Goal: Task Accomplishment & Management: Use online tool/utility

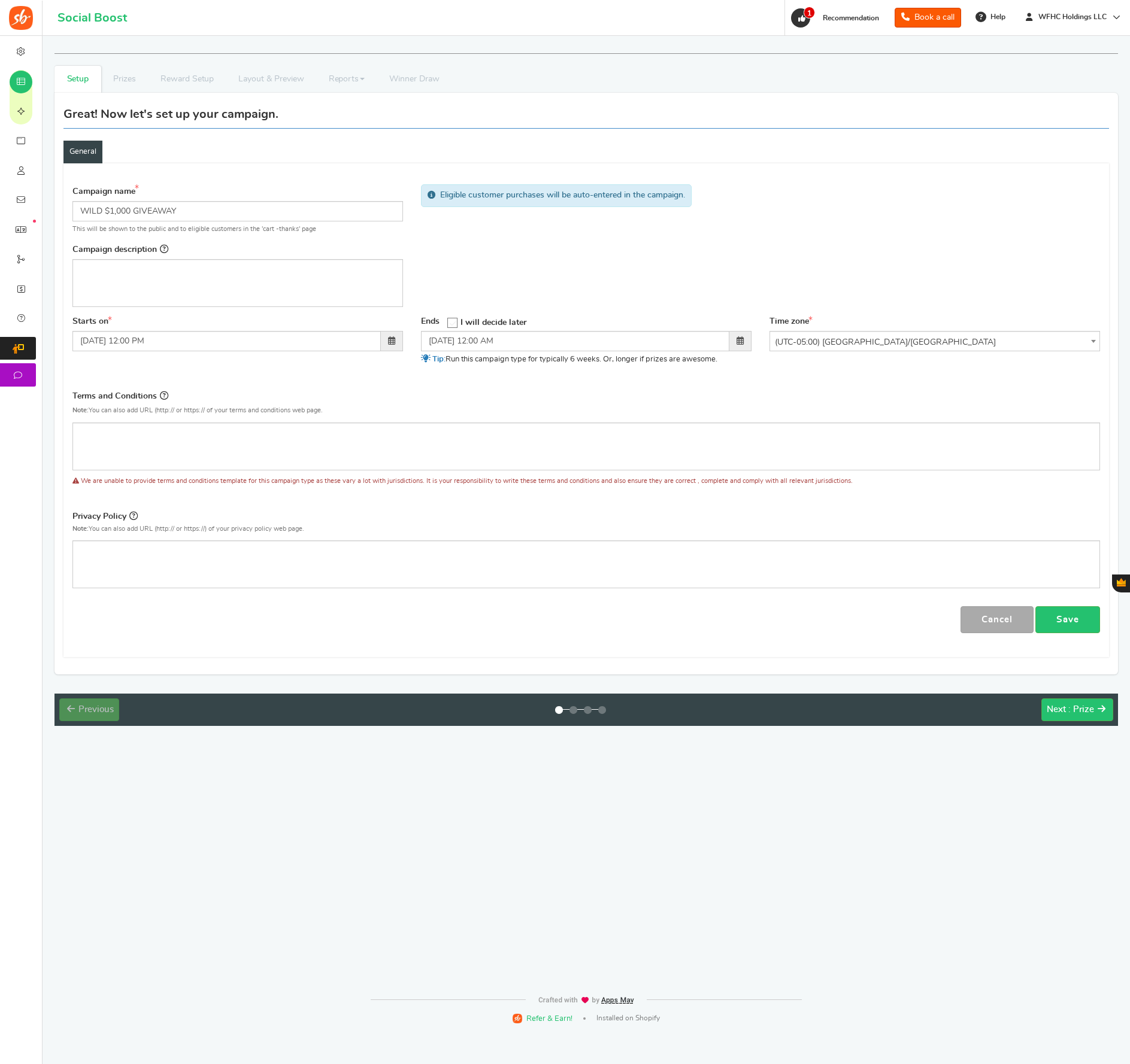
select select "America/New_York"
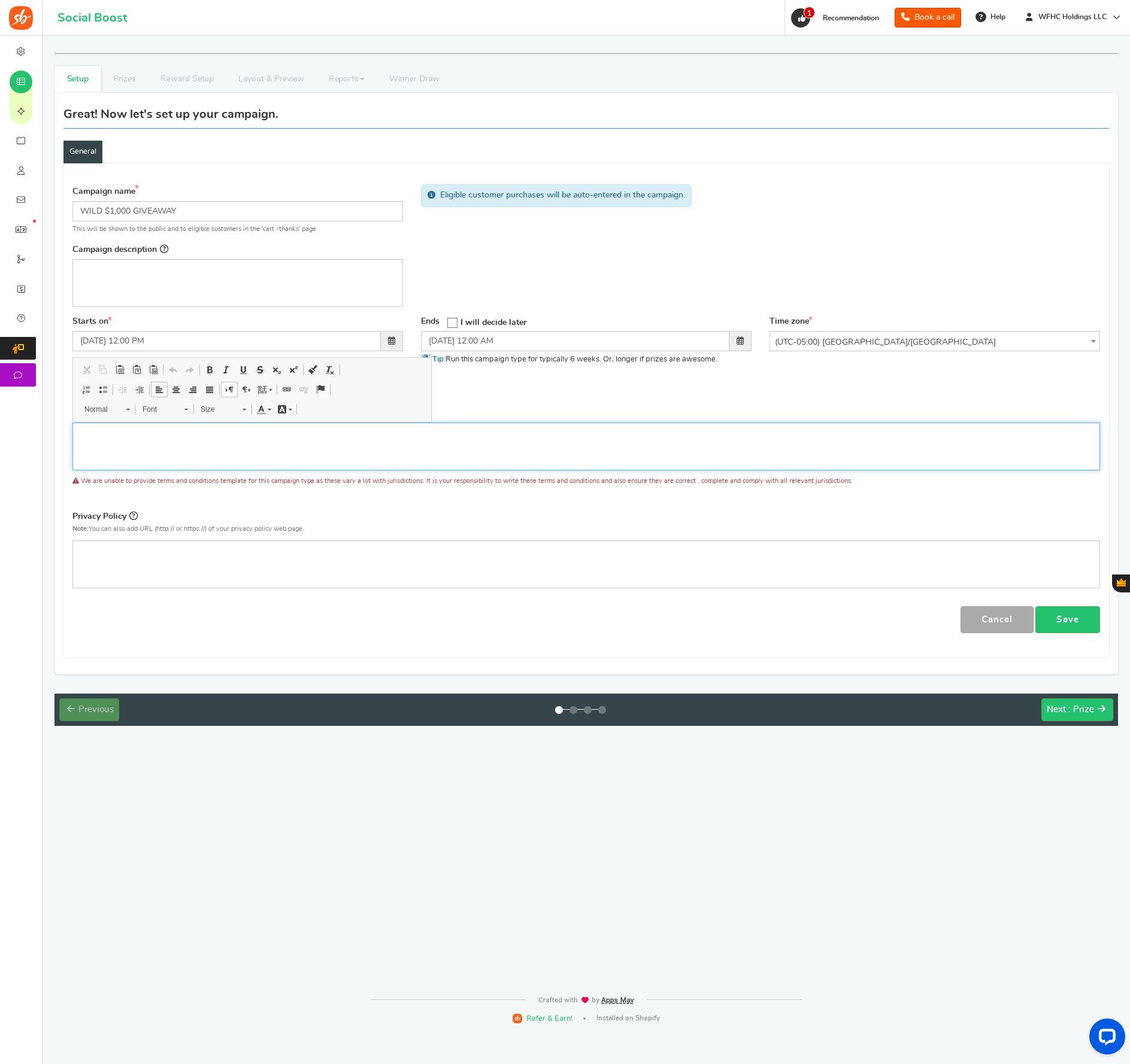
click at [137, 442] on div "Editor, competition_terms" at bounding box center [586, 446] width 1027 height 48
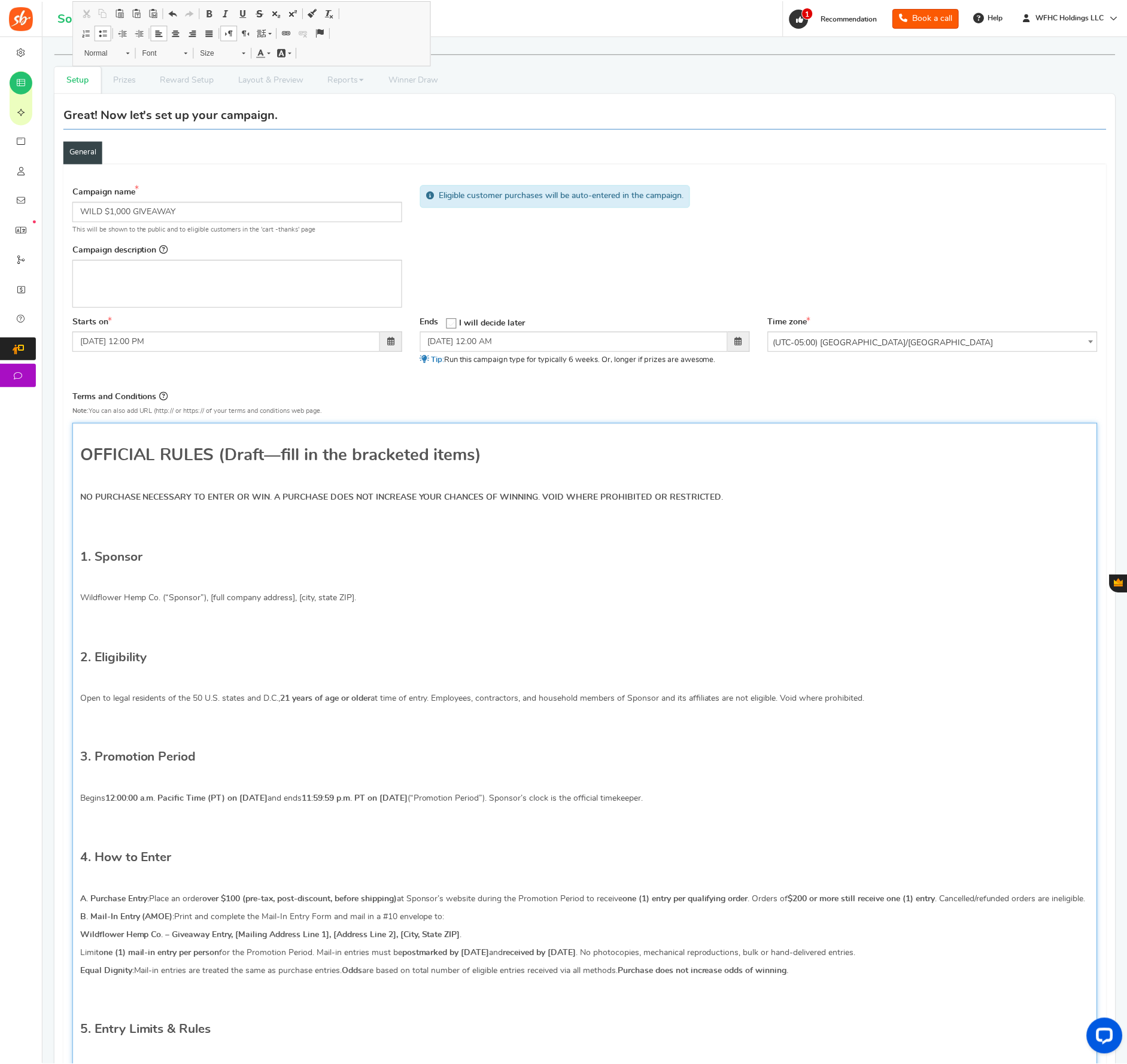
scroll to position [1292, 0]
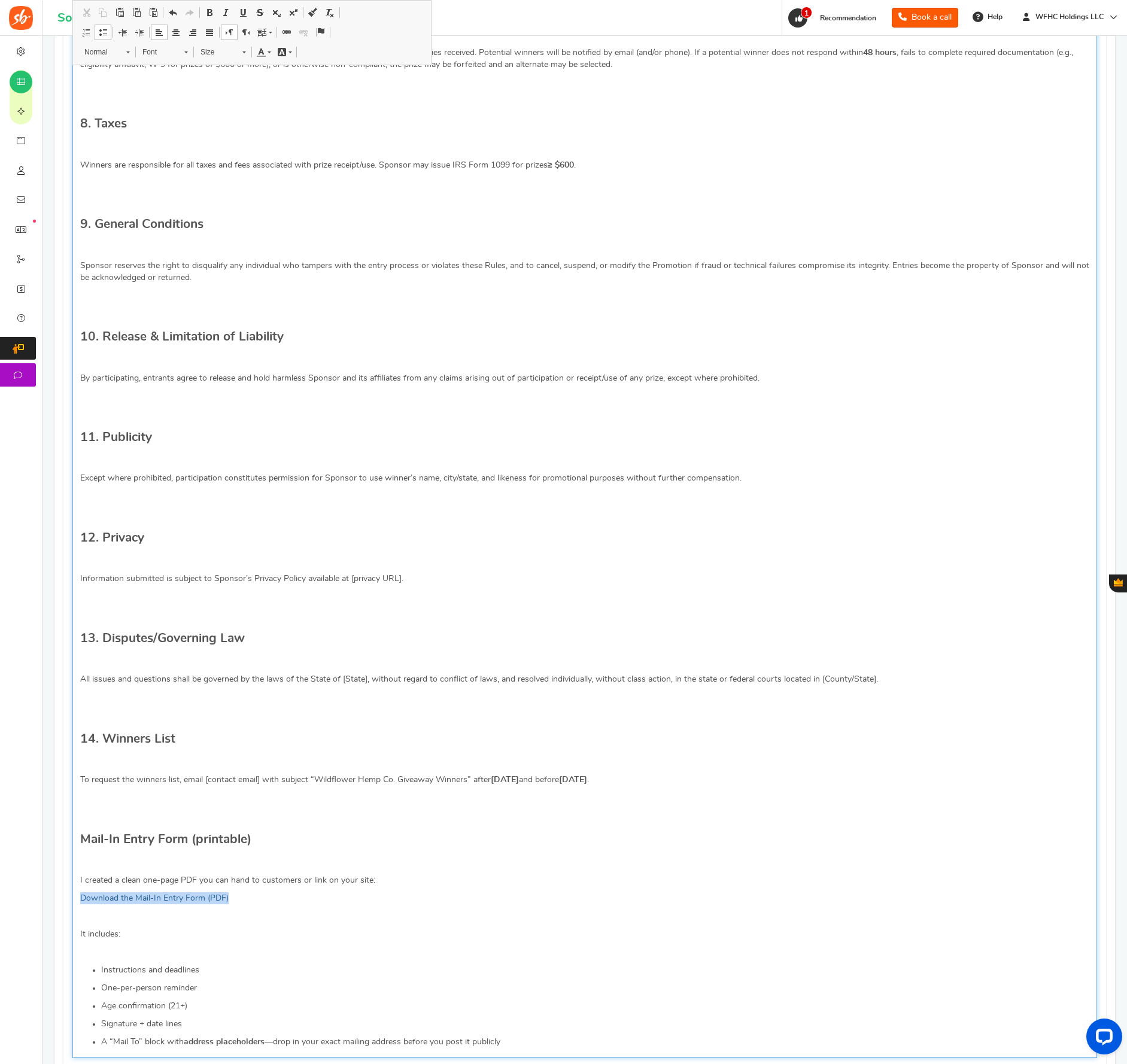
drag, startPoint x: 240, startPoint y: 916, endPoint x: 90, endPoint y: 913, distance: 150.0
click at [76, 913] on div "OFFICIAL RULES (Draft—fill in the bracketed items) NO PURCHASE NECESSARY TO ENT…" at bounding box center [585, 94] width 1025 height 1928
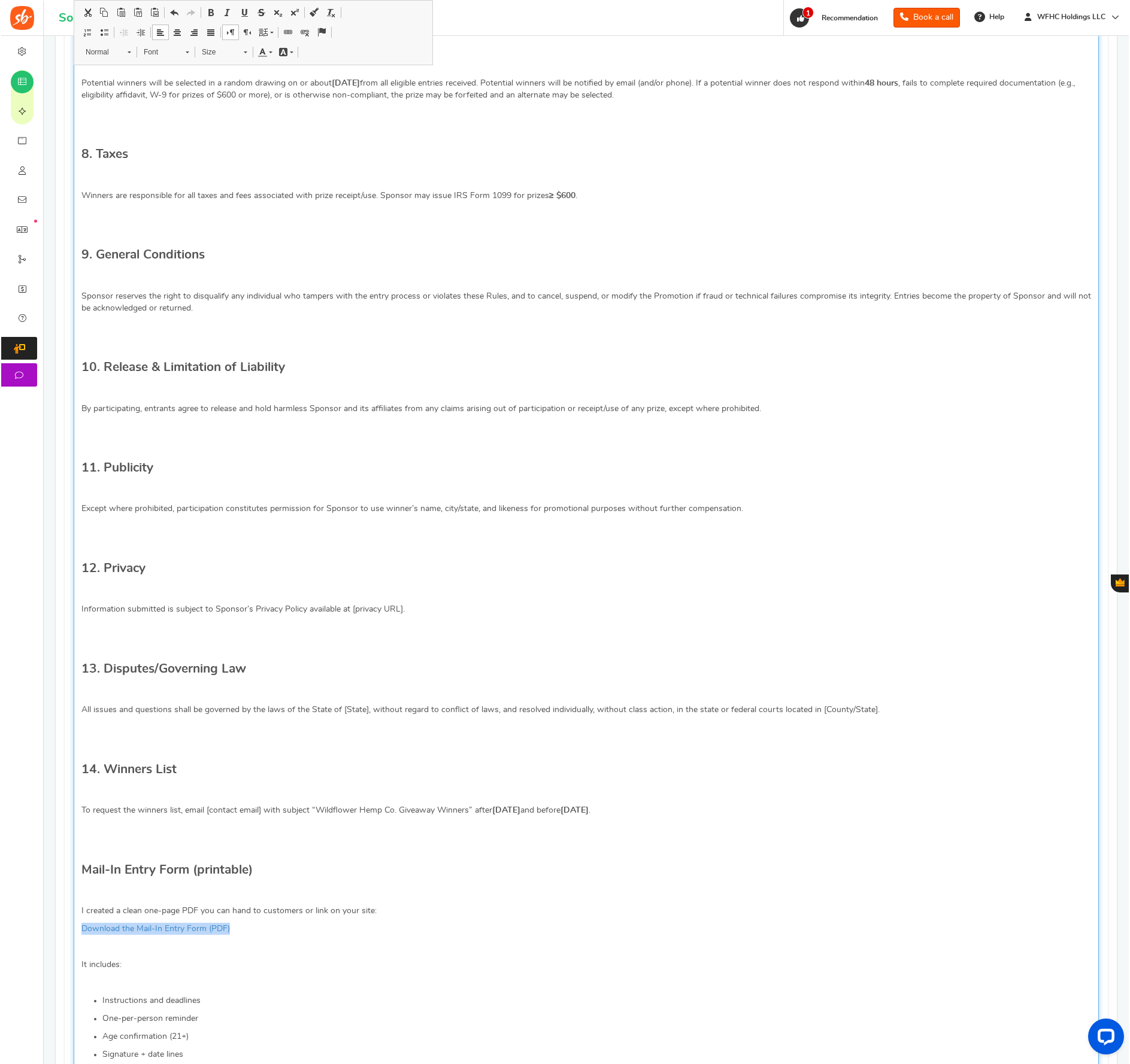
scroll to position [1261, 0]
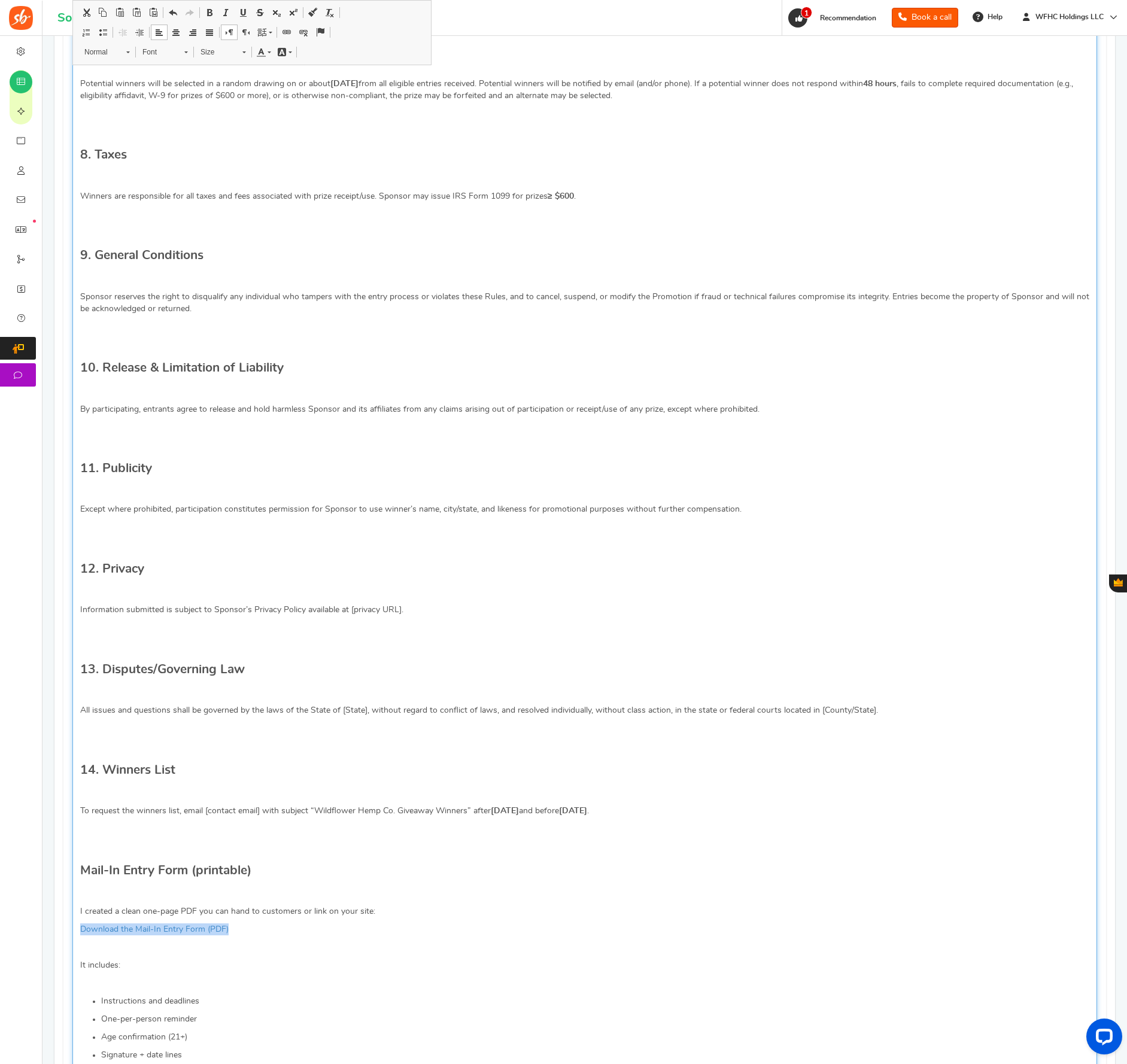
click at [290, 31] on span at bounding box center [287, 32] width 10 height 10
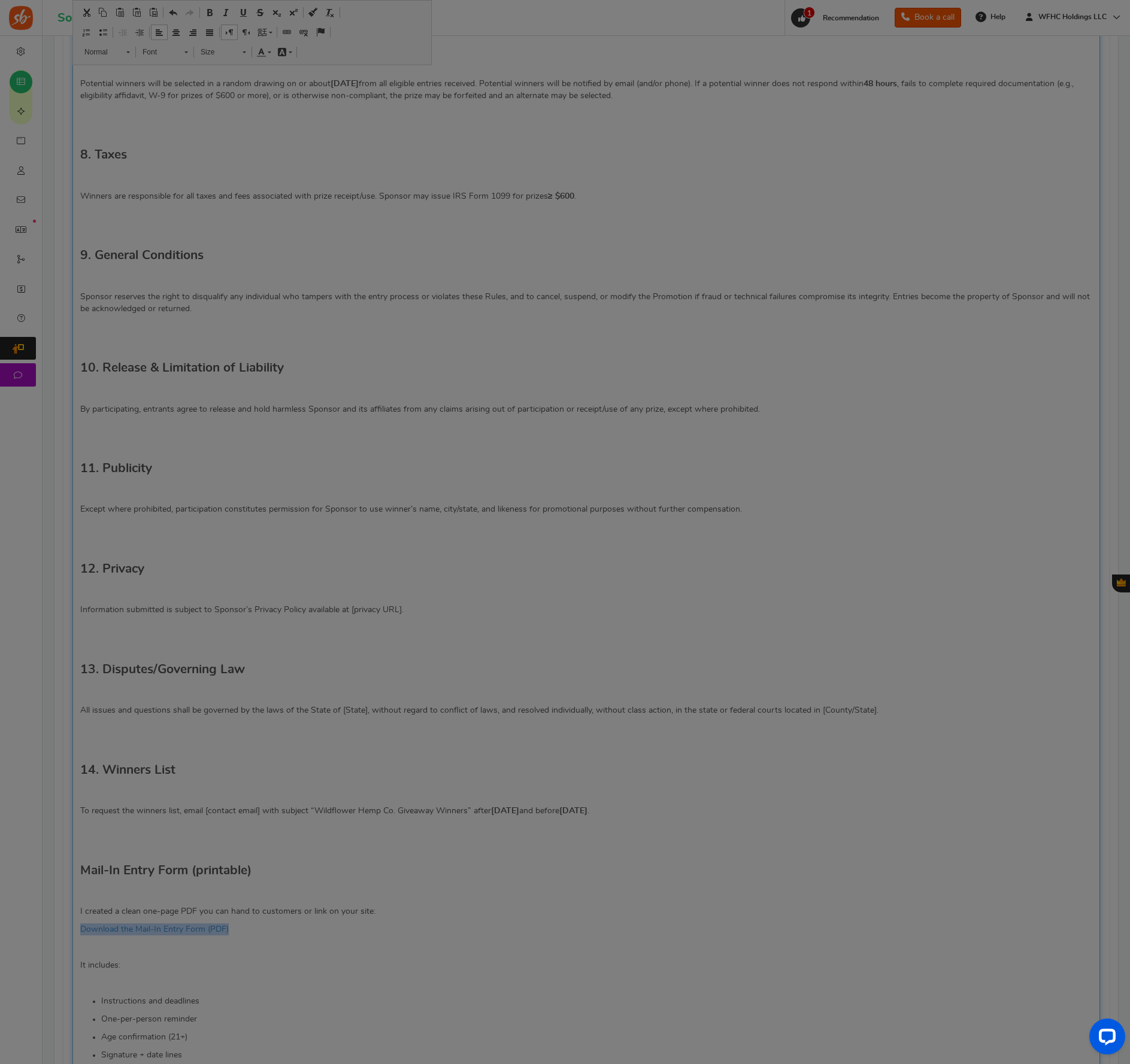
type input "Download the Mail-In Entry Form (PDF)"
select select
type input "sandbox:/mnt/data/wildflower_giveaway_mail_in_entry_form.pdf?_chatgptios_conver…"
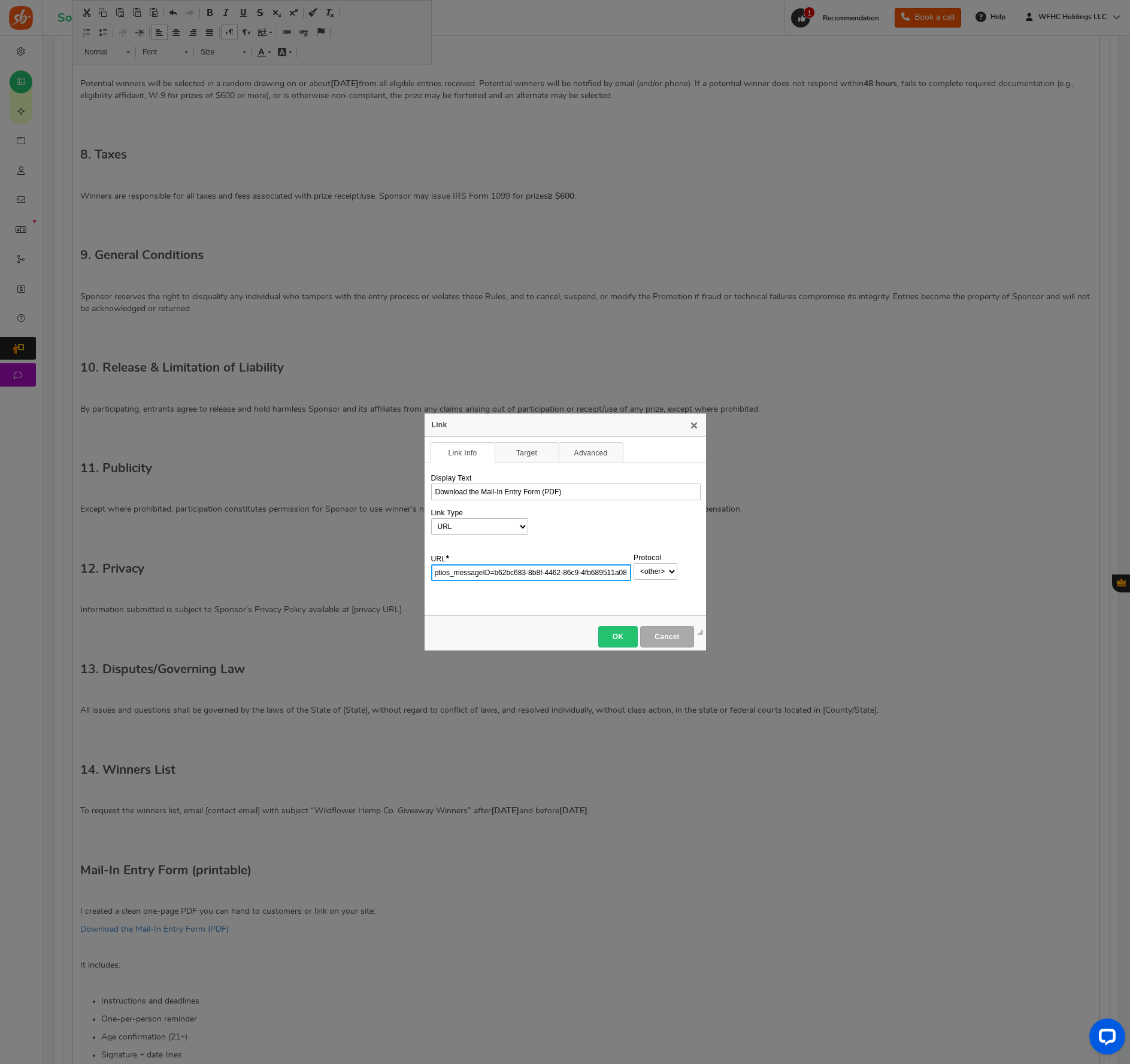
click at [494, 580] on input "sandbox:/mnt/data/wildflower_giveaway_mail_in_entry_form.pdf?_chatgptios_conver…" at bounding box center [531, 573] width 200 height 17
drag, startPoint x: 484, startPoint y: 574, endPoint x: 413, endPoint y: 574, distance: 71.0
click at [413, 574] on div "Link X Link Info Target Upload Advanced Display Text Download the Mail-In Entry…" at bounding box center [565, 532] width 1130 height 1064
click at [464, 579] on input "sandbox:/mnt/data/wildflower_giveaway_mail_in_entry_form.pdf?_chatgptios_conver…" at bounding box center [531, 573] width 200 height 17
click at [695, 427] on link "X" at bounding box center [694, 425] width 10 height 10
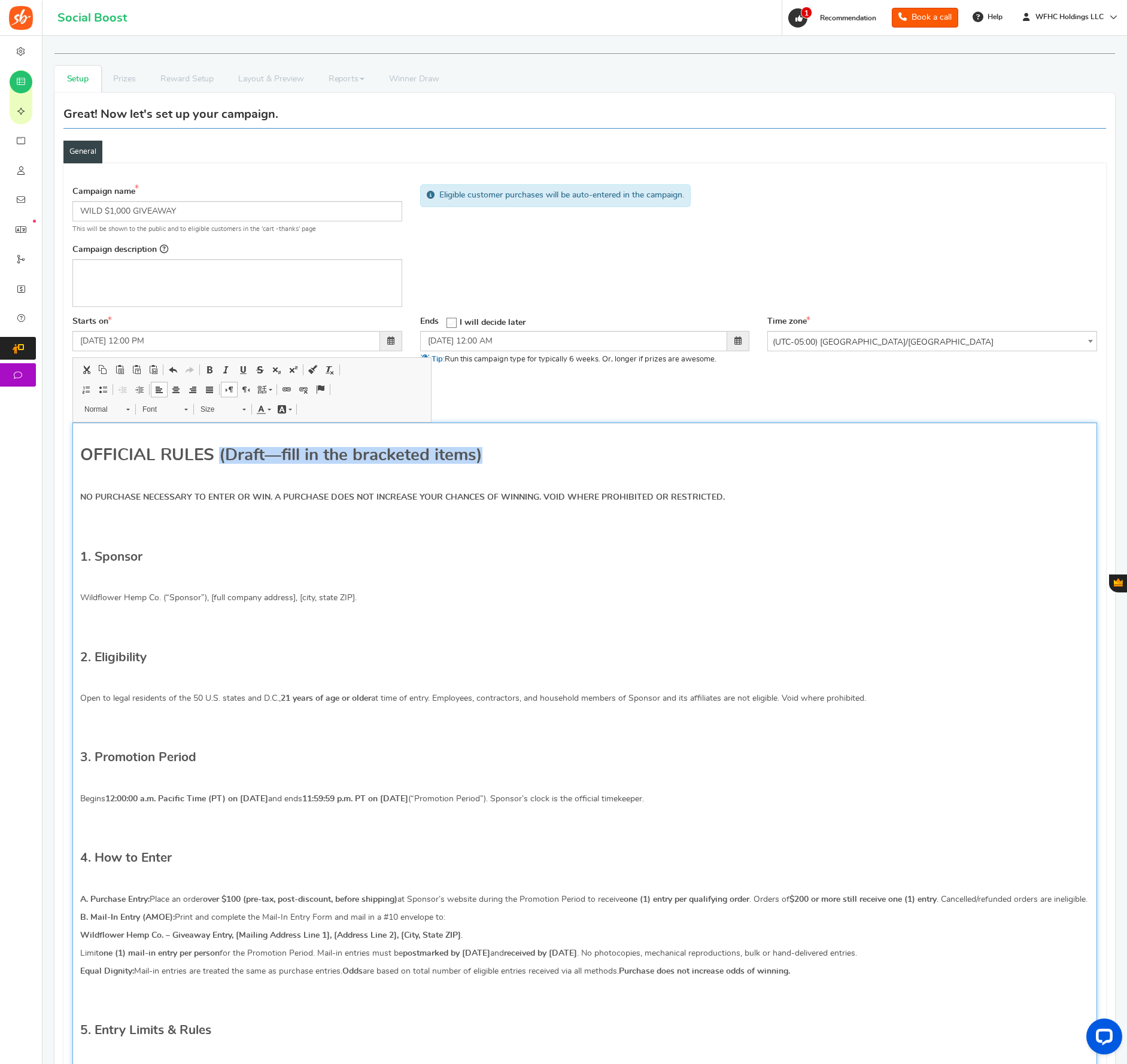
drag, startPoint x: 216, startPoint y: 457, endPoint x: 484, endPoint y: 457, distance: 268.0
click at [484, 457] on h1 "OFFICIAL RULES (Draft—fill in the bracketed items)" at bounding box center [585, 456] width 1009 height 12
click at [138, 519] on p "Editor, competition_terms" at bounding box center [585, 516] width 1009 height 12
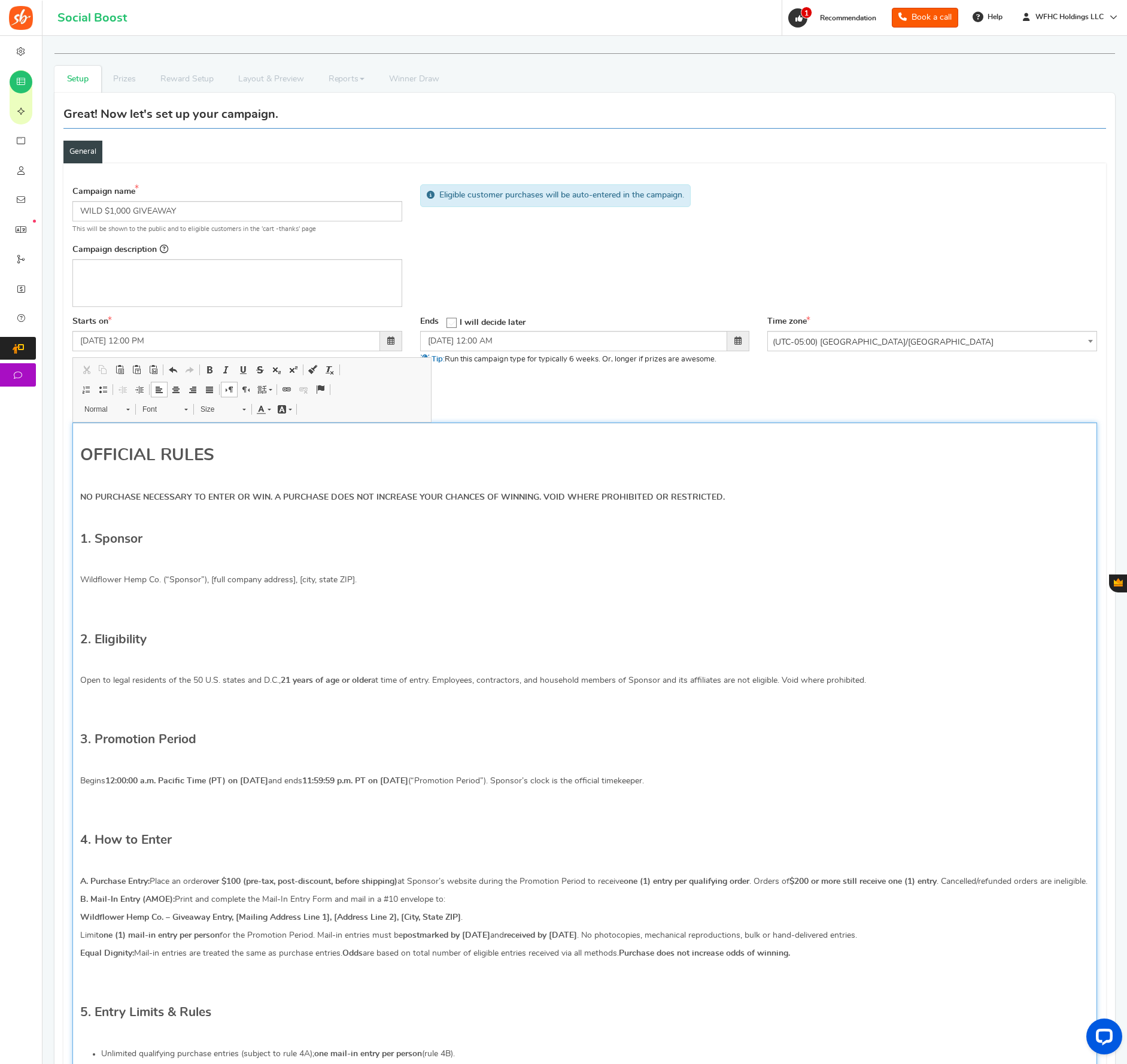
click at [114, 561] on p "Editor, competition_terms" at bounding box center [585, 562] width 1009 height 12
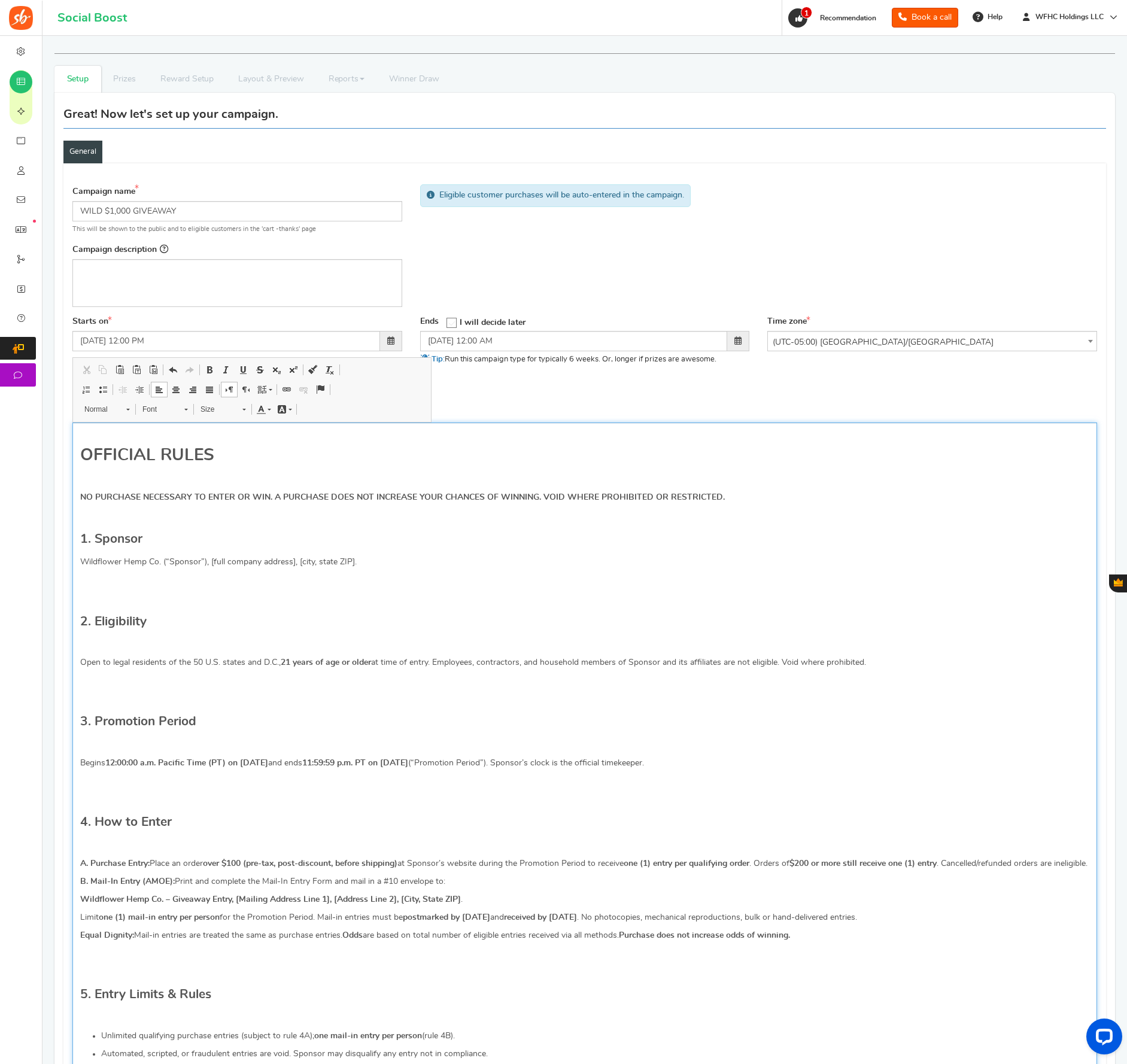
click at [106, 640] on p "Editor, competition_terms" at bounding box center [585, 645] width 1009 height 12
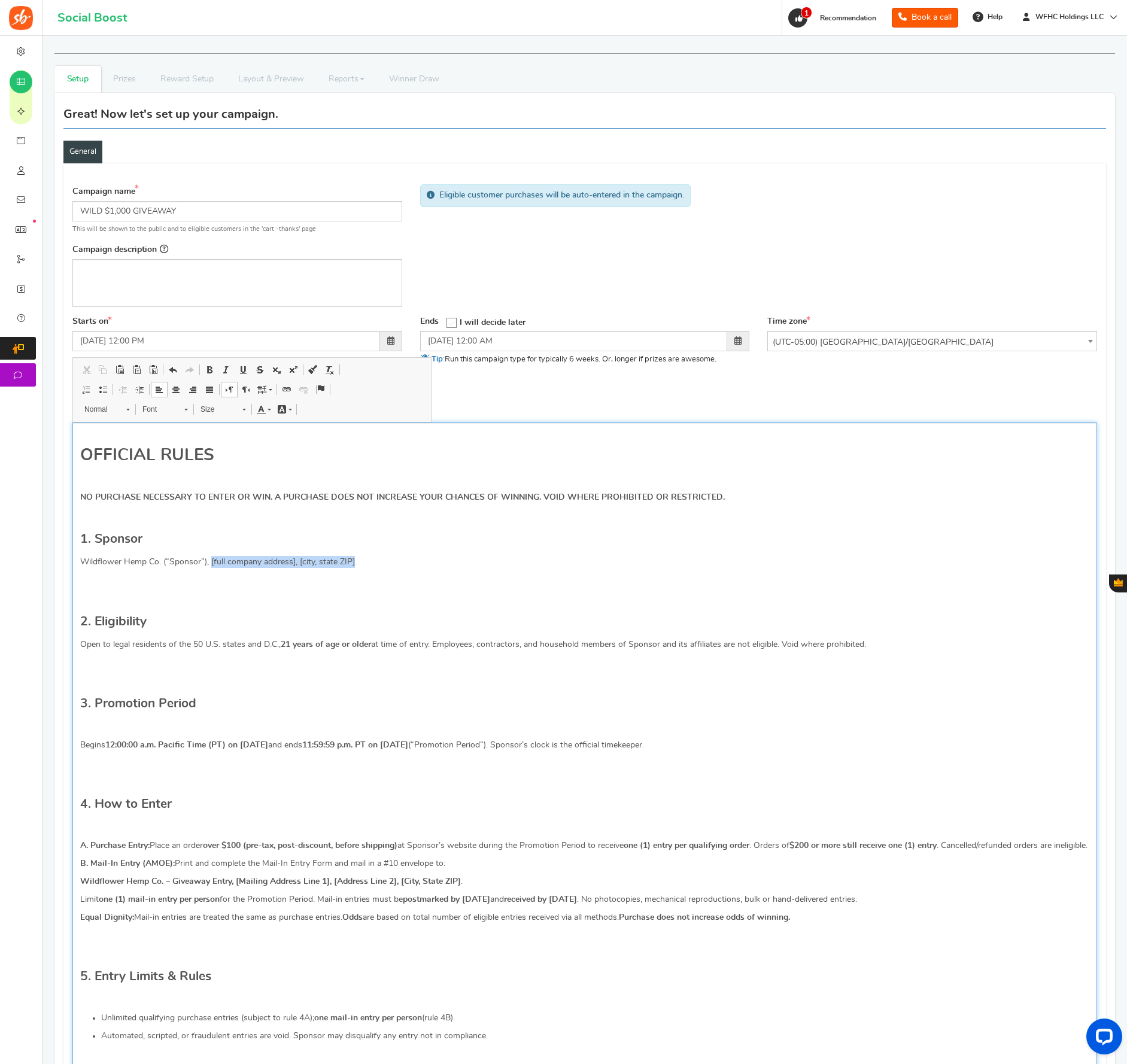
drag, startPoint x: 211, startPoint y: 562, endPoint x: 353, endPoint y: 560, distance: 142.0
click at [353, 560] on p "Wildflower Hemp Co. (“Sponsor”), [full company address], [city, state ZIP]." at bounding box center [585, 562] width 1009 height 12
click at [519, 265] on div "Campaign name Display Title shown publicly WILD $1,000 GIVEAWAY This will be sh…" at bounding box center [585, 247] width 1043 height 138
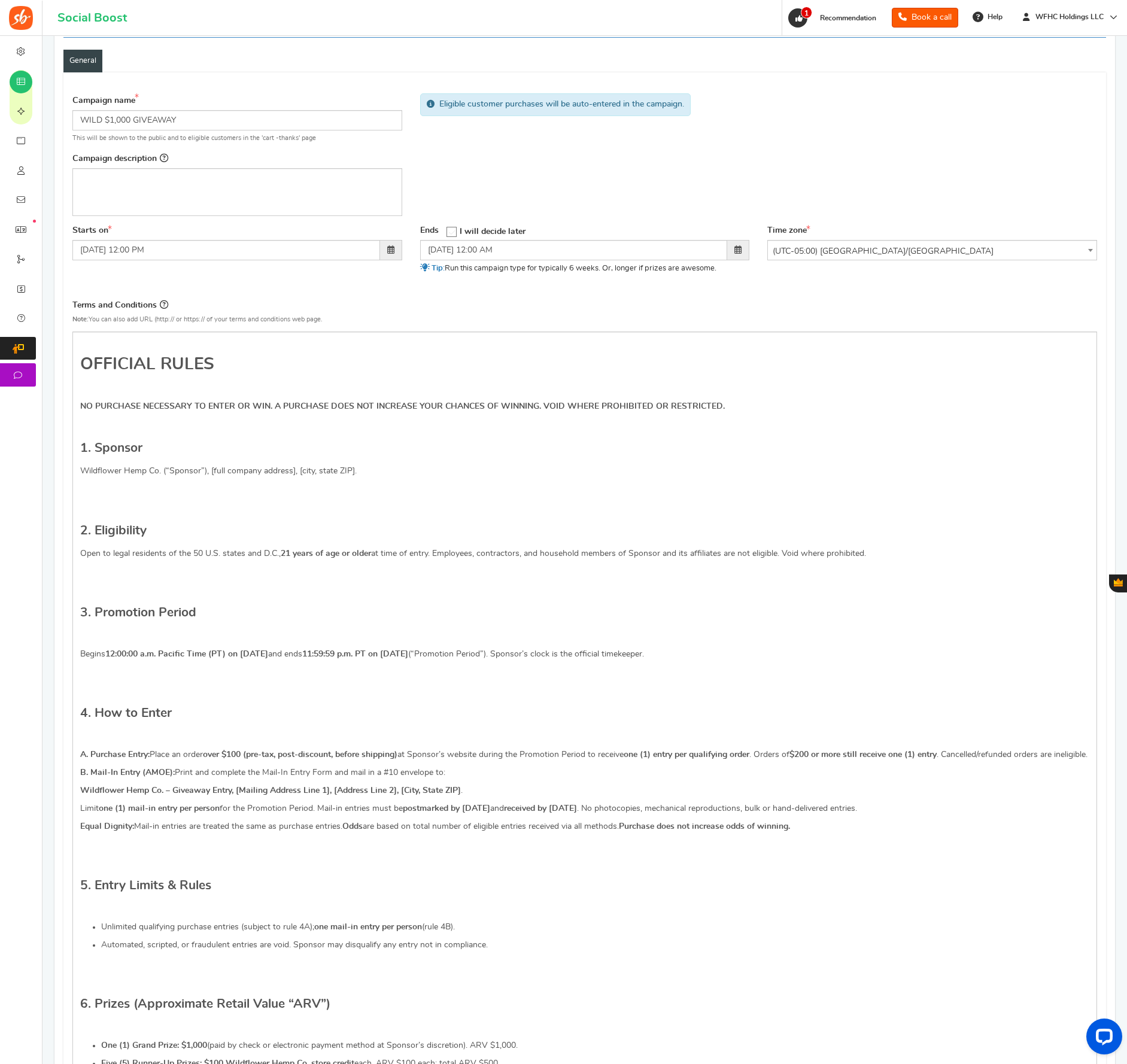
scroll to position [89, 0]
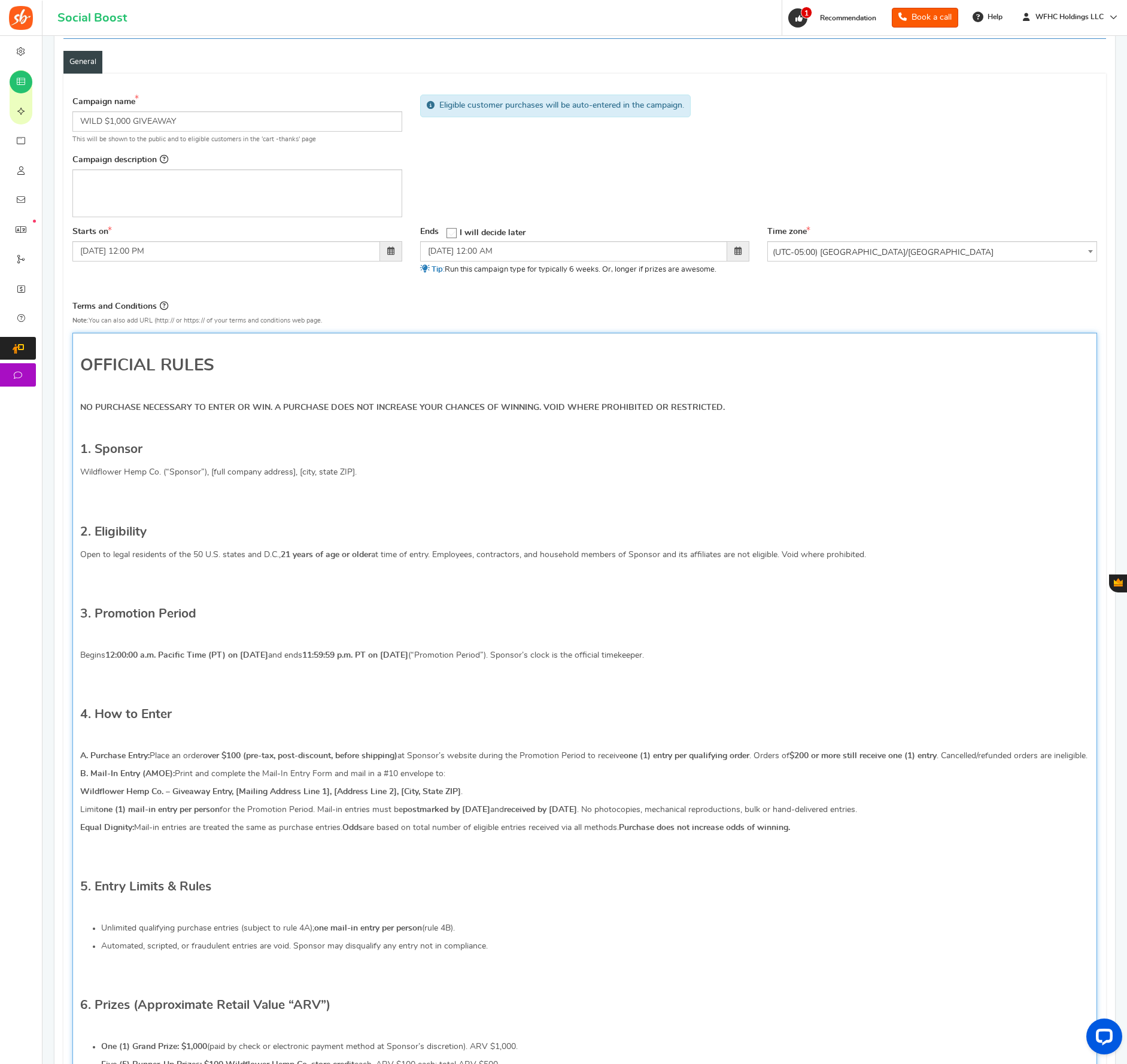
click at [112, 637] on p "Editor, competition_terms" at bounding box center [585, 638] width 1009 height 12
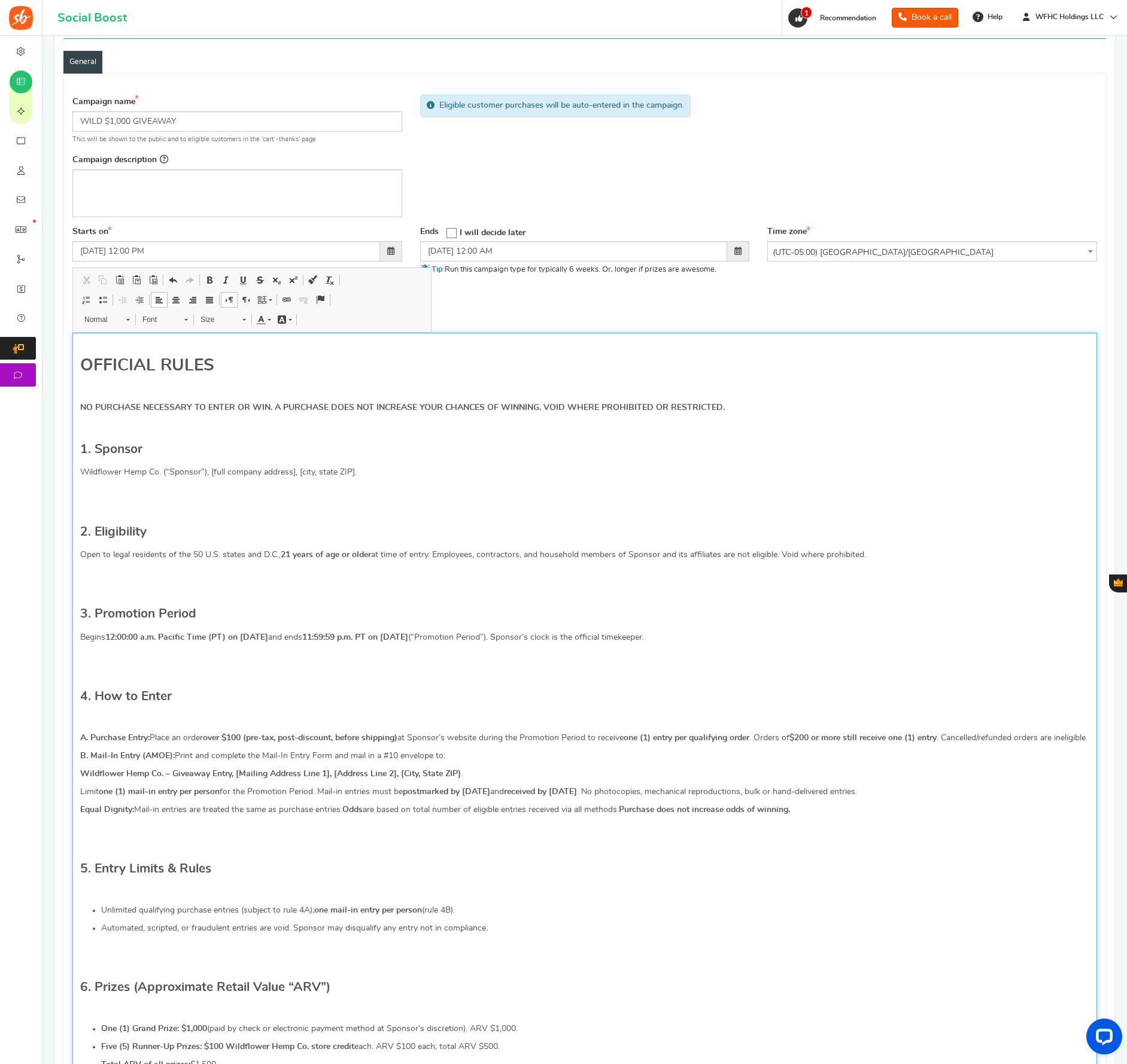
click at [103, 717] on p "Editor, competition_terms" at bounding box center [585, 721] width 1009 height 12
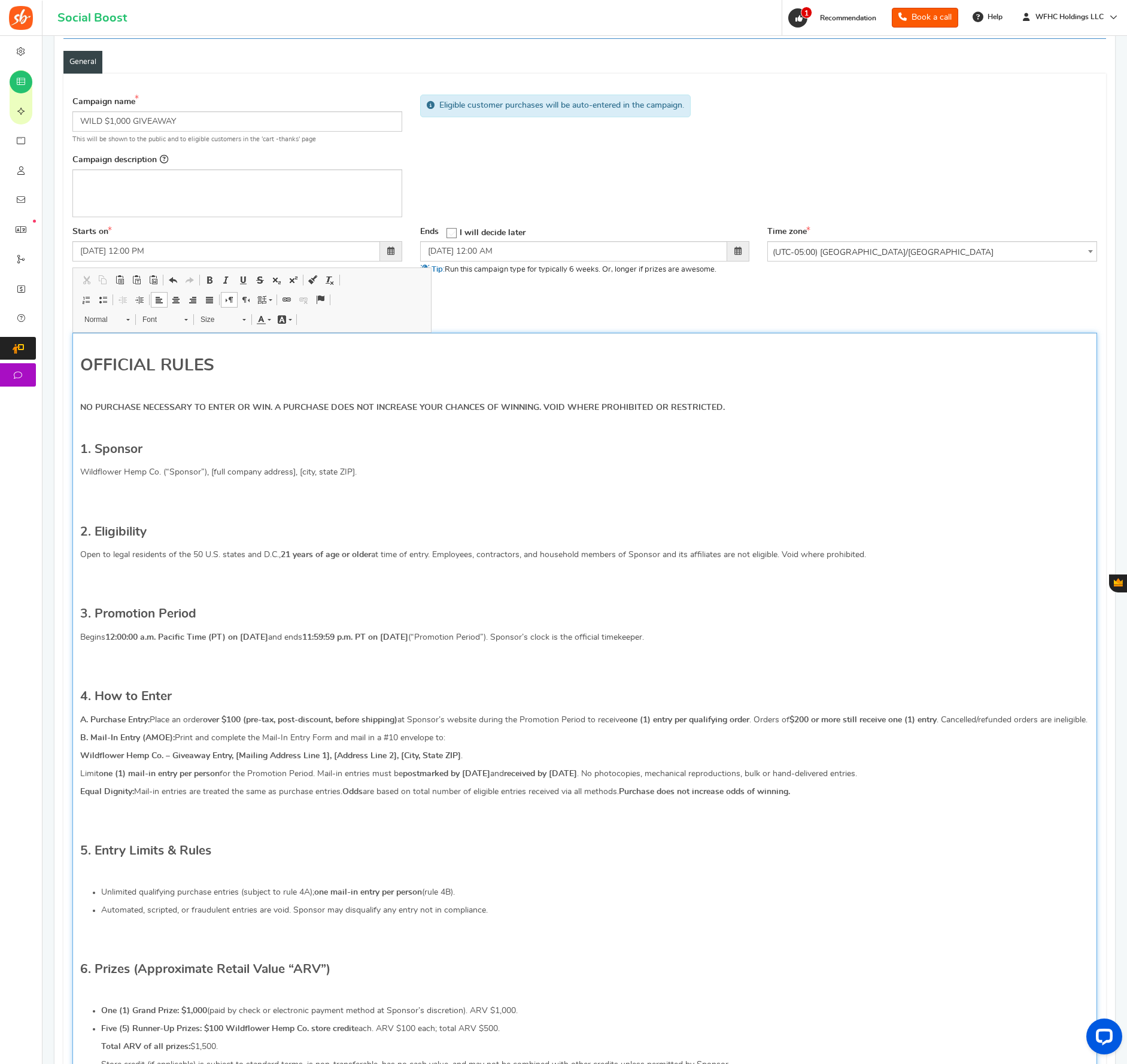
click at [116, 880] on p "Editor, competition_terms" at bounding box center [585, 874] width 1009 height 12
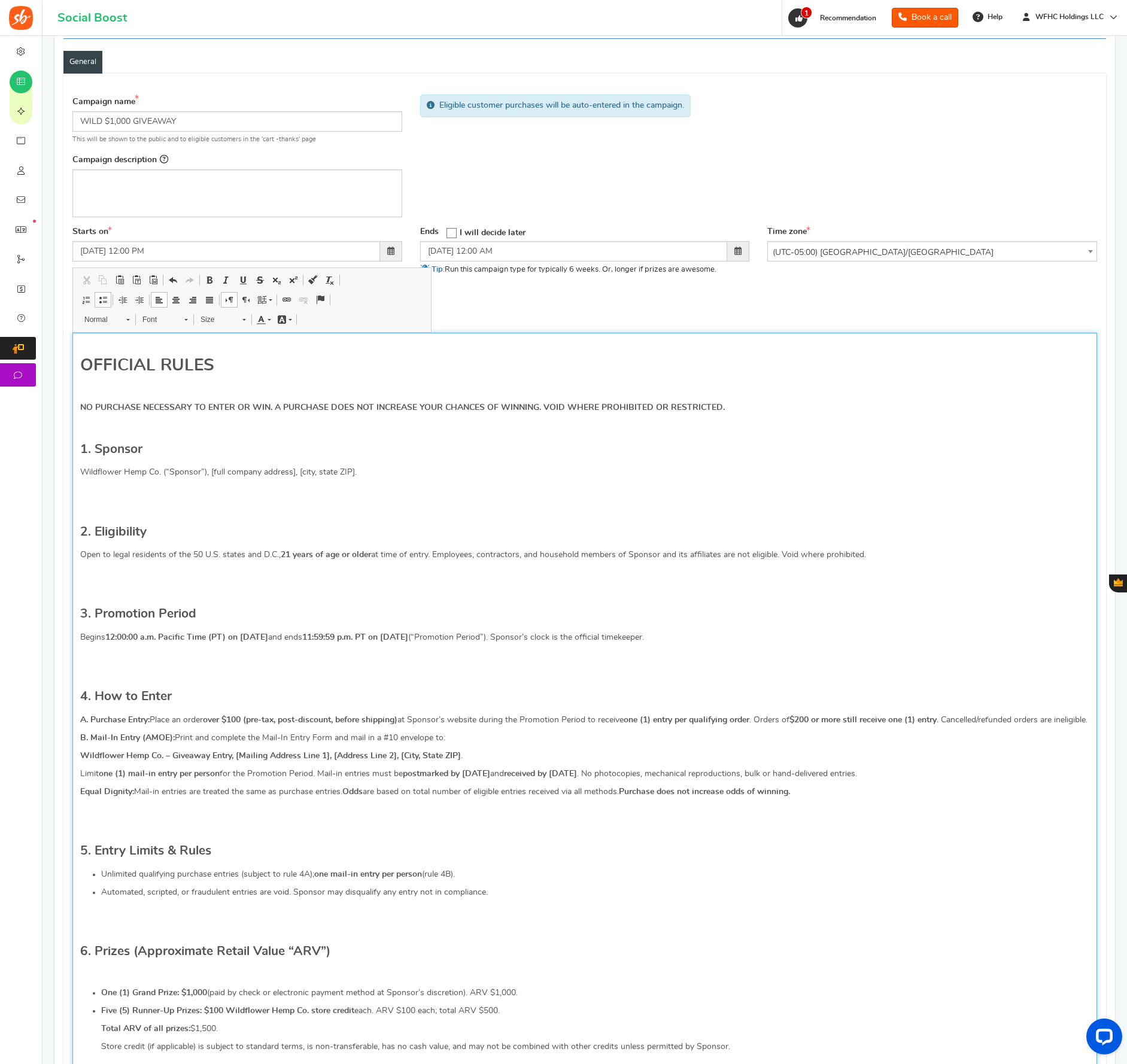
scroll to position [90, 0]
click at [120, 981] on p "Editor, competition_terms" at bounding box center [585, 975] width 1009 height 12
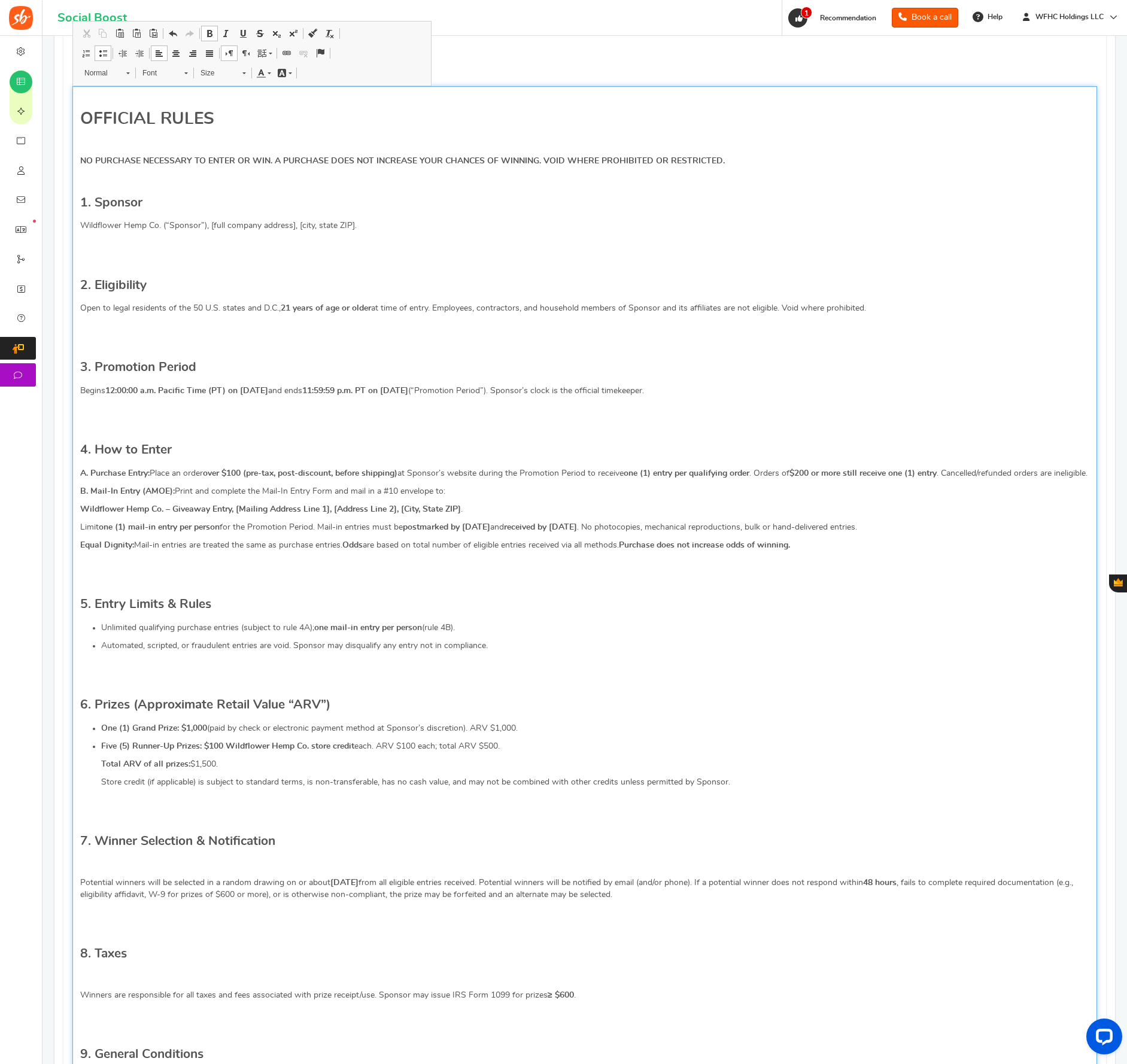
click at [130, 871] on p "Editor, competition_terms" at bounding box center [585, 865] width 1009 height 12
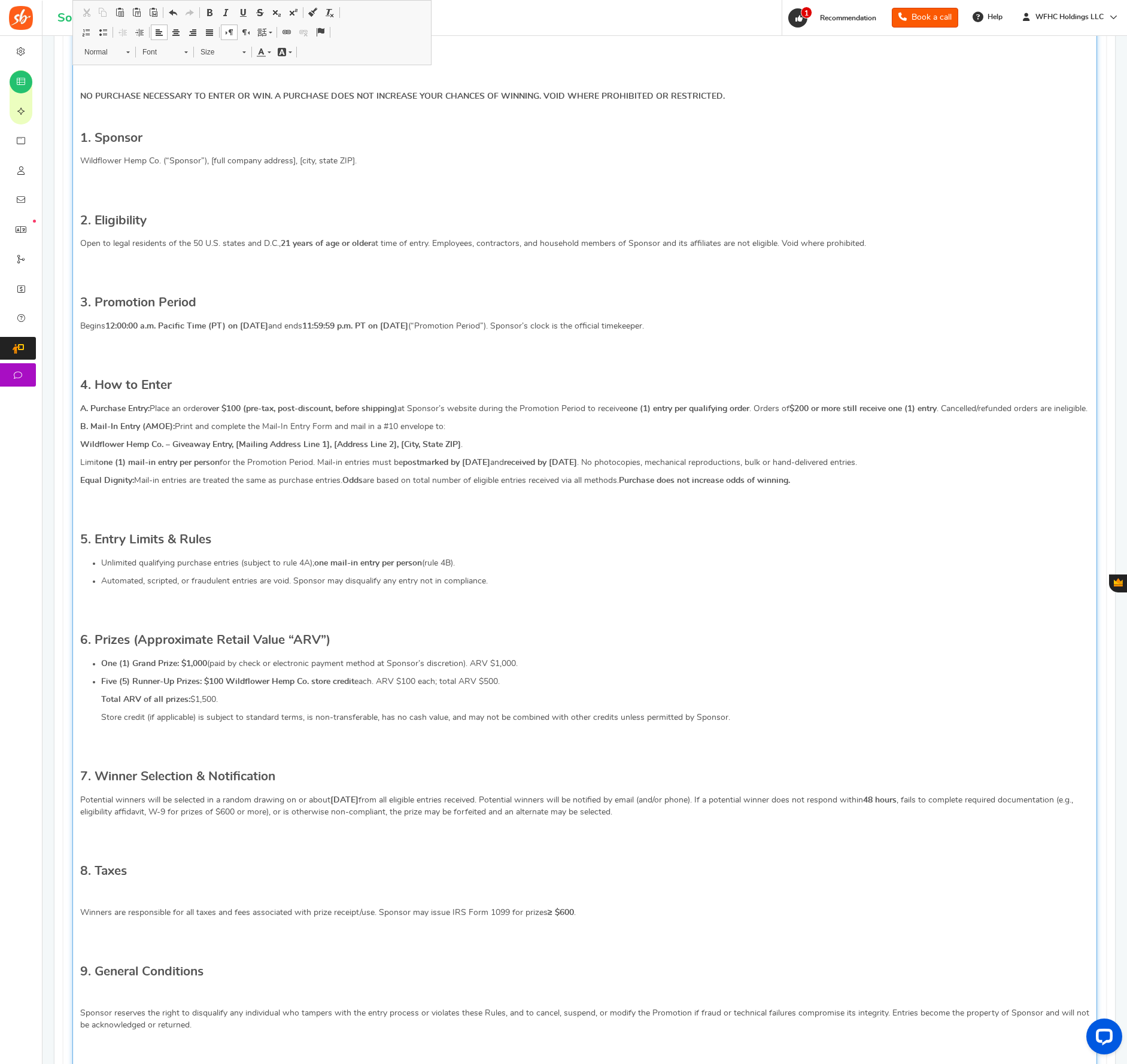
scroll to position [403, 0]
click at [114, 899] on p "Editor, competition_terms" at bounding box center [585, 893] width 1009 height 12
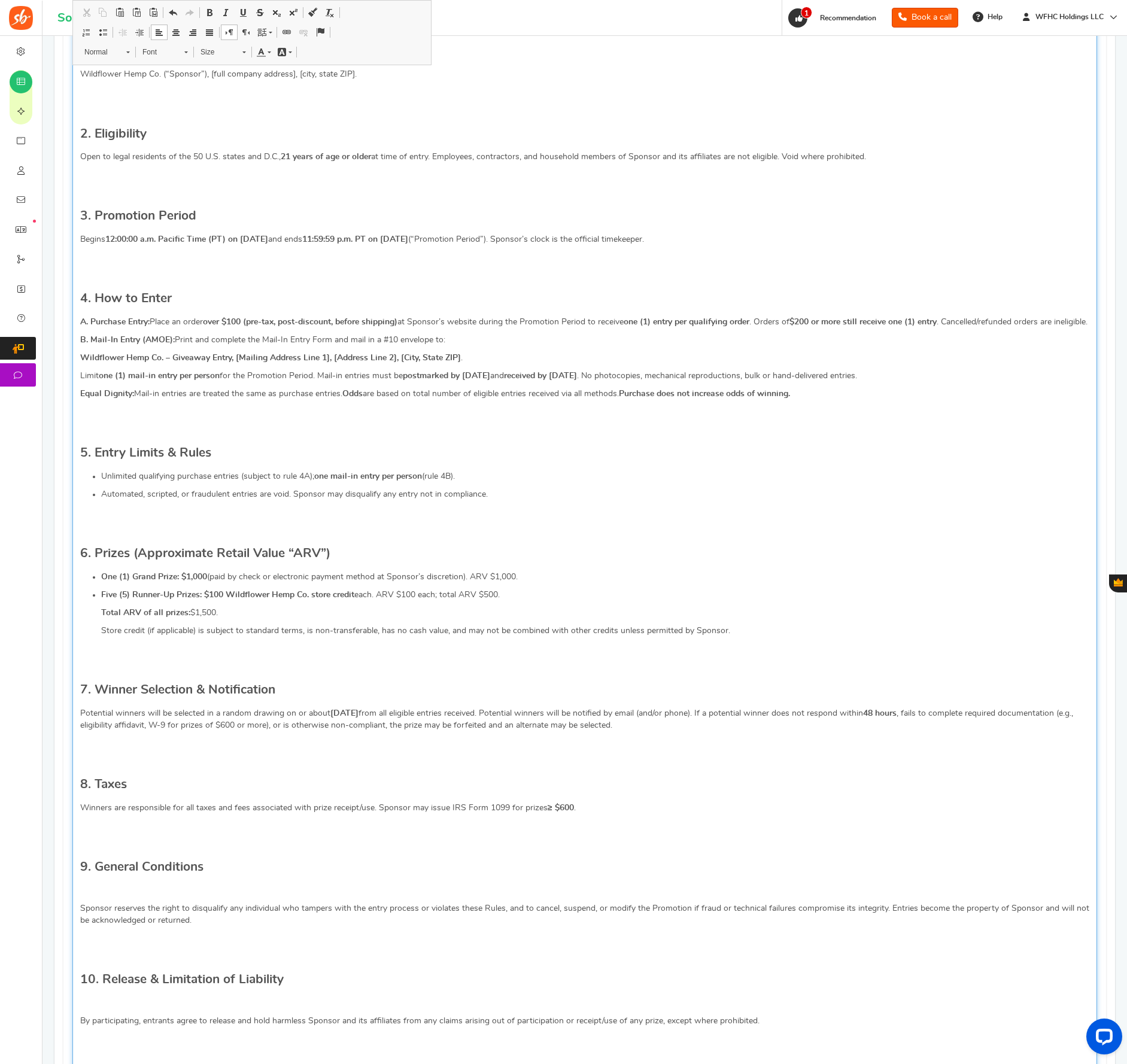
scroll to position [496, 0]
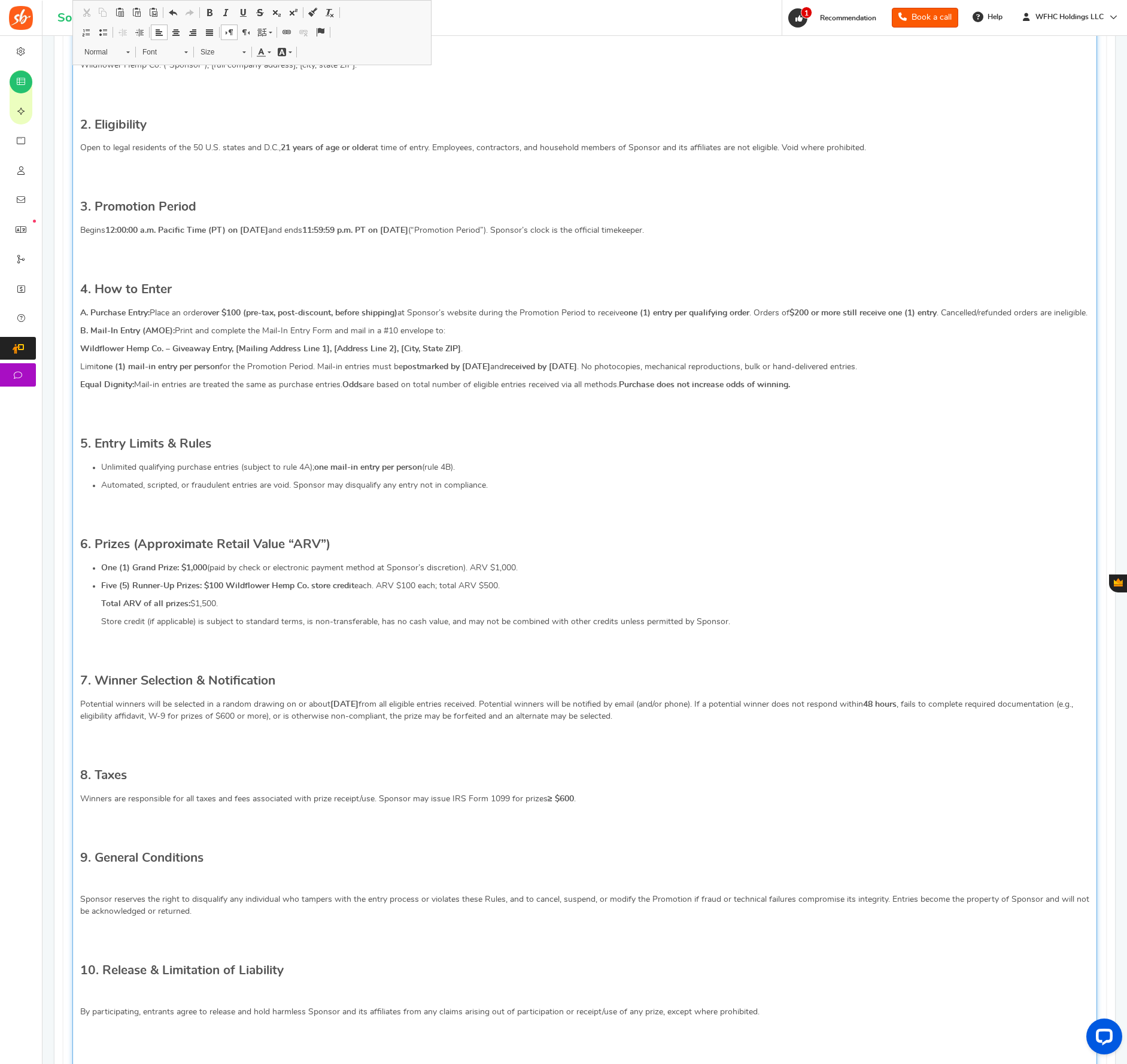
click at [117, 887] on p "Editor, competition_terms" at bounding box center [585, 882] width 1009 height 12
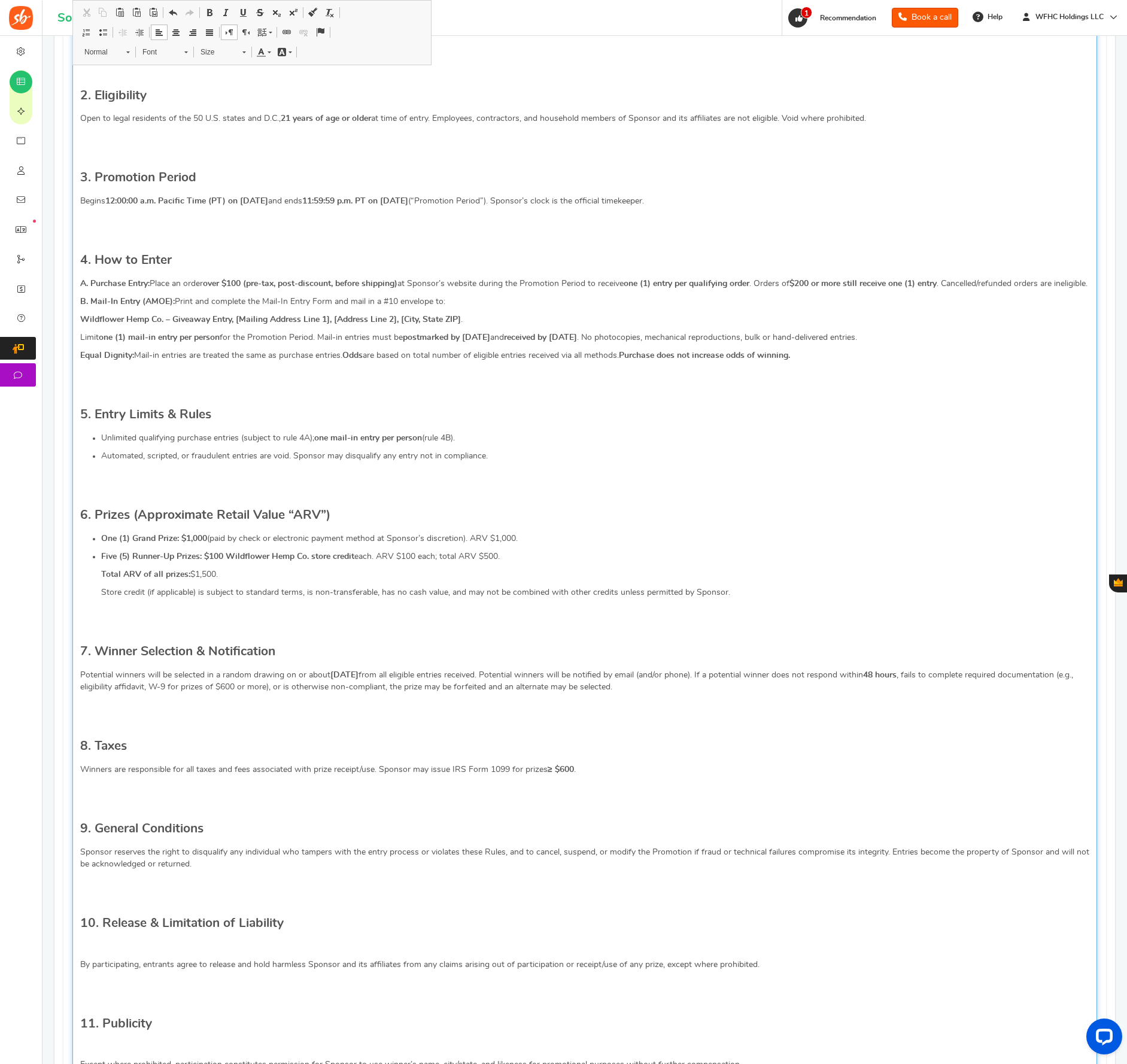
scroll to position [592, 0]
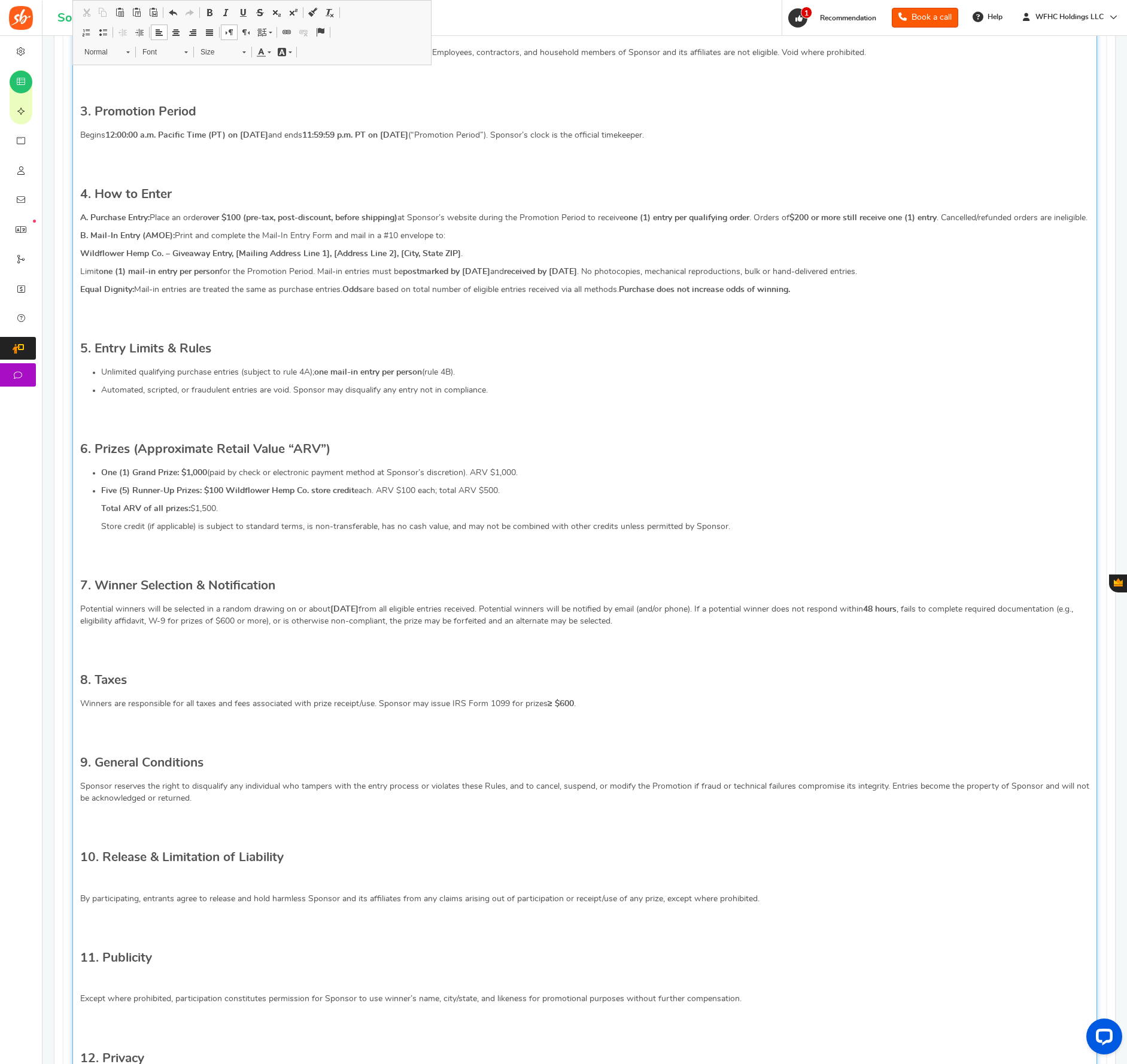
click at [120, 887] on p "Editor, competition_terms" at bounding box center [585, 881] width 1009 height 12
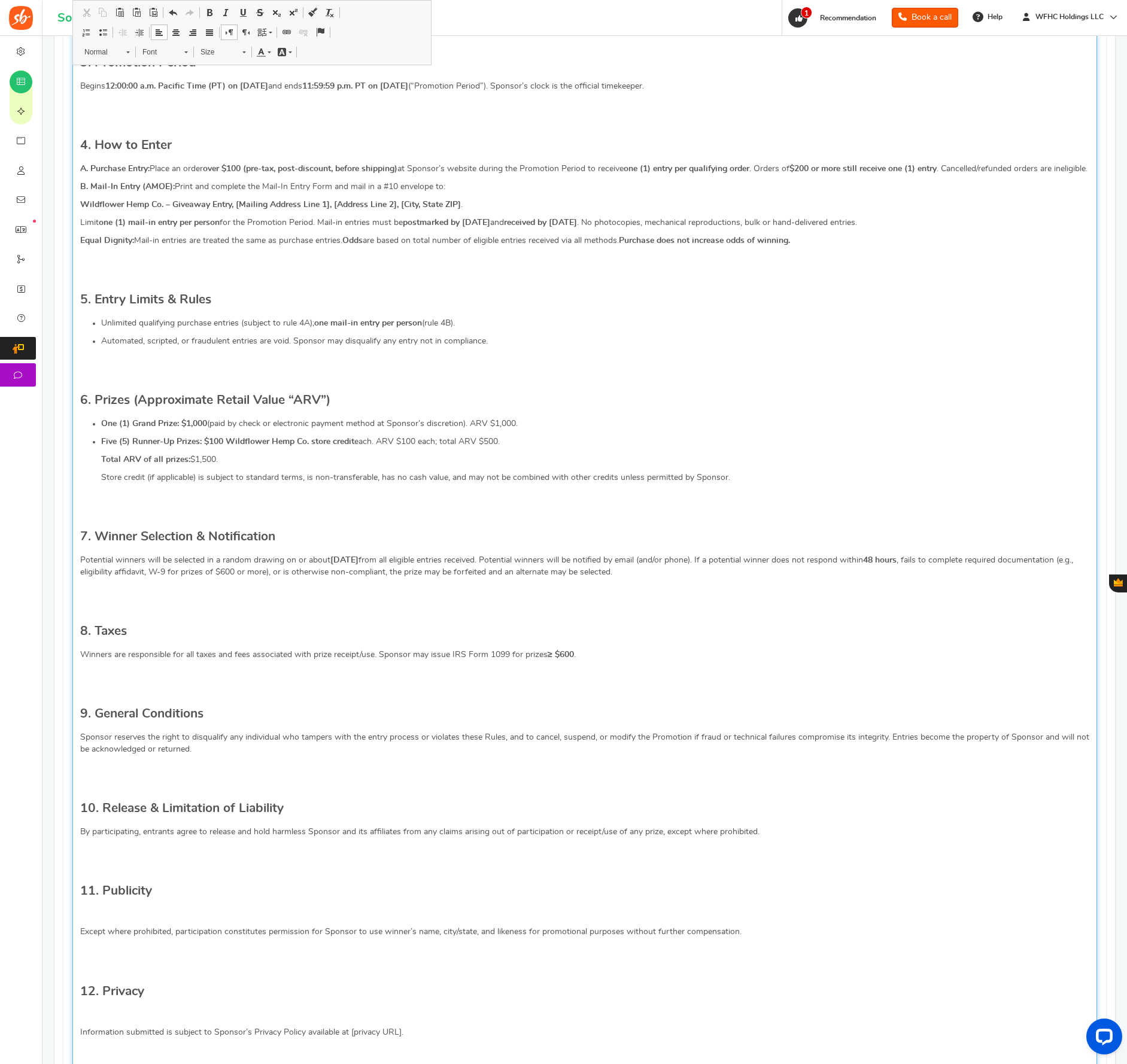
scroll to position [643, 0]
click at [97, 918] on p "Editor, competition_terms" at bounding box center [585, 913] width 1009 height 12
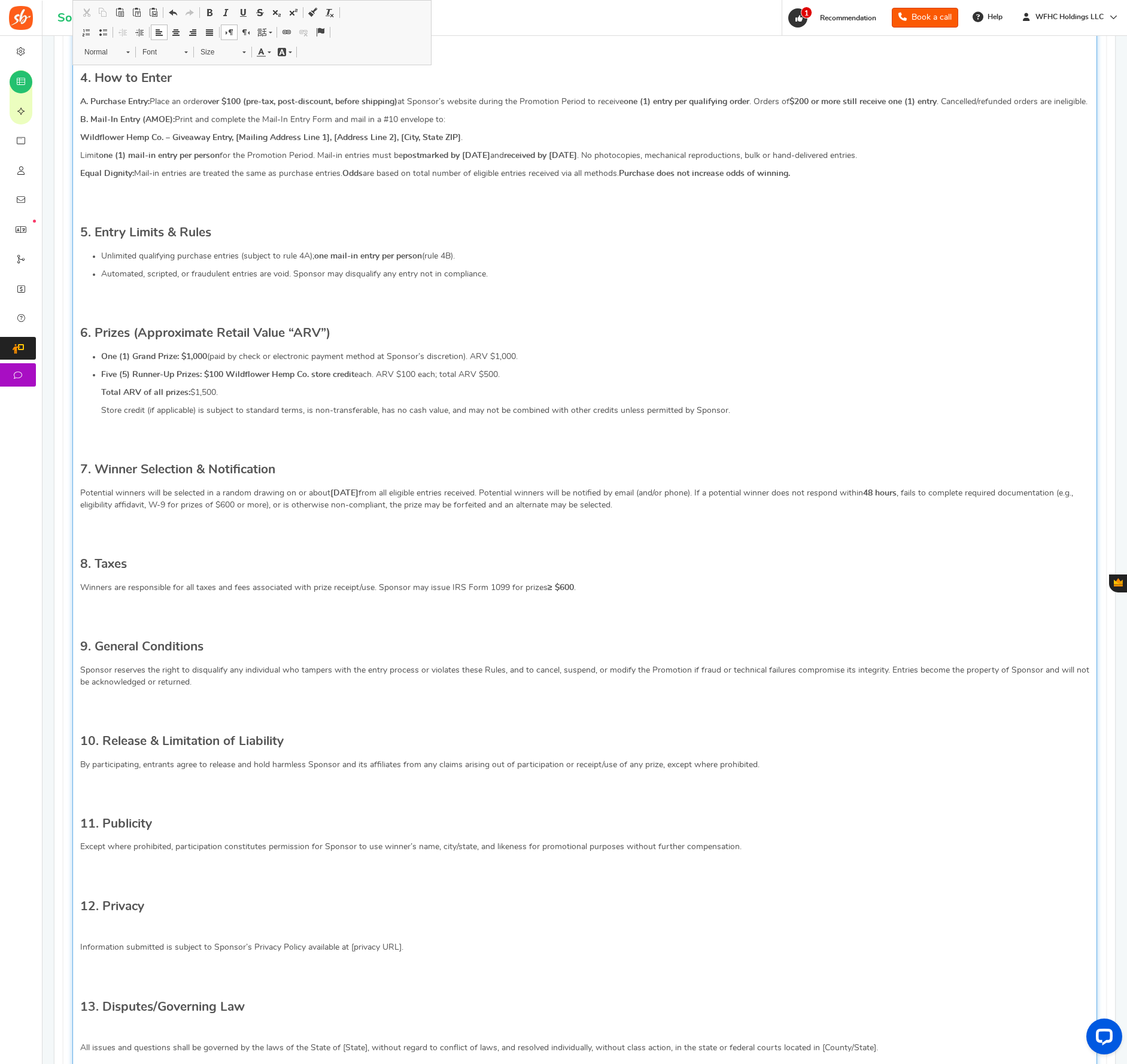
scroll to position [714, 0]
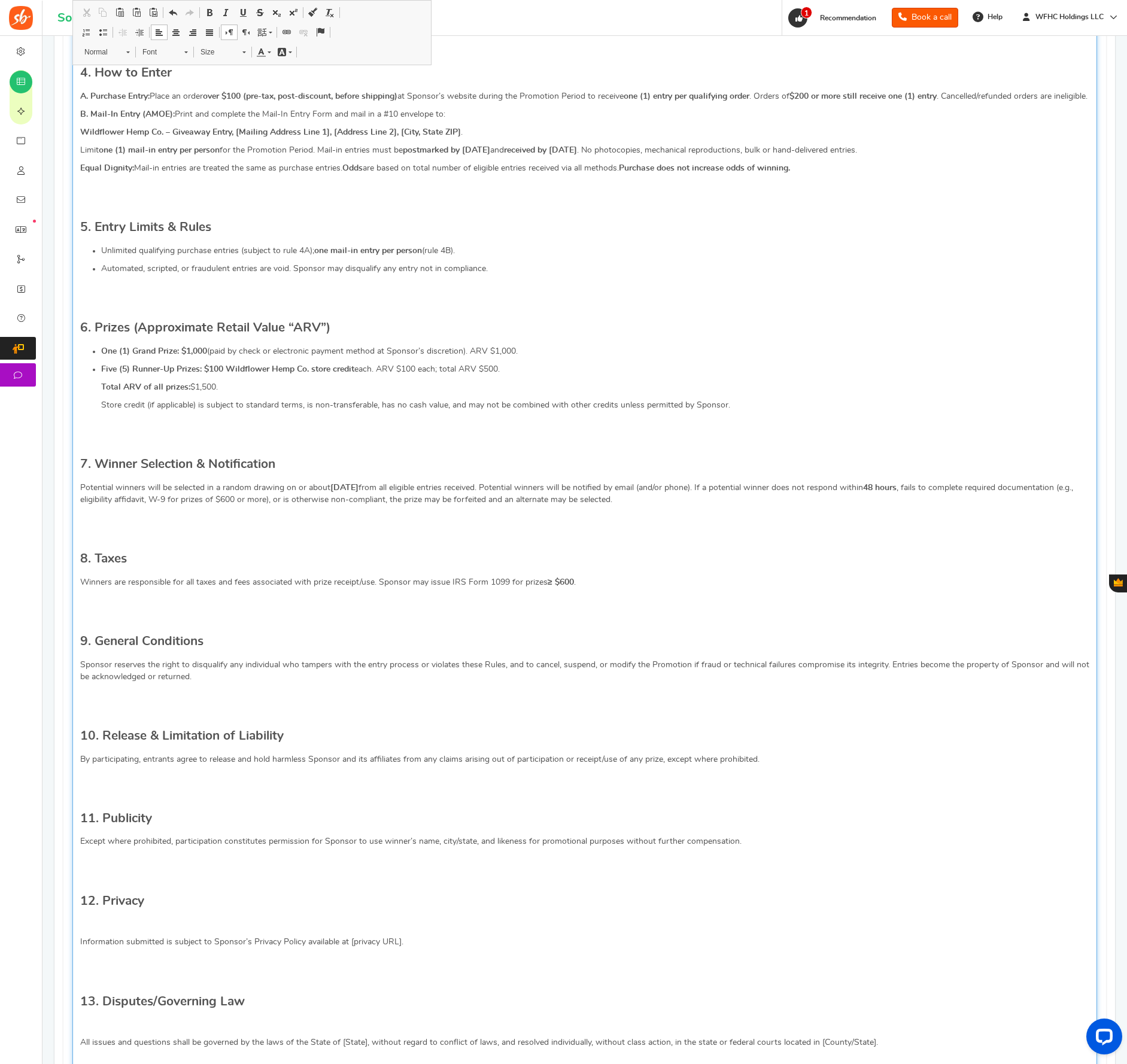
drag, startPoint x: 108, startPoint y: 939, endPoint x: 117, endPoint y: 937, distance: 9.2
click at [108, 930] on p "Editor, competition_terms" at bounding box center [585, 924] width 1009 height 12
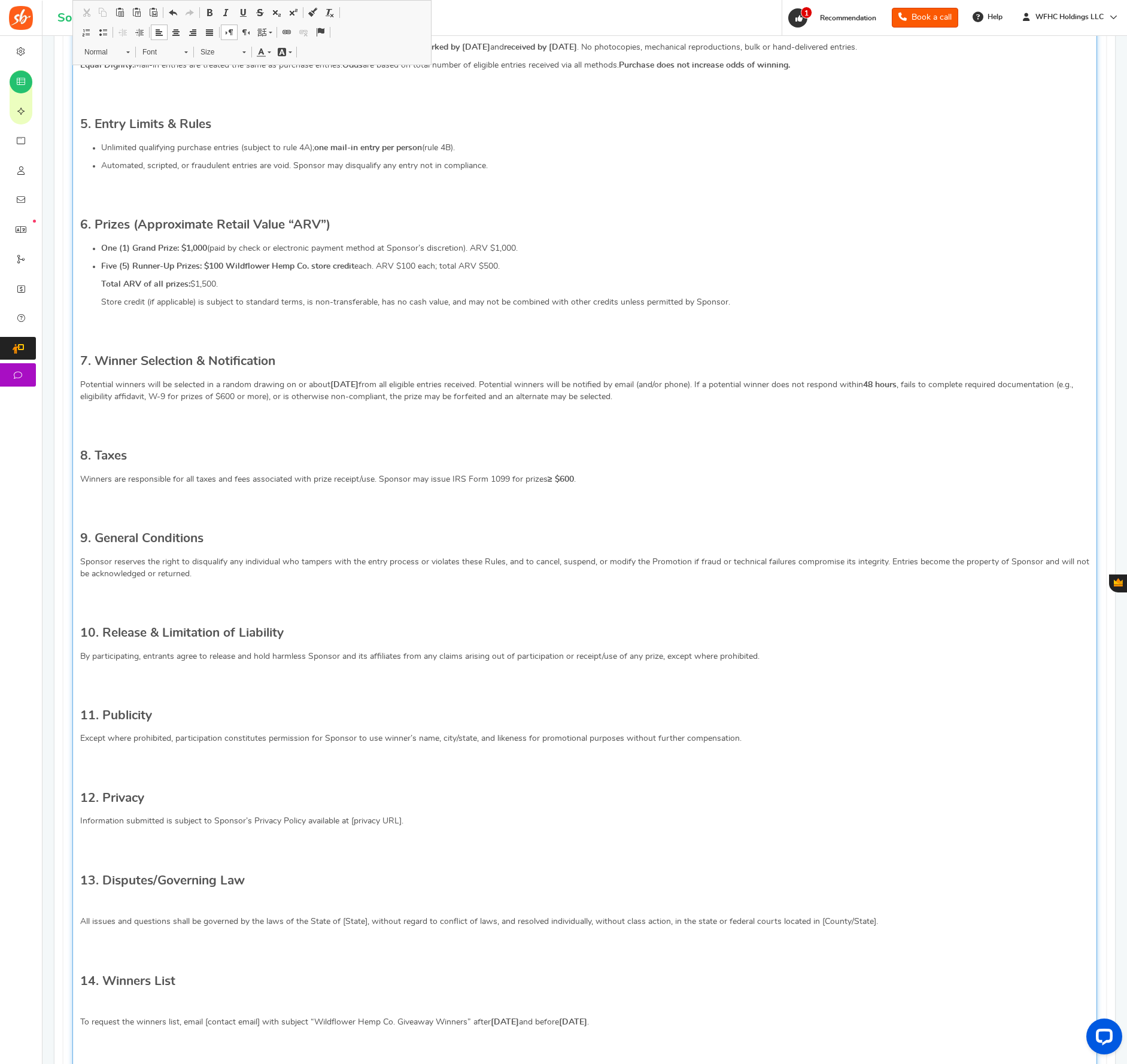
scroll to position [820, 0]
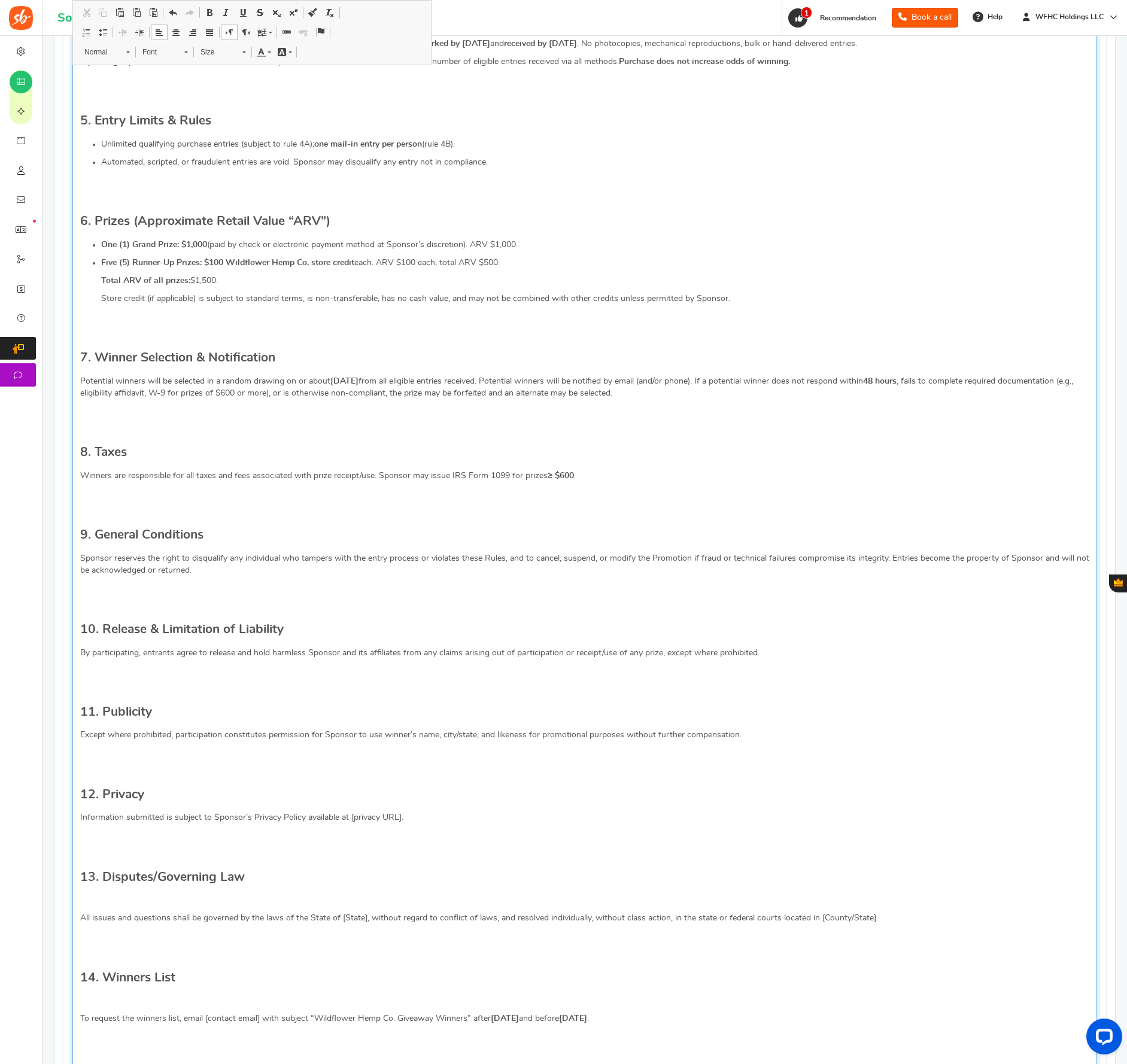
click at [126, 908] on div "OFFICIAL RULES NO PURCHASE NECESSARY TO ENTER OR WIN. A PURCHASE DOES NOT INCRE…" at bounding box center [585, 450] width 1025 height 1695
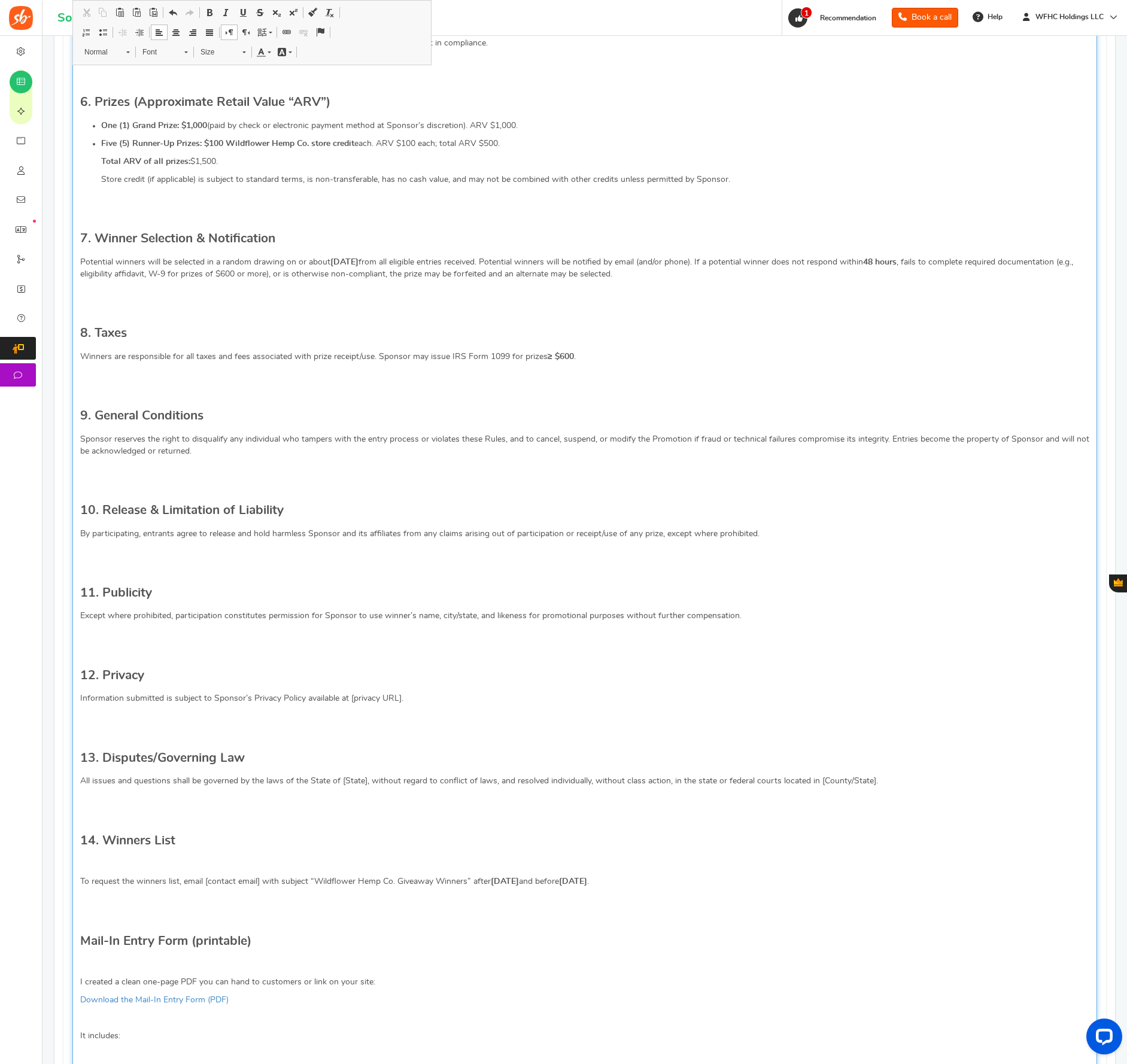
click at [130, 870] on p "Editor, competition_terms" at bounding box center [585, 864] width 1009 height 12
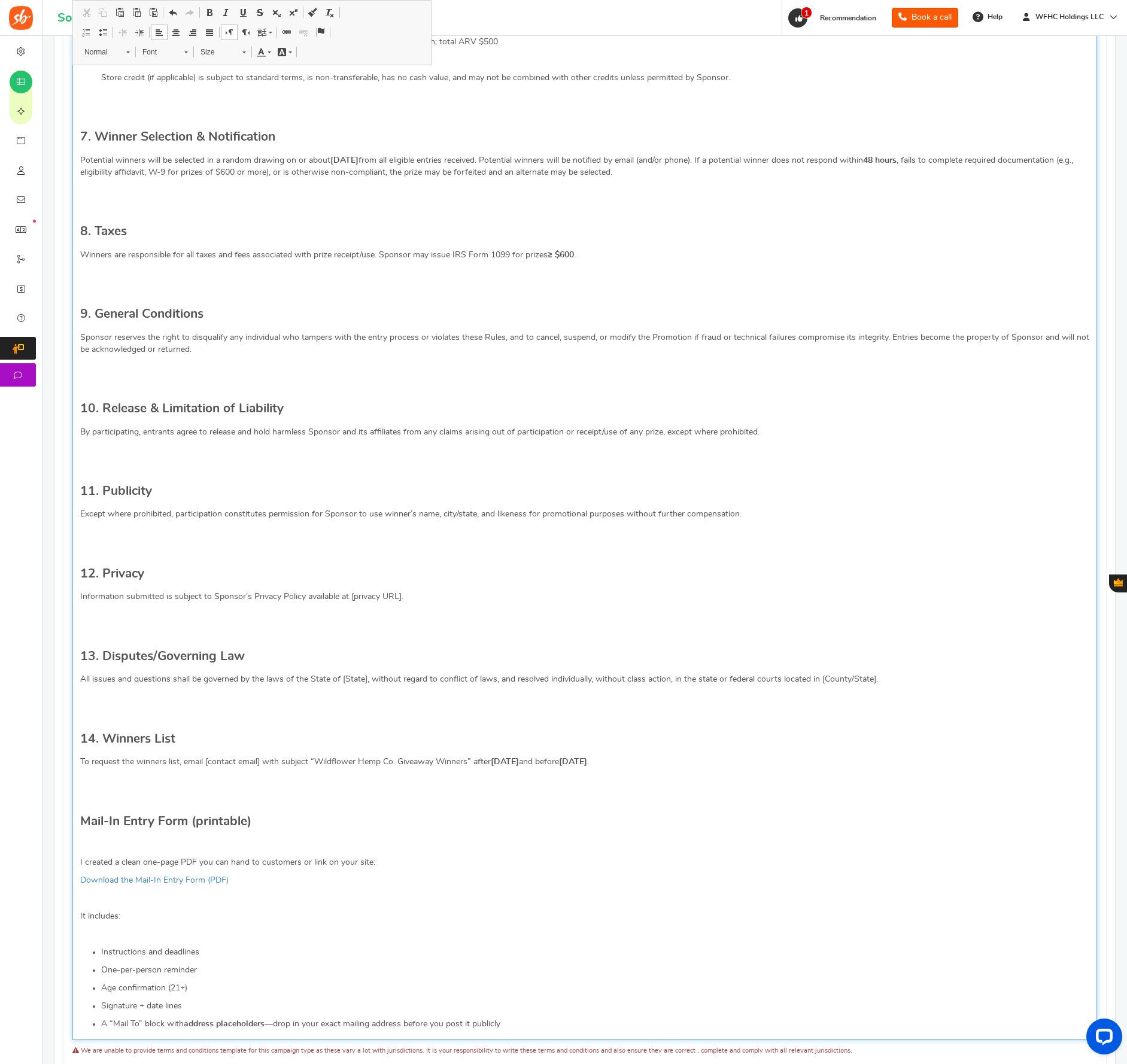
click at [125, 851] on p "Editor, competition_terms" at bounding box center [585, 844] width 1009 height 12
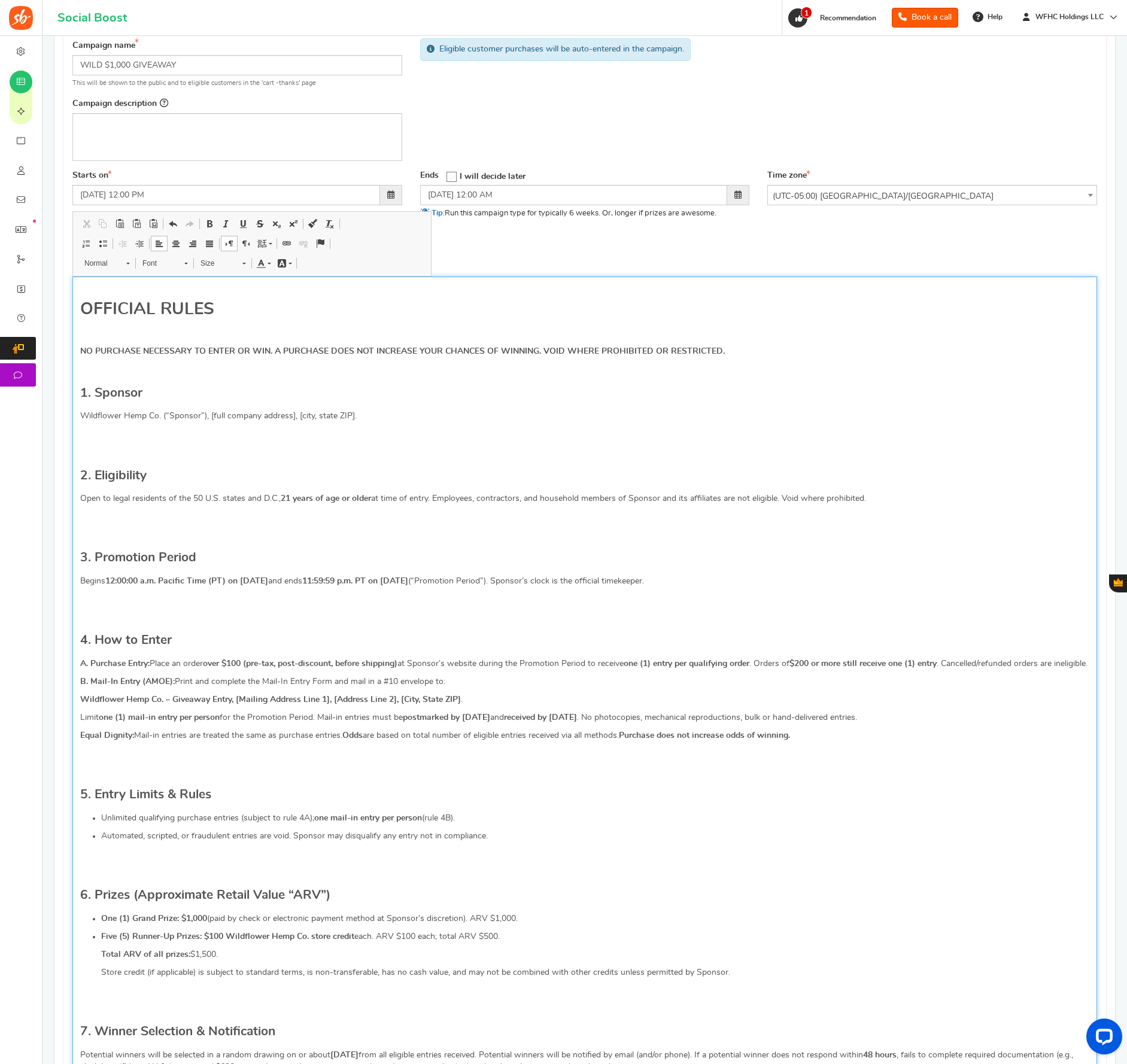
scroll to position [148, 0]
drag, startPoint x: 210, startPoint y: 415, endPoint x: 353, endPoint y: 415, distance: 143.0
click at [353, 415] on p "Wildflower Hemp Co. (“Sponsor”), [full company address], [city, state ZIP]." at bounding box center [585, 415] width 1009 height 12
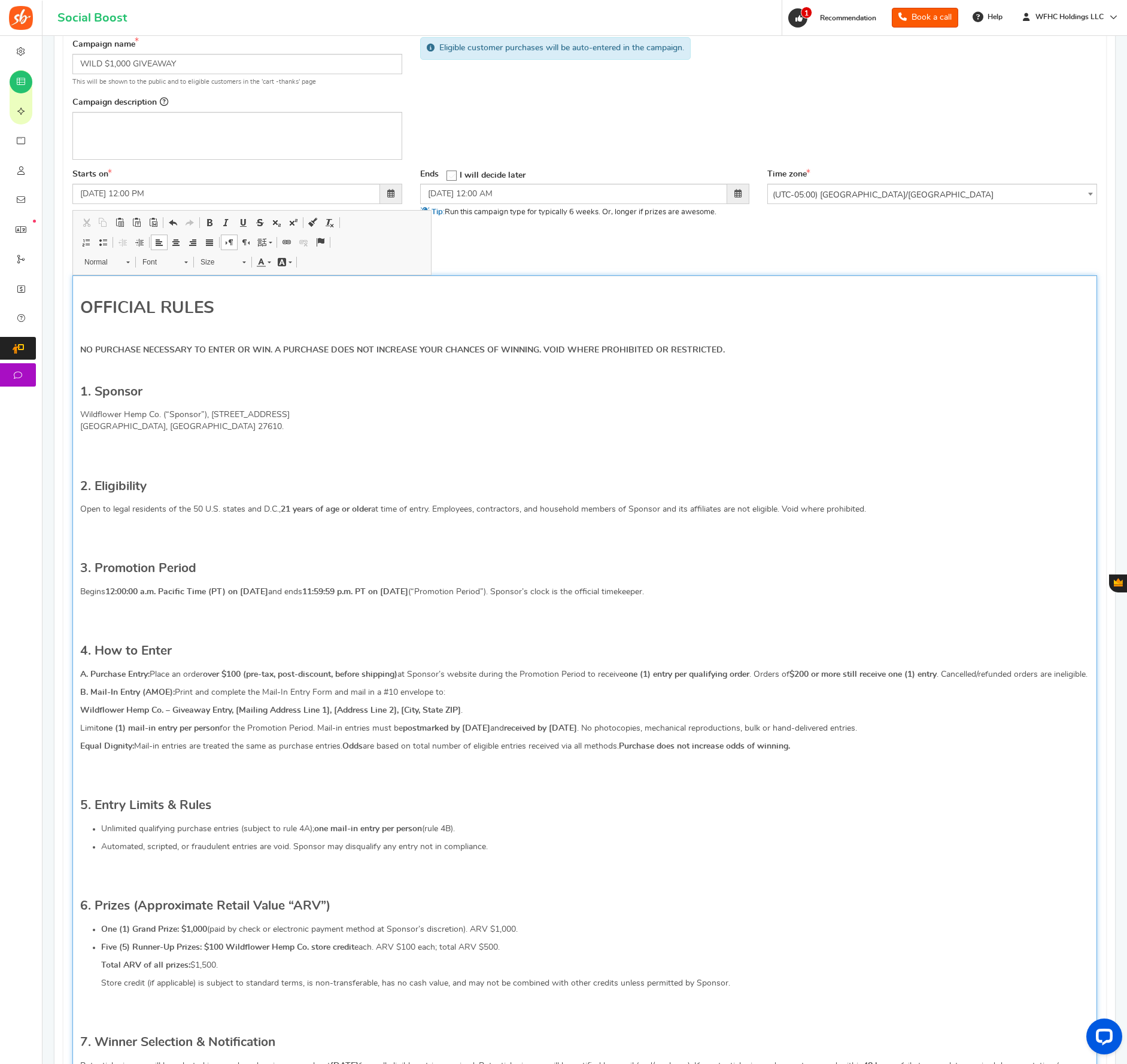
click at [304, 416] on p "Wildflower Hemp Co. (“Sponsor”), 909 Rock Quarry Rd Raleigh, NC 27610 ." at bounding box center [585, 420] width 1009 height 24
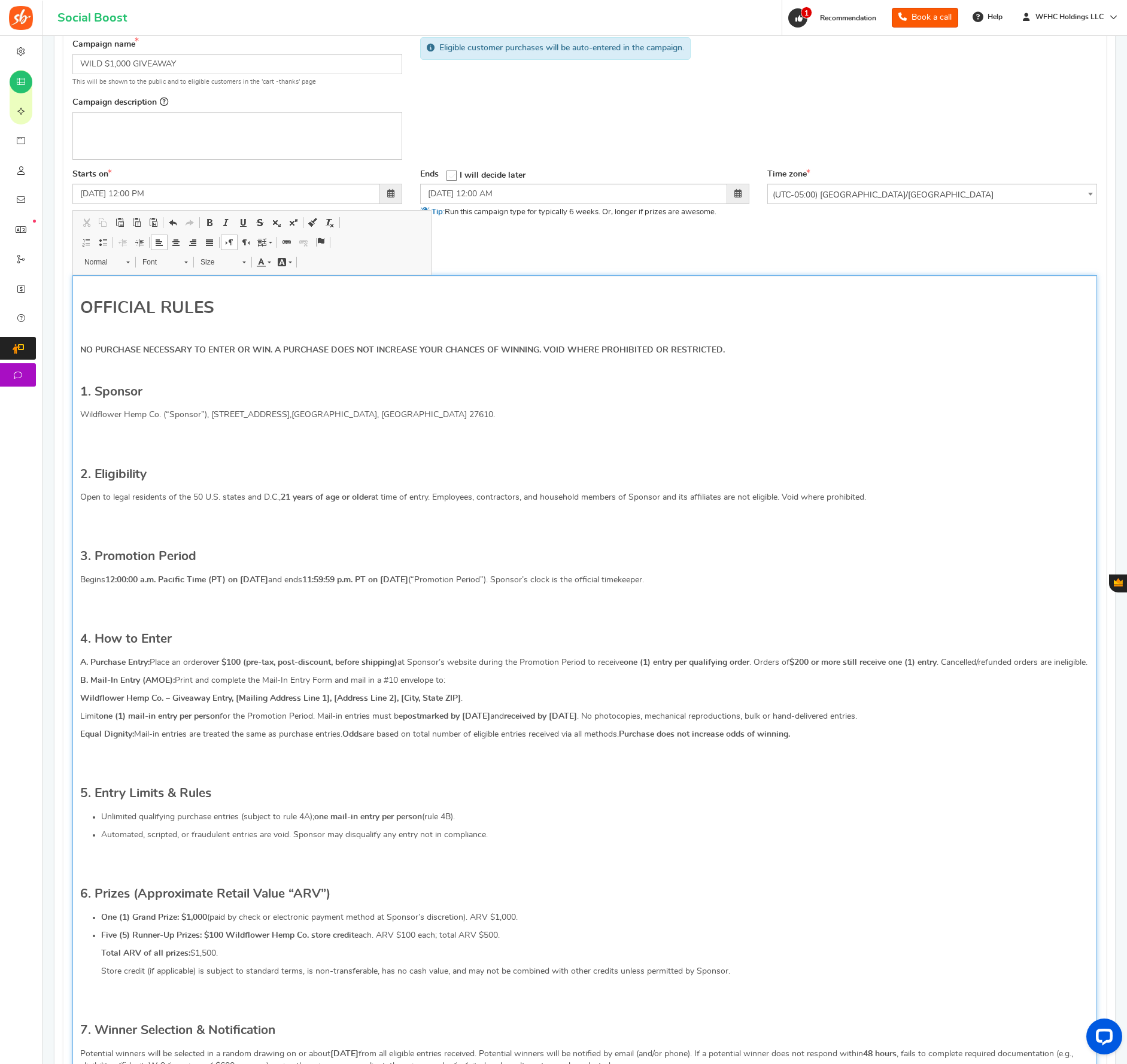
drag, startPoint x: 243, startPoint y: 497, endPoint x: 255, endPoint y: 464, distance: 35.1
click at [243, 497] on p "Open to legal residents of the 50 U.S. states and D.C., 21 years of age or olde…" at bounding box center [585, 497] width 1009 height 12
click at [715, 497] on p "Open to legal residents of the 50 U.S. states, United Kingdom, and D.C., 21 yea…" at bounding box center [585, 497] width 1009 height 12
click at [933, 496] on p "Open to legal residents of the 50 U.S. states, United Kingdom, and D.C., 21 yea…" at bounding box center [585, 497] width 1009 height 12
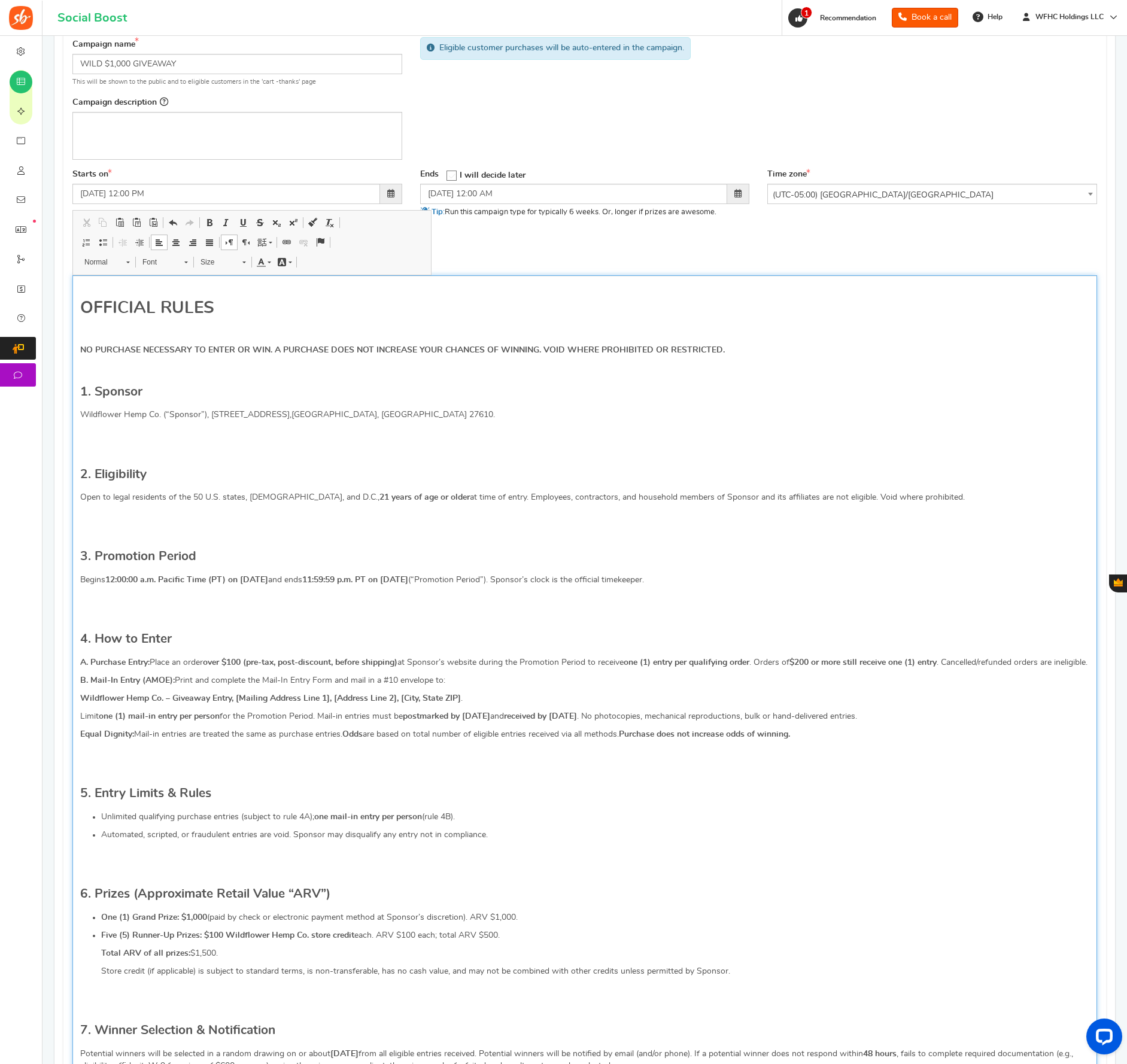
drag, startPoint x: 936, startPoint y: 496, endPoint x: 935, endPoint y: 503, distance: 7.1
click at [936, 496] on p "Open to legal residents of the 50 U.S. states, United Kingdom, and D.C., 21 yea…" at bounding box center [585, 497] width 1009 height 12
click at [181, 579] on strong "12:00:00 a.m. Pacific Time (PT) on September 12, 2025" at bounding box center [187, 580] width 163 height 8
drag, startPoint x: 222, startPoint y: 579, endPoint x: 223, endPoint y: 594, distance: 15.0
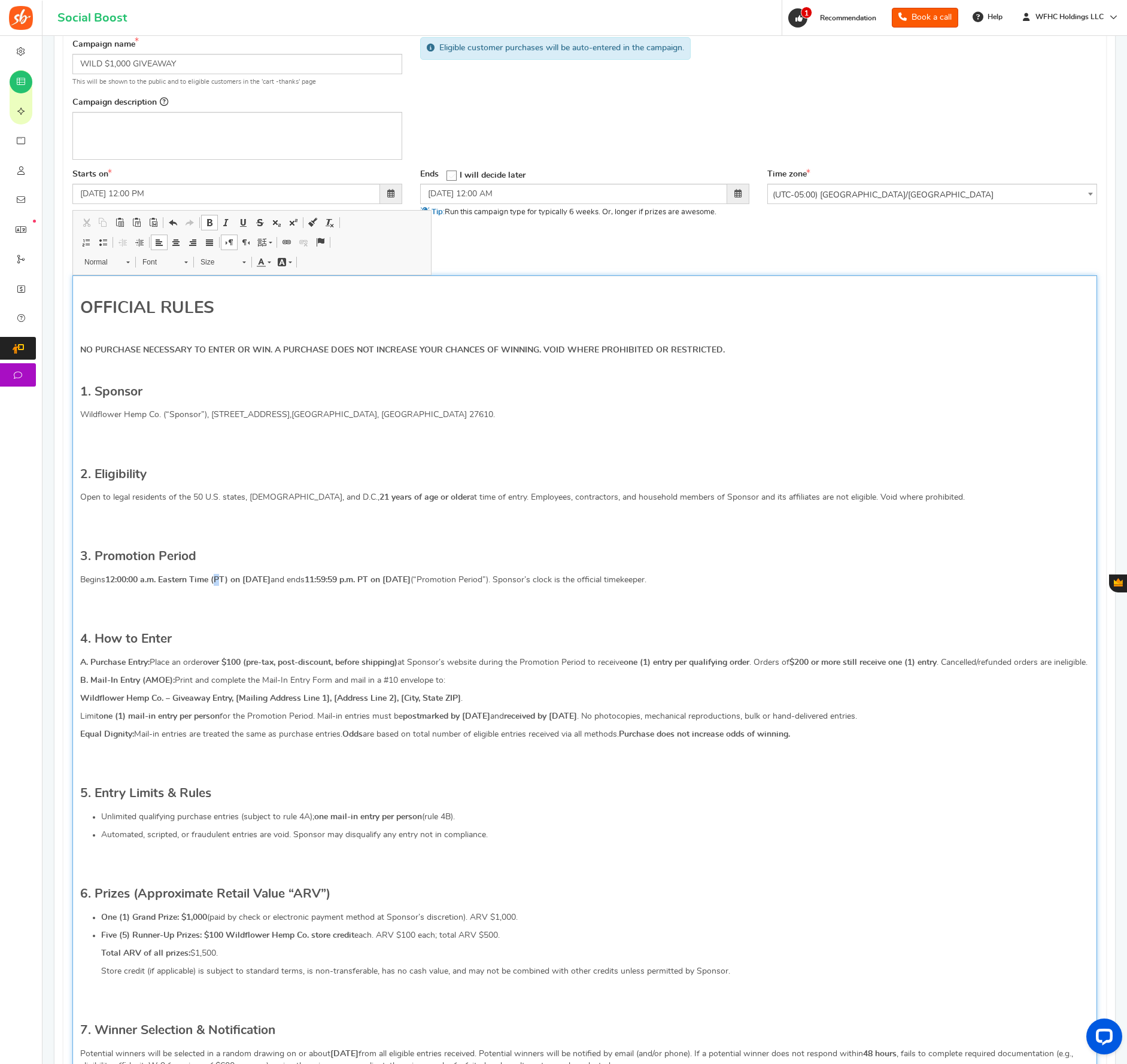
click at [220, 581] on strong "12:00:00 a.m. Eastern Time (PT) on September 12, 2025" at bounding box center [188, 580] width 165 height 8
drag, startPoint x: 365, startPoint y: 581, endPoint x: 415, endPoint y: 581, distance: 50.0
click at [410, 581] on strong "11:59:59 p.m. PT on October 1, 2025" at bounding box center [357, 580] width 106 height 8
drag, startPoint x: 109, startPoint y: 581, endPoint x: 157, endPoint y: 581, distance: 48.0
click at [157, 581] on strong "12:00:00 a.m. Eastern Time (ET) on [DATE]" at bounding box center [187, 580] width 164 height 8
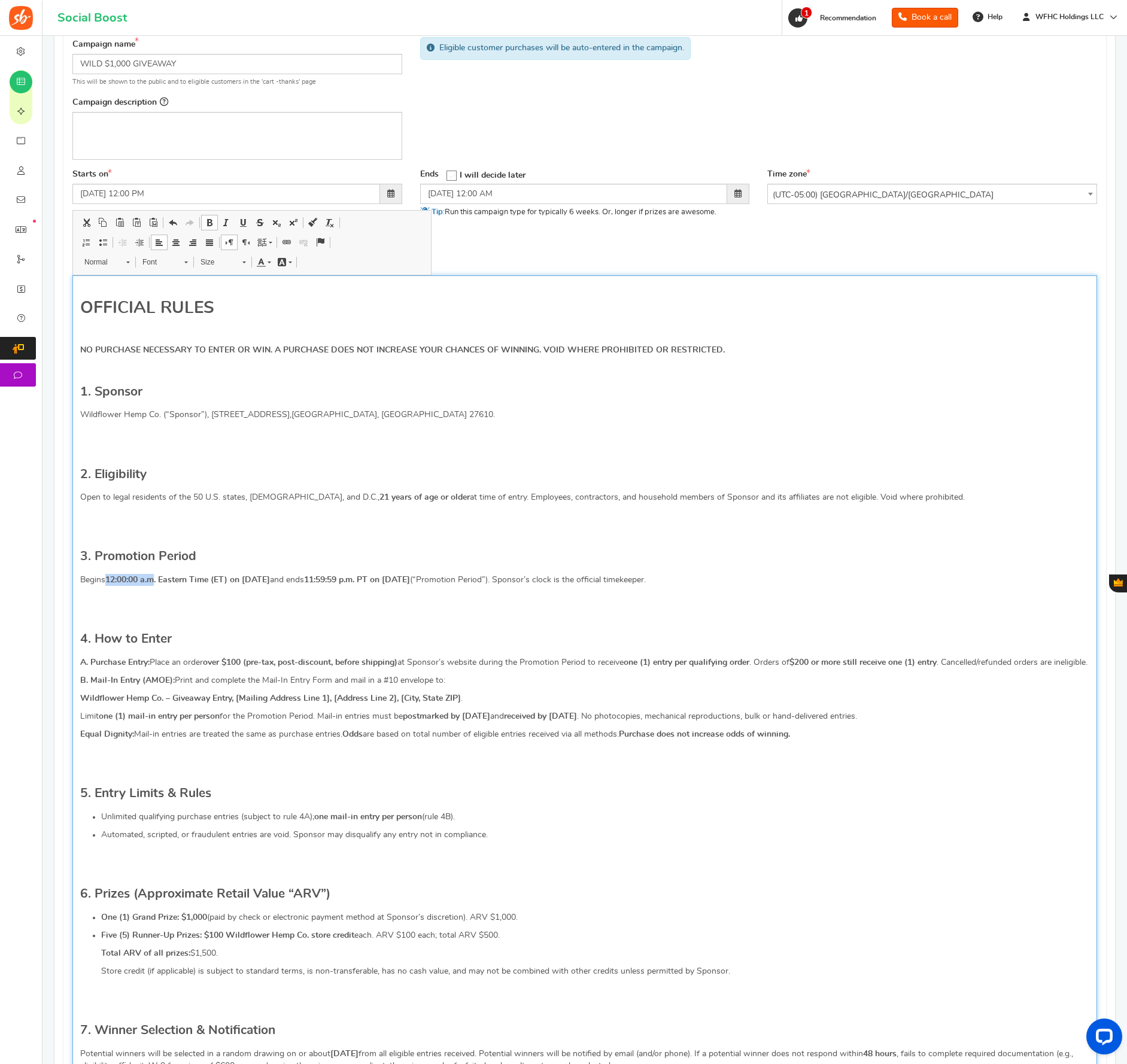
copy strong "12:00:00 a.m"
drag, startPoint x: 366, startPoint y: 578, endPoint x: 428, endPoint y: 601, distance: 66.1
click at [410, 579] on strong "11:59:59 p.m. PT on October 1, 2025" at bounding box center [357, 580] width 106 height 8
click at [204, 618] on p "Editor, competition_terms" at bounding box center [585, 616] width 1009 height 12
click at [436, 665] on p "A. Purchase Entry: Place an order over $100 (pre-tax, post-discount, before shi…" at bounding box center [585, 662] width 1009 height 12
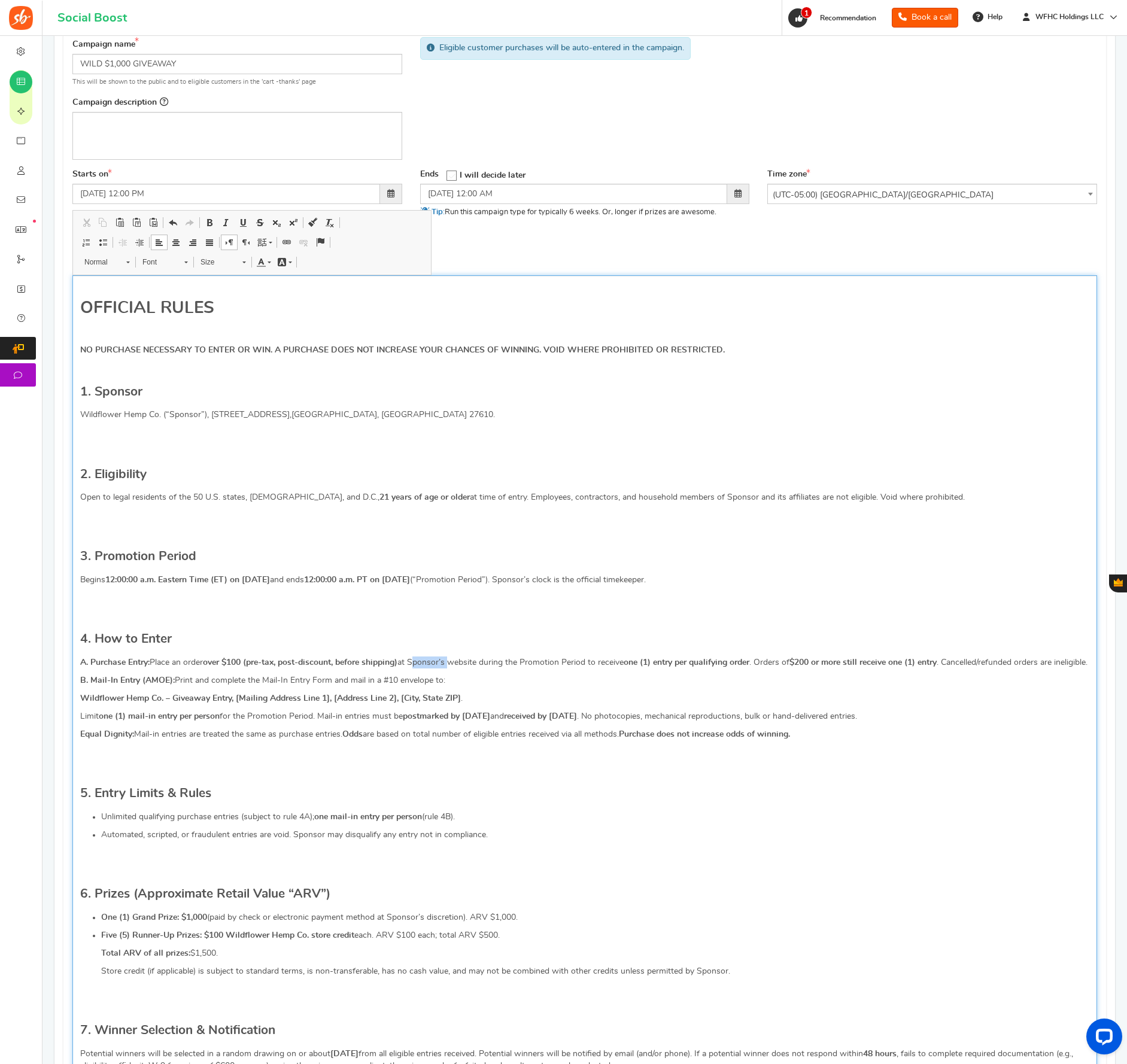
click at [436, 665] on p "A. Purchase Entry: Place an order over $100 (pre-tax, post-discount, before shi…" at bounding box center [585, 662] width 1009 height 12
click at [467, 687] on p "B. Mail-In Entry (AMOE): Print and complete the Mail-In Entry Form and mail in …" at bounding box center [585, 681] width 1009 height 12
drag, startPoint x: 282, startPoint y: 711, endPoint x: 464, endPoint y: 714, distance: 182.0
click at [461, 703] on strong "Wildflower Hemp Co. – Giveaway Entry, [Mailing Address Line 1], [Address Line 2…" at bounding box center [271, 698] width 381 height 8
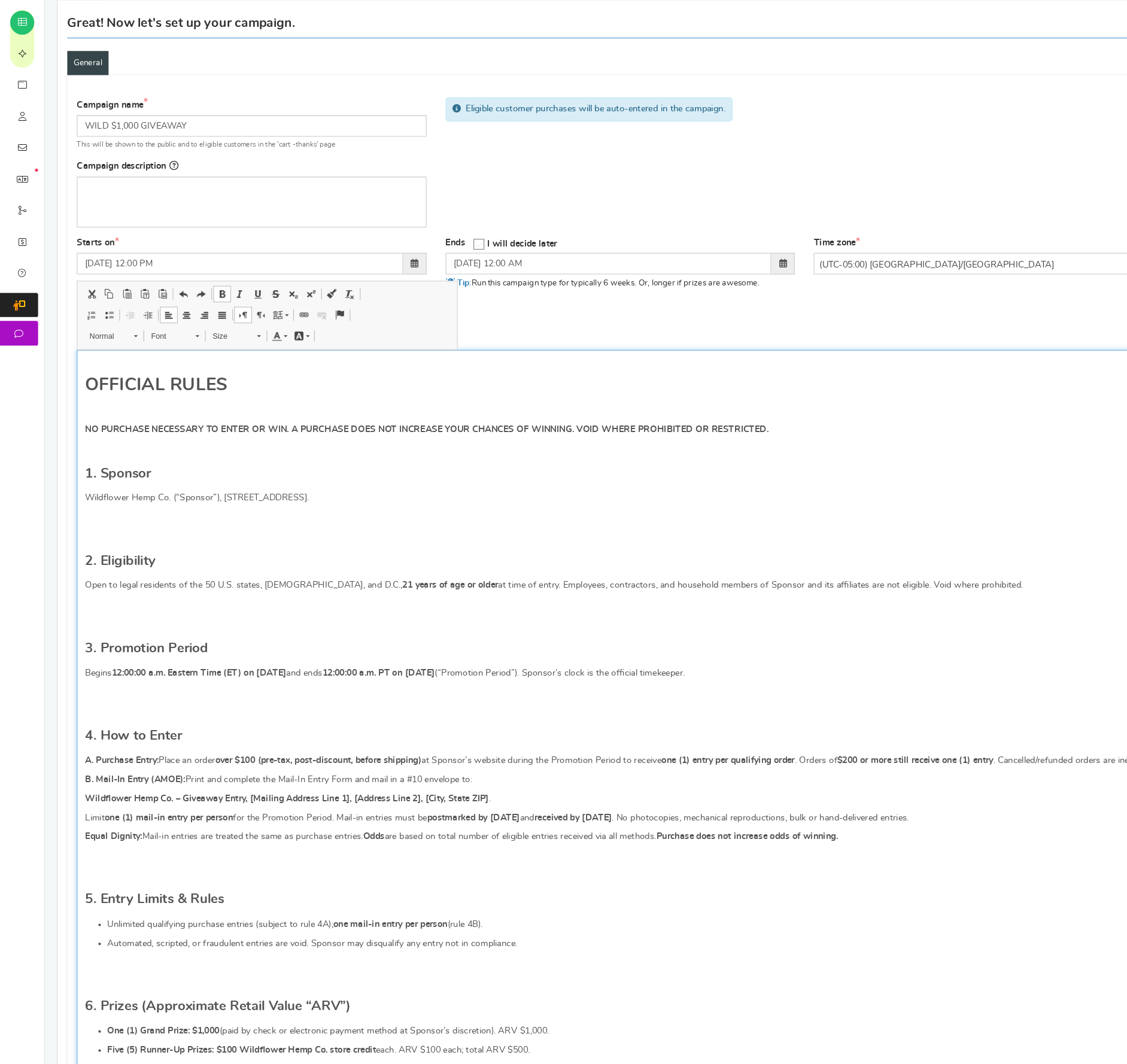
scroll to position [60, 0]
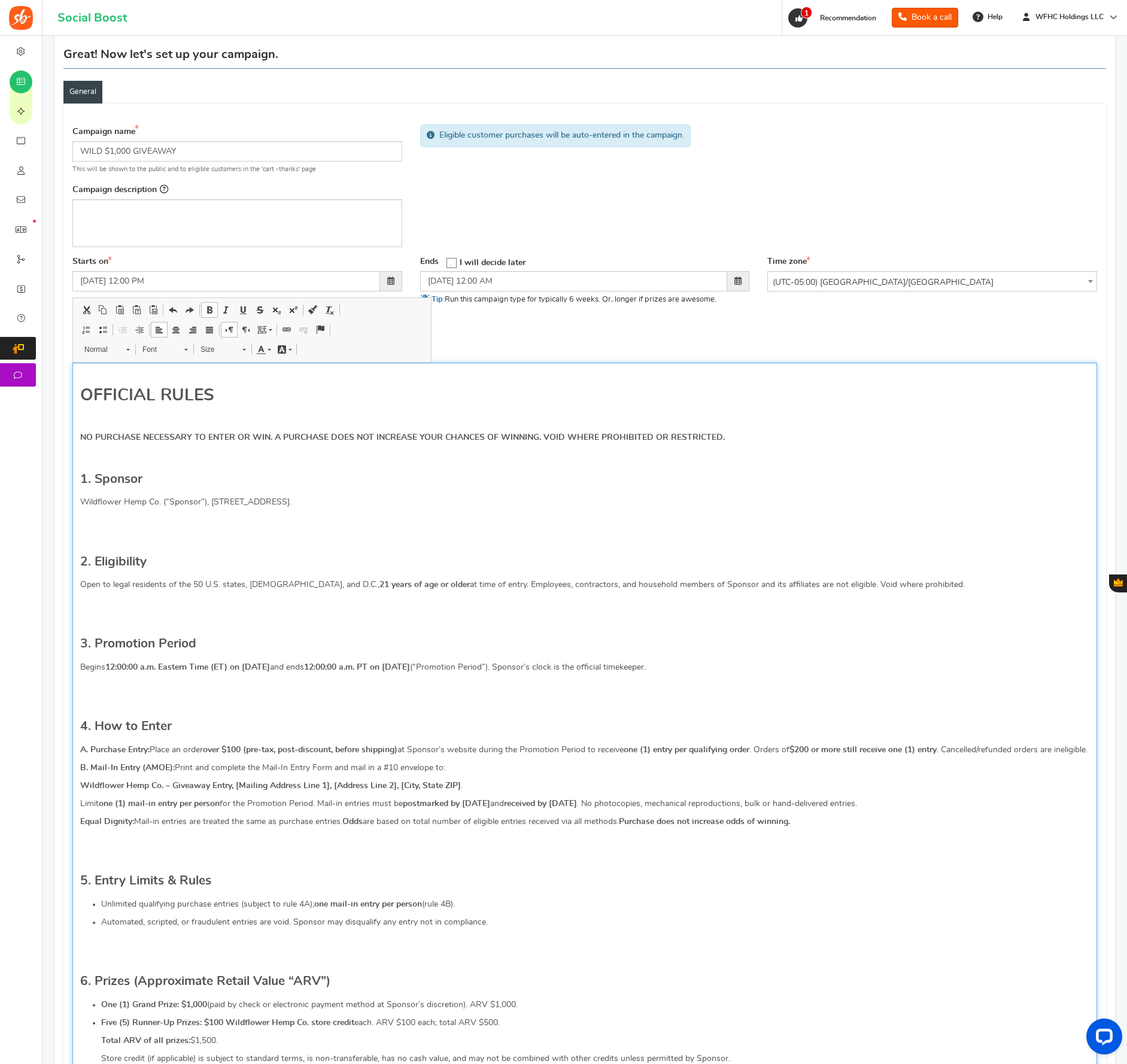
drag, startPoint x: 212, startPoint y: 503, endPoint x: 362, endPoint y: 503, distance: 150.0
click at [362, 503] on p "Wildflower Hemp Co. (“Sponsor”), [STREET_ADDRESS]." at bounding box center [585, 503] width 1009 height 12
copy p "909 Rock Quarry Rd, Raleigh, NC 27610"
drag, startPoint x: 237, startPoint y: 799, endPoint x: 464, endPoint y: 802, distance: 227.0
click at [464, 792] on p "Wildflower Hemp Co. – Giveaway Entry, [Mailing Address Line 1], [Address Line 2…" at bounding box center [585, 786] width 1009 height 12
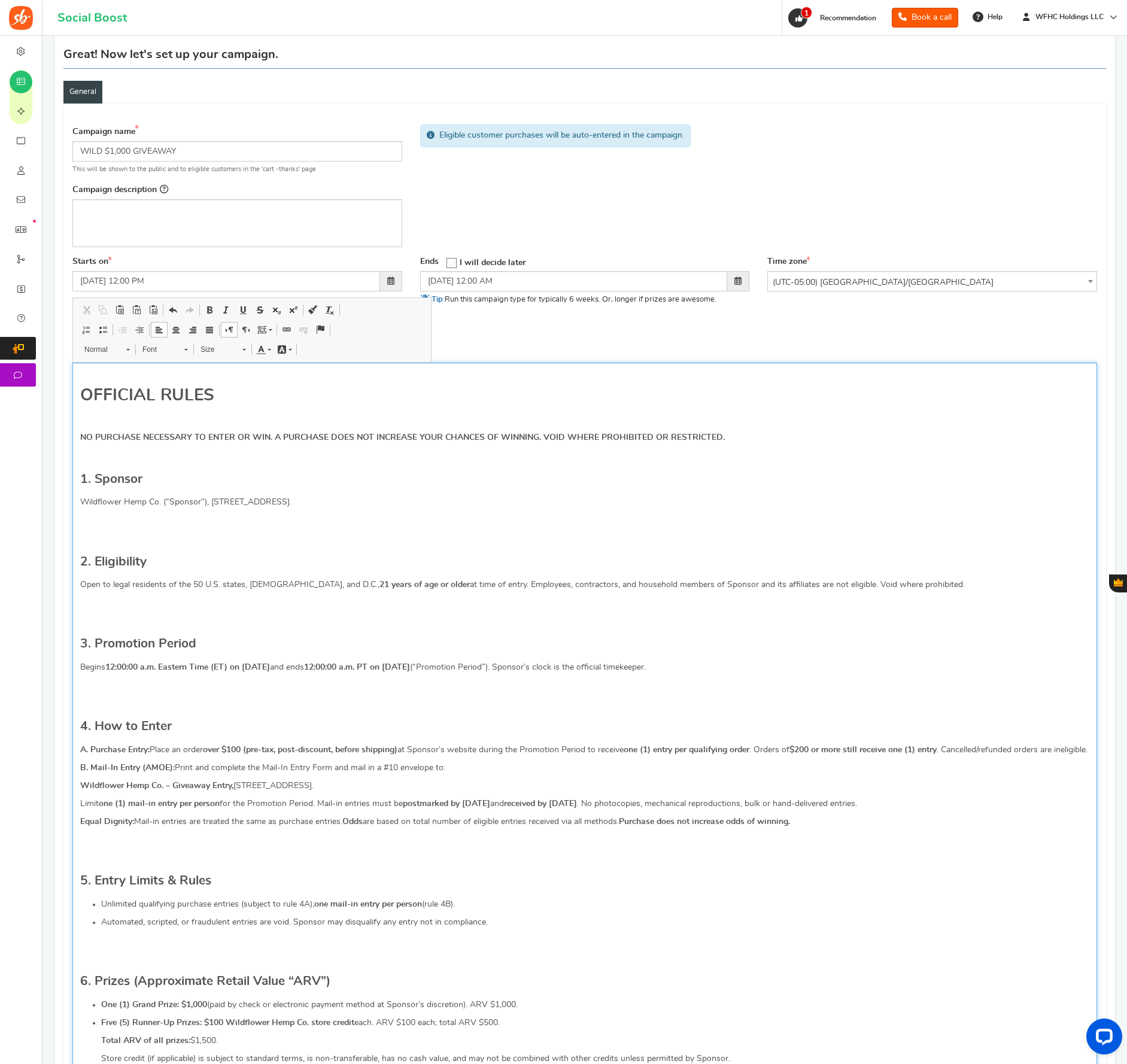
drag, startPoint x: 388, startPoint y: 799, endPoint x: 240, endPoint y: 798, distance: 148.0
click at [238, 792] on p "Wildflower Hemp Co. – Giveaway Entry, 909 Rock Quarry Rd, Raleigh, NC 27610 ." at bounding box center [585, 786] width 1009 height 12
click at [810, 828] on p "Equal Dignity: Mail-in entries are treated the same as purchase entries. Odds a…" at bounding box center [585, 822] width 1009 height 12
click at [109, 846] on p "Editor, competition_terms" at bounding box center [585, 840] width 1009 height 12
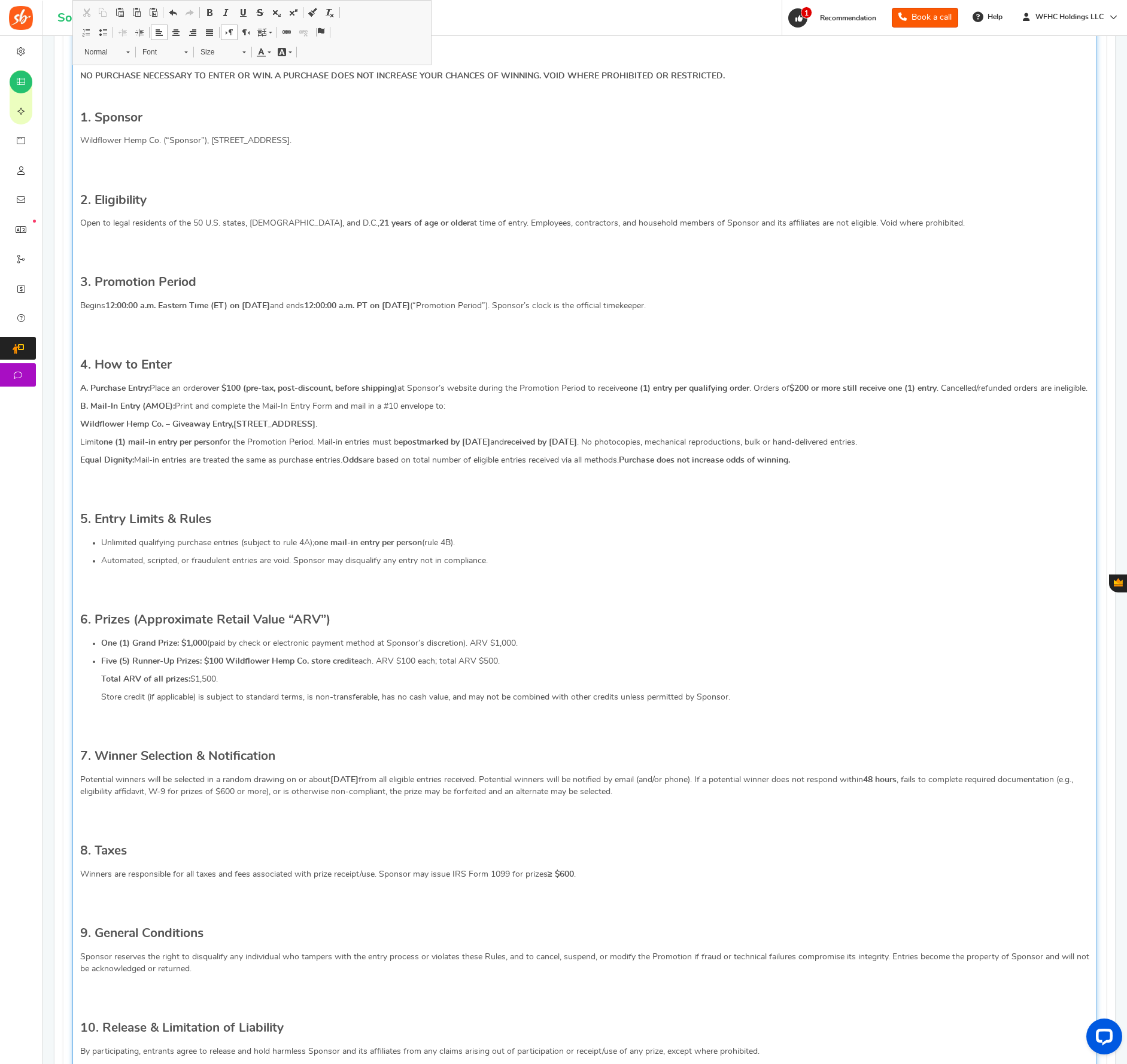
scroll to position [422, 0]
drag, startPoint x: 367, startPoint y: 794, endPoint x: 383, endPoint y: 841, distance: 49.6
click at [359, 783] on strong "October 3, 2025" at bounding box center [344, 779] width 28 height 8
click at [1024, 797] on p "Potential winners will be selected in a random drawing on or about October 4, 2…" at bounding box center [585, 785] width 1009 height 24
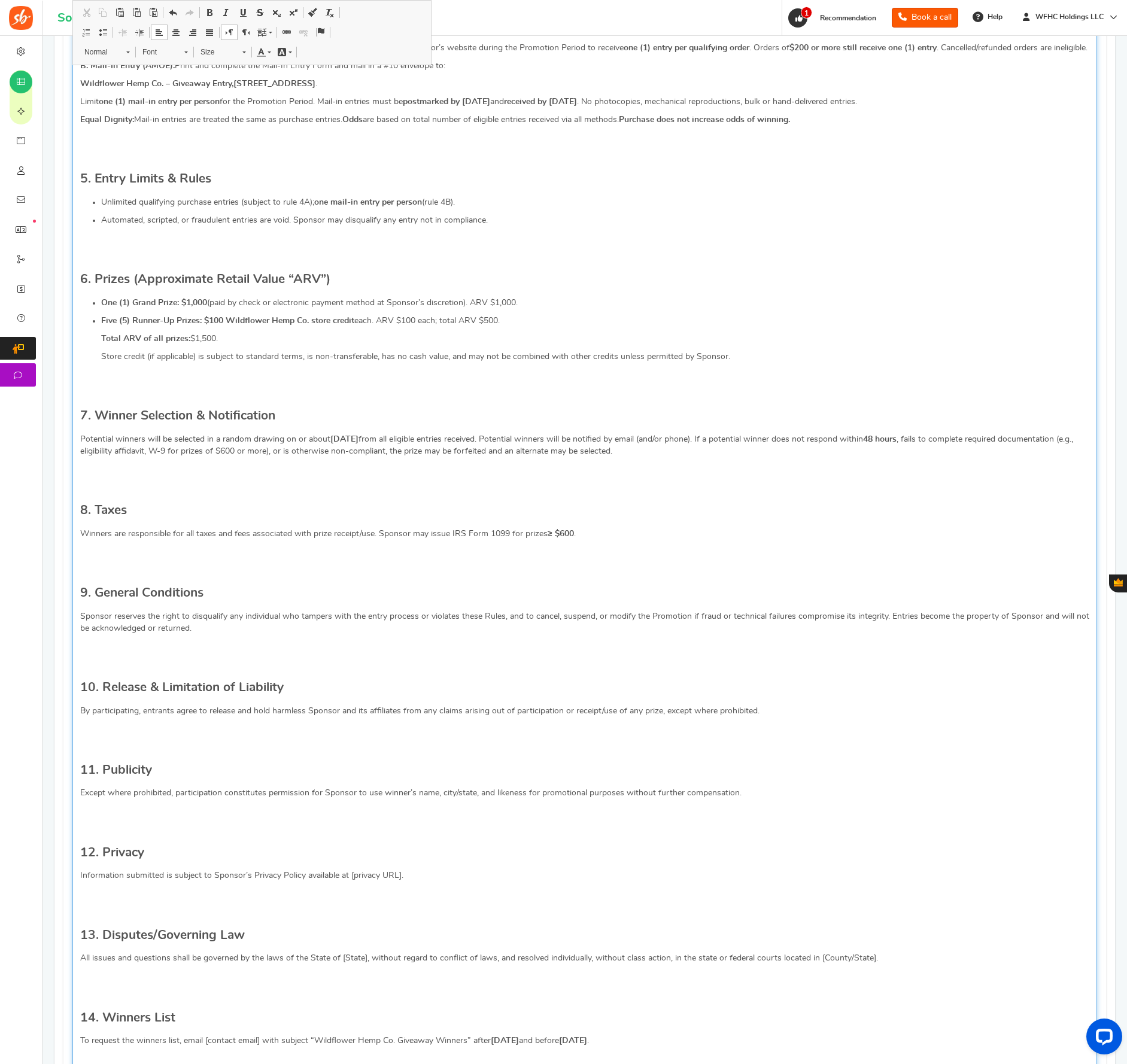
scroll to position [763, 0]
drag, startPoint x: 350, startPoint y: 893, endPoint x: 399, endPoint y: 893, distance: 49.0
click at [399, 881] on p "Information submitted is subject to Sponsor’s Privacy Policy available at [priv…" at bounding box center [585, 875] width 1009 height 12
click at [365, 881] on p "Information submitted is subject to Sponsor’s Privacy Policy available at [priv…" at bounding box center [585, 875] width 1009 height 12
drag, startPoint x: 349, startPoint y: 893, endPoint x: 401, endPoint y: 939, distance: 69.4
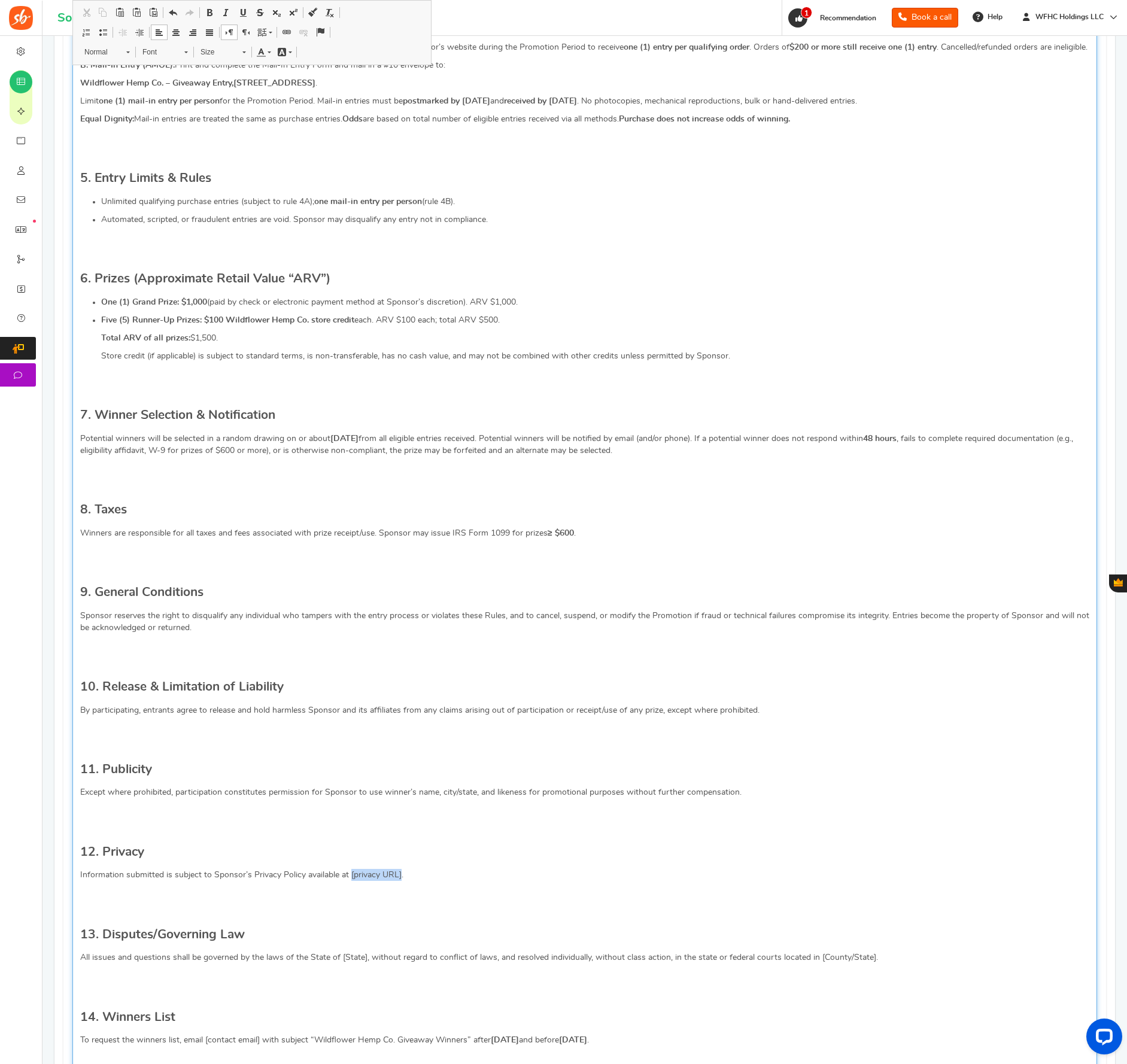
click at [399, 881] on p "Information submitted is subject to Sponsor’s Privacy Policy available at [priv…" at bounding box center [585, 875] width 1009 height 12
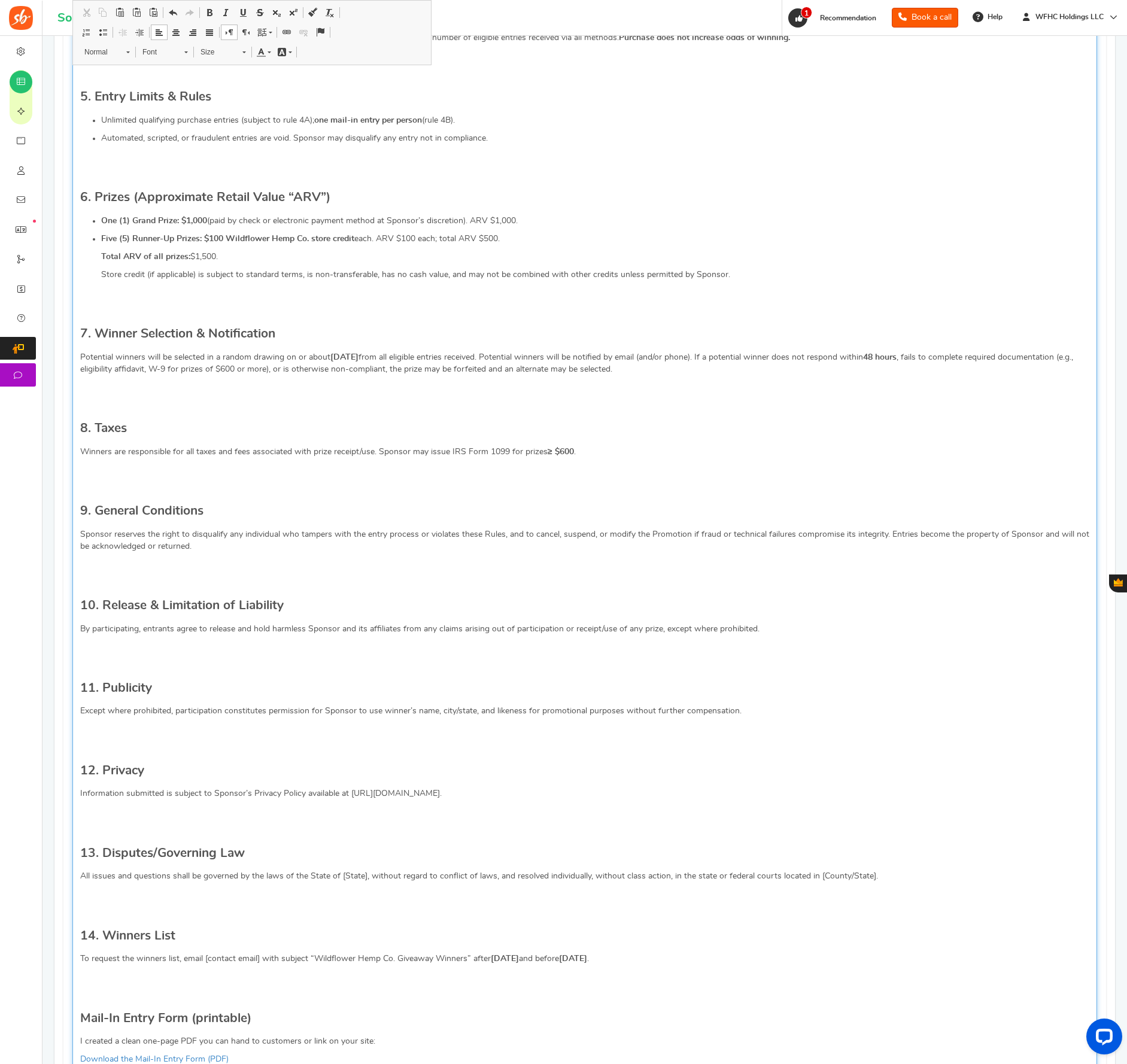
scroll to position [848, 0]
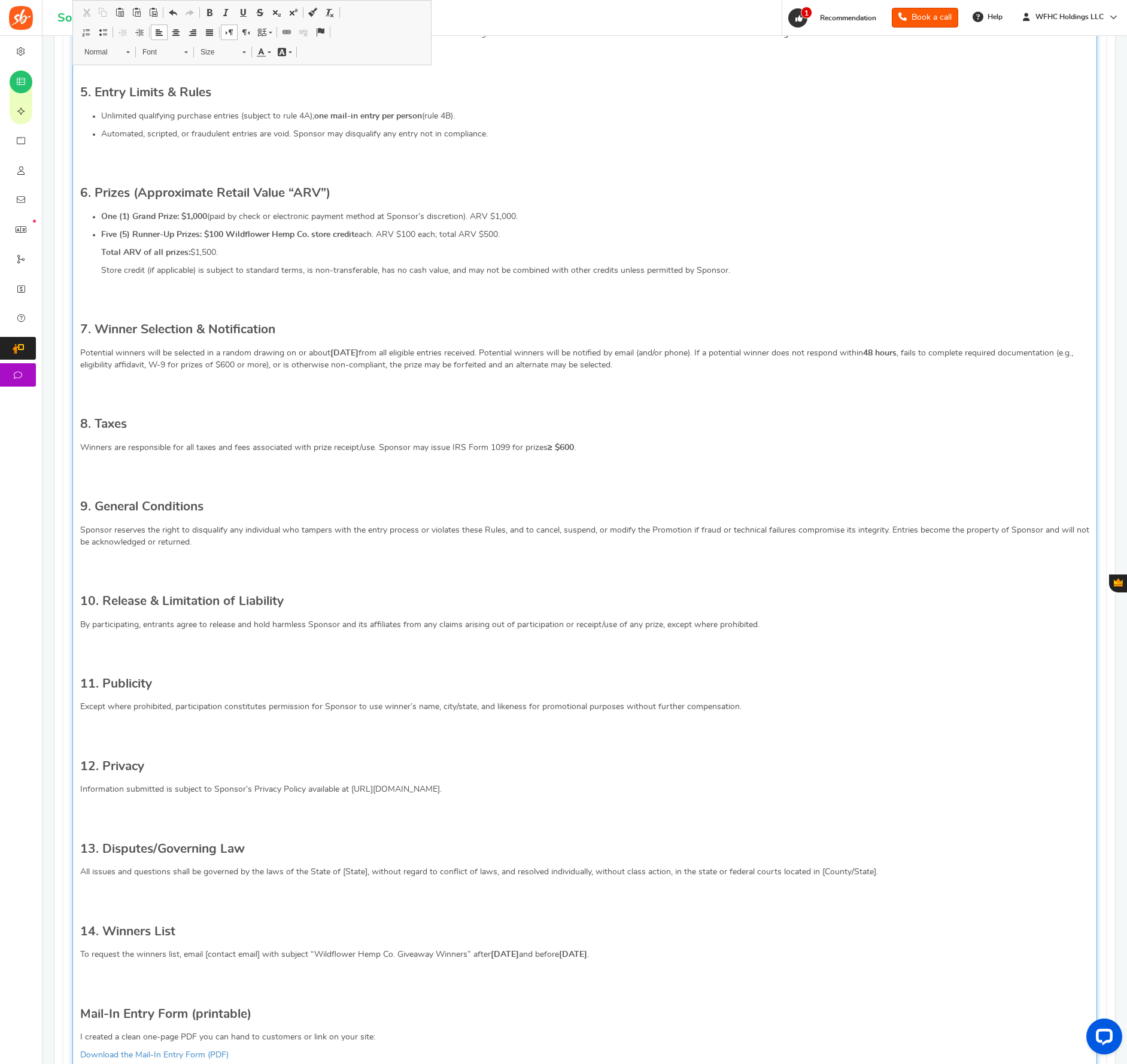
click at [341, 878] on p "All issues and questions shall be governed by the laws of the State of [State],…" at bounding box center [585, 872] width 1009 height 12
drag, startPoint x: 343, startPoint y: 891, endPoint x: 365, endPoint y: 890, distance: 22.0
click at [365, 878] on p "All issues and questions shall be governed by the laws of the State of [State],…" at bounding box center [585, 872] width 1009 height 12
drag, startPoint x: 846, startPoint y: 891, endPoint x: 899, endPoint y: 890, distance: 53.0
click at [899, 878] on p "All issues and questions shall be governed by the laws of the State of North Ca…" at bounding box center [585, 872] width 1009 height 12
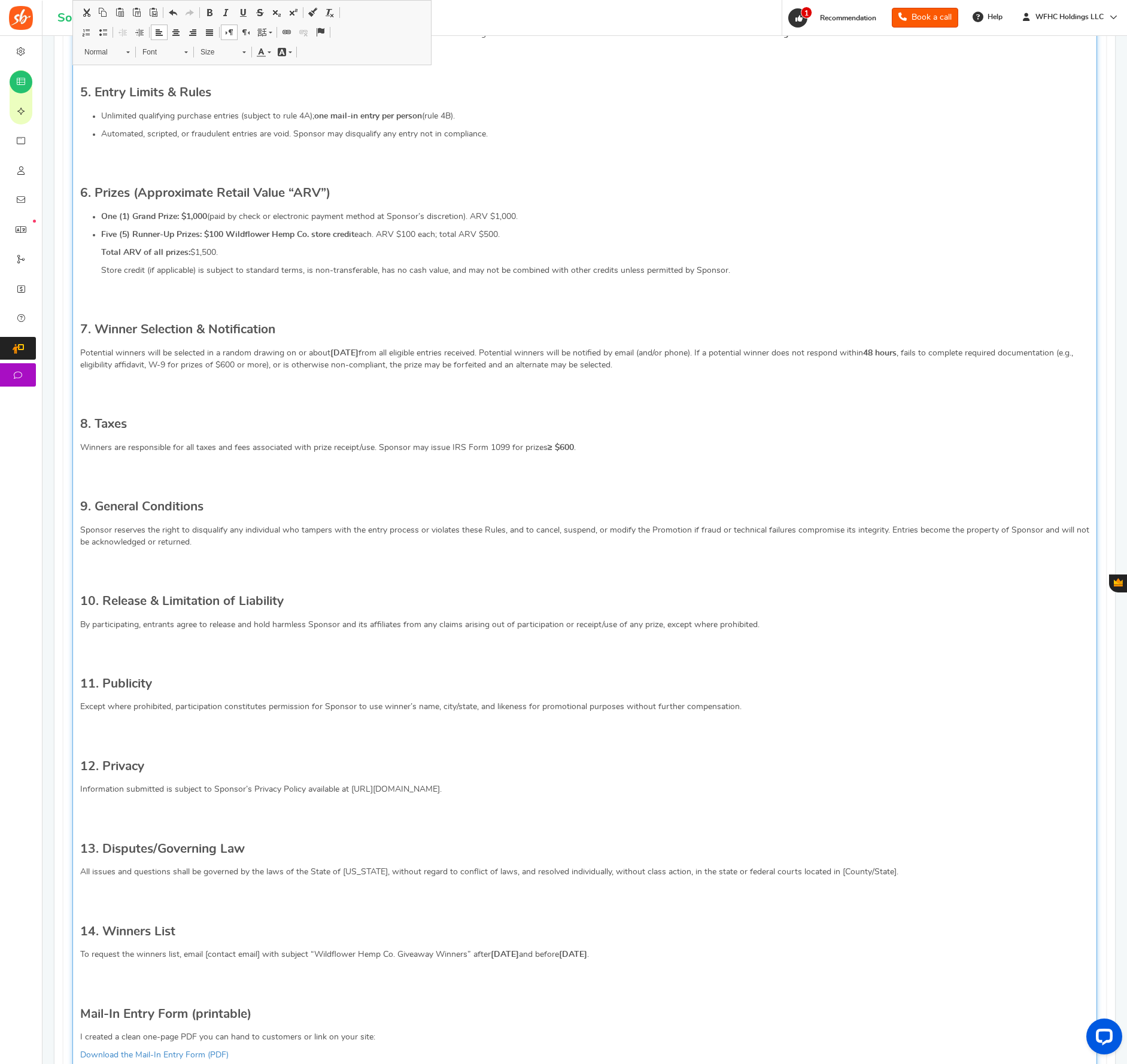
click at [857, 878] on p "All issues and questions shall be governed by the laws of the State of North Ca…" at bounding box center [585, 872] width 1009 height 12
drag, startPoint x: 846, startPoint y: 889, endPoint x: 899, endPoint y: 888, distance: 53.0
click at [899, 878] on p "All issues and questions shall be governed by the laws of the State of North Ca…" at bounding box center [585, 872] width 1009 height 12
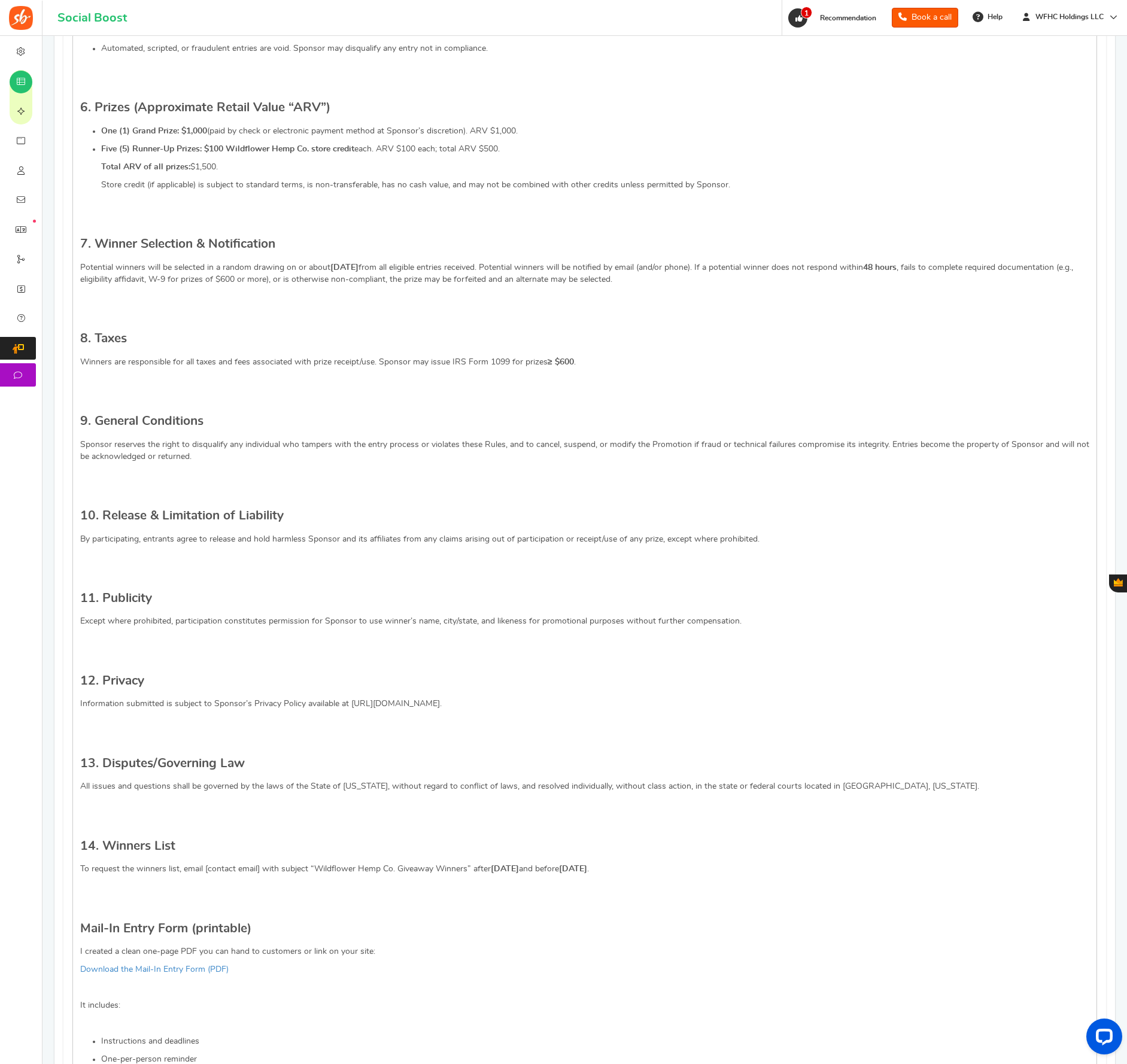
scroll to position [936, 0]
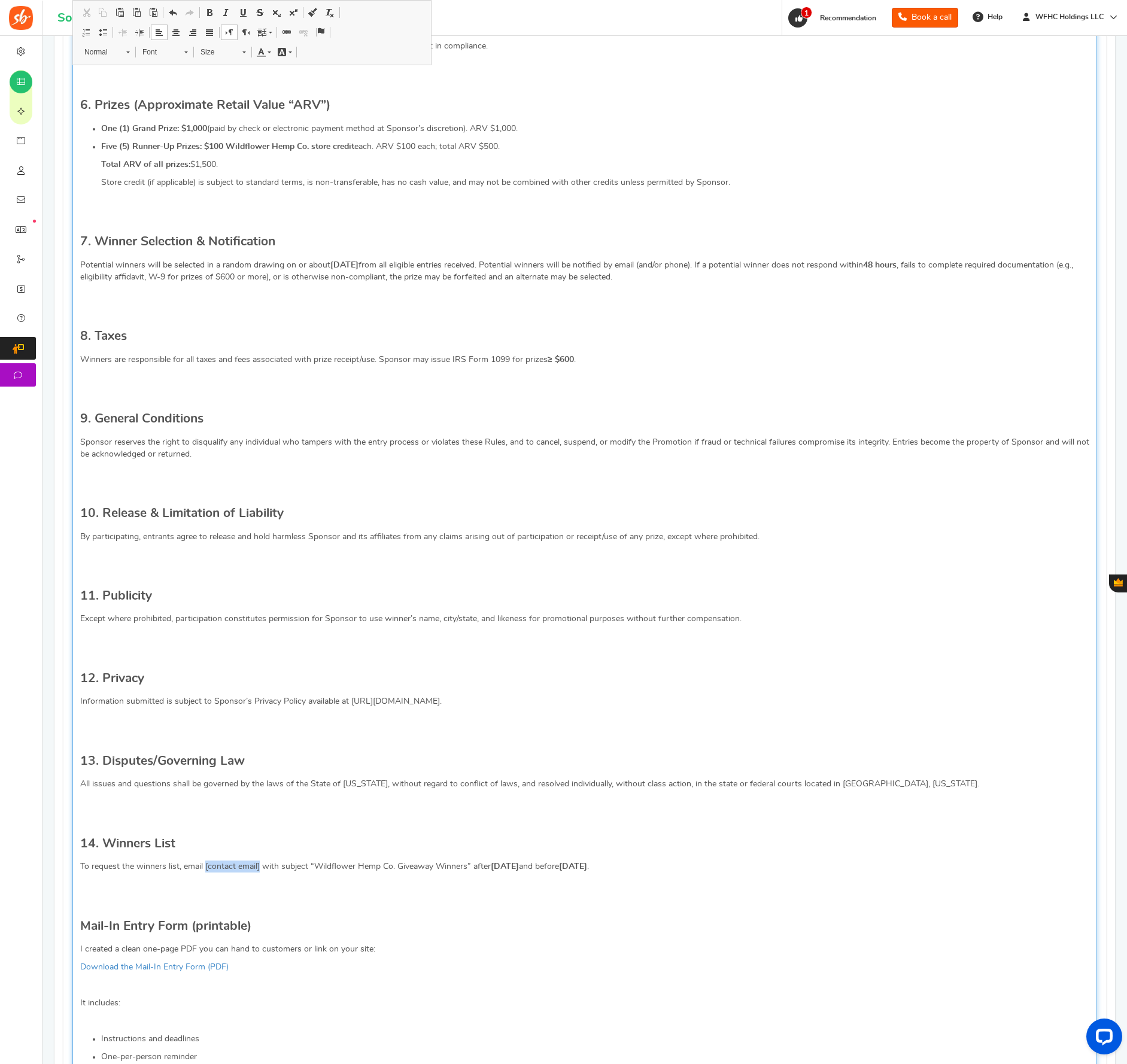
drag, startPoint x: 205, startPoint y: 885, endPoint x: 260, endPoint y: 884, distance: 55.0
click at [260, 873] on p "To request the winners list, email [contact email] with subject “Wildflower Hem…" at bounding box center [585, 867] width 1009 height 12
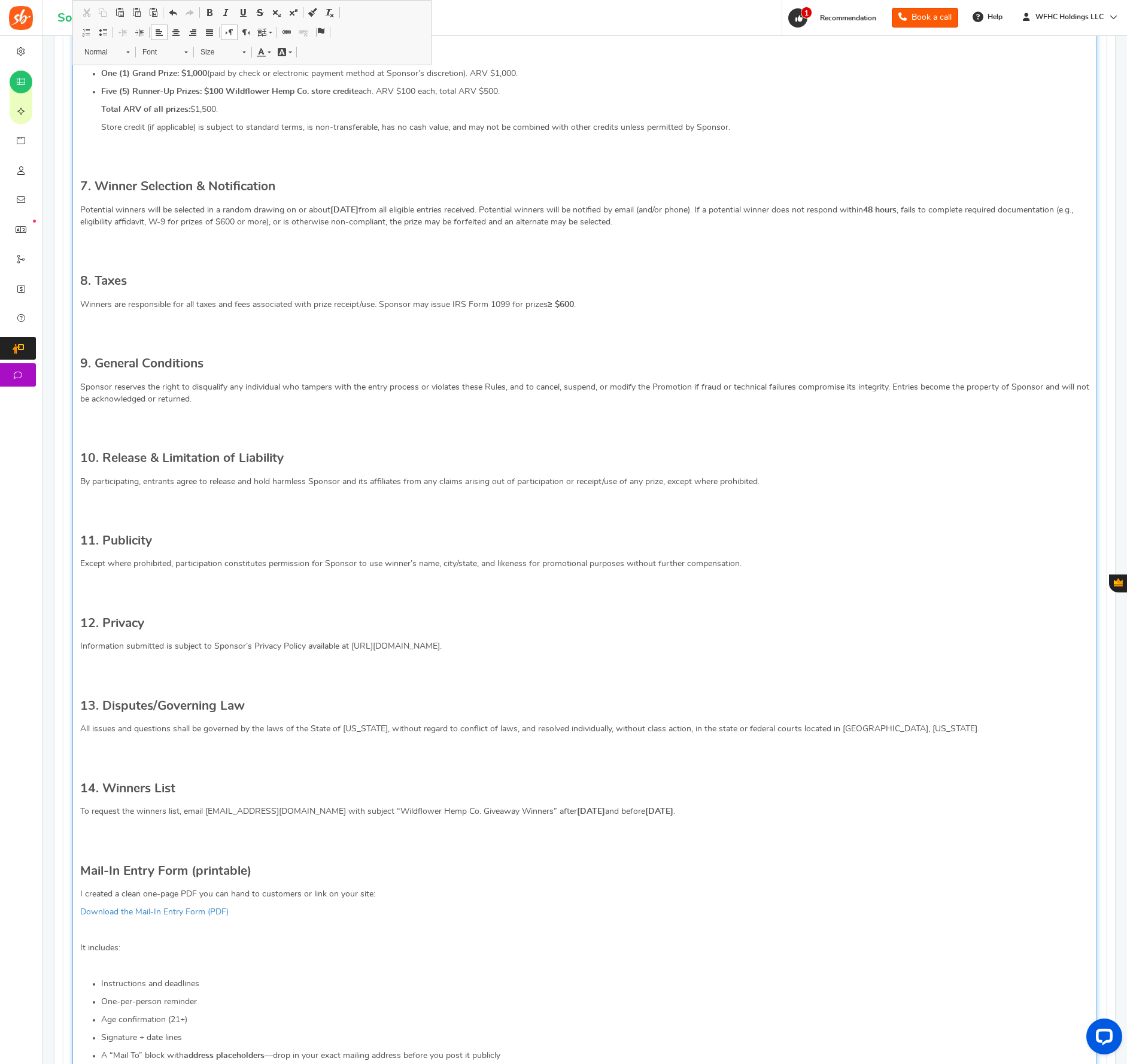
scroll to position [993, 0]
click at [663, 814] on strong "December 31, 2025" at bounding box center [660, 809] width 28 height 8
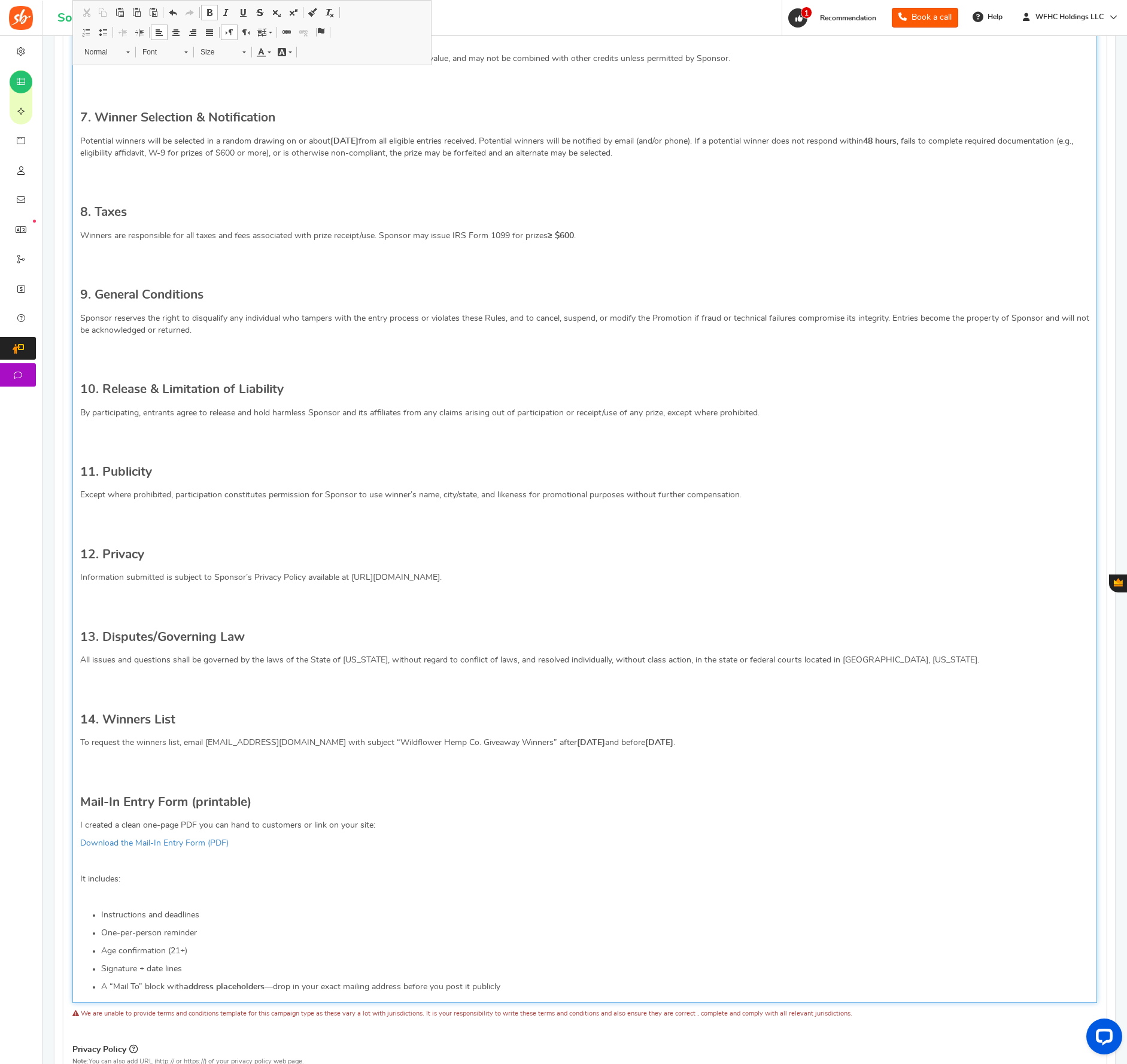
scroll to position [1062, 0]
drag, startPoint x: 365, startPoint y: 841, endPoint x: 76, endPoint y: 837, distance: 289.0
click at [76, 837] on div "OFFICIAL RULES NO PURCHASE NECESSARY TO ENTER OR WIN. A PURCHASE DOES NOT INCRE…" at bounding box center [585, 181] width 1025 height 1642
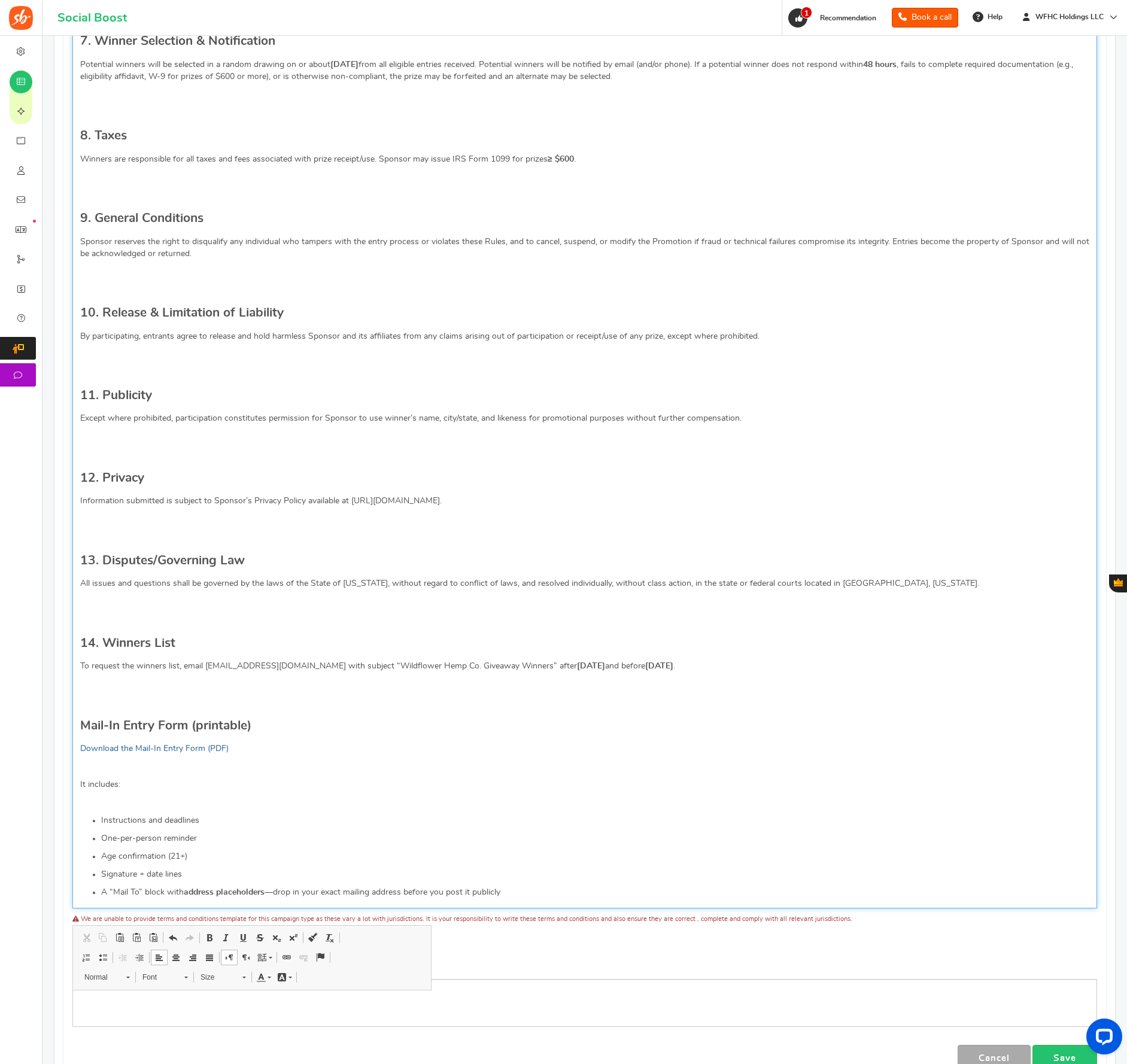
scroll to position [1140, 0]
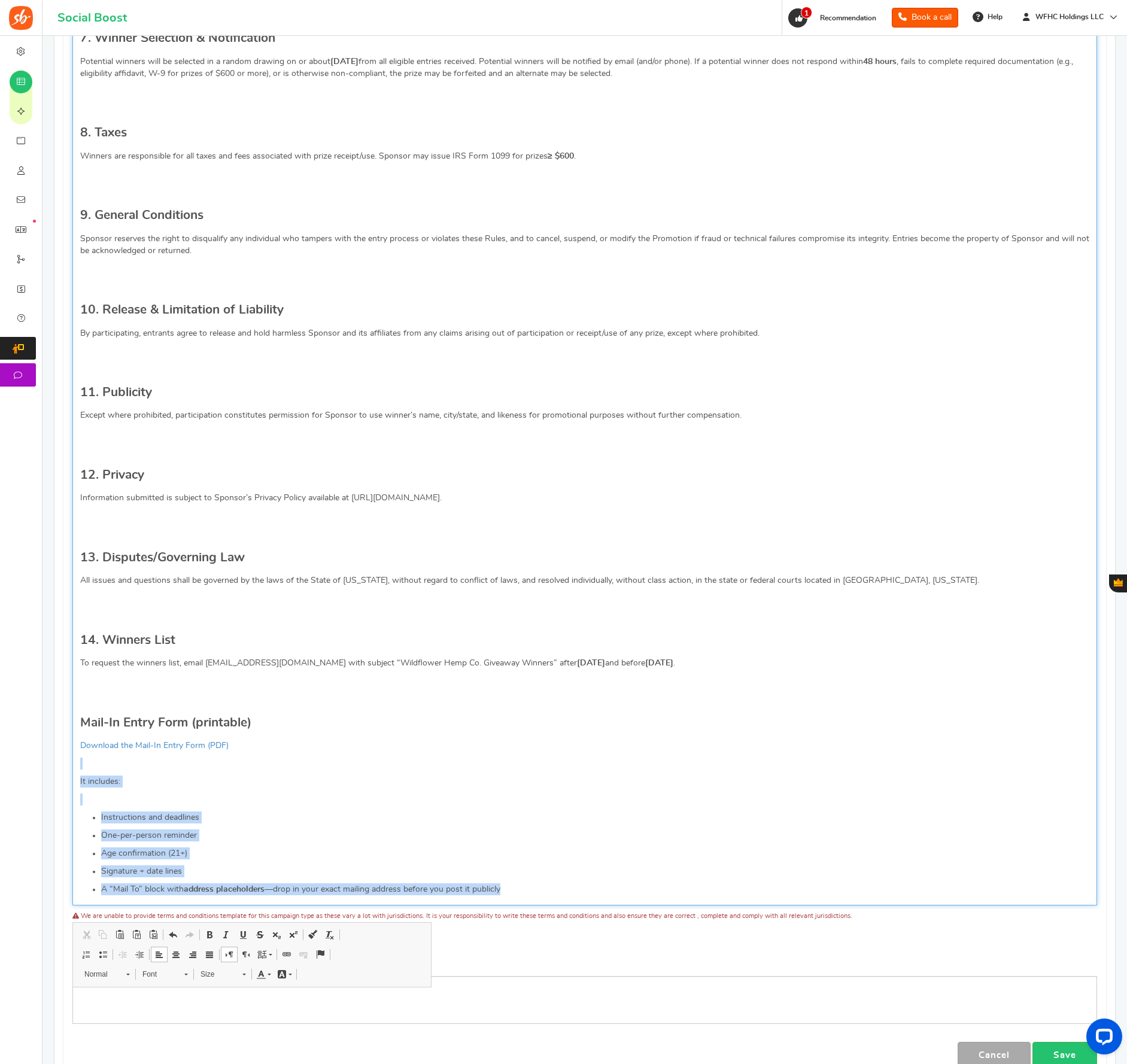
drag, startPoint x: 81, startPoint y: 777, endPoint x: 547, endPoint y: 907, distance: 483.8
click at [547, 906] on div "OFFICIAL RULES NO PURCHASE NECESSARY TO ENTER OR WIN. A PURCHASE DOES NOT INCRE…" at bounding box center [585, 95] width 1025 height 1623
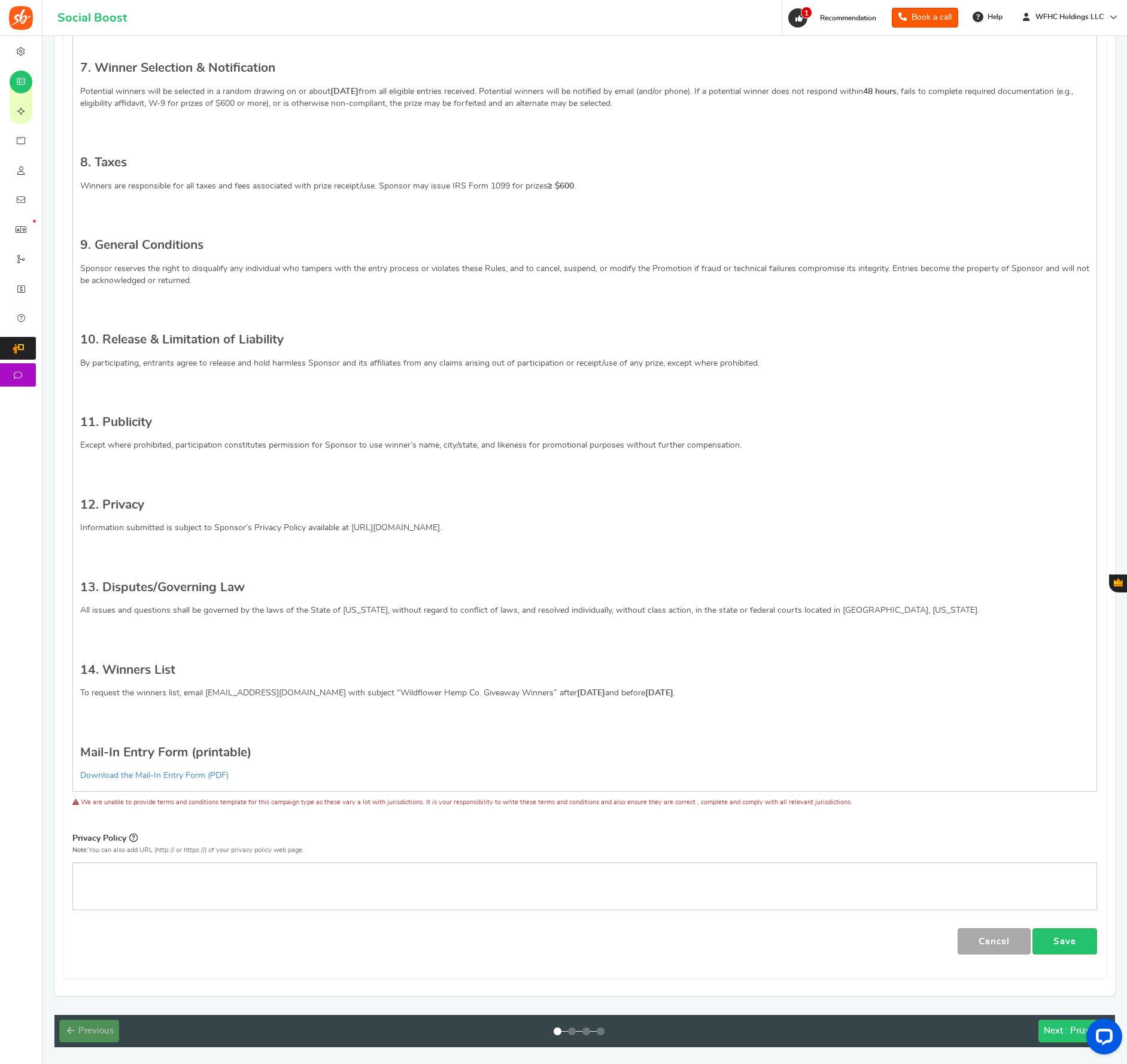
scroll to position [1106, 0]
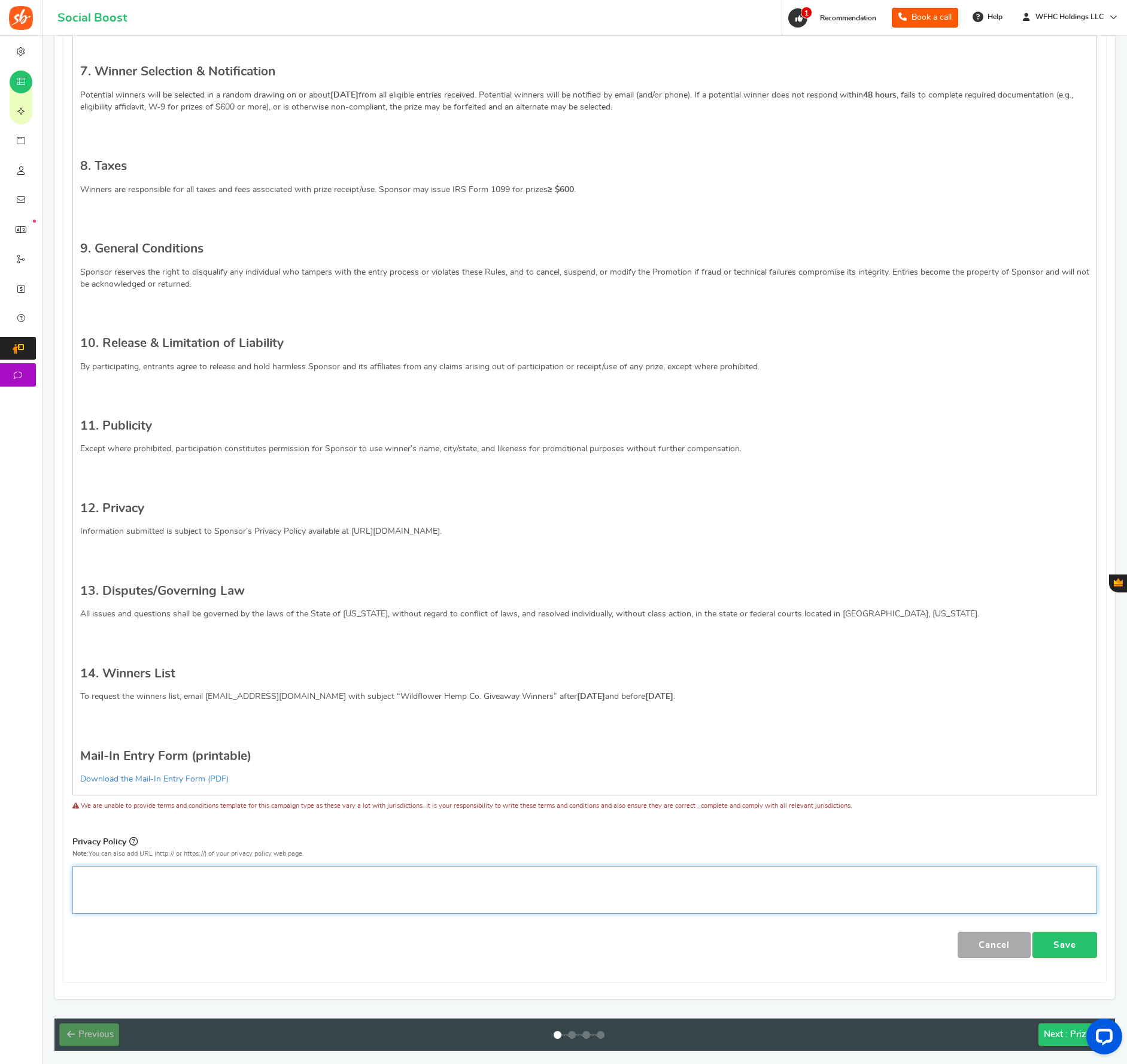
click at [187, 899] on div "Editor, competition_privacy" at bounding box center [585, 890] width 1025 height 48
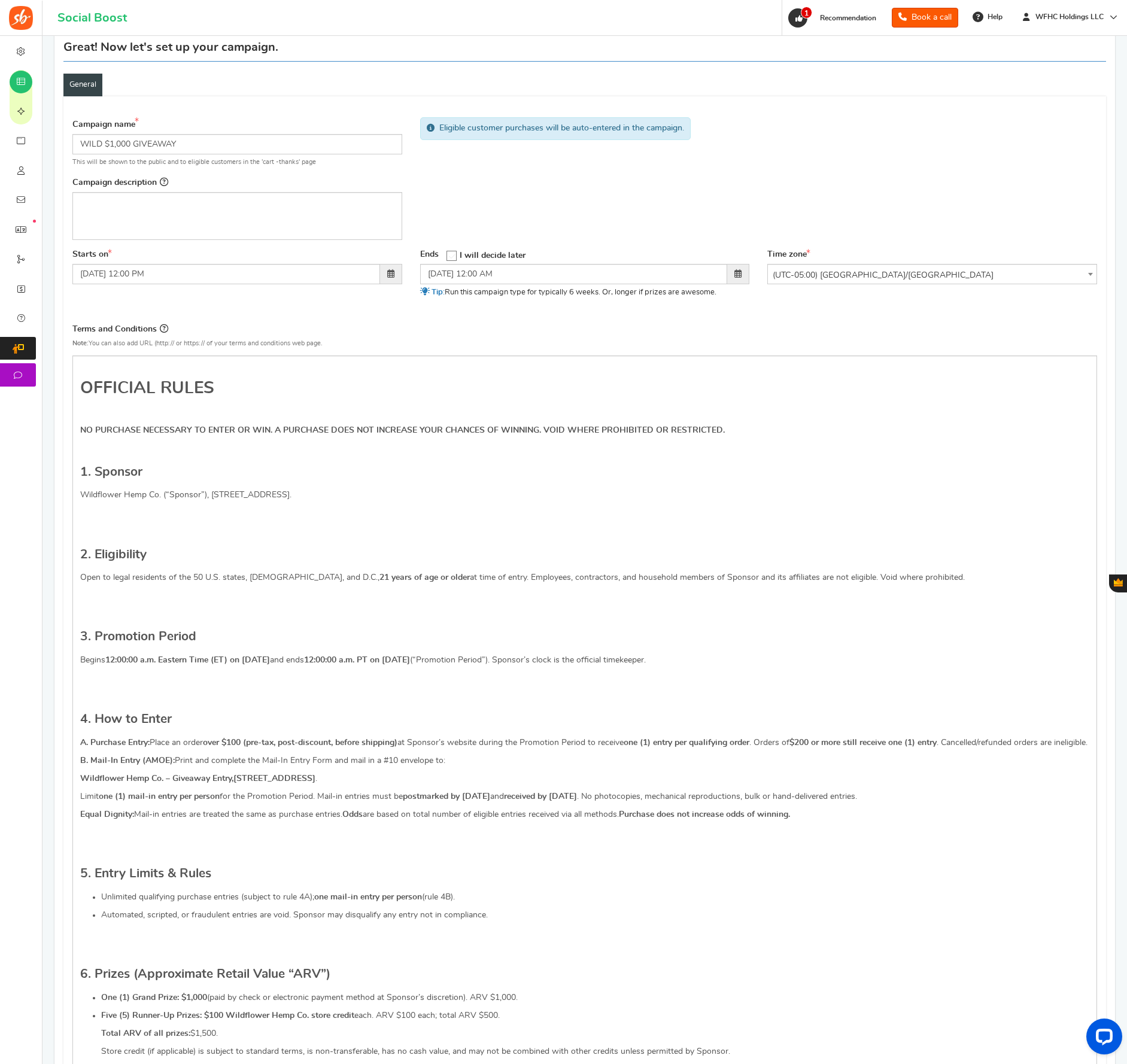
scroll to position [0, 0]
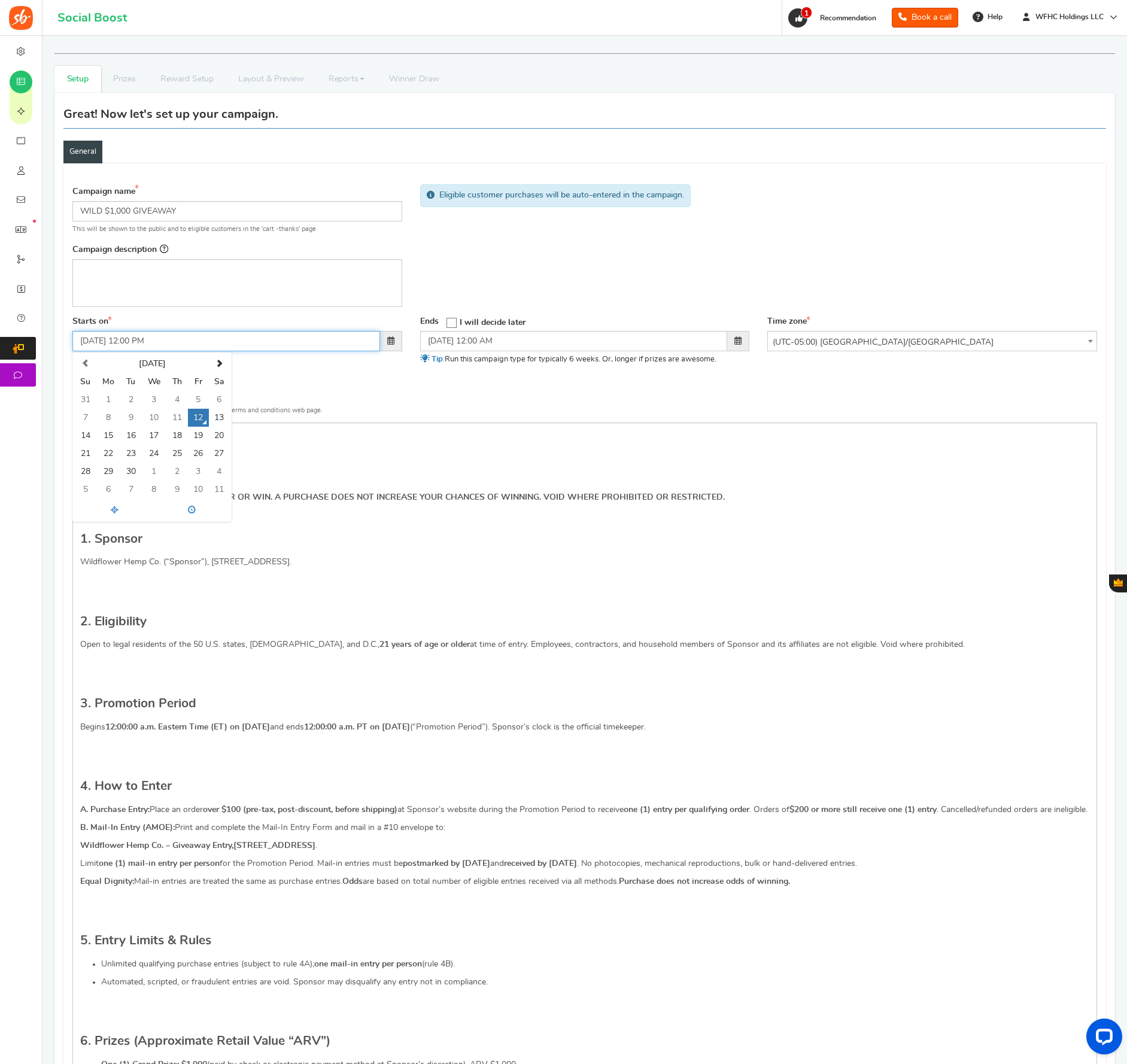
click at [174, 343] on input "[DATE] 12:00 PM" at bounding box center [226, 341] width 308 height 21
click at [200, 513] on span at bounding box center [191, 509] width 77 height 19
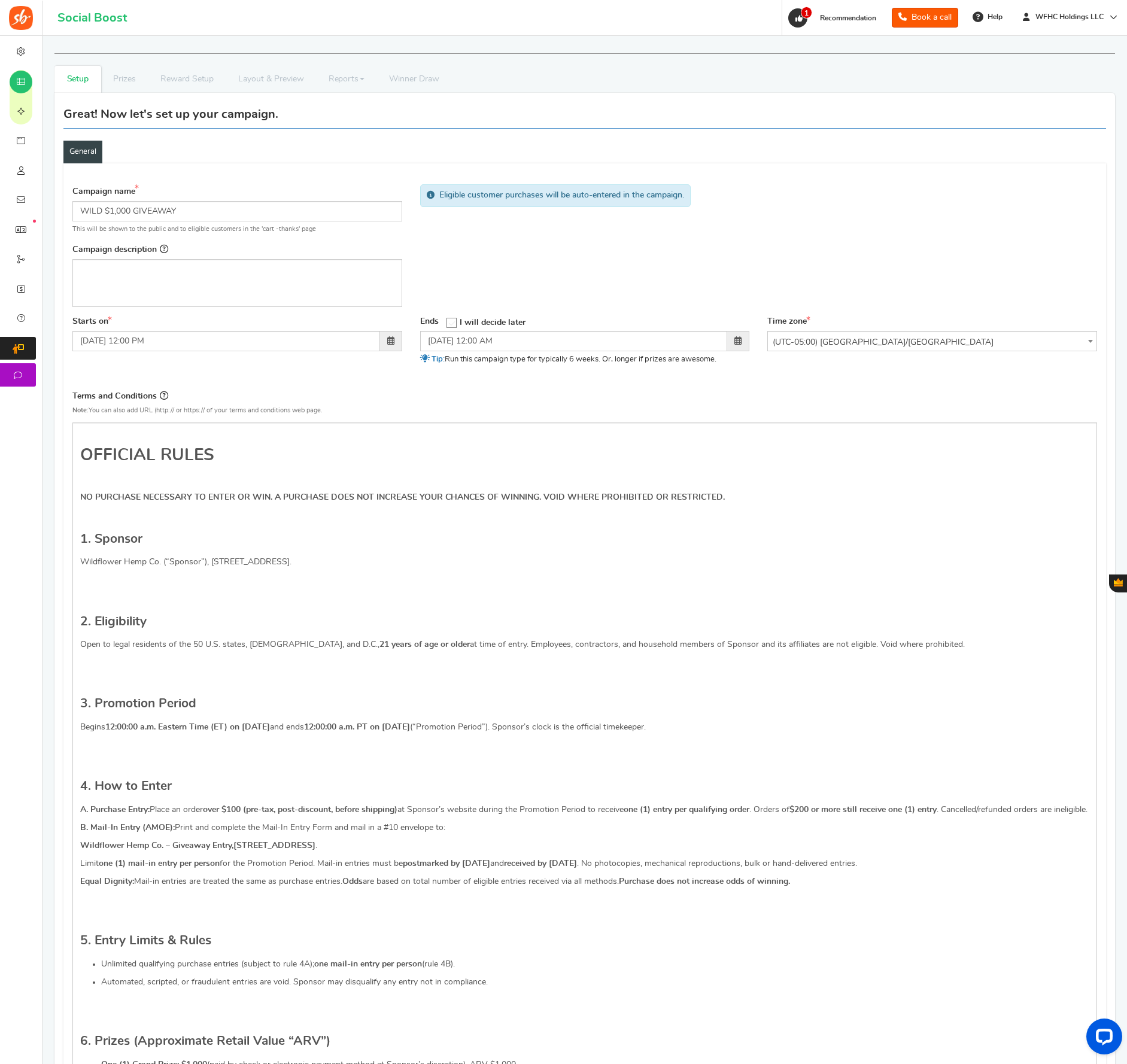
click at [314, 377] on div "Starts on 09/12/2025 12:00 PM Ends Open On" at bounding box center [585, 348] width 1043 height 64
click at [118, 280] on div "Editor, competition_desc" at bounding box center [237, 283] width 330 height 48
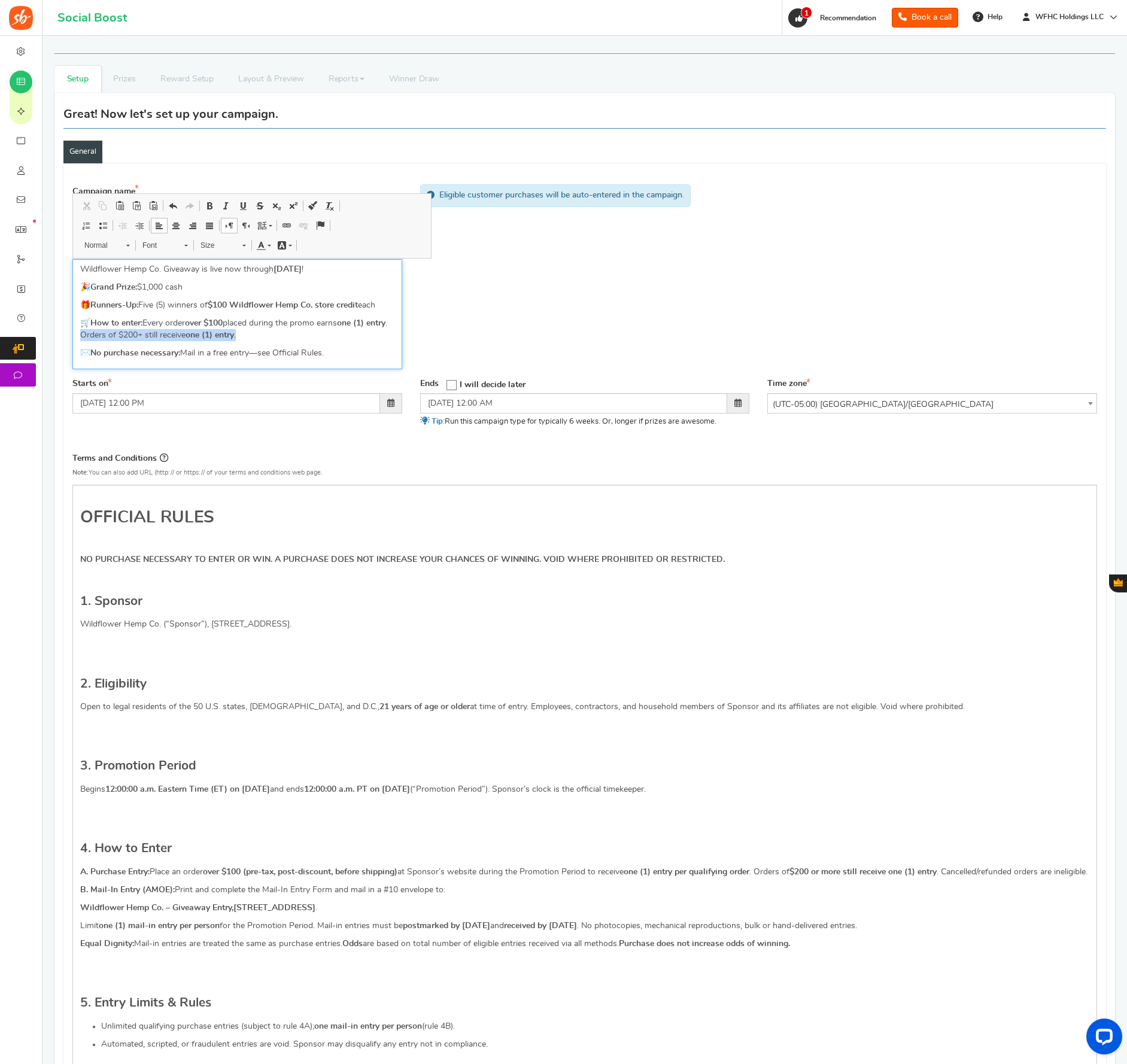
drag, startPoint x: 105, startPoint y: 337, endPoint x: 270, endPoint y: 336, distance: 165.0
click at [270, 336] on p "🛒 How to enter: Every order over $100 placed during the promo earns one (1) ent…" at bounding box center [237, 329] width 314 height 24
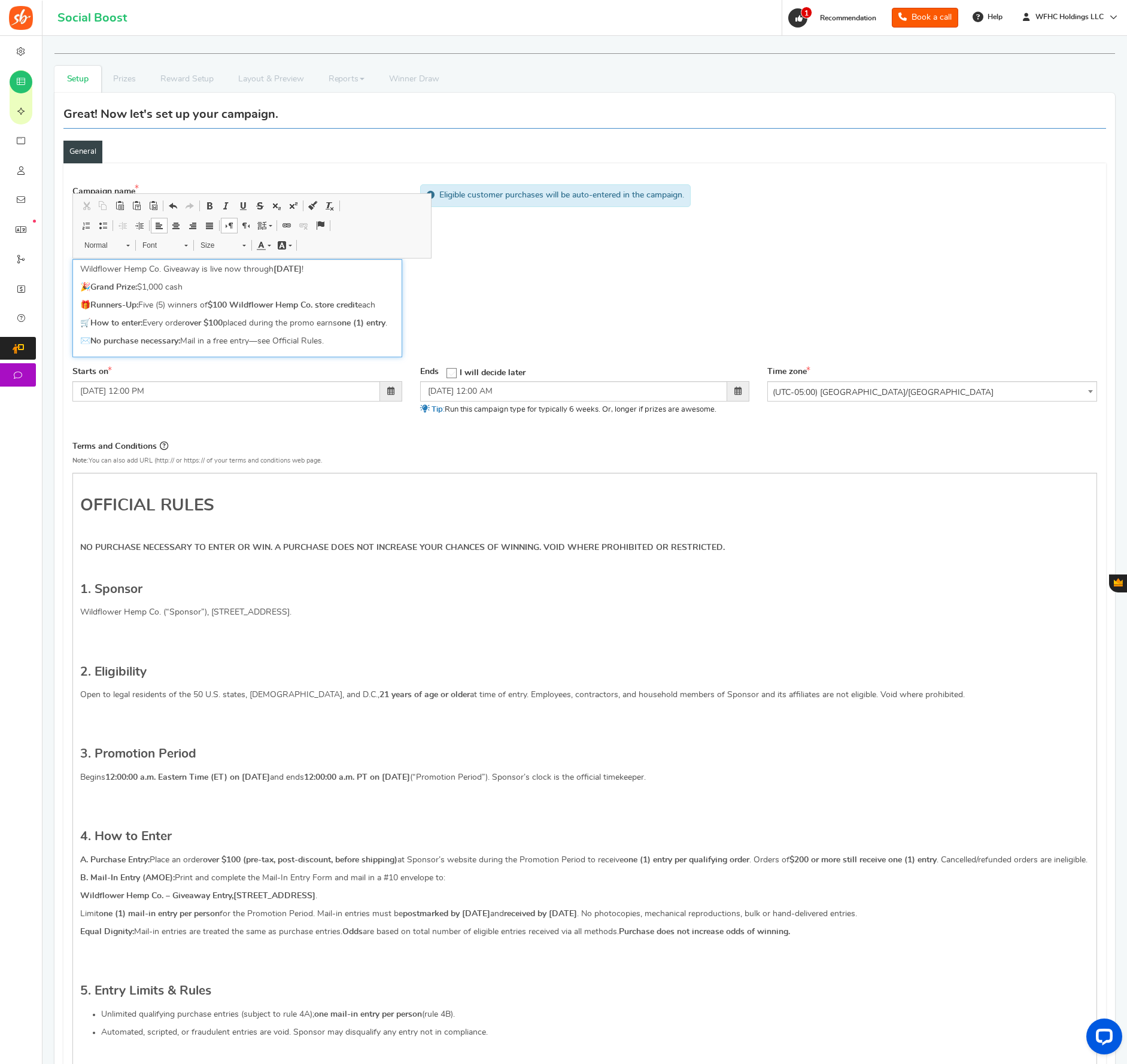
click at [214, 288] on p "🎉 Grand Prize: $1,000 cash" at bounding box center [237, 288] width 314 height 12
click at [547, 285] on div "Campaign name Display Title shown publicly WILD $1,000 GIVEAWAY This will be sh…" at bounding box center [585, 272] width 1043 height 188
drag, startPoint x: 161, startPoint y: 270, endPoint x: 76, endPoint y: 270, distance: 85.0
click at [76, 270] on div "Wildflower Hemp Co. Giveaway is live now through October 1, 2025 ! 🎉 Grand Priz…" at bounding box center [237, 308] width 330 height 98
click at [187, 286] on p "🎉 Grand Prize: $1,000 cash" at bounding box center [237, 288] width 314 height 12
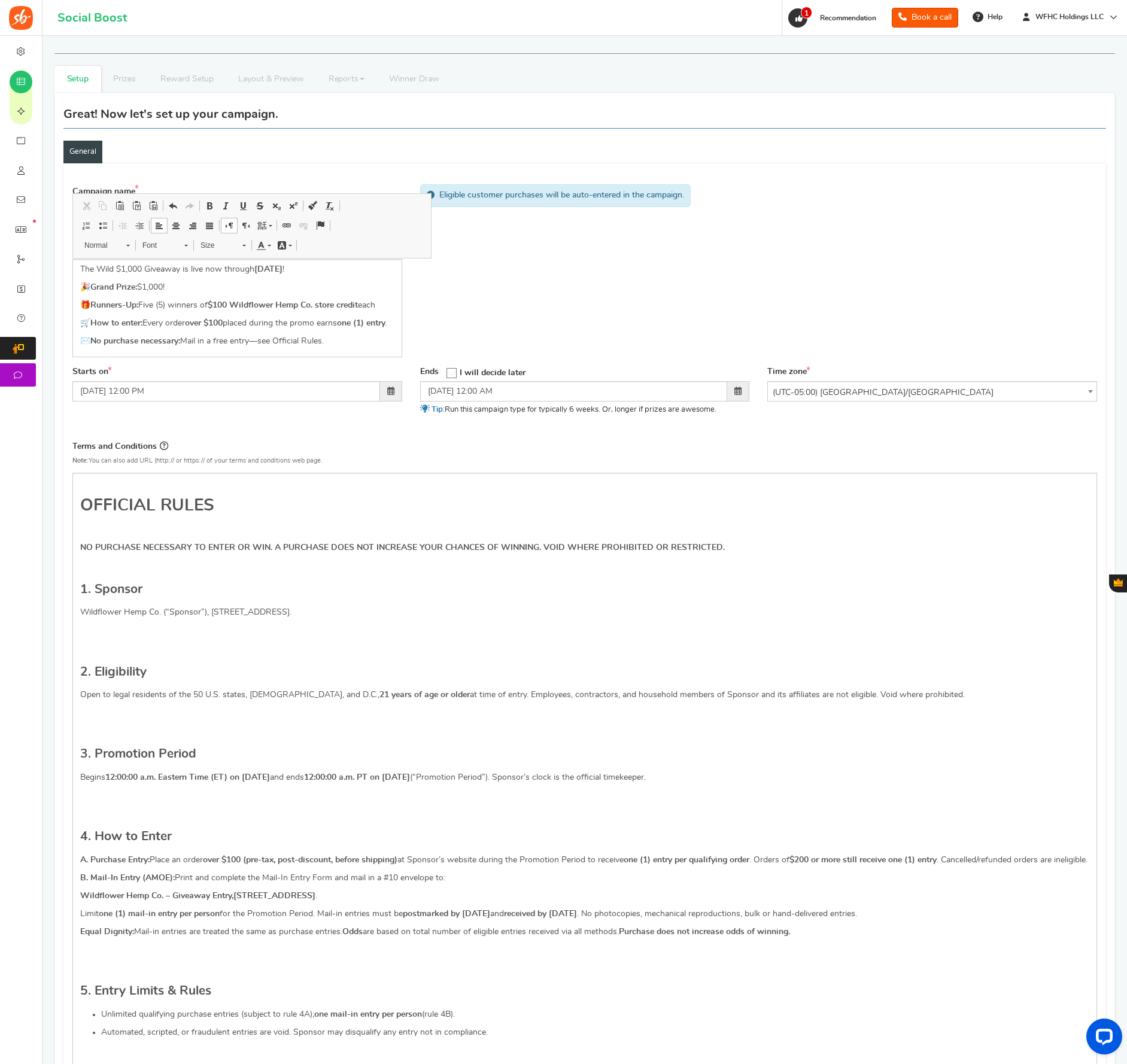
click at [488, 366] on div "Campaign name Display Title shown publicly WILD $1,000 GIVEAWAY This will be sh…" at bounding box center [585, 272] width 1043 height 188
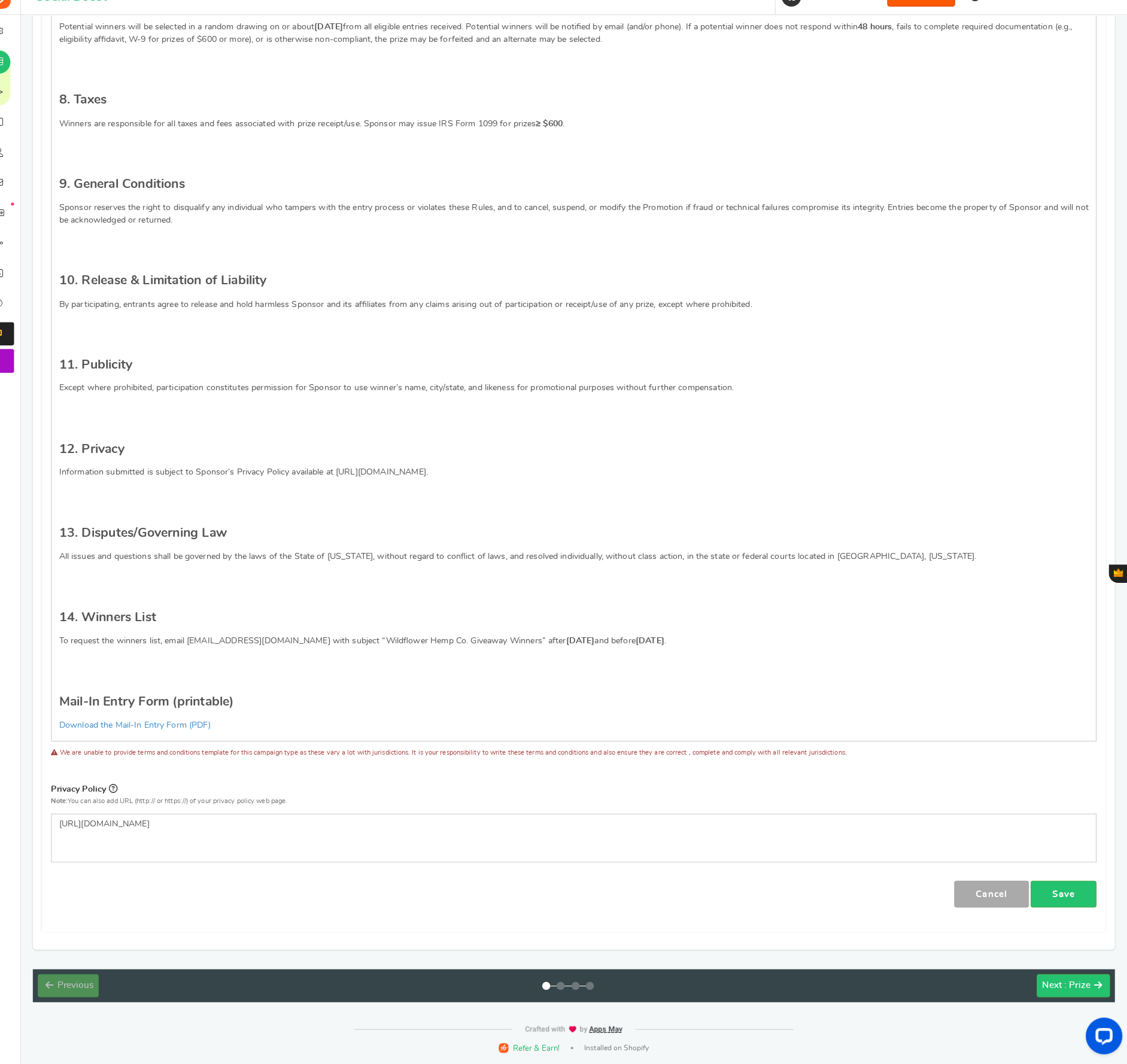
scroll to position [1234, 0]
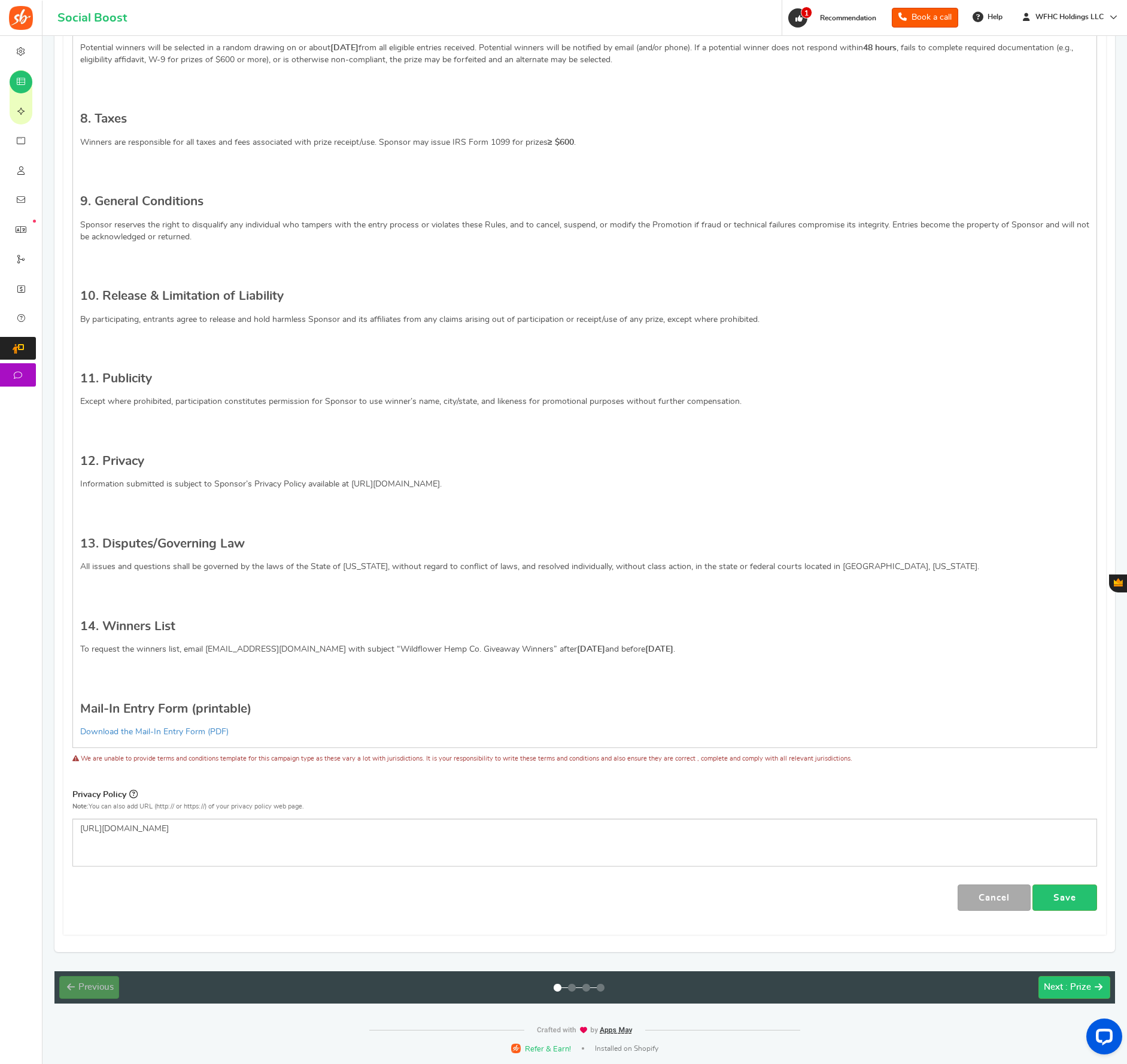
click at [1071, 901] on link "Save" at bounding box center [1065, 898] width 65 height 27
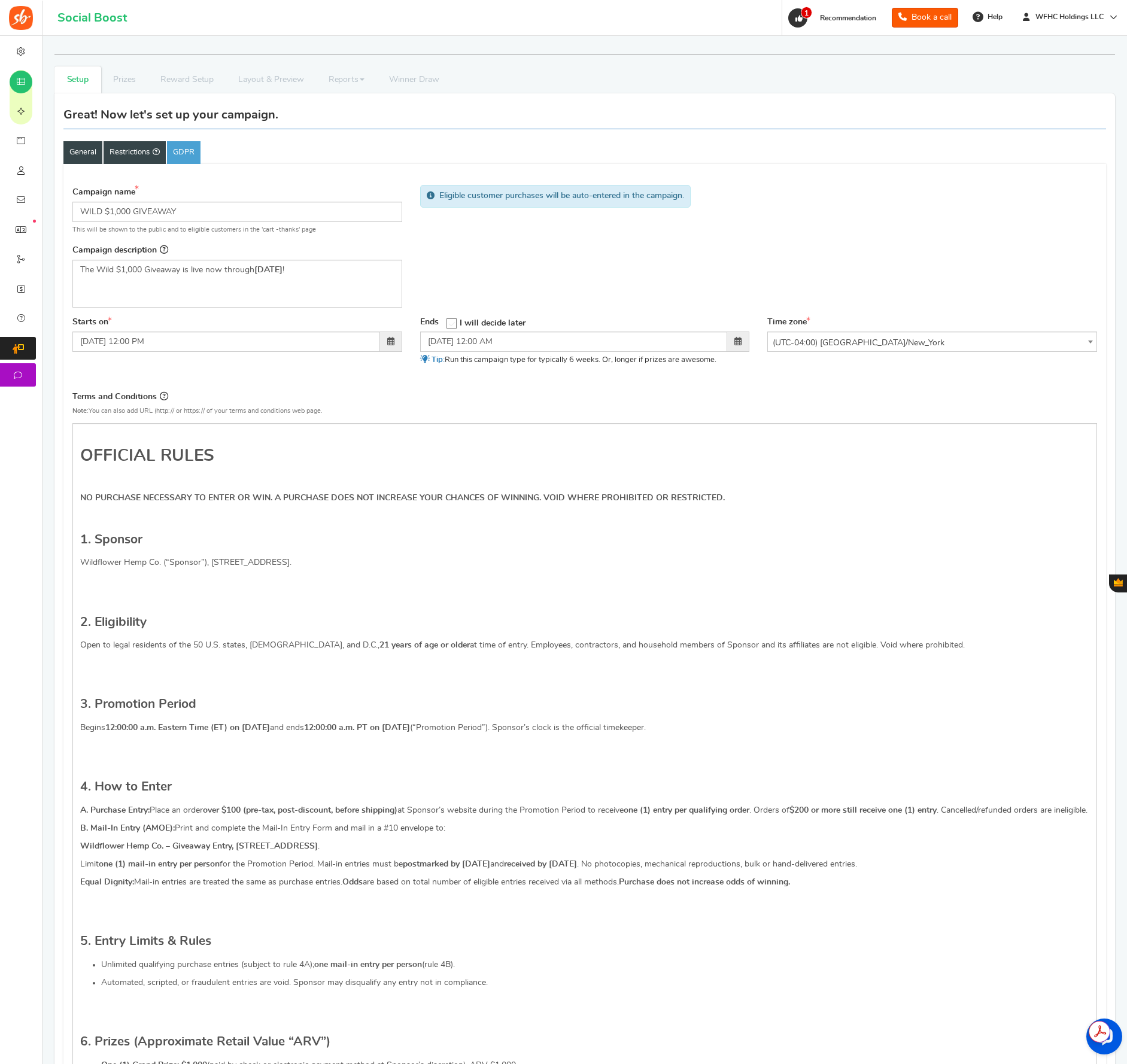
click at [128, 155] on link "Restrictions" at bounding box center [134, 153] width 62 height 23
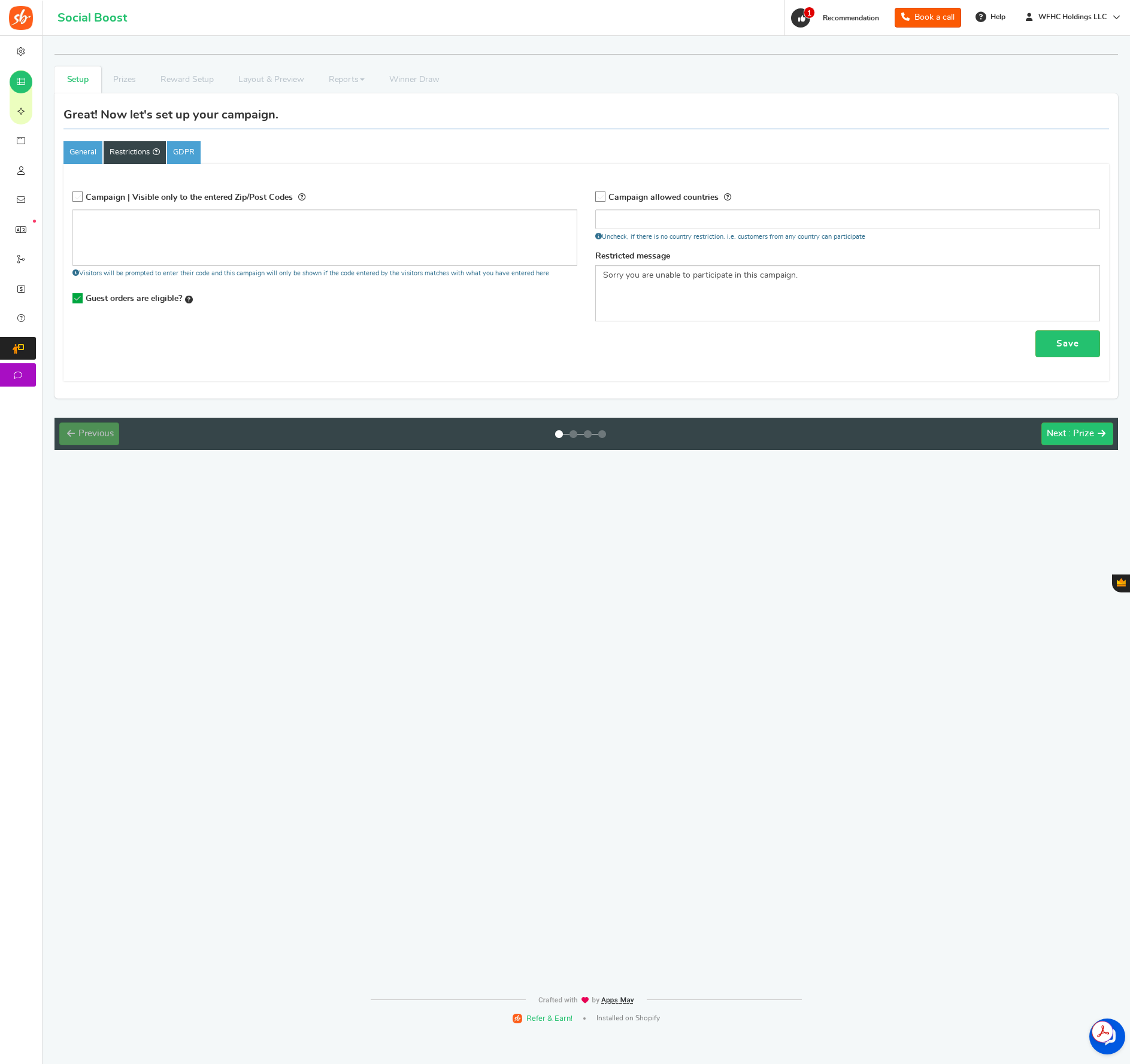
click at [604, 195] on icon at bounding box center [601, 197] width 10 height 10
click at [596, 195] on input "Campaign allowed countries" at bounding box center [596, 197] width 0 height 8
click at [618, 219] on input "search" at bounding box center [848, 220] width 497 height 12
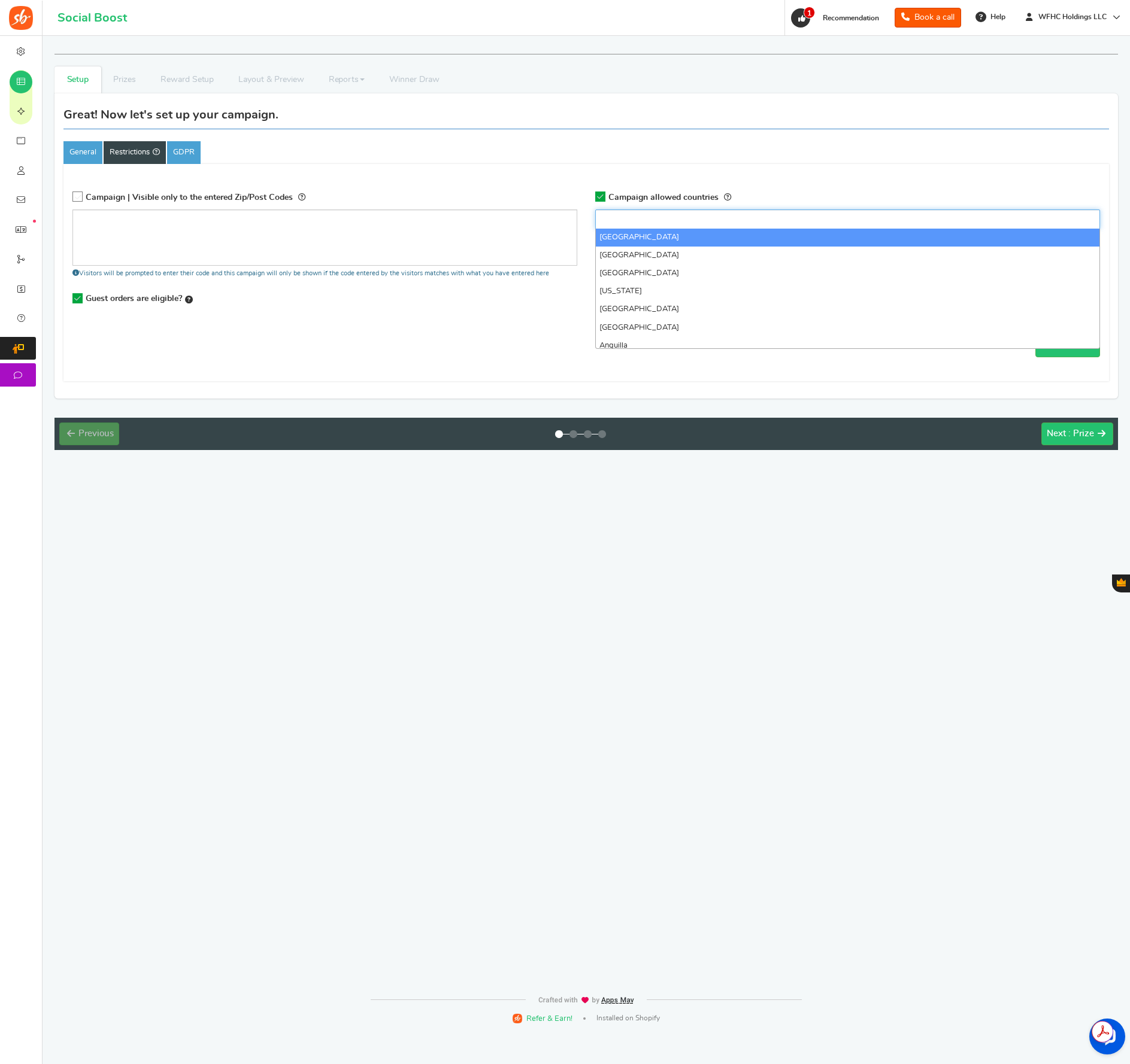
click at [618, 218] on input "search" at bounding box center [848, 220] width 497 height 12
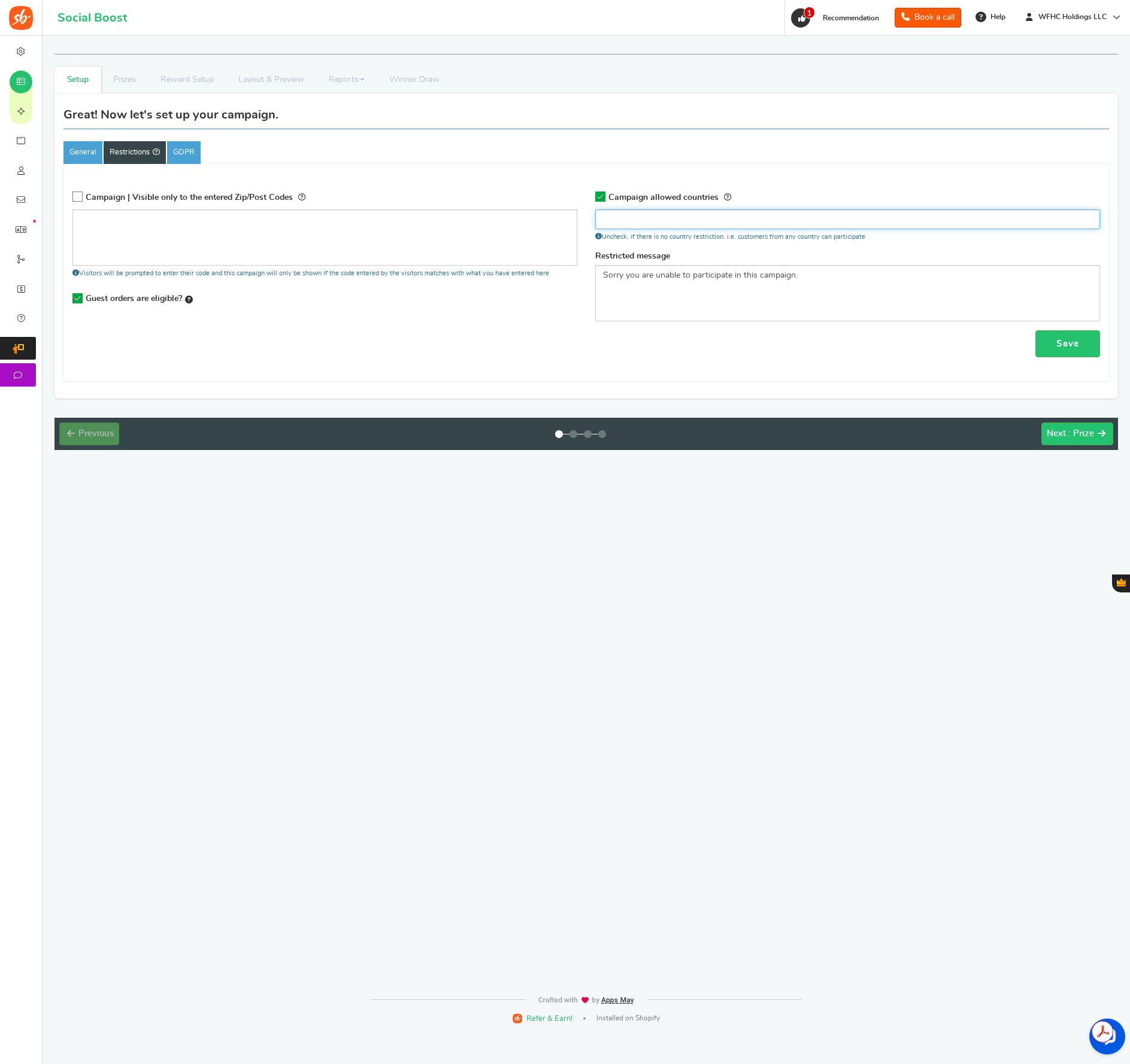
click at [632, 217] on input "search" at bounding box center [848, 220] width 497 height 12
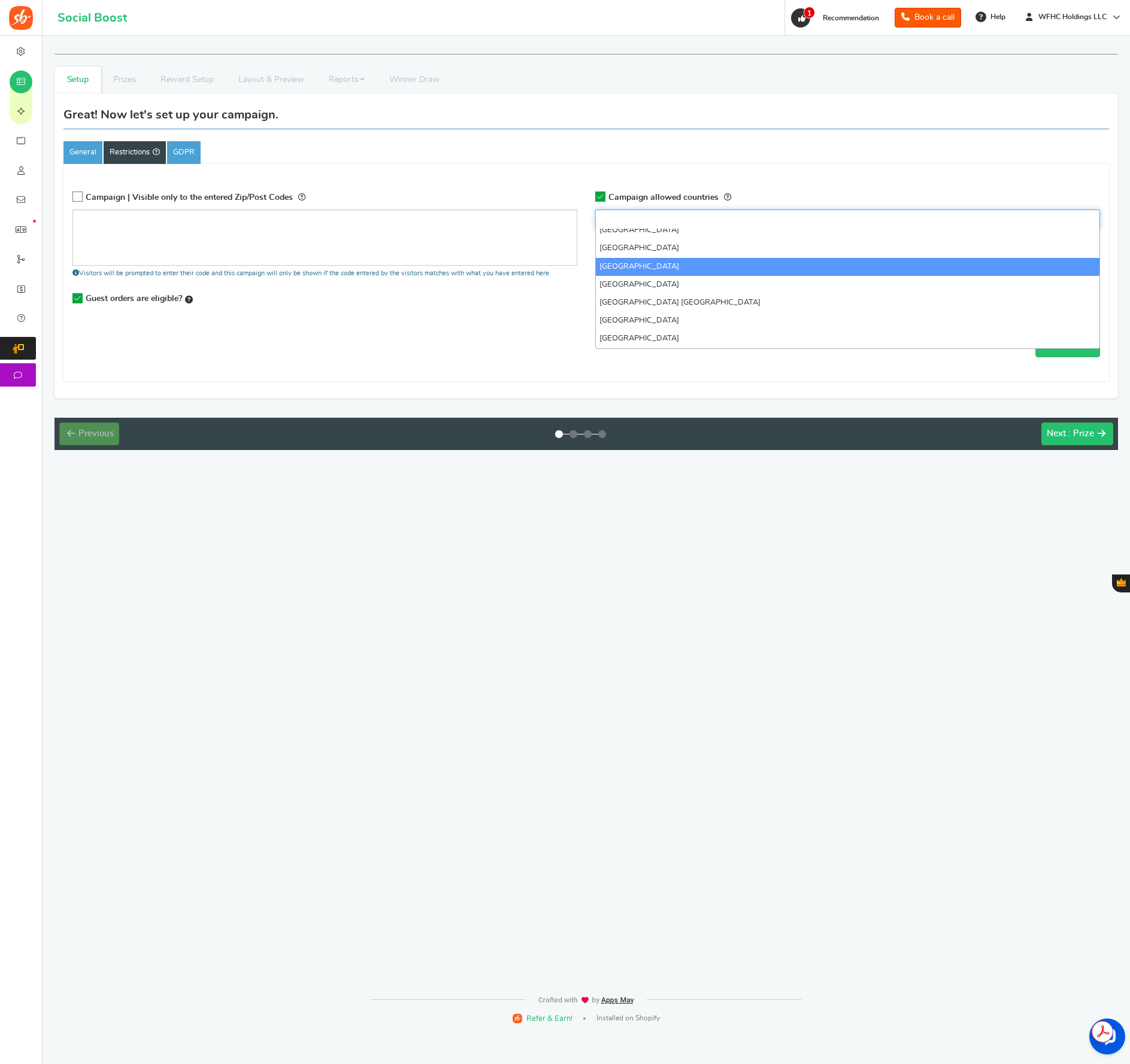
scroll to position [4017, 0]
select select "GB"
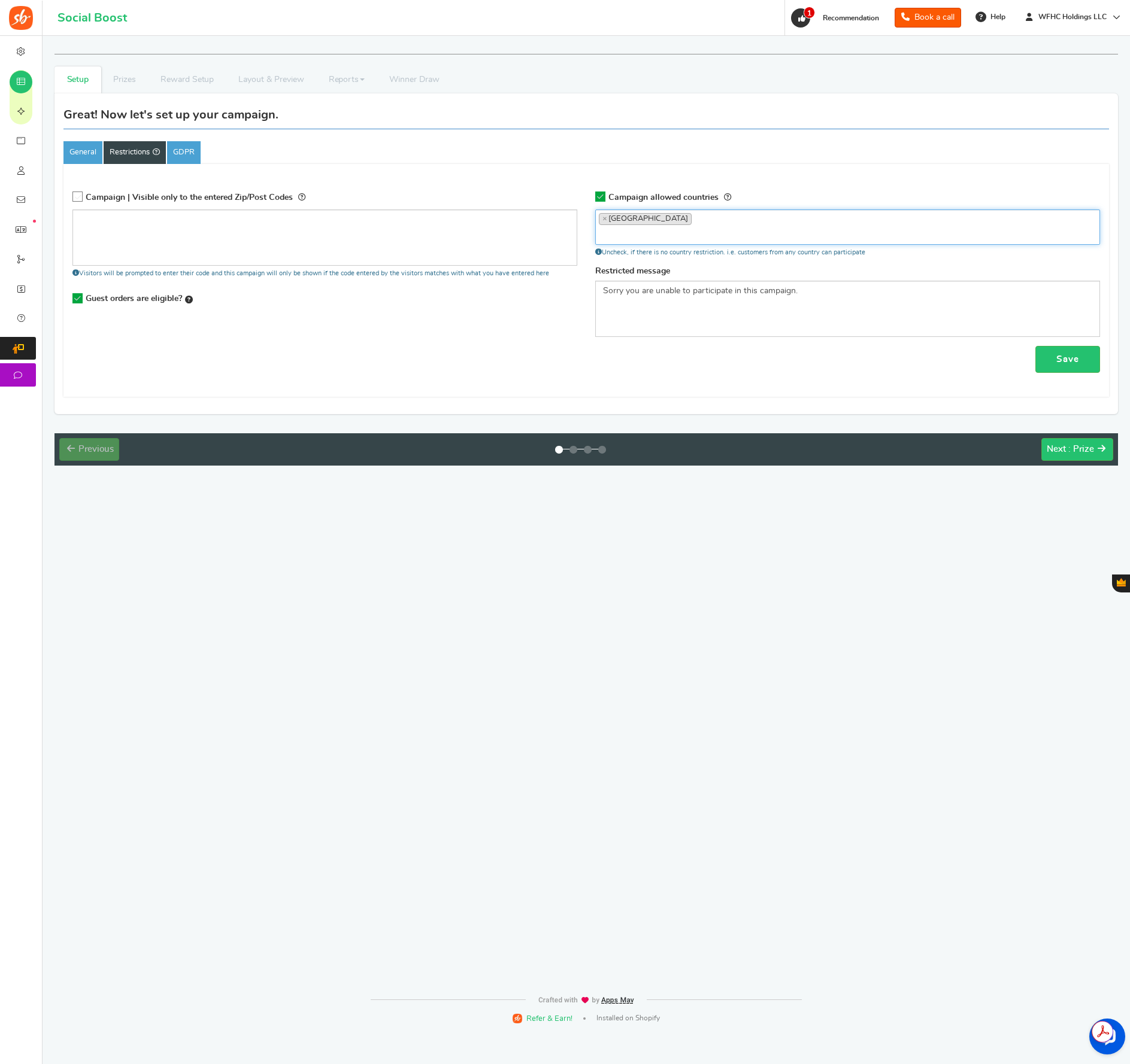
click at [682, 229] on input "search" at bounding box center [848, 234] width 497 height 12
click at [691, 237] on input "search" at bounding box center [848, 234] width 497 height 12
click at [576, 298] on div "Recommended Guest orders are eligible? Important! Purchases made by guests and …" at bounding box center [325, 299] width 505 height 25
click at [80, 301] on icon at bounding box center [77, 298] width 10 height 10
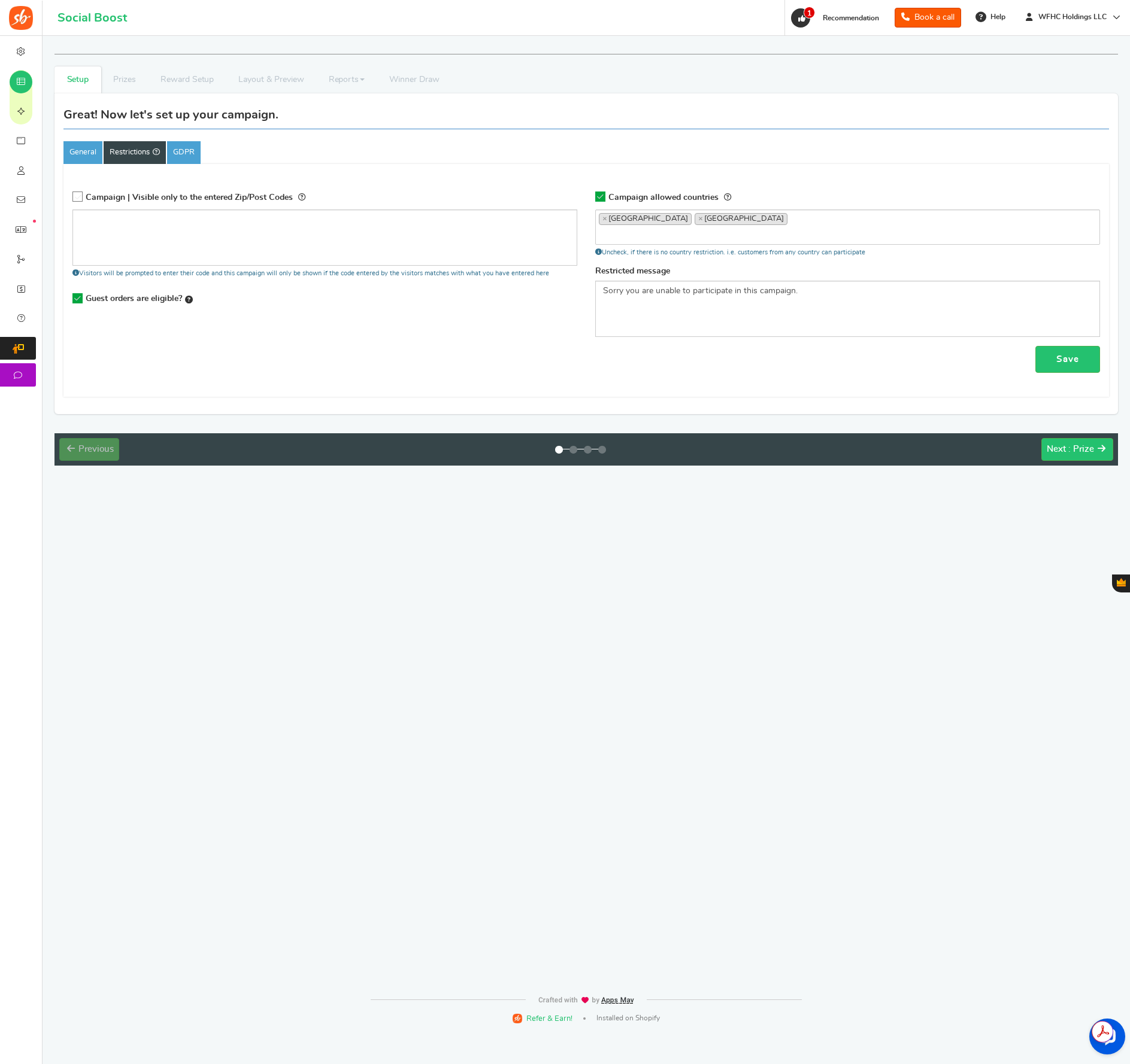
click at [73, 301] on input "Recommended Guest orders are eligible? Important! Purchases made by guests and …" at bounding box center [73, 299] width 0 height 8
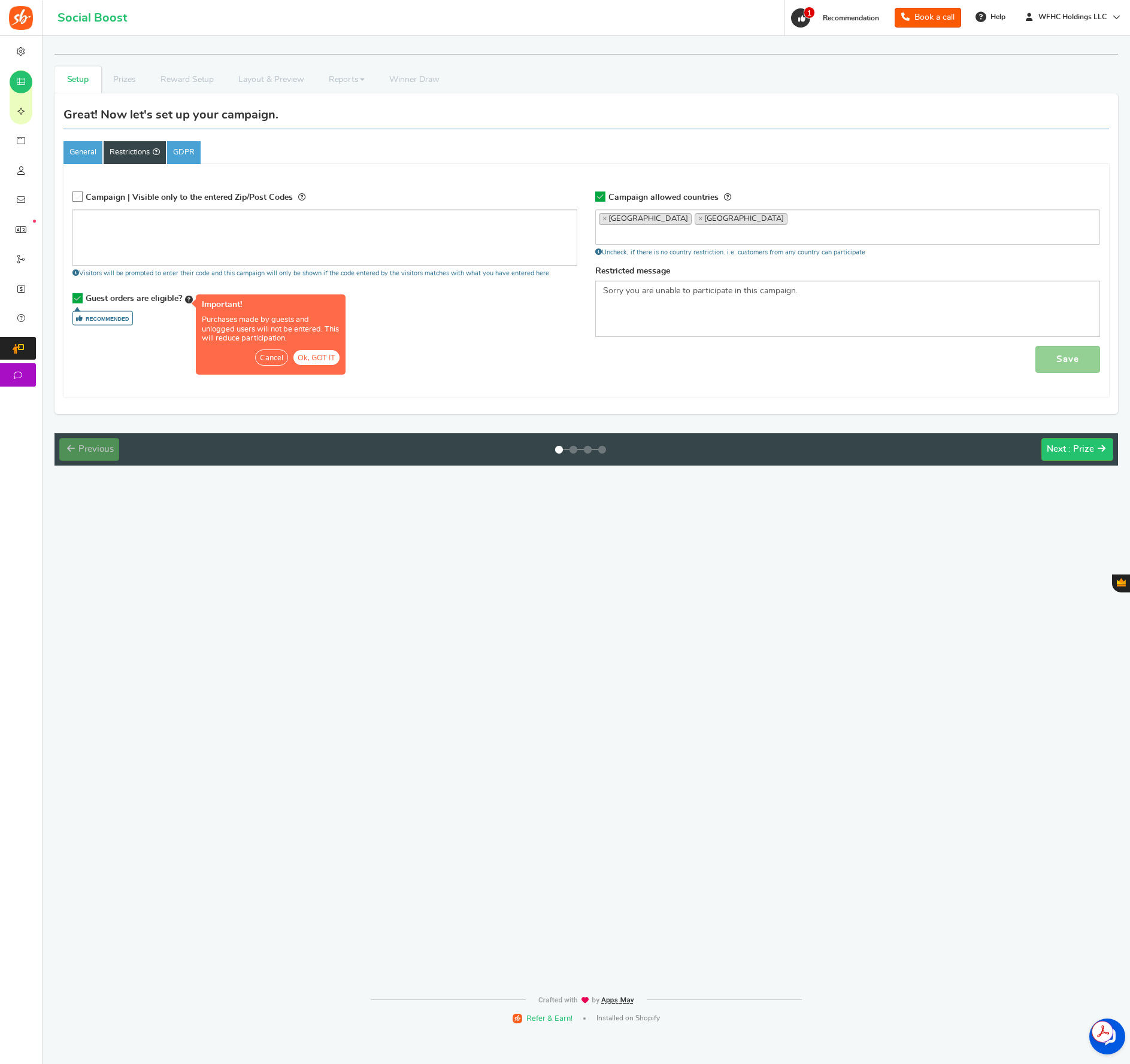
click at [321, 359] on button "Ok, GOT IT" at bounding box center [316, 358] width 46 height 15
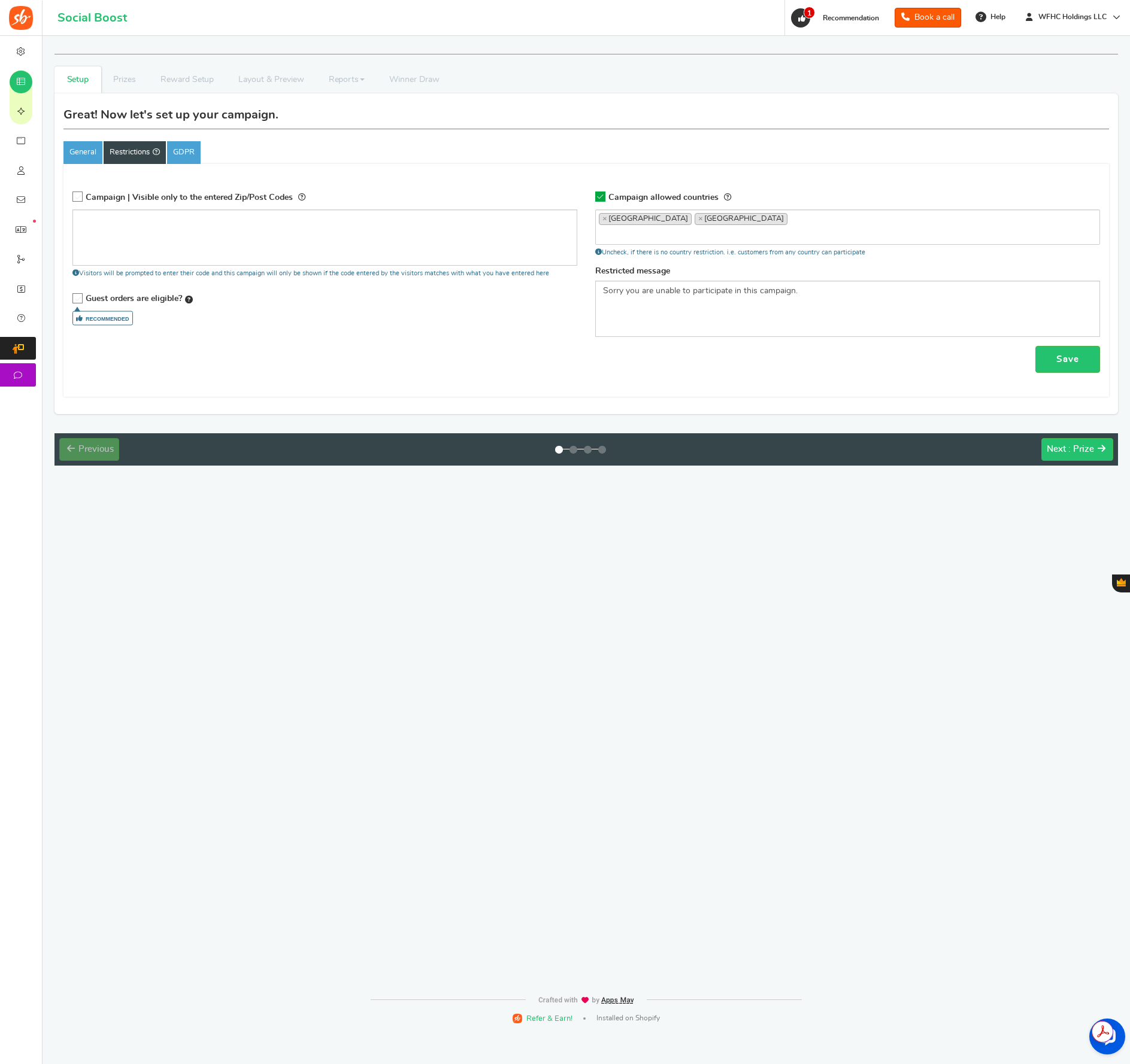
click at [82, 319] on div "Campaign | Visible only to the entered Zip/Post Codes Visitors will be prompted…" at bounding box center [324, 253] width 523 height 136
click at [243, 307] on div "Recommended Guest orders are eligible? If checked, purchases made by guests and…" at bounding box center [325, 299] width 505 height 25
click at [184, 161] on link "GDPR" at bounding box center [184, 153] width 34 height 23
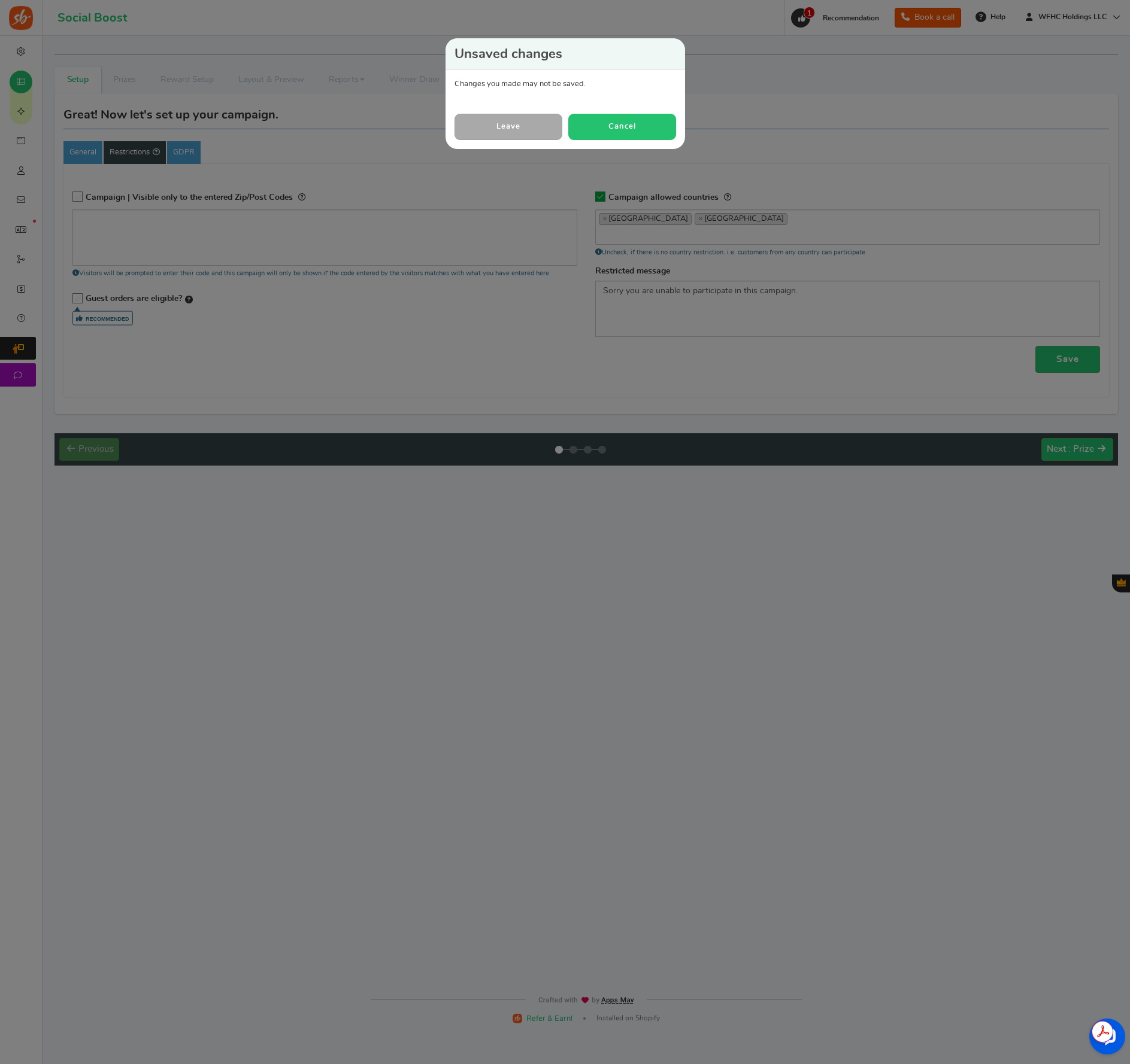
click at [609, 132] on button "Cancel" at bounding box center [622, 127] width 108 height 26
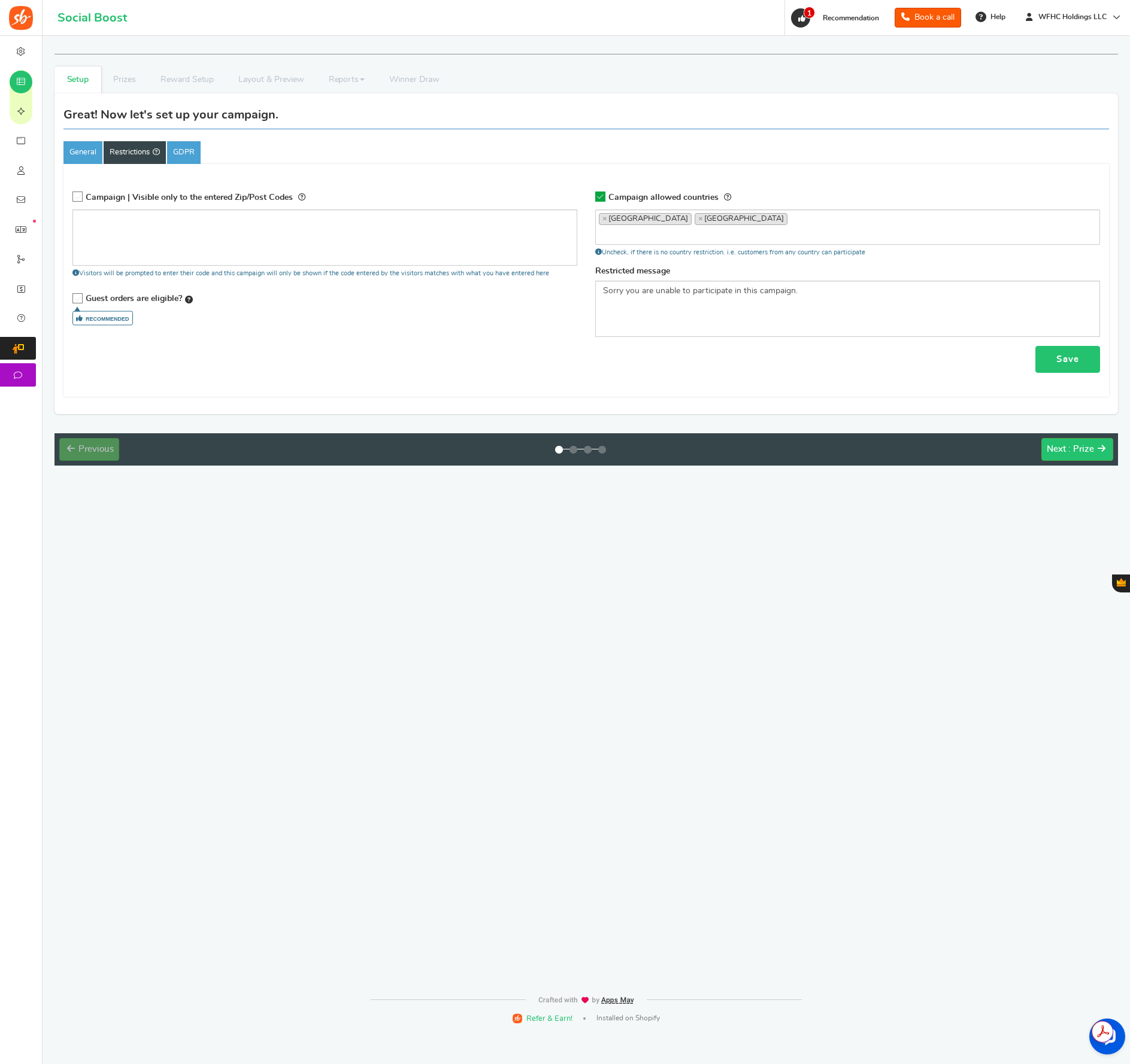
click at [1084, 364] on link "Save" at bounding box center [1067, 359] width 65 height 27
click at [200, 149] on link "GDPR" at bounding box center [184, 153] width 34 height 23
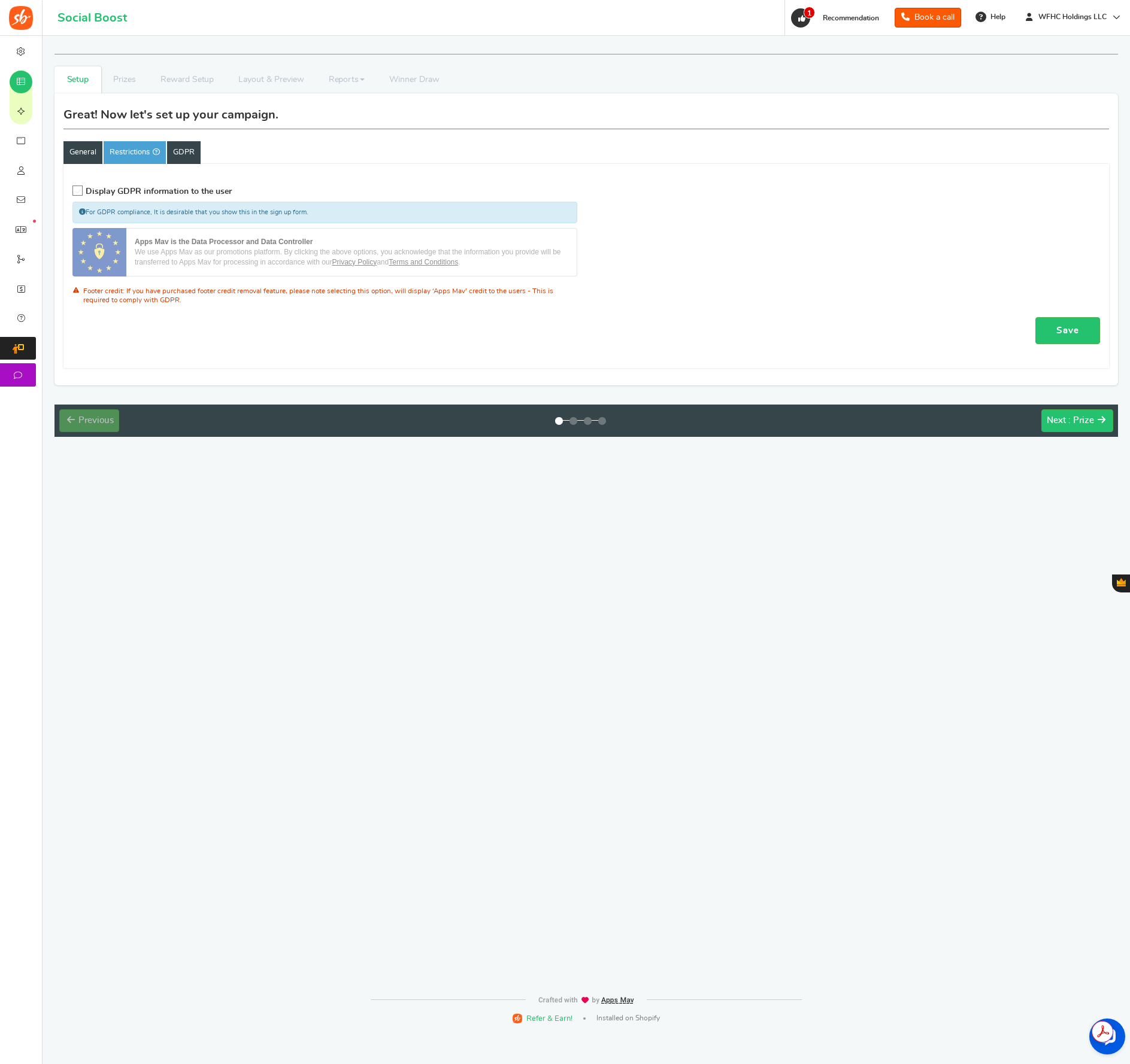
click at [86, 153] on link "General" at bounding box center [83, 153] width 39 height 23
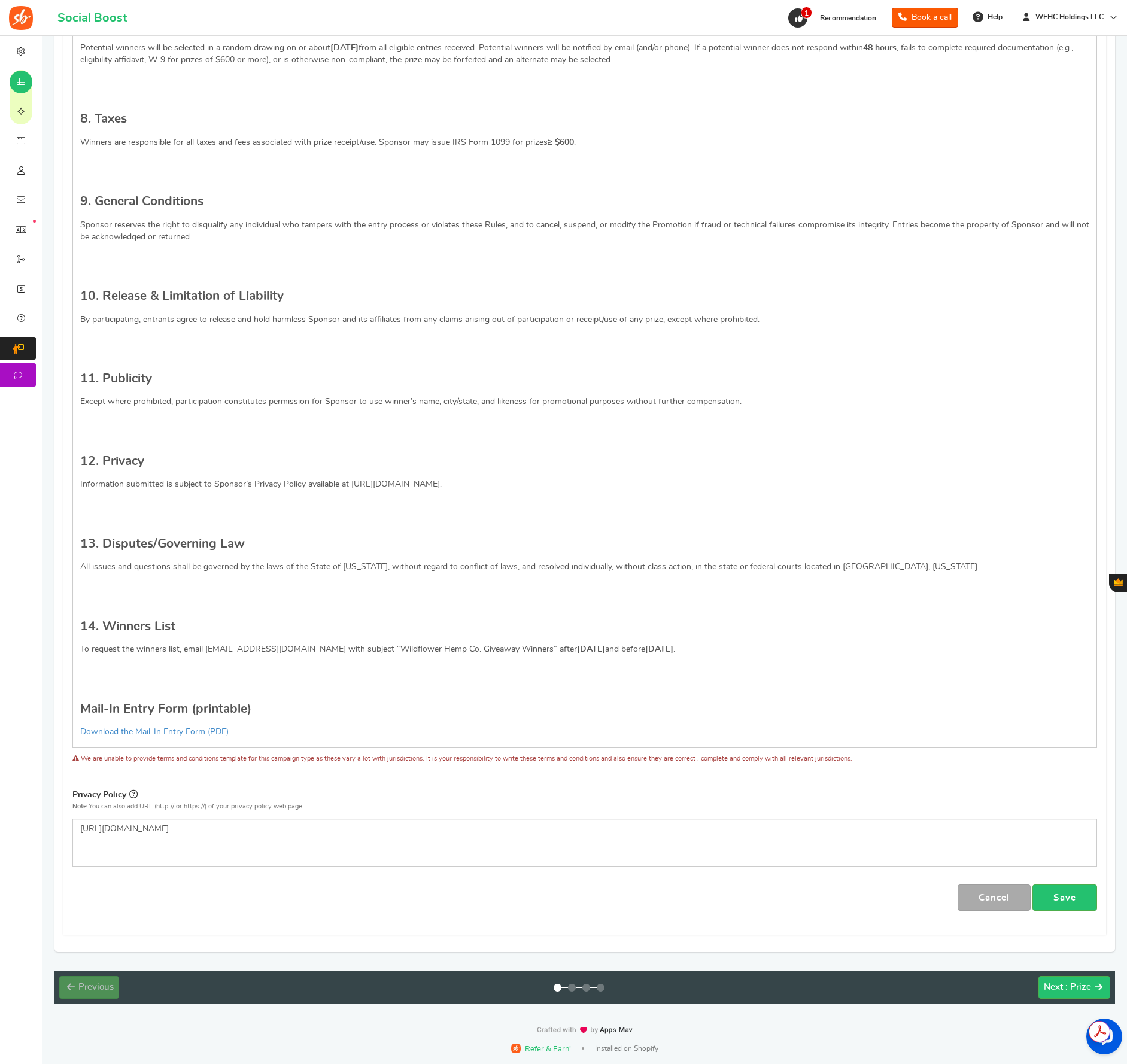
scroll to position [0, 0]
click at [1066, 988] on span ": Prize" at bounding box center [1079, 988] width 26 height 9
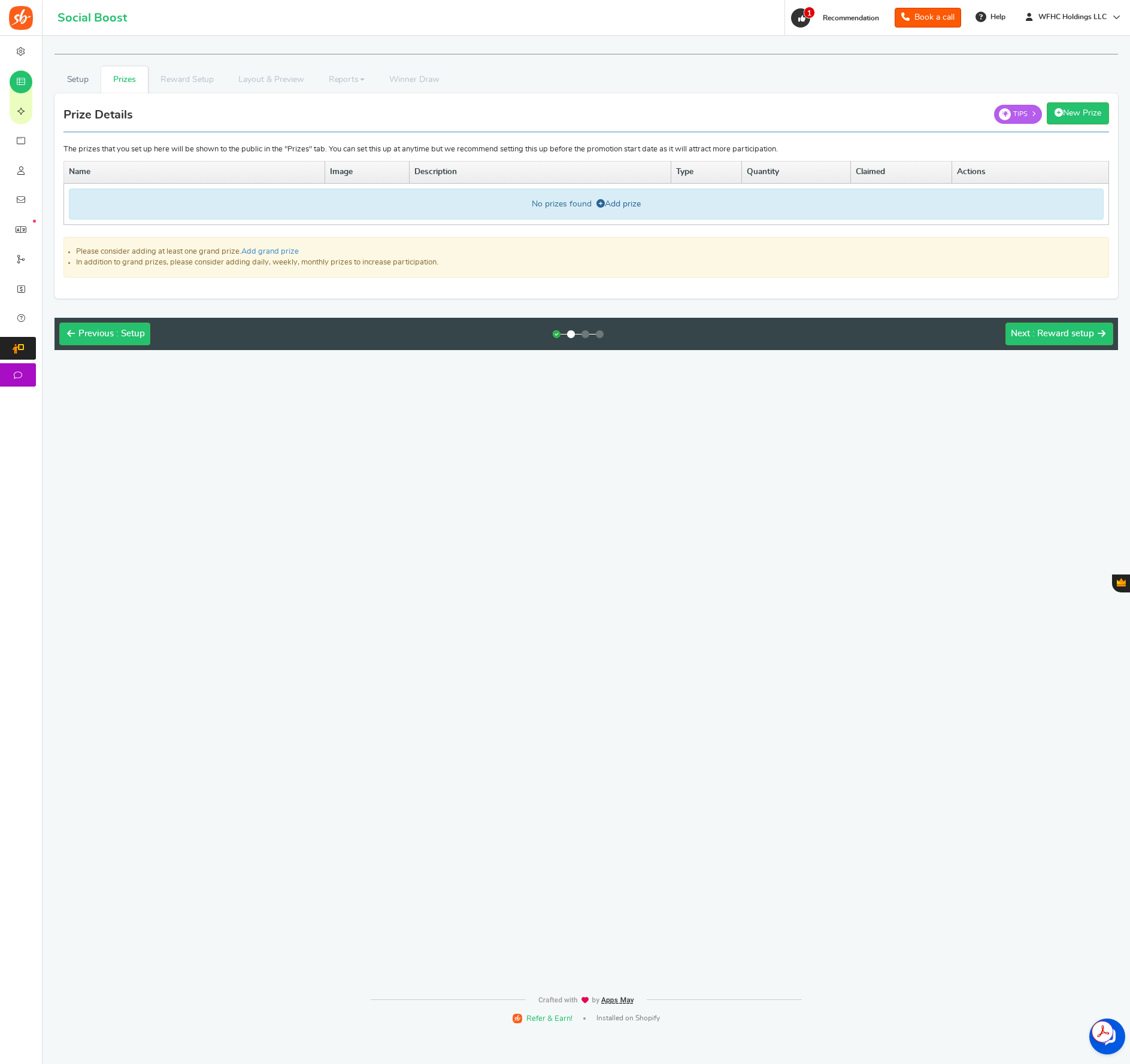
click at [632, 202] on link "Add prize" at bounding box center [618, 203] width 44 height 8
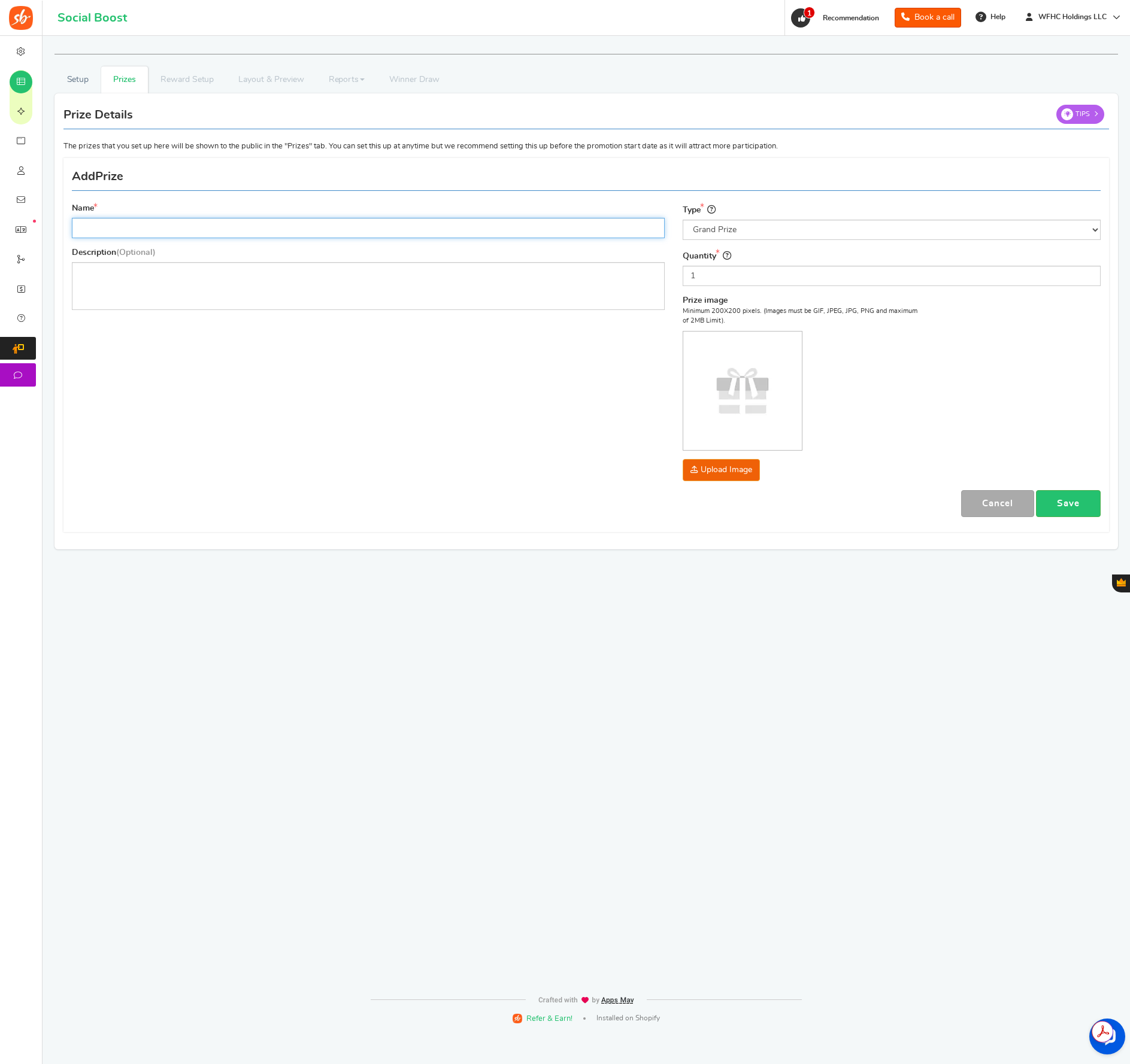
click at [307, 220] on input "Name" at bounding box center [368, 228] width 593 height 21
type input "$1,000"
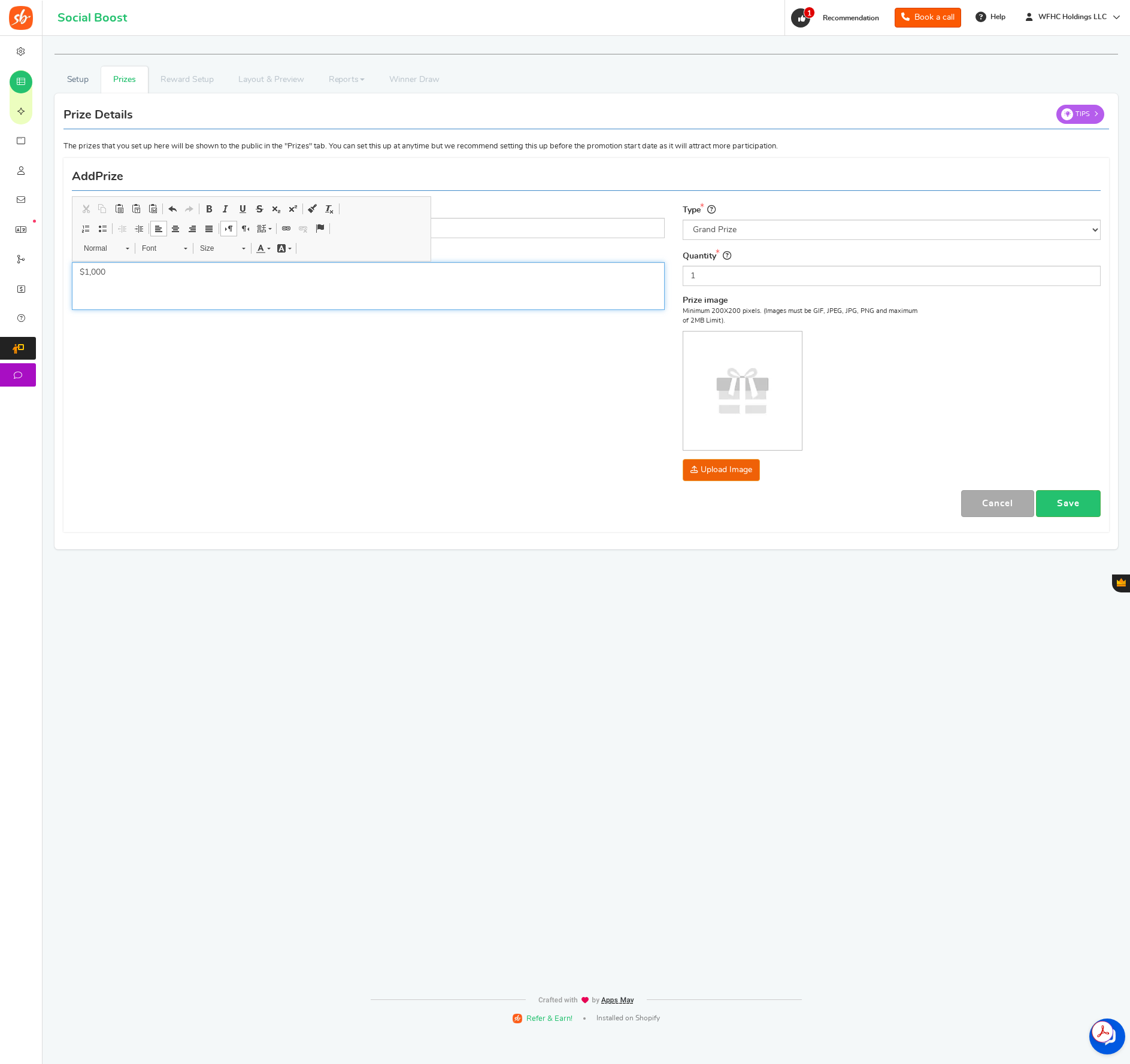
click at [115, 282] on div "$1,000" at bounding box center [368, 286] width 593 height 48
click at [116, 276] on p "Editor, prize_description" at bounding box center [368, 272] width 577 height 12
drag, startPoint x: 178, startPoint y: 301, endPoint x: 233, endPoint y: 304, distance: 55.1
click at [178, 301] on div "One (1) Grand Prize: $1,000 (paid by check or electronic payment method at Spon…" at bounding box center [368, 286] width 593 height 48
drag, startPoint x: 472, startPoint y: 287, endPoint x: 494, endPoint y: 328, distance: 46.5
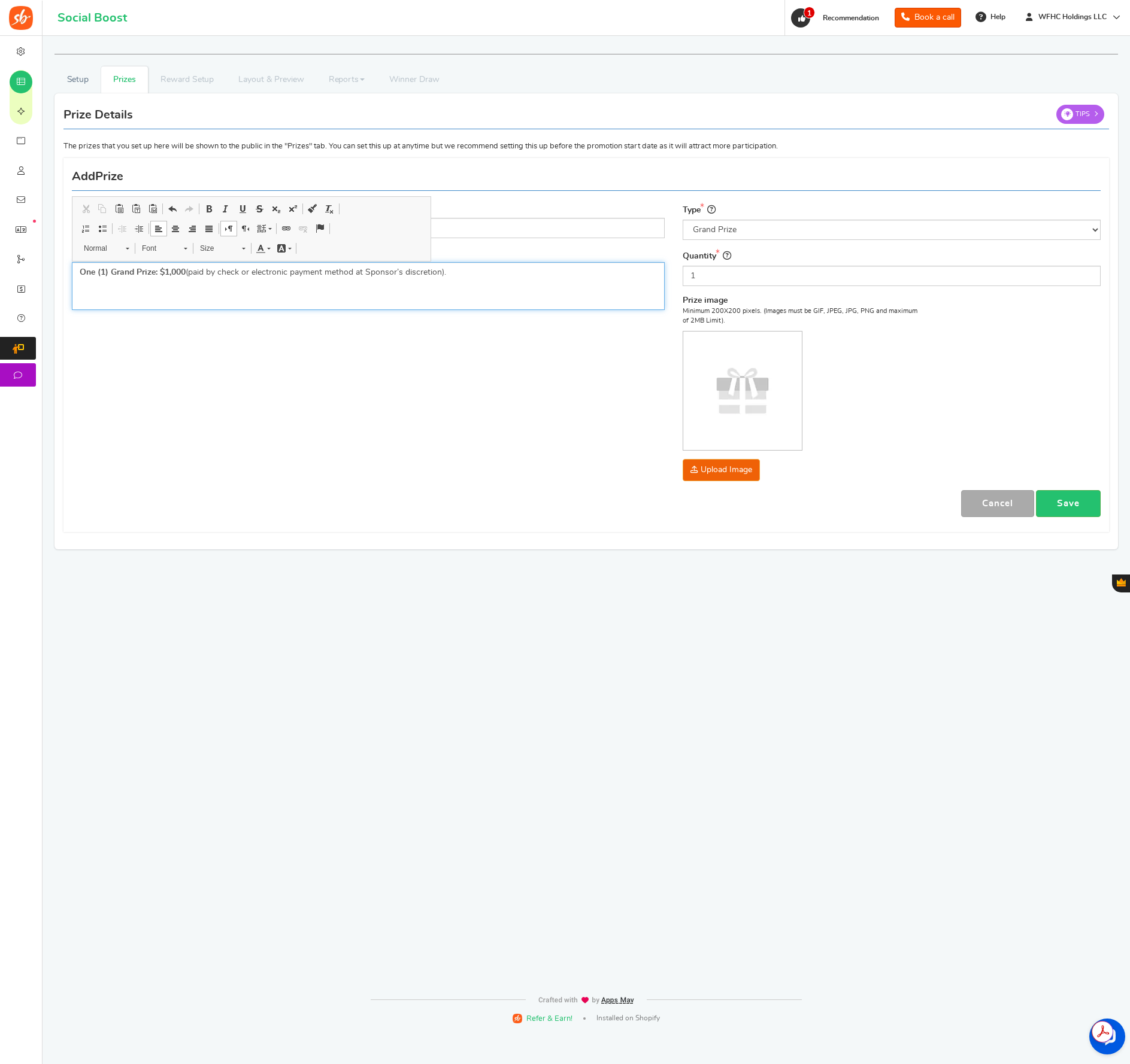
click at [504, 317] on div "Name $1,000 Description (Optional) One (1) Grand Prize: $1,000 (paid by check o…" at bounding box center [368, 260] width 611 height 116
drag, startPoint x: 484, startPoint y: 334, endPoint x: 493, endPoint y: 369, distance: 36.1
click at [485, 334] on div "Name $1,000 Description (Optional) One (1) Grand Prize: $1,000 (paid by check o…" at bounding box center [586, 344] width 1047 height 362
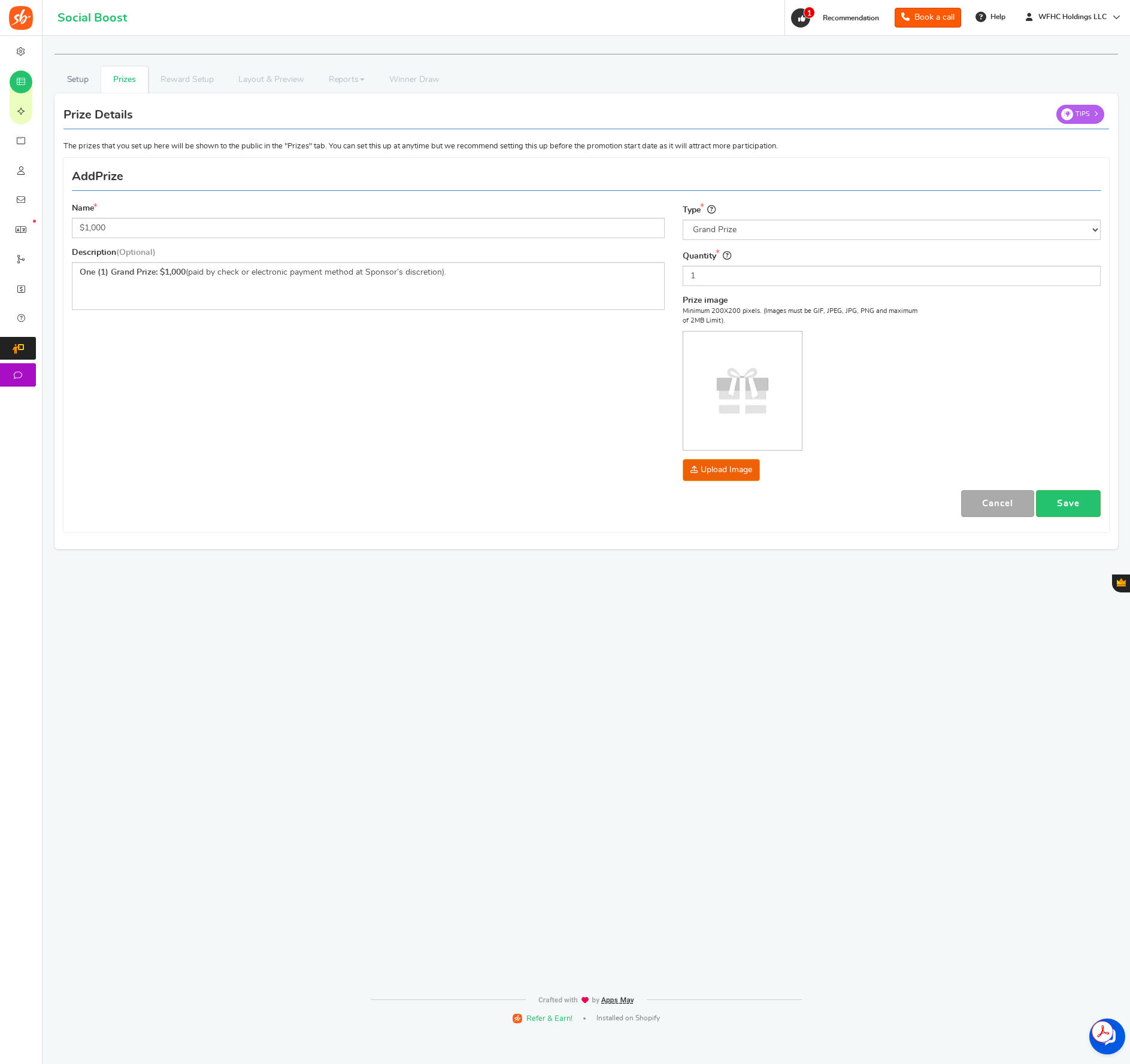
click at [714, 382] on img at bounding box center [742, 391] width 119 height 119
click at [747, 382] on img at bounding box center [742, 391] width 119 height 119
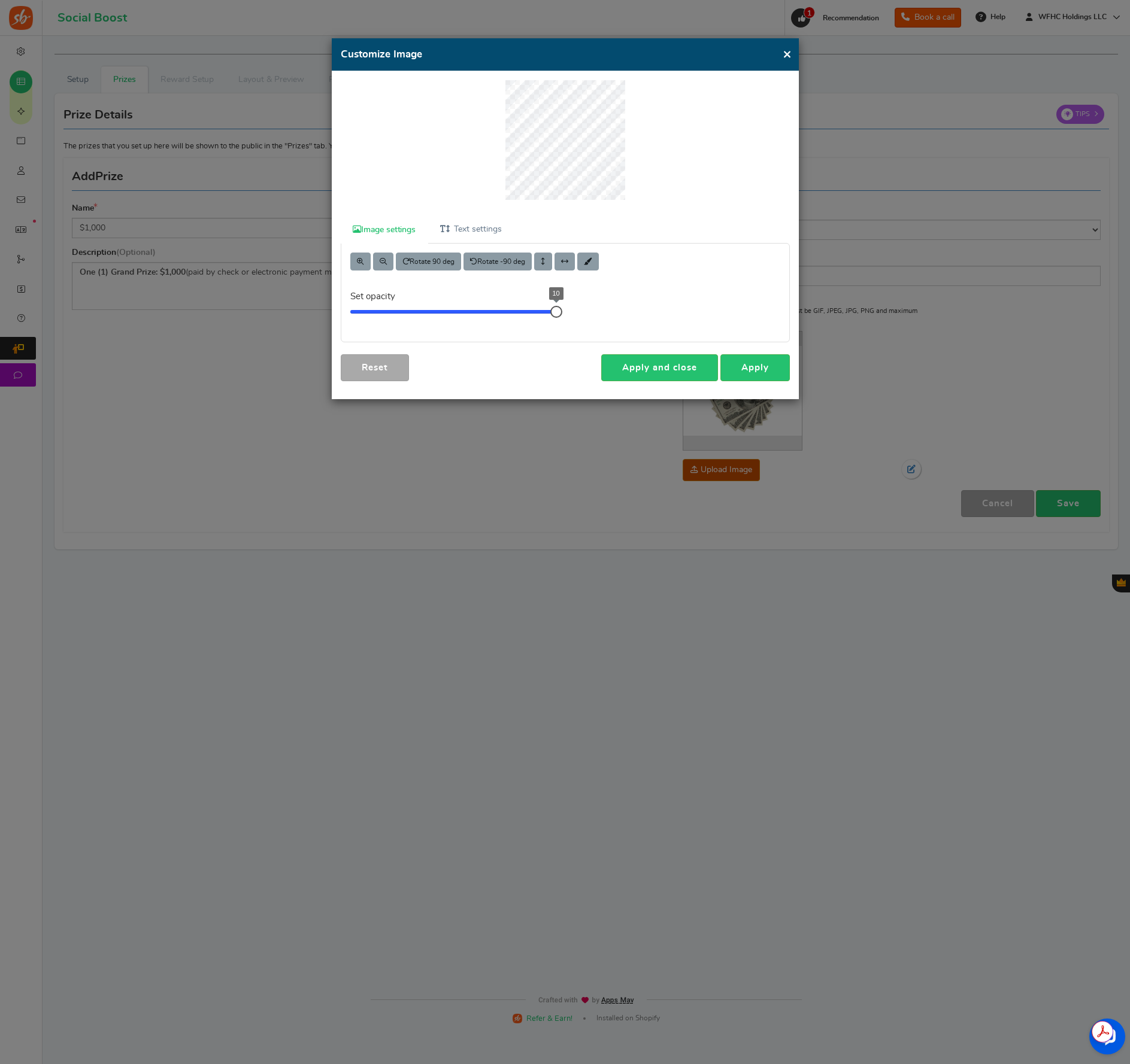
drag, startPoint x: 555, startPoint y: 310, endPoint x: 585, endPoint y: 310, distance: 30.0
click at [585, 310] on div "Rotate 90 deg Rotate -90 deg Set opacity 10" at bounding box center [565, 292] width 466 height 98
click at [637, 374] on link "Apply and close" at bounding box center [659, 367] width 117 height 27
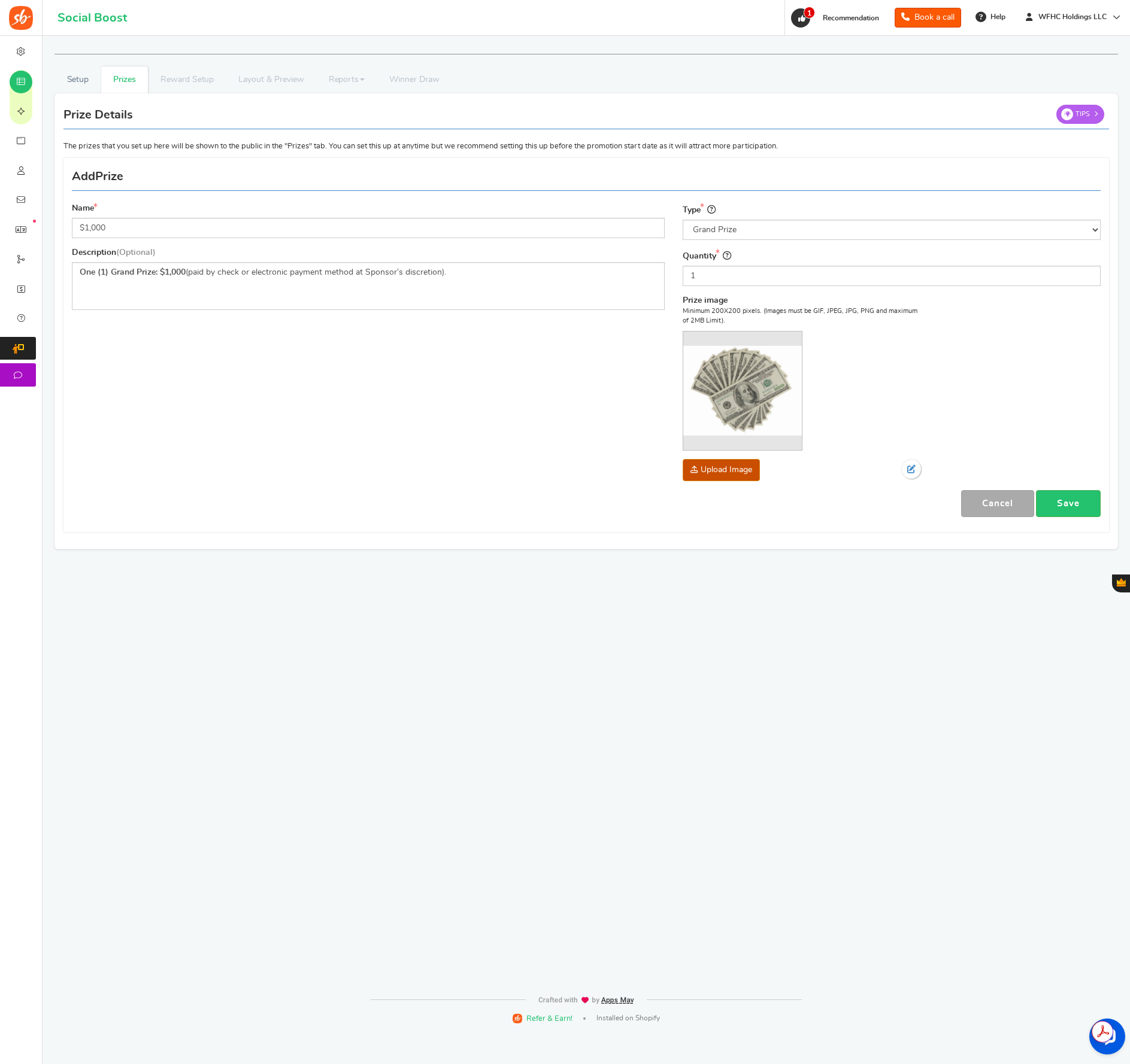
click at [747, 389] on img at bounding box center [742, 391] width 119 height 119
click at [742, 398] on img at bounding box center [742, 391] width 119 height 119
click at [1064, 505] on link "Save" at bounding box center [1068, 503] width 65 height 27
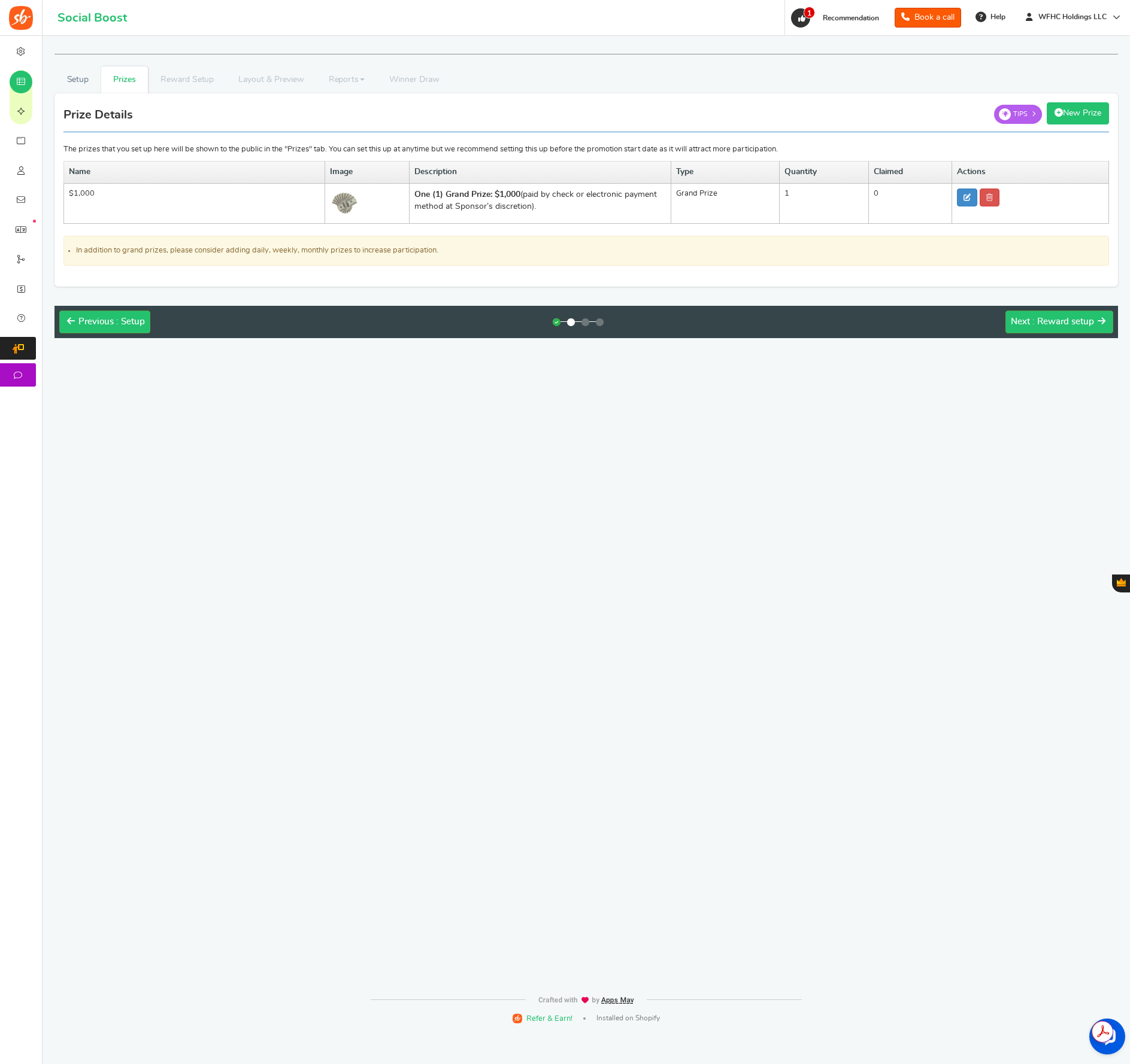
click at [1076, 117] on link "New Prize" at bounding box center [1077, 113] width 62 height 22
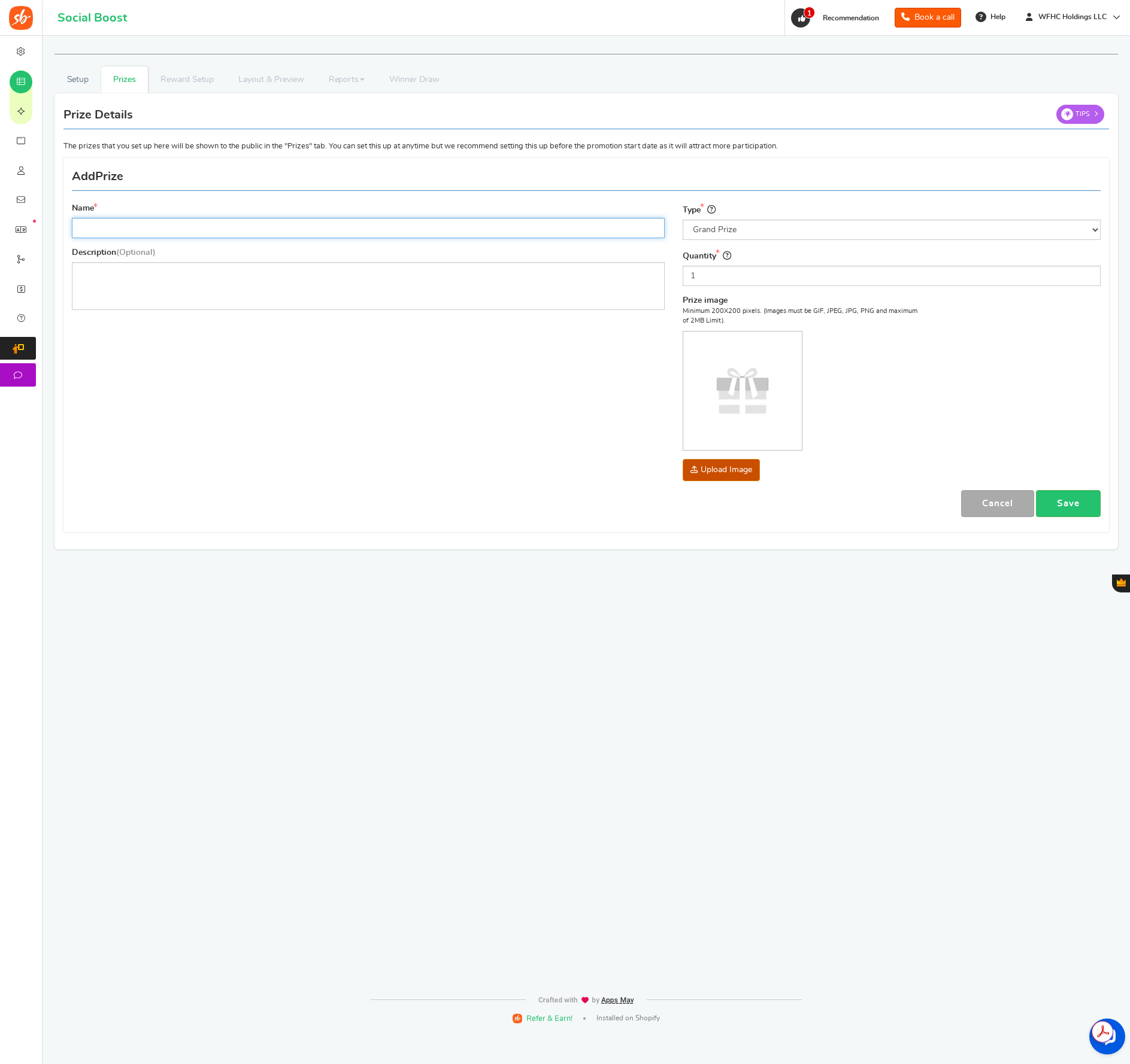
click at [152, 226] on input "Name" at bounding box center [368, 228] width 593 height 21
type input "4"
type input "$100 Store Credit"
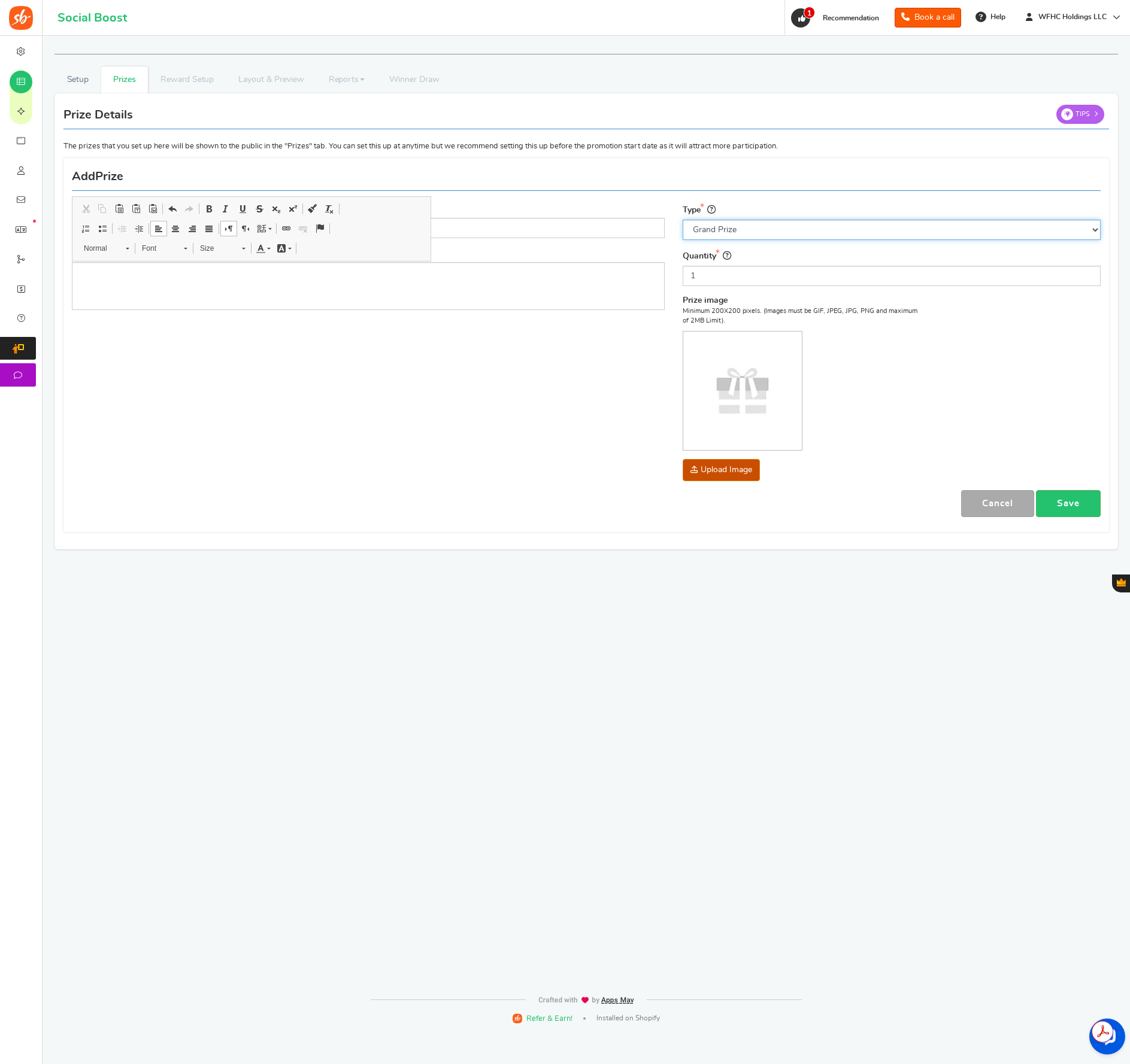
click at [715, 232] on select "Select the prize type Grand Prize Daily Prize Weekly Prize Monthly Prize" at bounding box center [891, 229] width 418 height 21
click at [682, 220] on select "Select the prize type Grand Prize Daily Prize Weekly Prize Monthly Prize" at bounding box center [891, 229] width 418 height 21
click at [824, 229] on select "Select the prize type Grand Prize Daily Prize Weekly Prize Monthly Prize" at bounding box center [891, 229] width 418 height 21
click at [682, 220] on select "Select the prize type Grand Prize Daily Prize Weekly Prize Monthly Prize" at bounding box center [891, 229] width 418 height 21
click at [756, 228] on select "Select the prize type Grand Prize Daily Prize Weekly Prize Monthly Prize" at bounding box center [891, 229] width 418 height 21
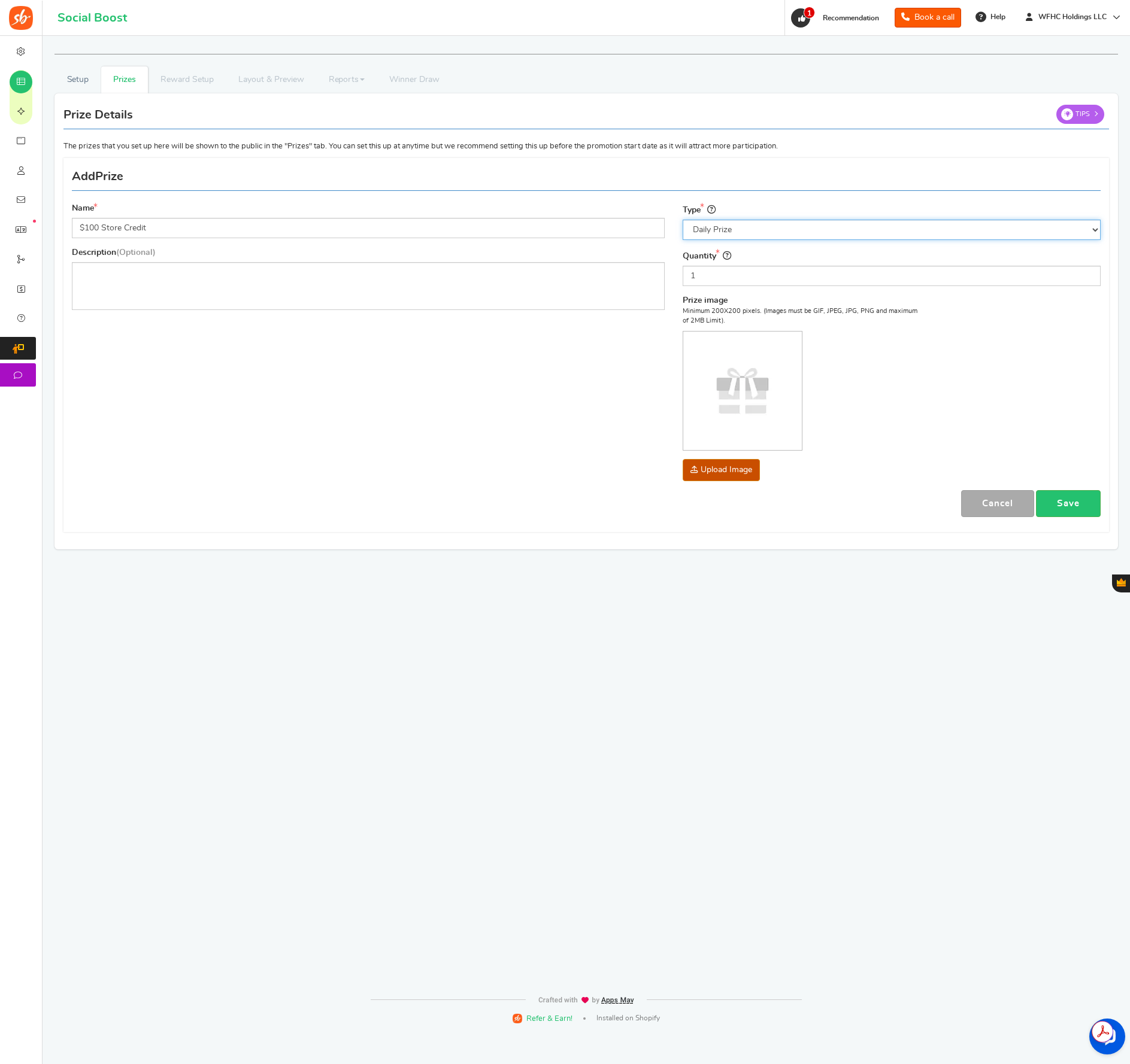
select select "monthly"
click at [682, 220] on select "Select the prize type Grand Prize Daily Prize Weekly Prize Monthly Prize" at bounding box center [891, 229] width 418 height 21
click at [388, 277] on p "Editor, prize_description" at bounding box center [368, 272] width 577 height 12
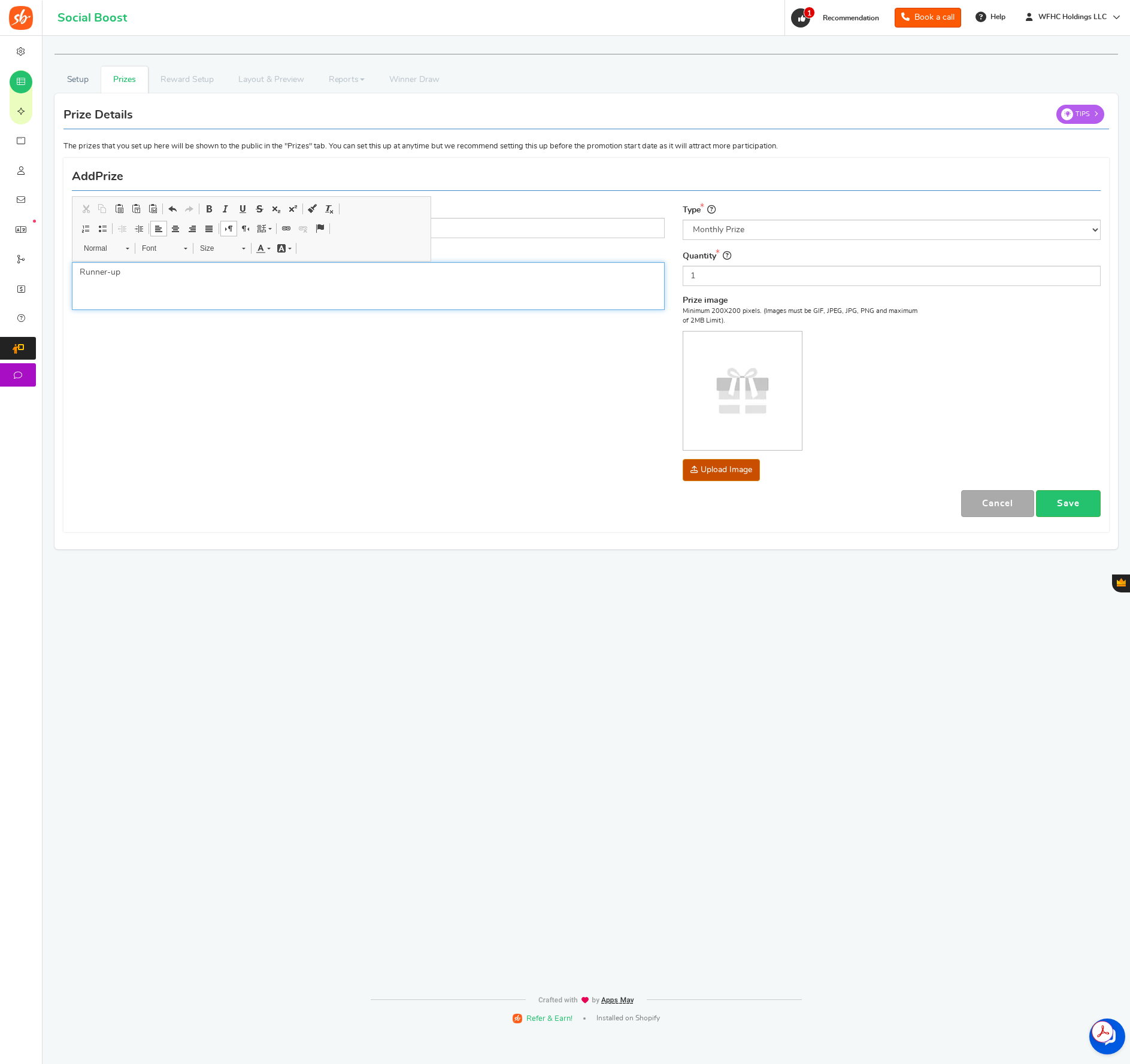
click at [138, 272] on p "Runner-up" at bounding box center [368, 272] width 577 height 12
drag, startPoint x: 100, startPoint y: 286, endPoint x: 54, endPoint y: 265, distance: 50.6
click at [54, 265] on div "Setup Prizes Setup Entry Methods Reward Setup Refer a Friend Layout & Preview L…" at bounding box center [585, 314] width 1081 height 495
drag, startPoint x: 381, startPoint y: 281, endPoint x: 377, endPoint y: 289, distance: 8.9
click at [381, 281] on div "Runner-Up Prizes: $100 Wildflower Hemp Co. store credit each" at bounding box center [368, 286] width 593 height 48
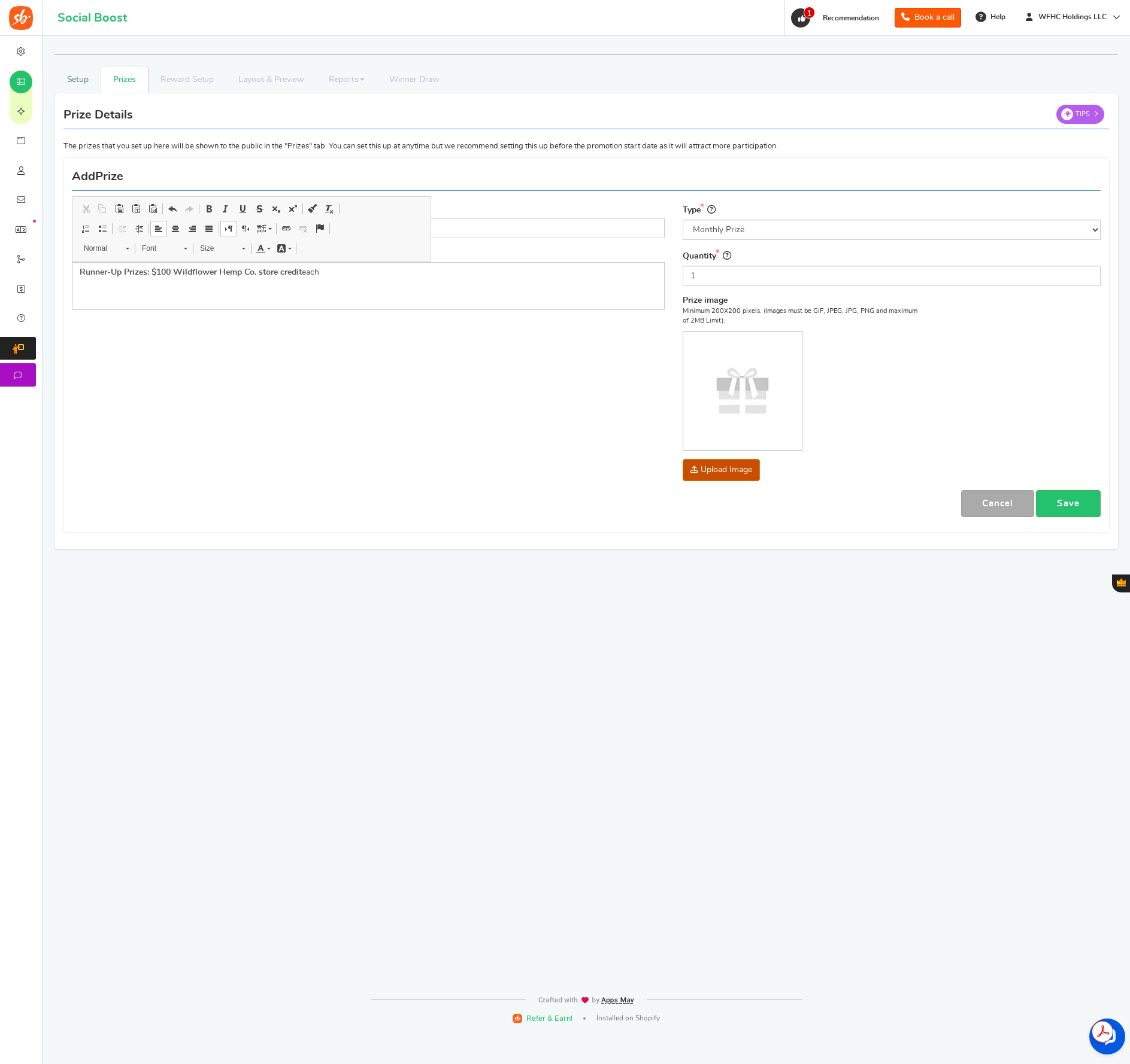
click at [401, 378] on div "Name $100 Store Credit Description (Optional) Runner-Up Prizes: $100 Wildflower…" at bounding box center [586, 344] width 1047 height 362
drag, startPoint x: 738, startPoint y: 419, endPoint x: 725, endPoint y: 463, distance: 45.9
click at [738, 418] on img at bounding box center [742, 391] width 119 height 119
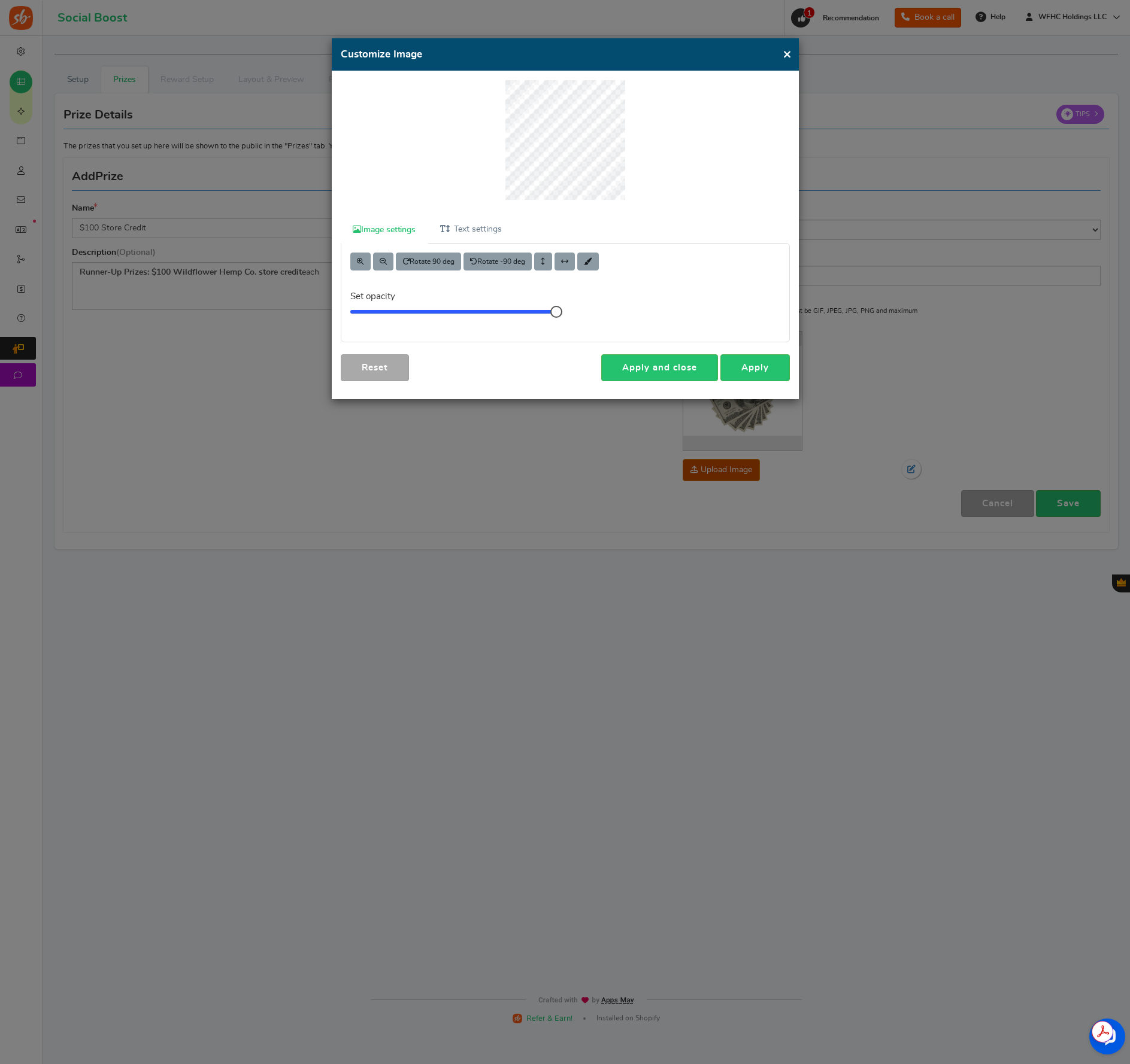
click at [789, 56] on button "×" at bounding box center [787, 54] width 9 height 15
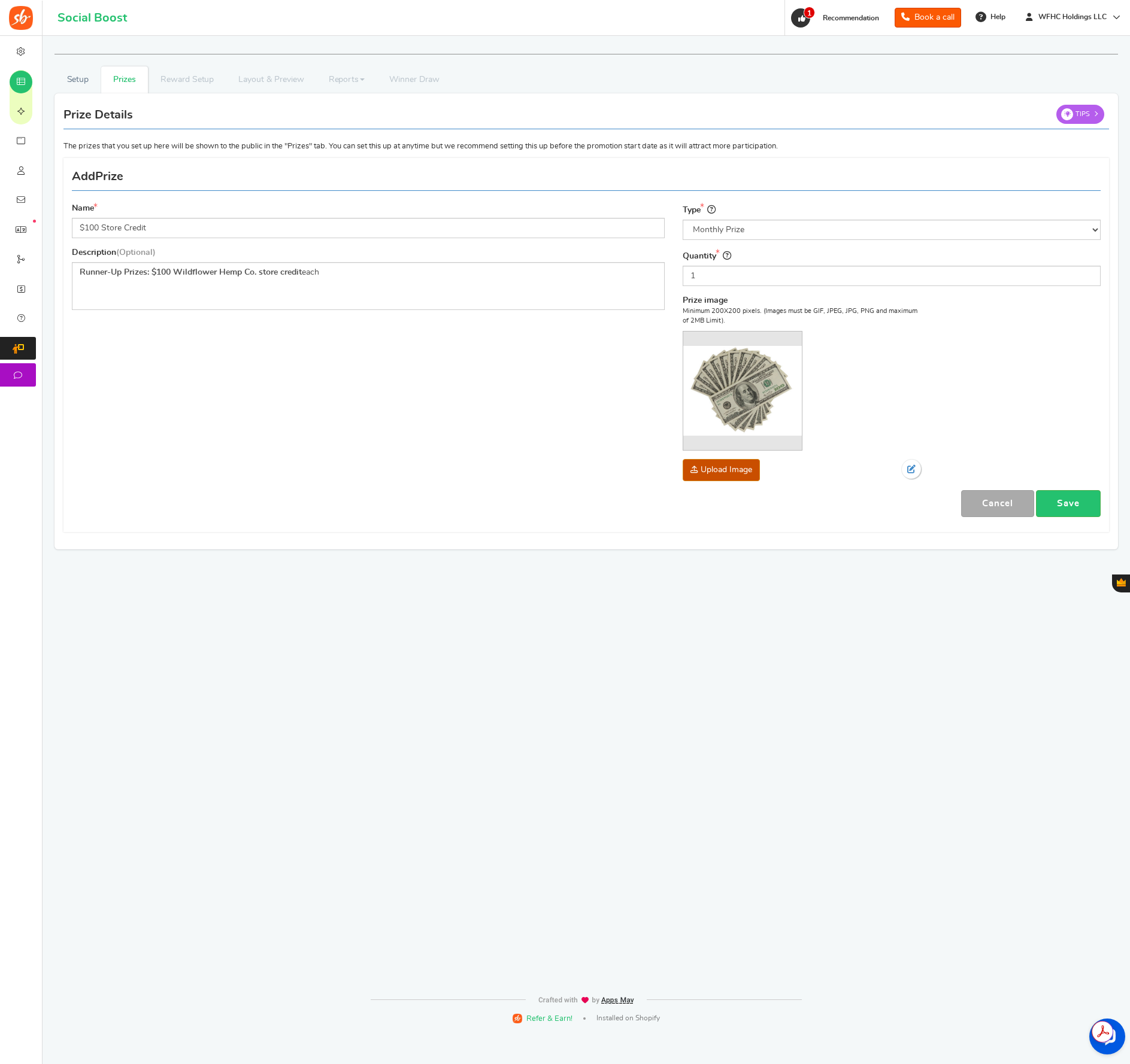
click at [724, 457] on div "Minimum 200X200 pixels. (Images must be GIF, JPEG, JPG, PNG and maximum of 2MB …" at bounding box center [802, 394] width 239 height 174
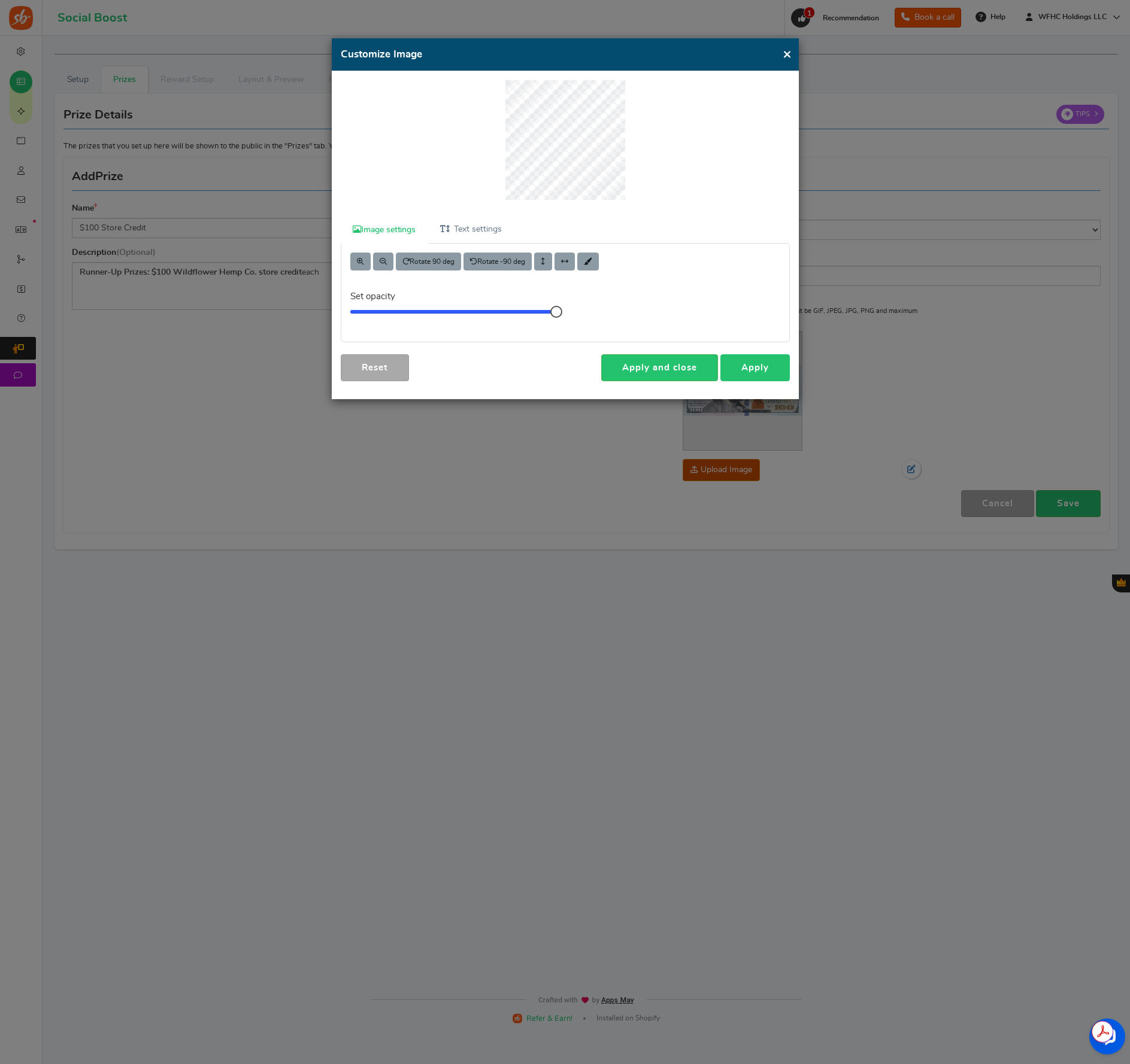
click at [757, 366] on link "Apply" at bounding box center [754, 367] width 70 height 27
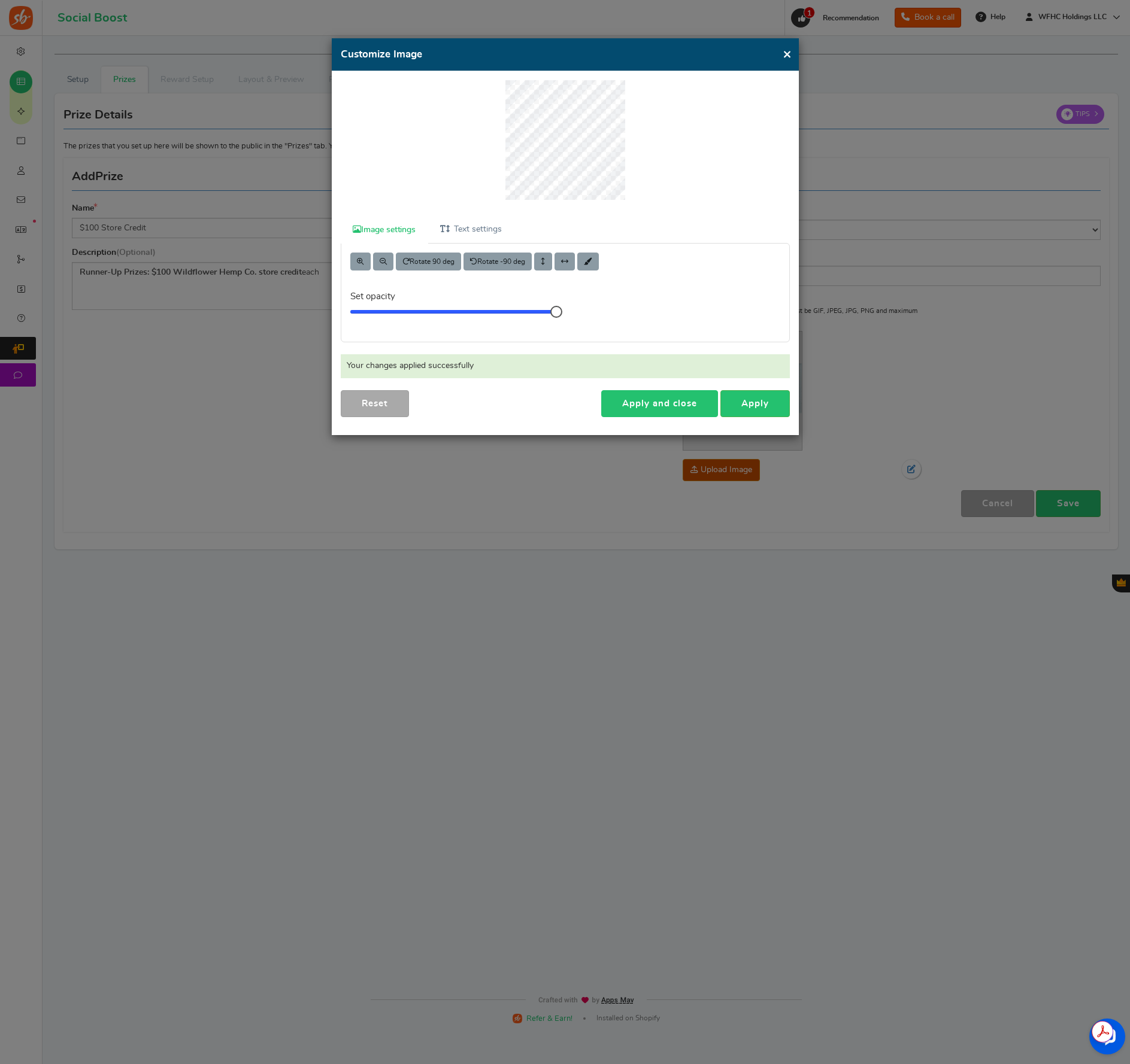
drag, startPoint x: 687, startPoint y: 398, endPoint x: 715, endPoint y: 417, distance: 33.8
click at [687, 398] on link "Apply and close" at bounding box center [659, 403] width 117 height 27
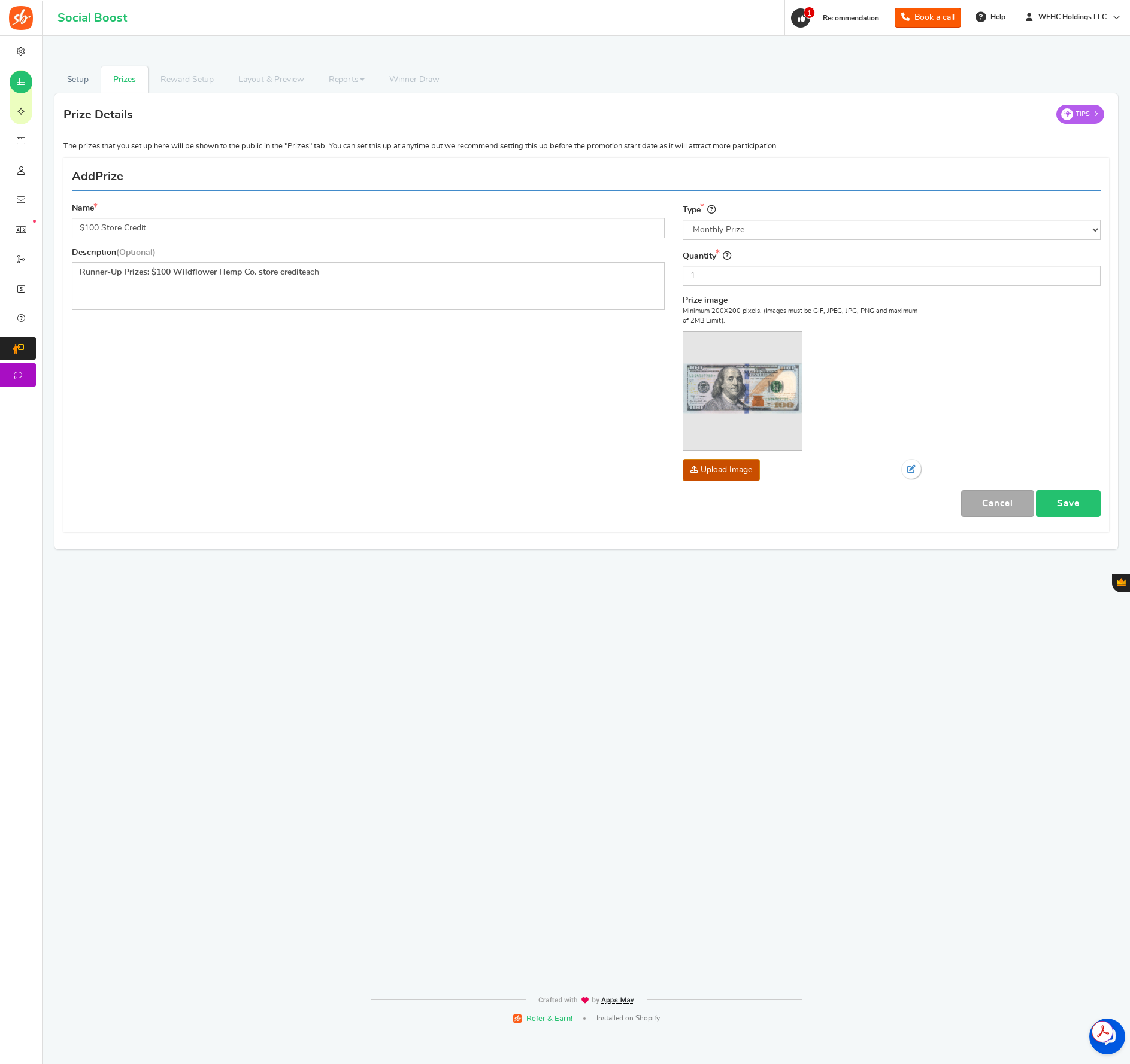
click at [1059, 499] on link "Save" at bounding box center [1068, 503] width 65 height 27
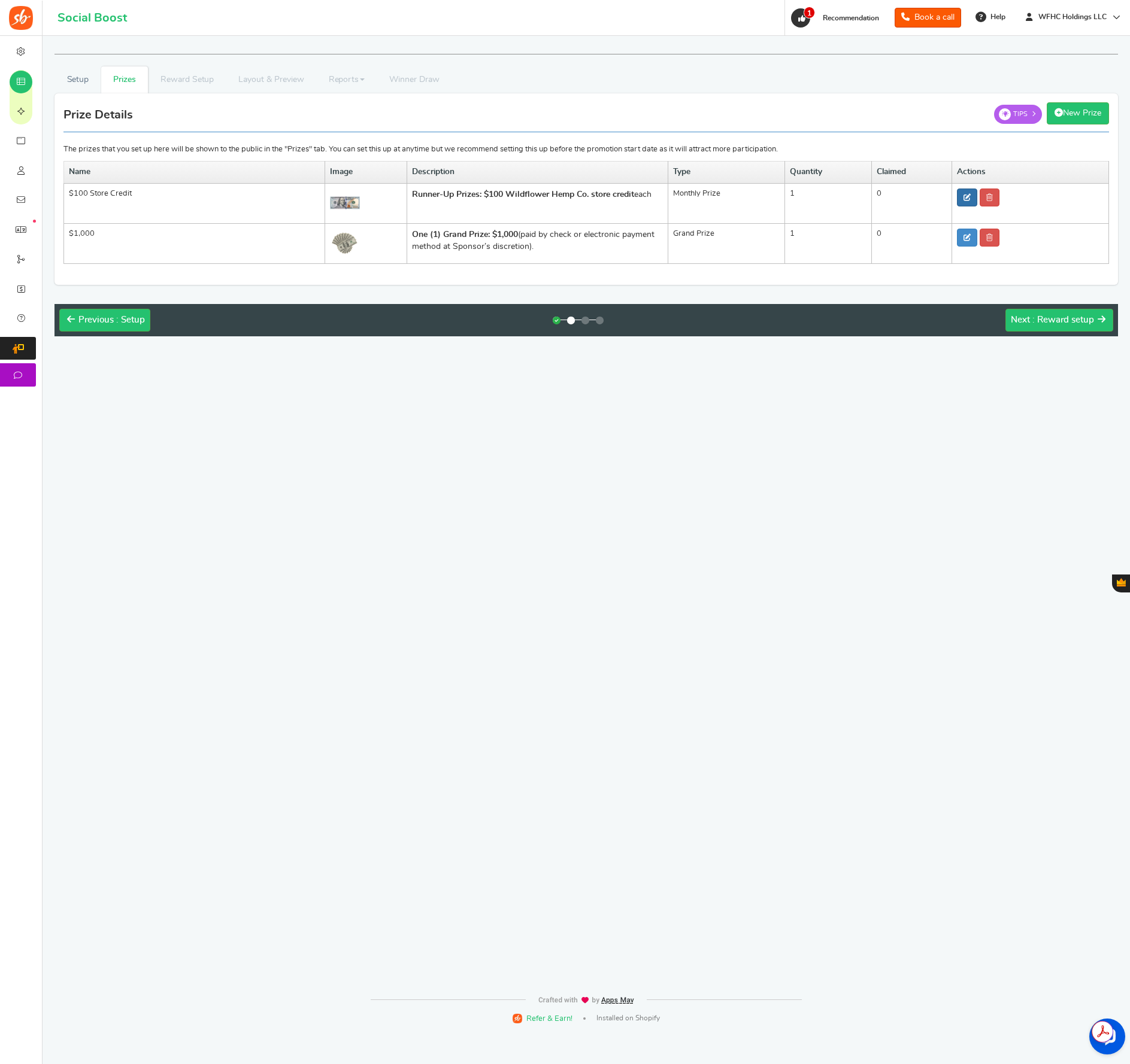
click at [970, 197] on icon at bounding box center [966, 197] width 7 height 7
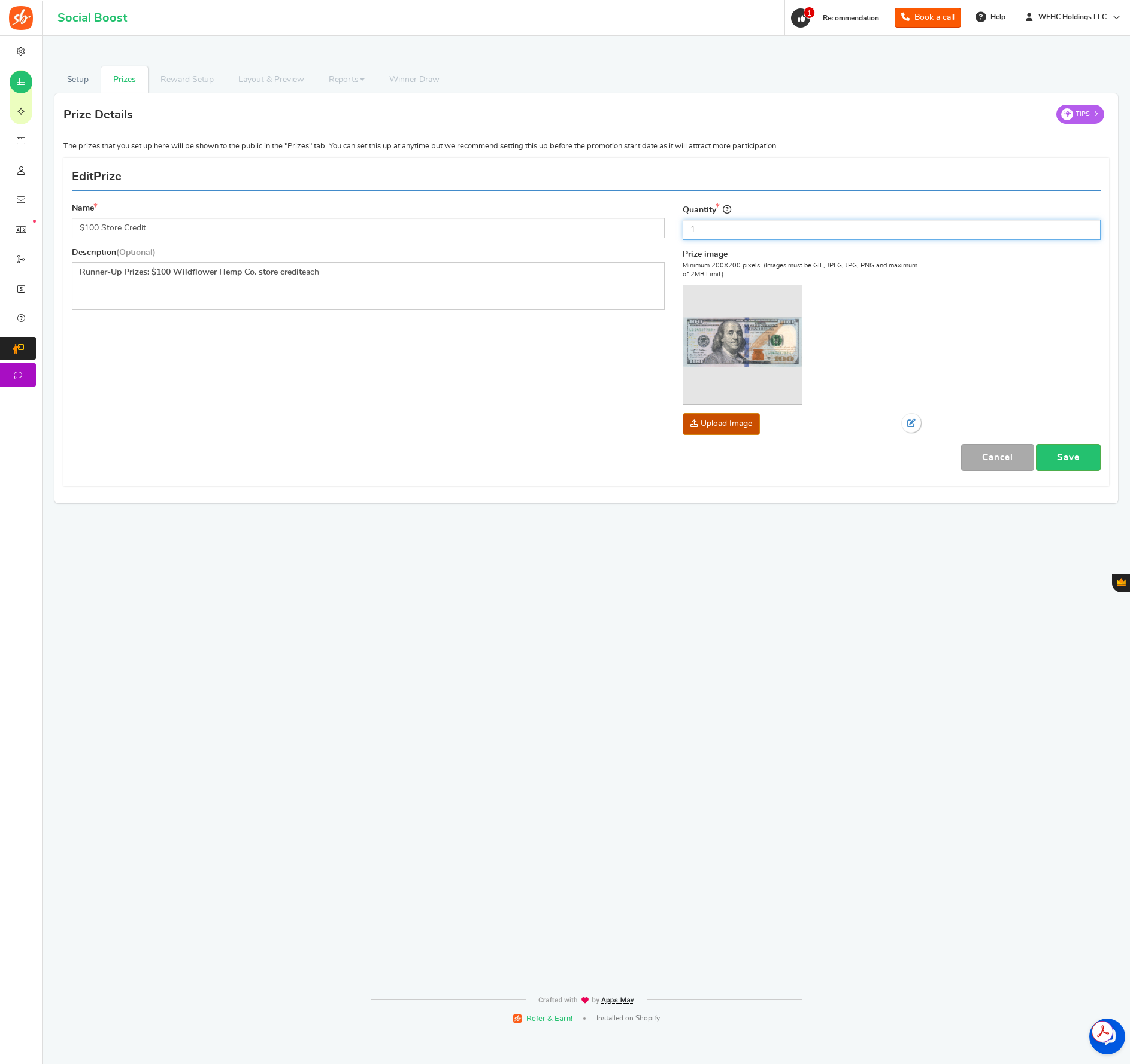
drag, startPoint x: 817, startPoint y: 220, endPoint x: 785, endPoint y: 227, distance: 32.8
click at [804, 223] on input "1" at bounding box center [891, 229] width 418 height 21
drag, startPoint x: 743, startPoint y: 229, endPoint x: 695, endPoint y: 229, distance: 48.0
click at [717, 229] on input "1" at bounding box center [891, 229] width 418 height 21
click at [695, 229] on input "1" at bounding box center [891, 229] width 418 height 21
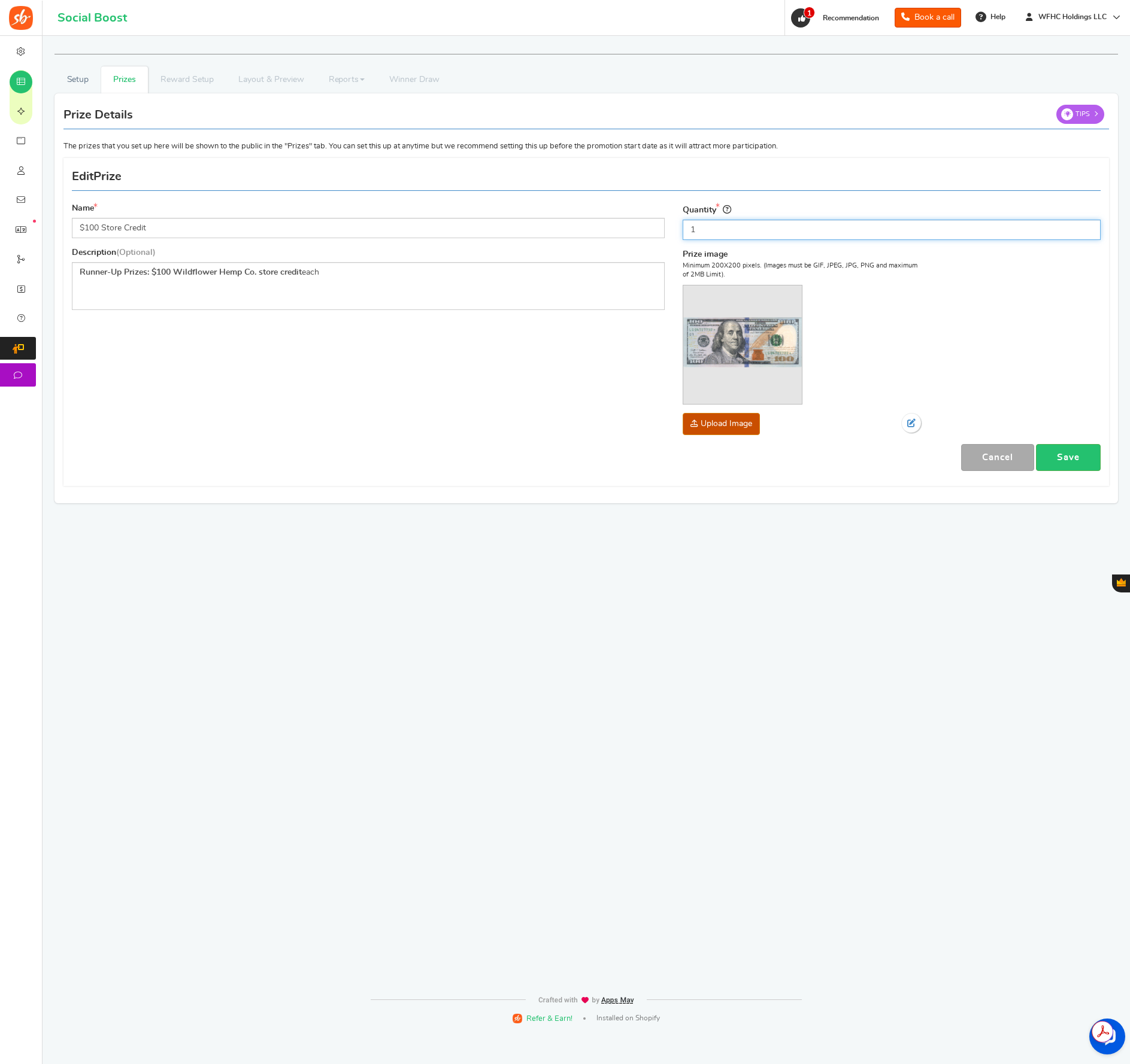
click at [679, 230] on div "Type Select the prize type Grand Prize Daily Prize Weekly Prize Monthly Prize Q…" at bounding box center [891, 323] width 436 height 241
type input "5"
click at [1050, 457] on link "Save" at bounding box center [1068, 457] width 65 height 27
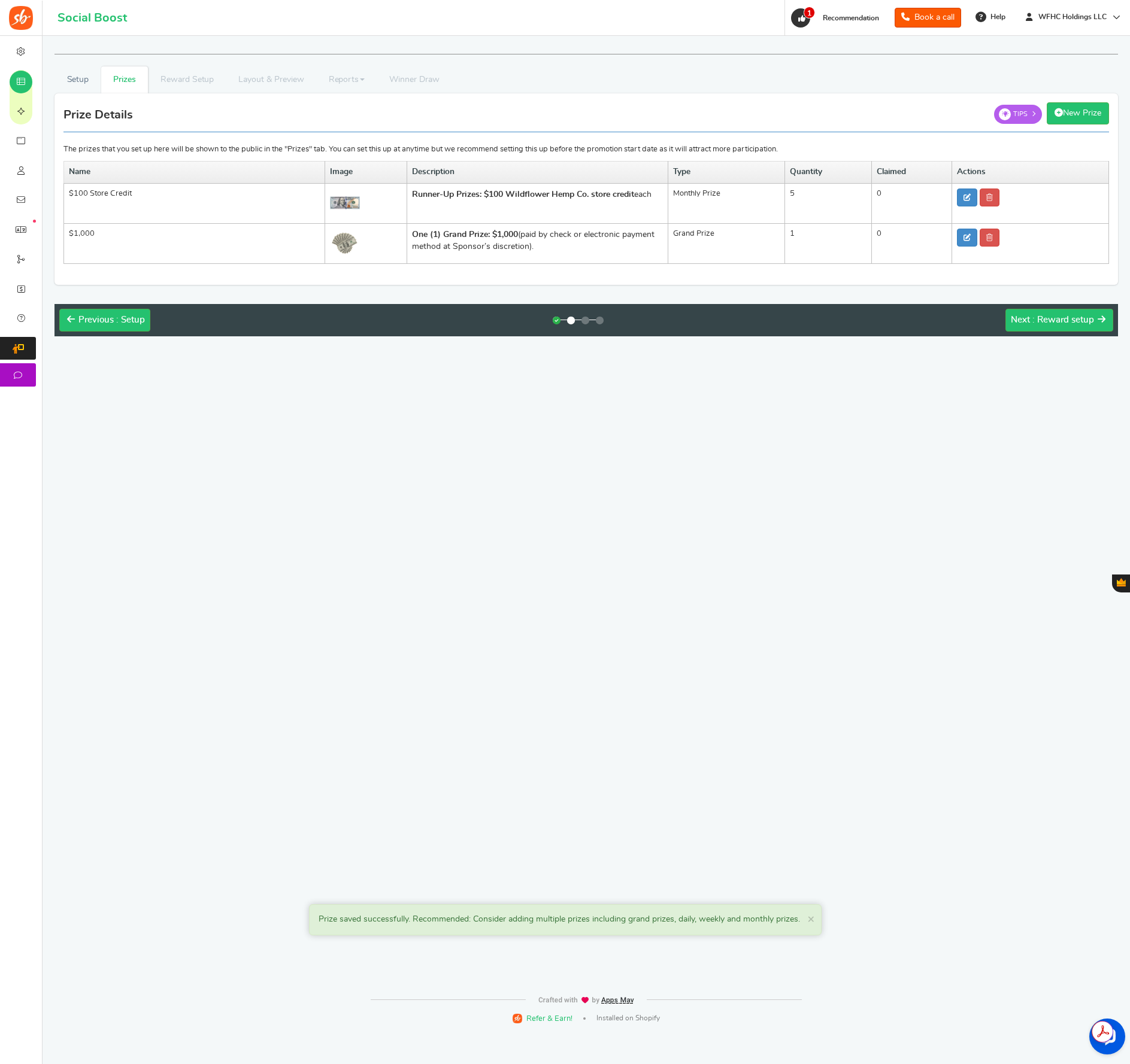
drag, startPoint x: 1031, startPoint y: 345, endPoint x: 1024, endPoint y: 345, distance: 7.0
click at [1031, 345] on div "RECOMMENDED CAMPAIGNS FOR YOU New Preview and launch recommended holiday season…" at bounding box center [586, 512] width 1070 height 953
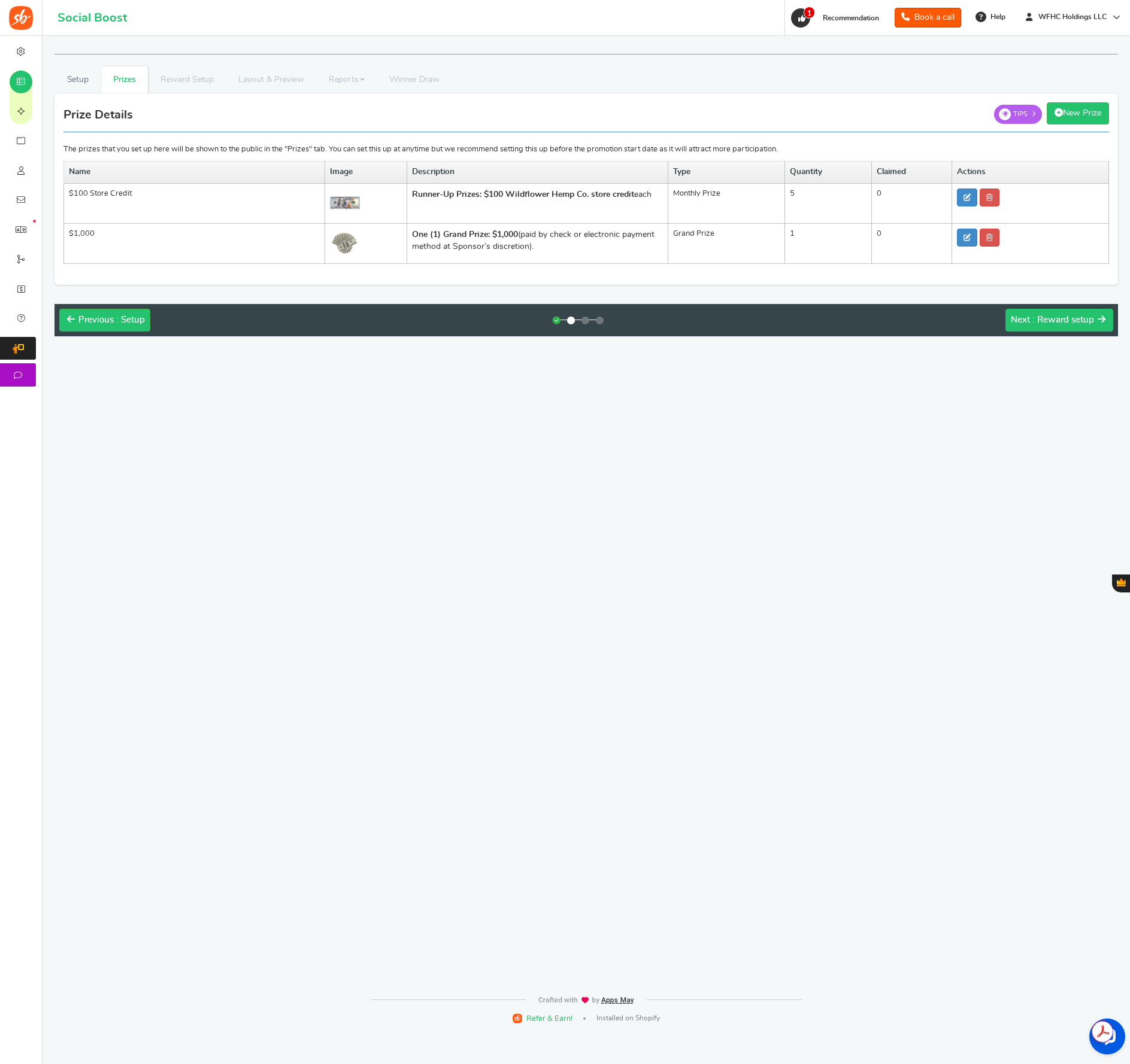
click at [1024, 326] on button "Next : Reward setup" at bounding box center [1059, 321] width 108 height 23
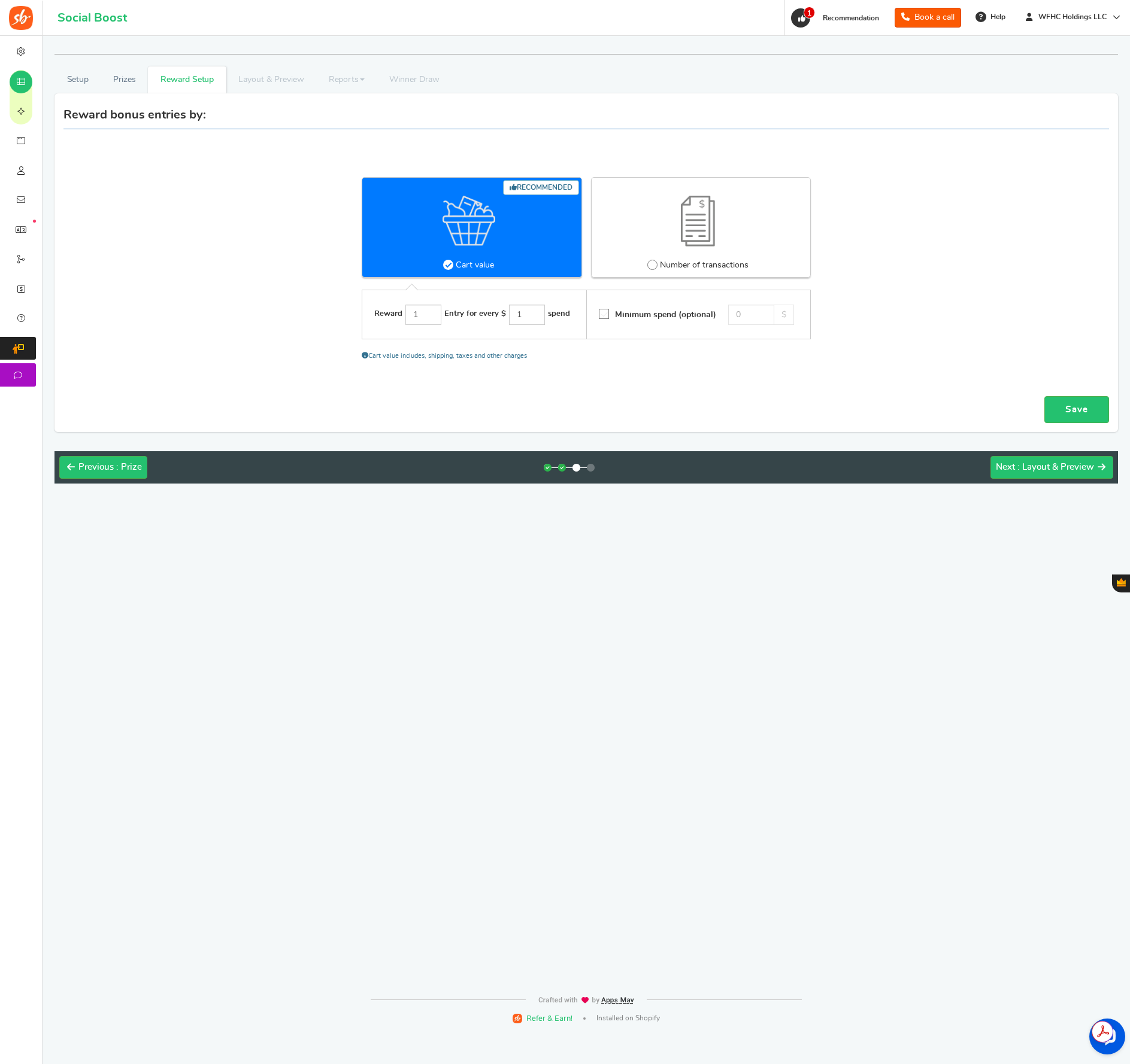
click at [653, 263] on span at bounding box center [652, 265] width 10 height 10
click at [653, 263] on input "Number of transactions" at bounding box center [651, 265] width 8 height 8
radio input "true"
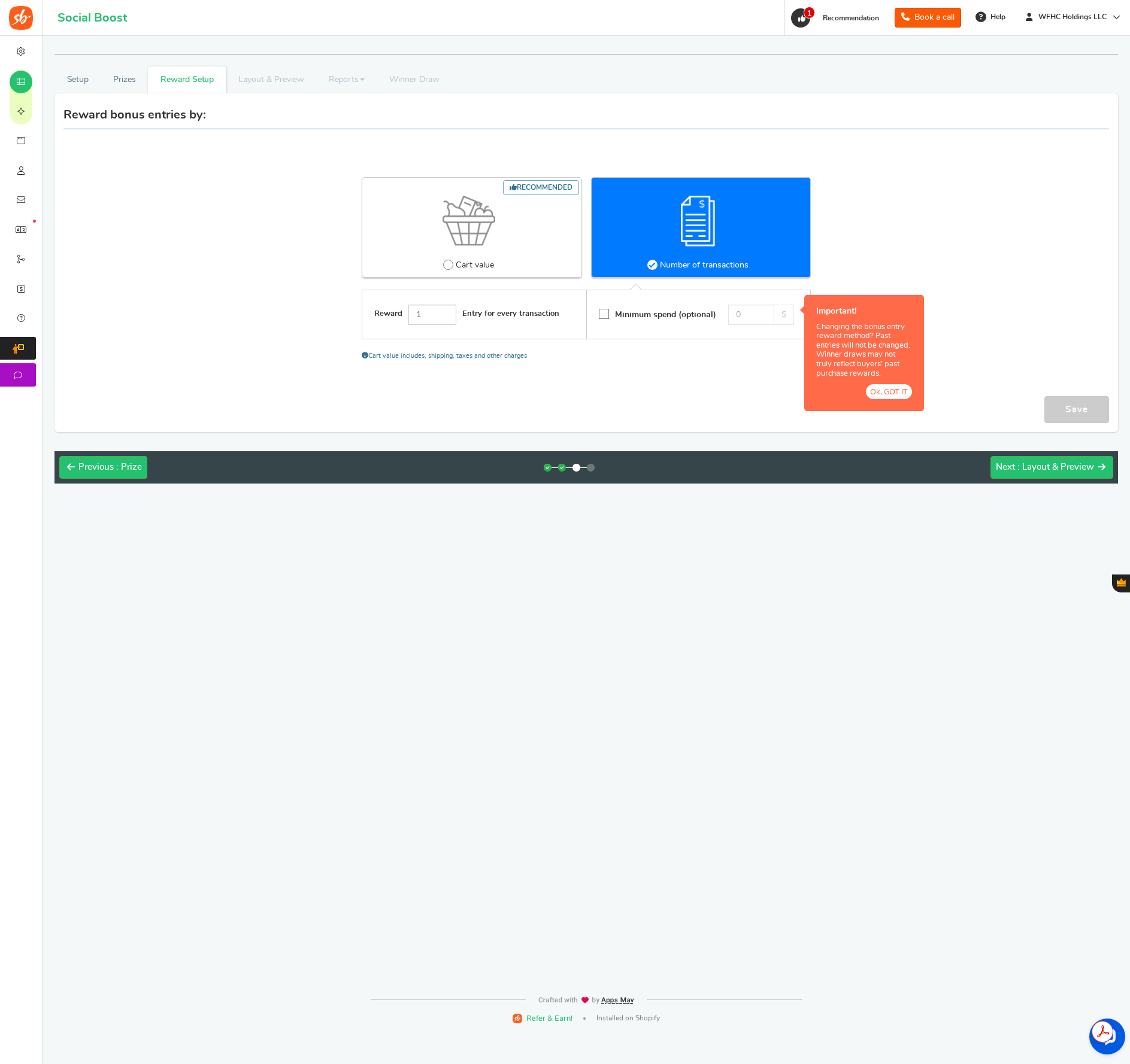
click at [667, 355] on div "Cart value includes, shipping, taxes and other charges" at bounding box center [586, 350] width 449 height 21
click at [609, 312] on icon at bounding box center [604, 314] width 10 height 10
click at [600, 312] on input "Minimum spend (optional)" at bounding box center [600, 314] width 0 height 8
drag, startPoint x: 744, startPoint y: 319, endPoint x: 738, endPoint y: 337, distance: 19.0
click at [738, 324] on input "0" at bounding box center [751, 314] width 46 height 21
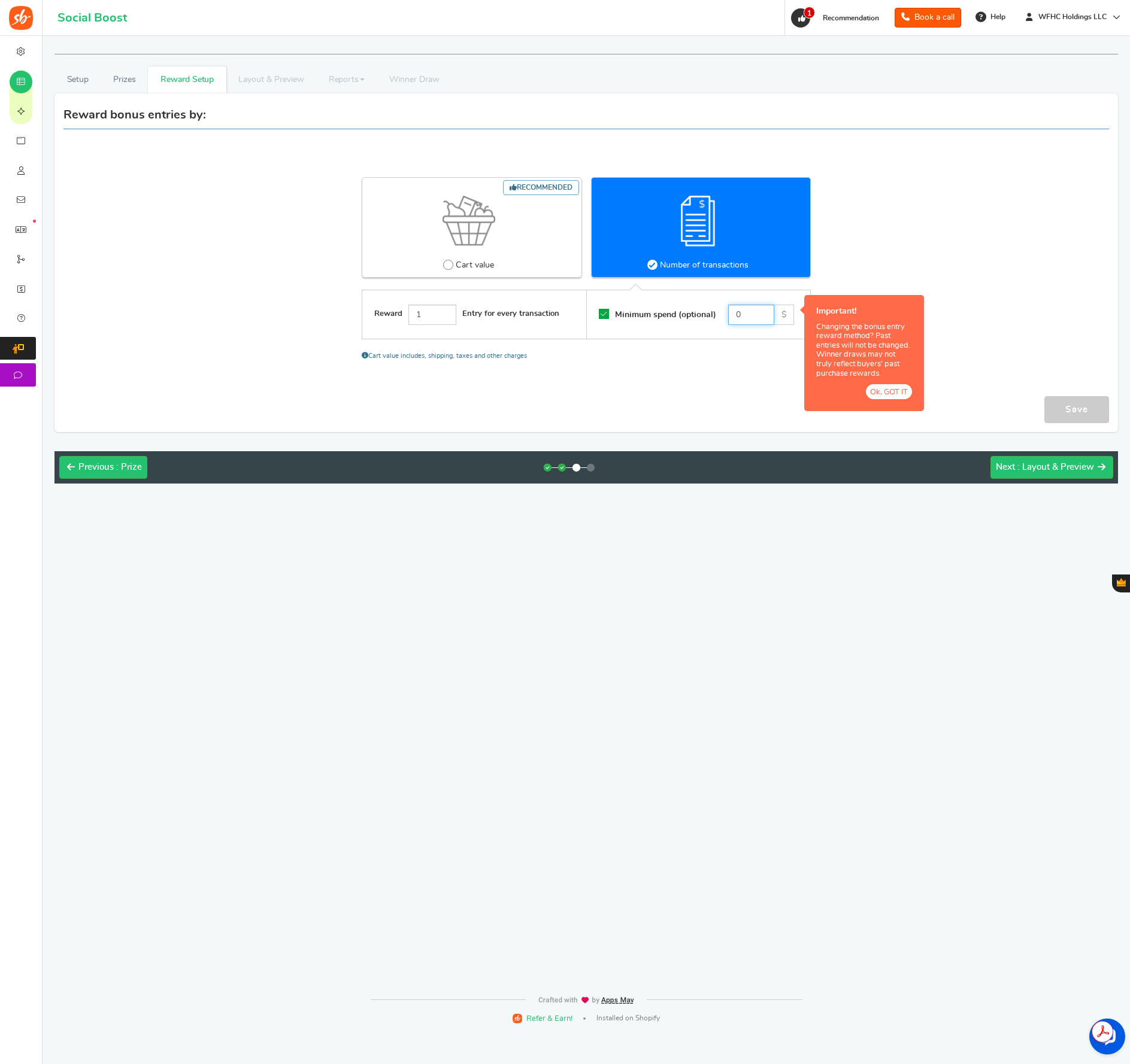
drag, startPoint x: 746, startPoint y: 317, endPoint x: 726, endPoint y: 325, distance: 21.5
click at [721, 319] on div "Minimum spend (optional) 0 $" at bounding box center [698, 314] width 224 height 48
click at [465, 263] on span "Cart value" at bounding box center [475, 266] width 38 height 12
click at [451, 263] on input "Recommended Cart value" at bounding box center [447, 265] width 8 height 8
radio input "true"
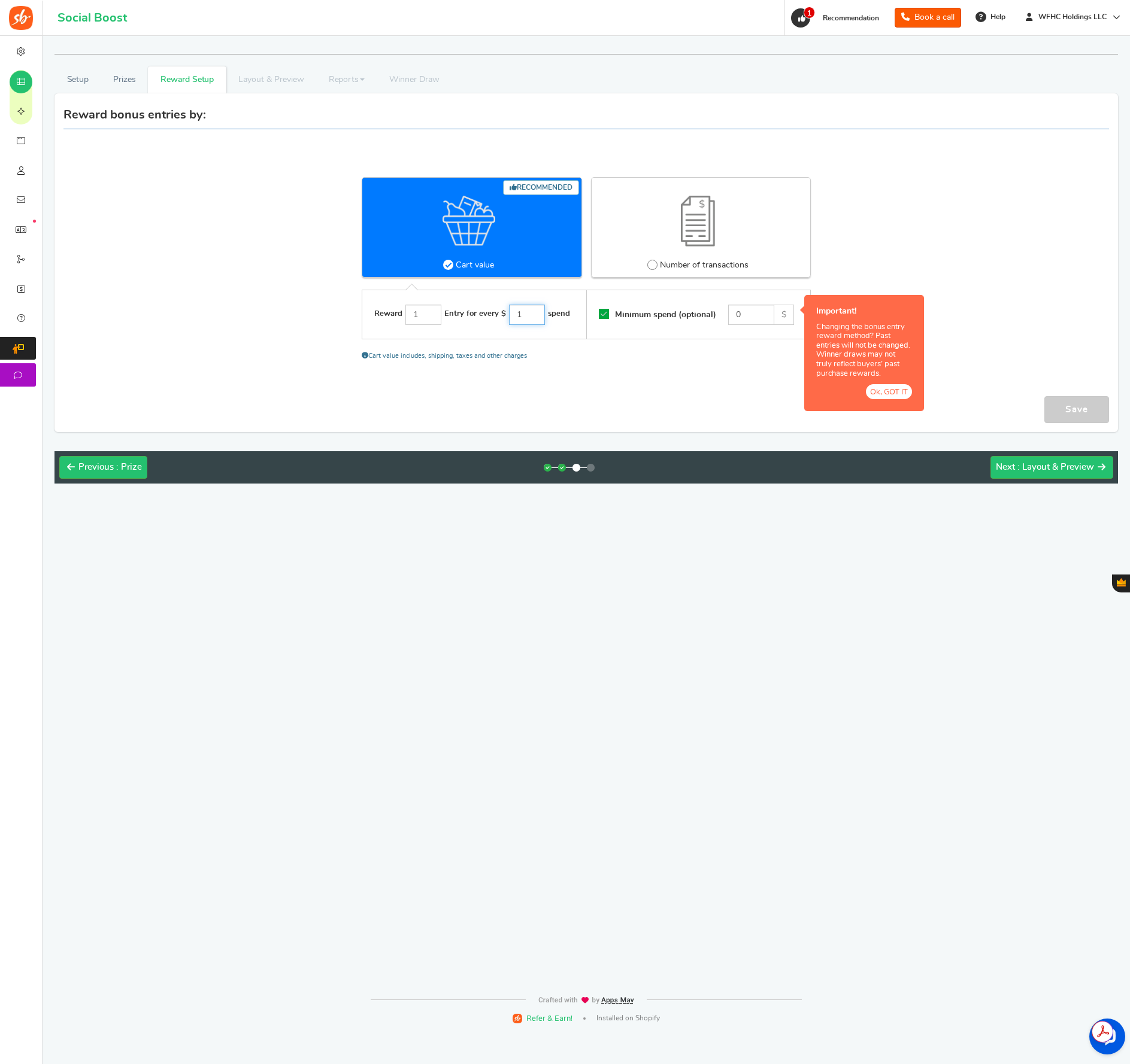
drag, startPoint x: 522, startPoint y: 321, endPoint x: 525, endPoint y: 340, distance: 19.2
click at [523, 327] on div "Reward 1 Entry for every $ 1 spend" at bounding box center [474, 315] width 224 height 44
type input "100"
click at [607, 356] on div "Recommended Cart value Number of transactions Reward 1 Entry for every $ 100 sp…" at bounding box center [586, 268] width 449 height 183
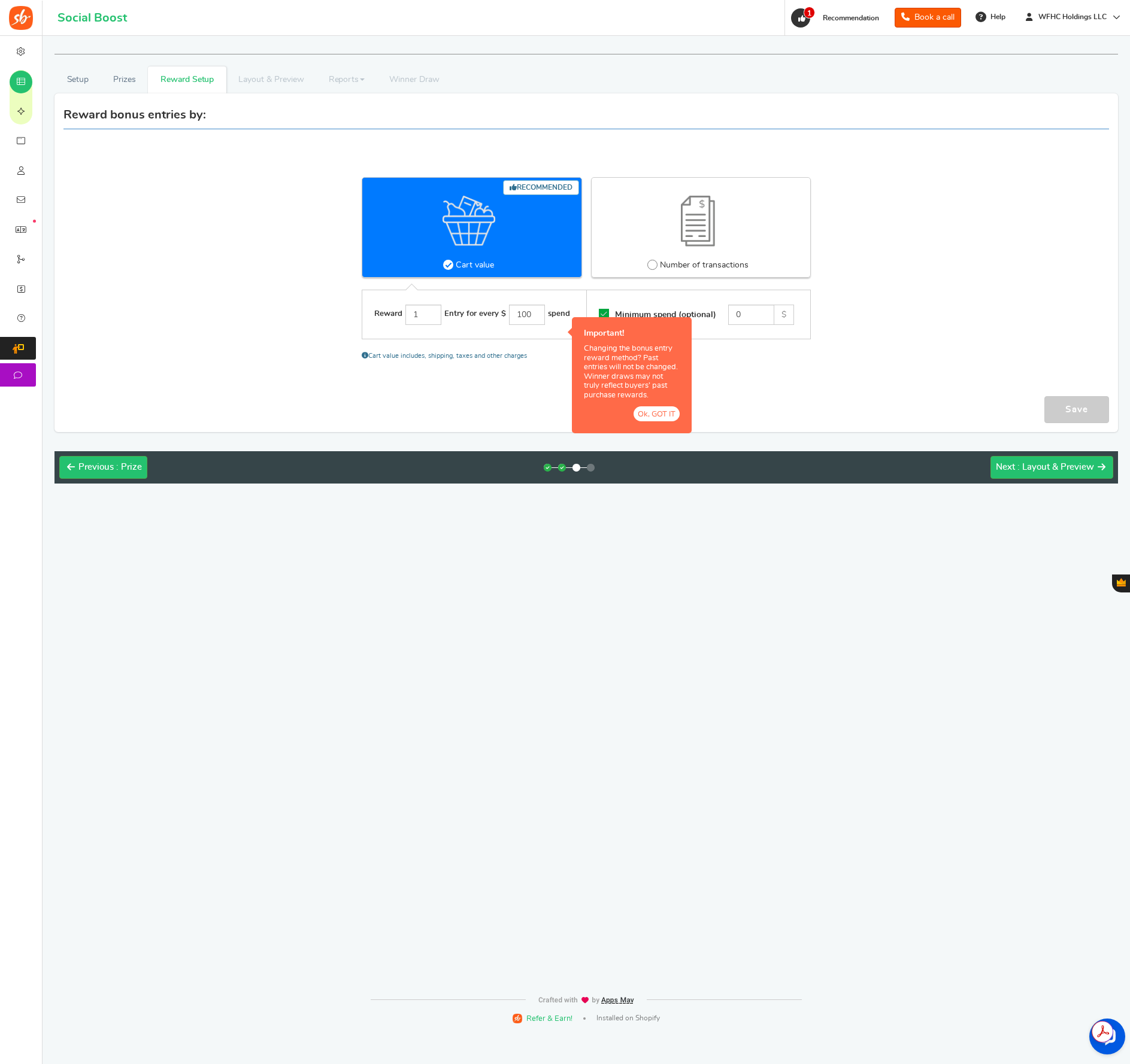
click at [660, 413] on button "Ok, GOT IT" at bounding box center [656, 414] width 46 height 15
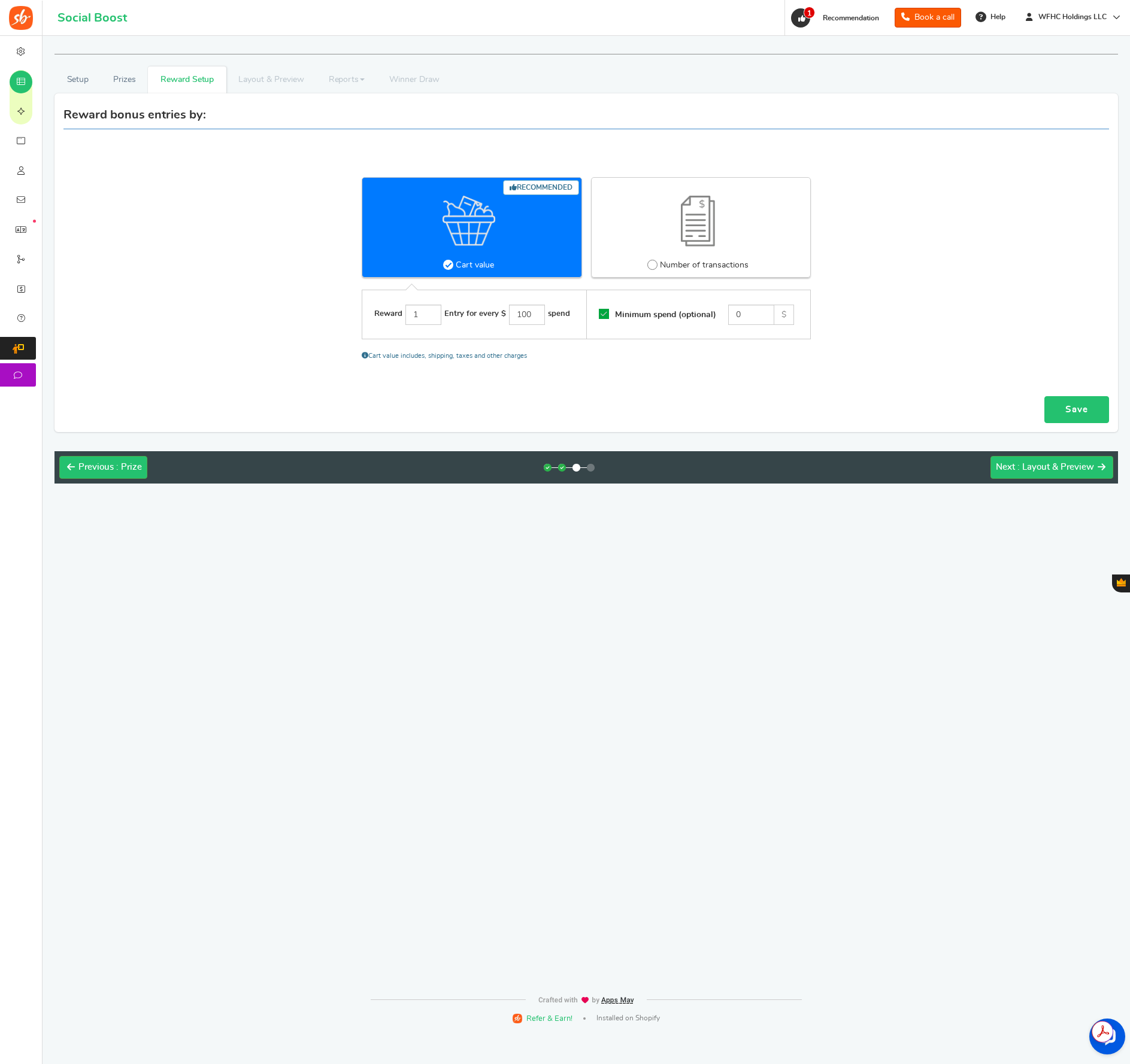
click at [1057, 403] on link "Save" at bounding box center [1076, 409] width 65 height 27
click at [609, 314] on label "Minimum spend (optional)" at bounding box center [657, 314] width 117 height 12
click at [600, 314] on input "Minimum spend (optional)" at bounding box center [600, 314] width 0 height 8
click at [656, 318] on span "Minimum spend (optional)" at bounding box center [664, 314] width 104 height 8
click at [600, 318] on input "Minimum spend (optional)" at bounding box center [600, 314] width 0 height 8
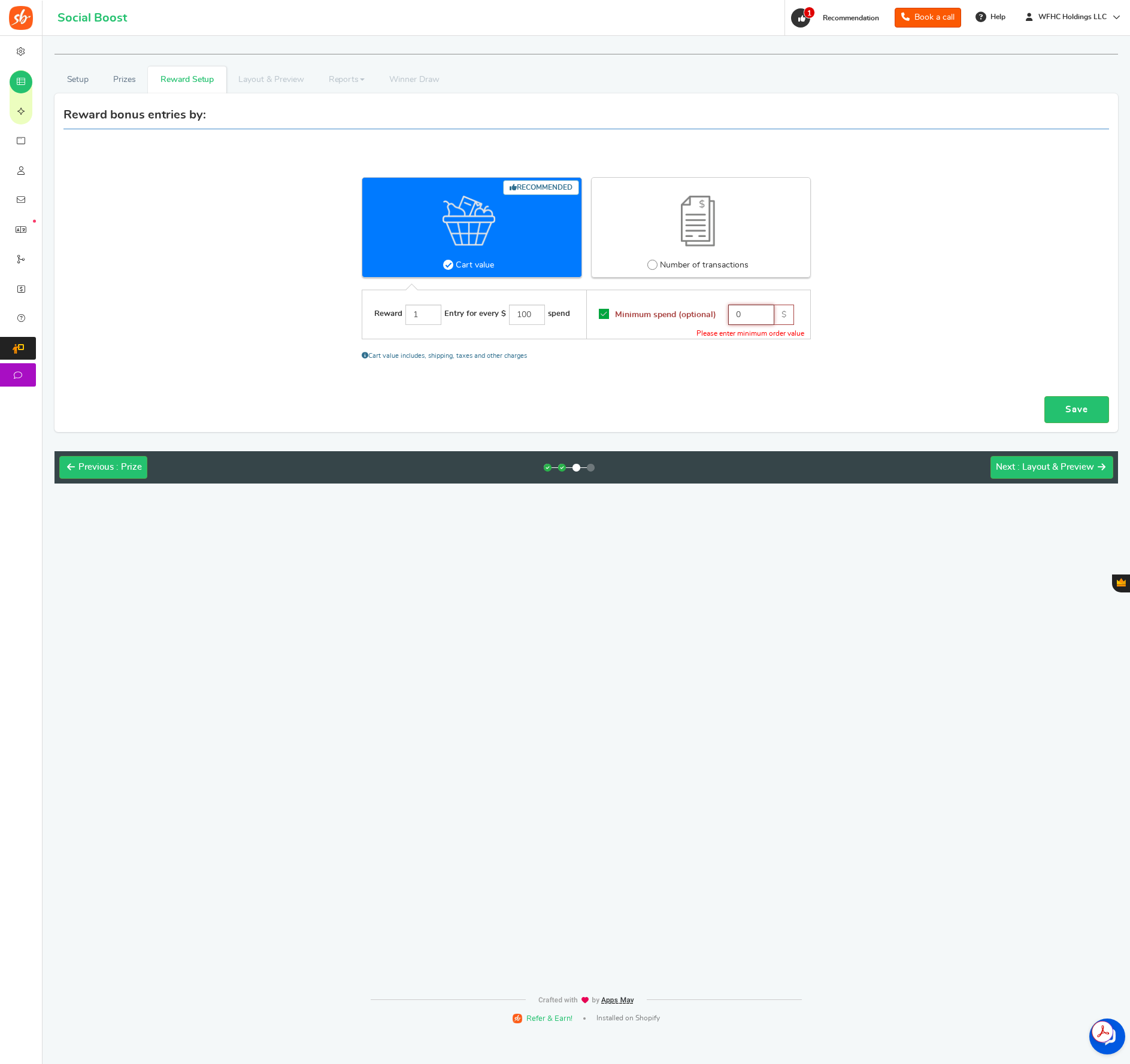
drag, startPoint x: 743, startPoint y: 318, endPoint x: 736, endPoint y: 321, distance: 7.6
click at [735, 320] on input "0" at bounding box center [751, 314] width 46 height 21
type input "100"
click at [734, 387] on div "Recommended Cart value Number of transactions Reward 1 Entry for every $ 100 sp…" at bounding box center [586, 269] width 1063 height 243
click at [1059, 403] on link "Save" at bounding box center [1076, 409] width 65 height 27
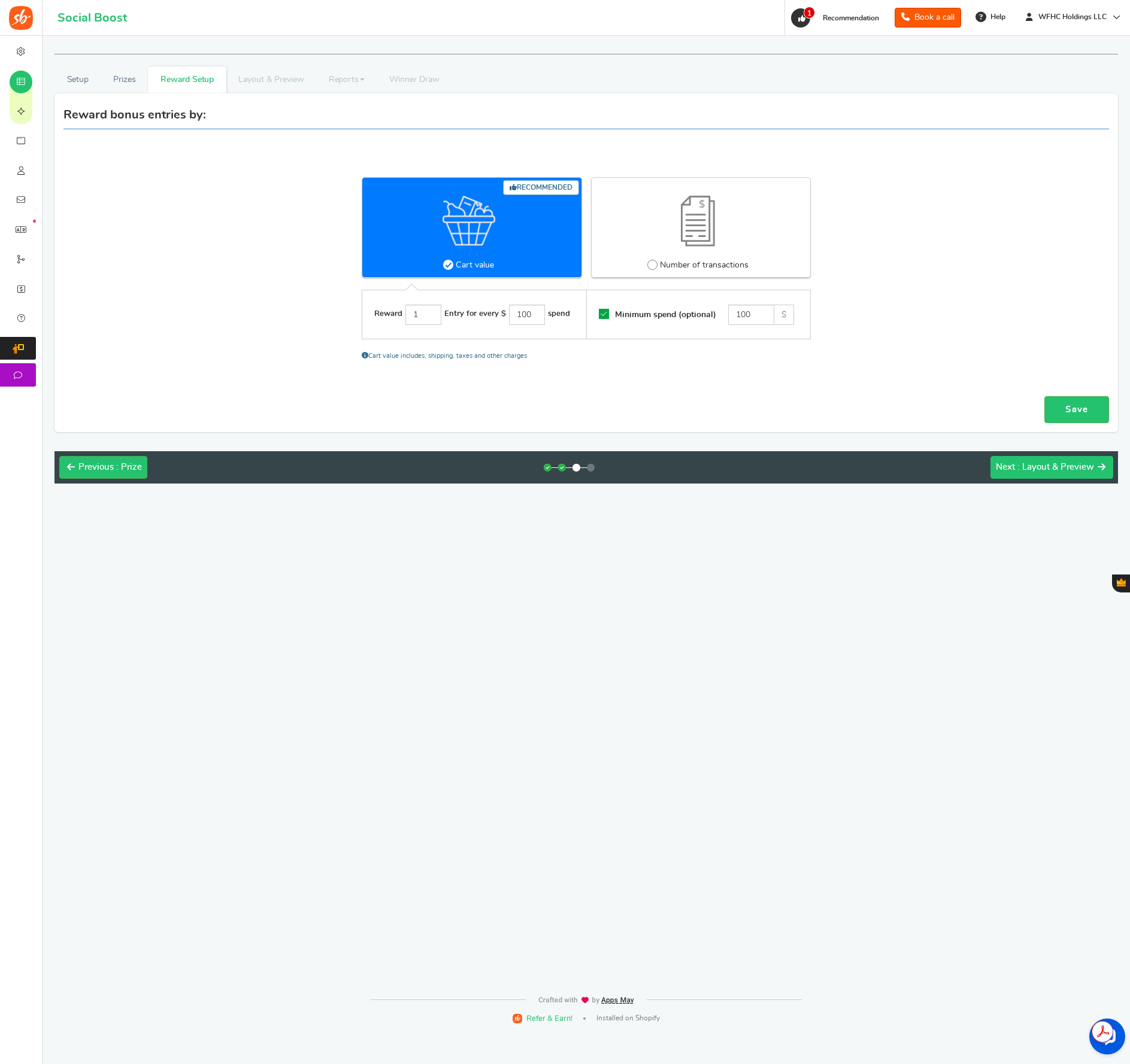
click at [1037, 466] on span ": Layout & Preview" at bounding box center [1056, 467] width 77 height 9
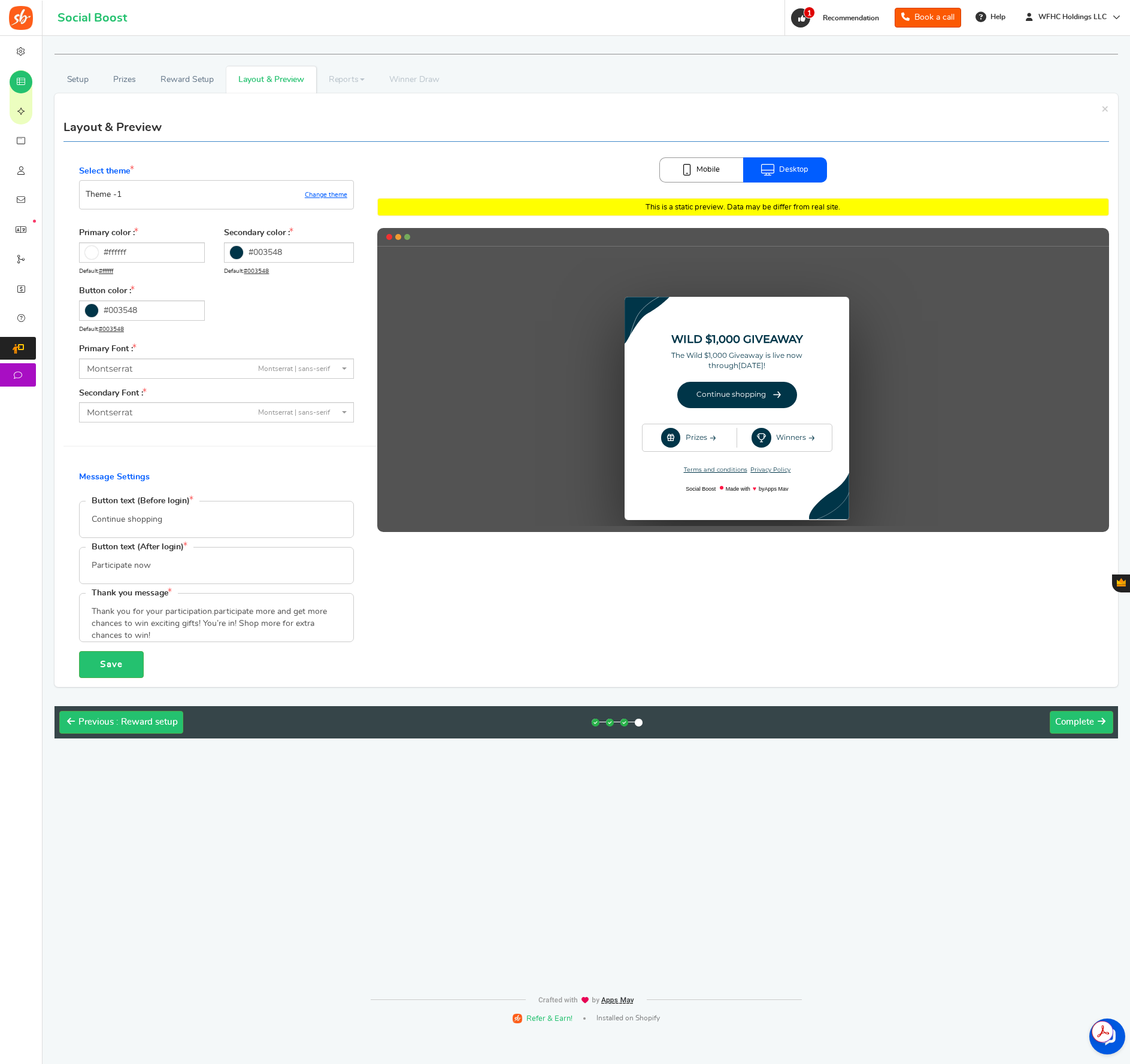
click at [269, 194] on div "Theme - 1 Change theme" at bounding box center [217, 194] width 262 height 21
click at [330, 193] on link "Change theme" at bounding box center [326, 194] width 43 height 7
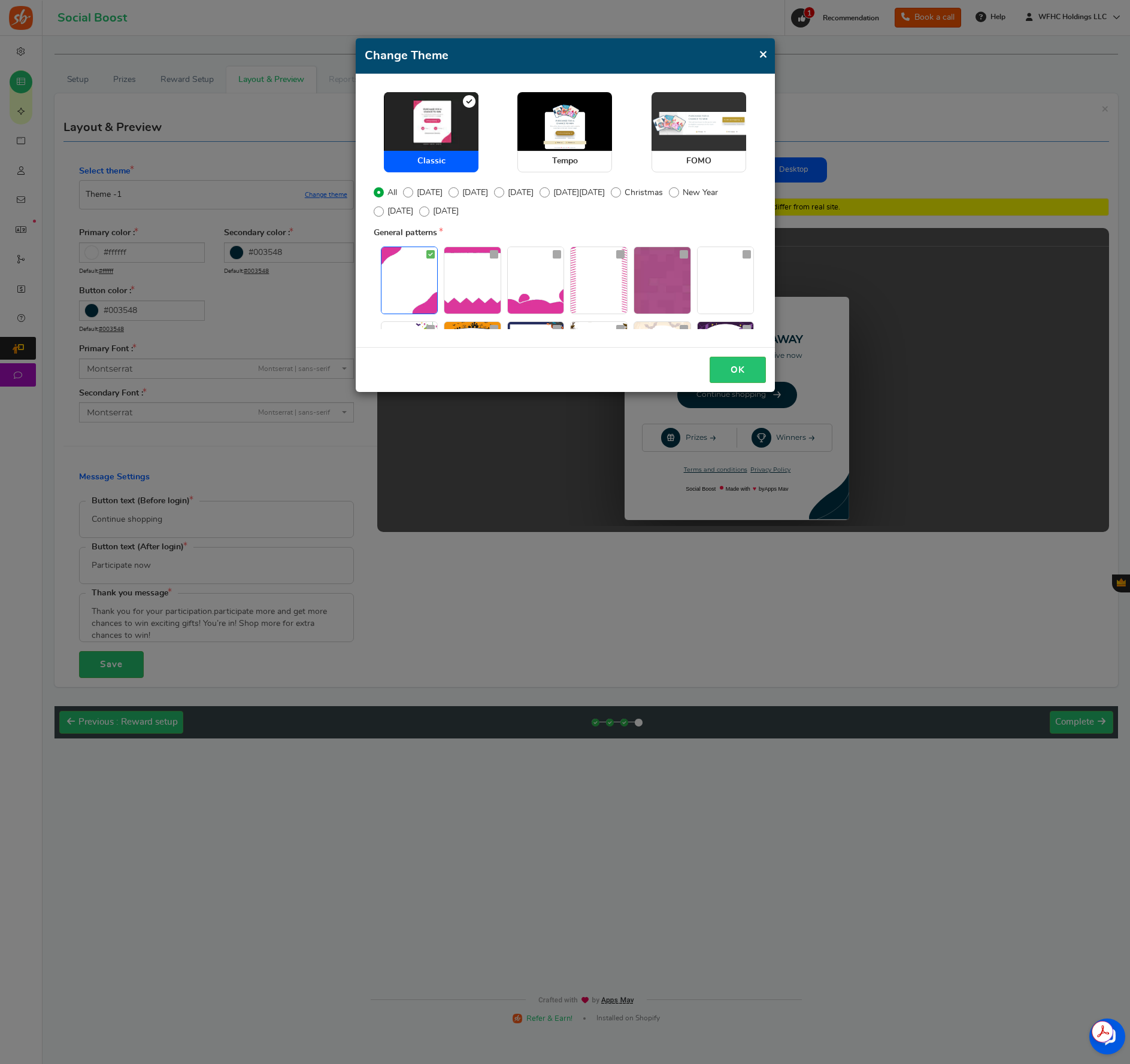
click at [710, 144] on img at bounding box center [699, 122] width 95 height 59
click at [659, 102] on input "FOMO" at bounding box center [655, 99] width 8 height 8
radio input "true"
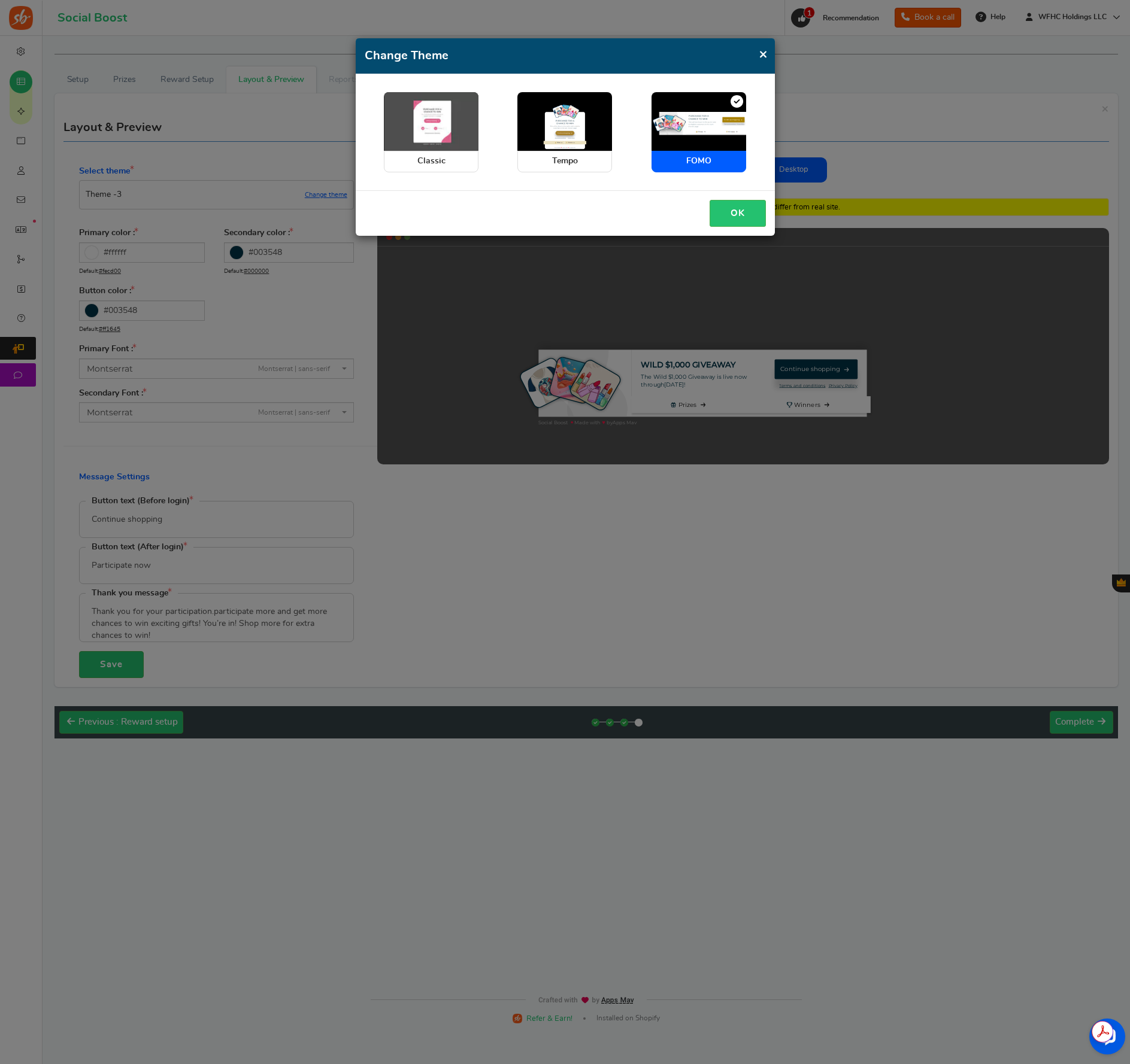
click at [442, 153] on span "Classic" at bounding box center [431, 161] width 95 height 21
click at [392, 102] on input "Classic" at bounding box center [388, 99] width 8 height 8
radio input "true"
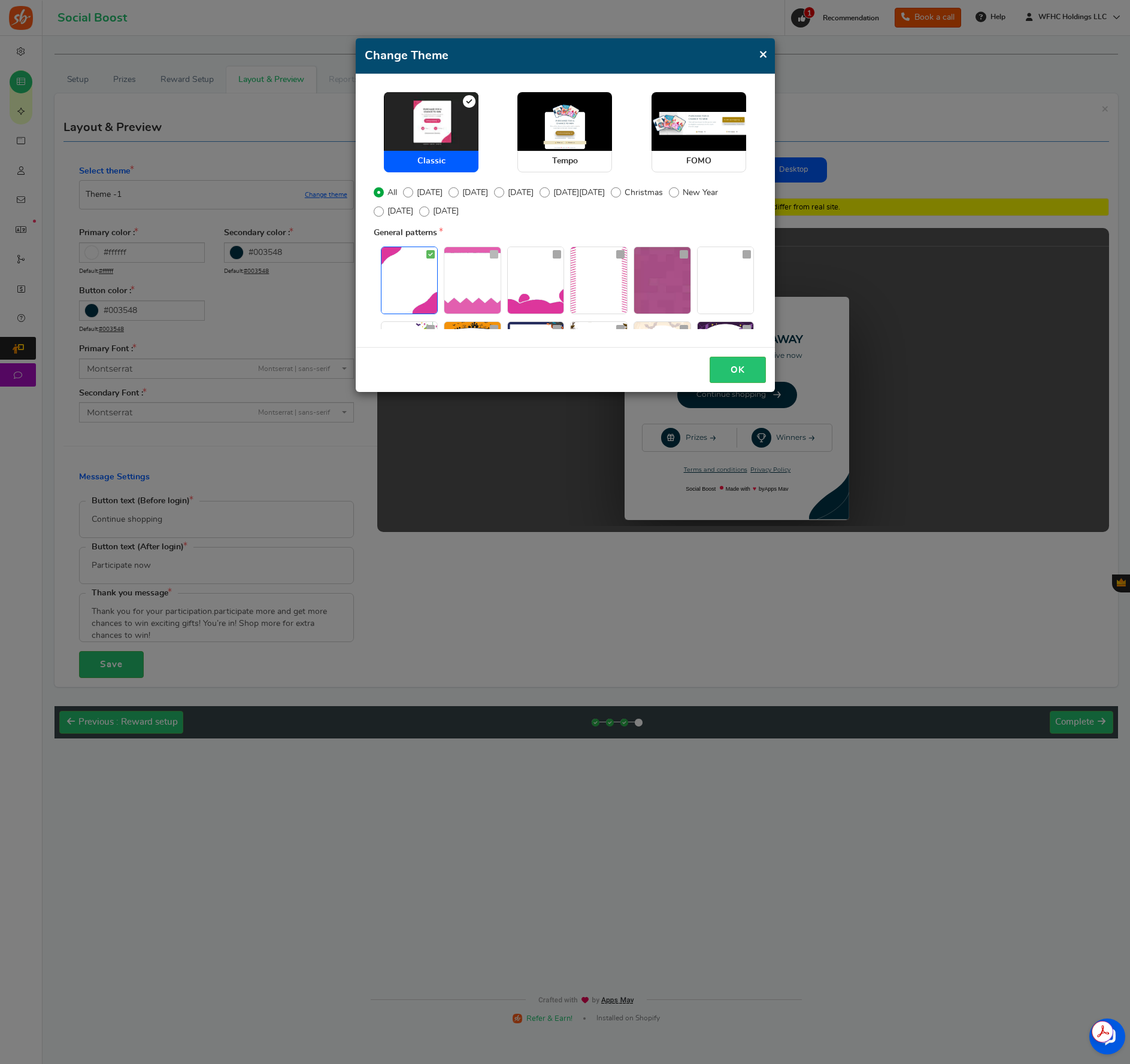
click at [486, 293] on img at bounding box center [473, 280] width 57 height 67
click at [452, 257] on input "radio" at bounding box center [448, 253] width 8 height 8
radio input "true"
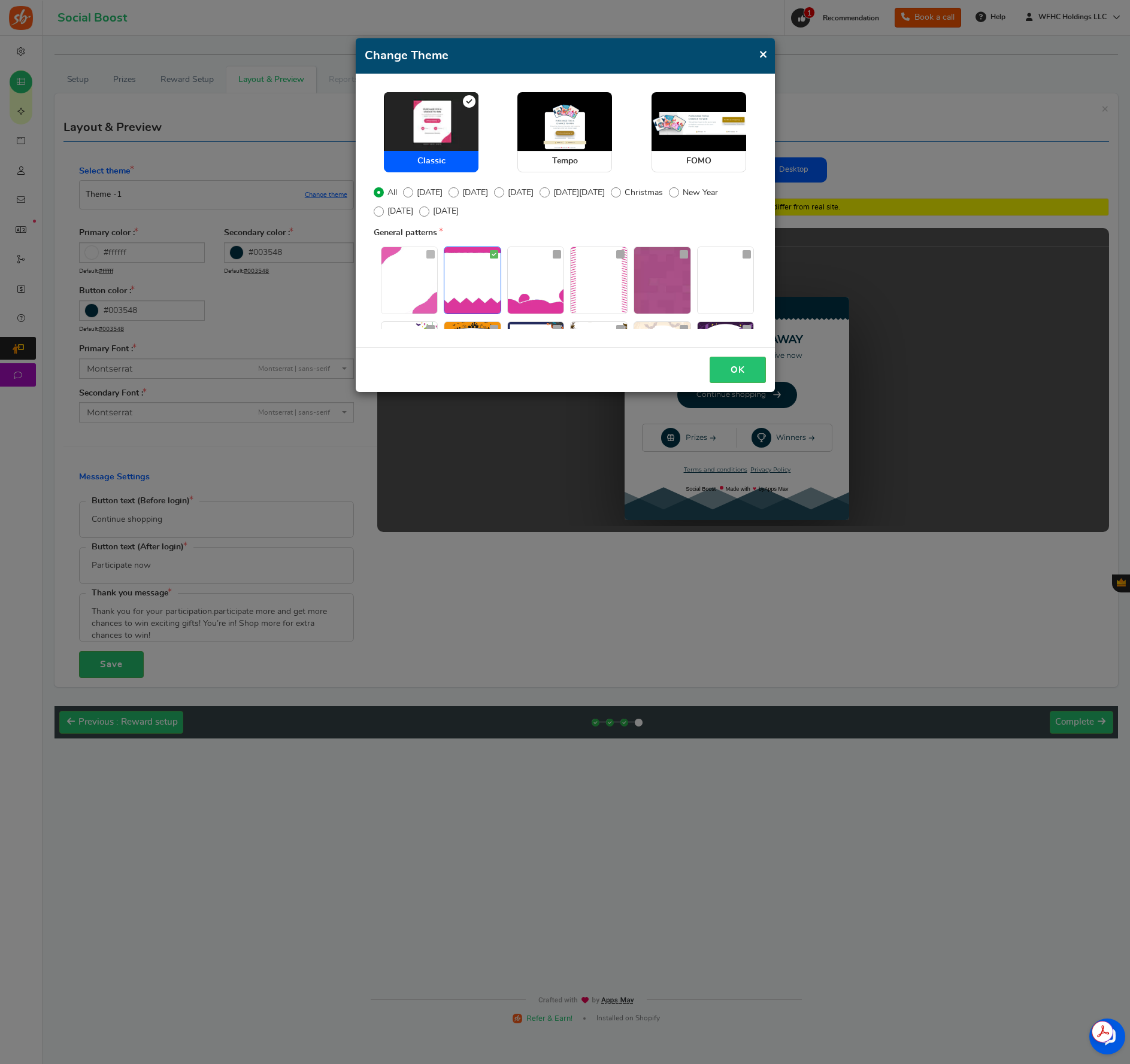
click at [412, 288] on img at bounding box center [409, 280] width 57 height 67
click at [389, 257] on input "radio" at bounding box center [385, 253] width 8 height 8
radio input "true"
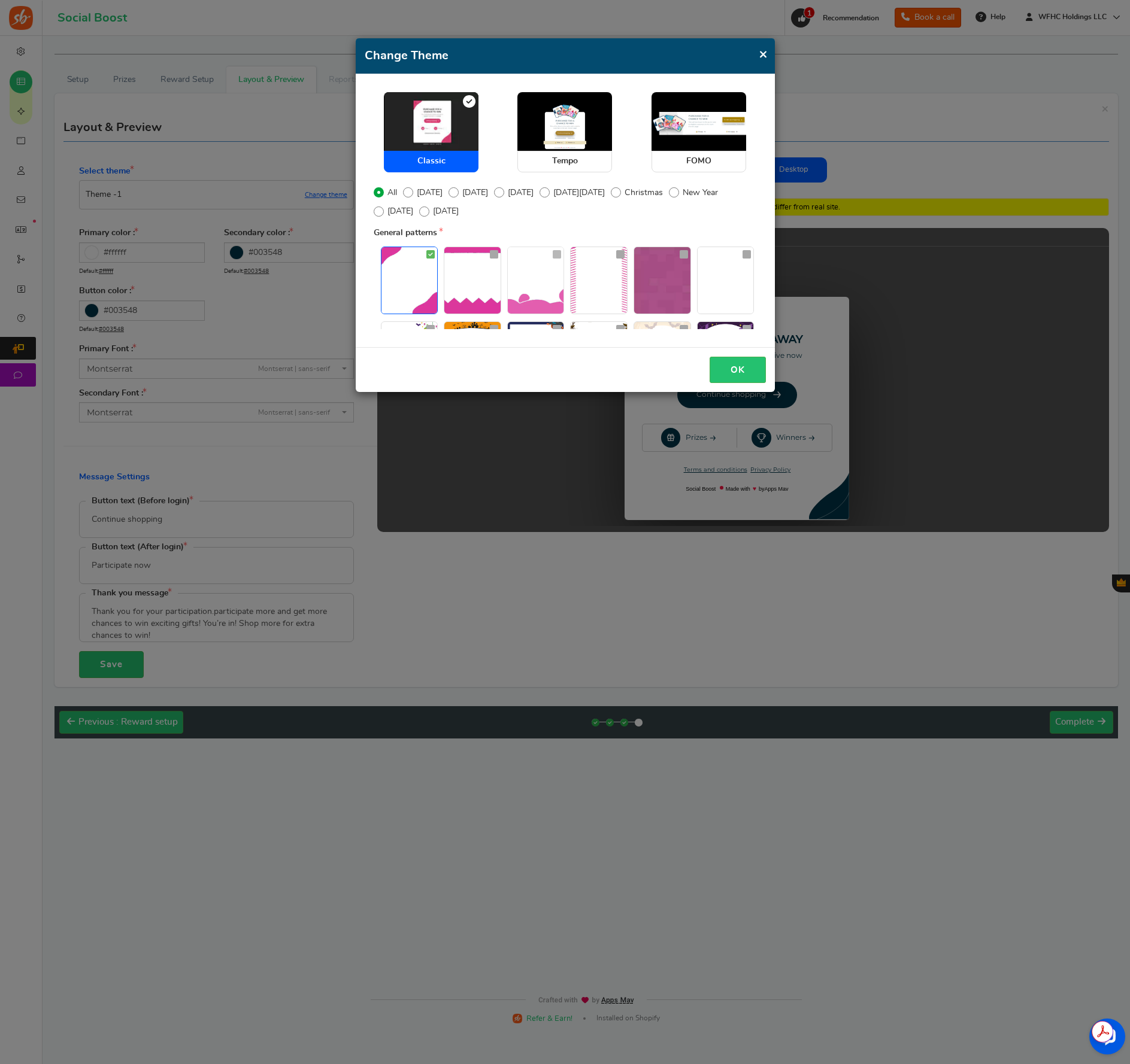
click at [523, 293] on img at bounding box center [536, 280] width 57 height 67
click at [539, 262] on img at bounding box center [536, 280] width 57 height 67
click at [556, 255] on icon at bounding box center [556, 254] width 8 height 10
click at [552, 265] on img at bounding box center [536, 280] width 57 height 67
drag, startPoint x: 731, startPoint y: 371, endPoint x: 716, endPoint y: 366, distance: 15.8
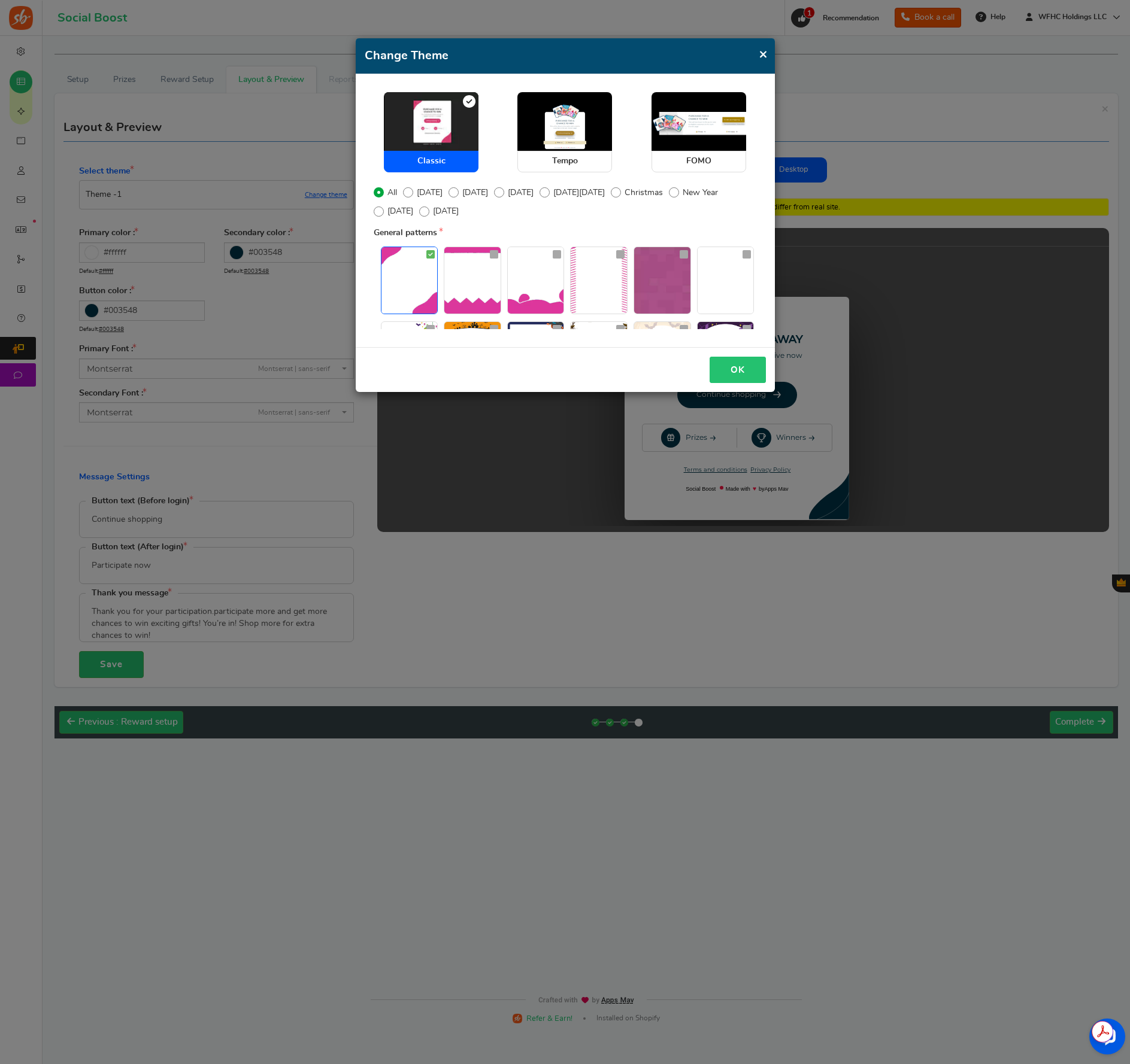
click at [731, 371] on button "OK" at bounding box center [738, 369] width 57 height 27
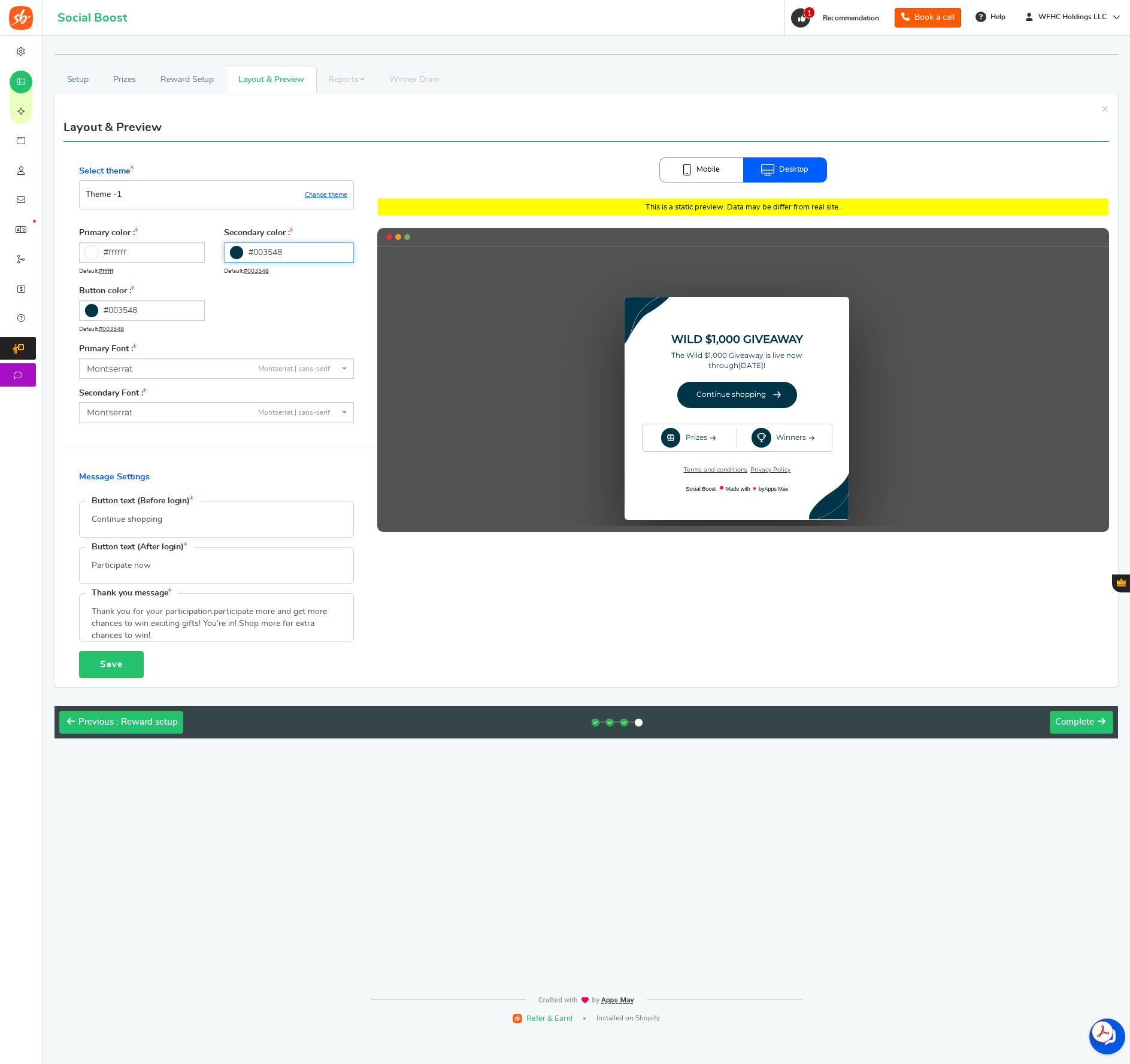
click at [279, 246] on input "#003548" at bounding box center [288, 252] width 129 height 21
type input "#000000"
drag, startPoint x: 228, startPoint y: 326, endPoint x: 219, endPoint y: 337, distance: 14.2
click at [219, 337] on body "For the best experience, view this on a desktop! Social Boost Book a call 0 WAR…" at bounding box center [565, 516] width 1130 height 1033
click at [213, 334] on div "Primary color : #ffffff Default: #ffffff Secondary color : #000000 Default: #00…" at bounding box center [216, 285] width 275 height 116
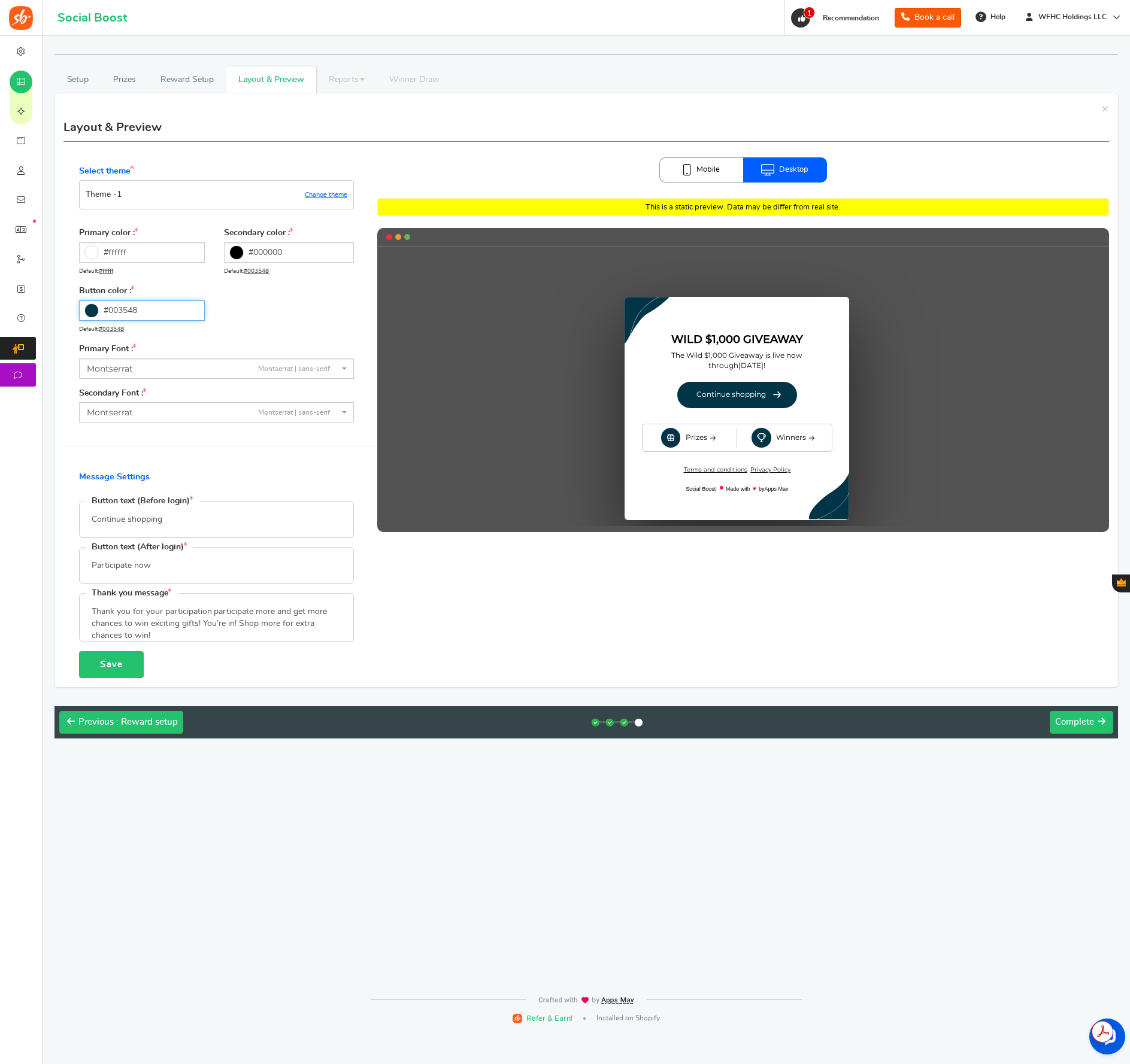
click at [168, 311] on input "#003548" at bounding box center [142, 311] width 125 height 21
type input "#000000"
click at [79, 390] on body "For the best experience, view this on a desktop! Social Boost Book a call 0 WAR…" at bounding box center [565, 516] width 1130 height 1033
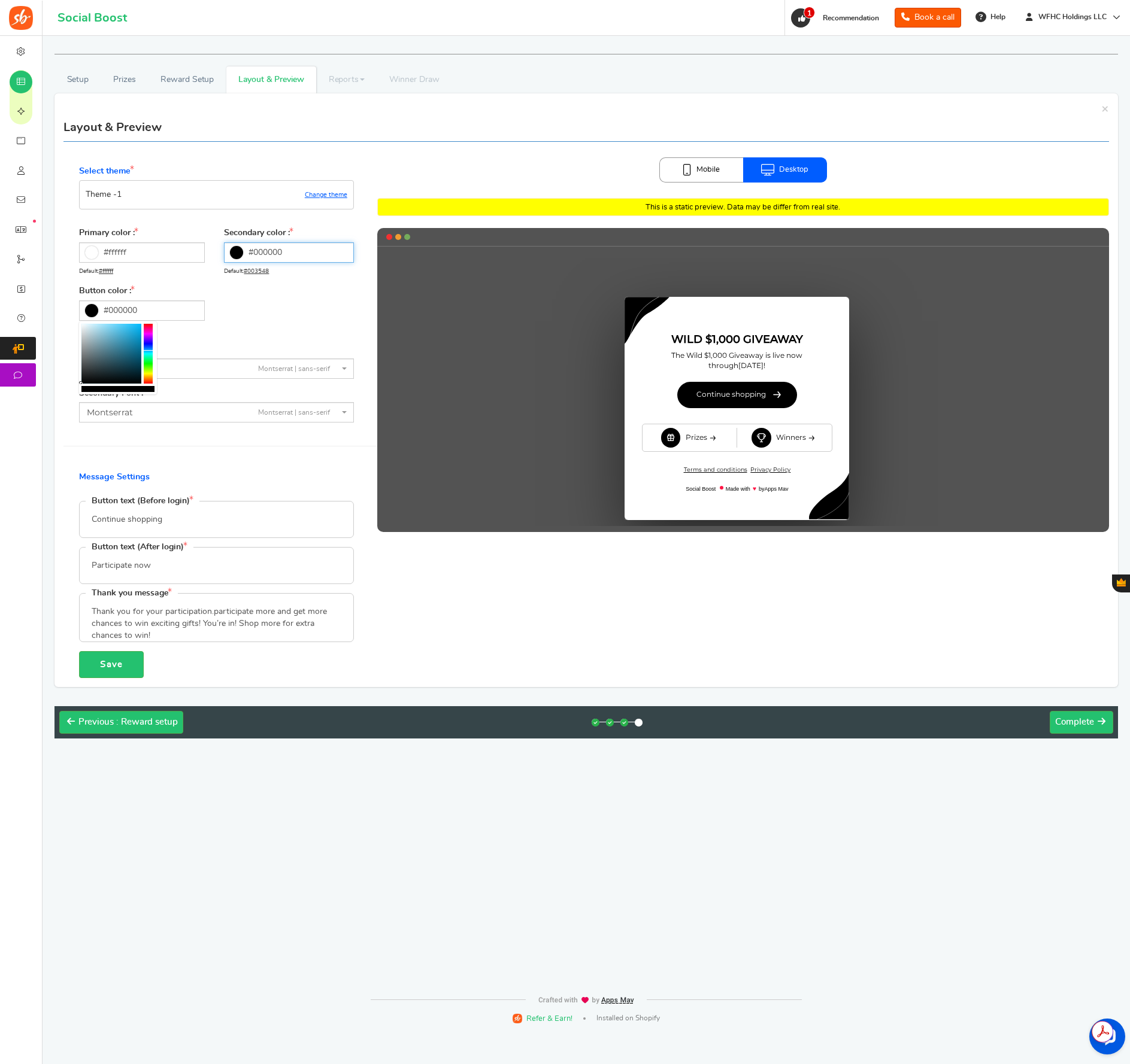
click at [255, 252] on input "#000000" at bounding box center [288, 252] width 129 height 21
drag, startPoint x: 249, startPoint y: 288, endPoint x: 211, endPoint y: 303, distance: 40.9
click at [211, 303] on body "For the best experience, view this on a desktop! Social Boost Book a call 0 WAR…" at bounding box center [565, 516] width 1130 height 1033
type input "#000000"
drag, startPoint x: 227, startPoint y: 318, endPoint x: 213, endPoint y: 331, distance: 19.1
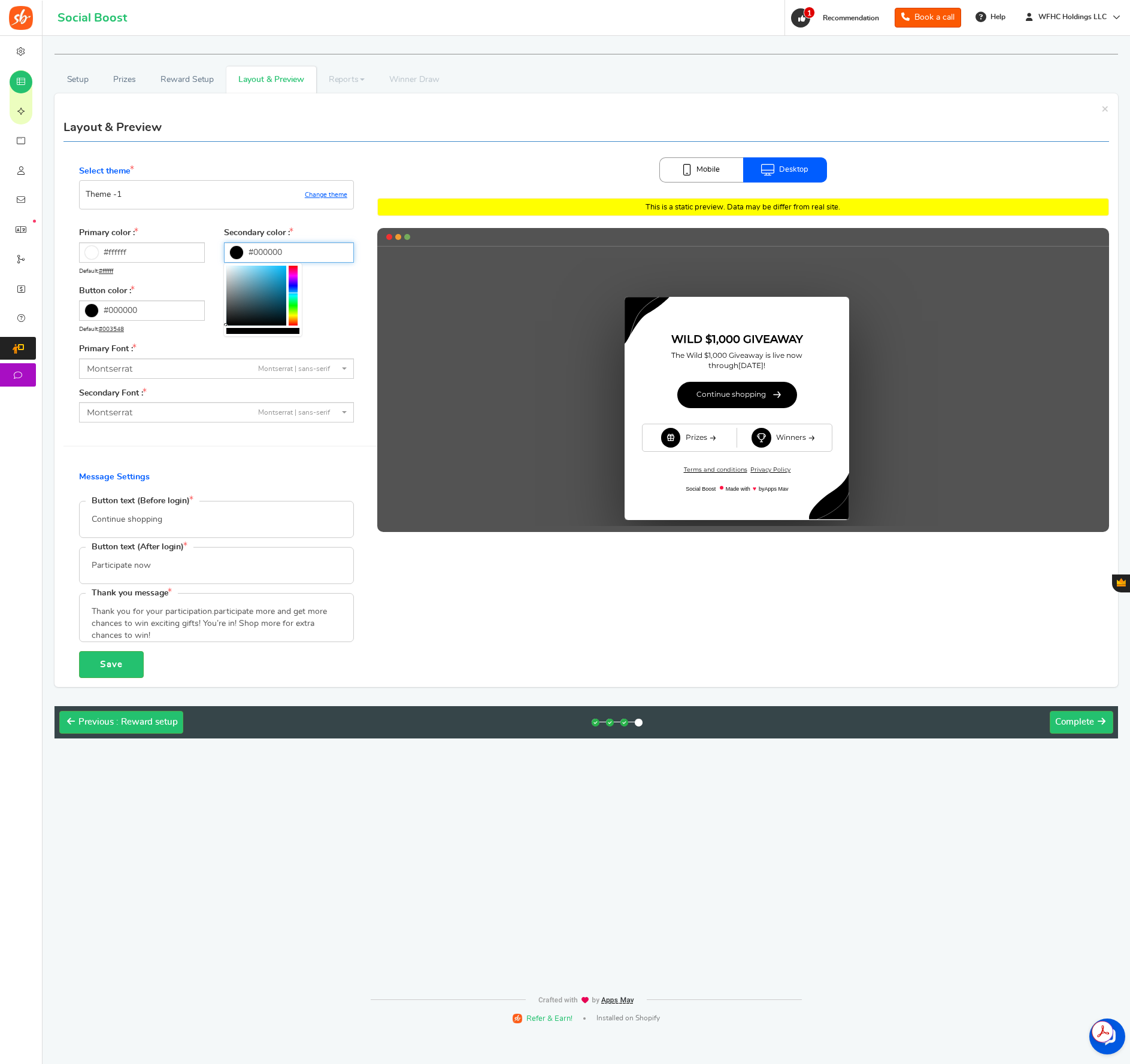
click at [217, 334] on body "For the best experience, view this on a desktop! Social Boost Book a call 0 WAR…" at bounding box center [565, 516] width 1130 height 1033
click at [213, 330] on div "Button color : #000000 Default: #003548" at bounding box center [147, 310] width 137 height 49
click at [166, 367] on span "Montserrat Montserrat | sans-serif" at bounding box center [212, 369] width 252 height 12
click at [340, 367] on span "Montserrat Montserrat | sans-serif" at bounding box center [216, 369] width 275 height 21
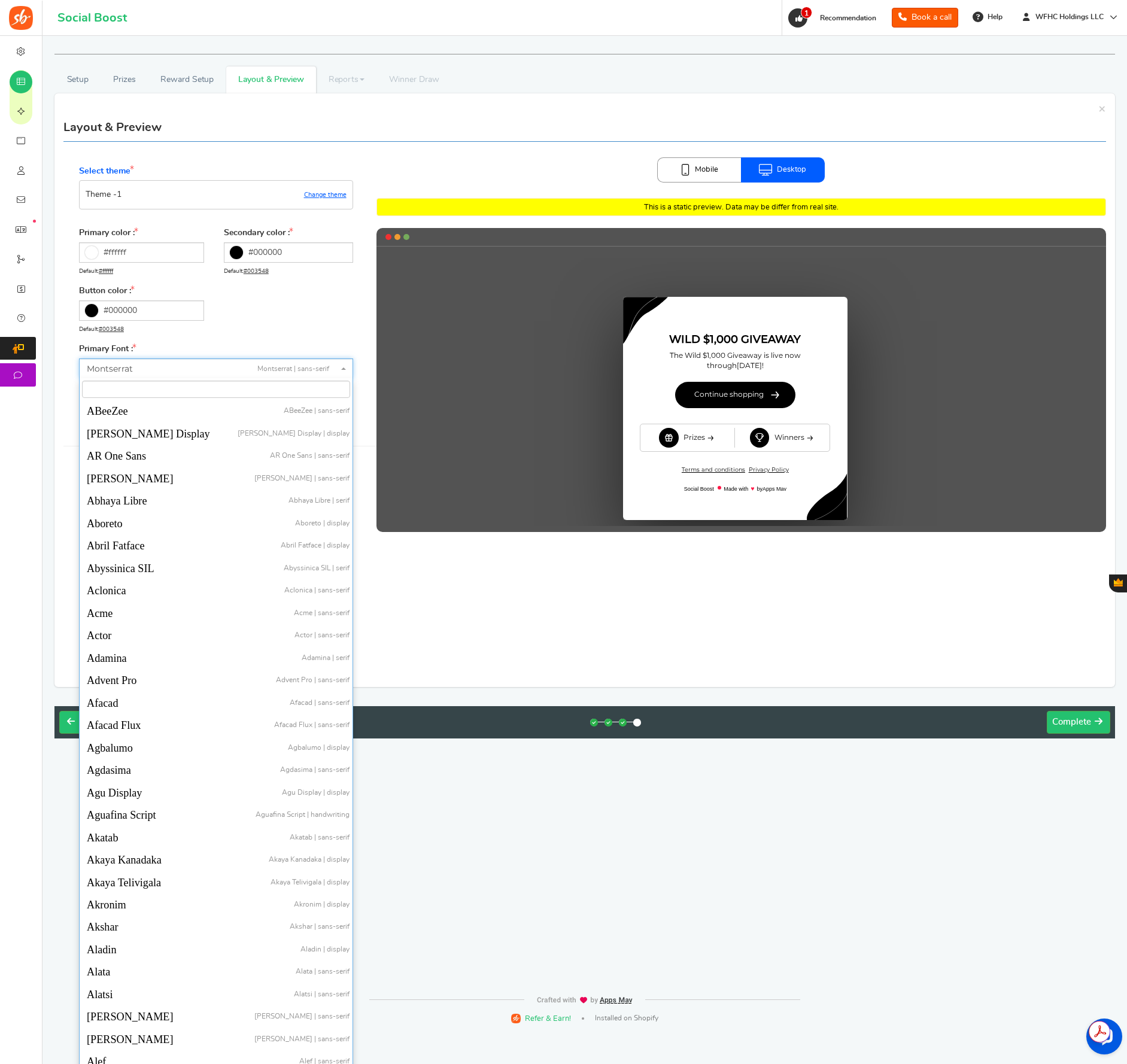
scroll to position [22207, 0]
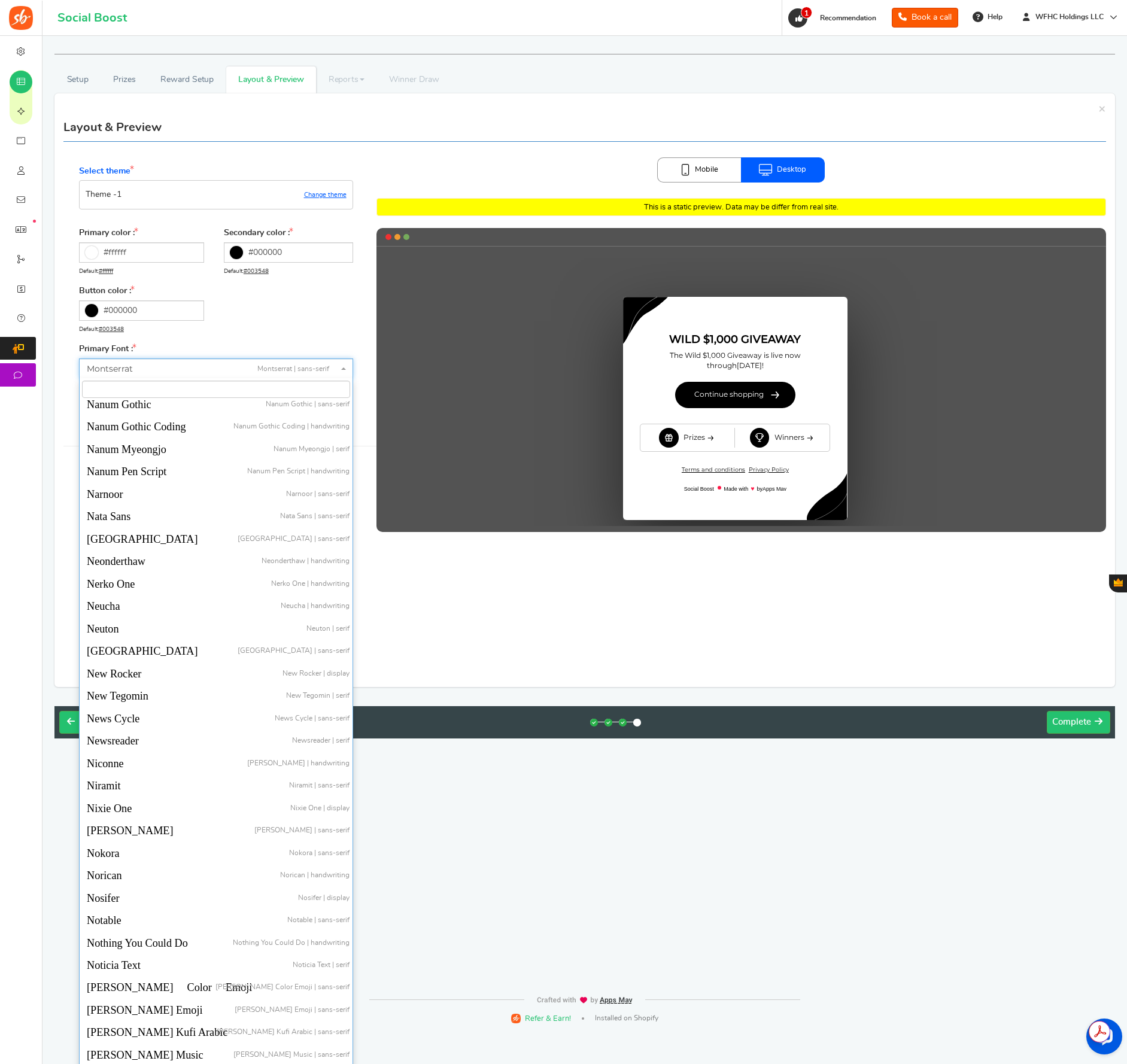
click at [340, 367] on span "Montserrat Montserrat | sans-serif" at bounding box center [216, 369] width 274 height 21
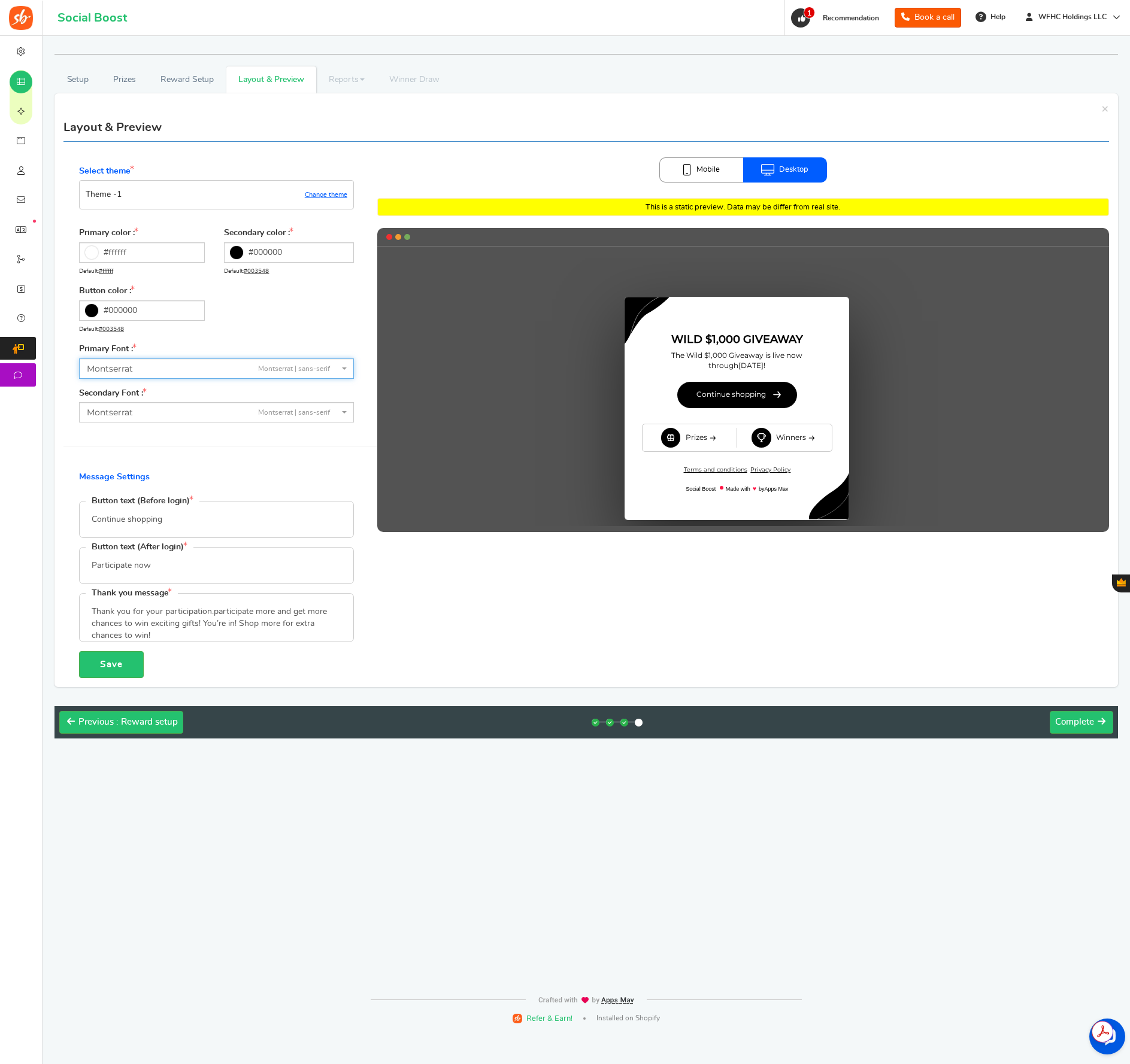
drag, startPoint x: 337, startPoint y: 369, endPoint x: 344, endPoint y: 369, distance: 7.0
click at [337, 369] on span "Montserrat Montserrat | sans-serif" at bounding box center [212, 369] width 252 height 12
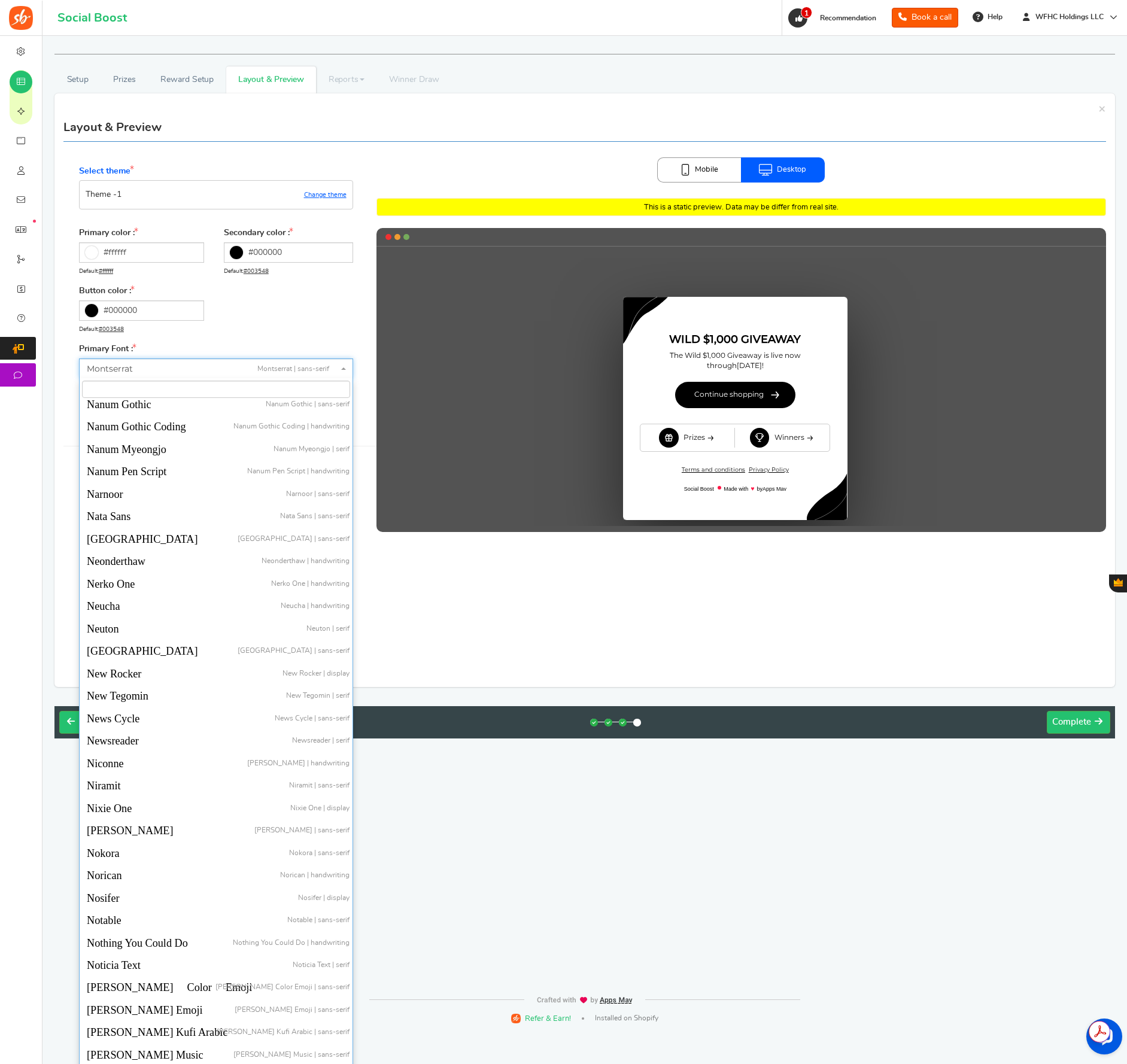
click at [344, 369] on b at bounding box center [344, 368] width 5 height 2
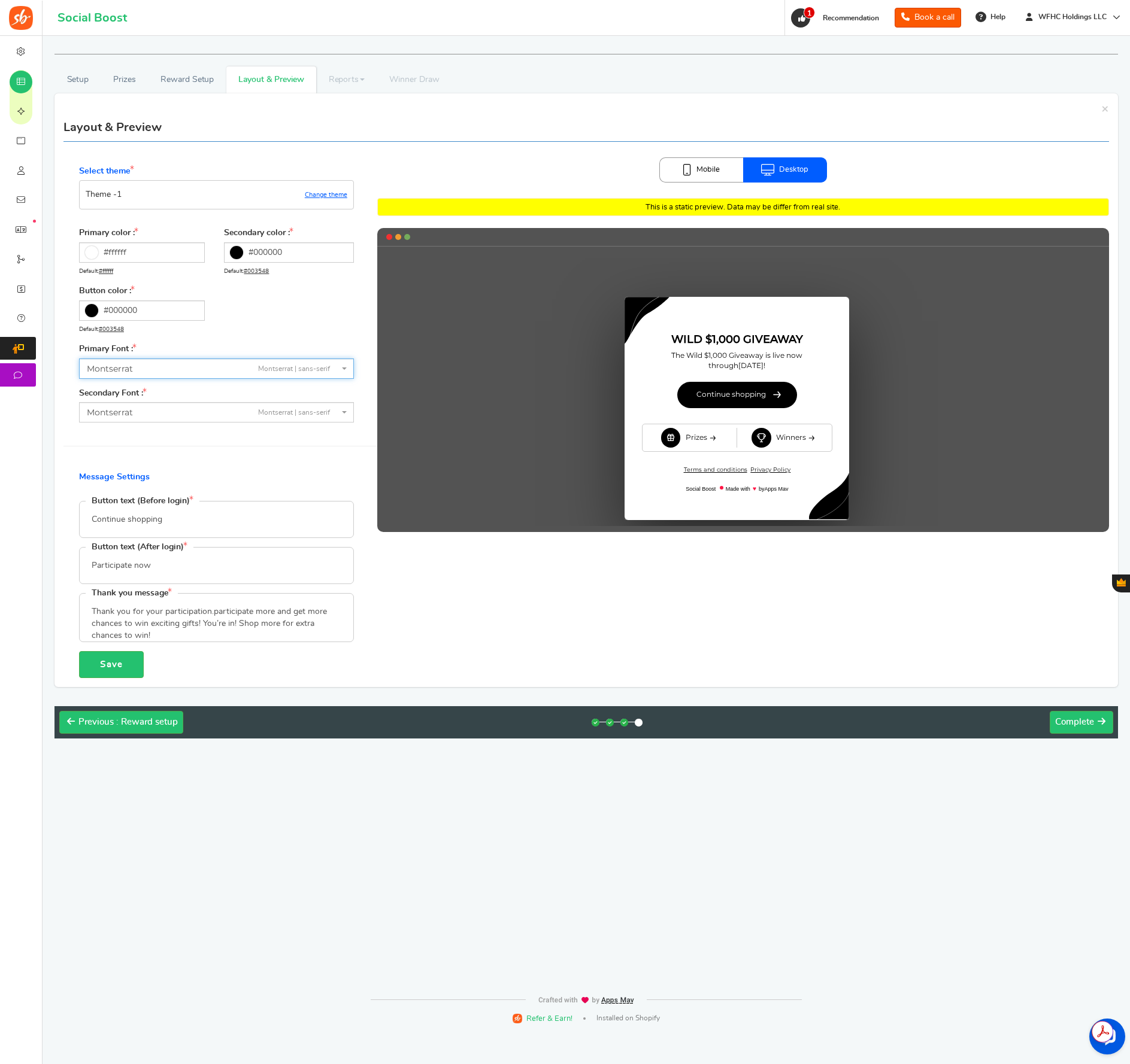
click at [344, 369] on b at bounding box center [344, 368] width 5 height 2
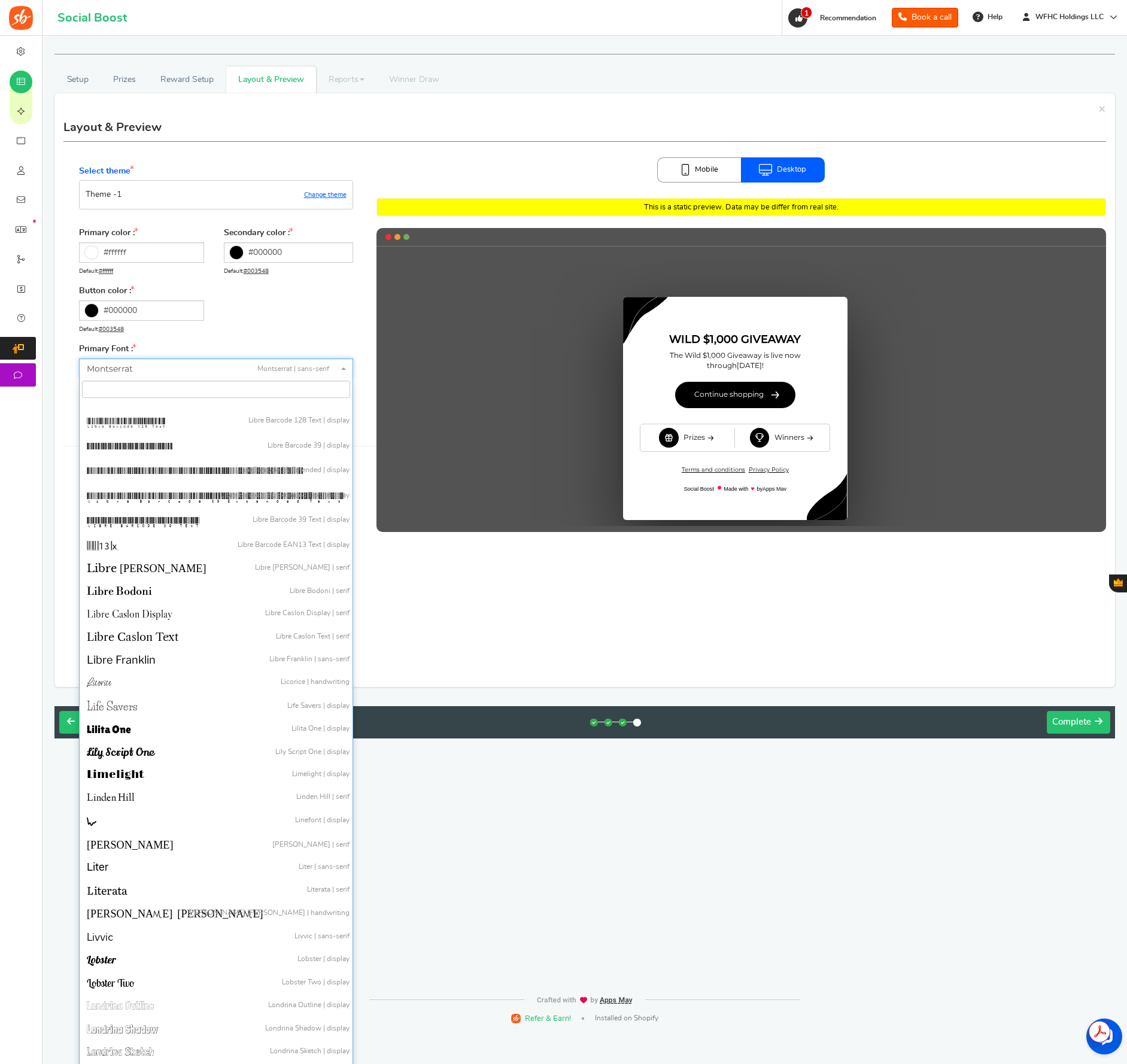
scroll to position [18232, 0]
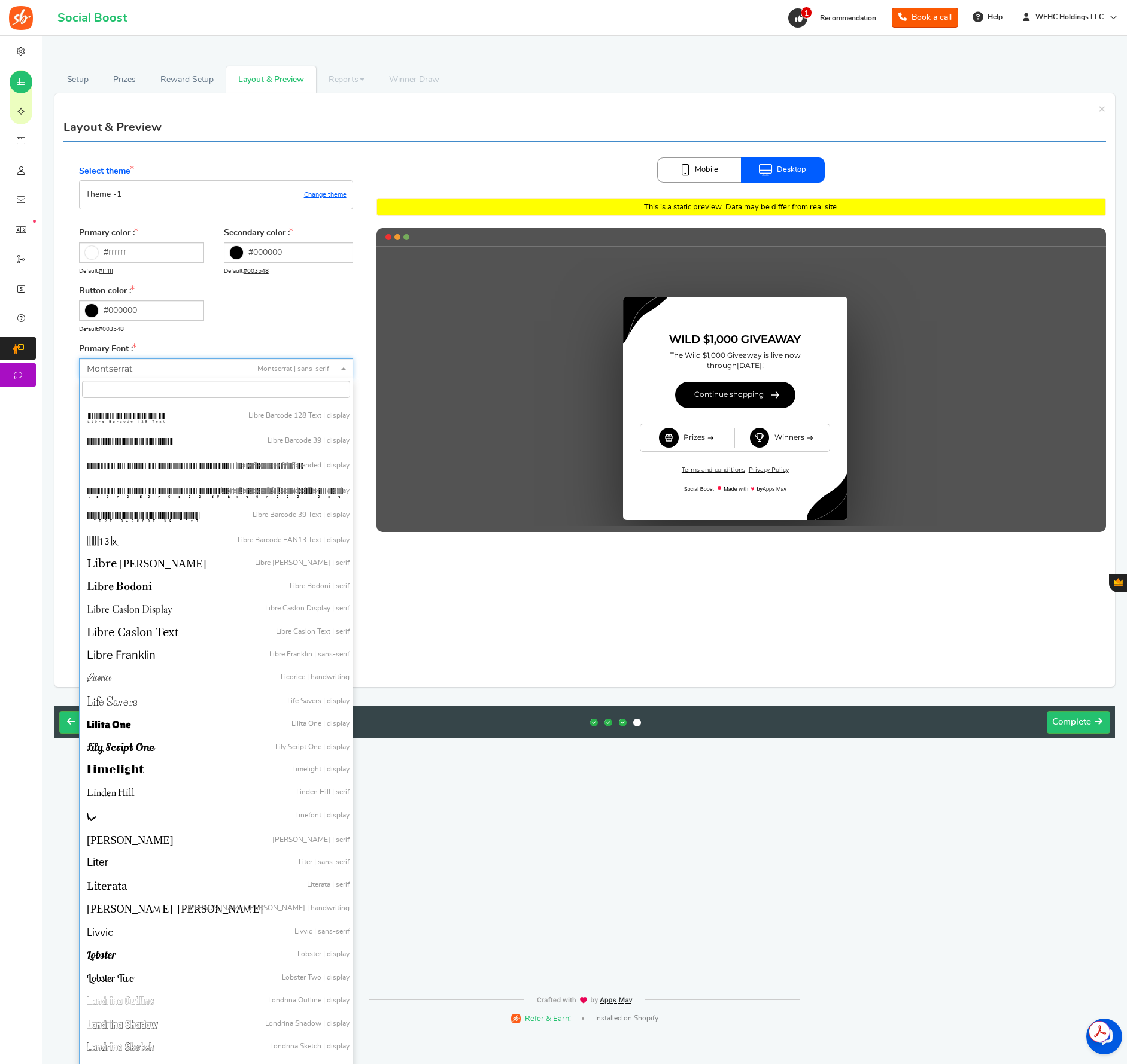
select select "786"
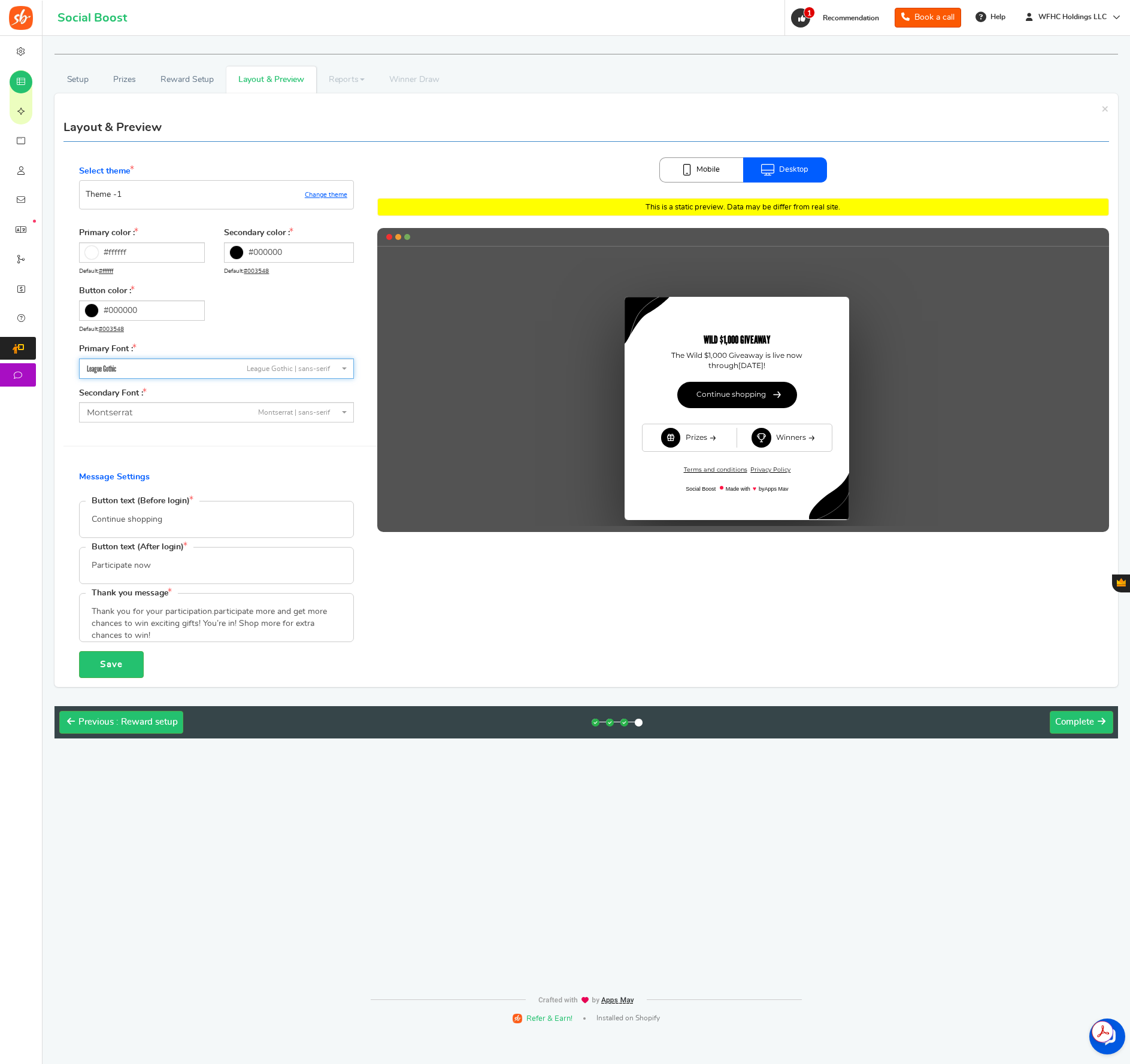
click at [341, 415] on span "Montserrat Montserrat | sans-serif" at bounding box center [216, 412] width 275 height 21
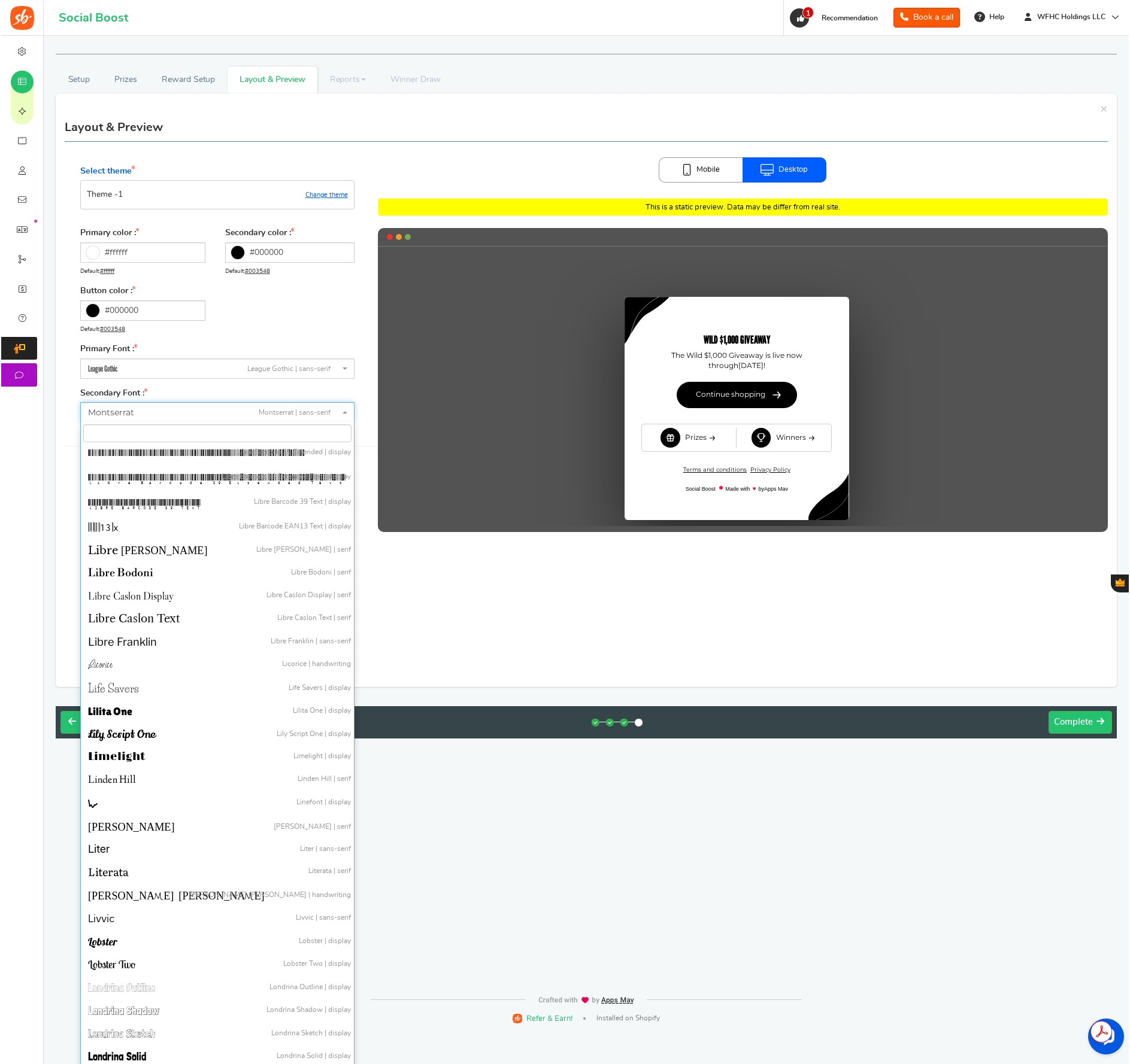
scroll to position [18265, 0]
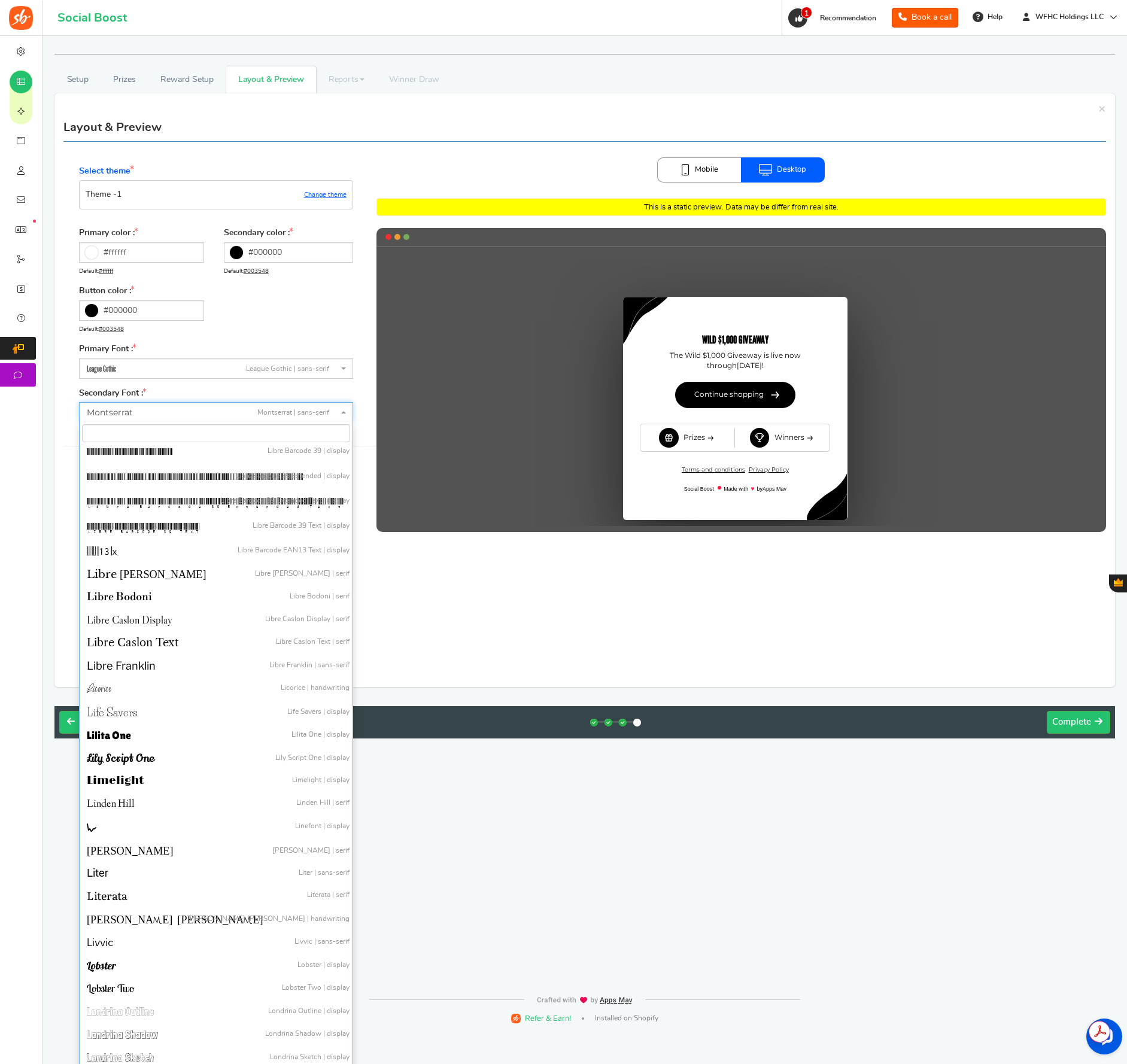
select select "786"
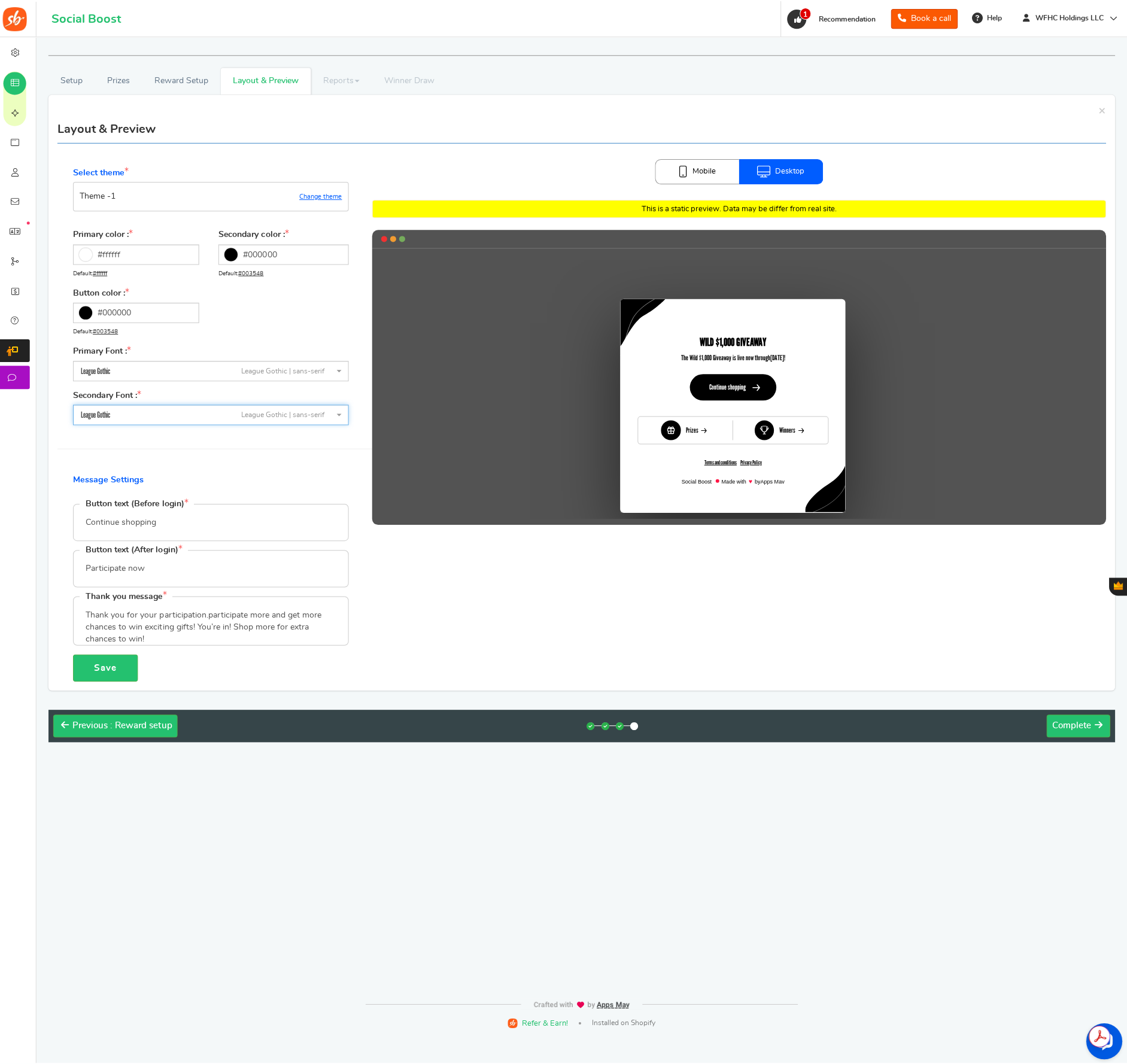
scroll to position [0, 0]
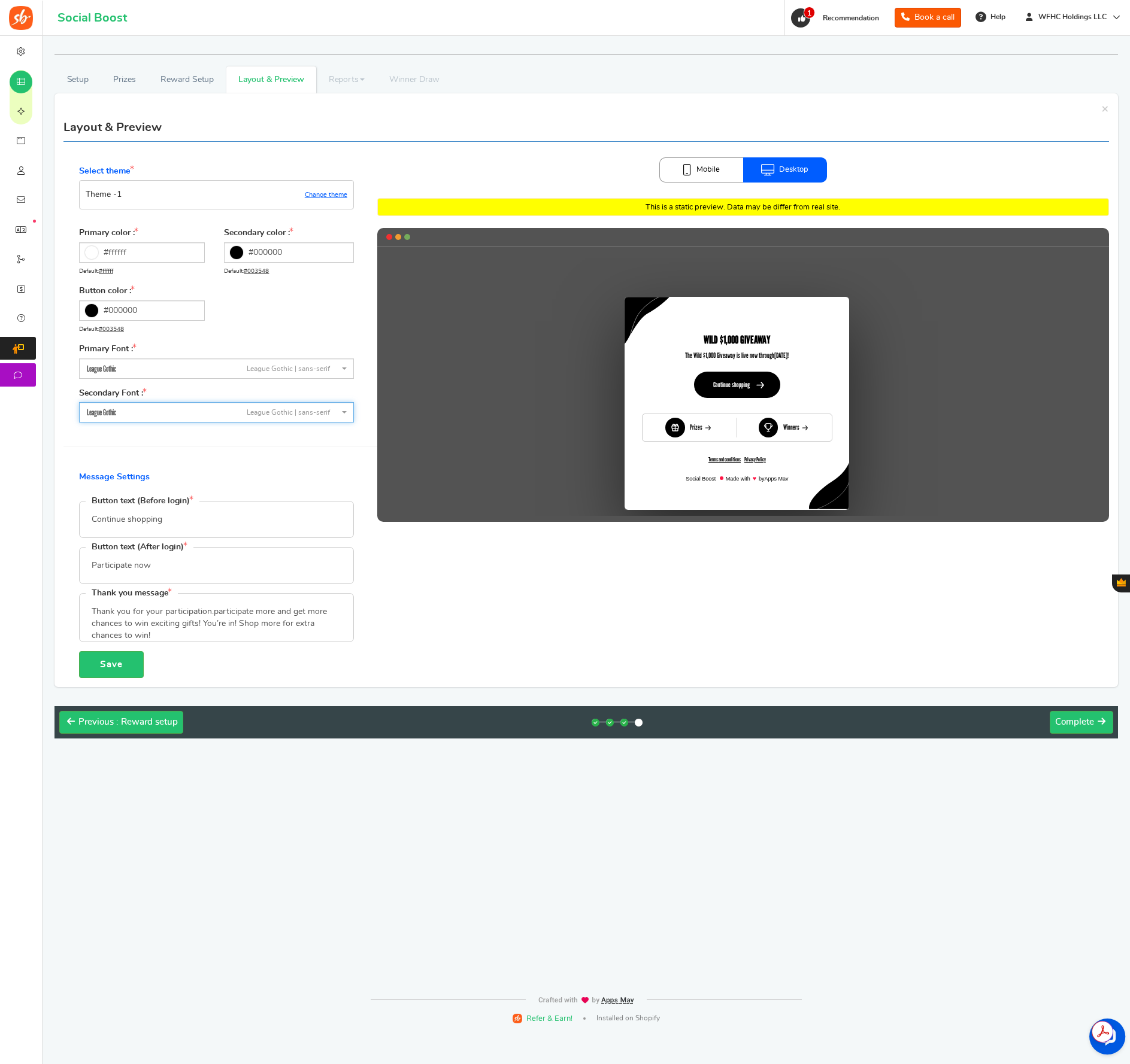
drag, startPoint x: 205, startPoint y: 367, endPoint x: 213, endPoint y: 373, distance: 10.0
click at [205, 367] on span "League Gothic League Gothic | sans-serif" at bounding box center [212, 369] width 252 height 12
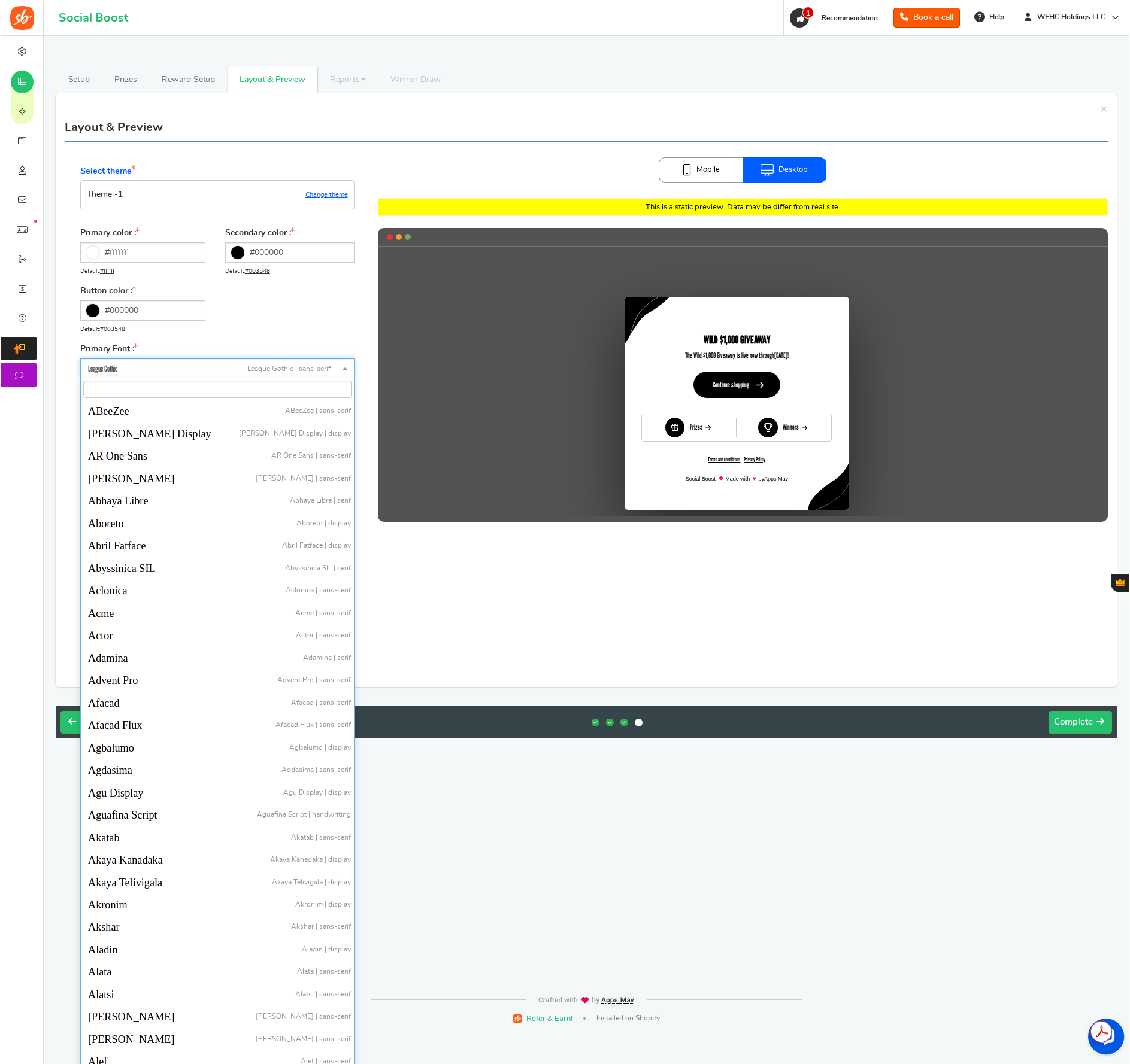
scroll to position [18293, 0]
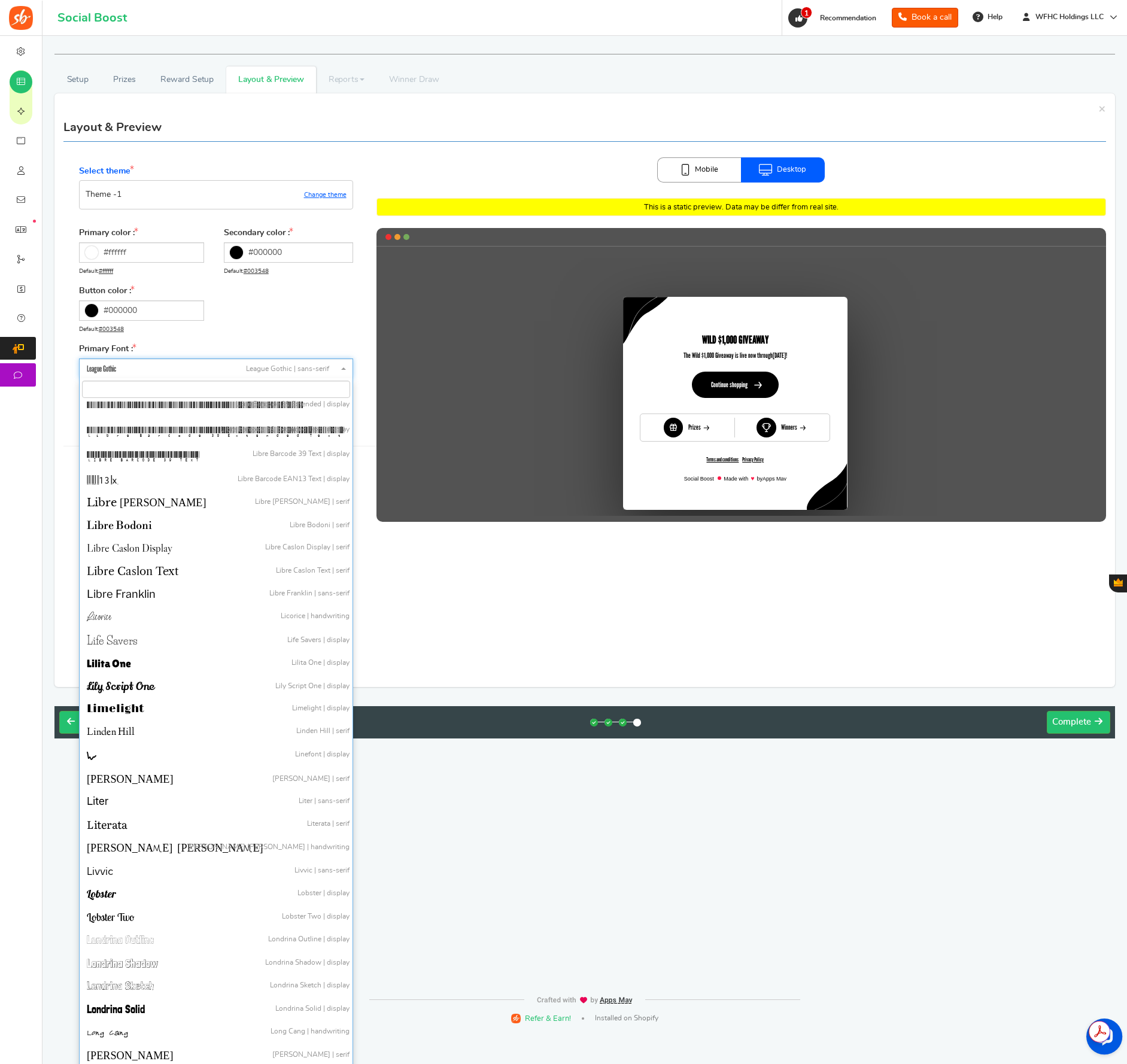
select select "788"
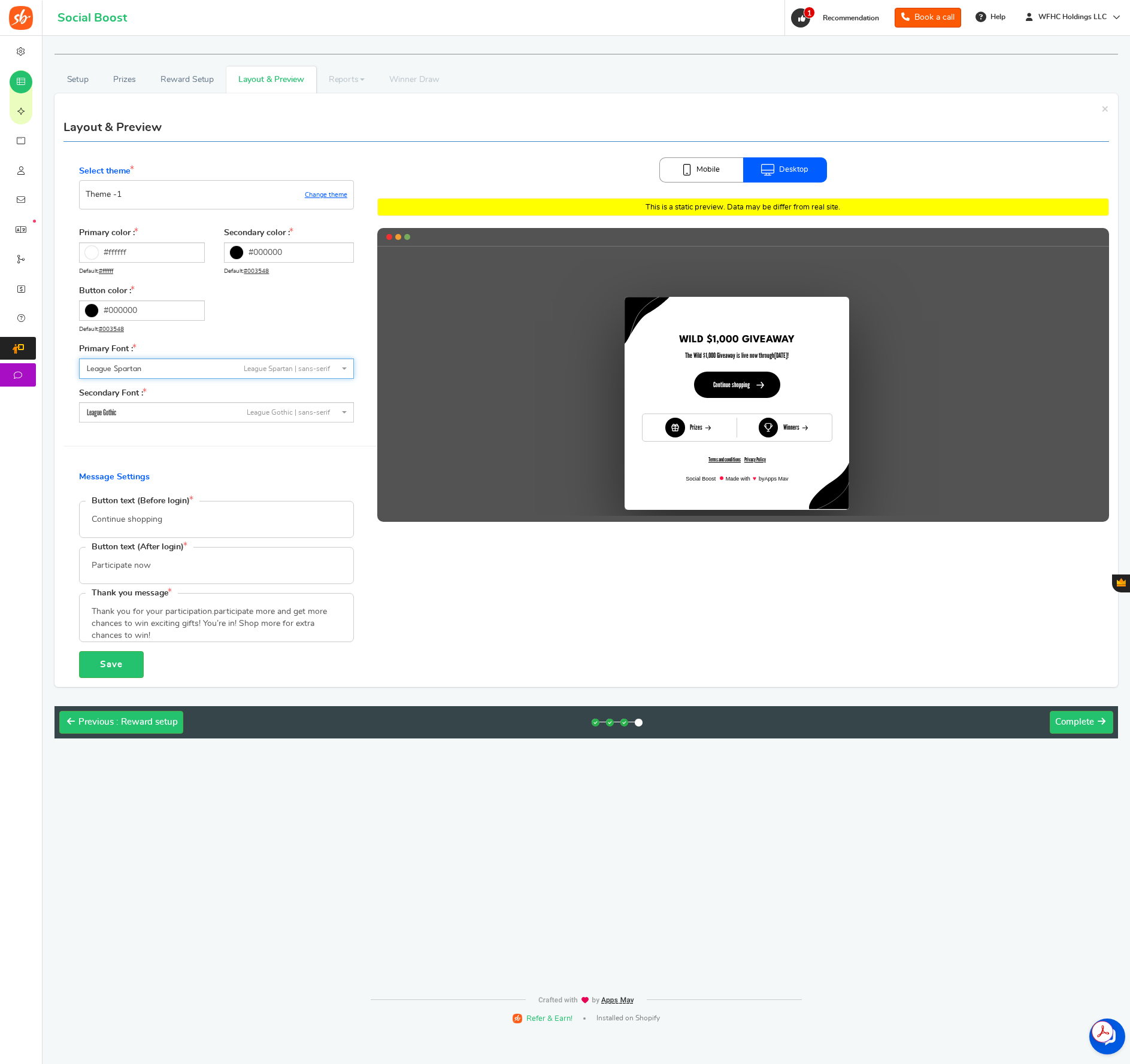
click at [717, 177] on link "Mobile" at bounding box center [702, 170] width 84 height 25
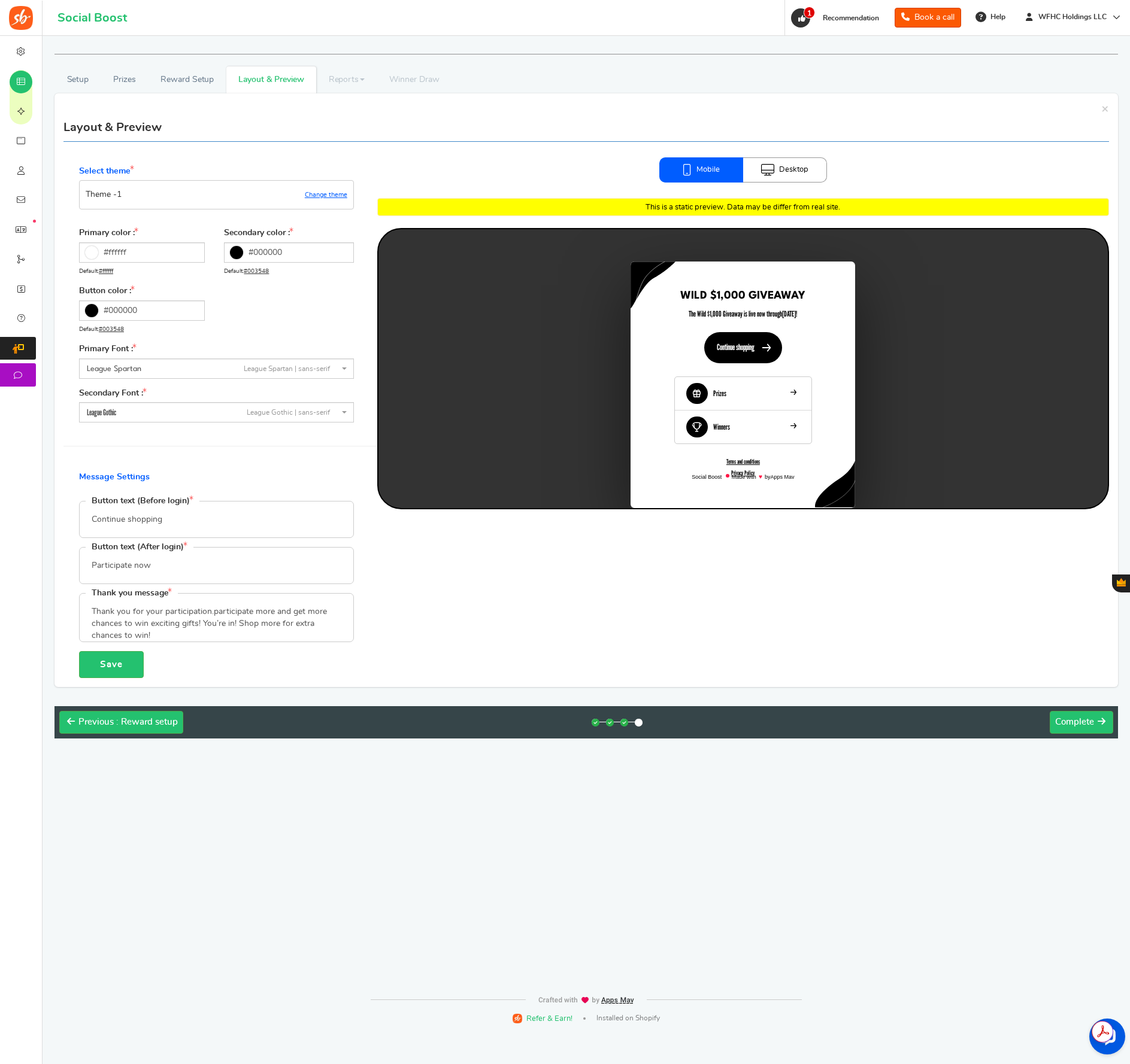
click at [801, 173] on link "Desktop" at bounding box center [785, 170] width 84 height 25
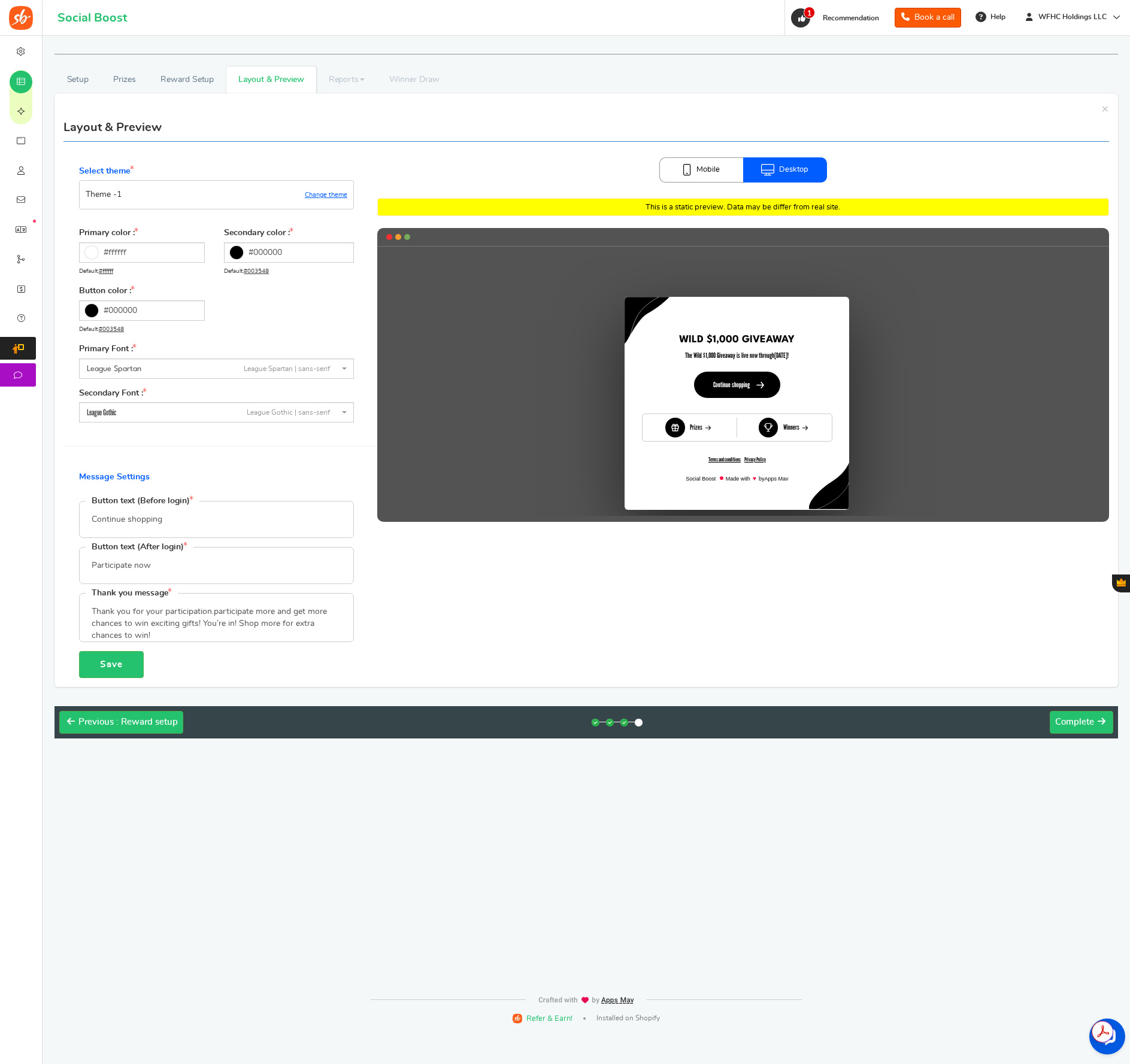
click at [730, 174] on link "Mobile" at bounding box center [702, 170] width 84 height 25
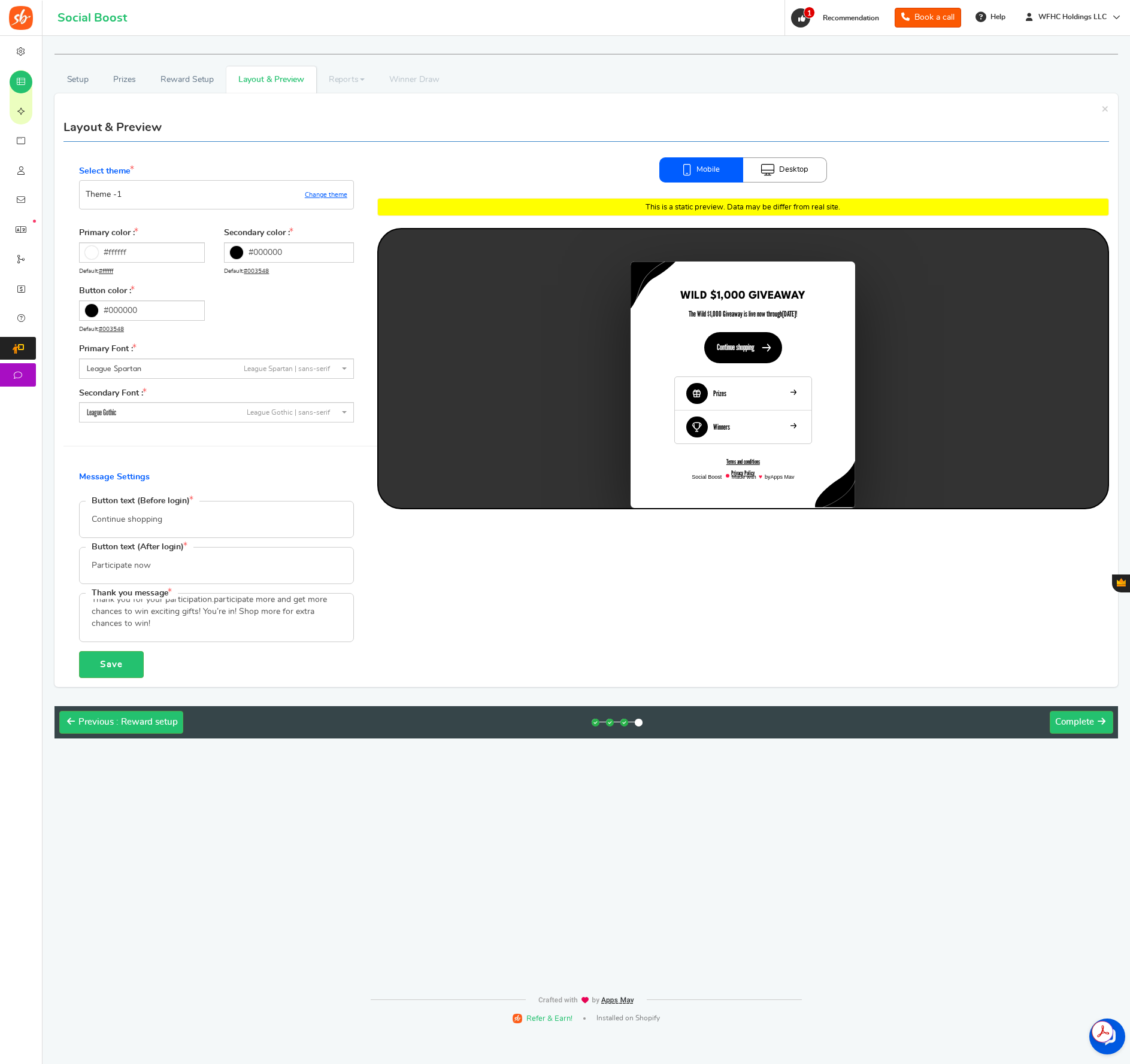
scroll to position [0, 0]
click at [213, 610] on textarea "Thank you for your participation.participate more and get more chances to win e…" at bounding box center [217, 617] width 274 height 48
drag, startPoint x: 197, startPoint y: 623, endPoint x: 164, endPoint y: 656, distance: 46.7
click at [148, 625] on textarea "Thank you for your participation.participate more and get more chances to win e…" at bounding box center [217, 617] width 274 height 48
drag, startPoint x: 191, startPoint y: 623, endPoint x: 337, endPoint y: 626, distance: 146.0
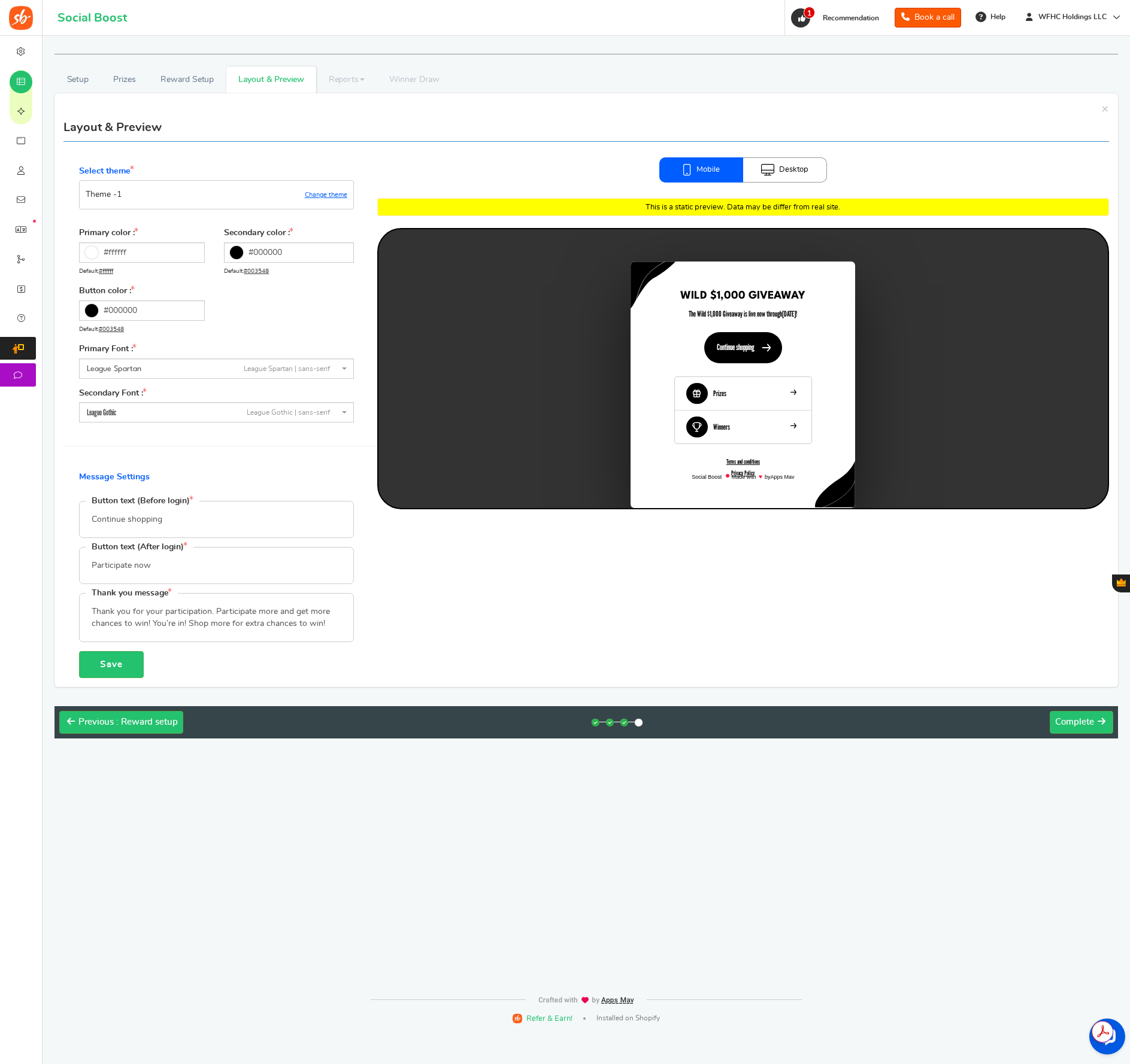
click at [337, 626] on textarea "Thank you for your participation.participate more and get more chances to win e…" at bounding box center [217, 617] width 274 height 48
click at [336, 624] on textarea "Thank you for your participation.participate more and get more chances to win e…" at bounding box center [217, 617] width 274 height 48
type textarea "Thank you for your participation. Participate more and get more chances to win!…"
click at [117, 665] on button "Save" at bounding box center [111, 664] width 65 height 27
click at [1074, 723] on span "Complete" at bounding box center [1074, 722] width 39 height 9
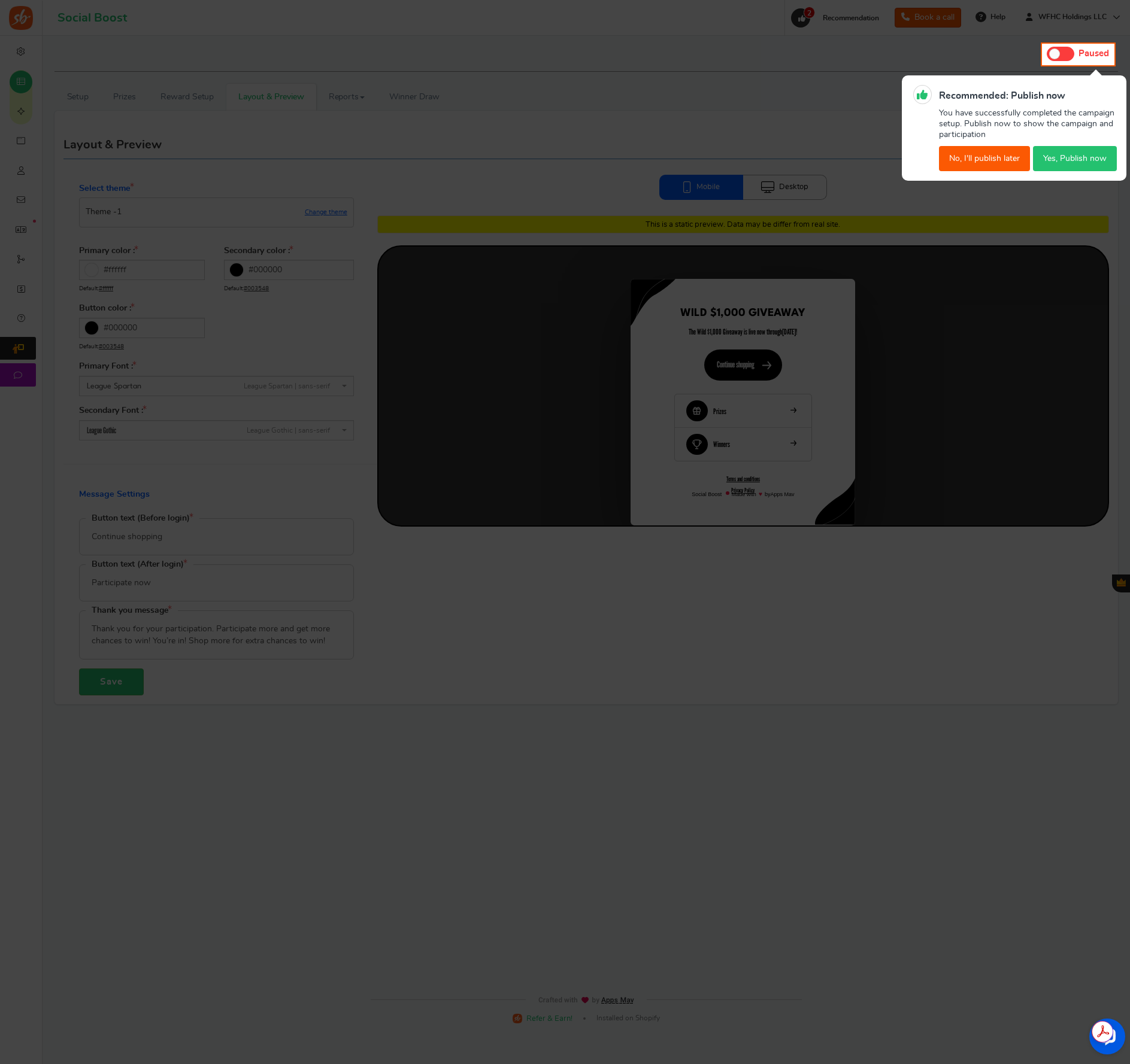
click at [984, 161] on button "No, I'll publish later" at bounding box center [984, 158] width 91 height 25
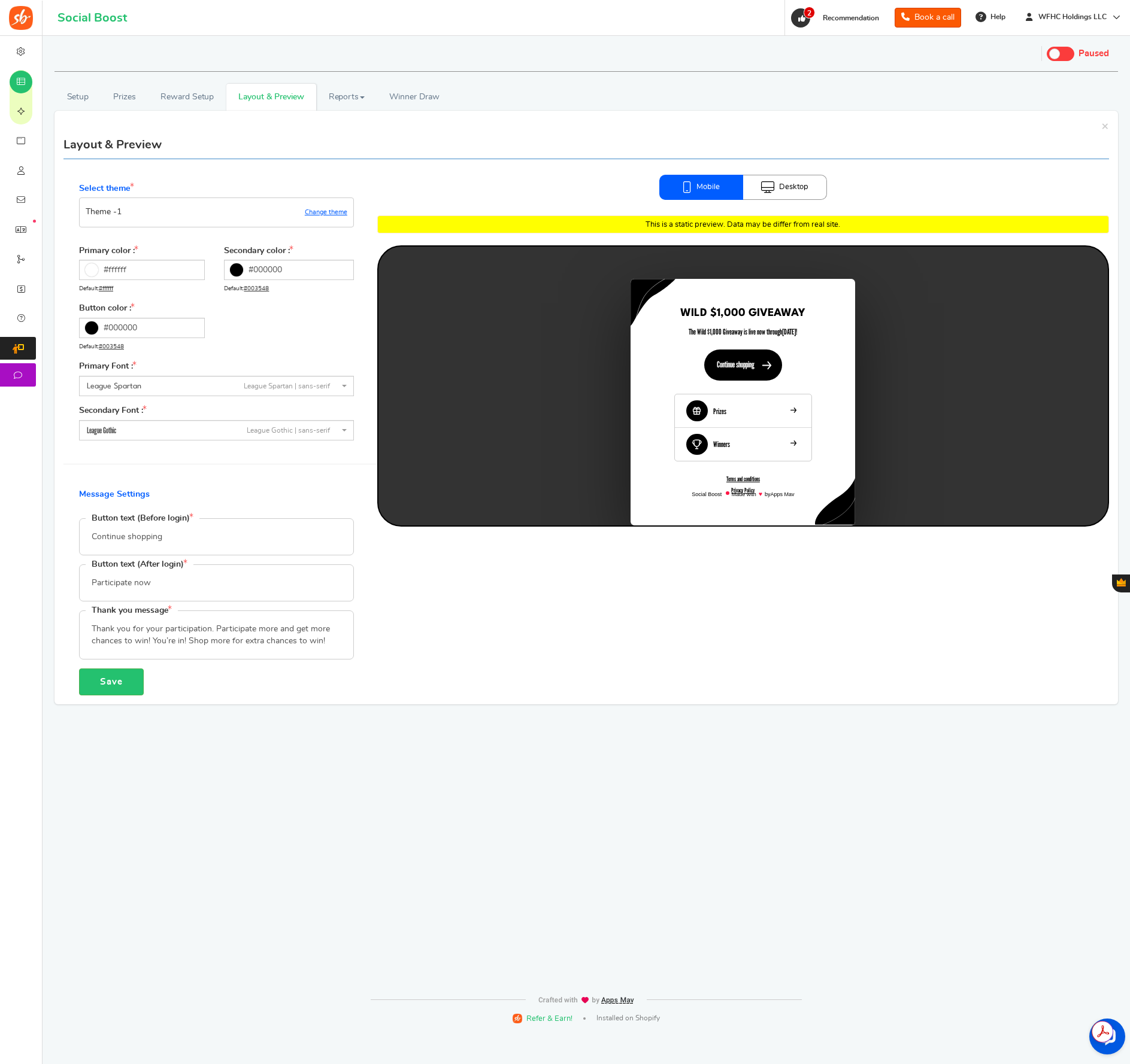
drag, startPoint x: 516, startPoint y: 95, endPoint x: 532, endPoint y: 102, distance: 17.5
click at [516, 95] on ul "Setup Prizes Setup Entry Methods Reward Setup Refer a Friend Layout & Preview L…" at bounding box center [586, 97] width 1063 height 27
click at [631, 103] on ul "Setup Prizes Setup Entry Methods Reward Setup Refer a Friend Layout & Preview L…" at bounding box center [586, 97] width 1063 height 27
click at [799, 183] on link "Desktop" at bounding box center [785, 187] width 84 height 25
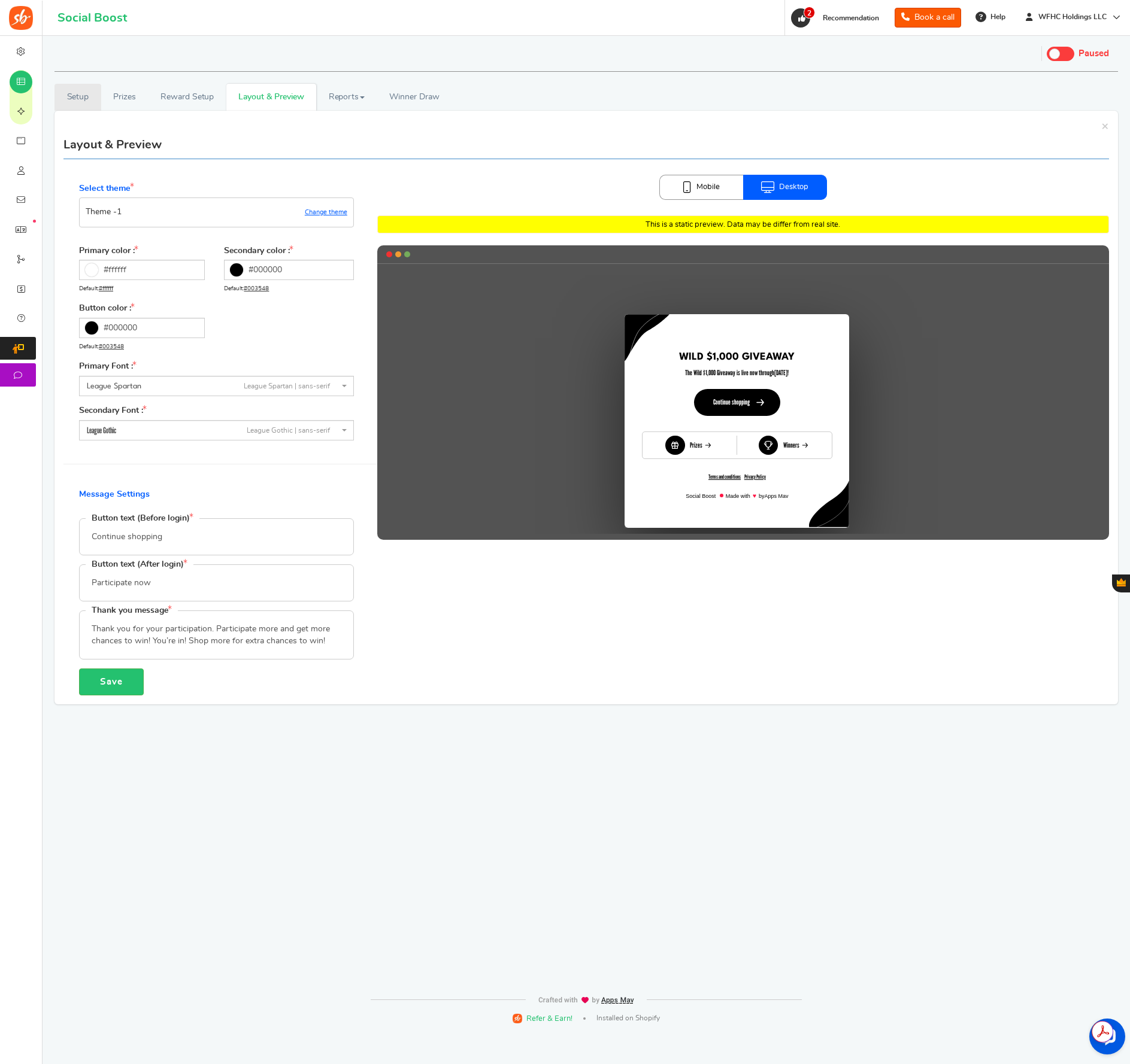
click at [76, 93] on link "Setup" at bounding box center [77, 97] width 47 height 27
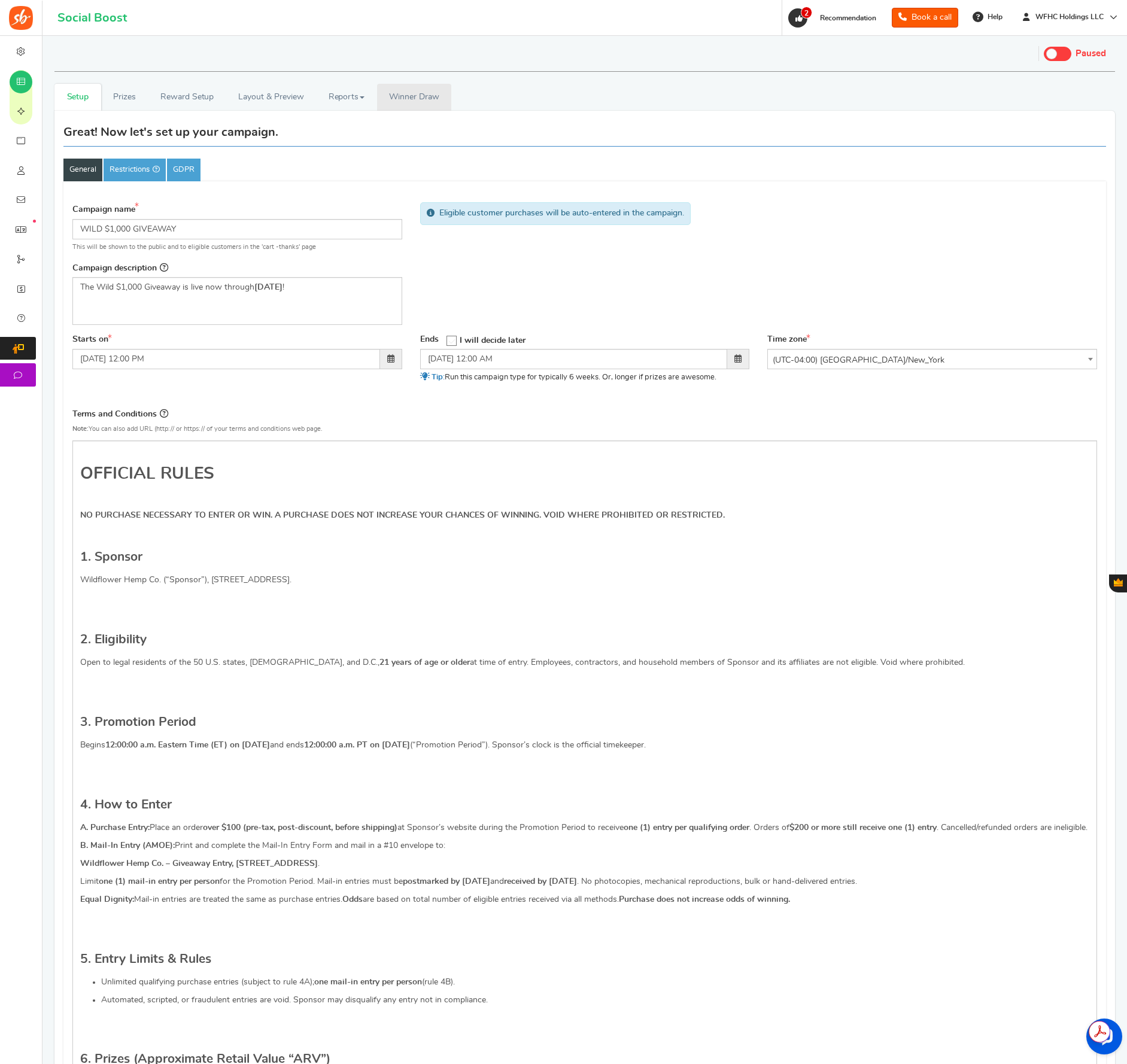
click at [412, 93] on span "Winner Draw" at bounding box center [414, 97] width 50 height 12
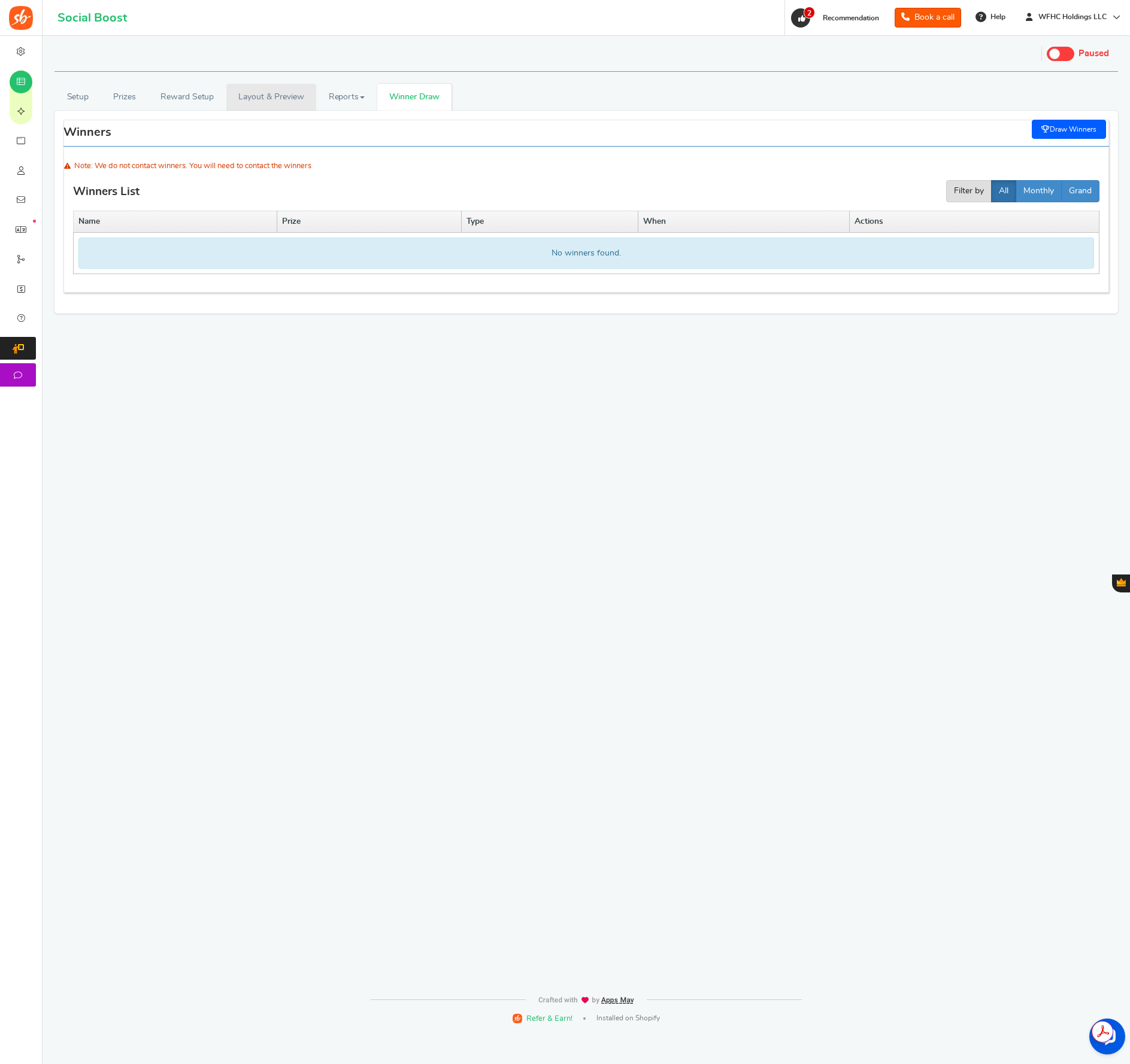
click at [277, 104] on link "Layout & Preview" at bounding box center [271, 97] width 90 height 27
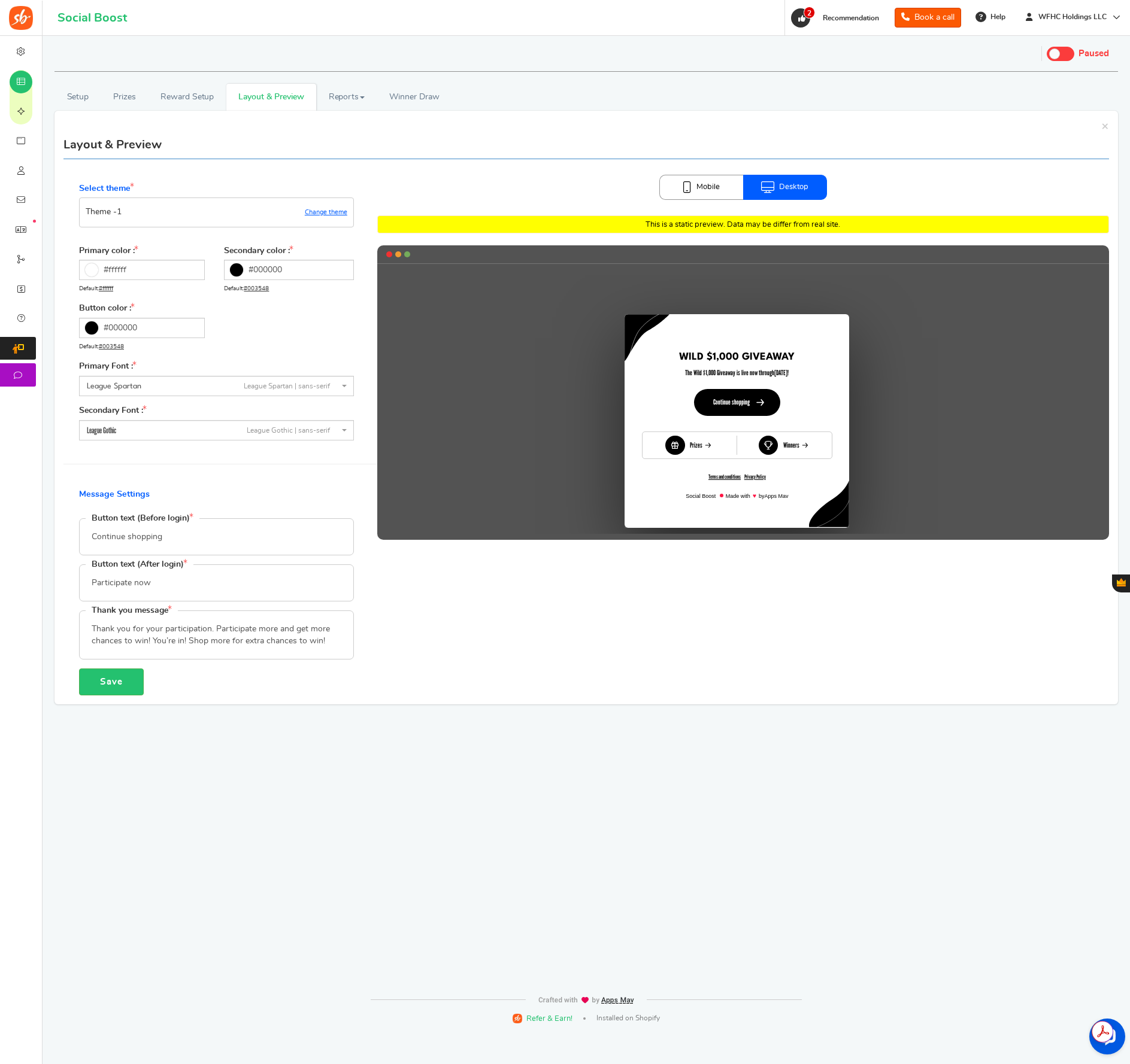
click at [708, 188] on link "Mobile" at bounding box center [702, 187] width 84 height 25
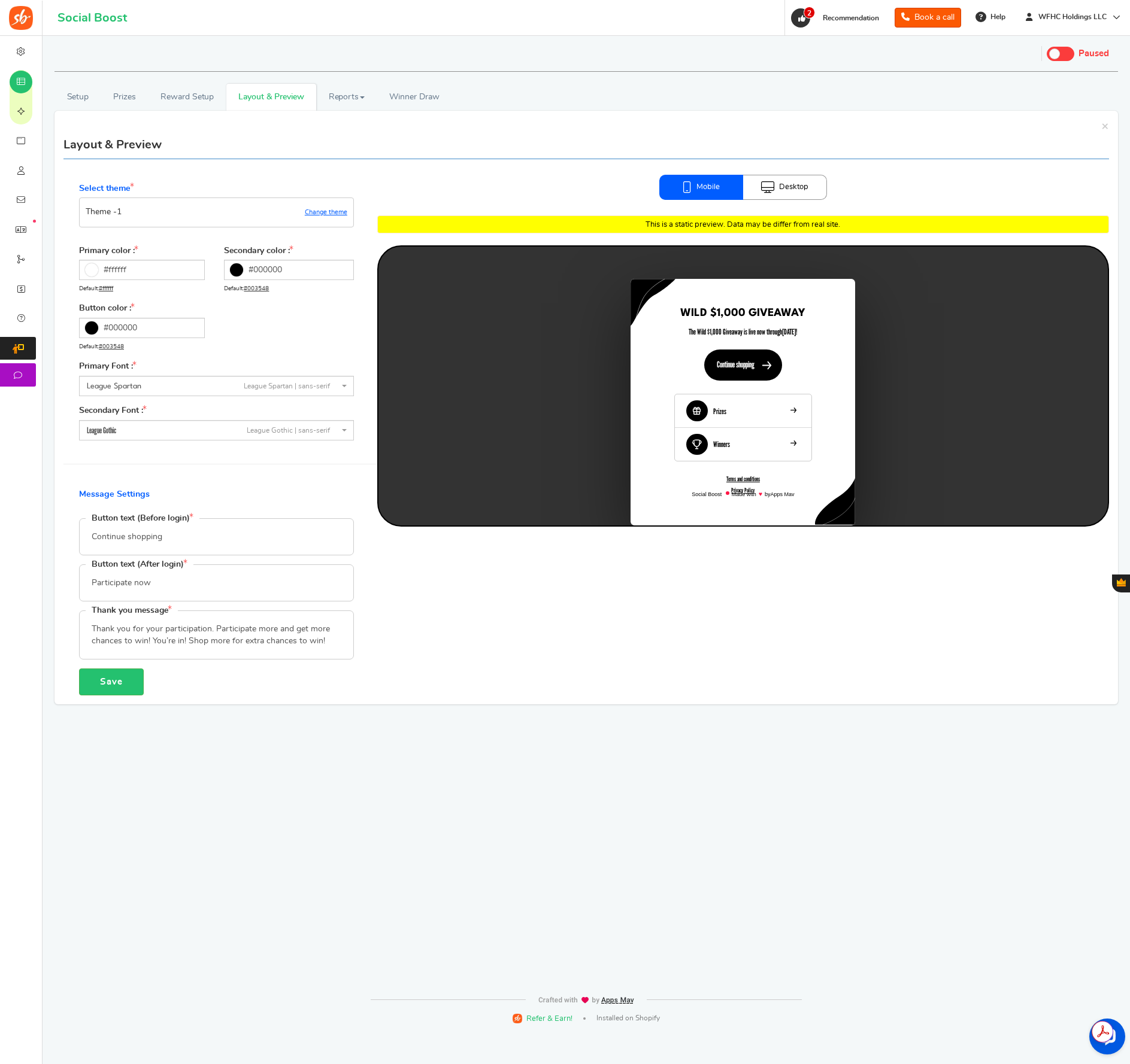
click at [810, 198] on link "Desktop" at bounding box center [785, 187] width 84 height 25
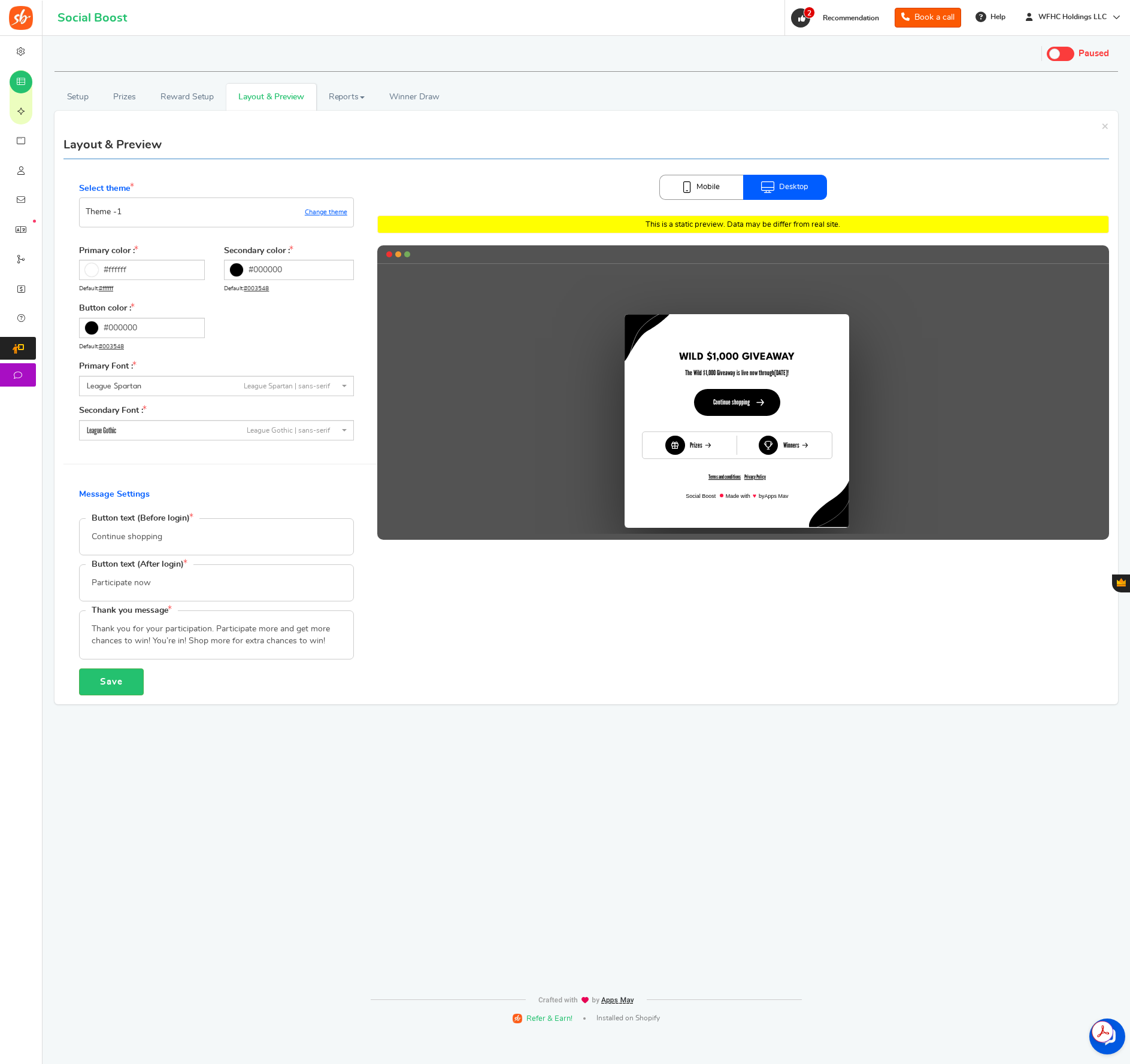
click at [728, 197] on link "Mobile" at bounding box center [702, 187] width 84 height 25
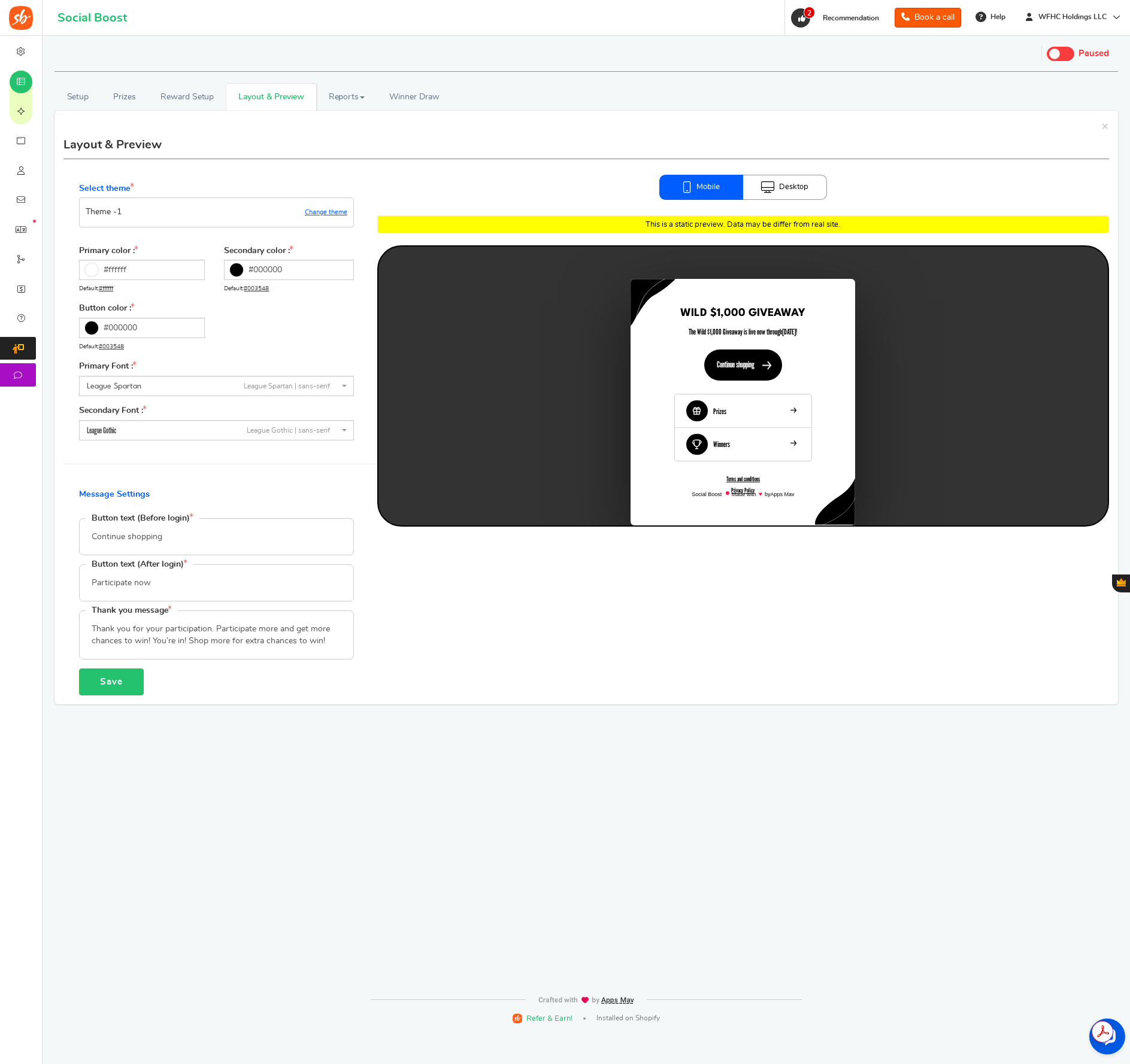
click at [790, 200] on link "Desktop" at bounding box center [785, 187] width 84 height 25
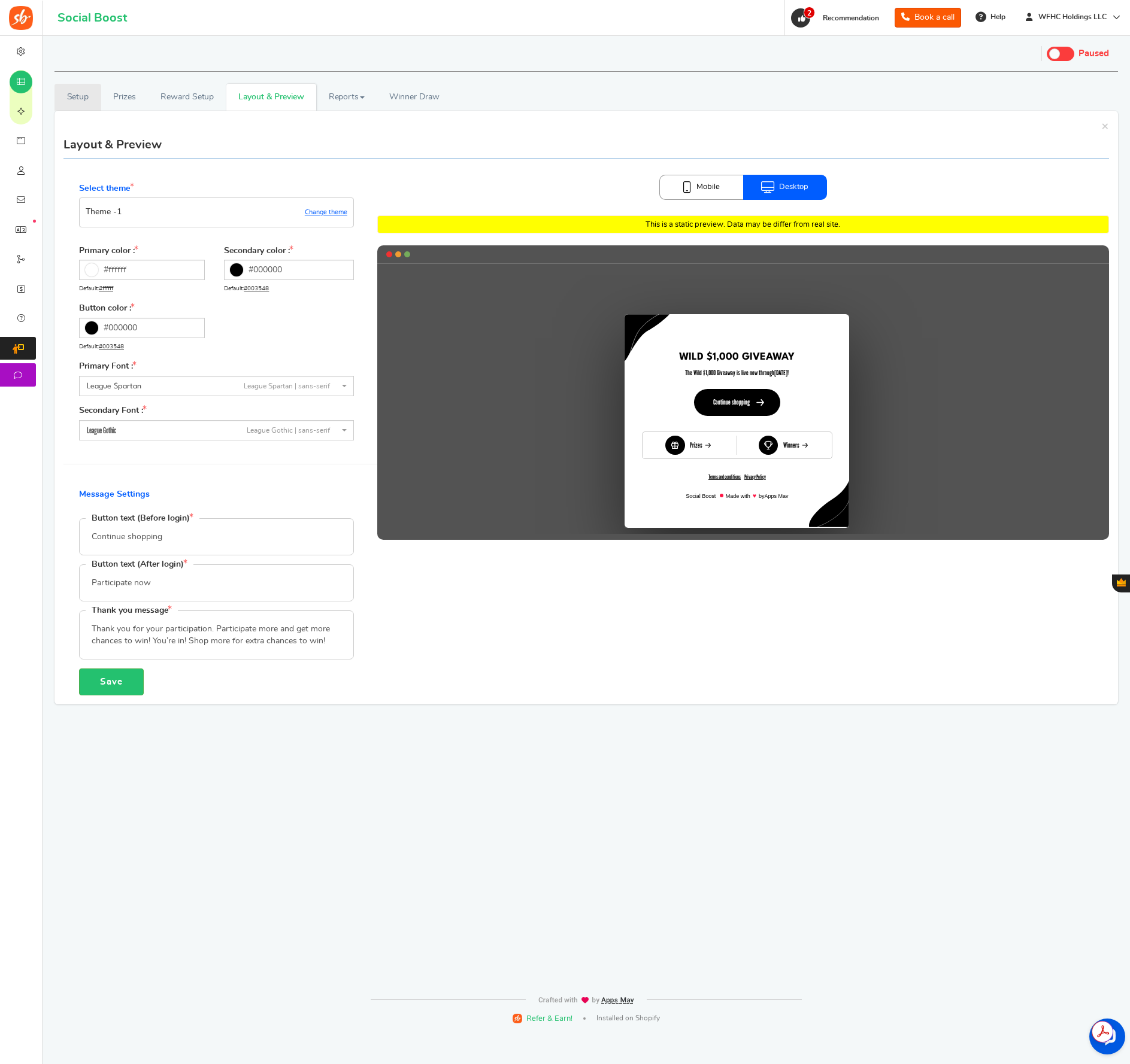
click at [84, 100] on link "Setup" at bounding box center [77, 97] width 47 height 27
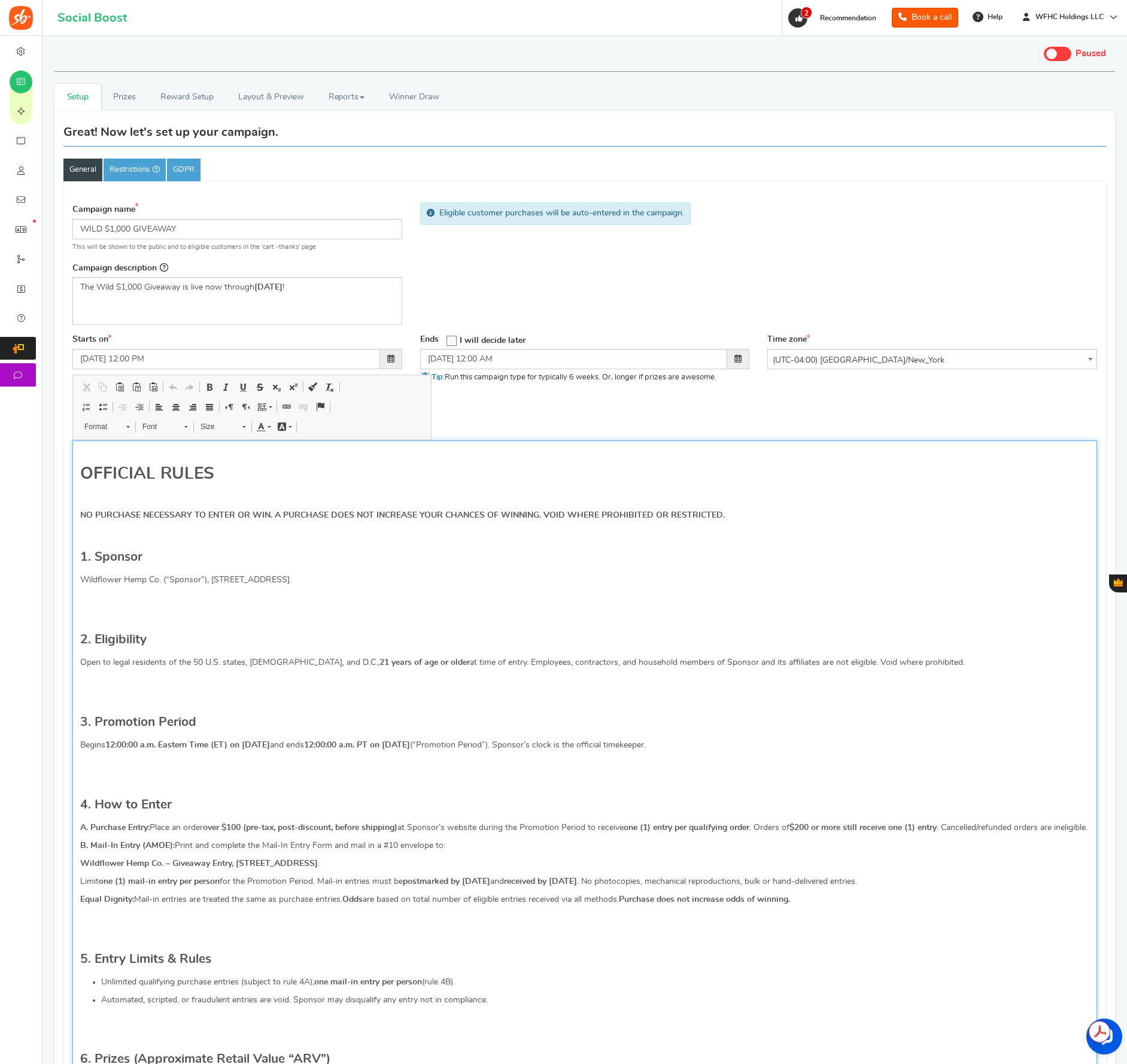
drag, startPoint x: 213, startPoint y: 580, endPoint x: 363, endPoint y: 579, distance: 150.0
click at [363, 579] on p "Wildflower Hemp Co. (“Sponsor”), [STREET_ADDRESS]." at bounding box center [585, 580] width 1009 height 12
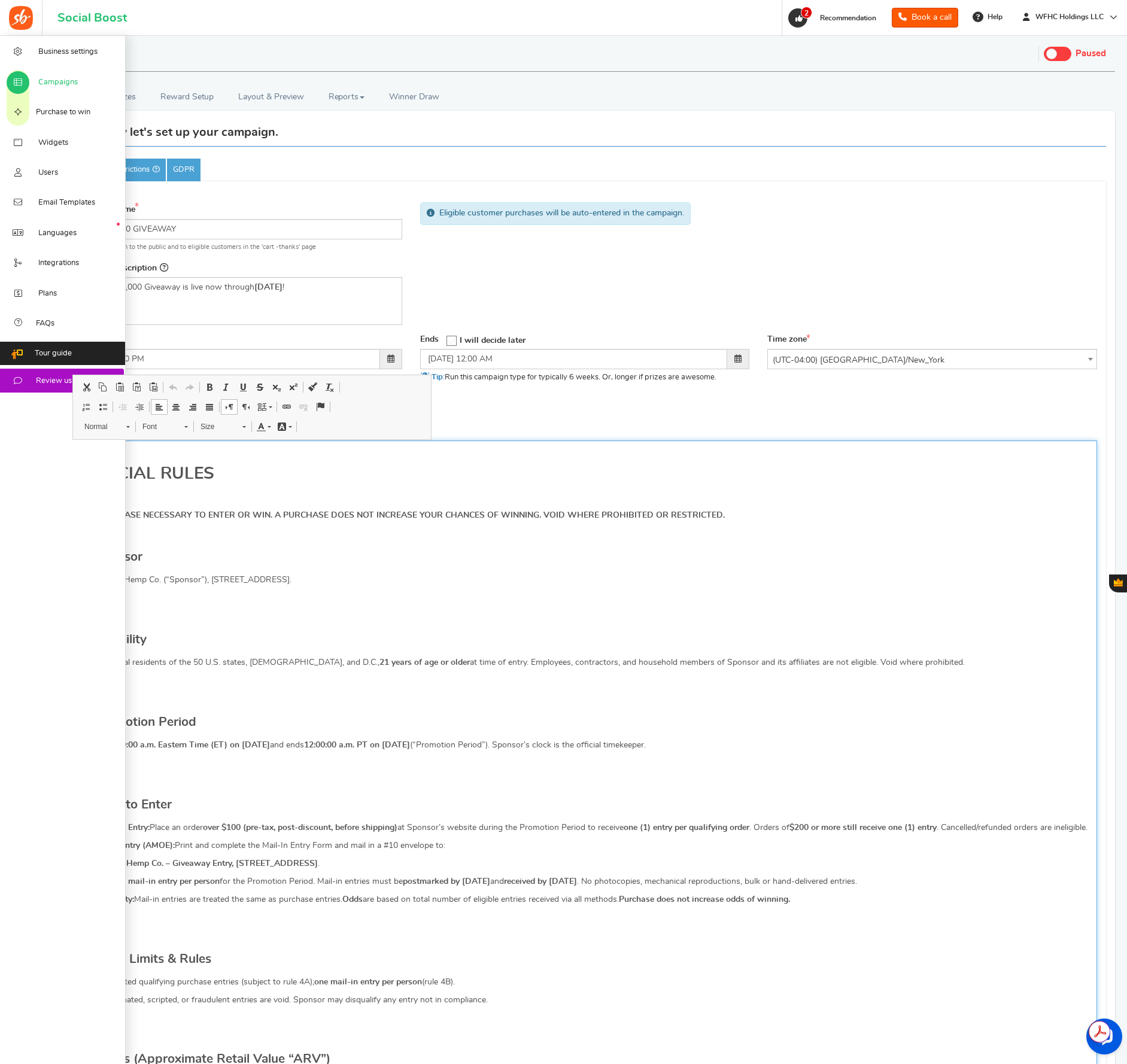
copy p "909 Rock Quarry Rd, Raleigh, NC 27610"
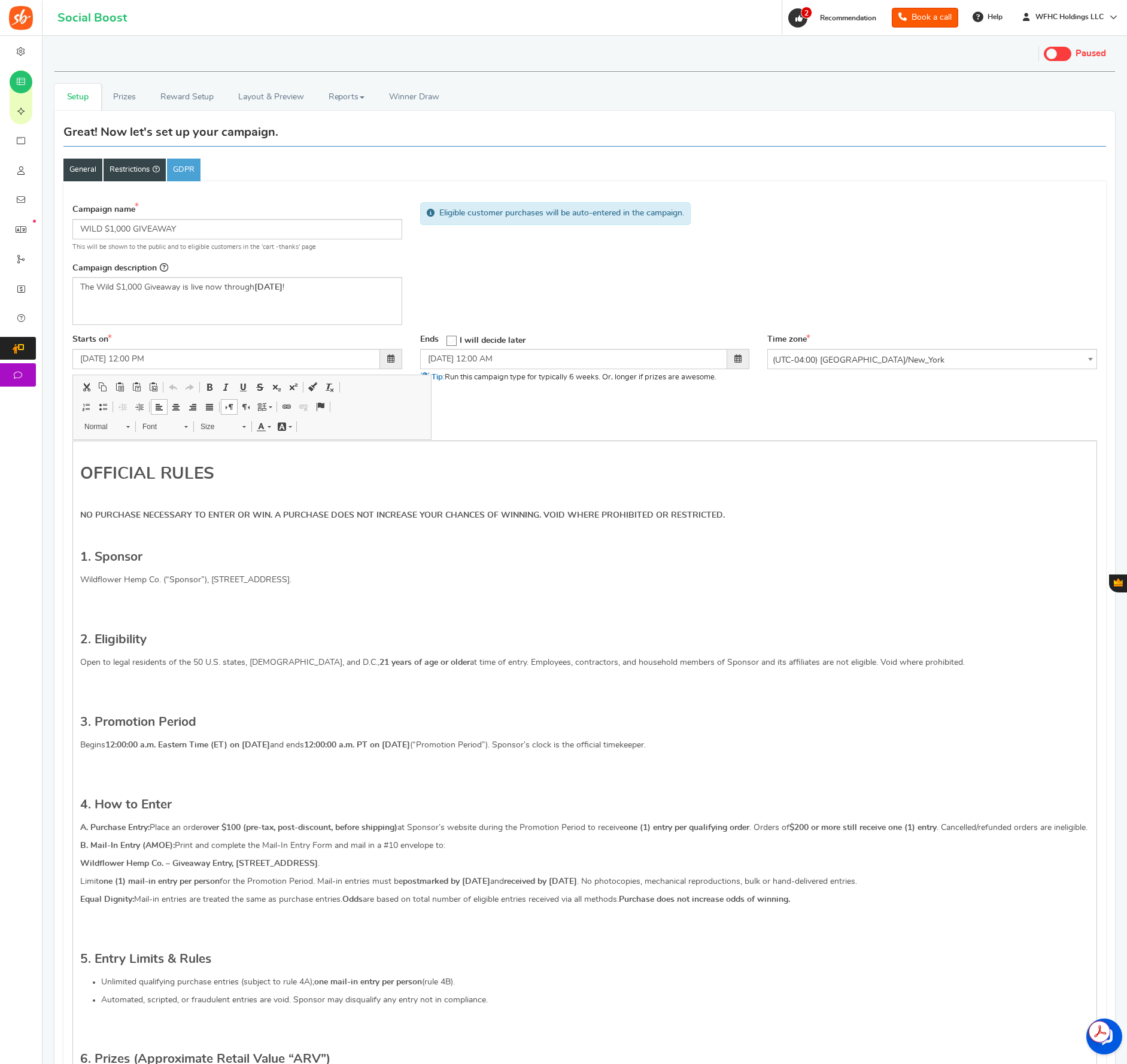
click at [125, 177] on link "Restrictions" at bounding box center [134, 170] width 62 height 23
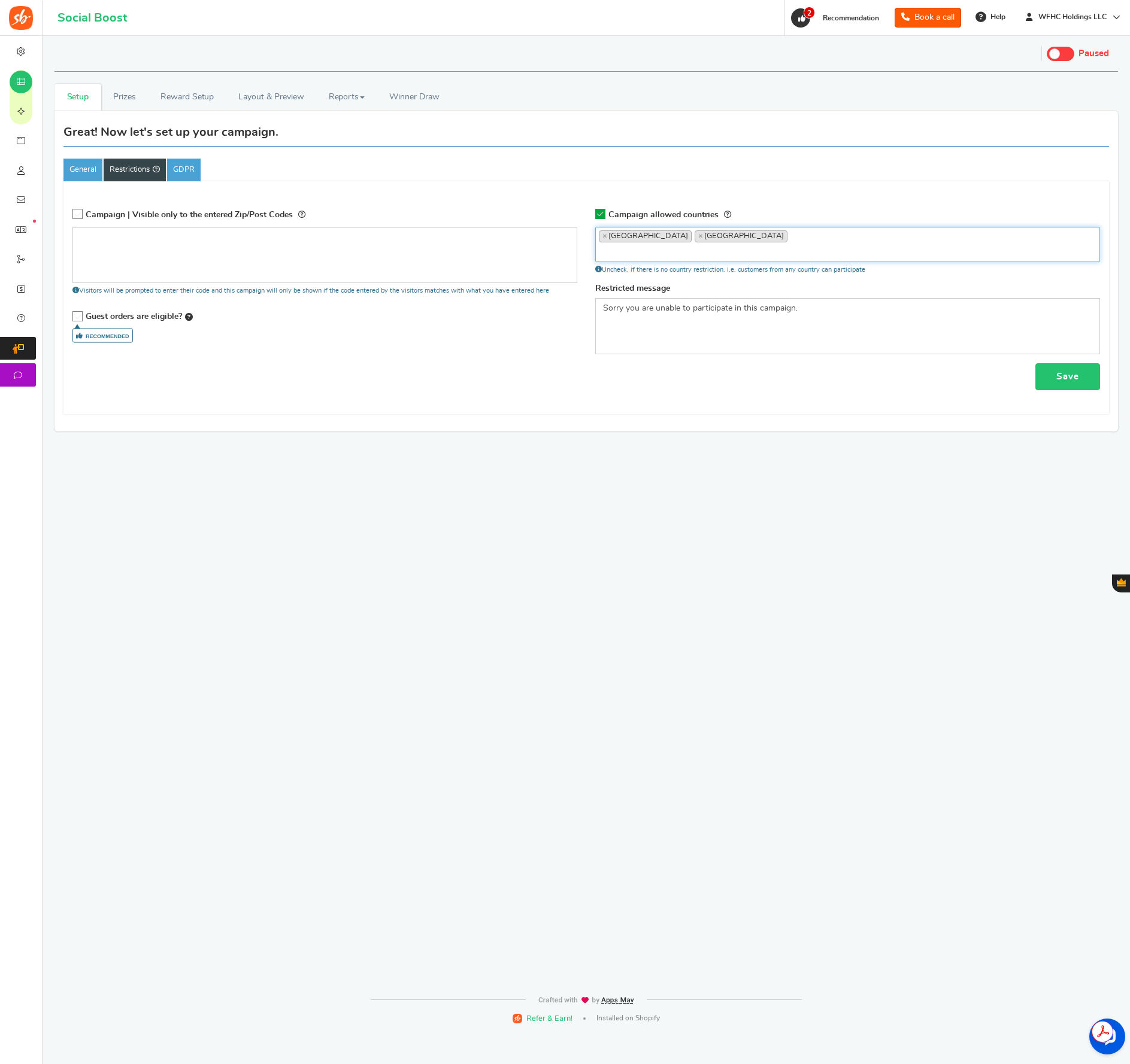
click at [601, 237] on li "× United Kingdom" at bounding box center [645, 236] width 93 height 12
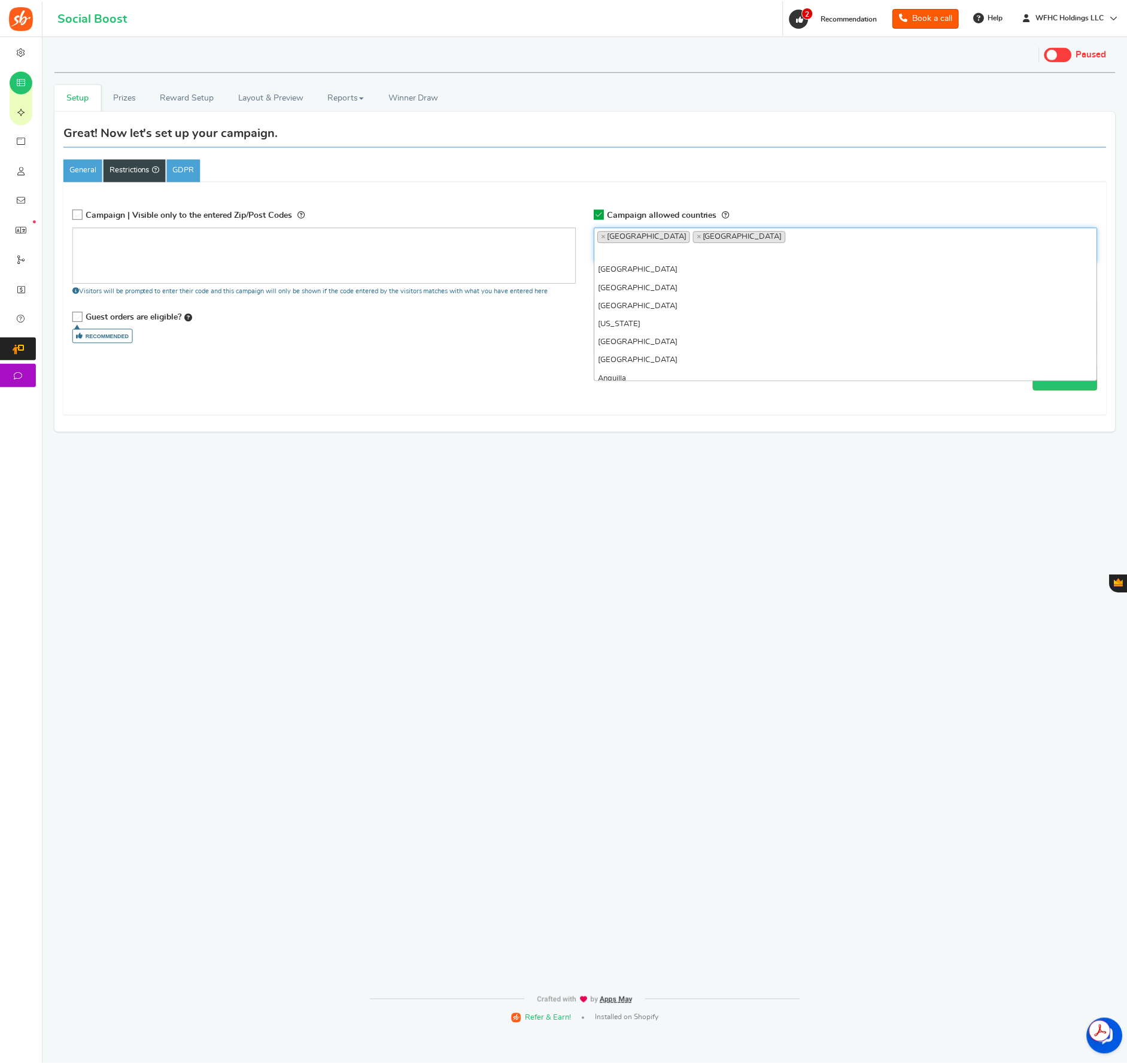
scroll to position [4013, 0]
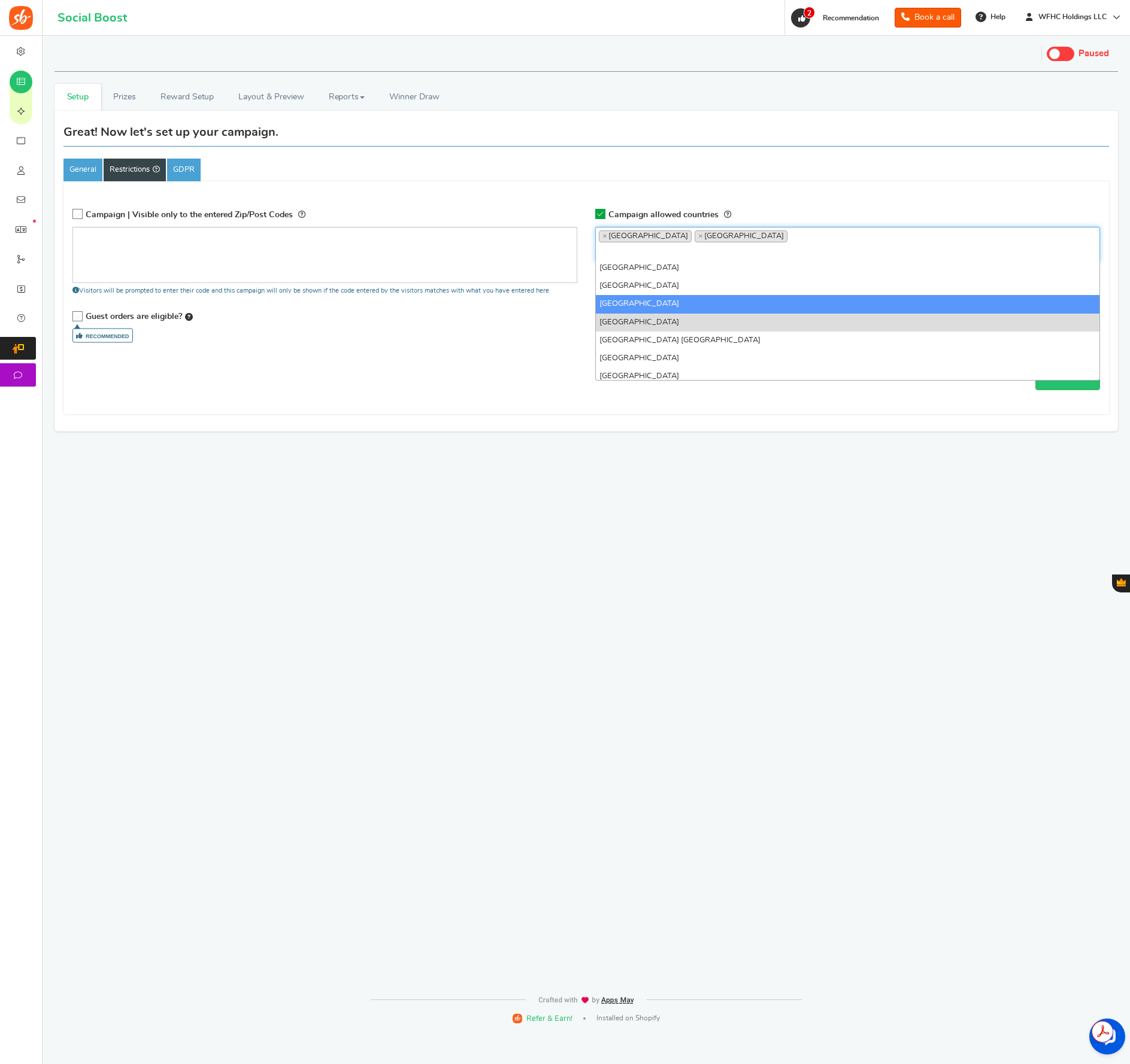
select select "US"
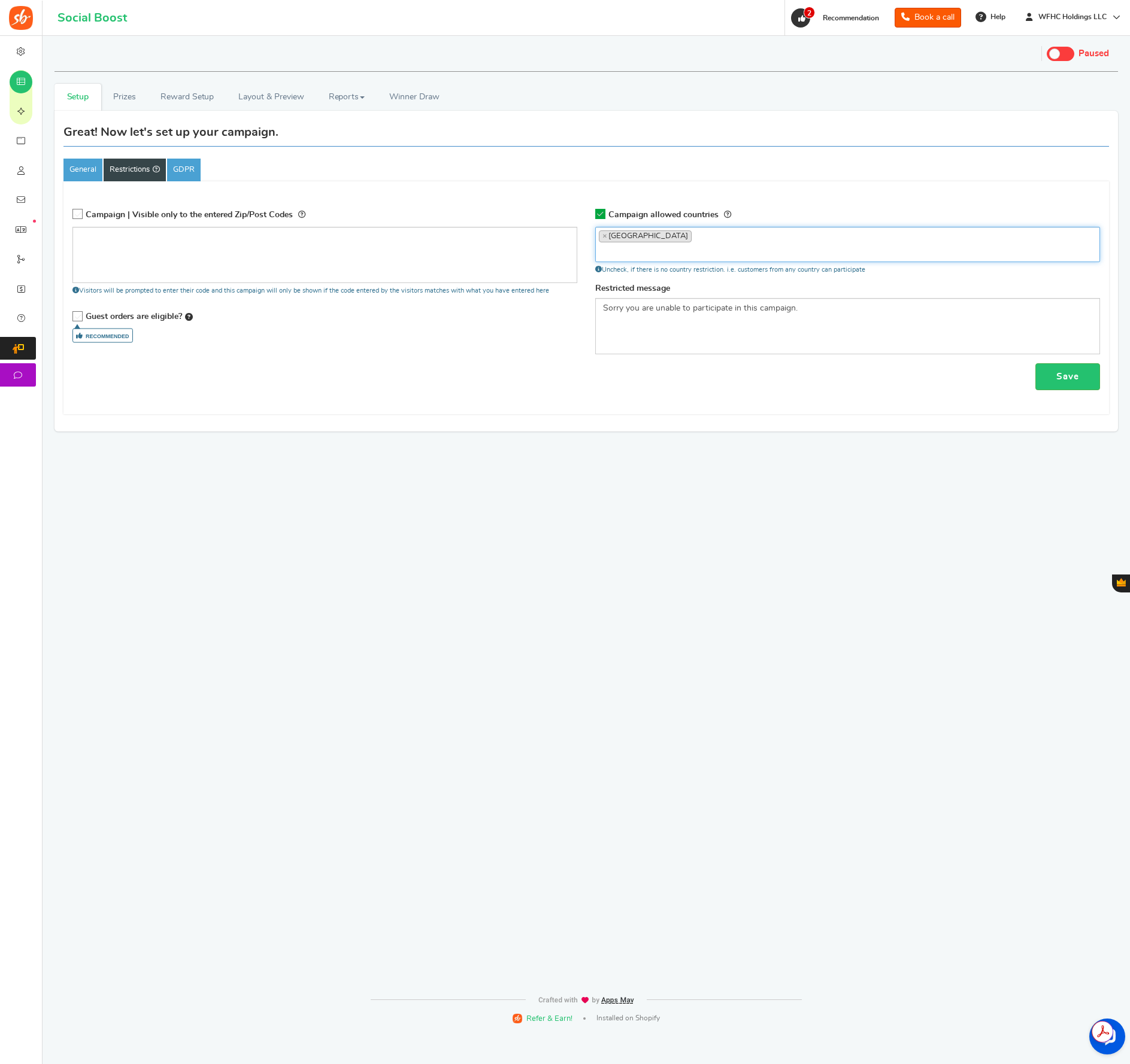
click at [588, 264] on div "Campaign allowed countries Afghanistan Albania Algeria American Samoa Andorra A…" at bounding box center [847, 282] width 523 height 161
click at [1068, 381] on link "Save" at bounding box center [1067, 376] width 65 height 27
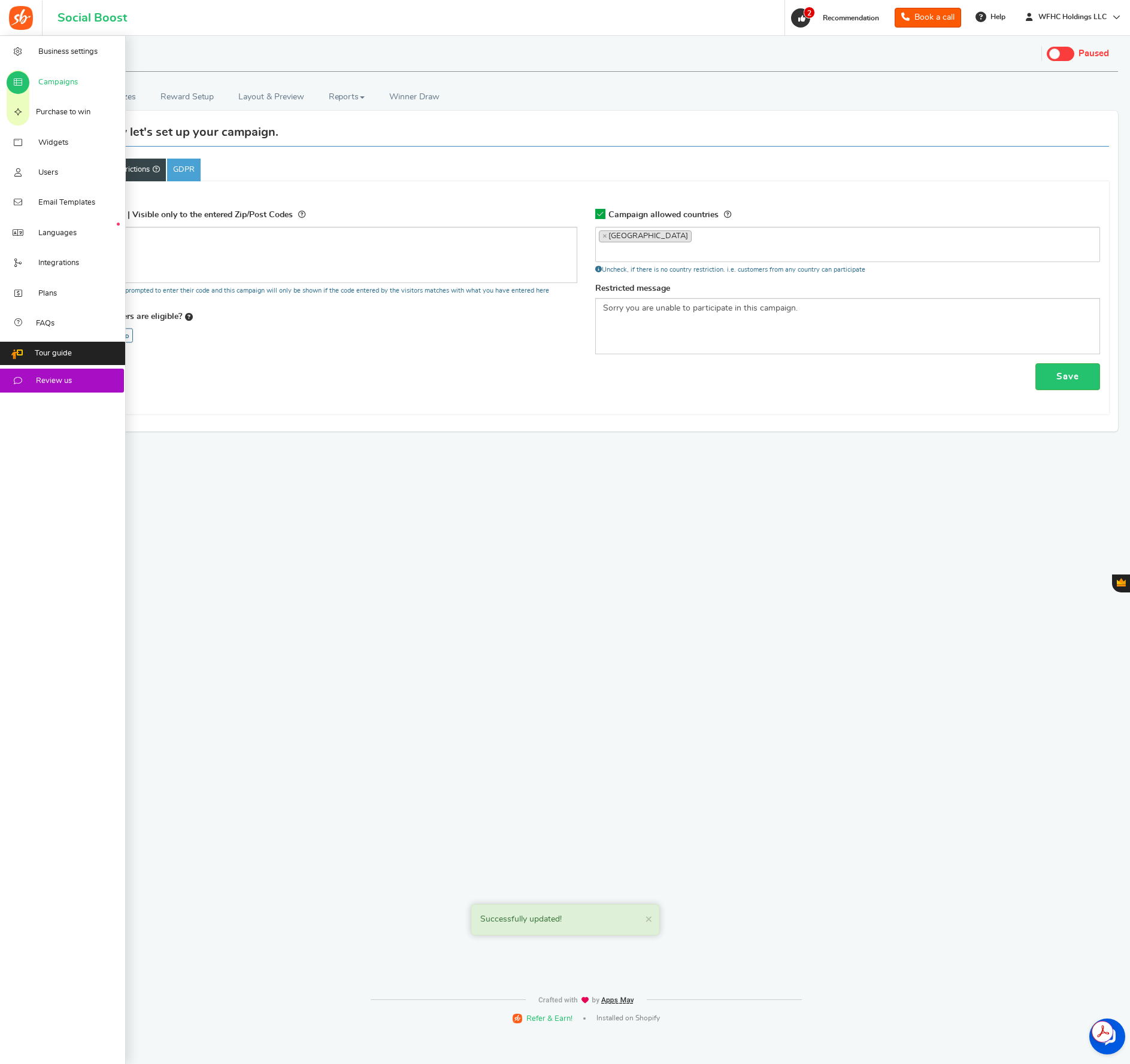
click at [46, 83] on span "Campaigns" at bounding box center [58, 83] width 40 height 11
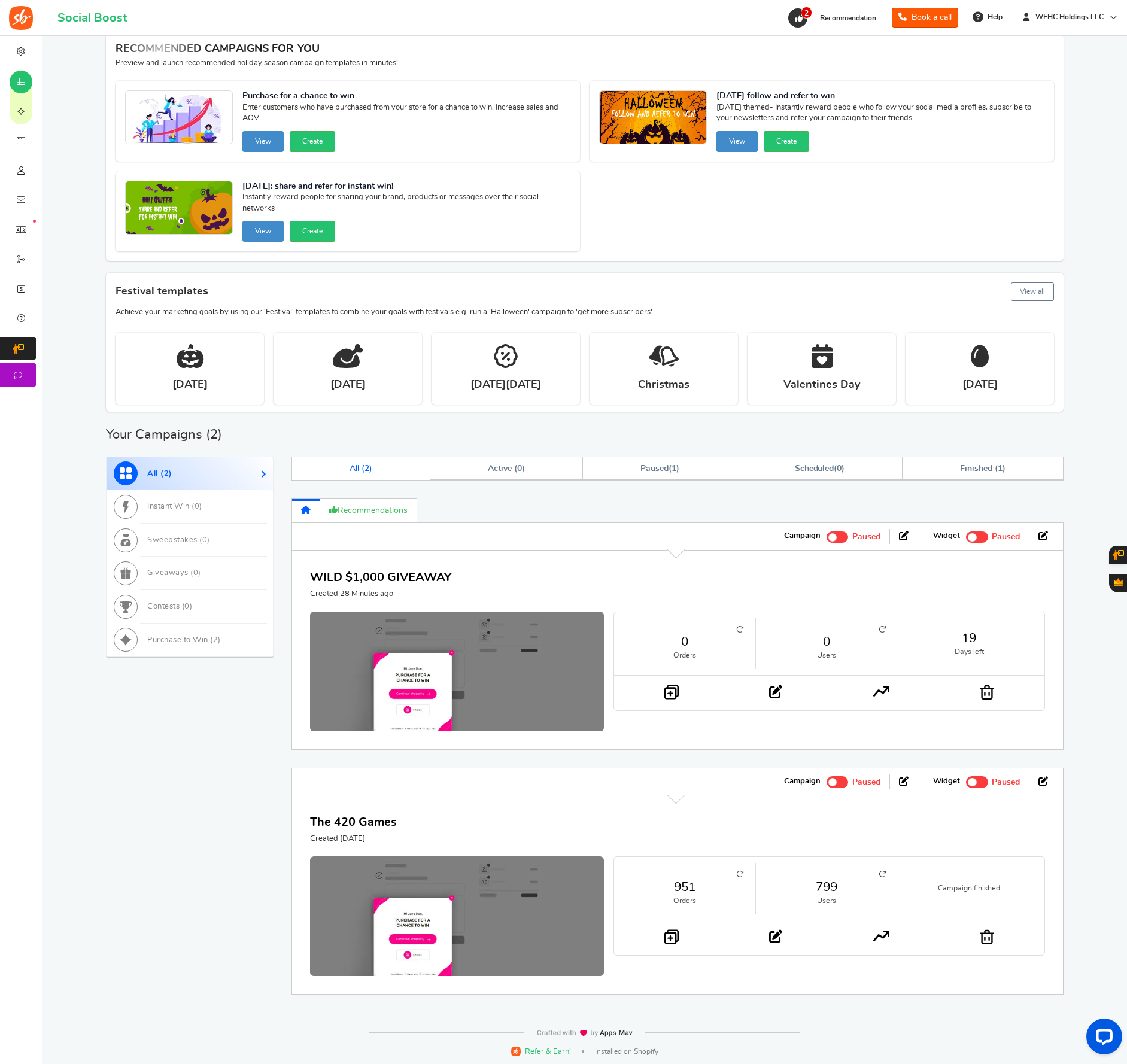
scroll to position [57, 0]
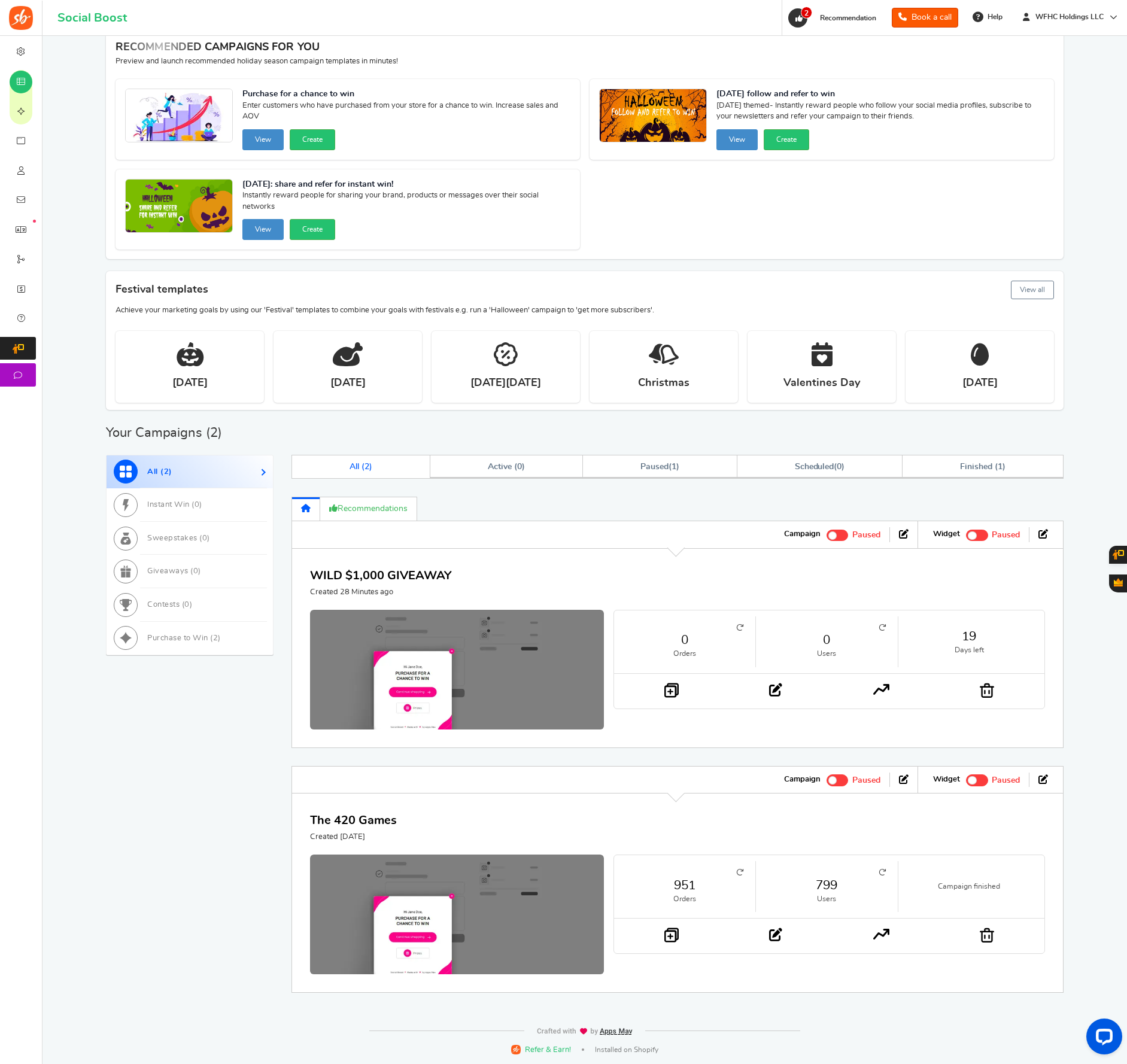
drag, startPoint x: 840, startPoint y: 563, endPoint x: 849, endPoint y: 562, distance: 9.1
click at [840, 563] on div "WILD $1,000 GIVEAWAY Created 28 Minutes ago 0 Orders 0 Users 19 Days left" at bounding box center [677, 648] width 772 height 200
click at [974, 537] on span at bounding box center [972, 535] width 8 height 8
click at [966, 537] on input "Recommended: TURN ON Active Paused" at bounding box center [966, 534] width 0 height 8
click at [835, 537] on span at bounding box center [836, 535] width 8 height 8
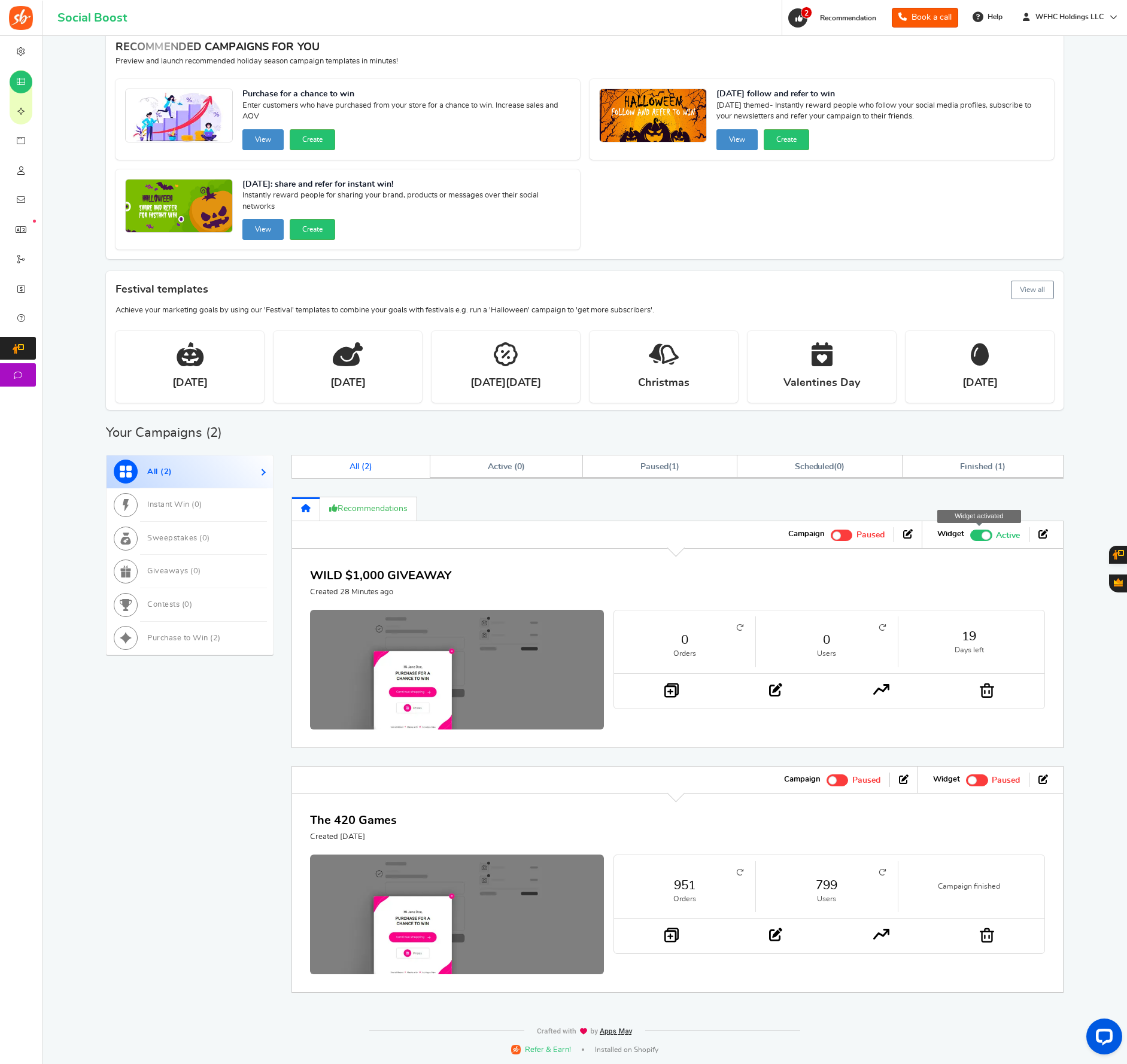
click at [831, 537] on input "Active Paused" at bounding box center [831, 534] width 0 height 8
click at [419, 573] on link "WILD $1,000 GIVEAWAY" at bounding box center [380, 576] width 142 height 12
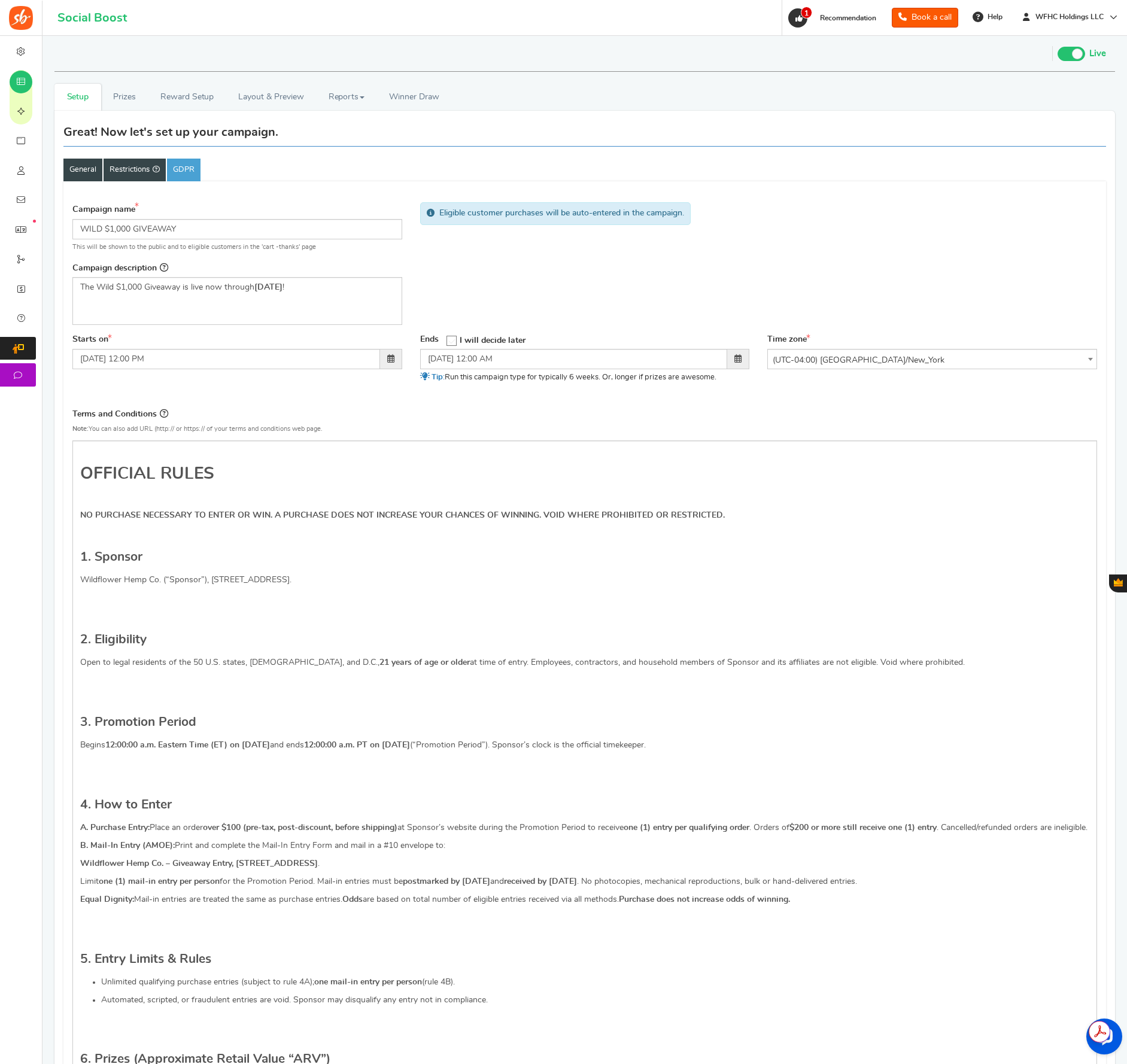
click at [147, 175] on link "Restrictions" at bounding box center [134, 170] width 62 height 23
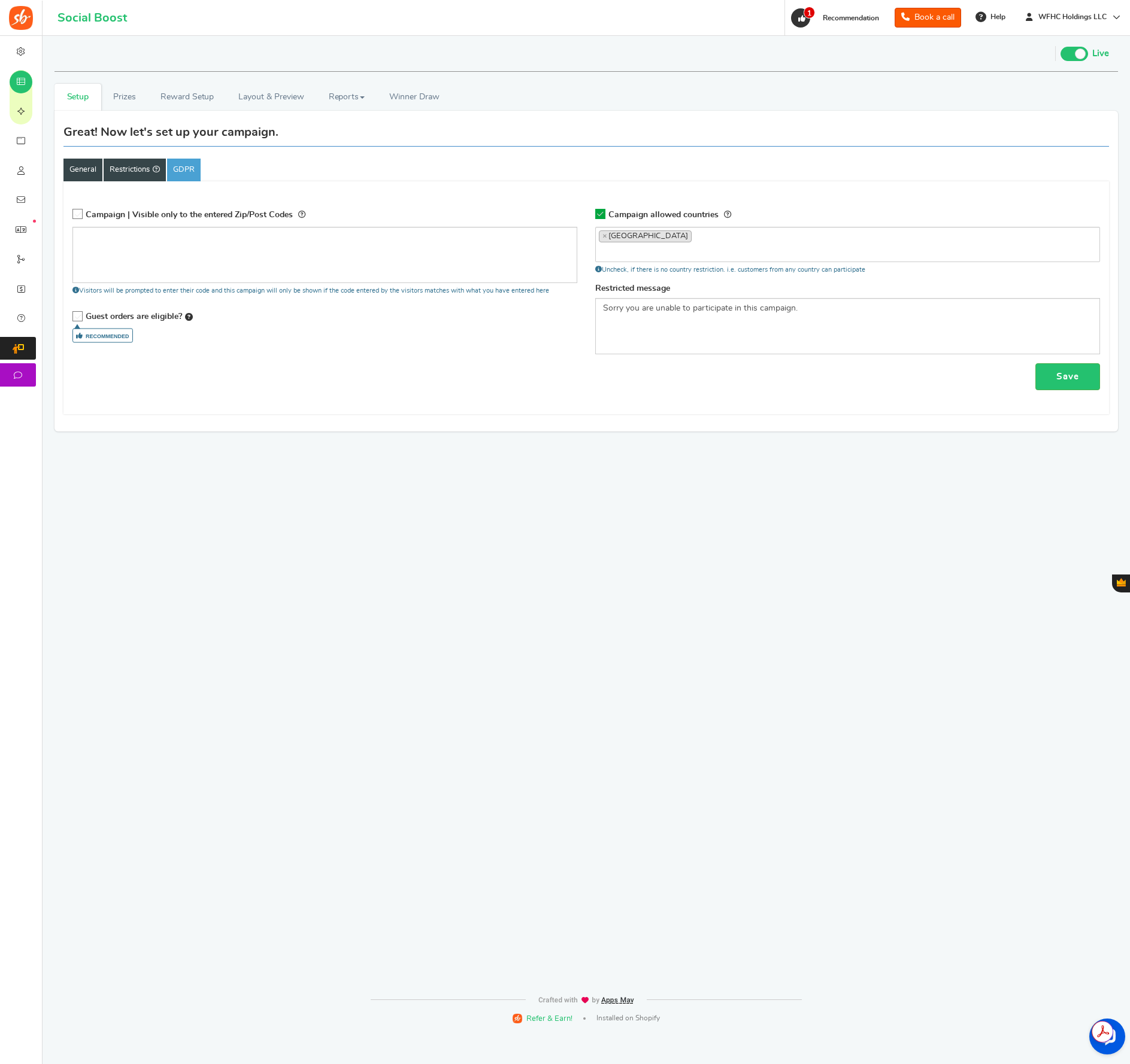
click at [75, 177] on link "General" at bounding box center [83, 170] width 39 height 23
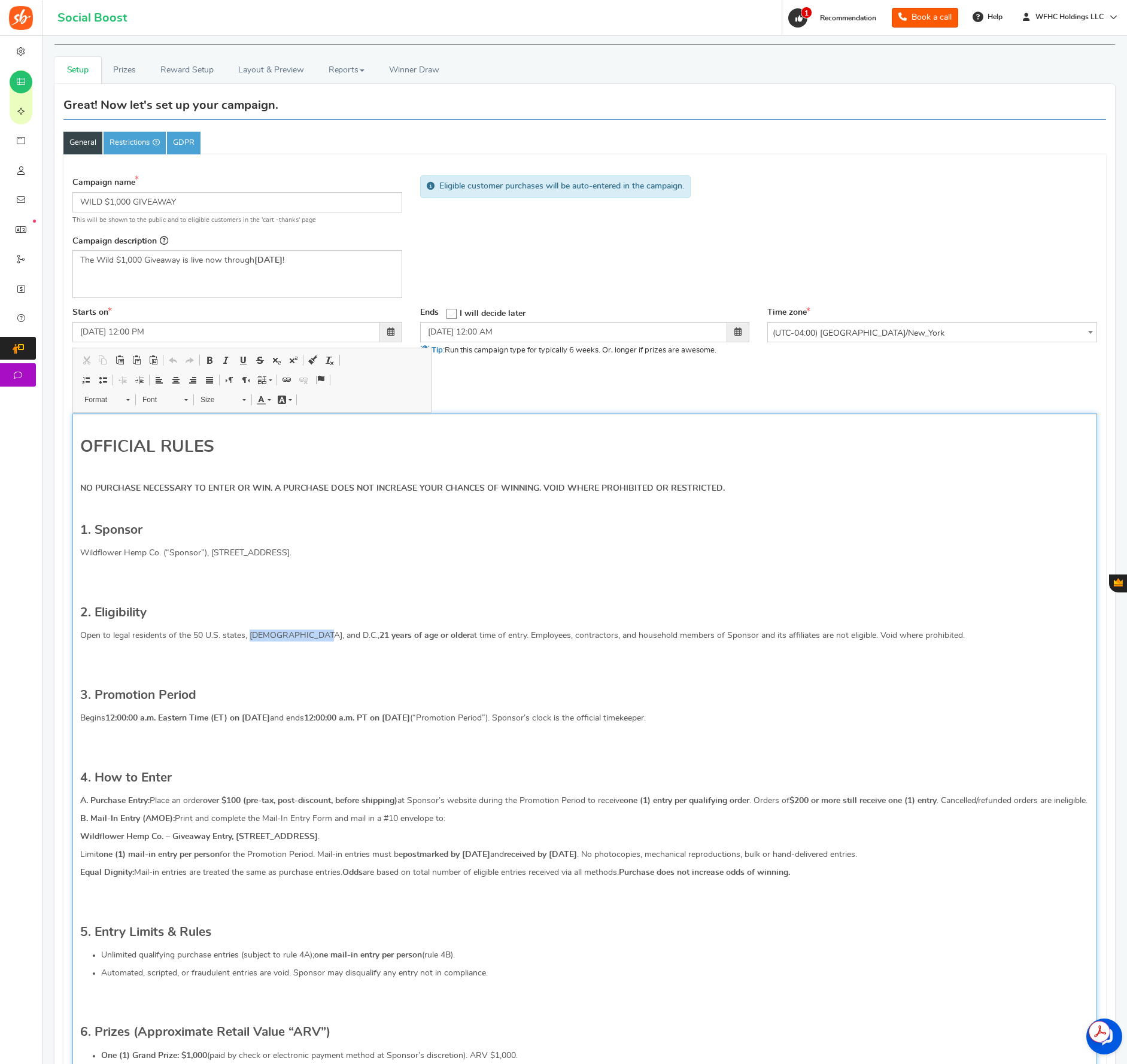
drag, startPoint x: 249, startPoint y: 636, endPoint x: 312, endPoint y: 637, distance: 63.0
click at [312, 637] on p "Open to legal residents of the 50 U.S. states, United Kingdom, and D.C., 21 yea…" at bounding box center [585, 636] width 1009 height 12
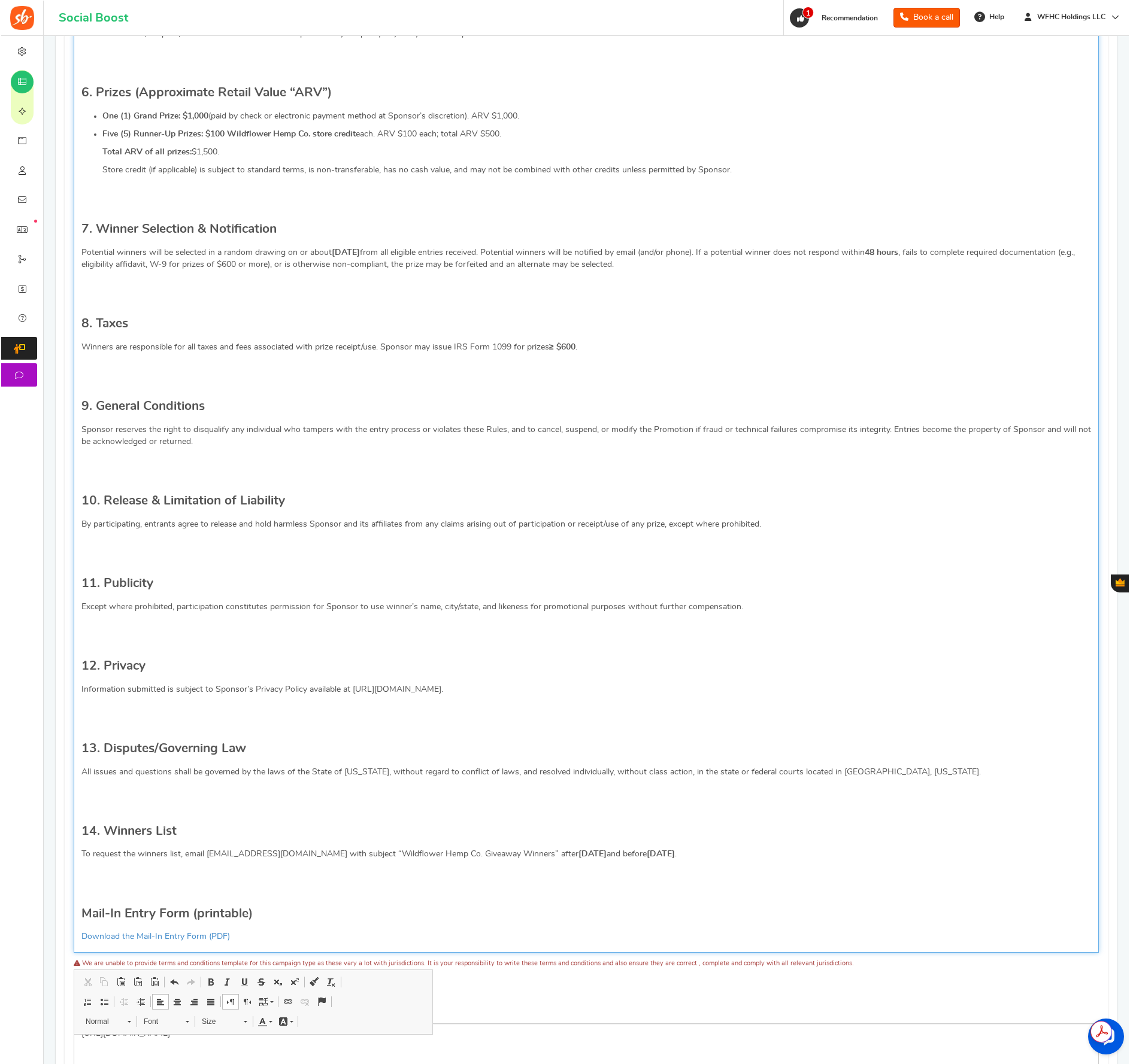
scroll to position [972, 0]
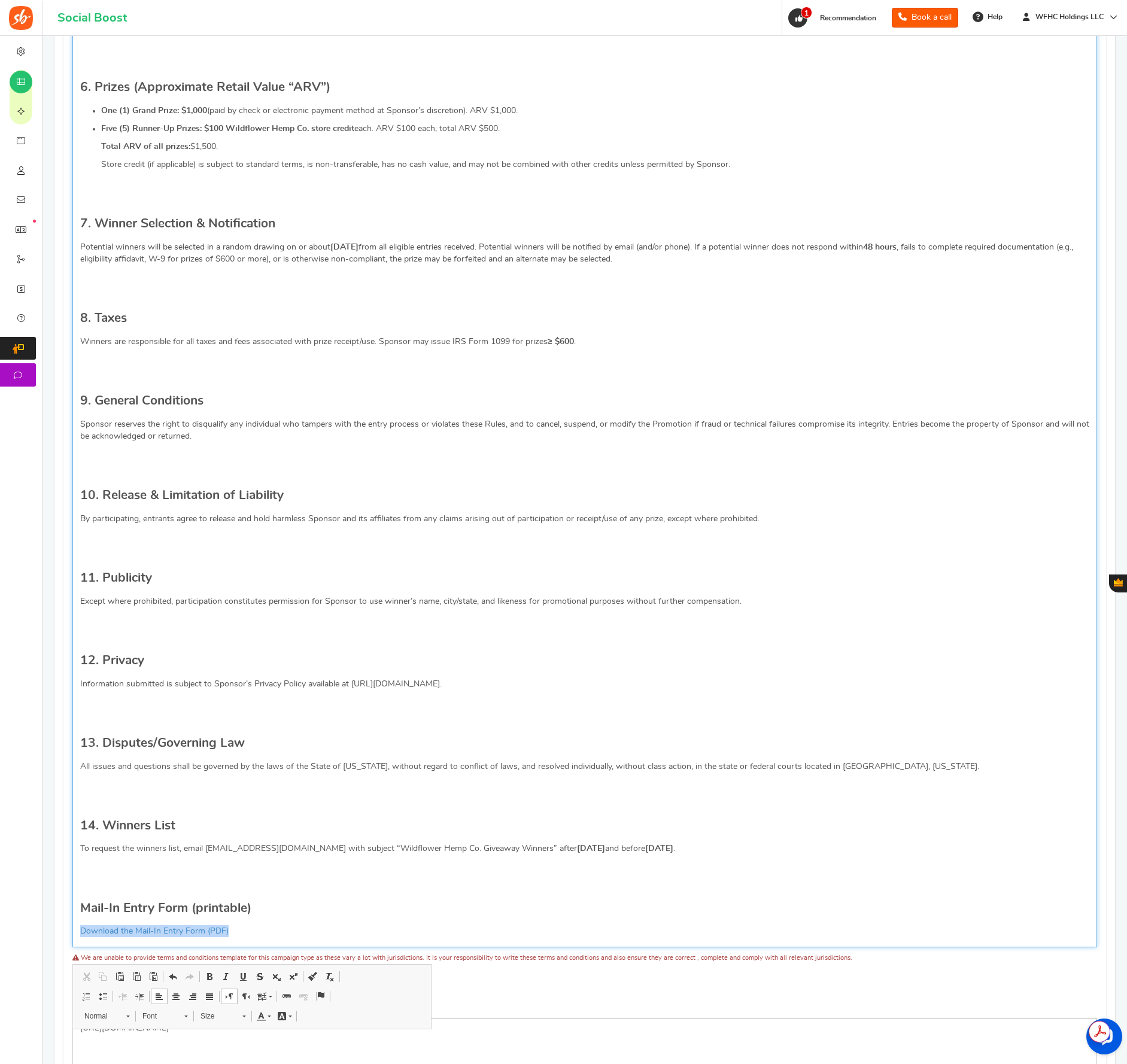
drag, startPoint x: 236, startPoint y: 946, endPoint x: 70, endPoint y: 947, distance: 166.0
click at [70, 947] on div "Terms and Conditions Use Rules Template Note: You can also add URL (http:// or …" at bounding box center [585, 203] width 1043 height 1537
click at [289, 997] on span at bounding box center [287, 997] width 10 height 10
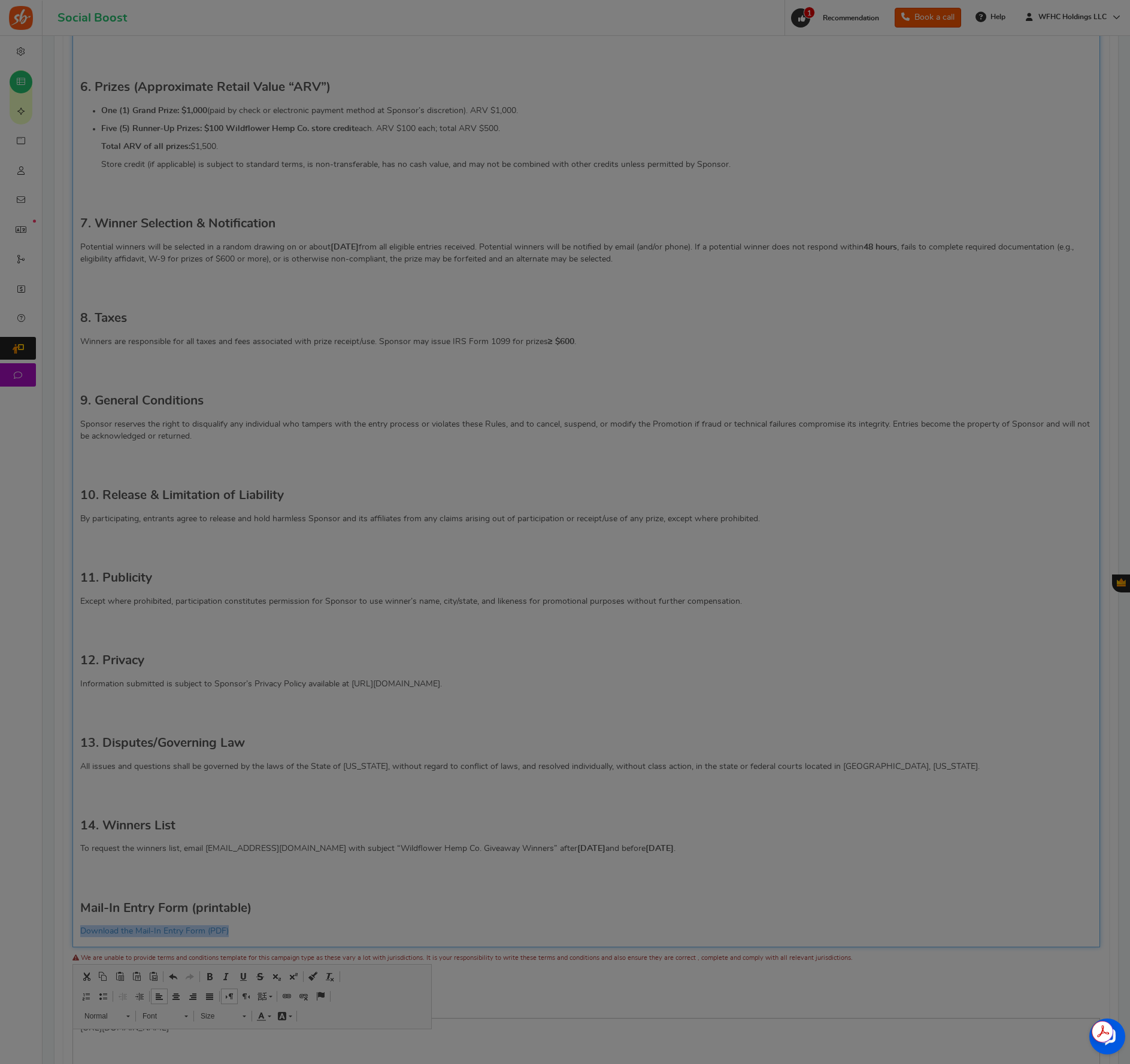
scroll to position [0, 0]
type input "Download the Mail-In Entry Form (PDF)"
select select
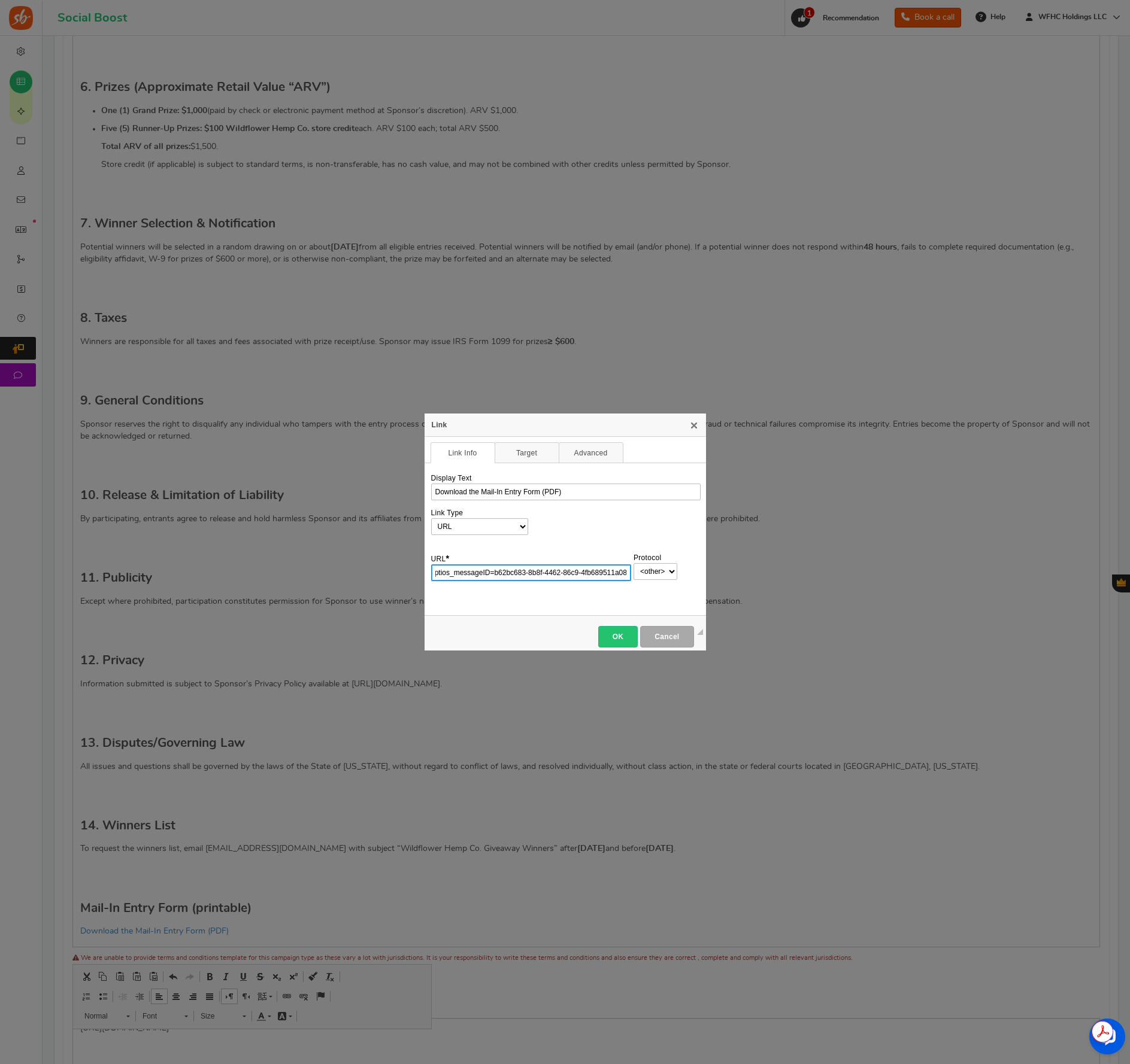
paste input "https://cdn.shopify.com/s/files/1/0888/0511/4140/files/wildflower_giveaway_mail…"
type input "https://cdn.shopify.com/s/files/1/0888/0511/4140/files/wildflower_giveaway_mail…"
select select "https://"
type input "cdn.shopify.com/s/files/1/0888/0511/4140/files/wildflower_giveaway_mail_in_entr…"
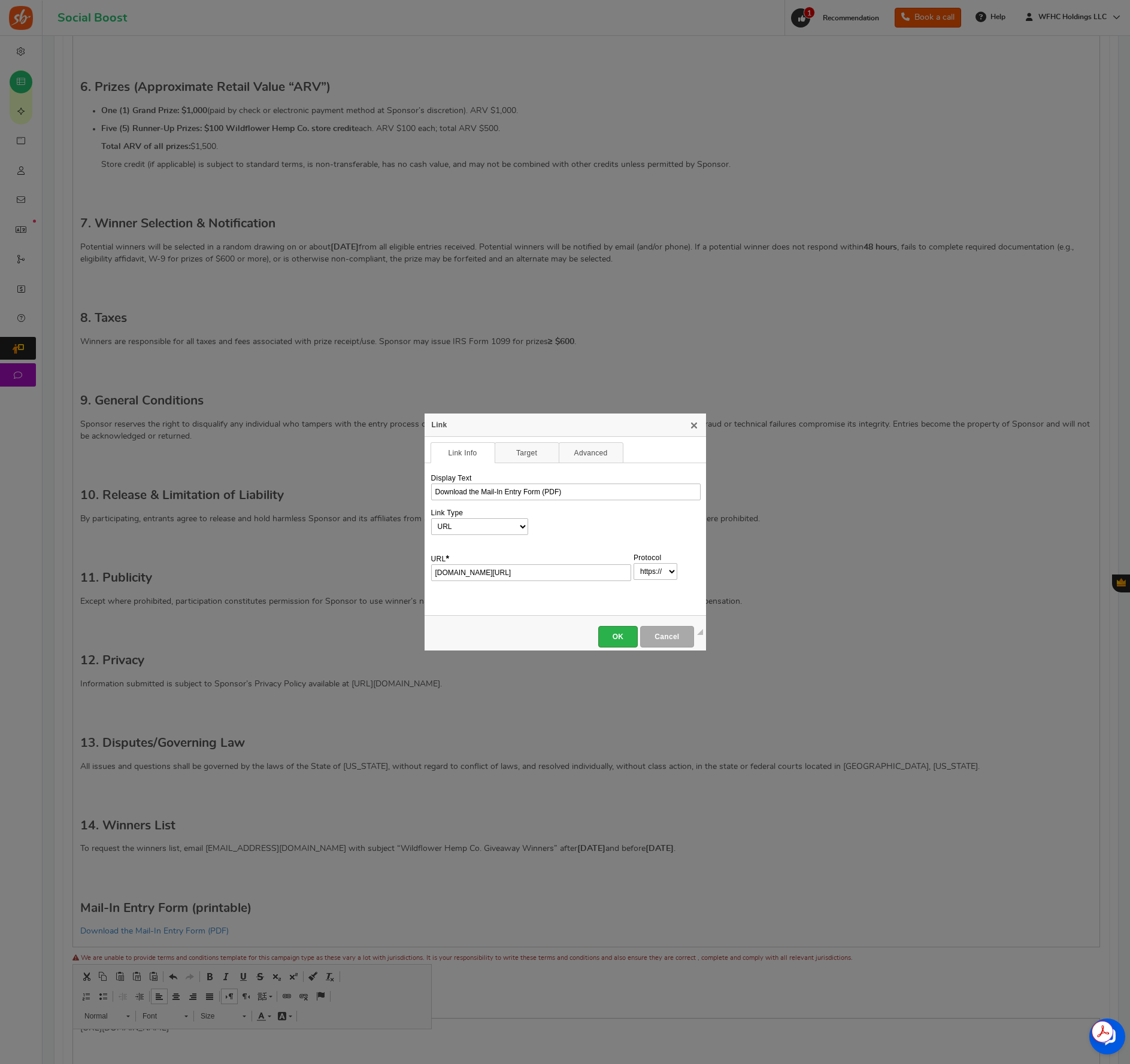
click at [613, 634] on span "OK" at bounding box center [618, 636] width 26 height 8
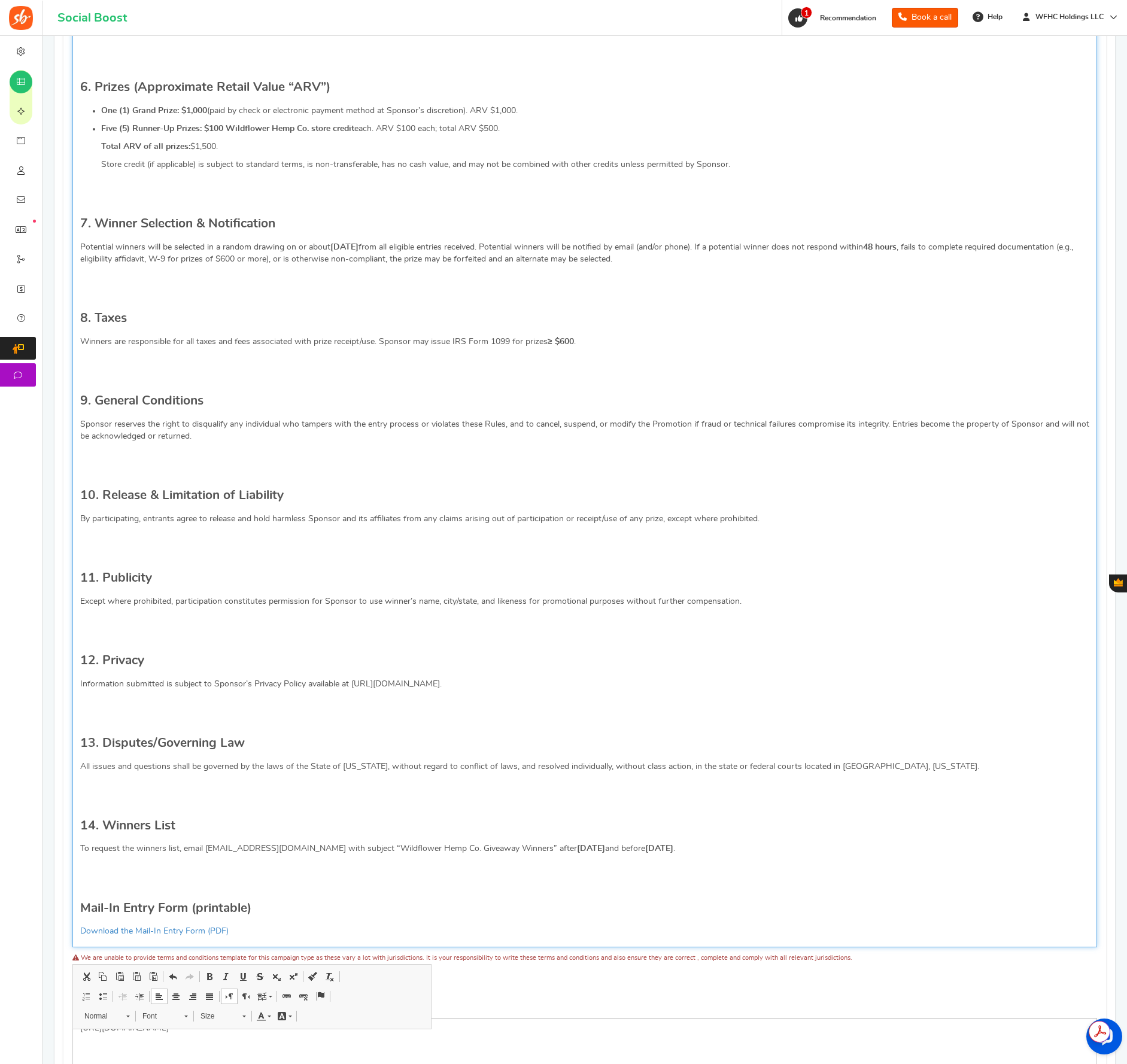
drag, startPoint x: 288, startPoint y: 997, endPoint x: 294, endPoint y: 991, distance: 8.5
click at [288, 997] on span at bounding box center [287, 997] width 10 height 10
select select "http://"
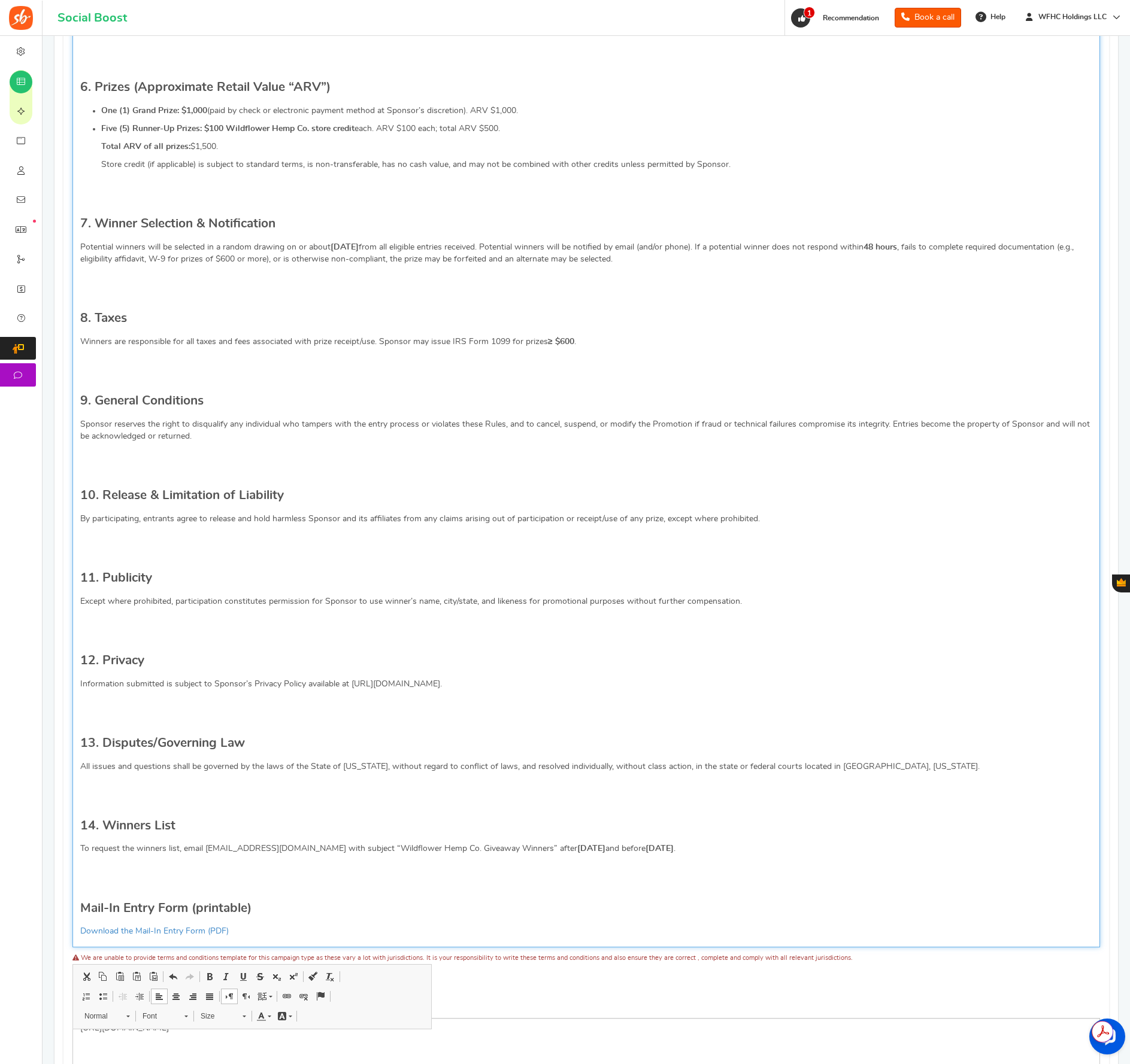
type input "Download the Mail-In Entry Form (PDF)"
select select "https://"
type input "cdn.shopify.com/s/files/1/0888/0511/4140/files/wildflower_giveaway_mail_in_entr…"
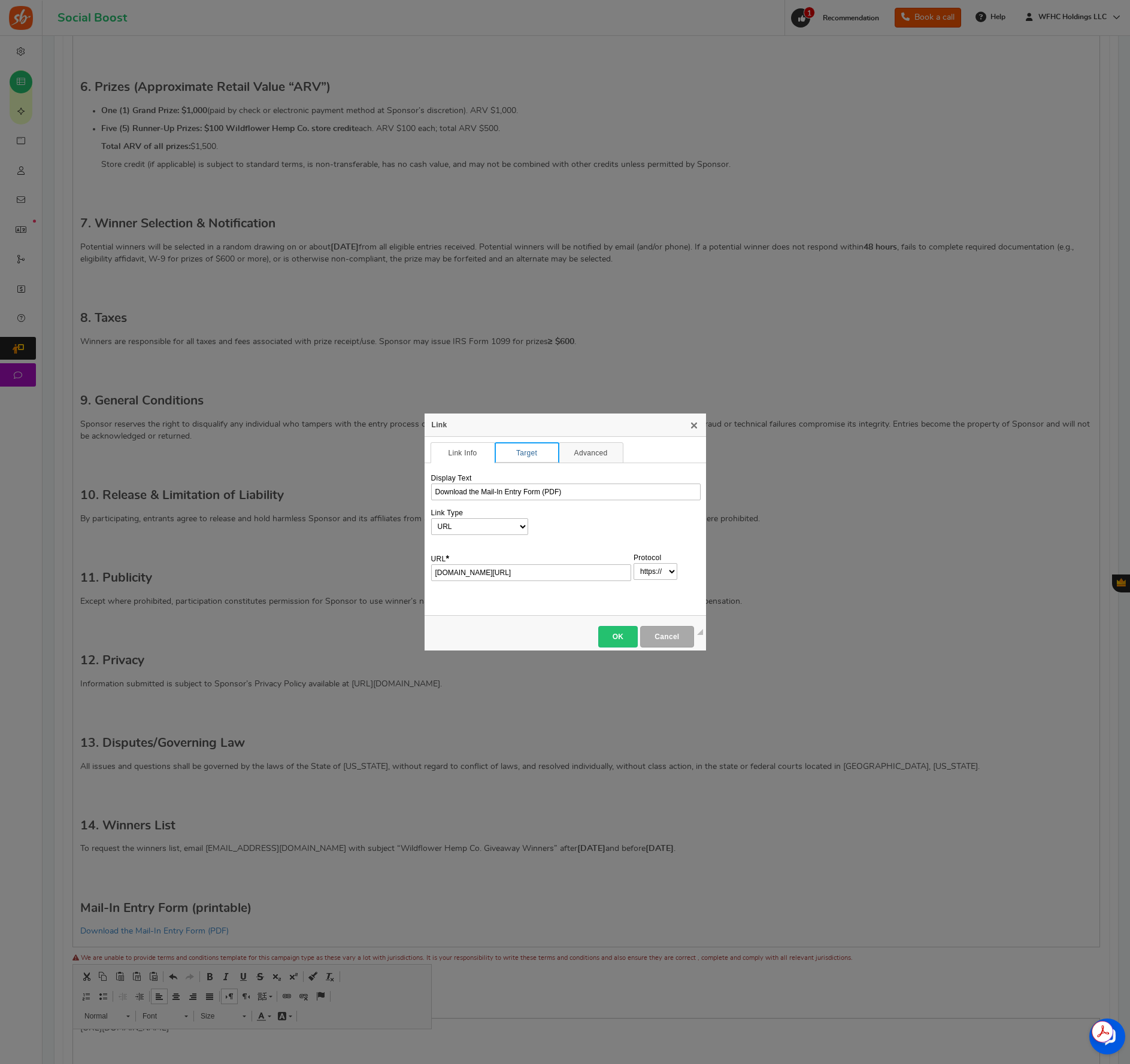
click at [541, 452] on link "Target" at bounding box center [526, 452] width 65 height 21
click at [604, 493] on select "<not set> <frame> <popup window> New Window (_blank) Topmost Window (_top) Same…" at bounding box center [616, 499] width 100 height 17
select select "_blank"
click at [566, 491] on select "<not set> <frame> <popup window> New Window (_blank) Topmost Window (_top) Same…" at bounding box center [616, 499] width 100 height 17
click at [604, 460] on link "Advanced" at bounding box center [591, 452] width 65 height 21
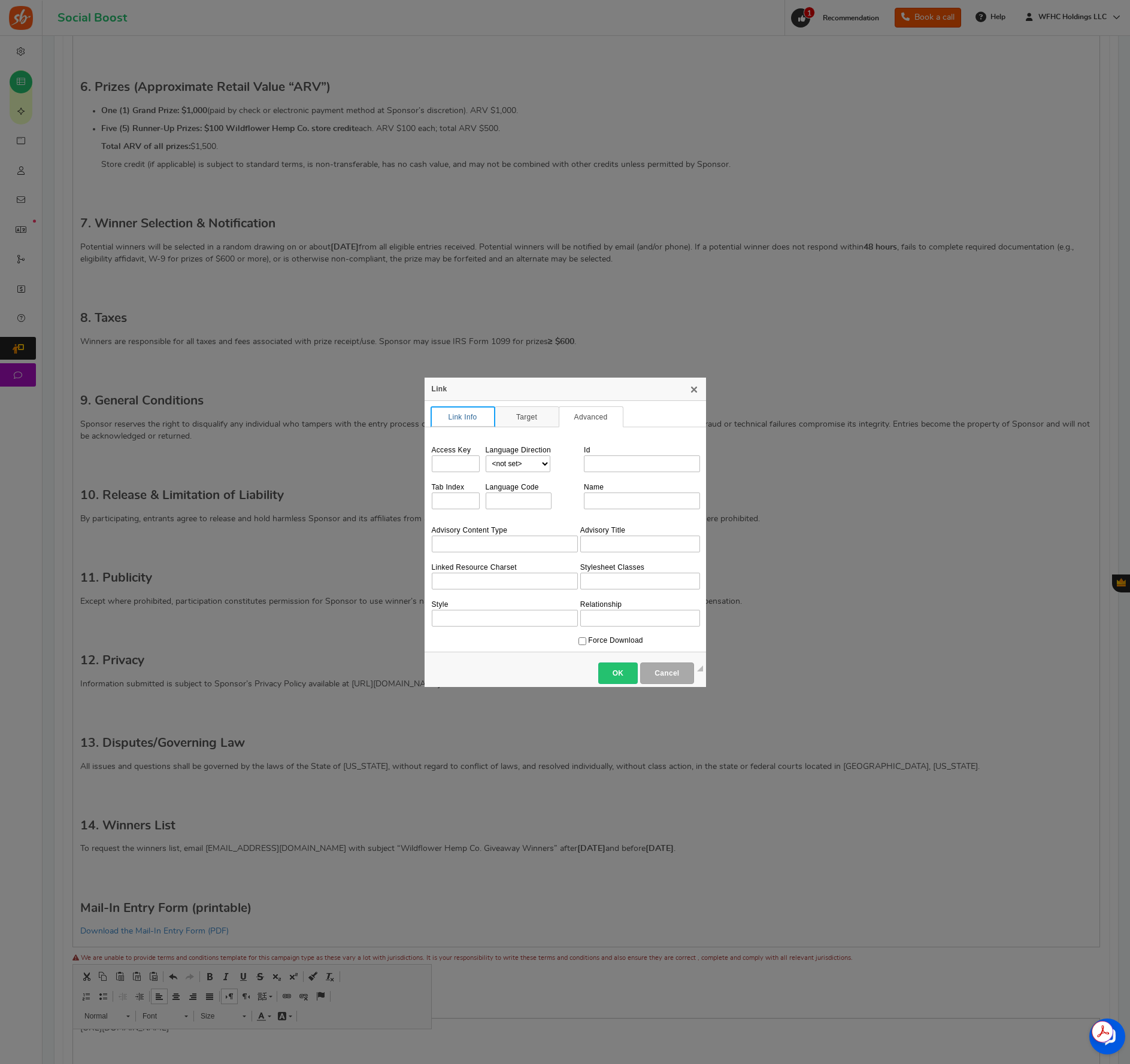
click at [483, 416] on link "Link Info" at bounding box center [463, 416] width 65 height 21
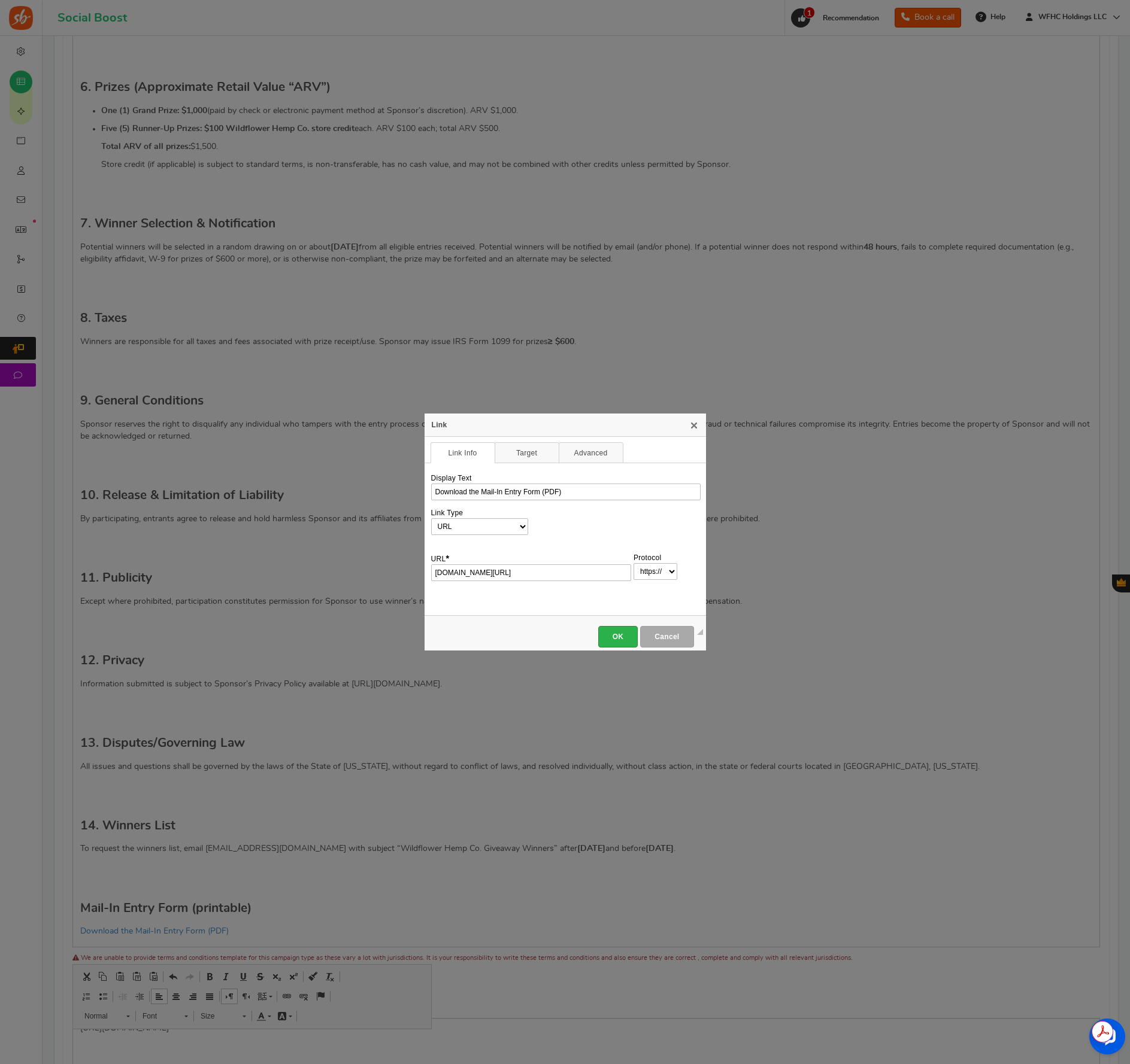
click at [625, 636] on span "OK" at bounding box center [618, 636] width 26 height 8
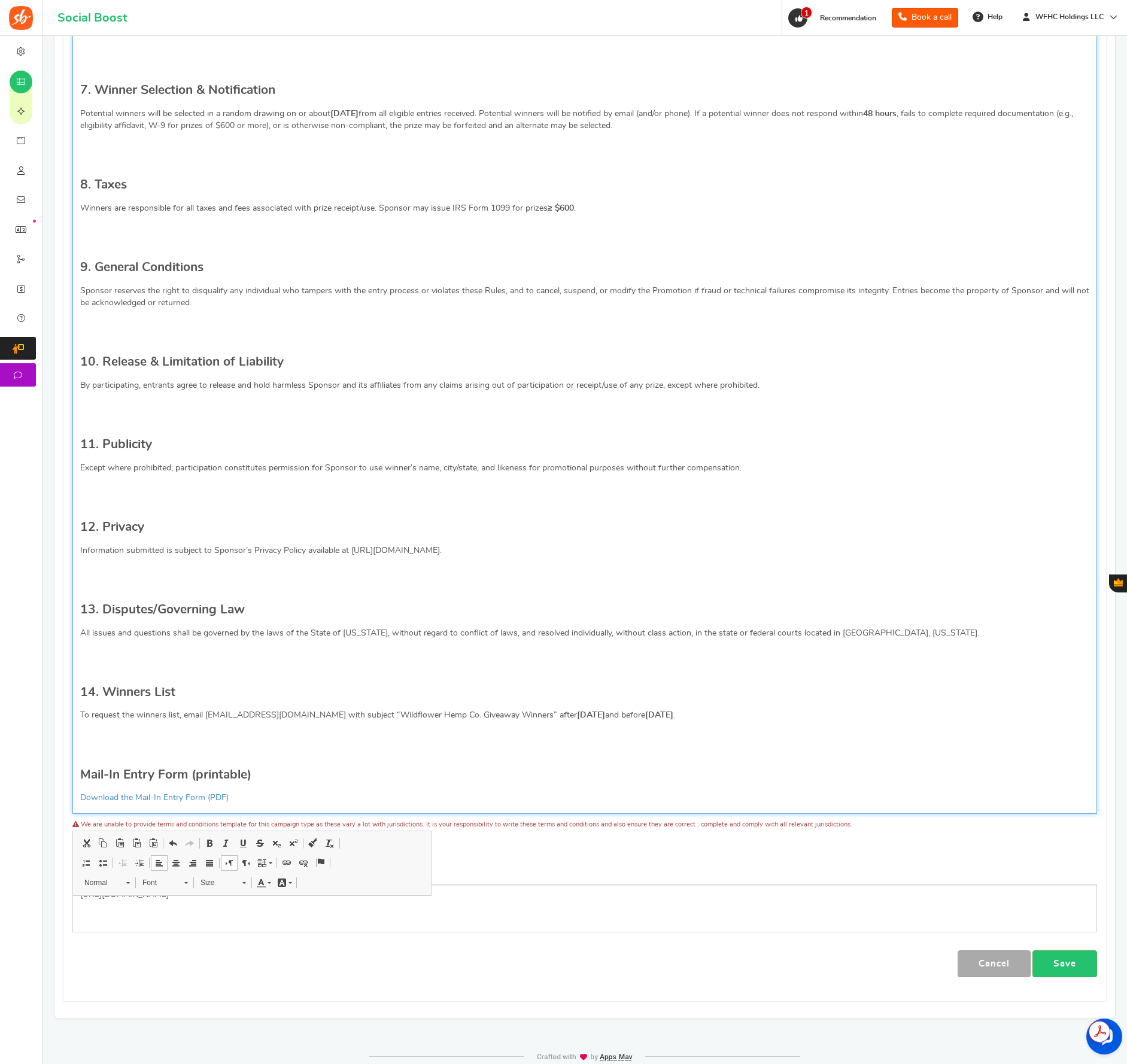
scroll to position [1148, 0]
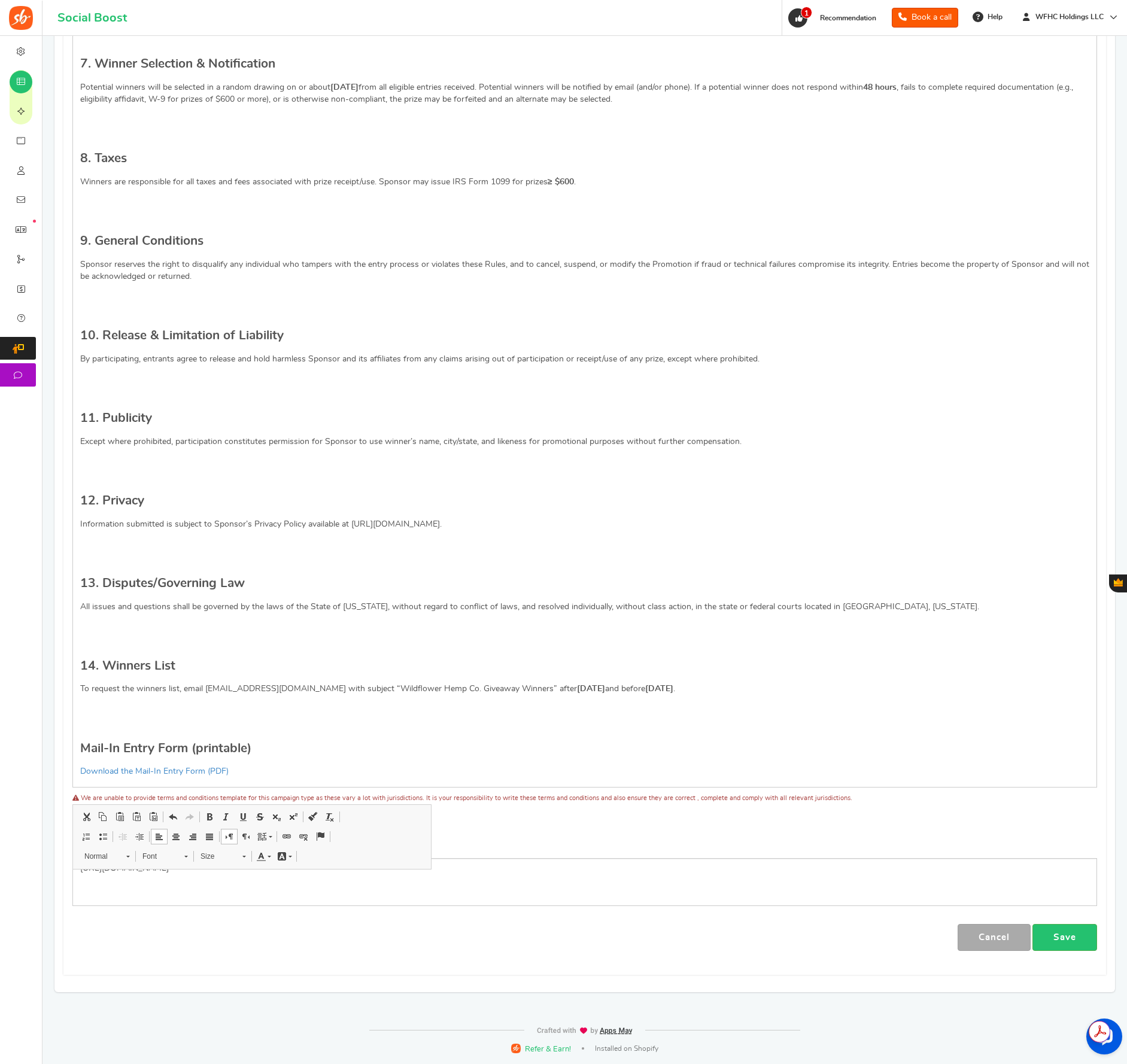
drag, startPoint x: 820, startPoint y: 921, endPoint x: 828, endPoint y: 922, distance: 8.1
click at [820, 921] on div "Campaign name Display Title shown publicly WILD $1,000 GIVEAWAY This will be sh…" at bounding box center [585, 8] width 1025 height 1886
click at [1090, 935] on link "Save" at bounding box center [1065, 937] width 65 height 27
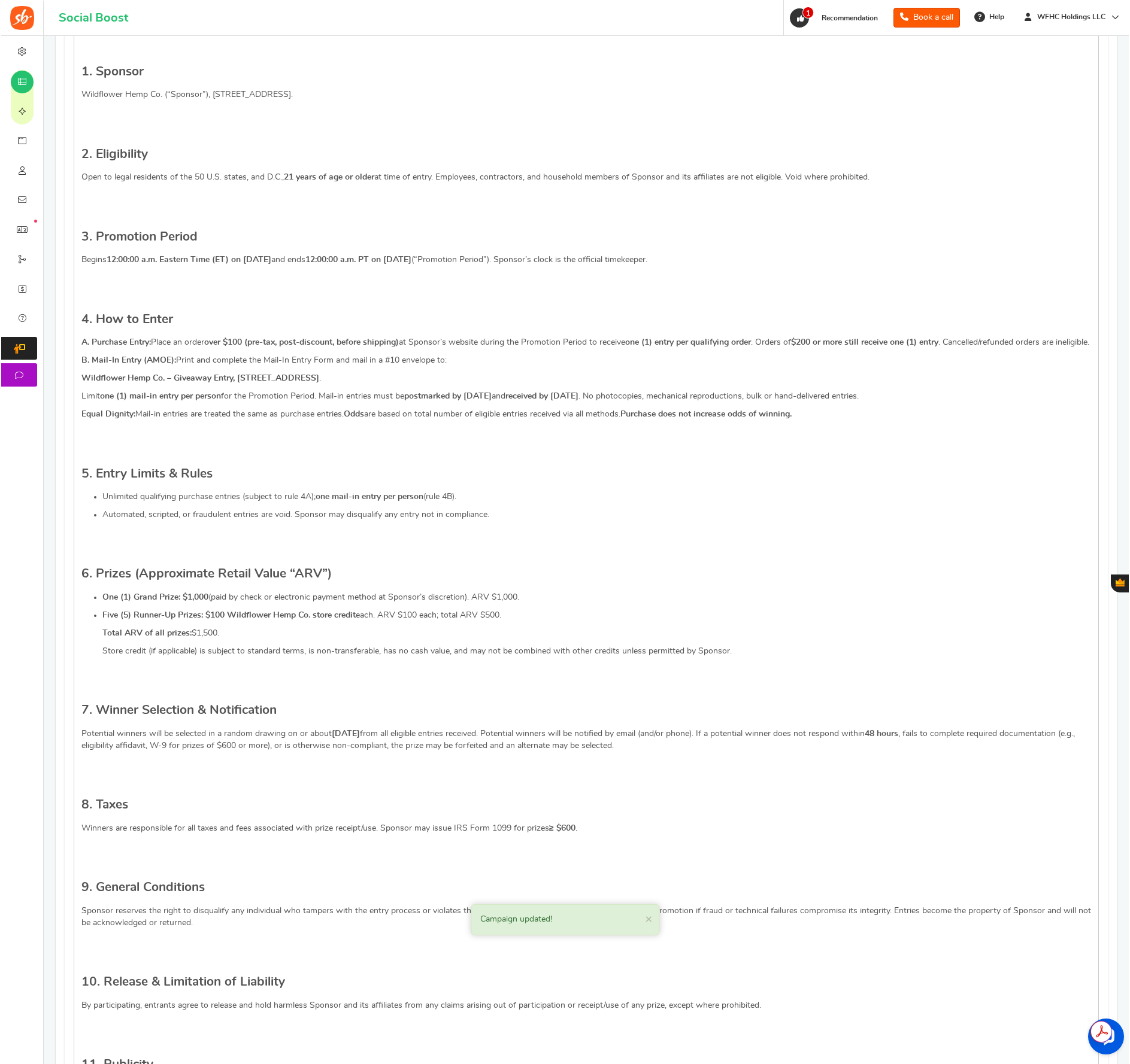
scroll to position [0, 0]
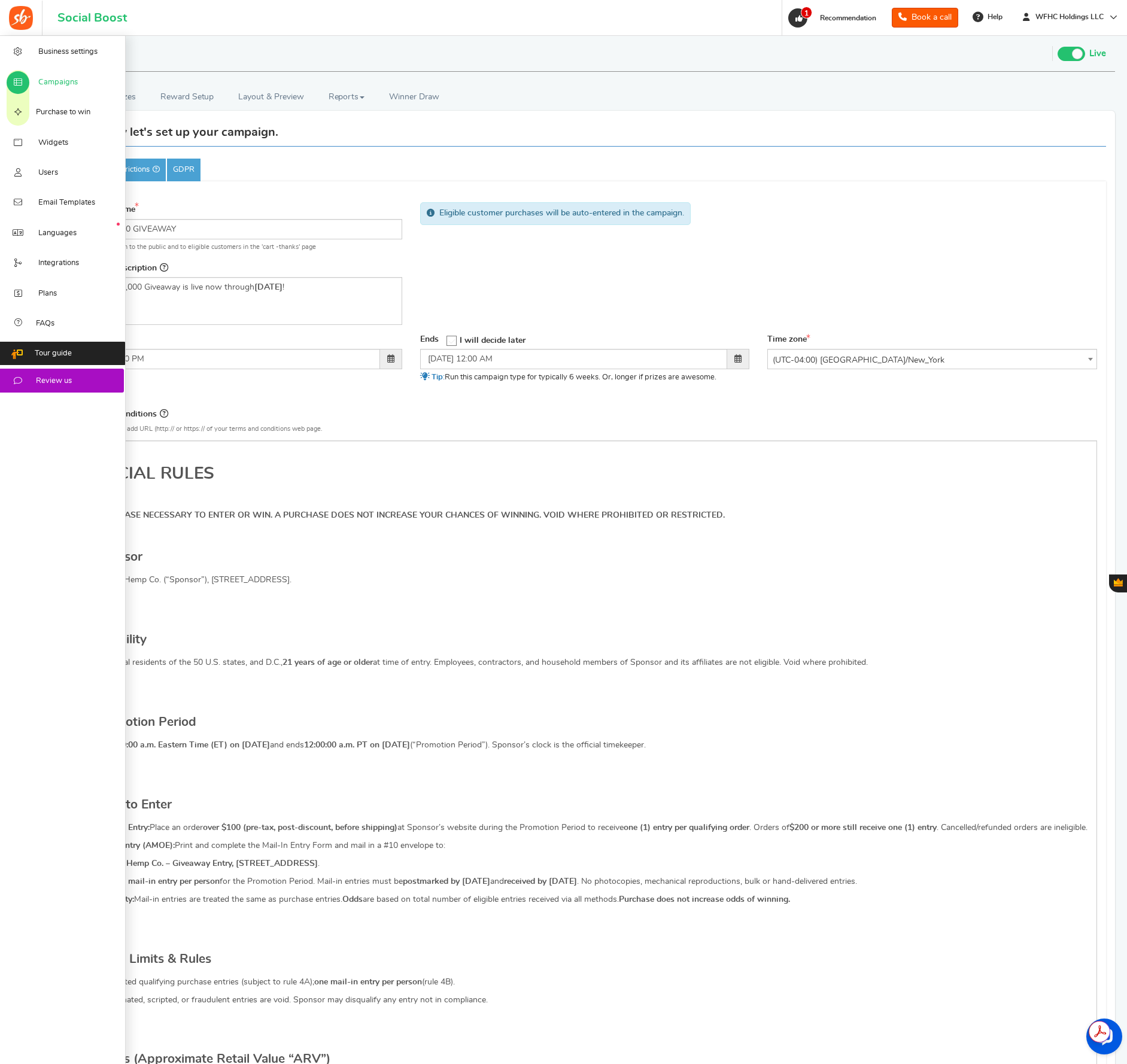
click at [64, 83] on span "Campaigns" at bounding box center [58, 83] width 40 height 11
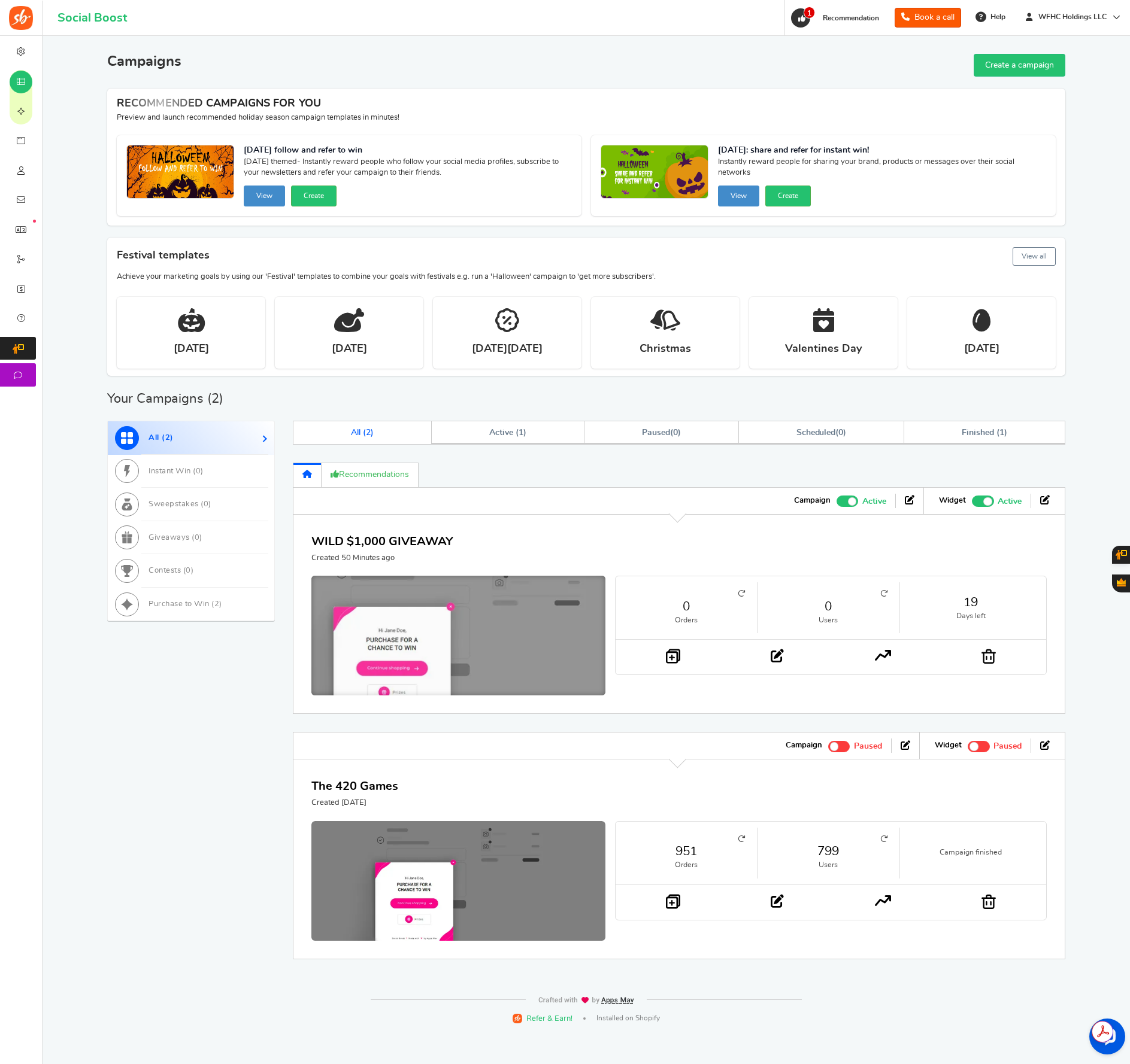
click at [448, 590] on img at bounding box center [458, 639] width 441 height 188
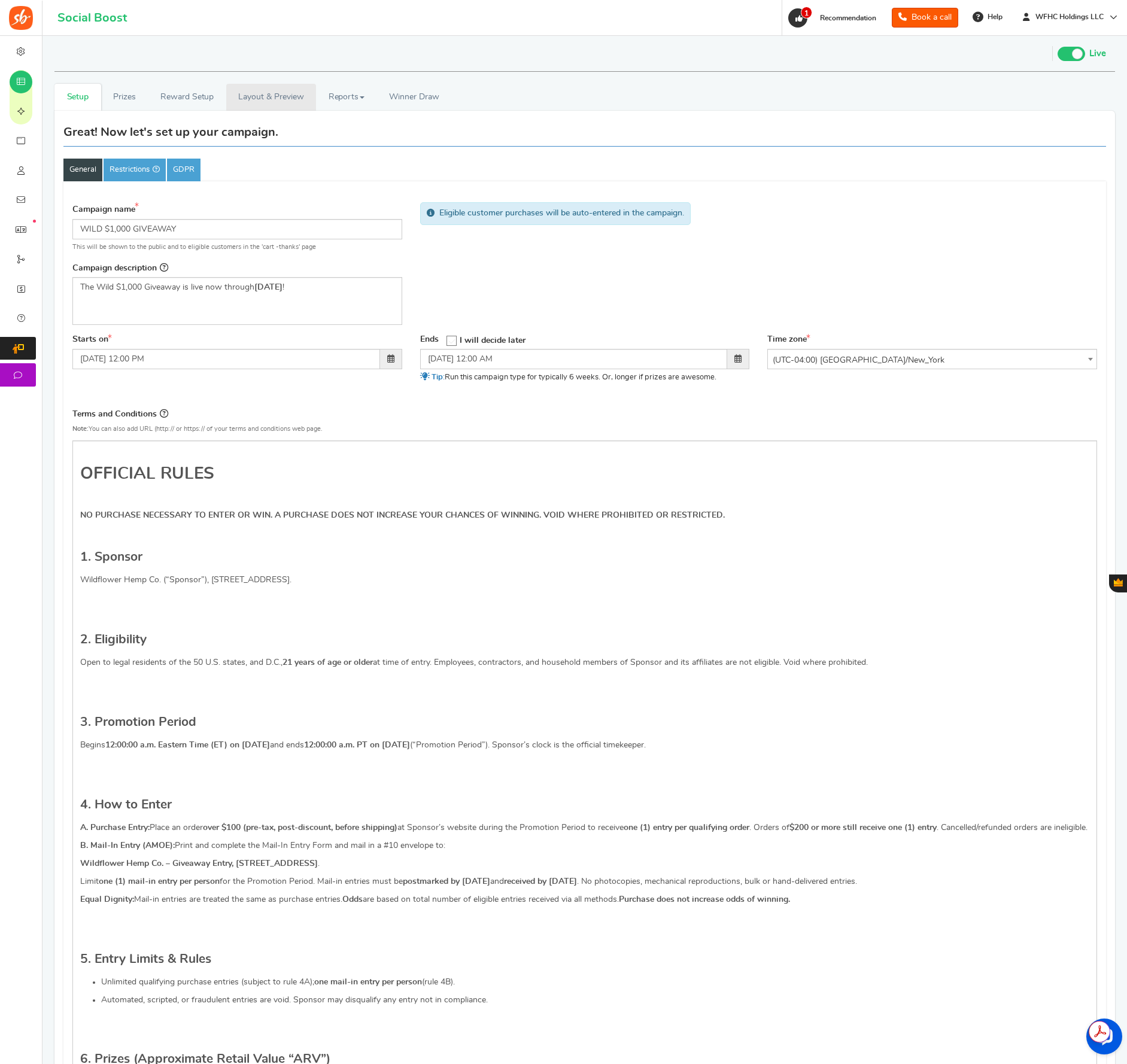
click at [258, 101] on link "Layout & Preview" at bounding box center [271, 97] width 90 height 27
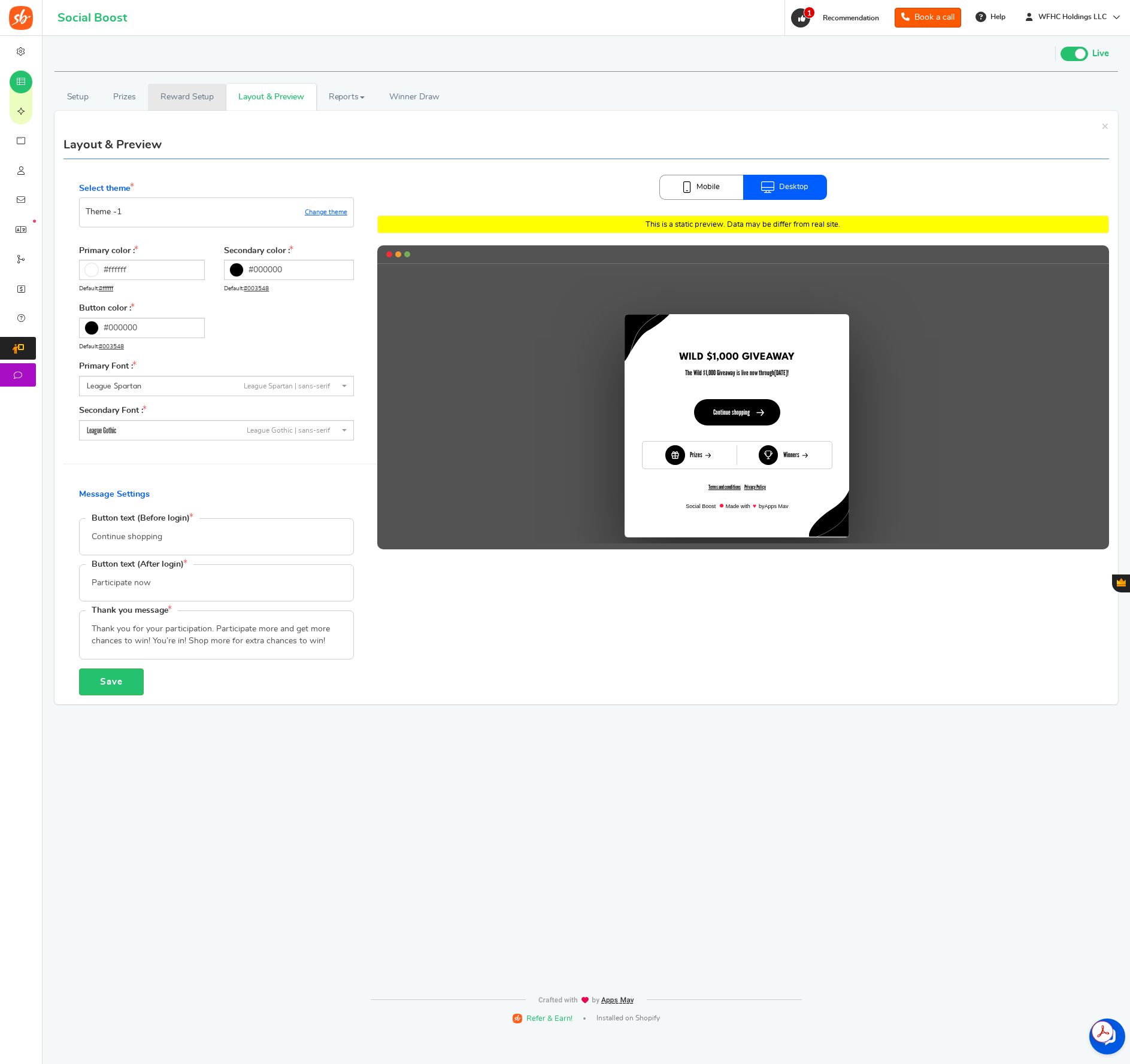
click at [205, 102] on link "Reward Setup" at bounding box center [187, 97] width 78 height 27
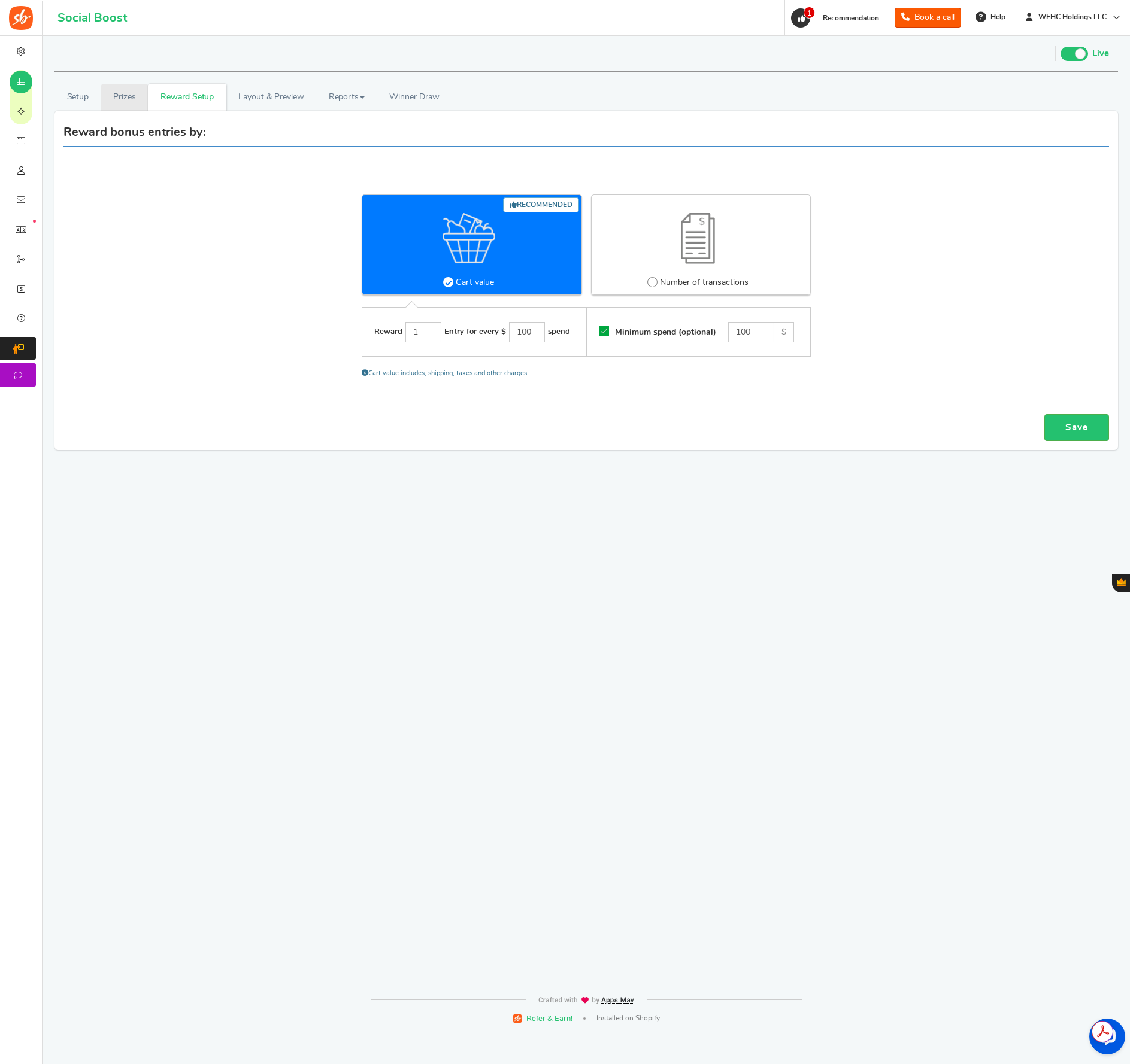
click at [128, 100] on link "Prizes" at bounding box center [125, 97] width 47 height 27
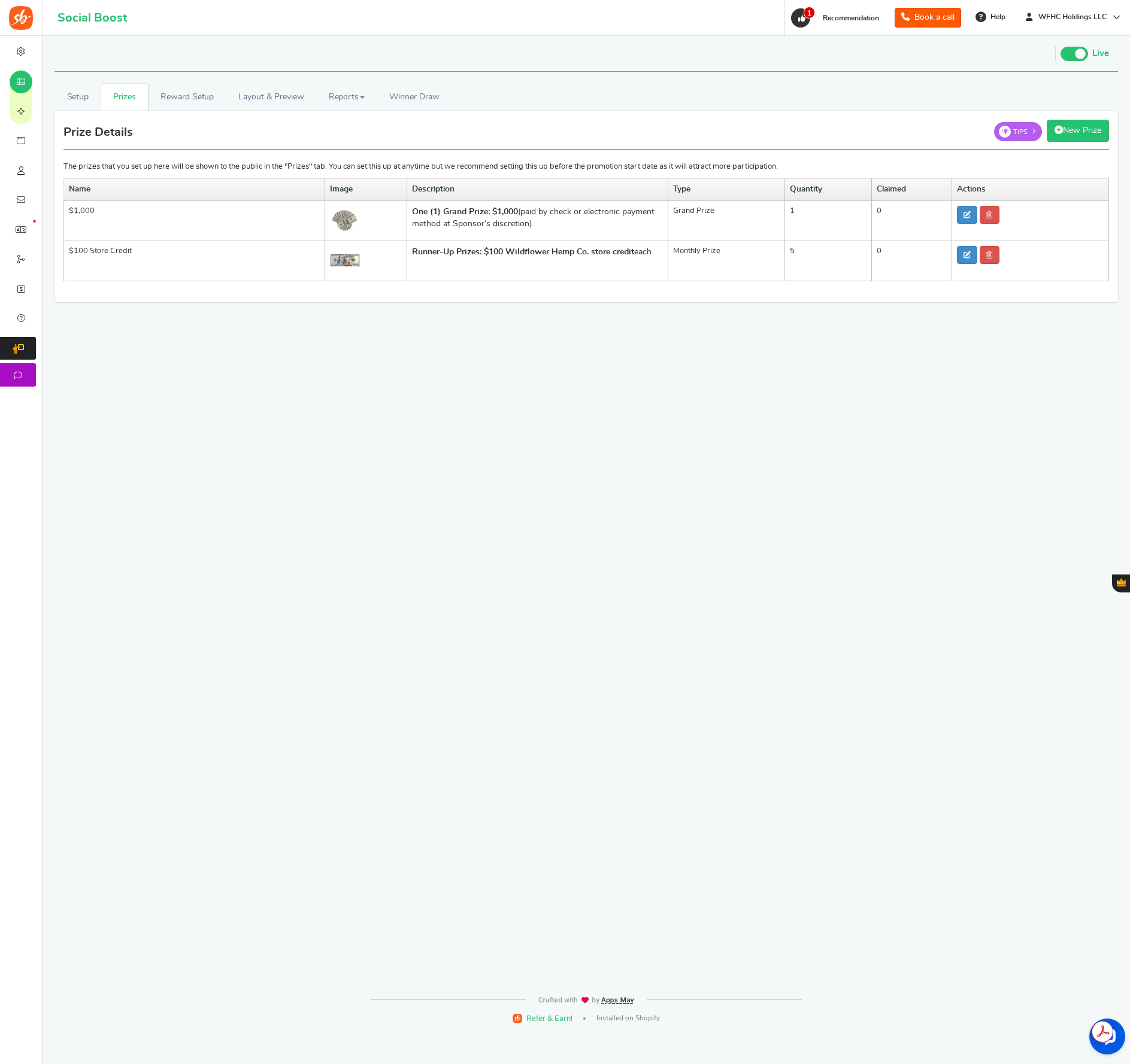
click at [623, 268] on td "Runner-Up Prizes: $100 Wildflower Hemp Co. store credit each" at bounding box center [536, 261] width 261 height 40
click at [964, 257] on icon at bounding box center [966, 255] width 7 height 7
type input "$100 Store Credit"
type input "5"
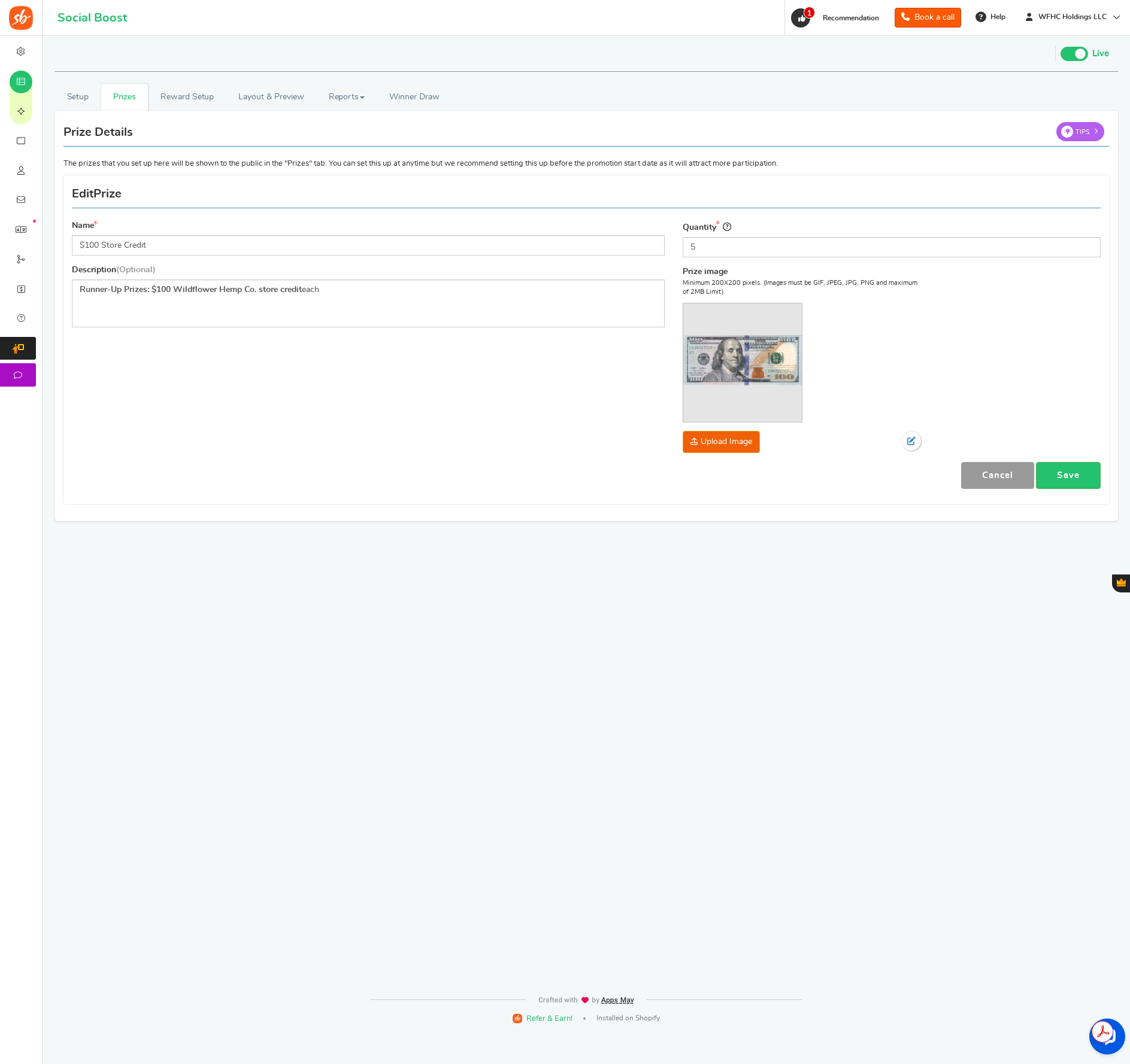
click at [999, 480] on link "Cancel" at bounding box center [997, 475] width 73 height 27
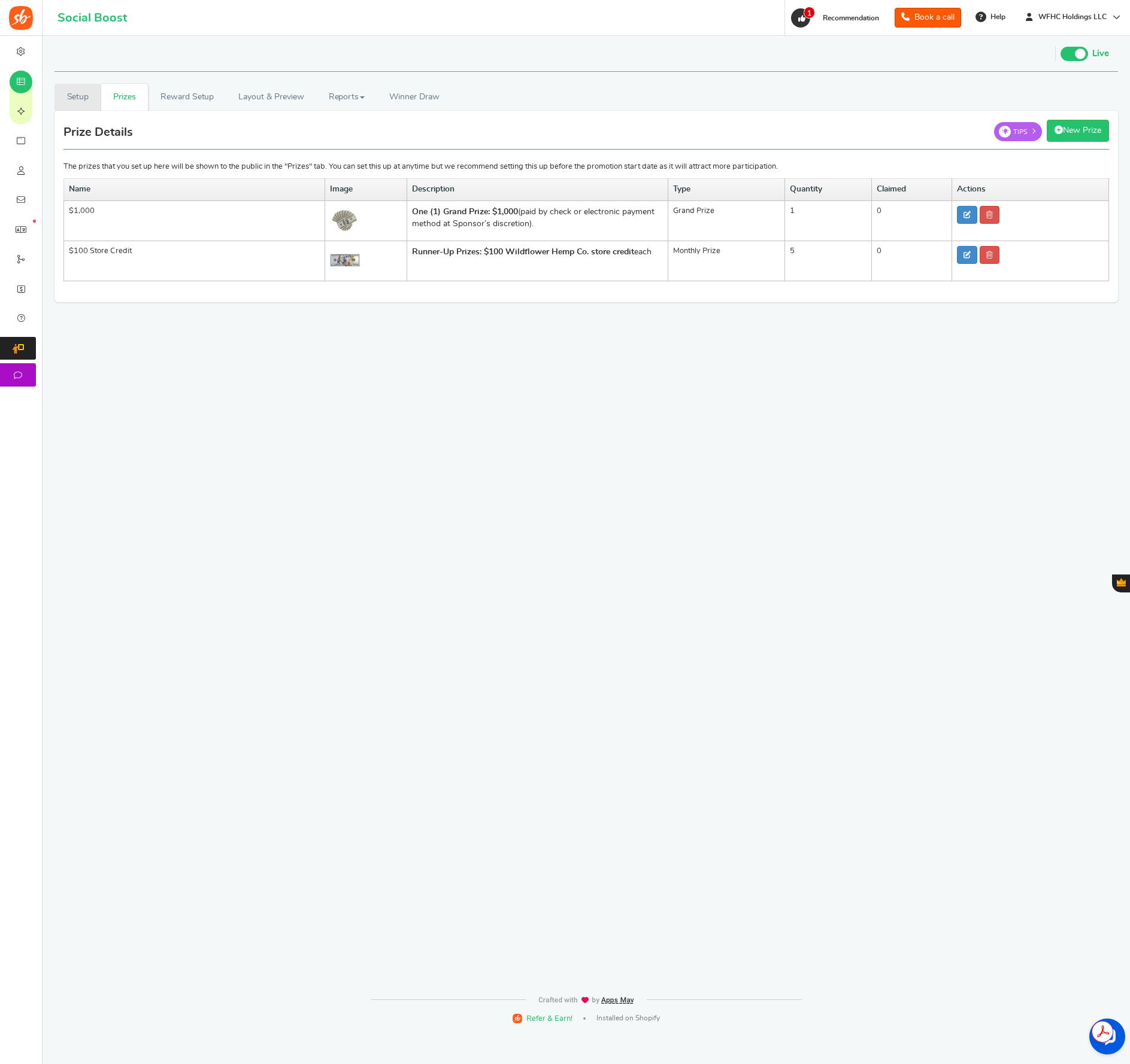
click at [86, 100] on link "Setup" at bounding box center [77, 97] width 47 height 27
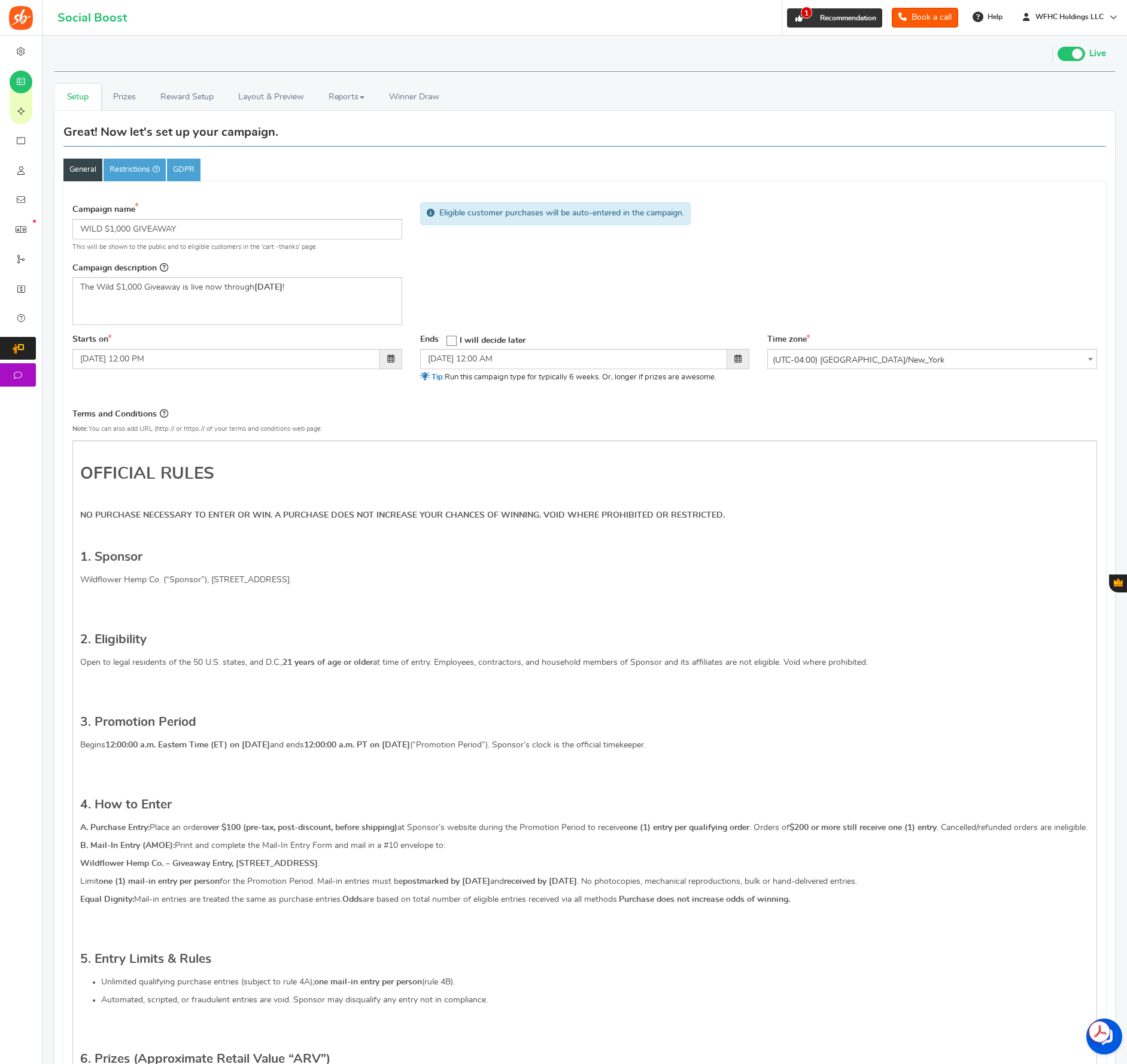
click at [805, 15] on span "1" at bounding box center [806, 13] width 11 height 12
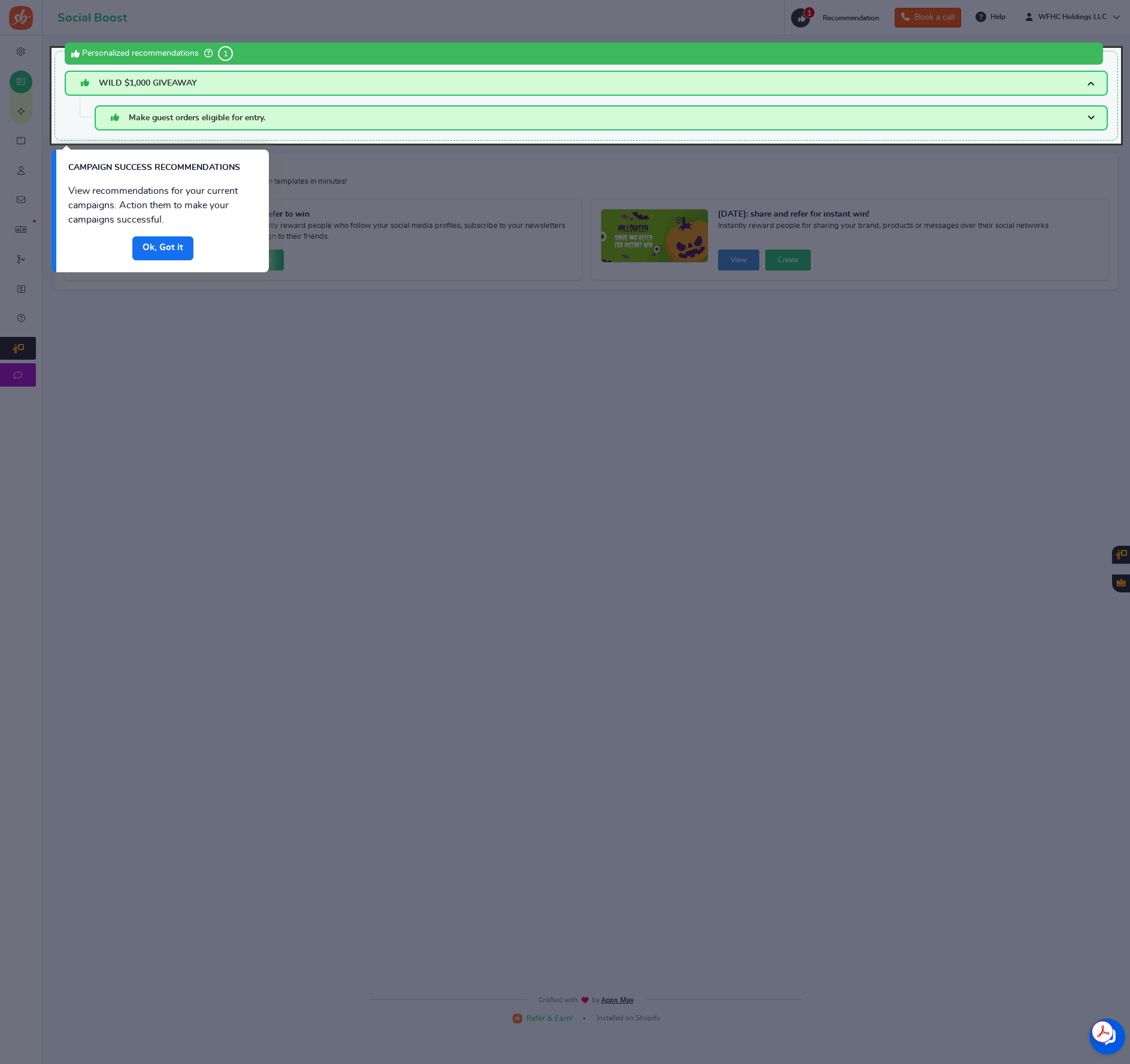
click at [169, 246] on link "Done" at bounding box center [163, 248] width 61 height 24
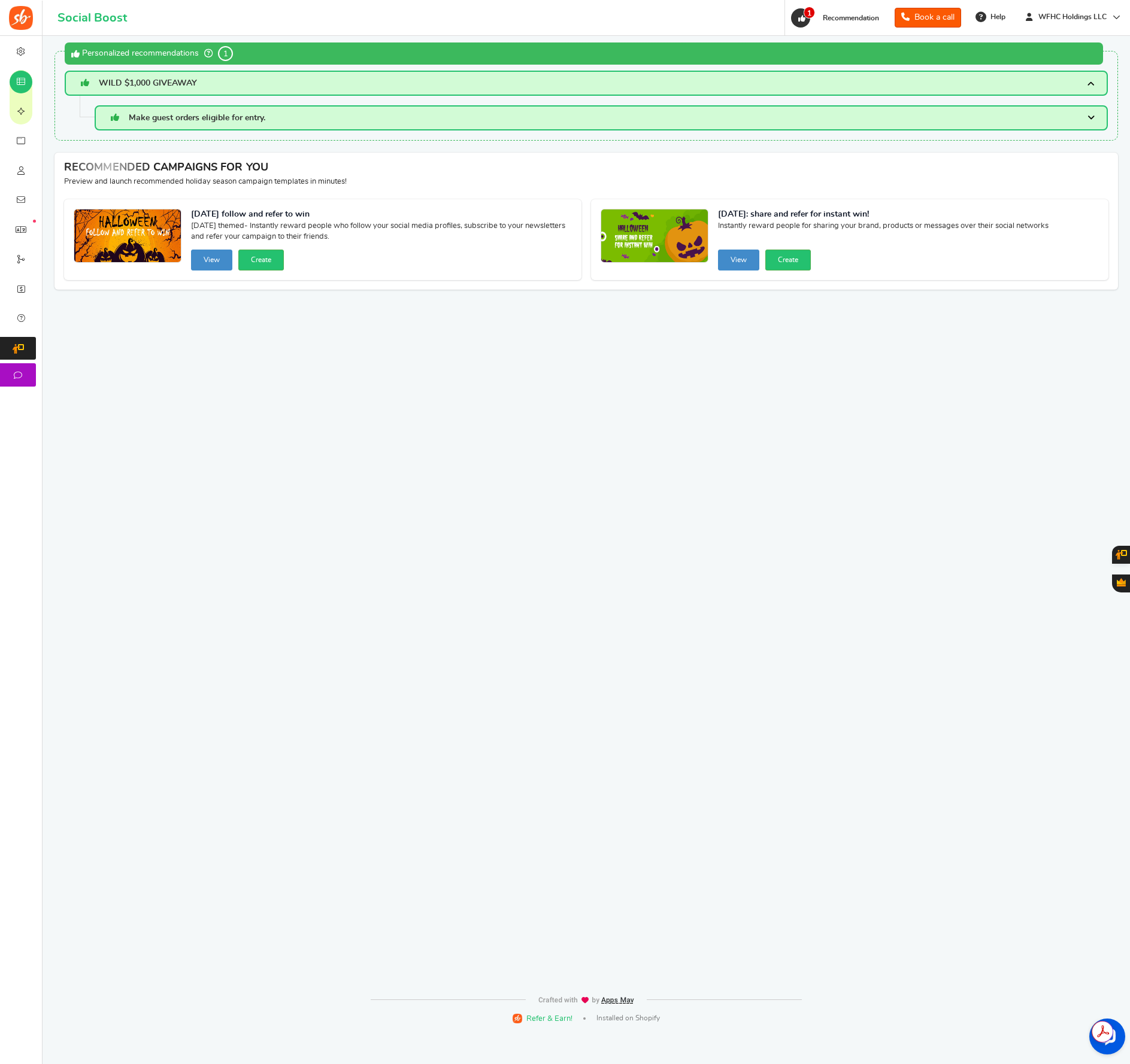
click at [1089, 117] on span at bounding box center [1090, 118] width 7 height 11
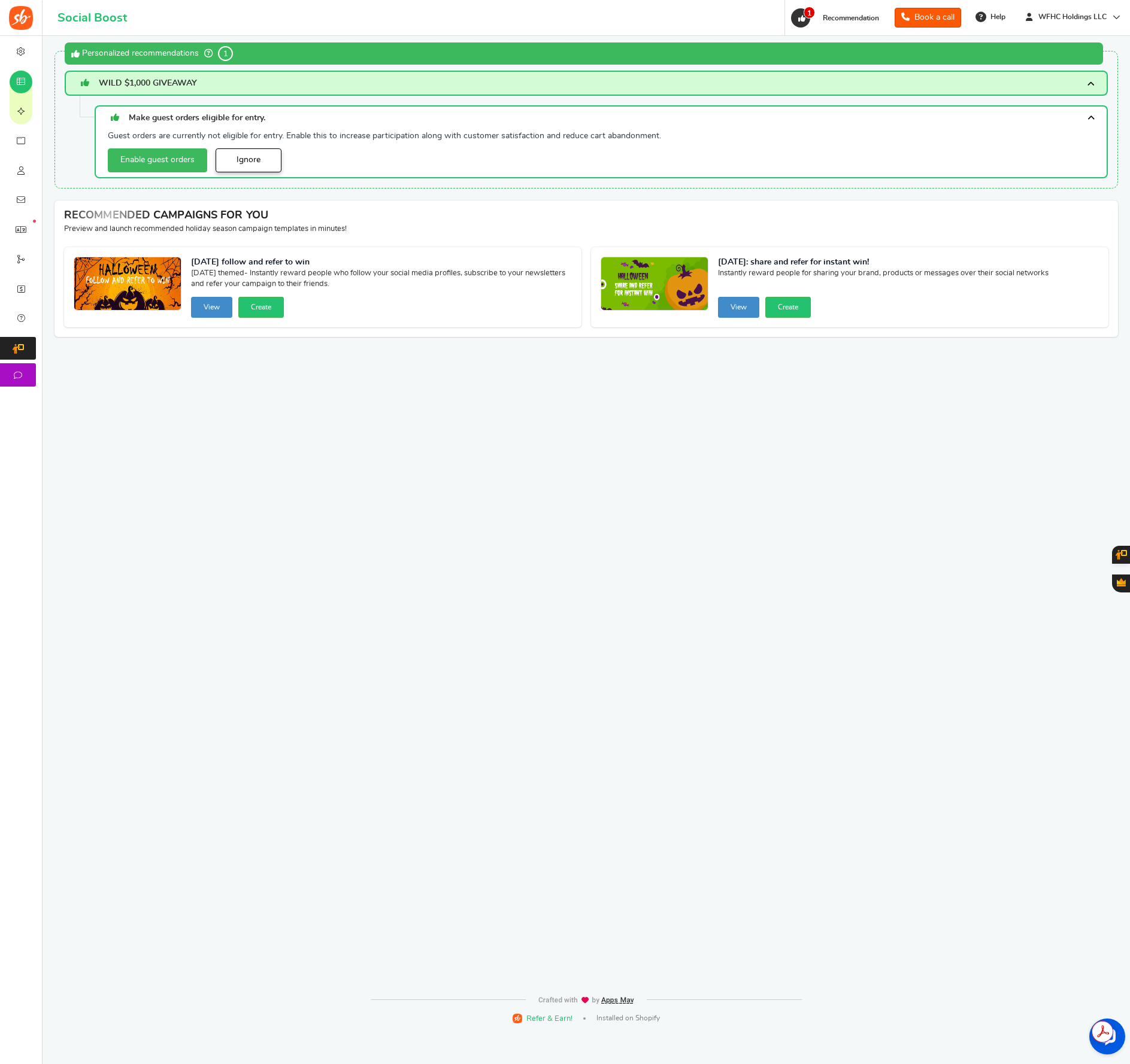
click at [260, 158] on link "Ignore" at bounding box center [249, 160] width 66 height 24
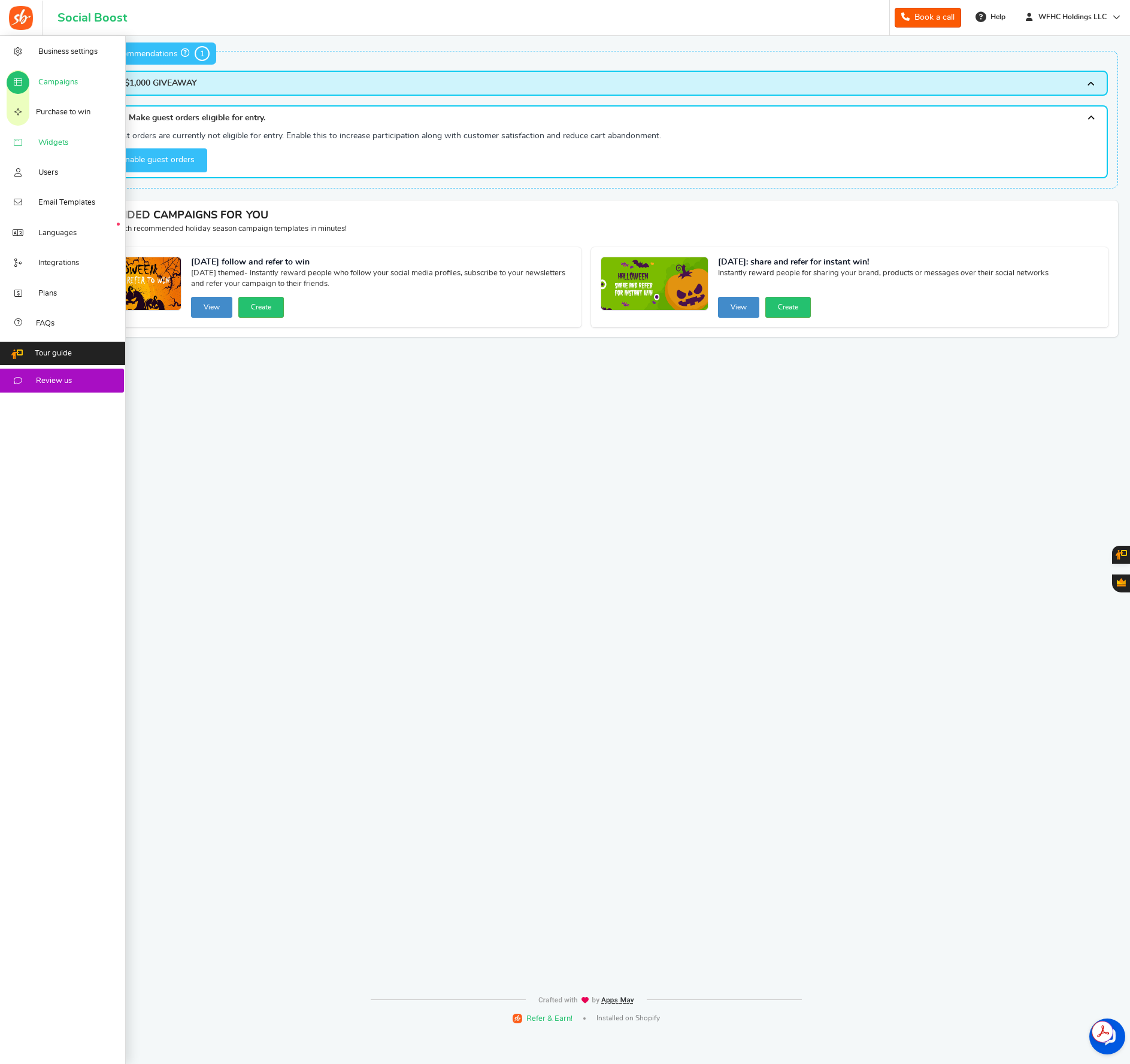
click at [54, 143] on span "Widgets" at bounding box center [53, 143] width 30 height 11
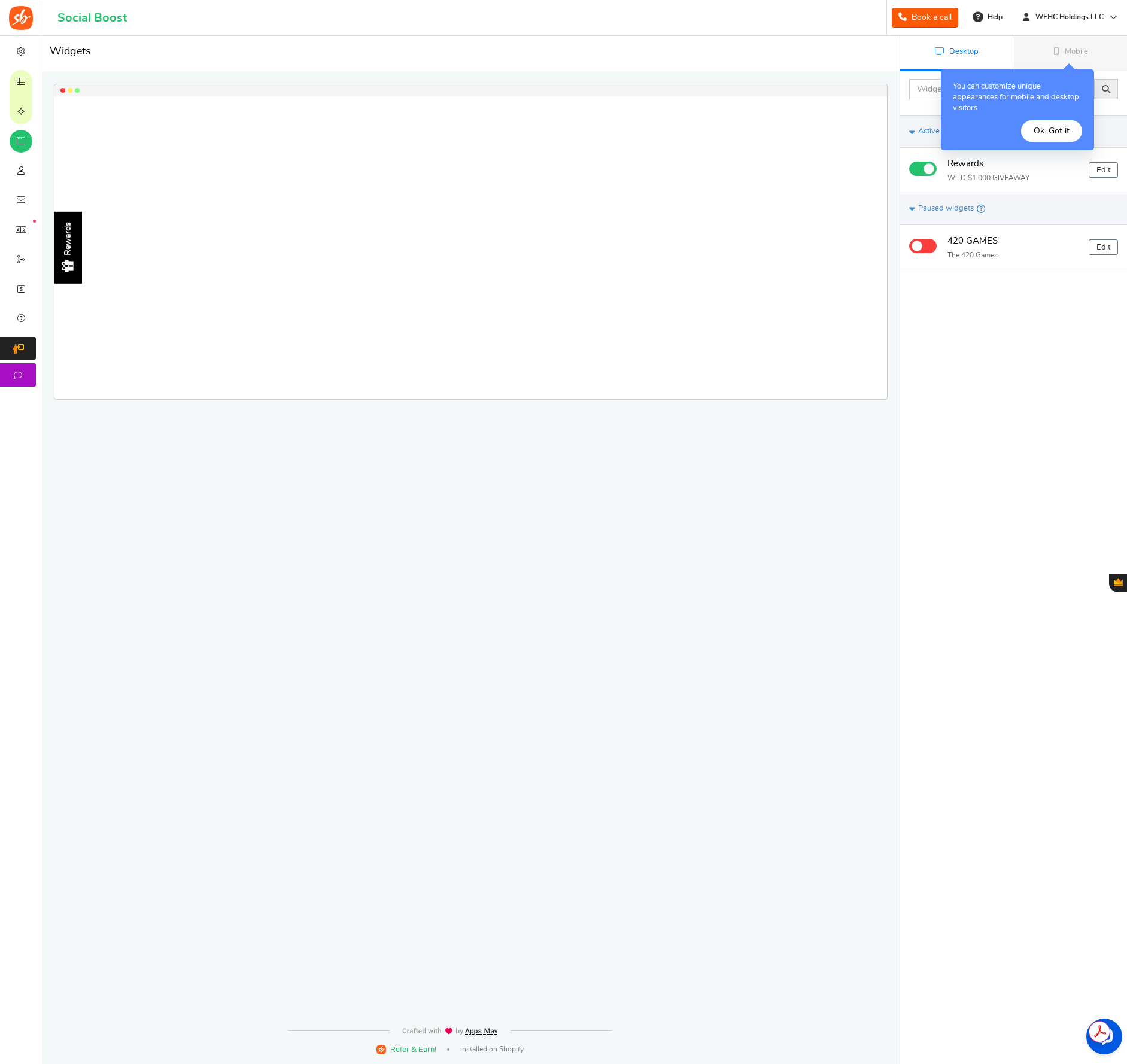
click at [1058, 131] on button "Ok. Got it" at bounding box center [1052, 131] width 61 height 21
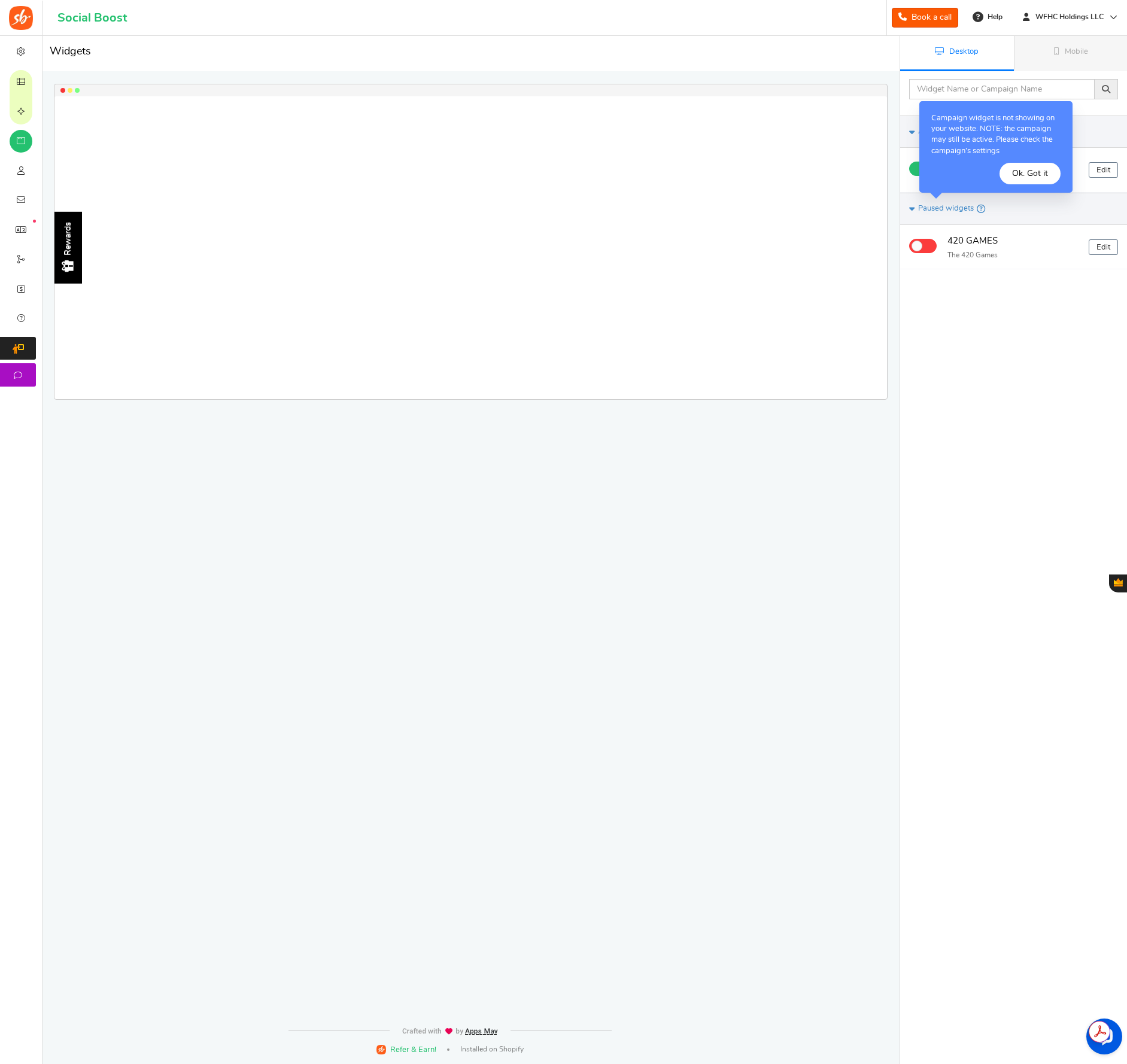
click at [1027, 177] on button "Ok. Got it" at bounding box center [1031, 174] width 61 height 21
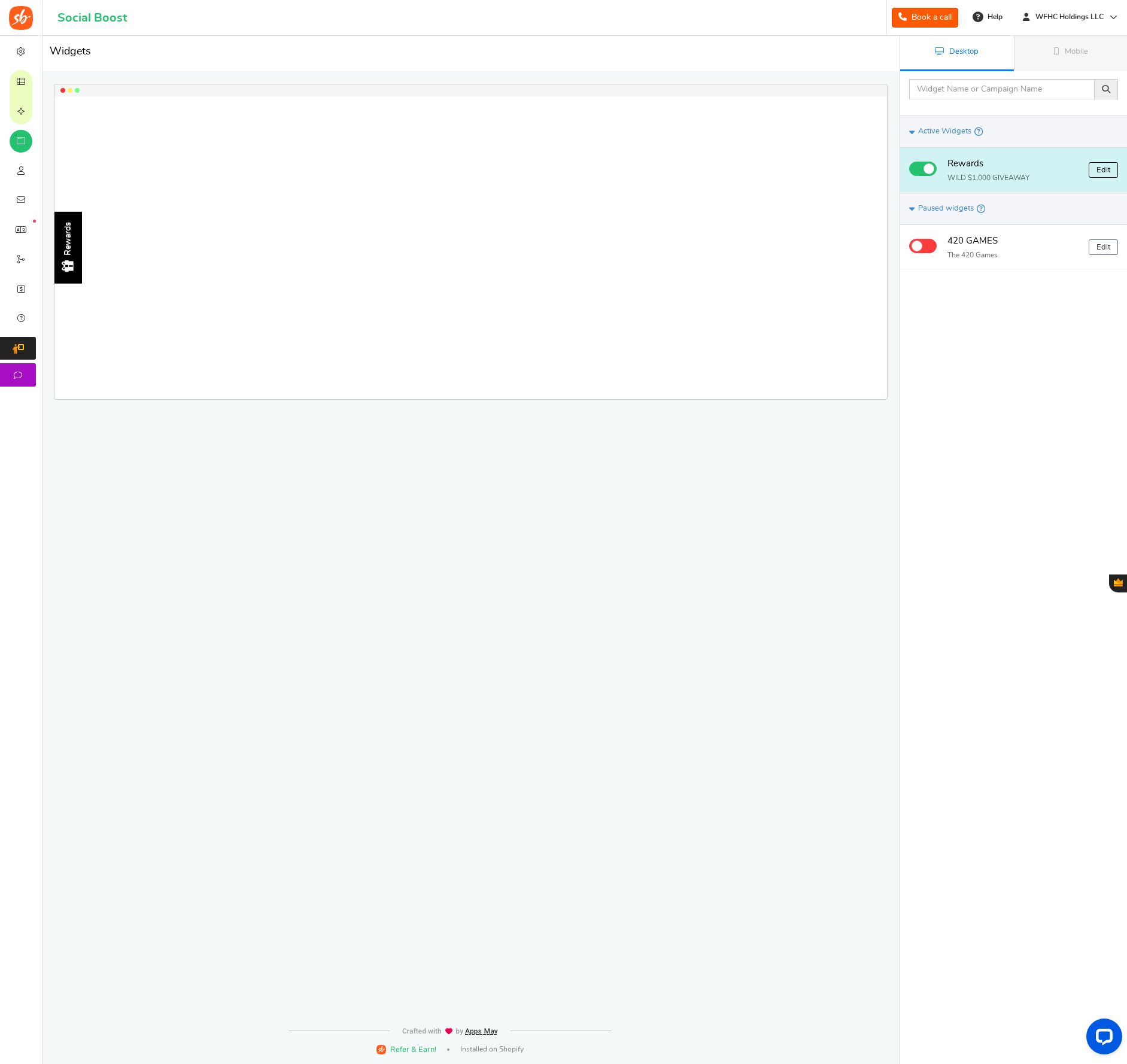
click at [1110, 171] on link "Edit" at bounding box center [1103, 170] width 29 height 15
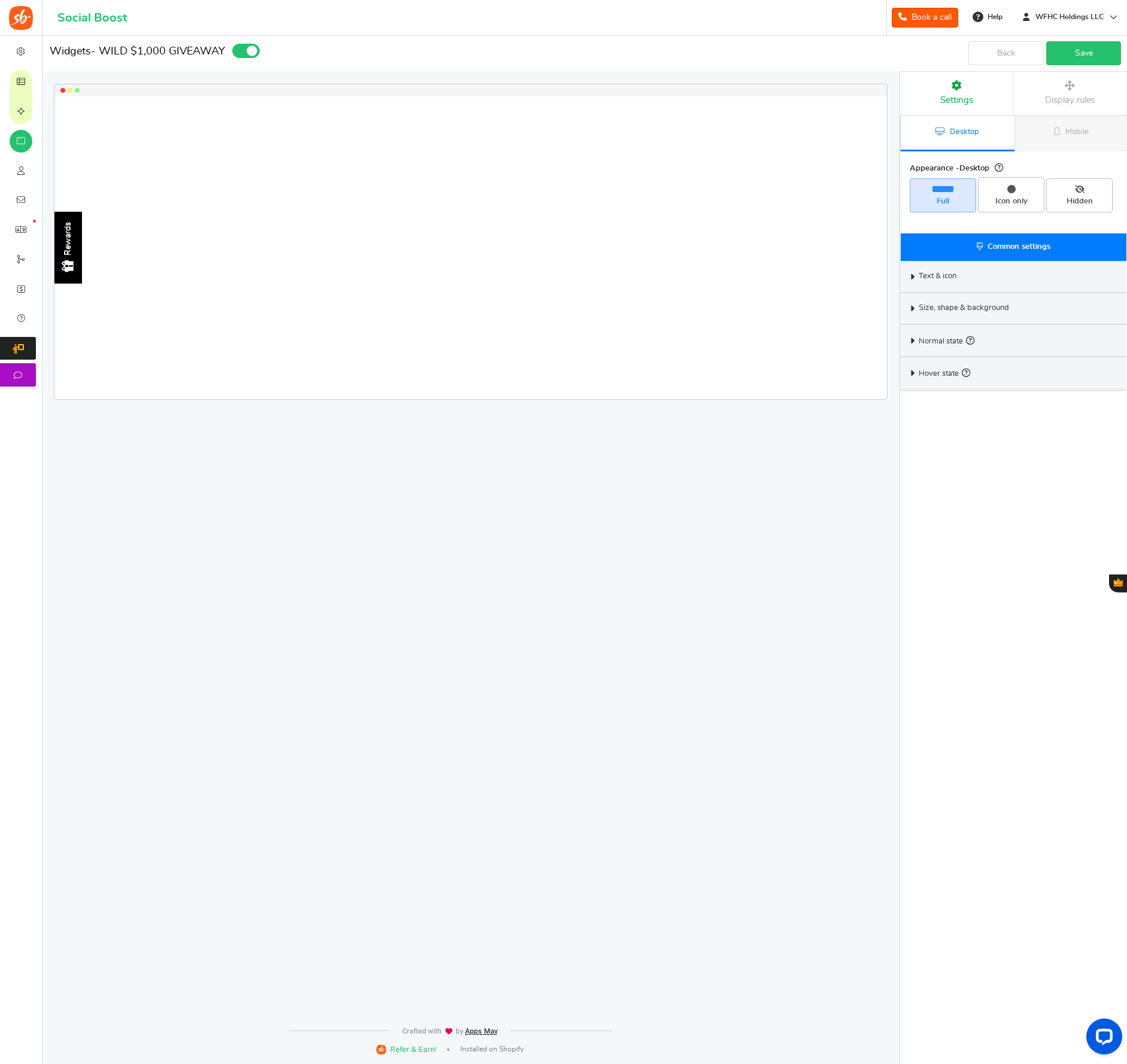
select select "left-side-drawer"
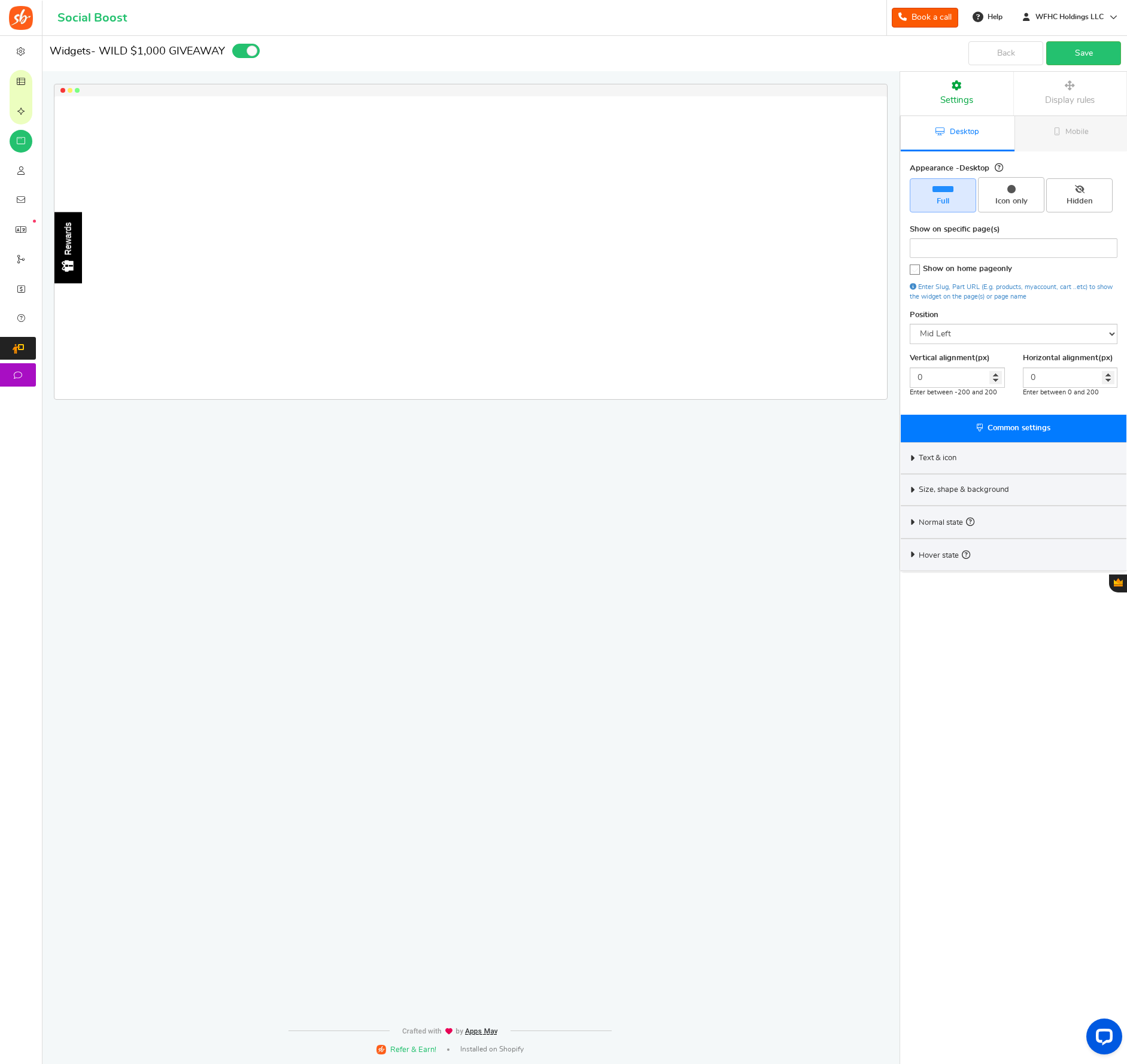
click at [915, 460] on div "Text & icon" at bounding box center [1014, 457] width 226 height 31
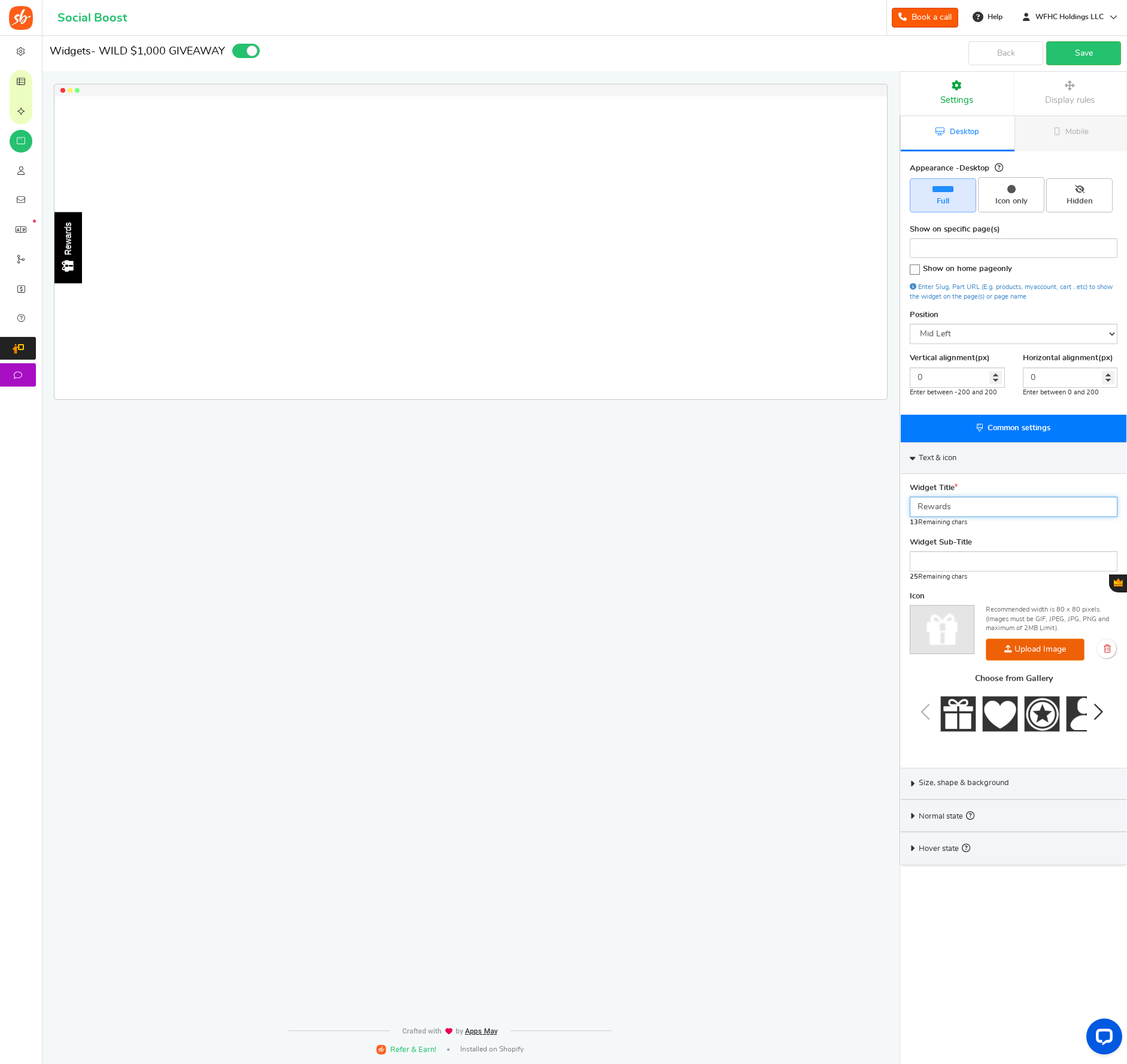
drag, startPoint x: 969, startPoint y: 507, endPoint x: 914, endPoint y: 508, distance: 55.0
click at [914, 508] on input "Rewards" at bounding box center [1014, 506] width 208 height 21
type input "E"
type input "$1,000 GIVEAWAY!"
click at [984, 555] on input "text" at bounding box center [1014, 561] width 208 height 21
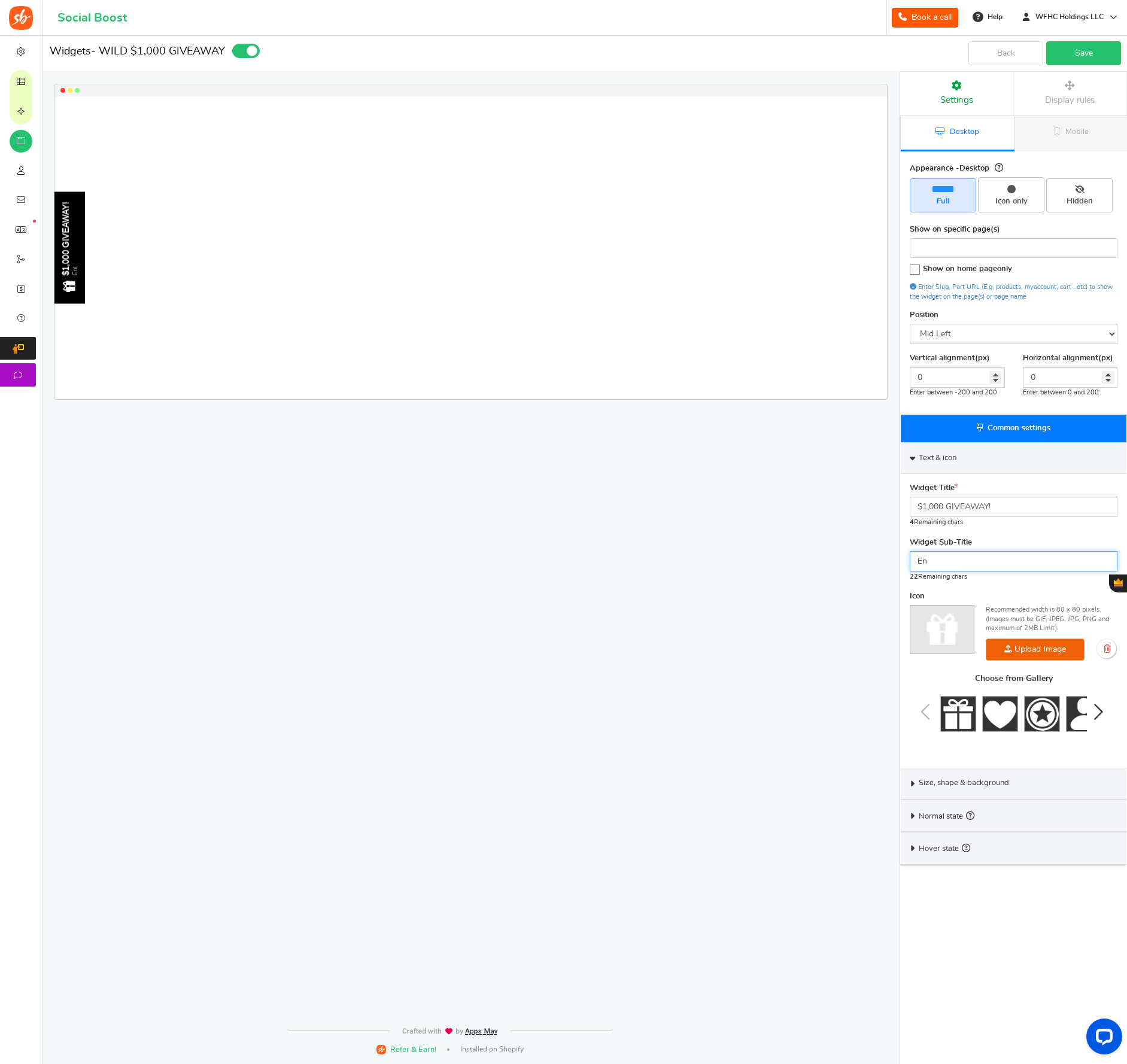
type input "E"
type input "O"
type input "4"
type input "O"
drag, startPoint x: 1020, startPoint y: 564, endPoint x: 909, endPoint y: 564, distance: 111.0
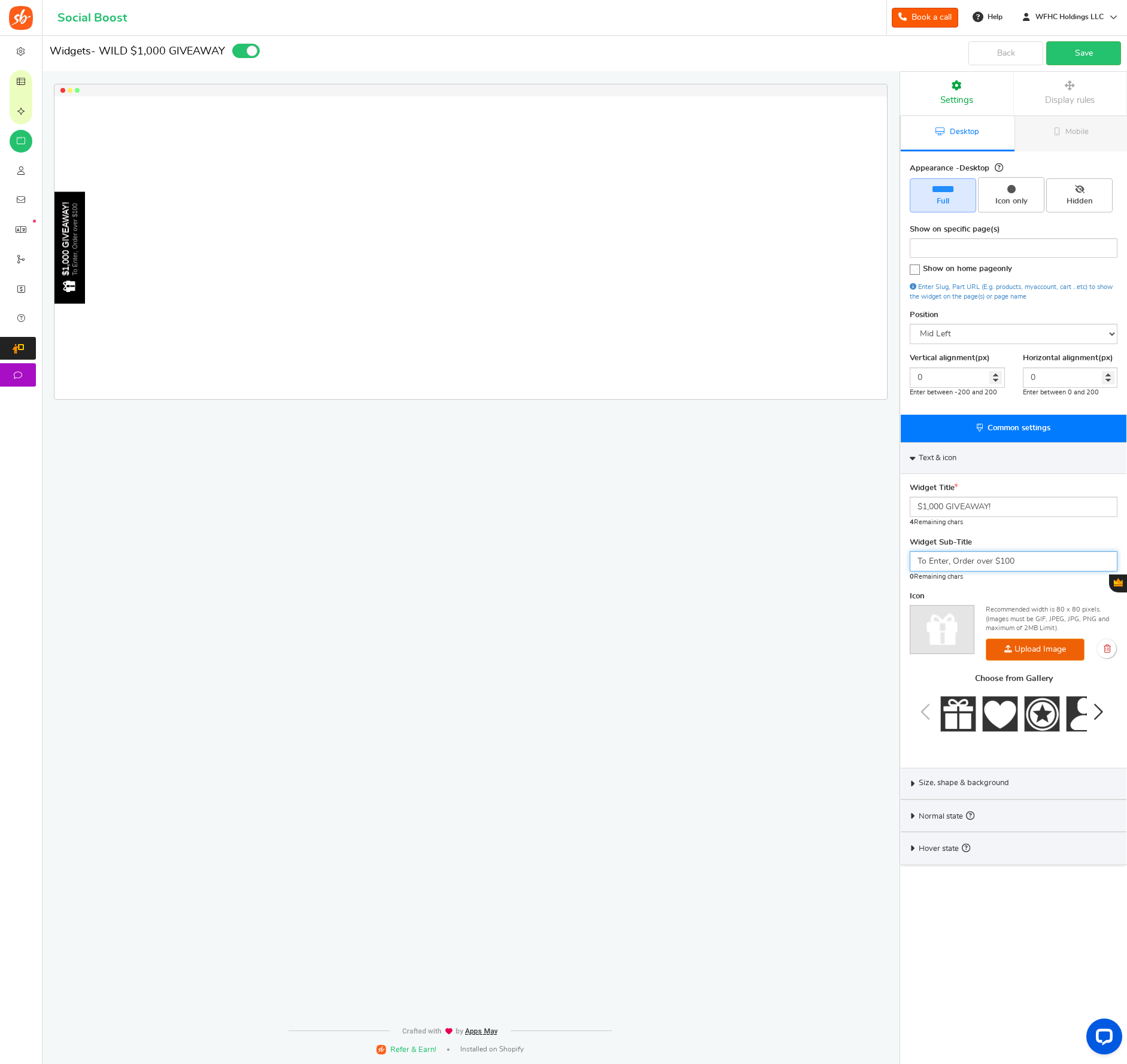
click at [909, 564] on div "Widget Title $1,000 GIVEAWAY! 4 Remaining chars Widget Sub-Title To Enter, Orde…" at bounding box center [1014, 621] width 226 height 294
paste input "Place an o"
type input "Place an order over $100"
click at [723, 571] on div "$1,000 GIVEAWAY! Place an order over $100 Loading.. × To configure LightBox lay…" at bounding box center [467, 508] width 900 height 945
click at [1101, 713] on icon "Next slide" at bounding box center [1098, 712] width 15 height 24
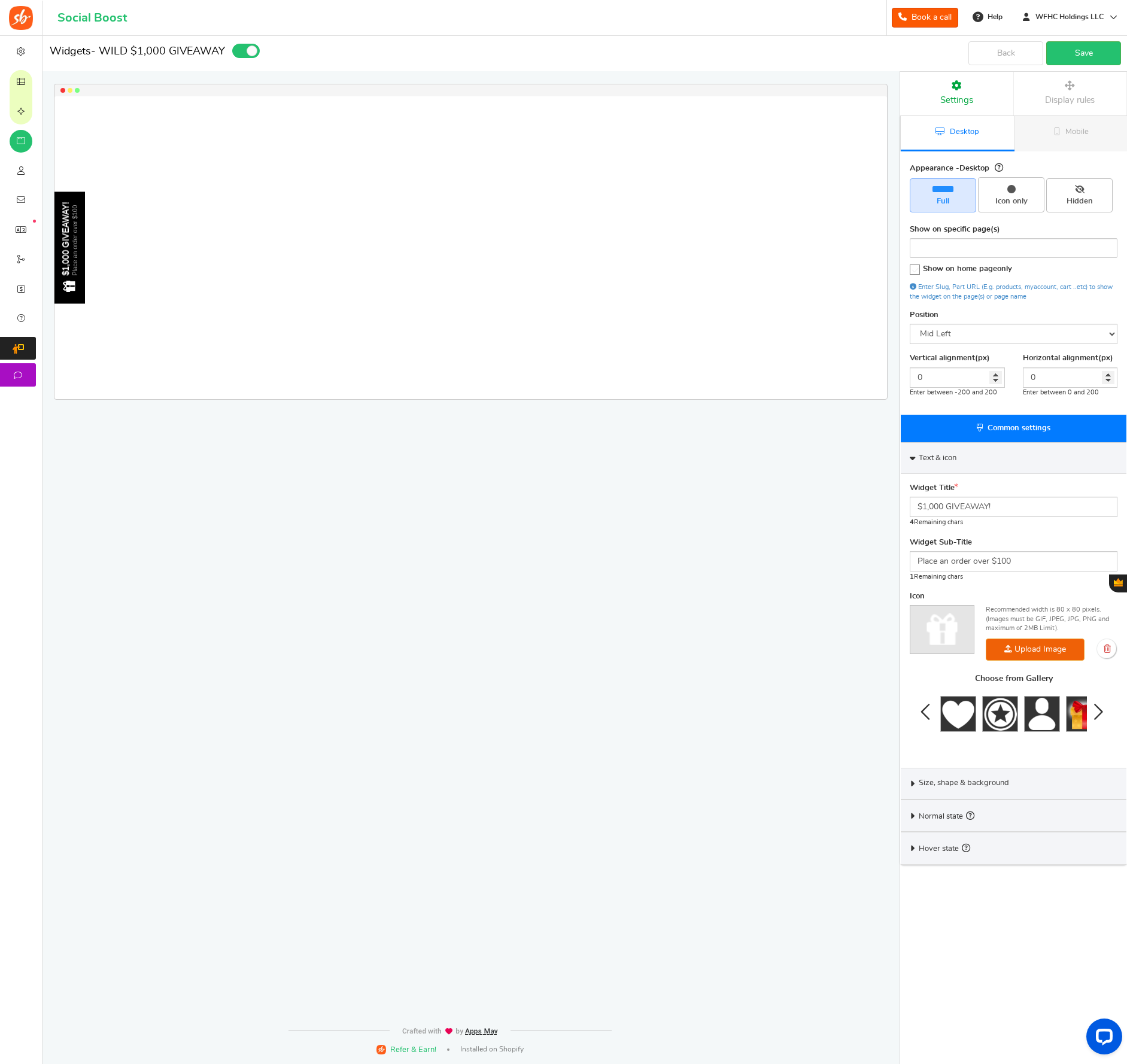
click at [1101, 713] on icon "Next slide" at bounding box center [1098, 712] width 15 height 24
click at [1101, 712] on icon "Next slide" at bounding box center [1098, 712] width 15 height 24
click at [1100, 712] on icon "Next slide" at bounding box center [1098, 712] width 15 height 24
click at [1100, 712] on div "Choose from Gallery" at bounding box center [1014, 712] width 208 height 75
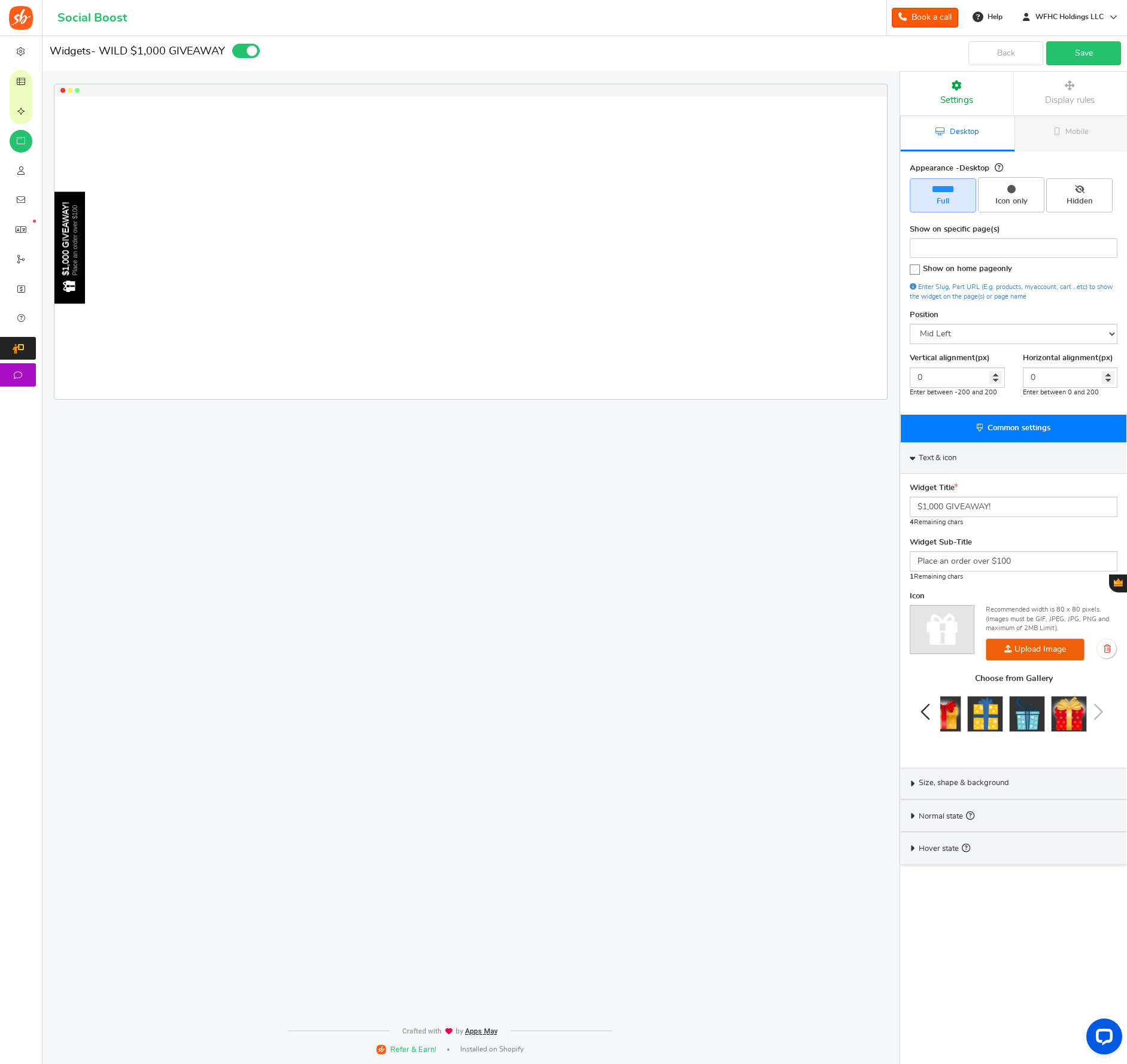
click at [921, 714] on icon "Previous slide" at bounding box center [926, 712] width 15 height 24
click at [927, 712] on icon "Previous slide" at bounding box center [926, 712] width 15 height 24
click at [923, 712] on icon "Previous slide" at bounding box center [926, 712] width 15 height 24
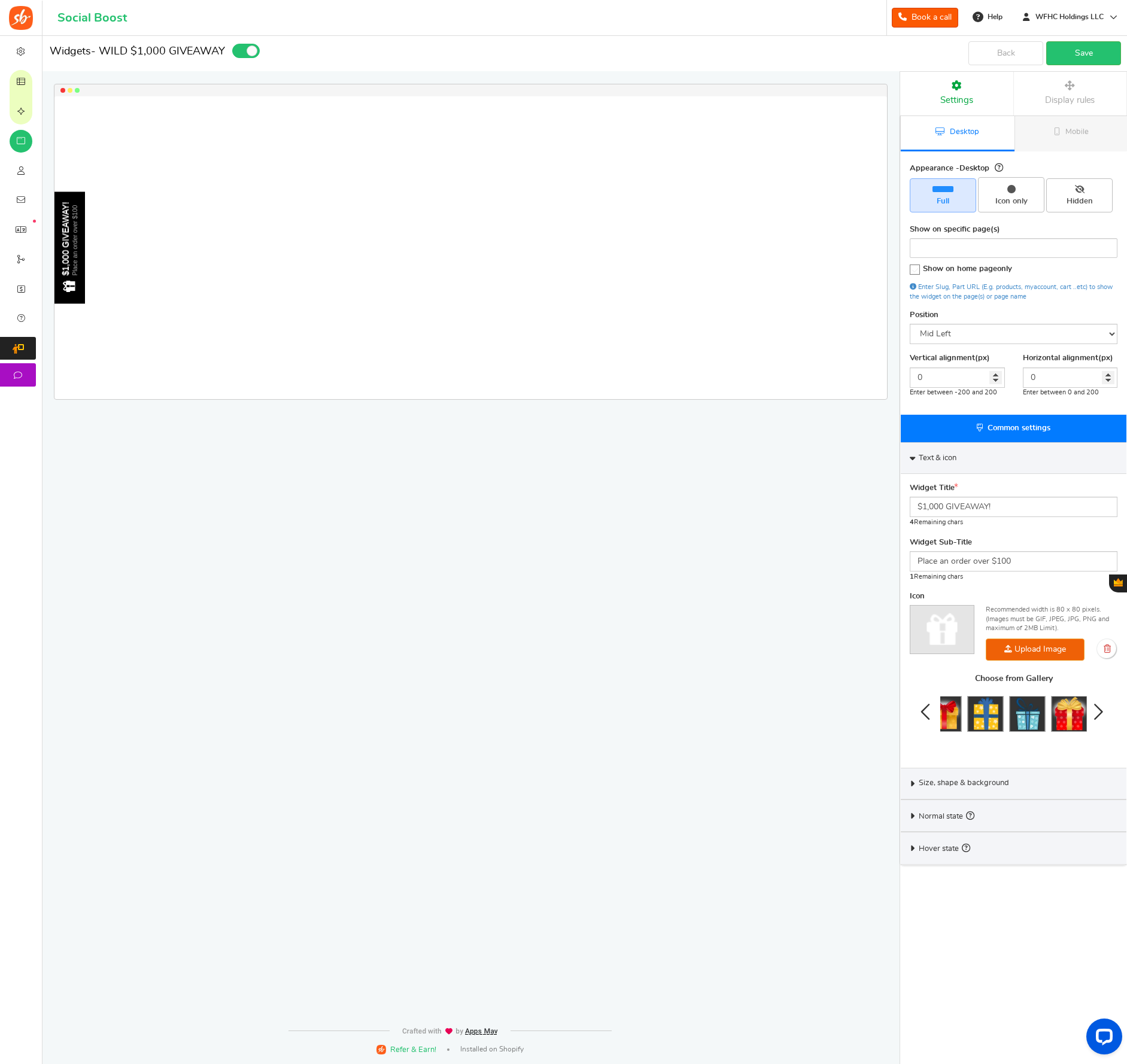
click at [921, 711] on icon "Previous slide" at bounding box center [926, 712] width 15 height 24
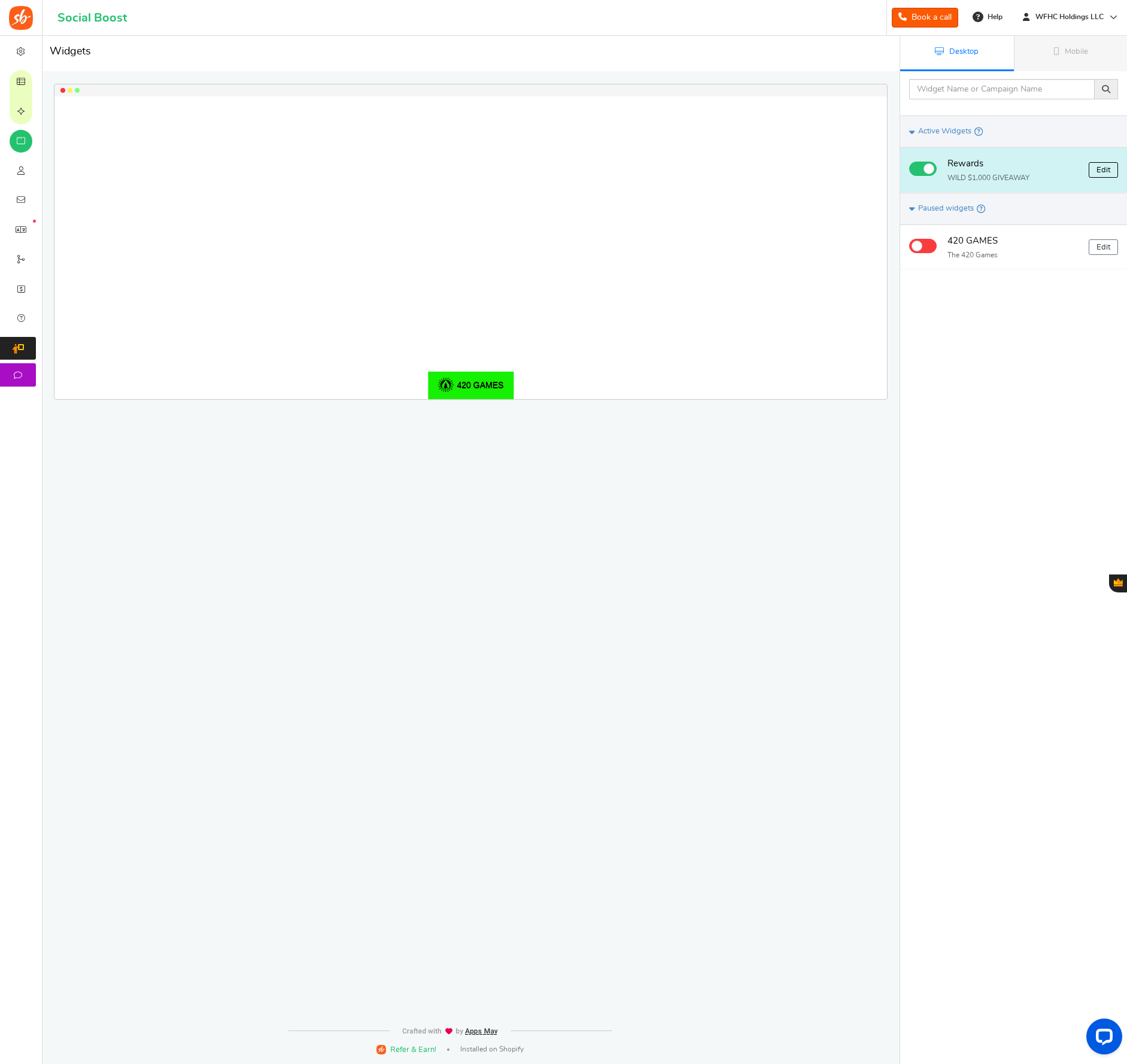
click at [1103, 167] on link "Edit" at bounding box center [1103, 170] width 29 height 15
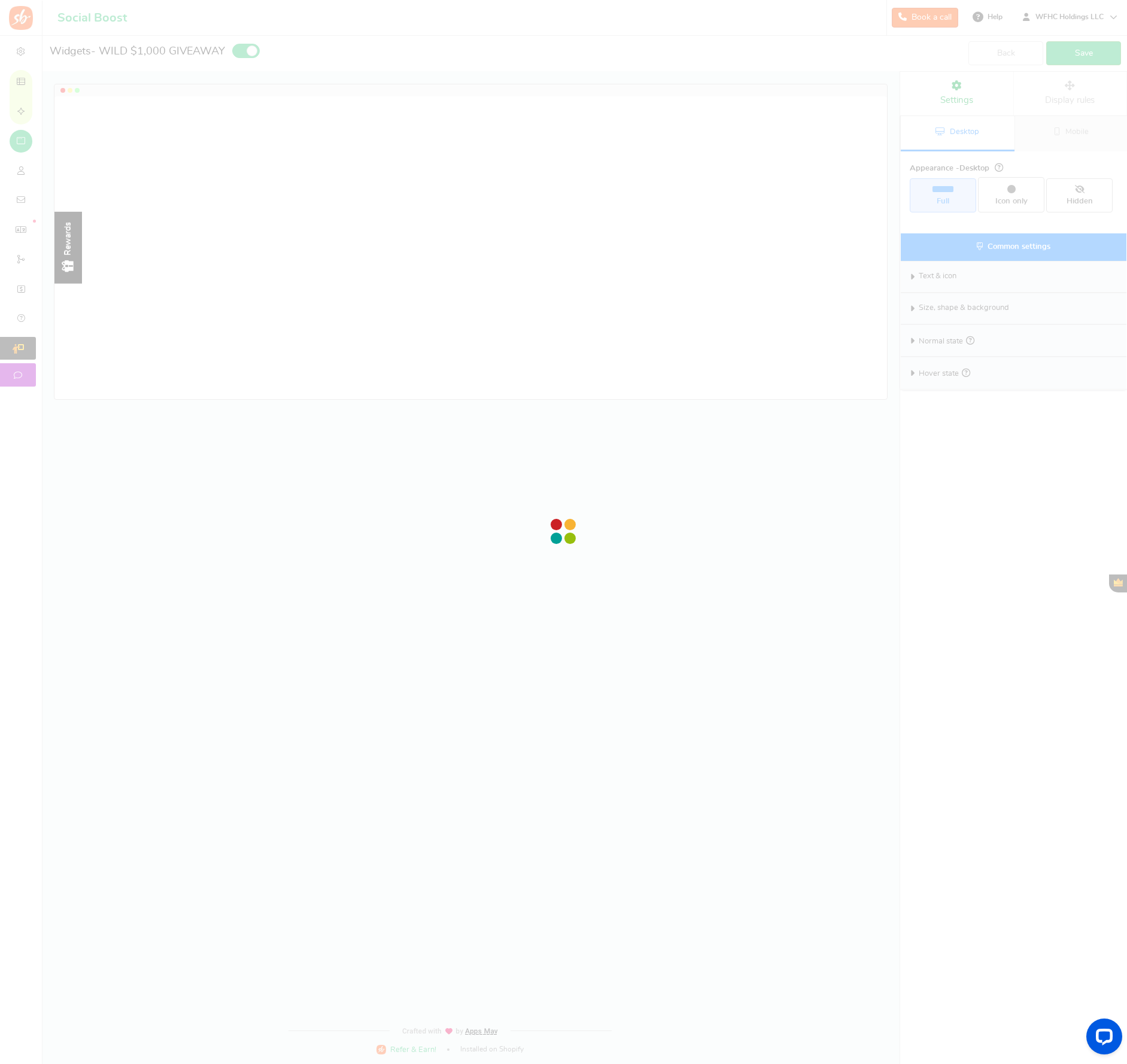
select select "left-side-drawer"
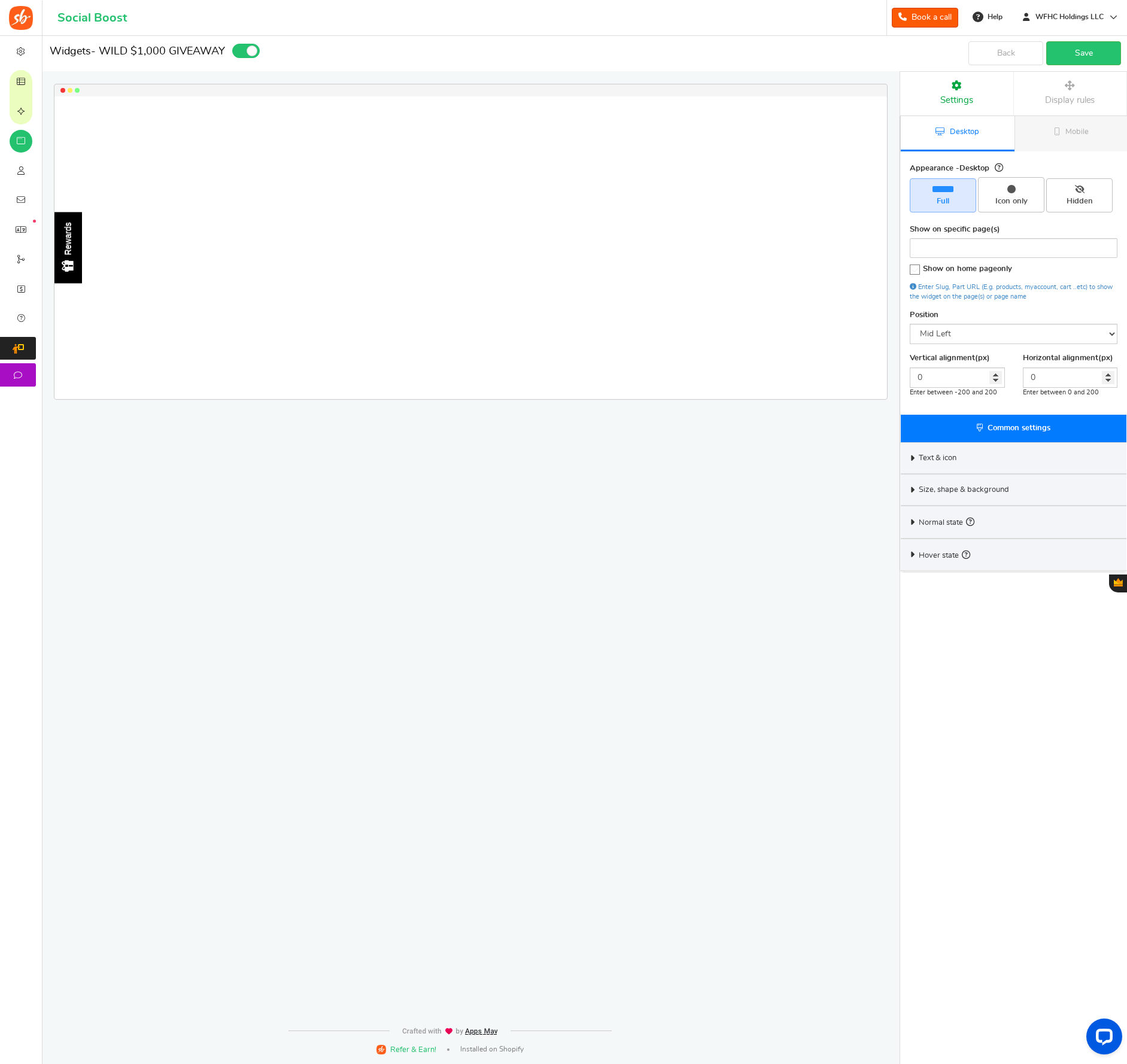
click at [910, 457] on icon at bounding box center [913, 458] width 9 height 5
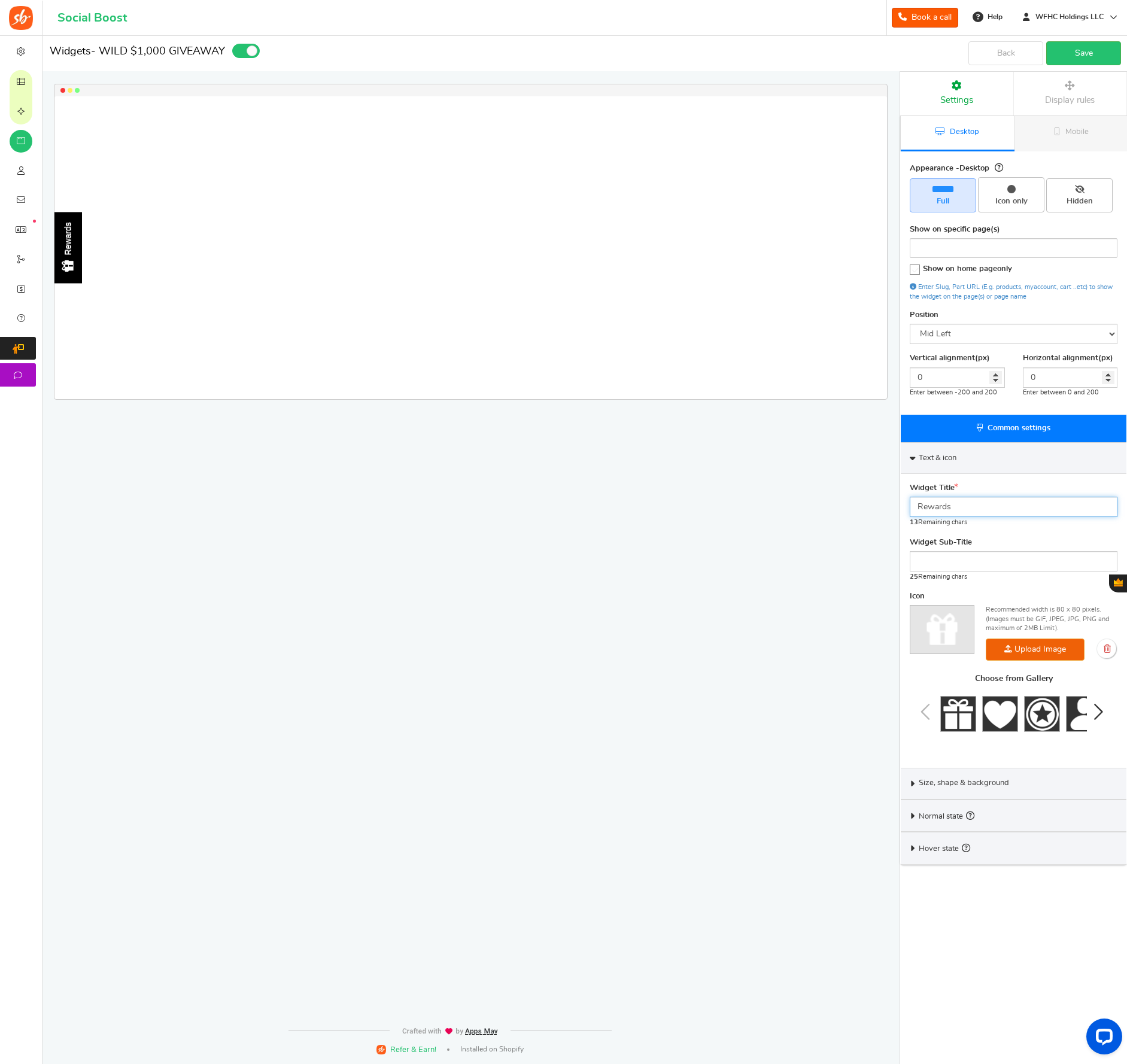
click at [977, 504] on input "Rewards" at bounding box center [1014, 506] width 208 height 21
type input "$1,000 GIVEAWAY!"
click at [973, 555] on input "text" at bounding box center [1014, 561] width 208 height 21
paste input "Place an order over $100"
type input "Place an order over $100"
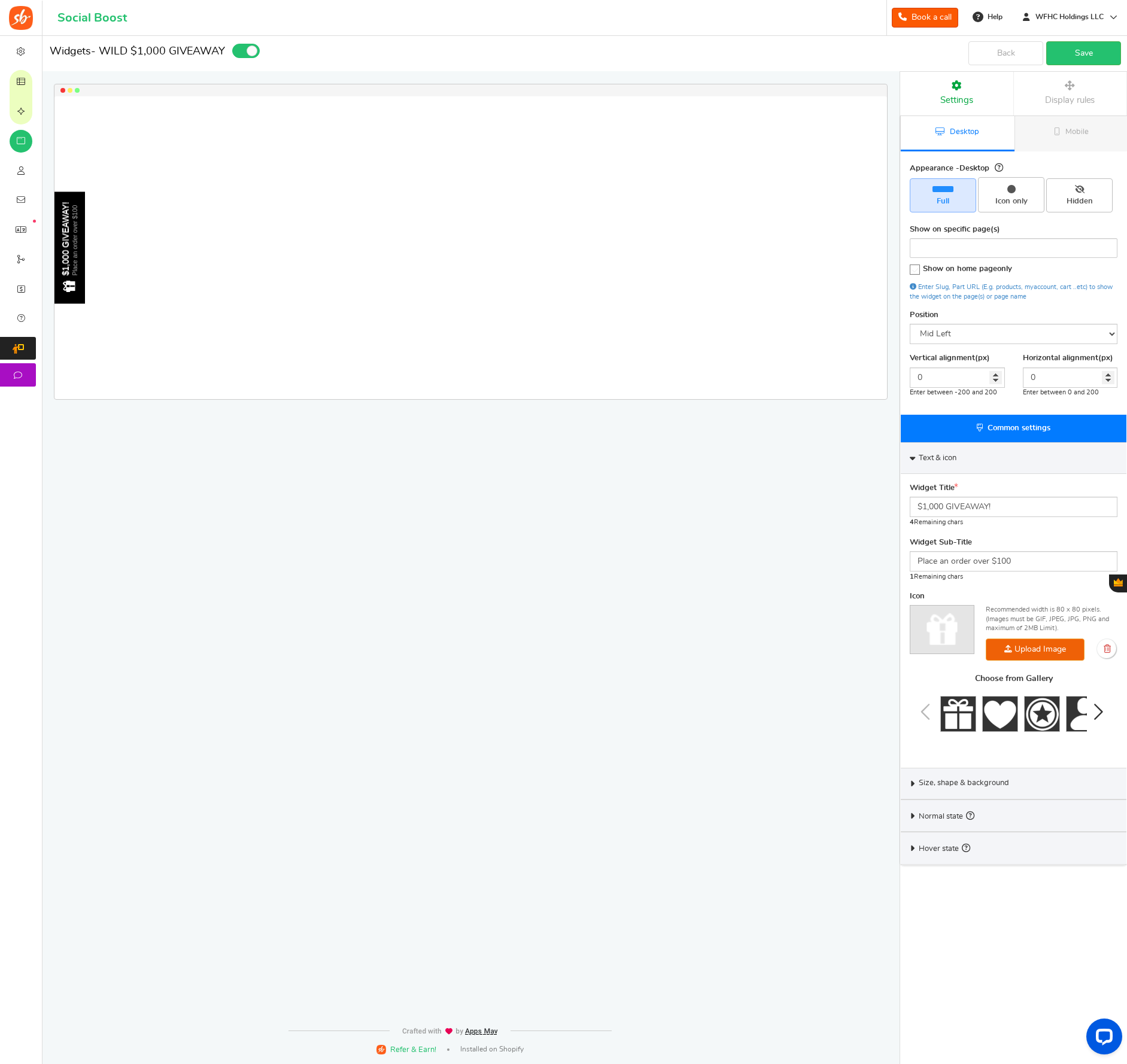
click at [1015, 585] on div "Widget Title $1,000 GIVEAWAY! 4 Remaining chars Widget Sub-Title Place an order…" at bounding box center [1014, 621] width 226 height 294
click at [1086, 56] on link "Save" at bounding box center [1084, 53] width 75 height 24
click at [1056, 133] on icon at bounding box center [1057, 132] width 6 height 8
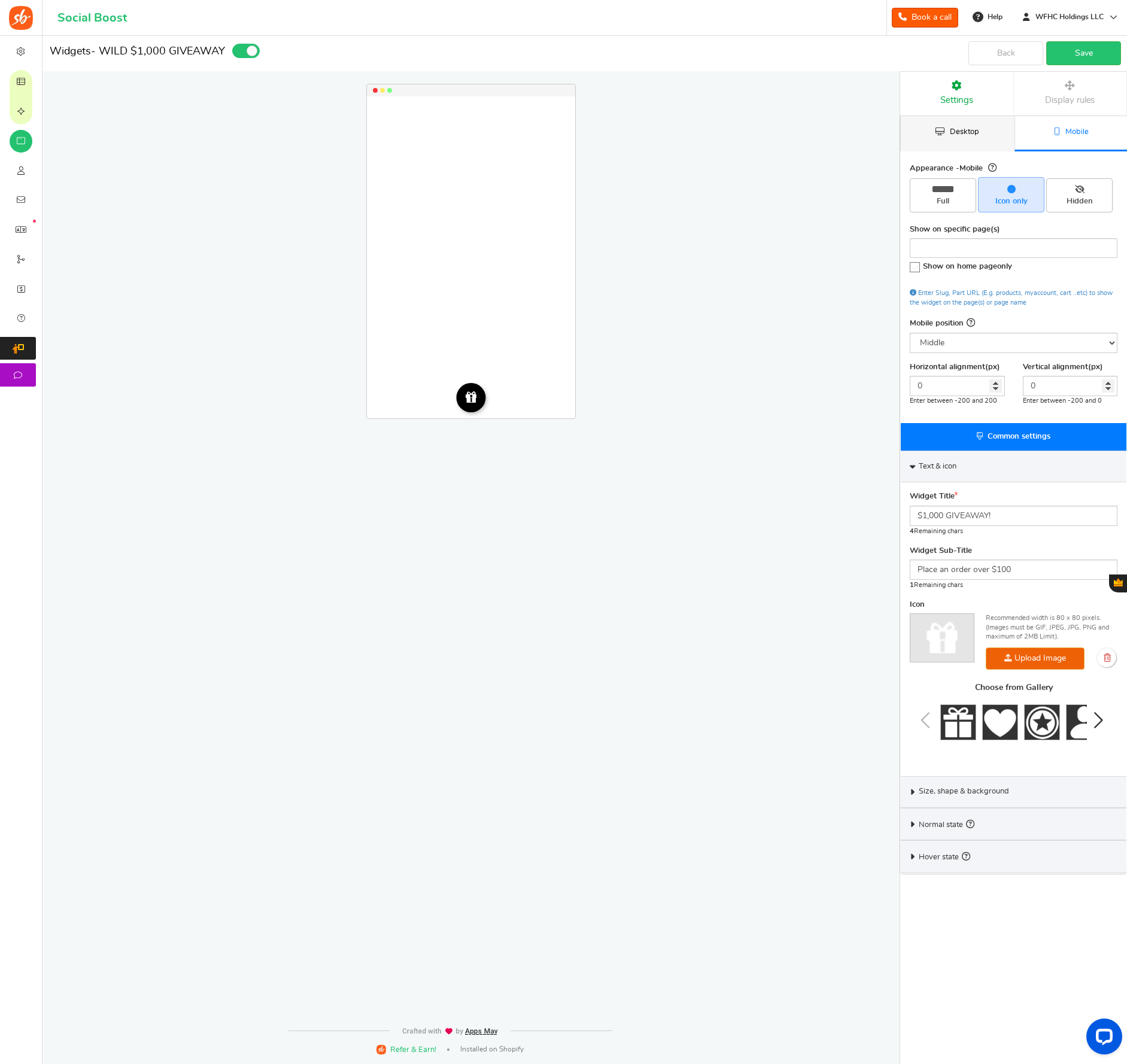
click at [982, 134] on link "Desktop" at bounding box center [958, 134] width 114 height 35
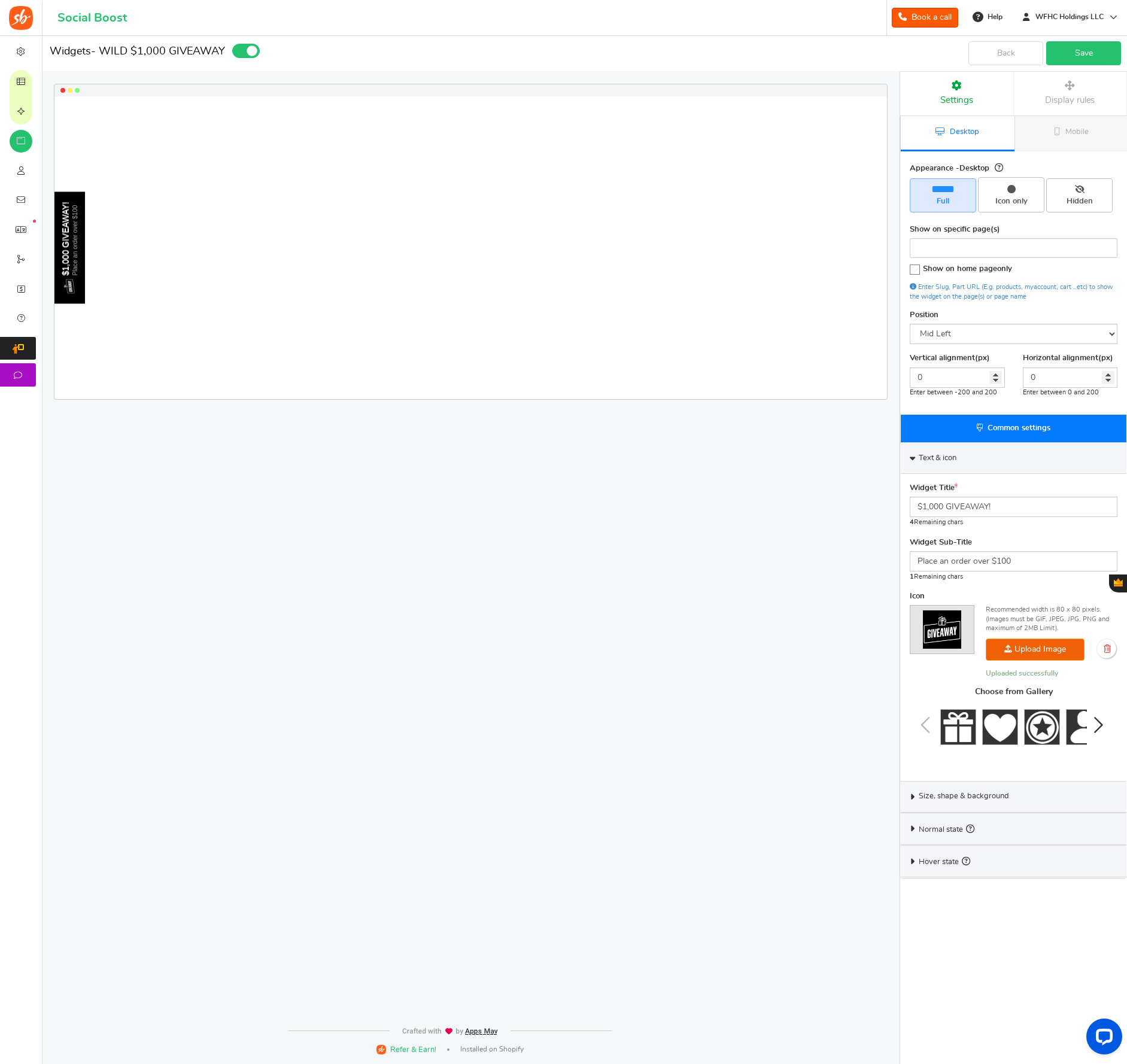
click at [1103, 57] on link "Save" at bounding box center [1084, 53] width 75 height 24
drag, startPoint x: 1073, startPoint y: 55, endPoint x: 979, endPoint y: 48, distance: 94.3
click at [1073, 55] on link "Save" at bounding box center [1084, 53] width 75 height 24
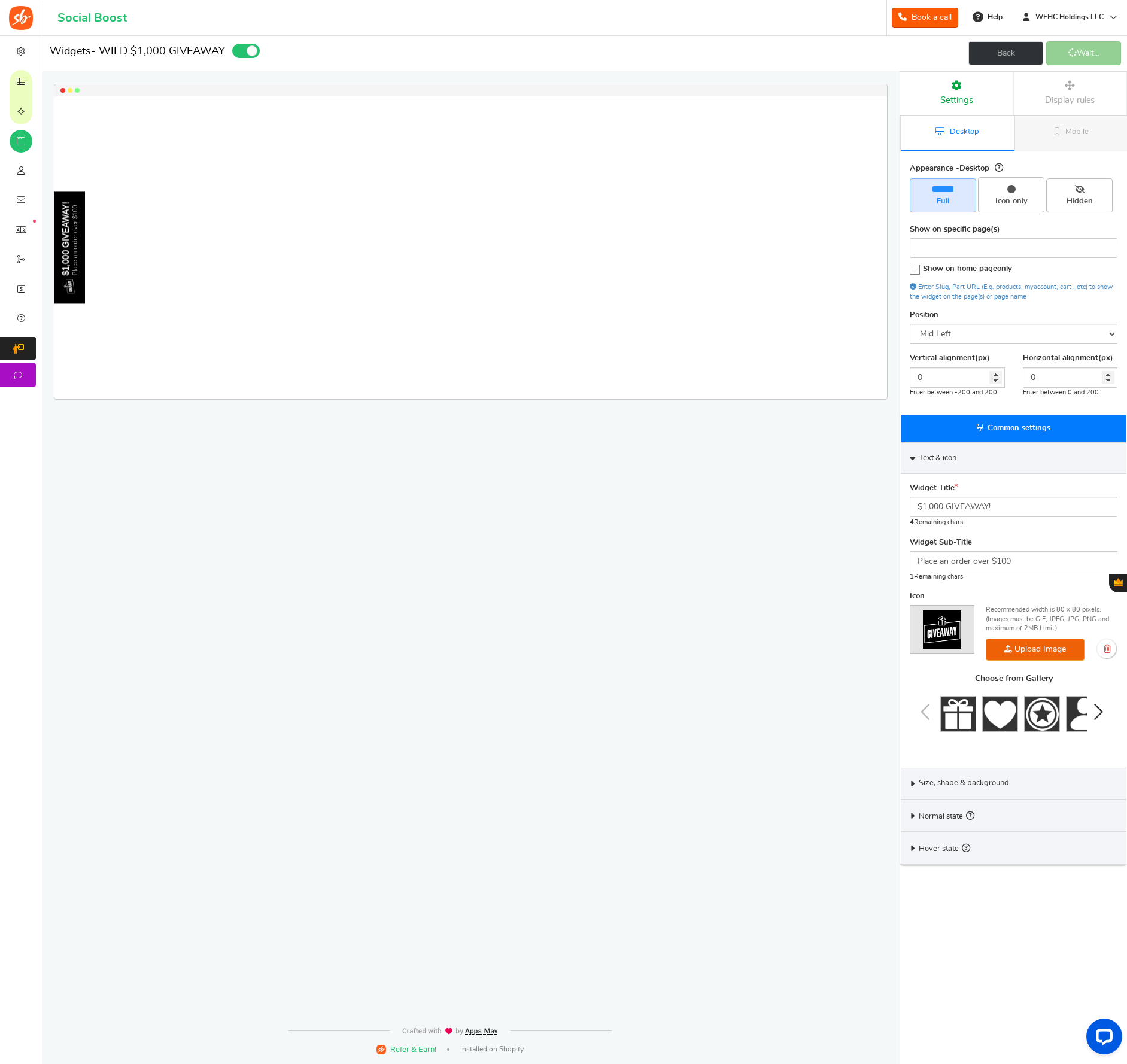
click at [975, 47] on link "Back" at bounding box center [1006, 53] width 75 height 24
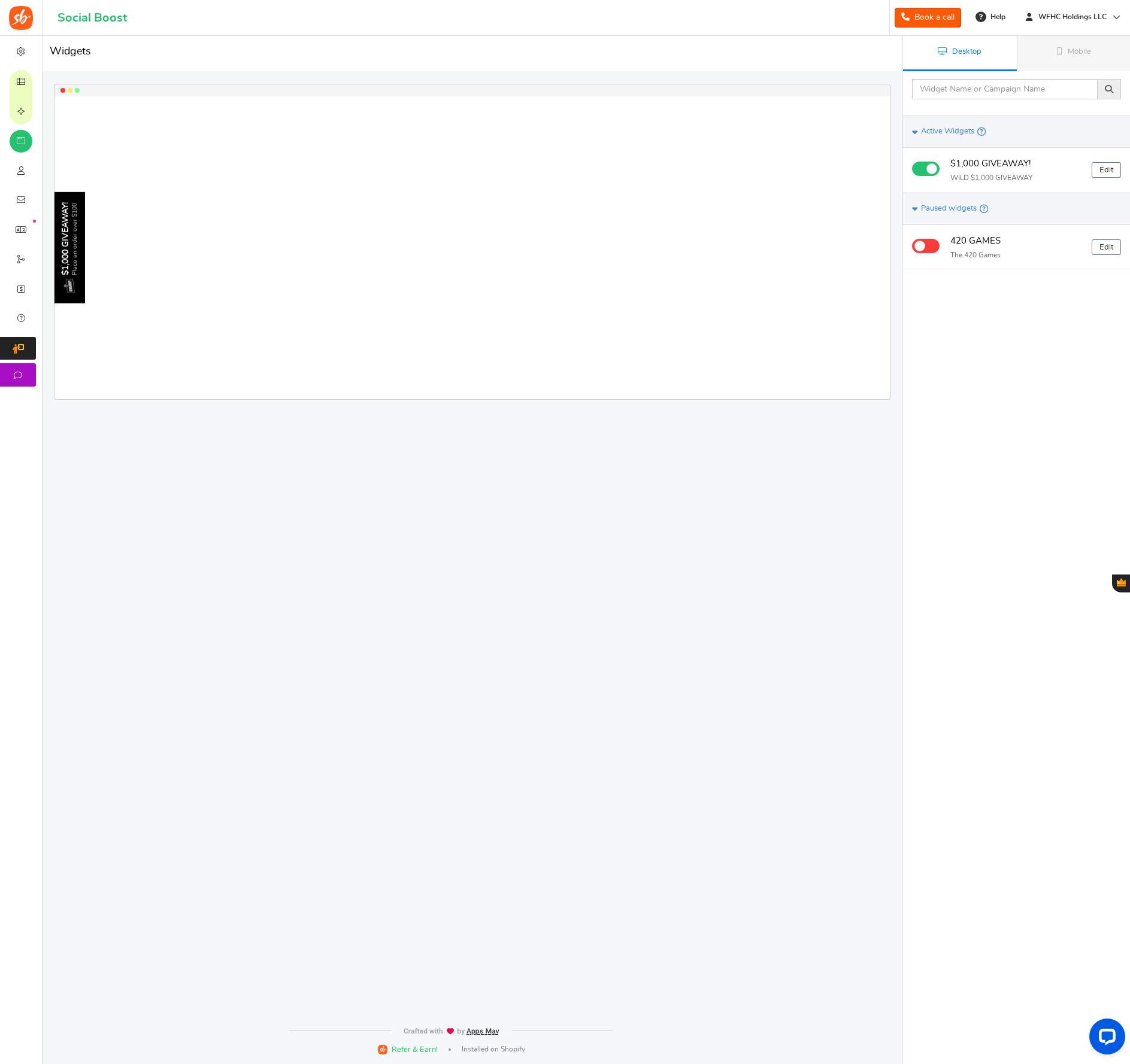
click at [0, 0] on span "Campaigns" at bounding box center [0, 0] width 0 height 0
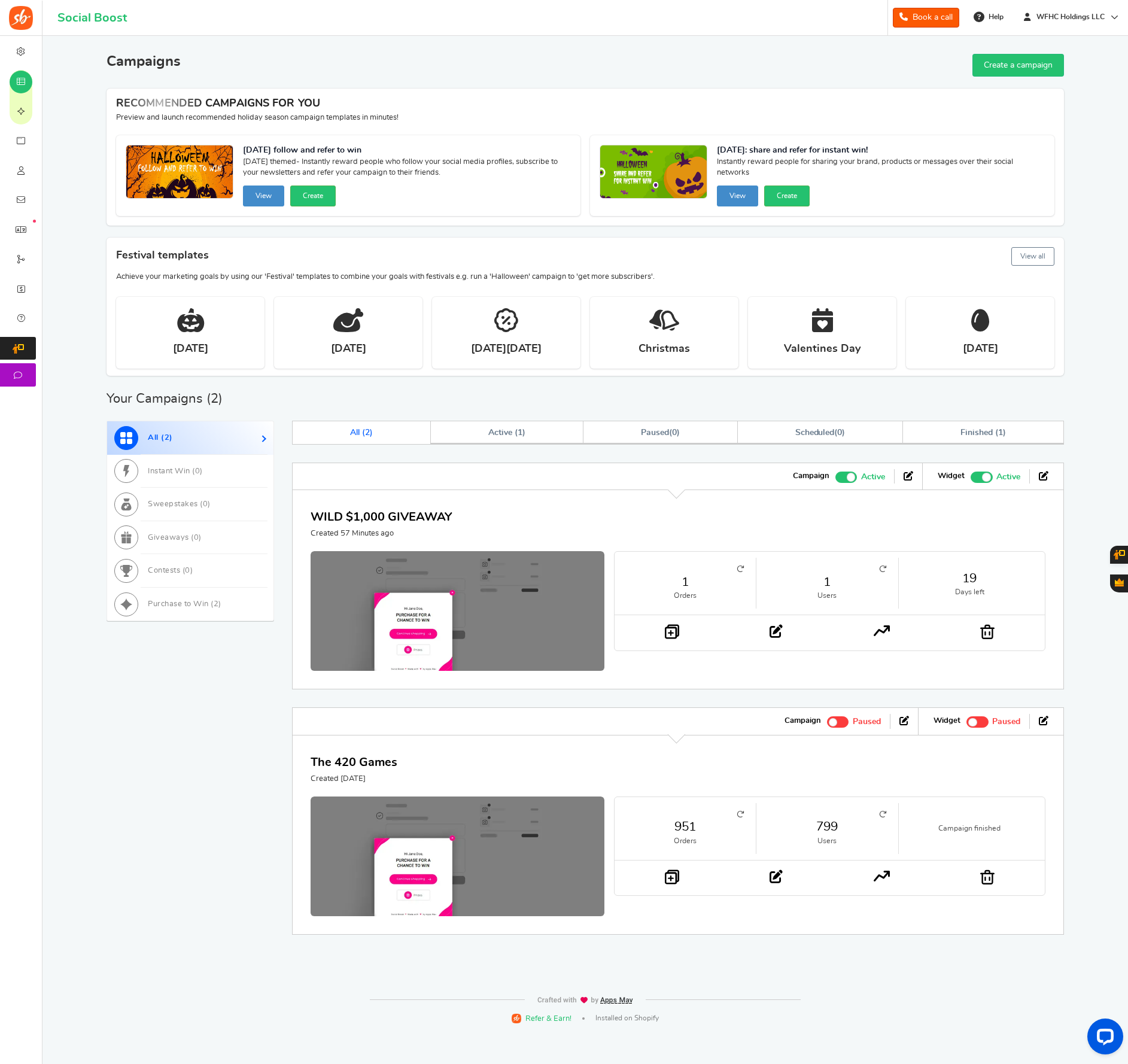
click at [692, 597] on small "Orders" at bounding box center [684, 595] width 117 height 10
click at [685, 585] on link "1" at bounding box center [684, 582] width 117 height 18
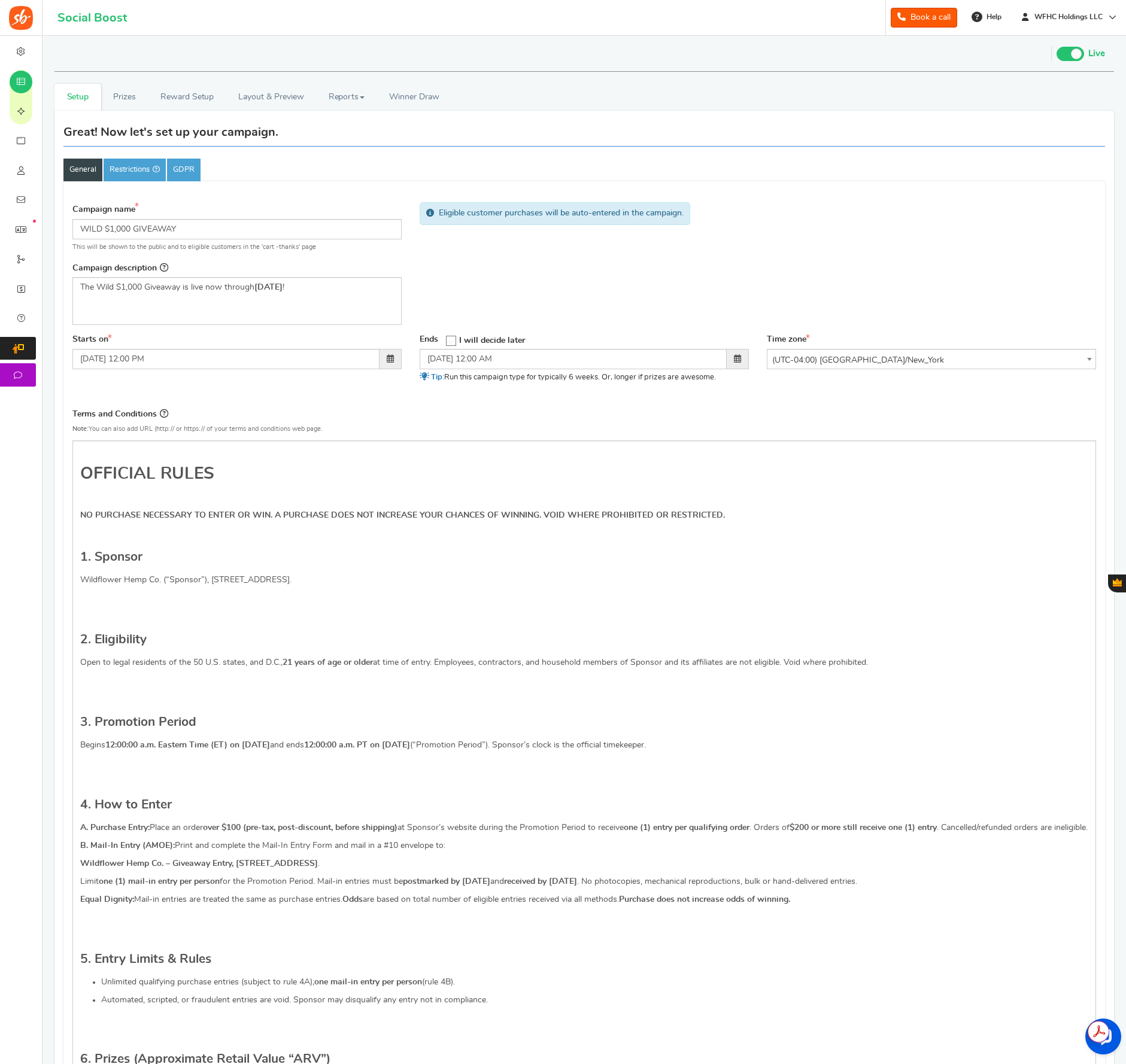
click at [25, 81] on icon at bounding box center [21, 82] width 12 height 10
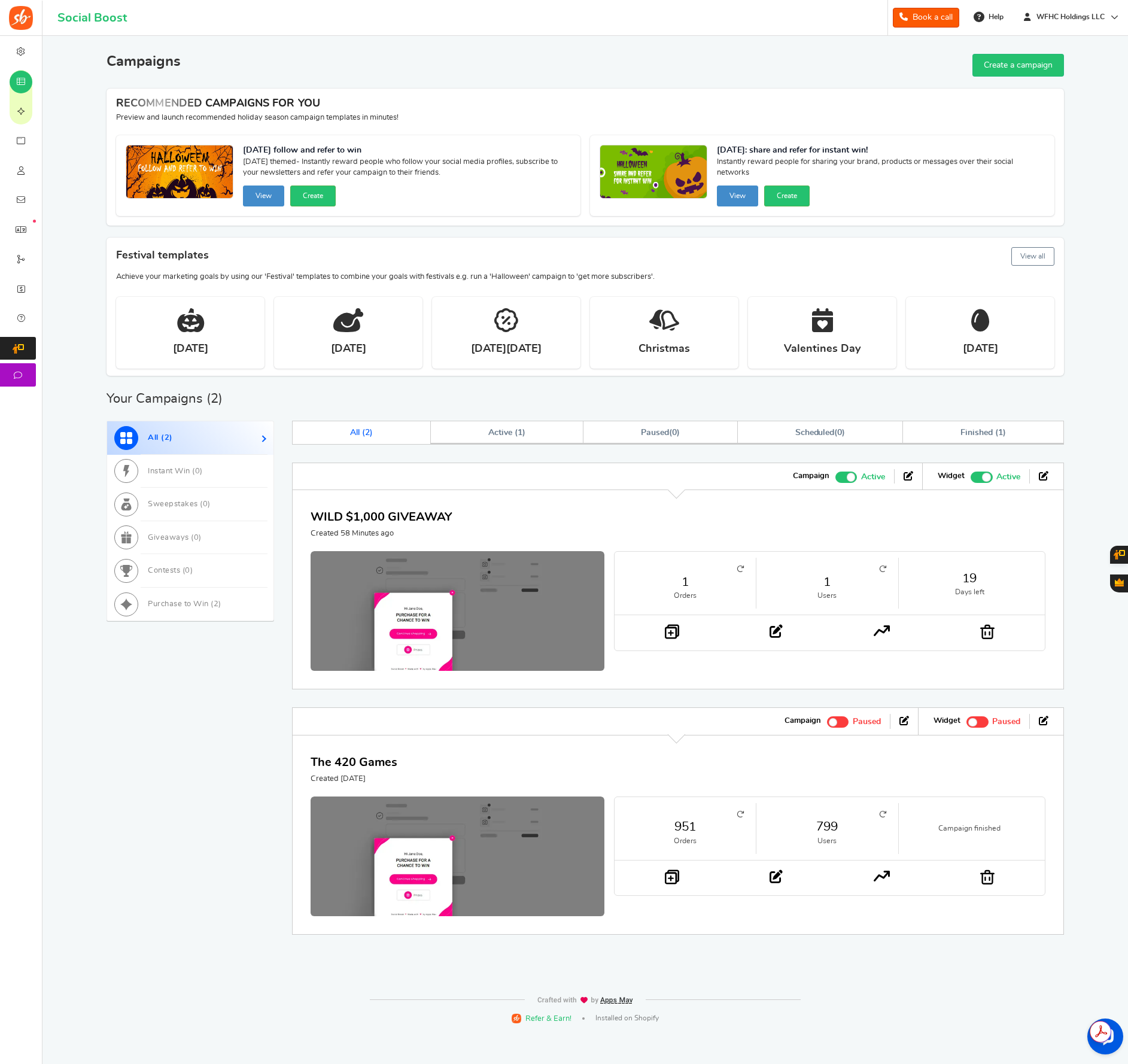
click at [640, 541] on div "WILD $1,000 GIVEAWAY Created 58 Minutes ago 1 Orders 1 Users 19 Days left" at bounding box center [678, 589] width 772 height 200
click at [687, 593] on small "Orders" at bounding box center [684, 595] width 117 height 10
click at [688, 587] on link "1" at bounding box center [684, 582] width 117 height 18
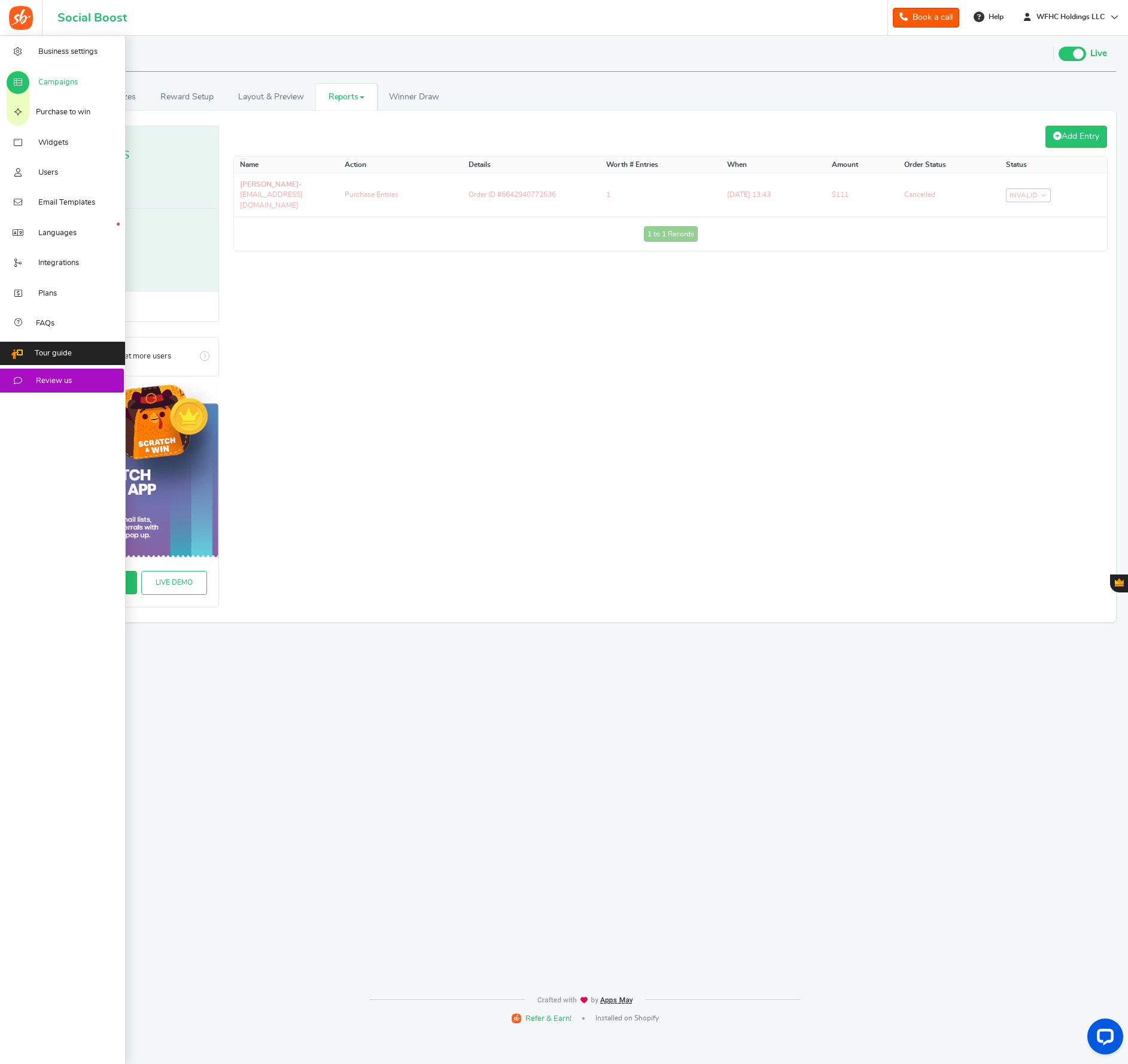
click at [42, 81] on span "Campaigns" at bounding box center [58, 83] width 40 height 11
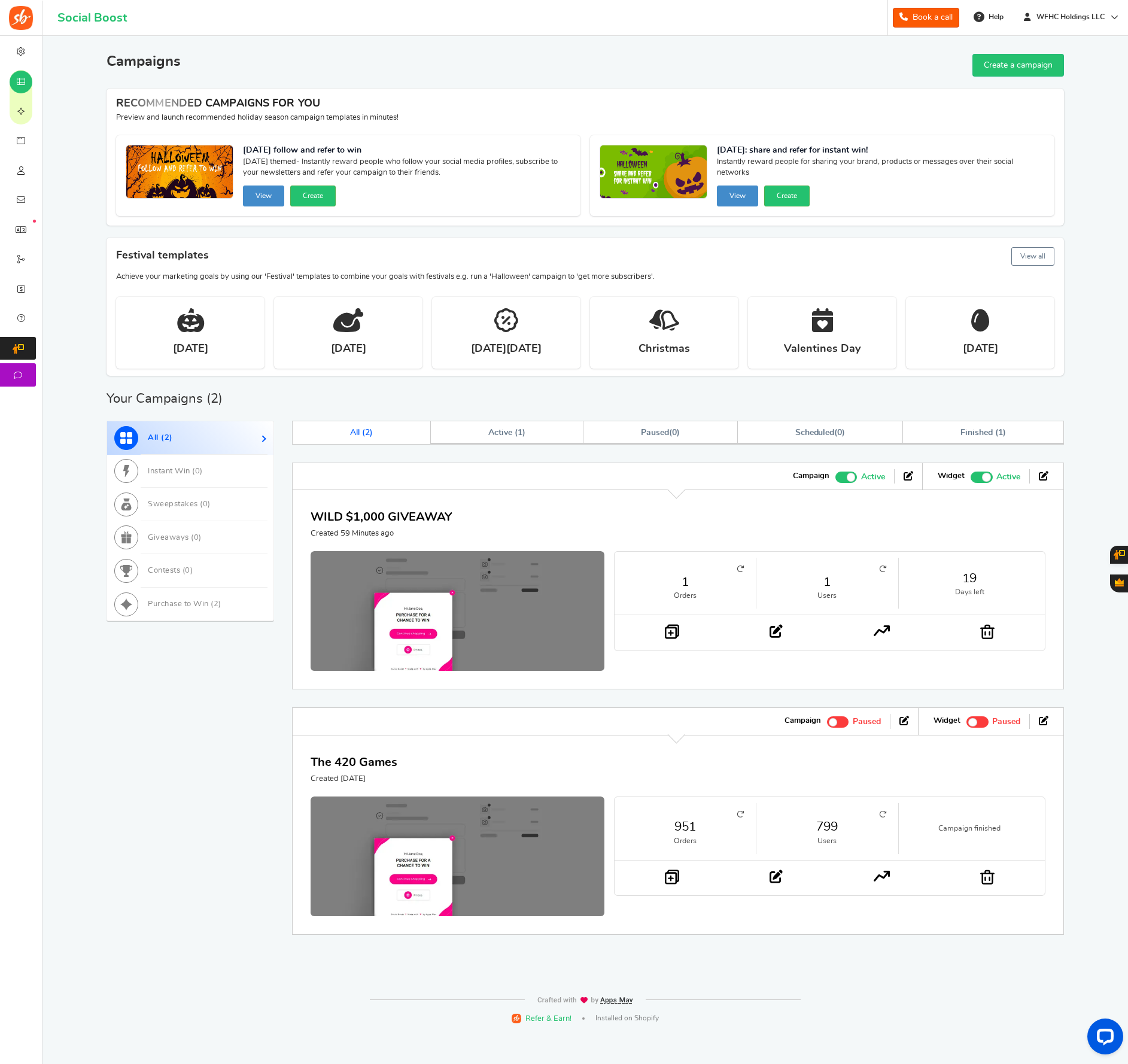
click at [742, 567] on icon at bounding box center [740, 568] width 7 height 7
click at [688, 586] on link "1" at bounding box center [684, 582] width 117 height 18
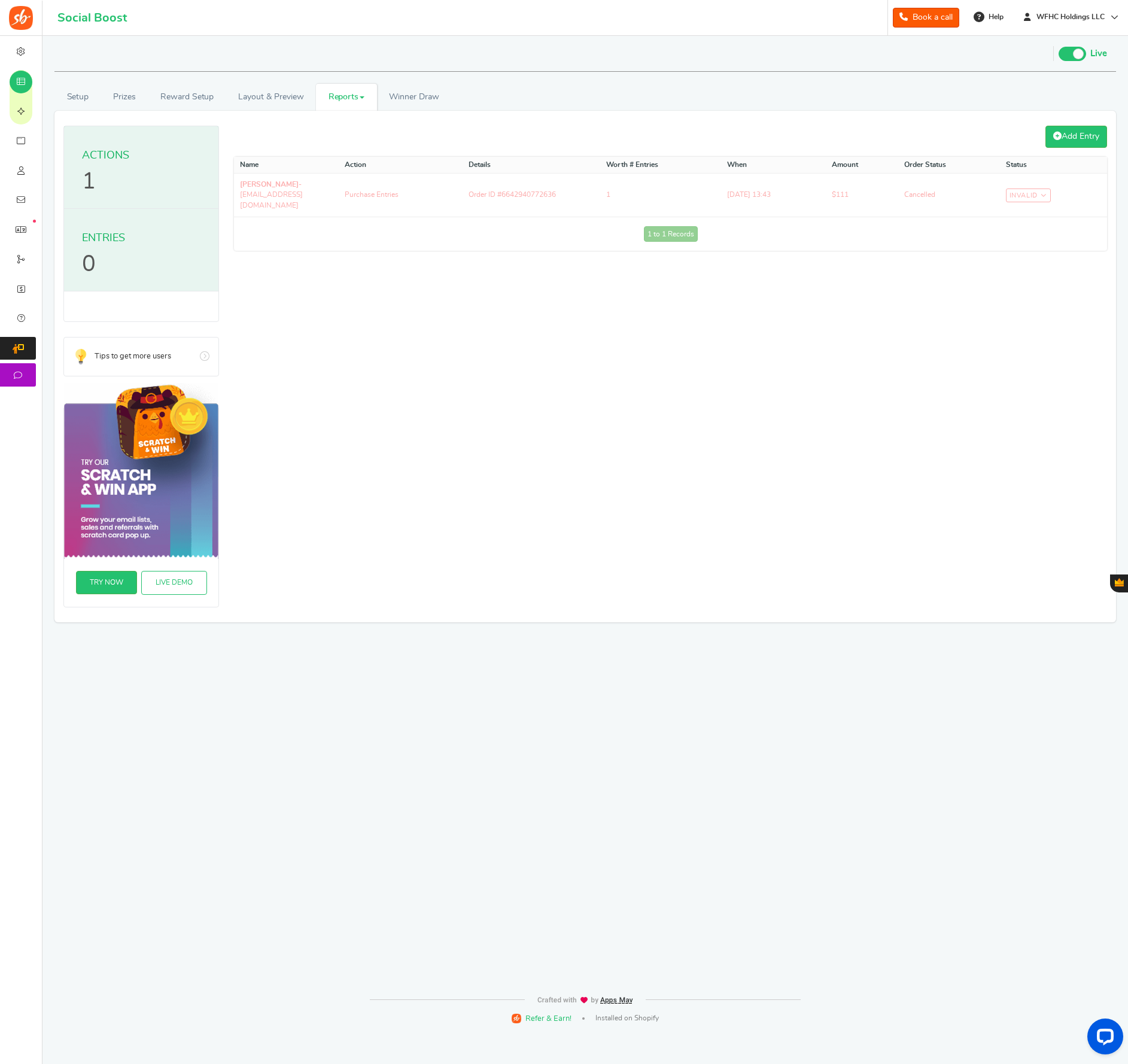
drag, startPoint x: 54, startPoint y: 84, endPoint x: 63, endPoint y: 84, distance: 9.0
click at [0, 0] on span "Campaigns" at bounding box center [0, 0] width 0 height 0
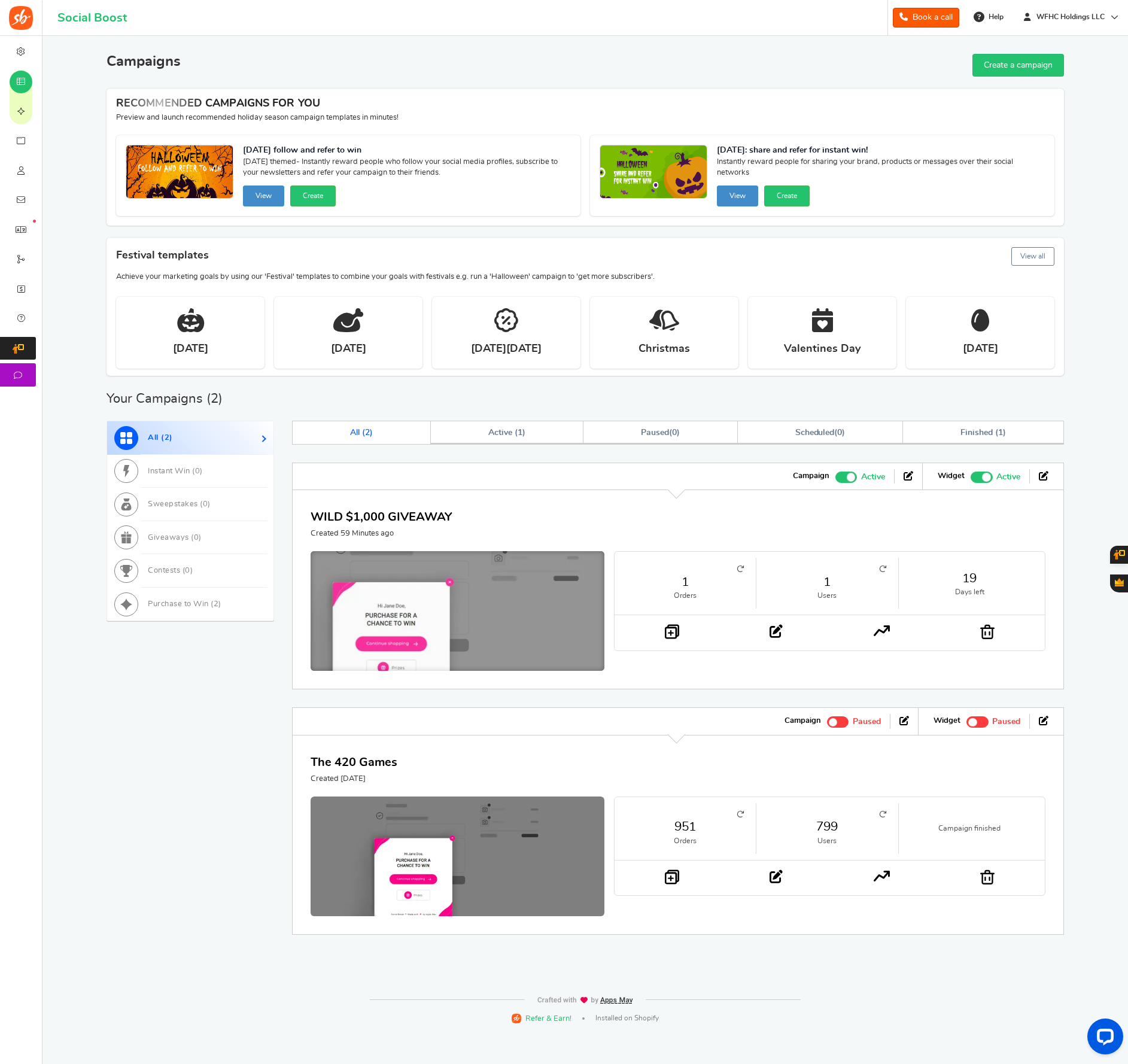
click at [489, 594] on img at bounding box center [457, 614] width 441 height 188
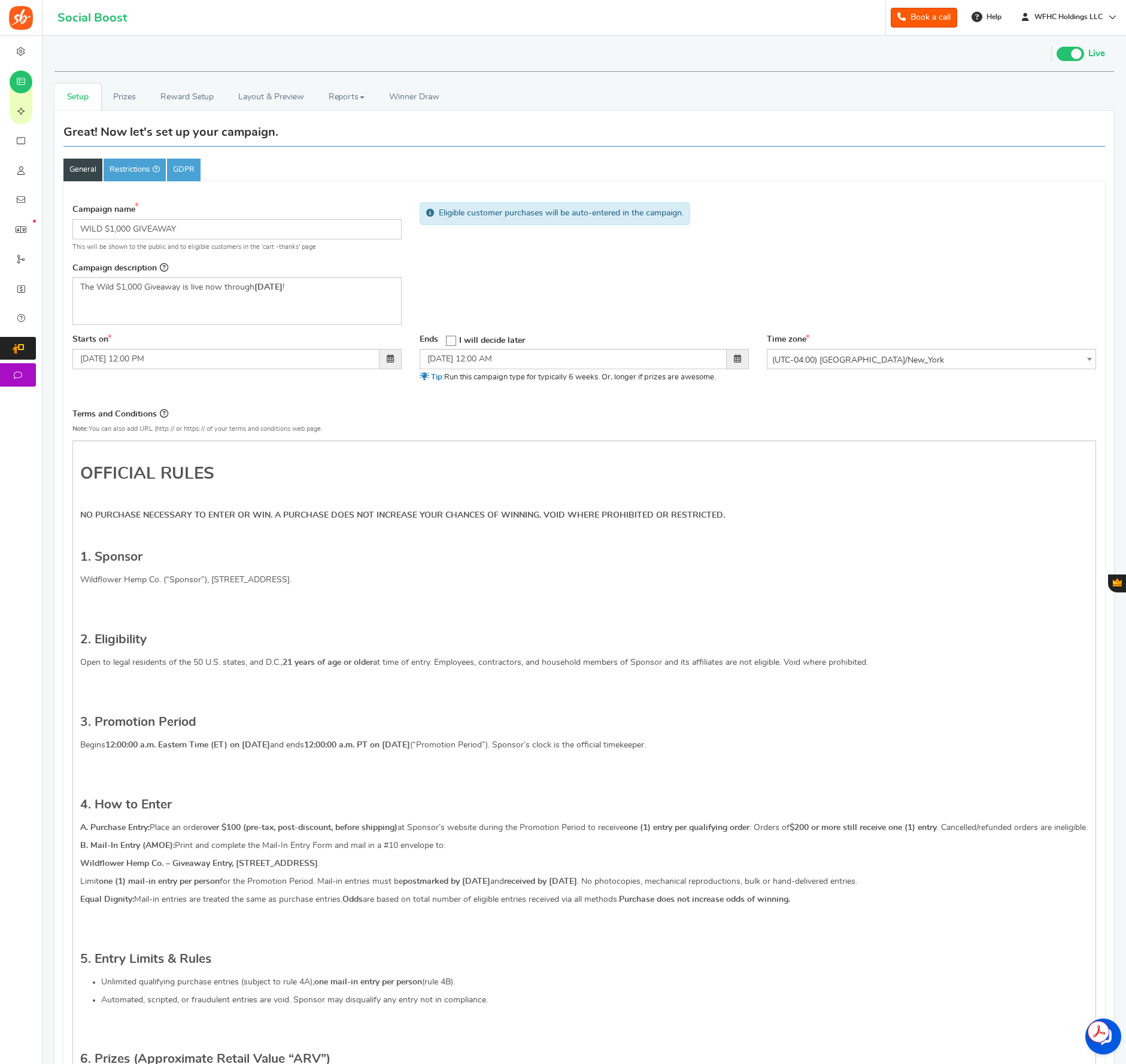
click at [42, 210] on link "Email Templates" at bounding box center [21, 200] width 42 height 30
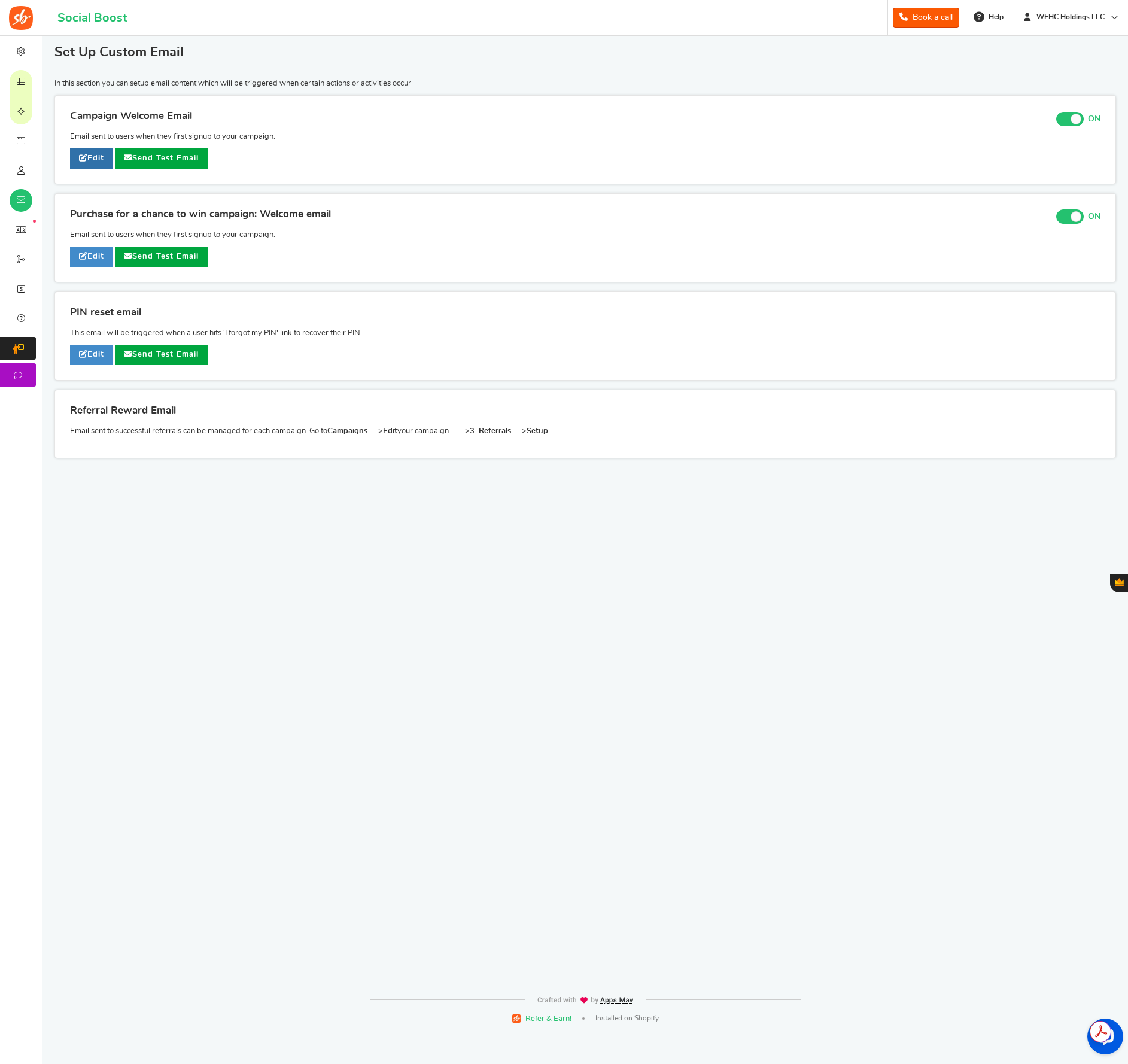
click at [98, 158] on link "Edit" at bounding box center [92, 158] width 43 height 21
type input "Welcome to [[Campaign Name]]"
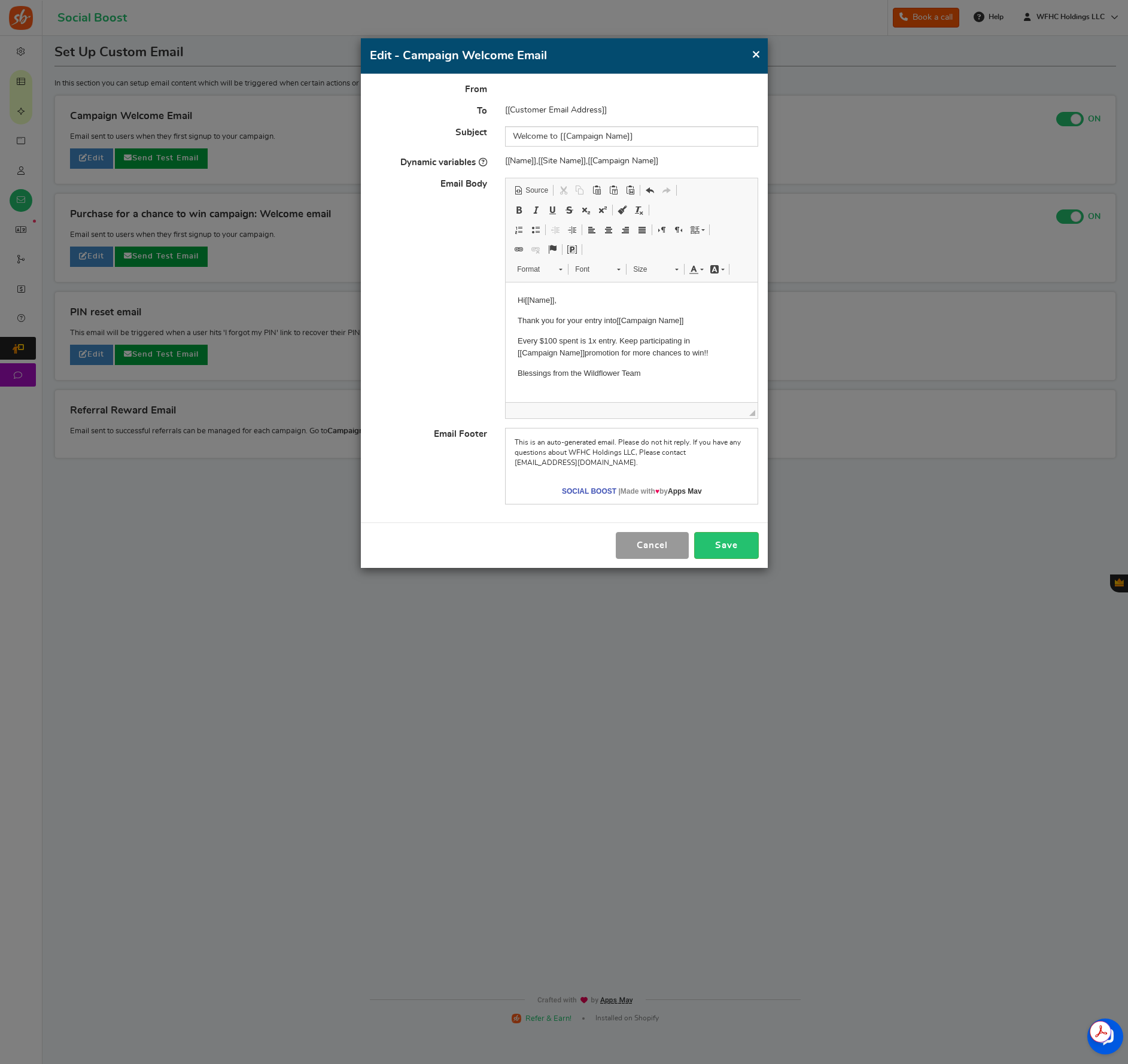
click at [643, 542] on button "Cancel" at bounding box center [652, 545] width 73 height 27
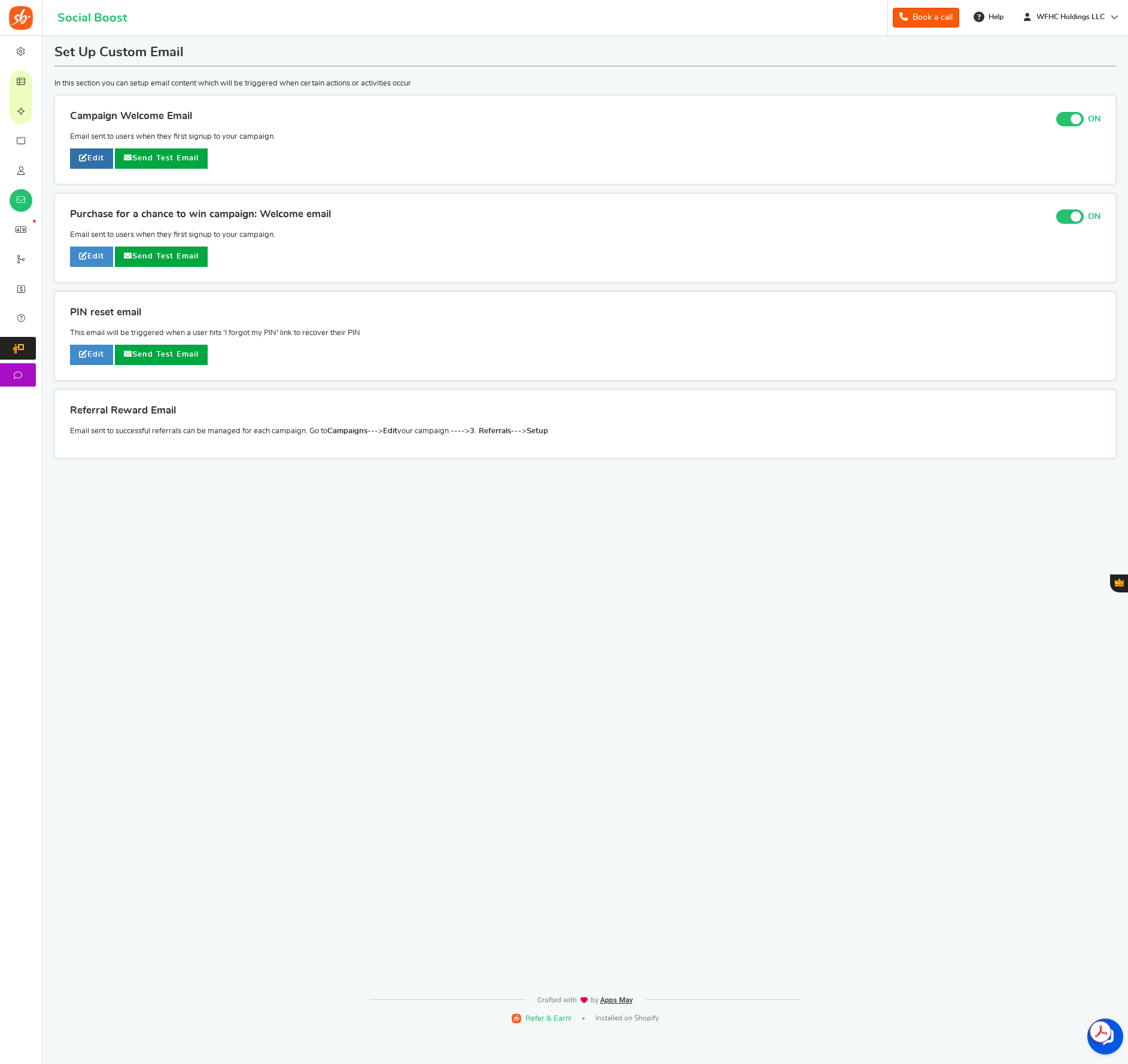
click at [107, 152] on link "Edit" at bounding box center [92, 158] width 43 height 21
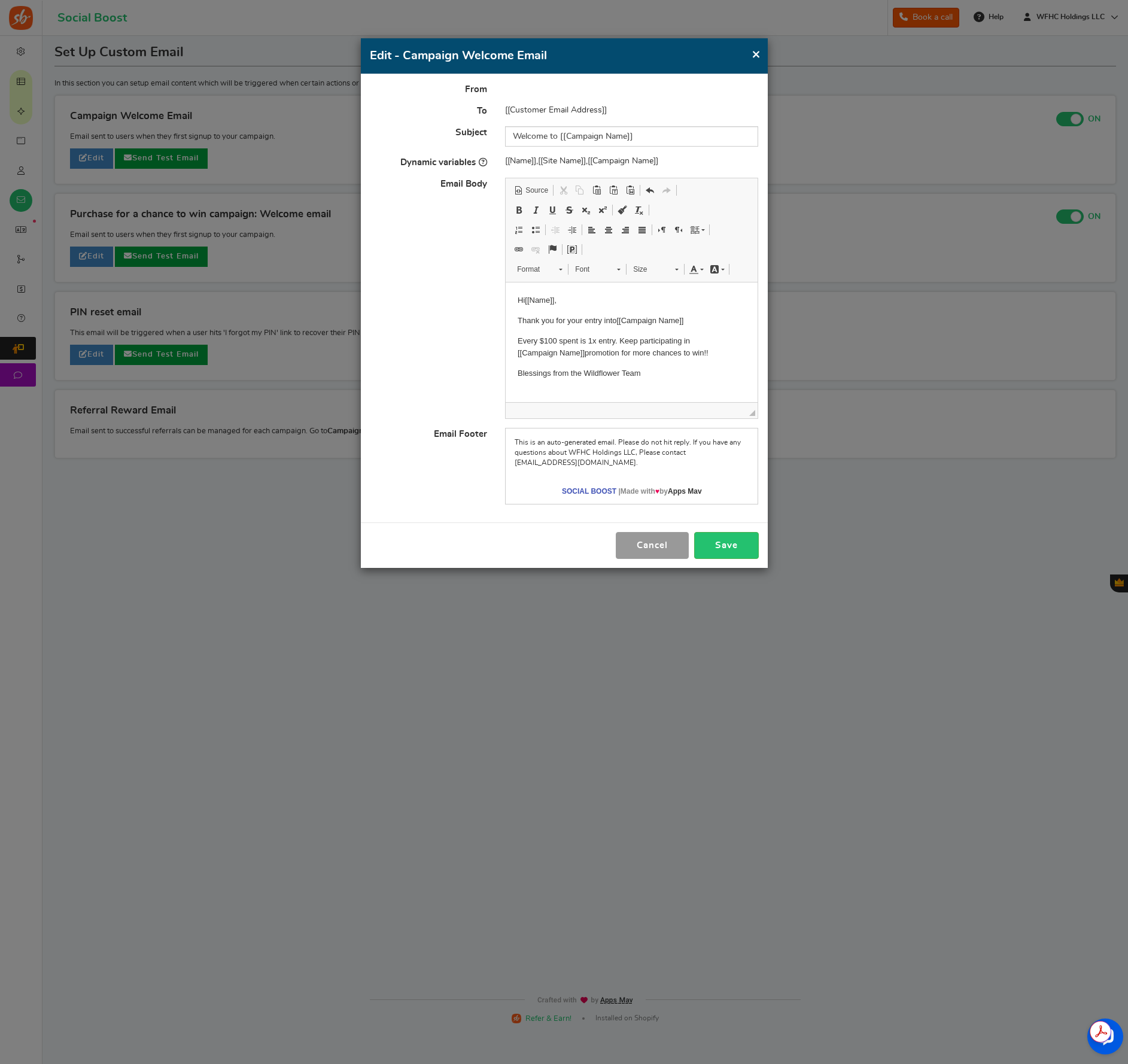
click at [645, 547] on button "Cancel" at bounding box center [652, 545] width 73 height 27
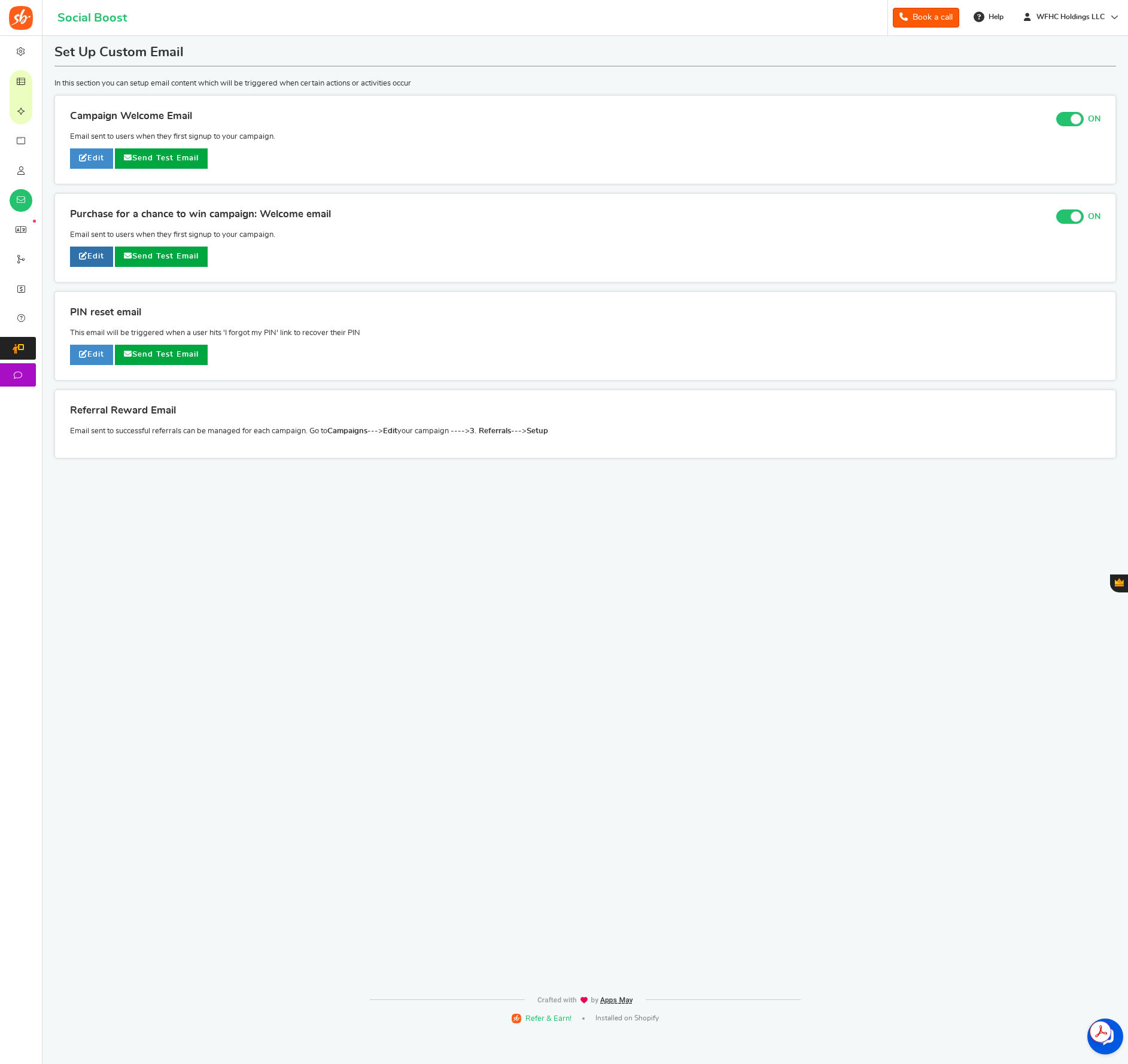
click at [83, 262] on link "Edit" at bounding box center [92, 256] width 43 height 21
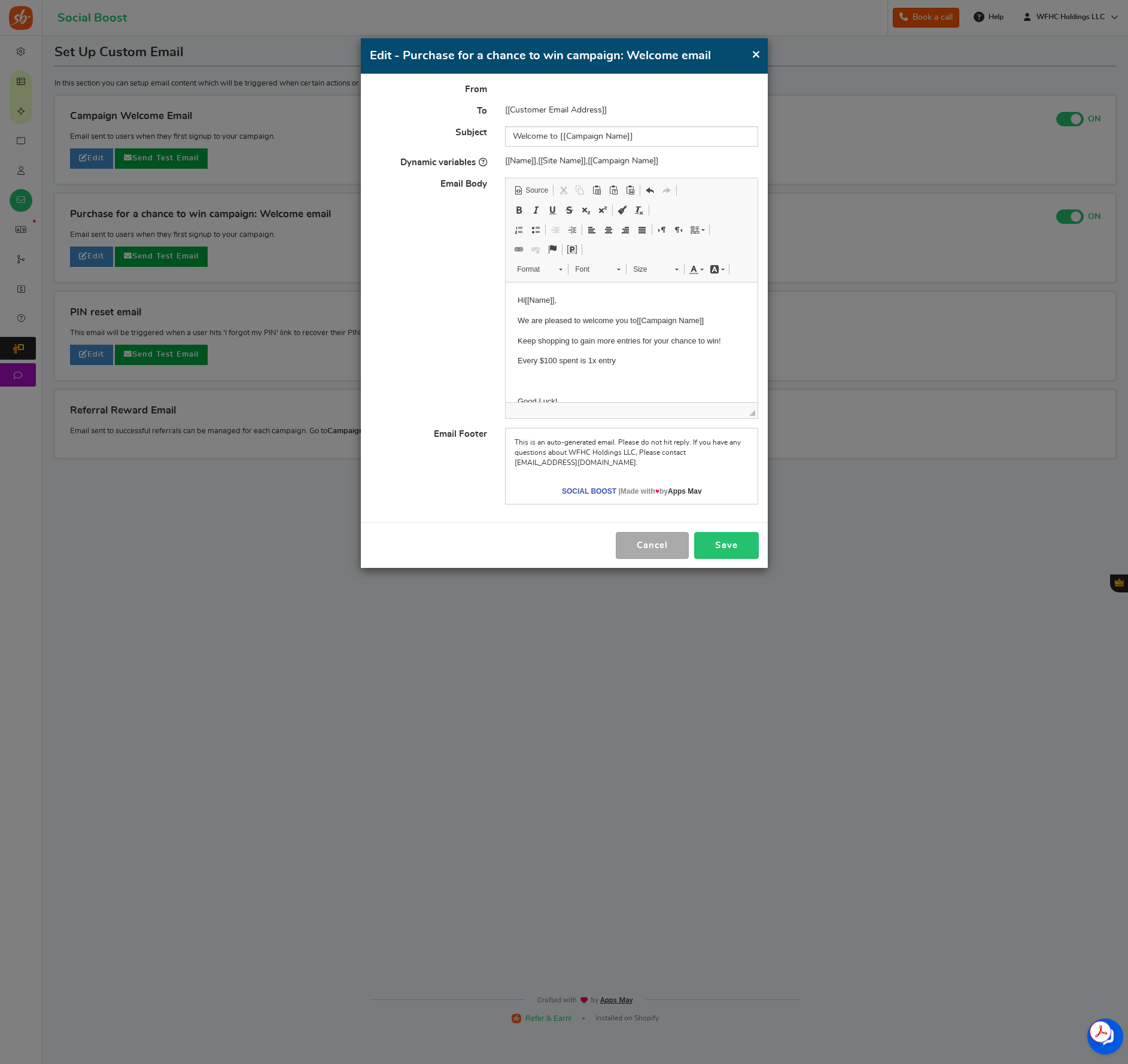
click at [730, 541] on button "Save" at bounding box center [727, 545] width 65 height 27
drag, startPoint x: 628, startPoint y: 544, endPoint x: 540, endPoint y: 496, distance: 100.2
click at [626, 542] on button "Cancel" at bounding box center [652, 545] width 73 height 27
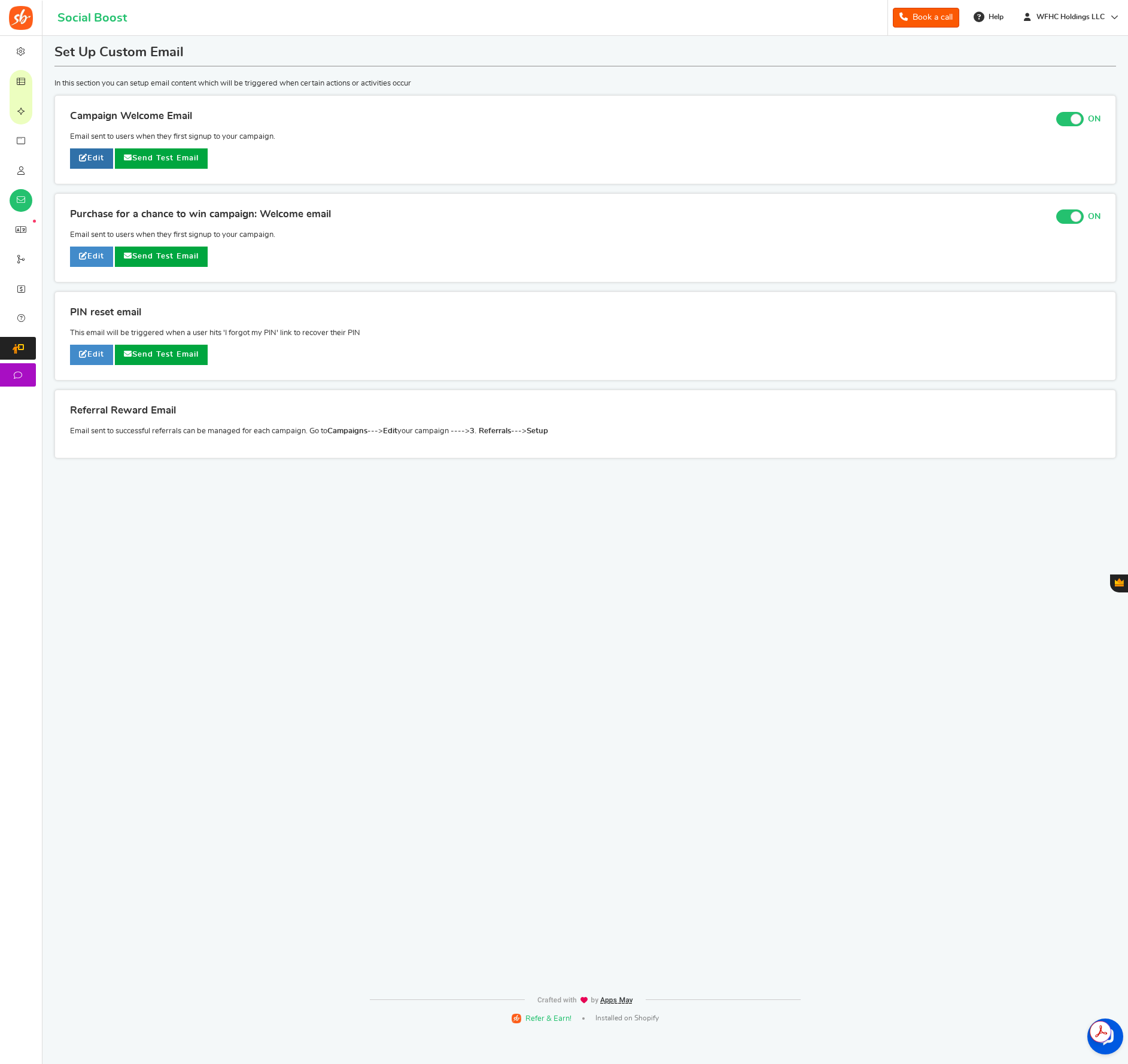
click at [97, 156] on link "Edit" at bounding box center [92, 158] width 43 height 21
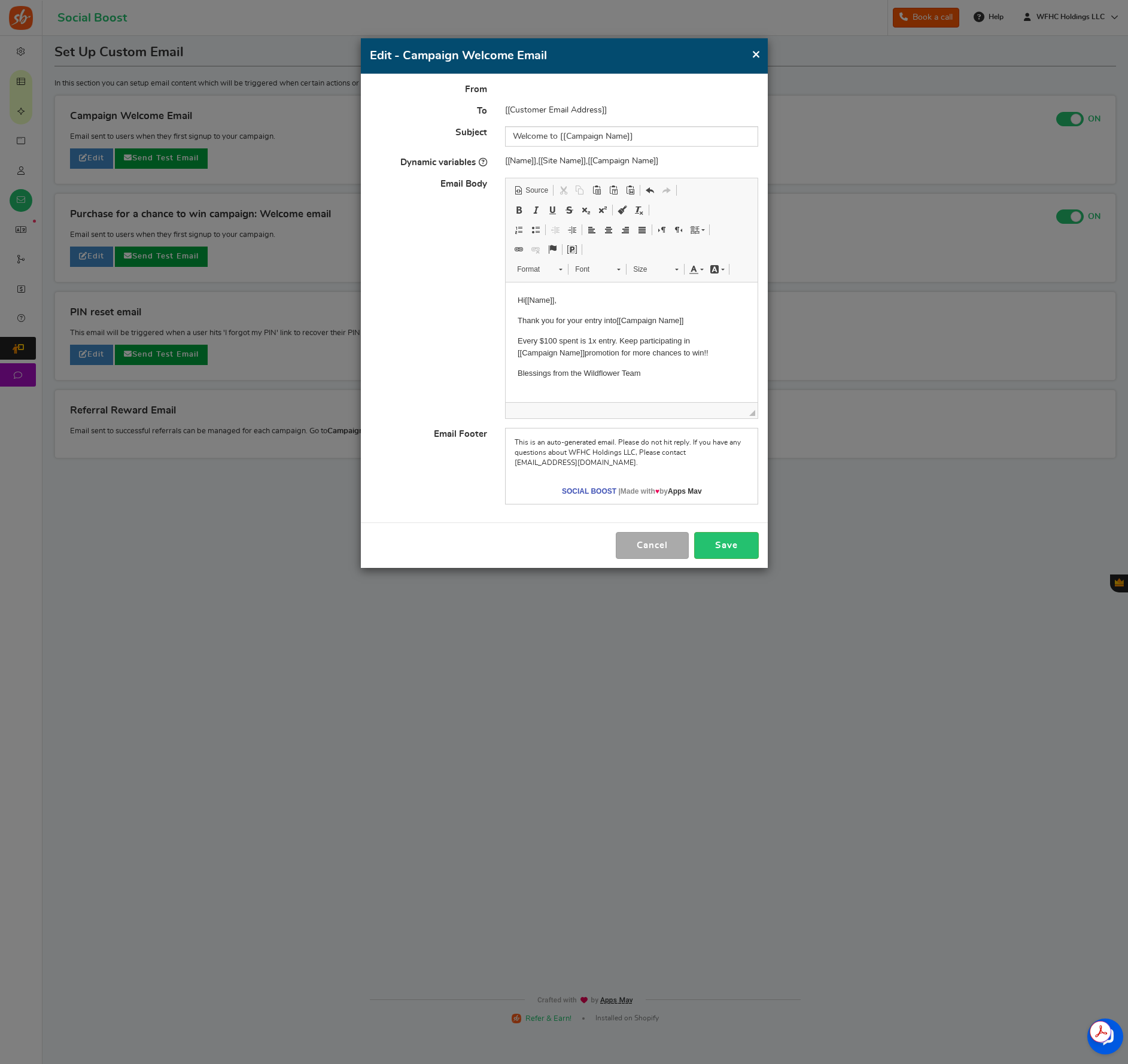
click at [757, 57] on button "×" at bounding box center [756, 54] width 9 height 15
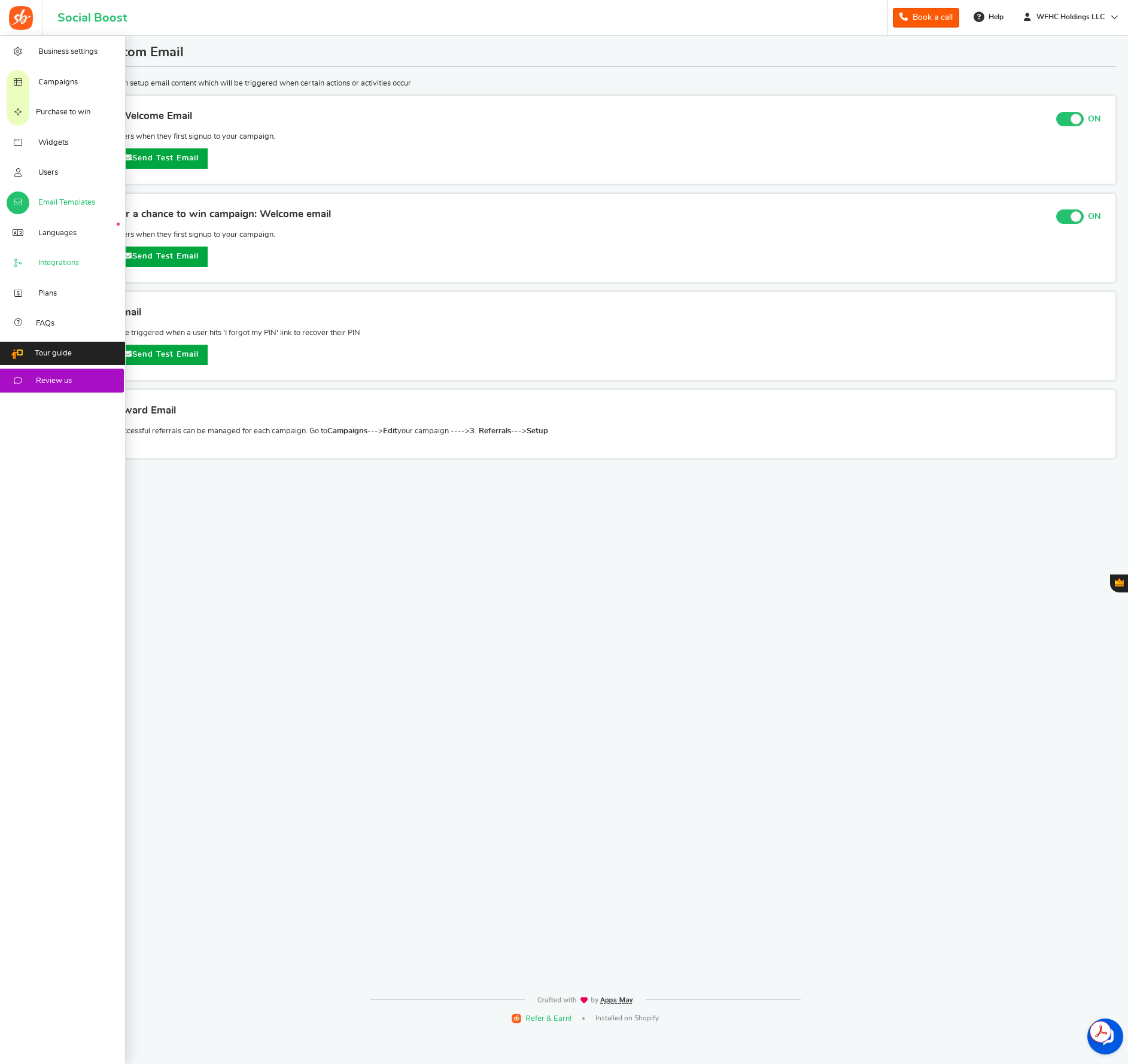
click at [57, 268] on span "Integrations" at bounding box center [58, 263] width 41 height 11
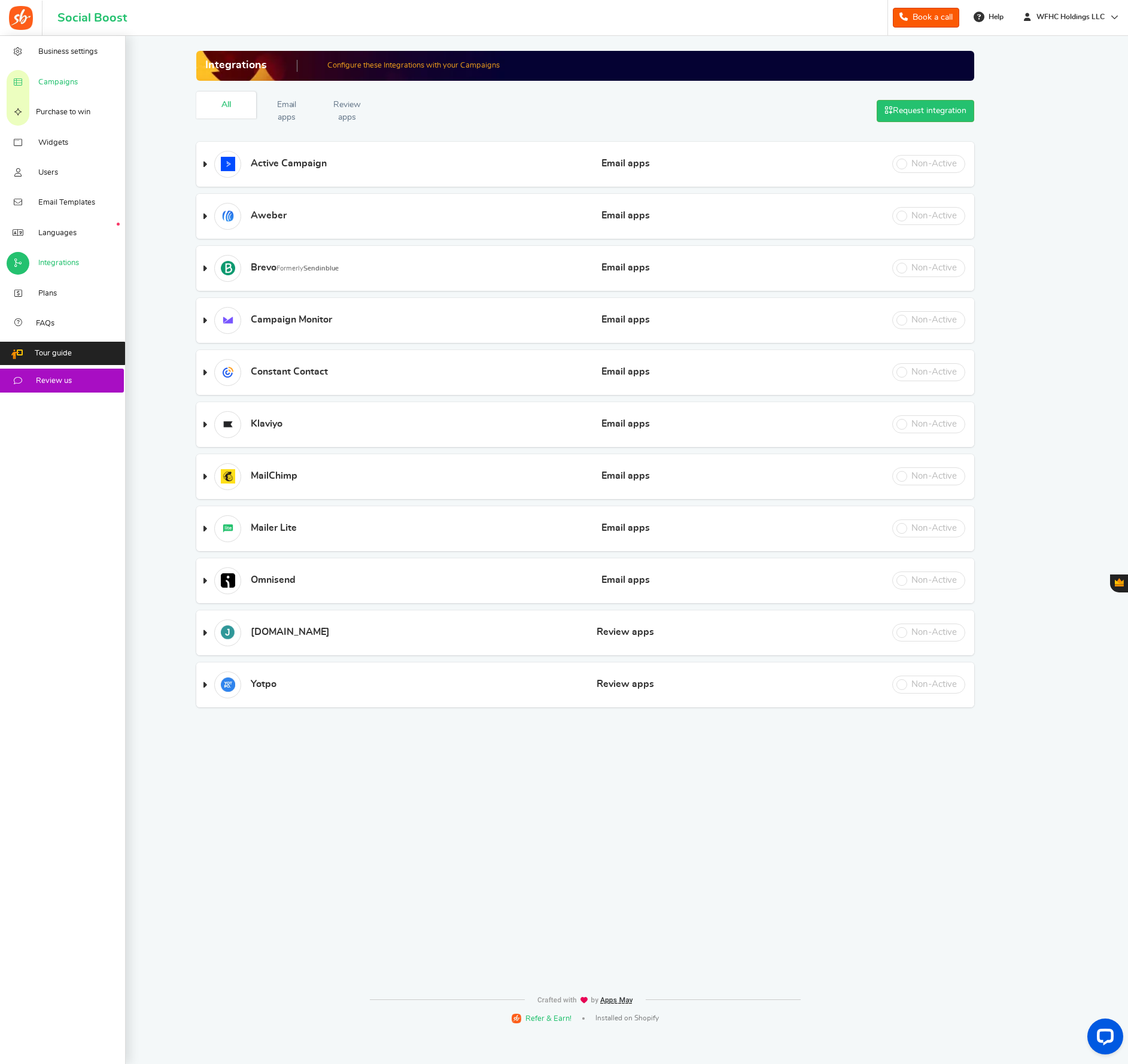
click at [60, 92] on link "Campaigns" at bounding box center [63, 81] width 125 height 30
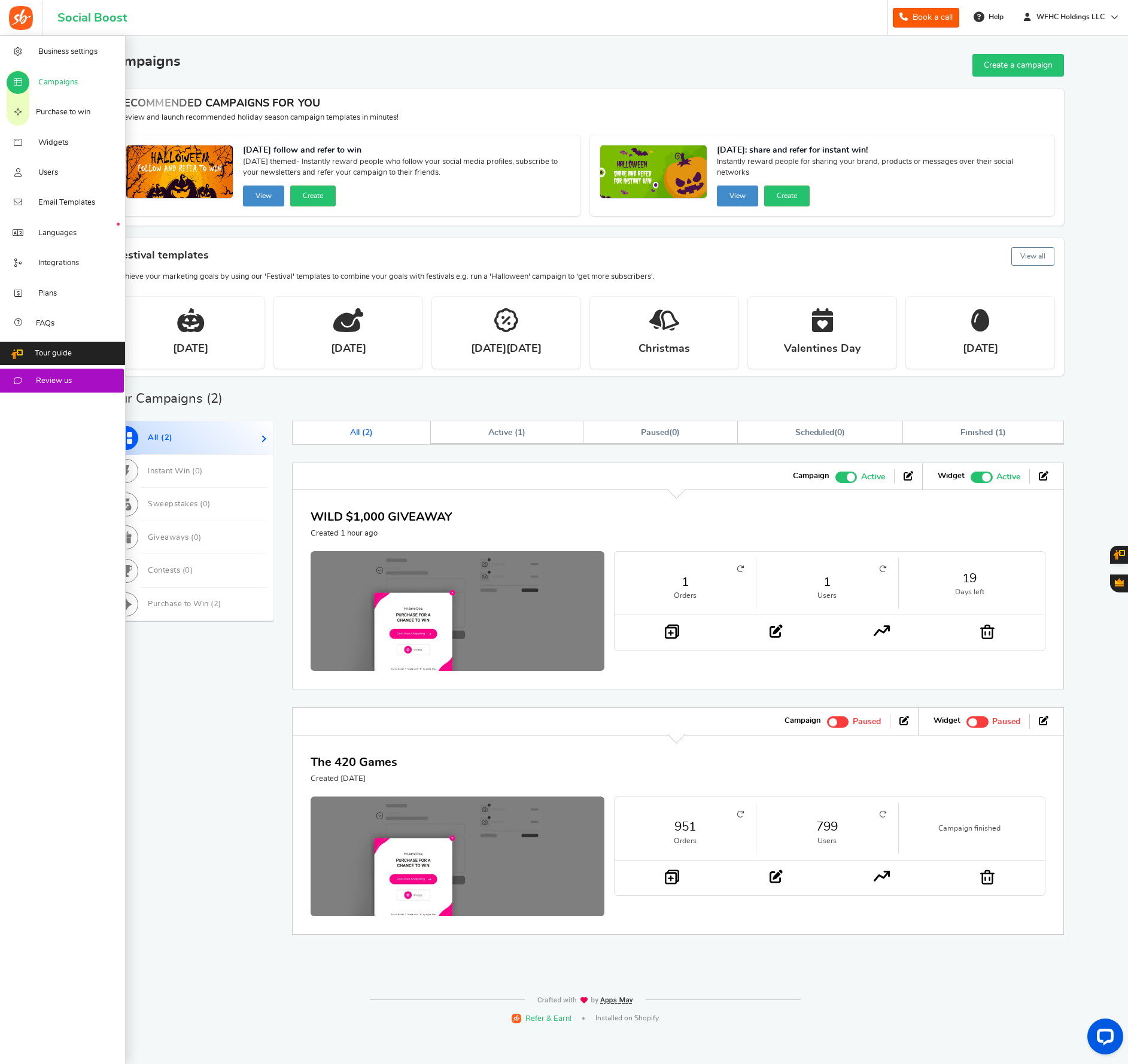
click at [59, 84] on span "Campaigns" at bounding box center [58, 83] width 40 height 11
click at [62, 148] on span "Widgets" at bounding box center [53, 143] width 30 height 11
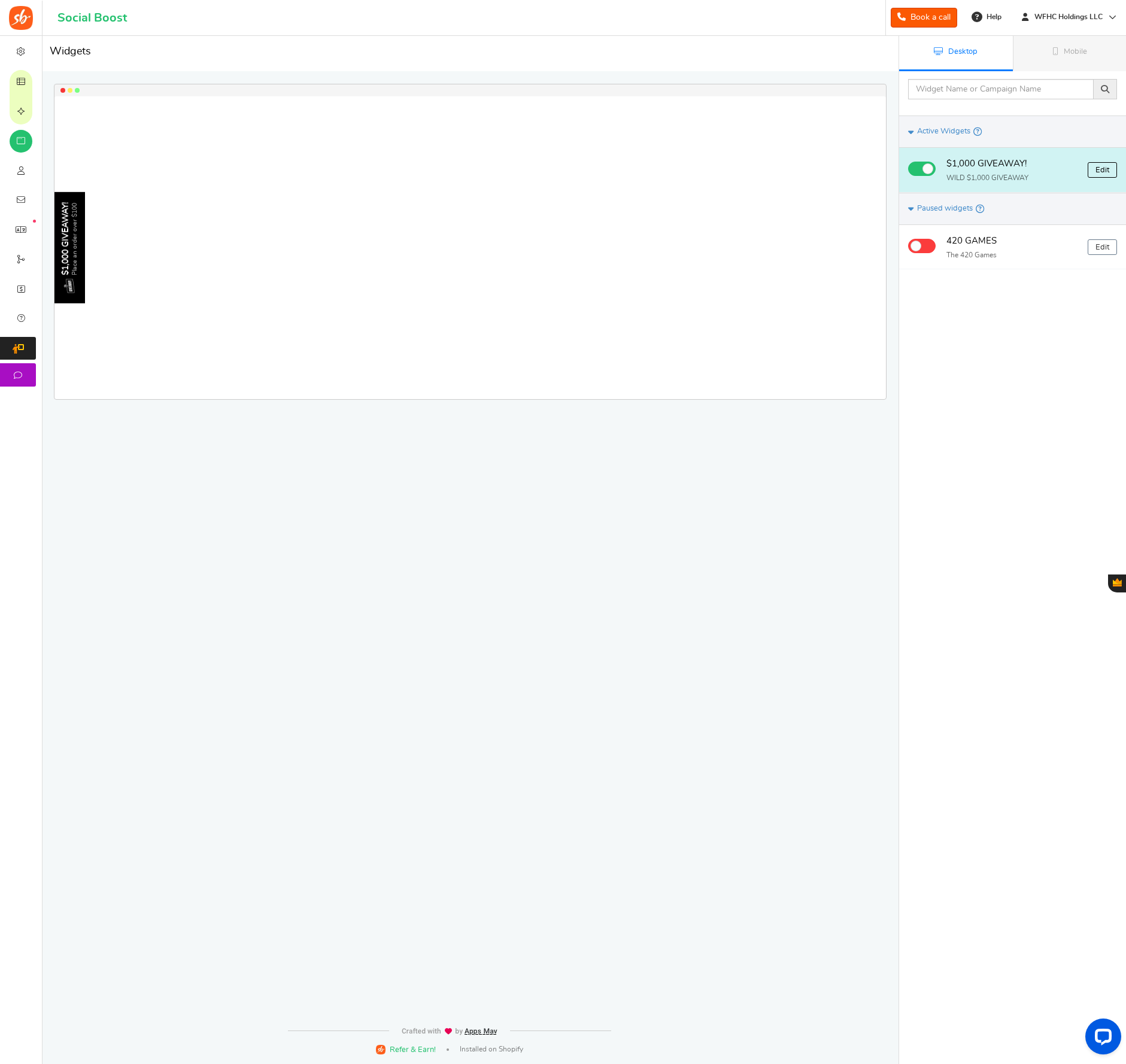
click at [1097, 172] on link "Edit" at bounding box center [1102, 170] width 29 height 15
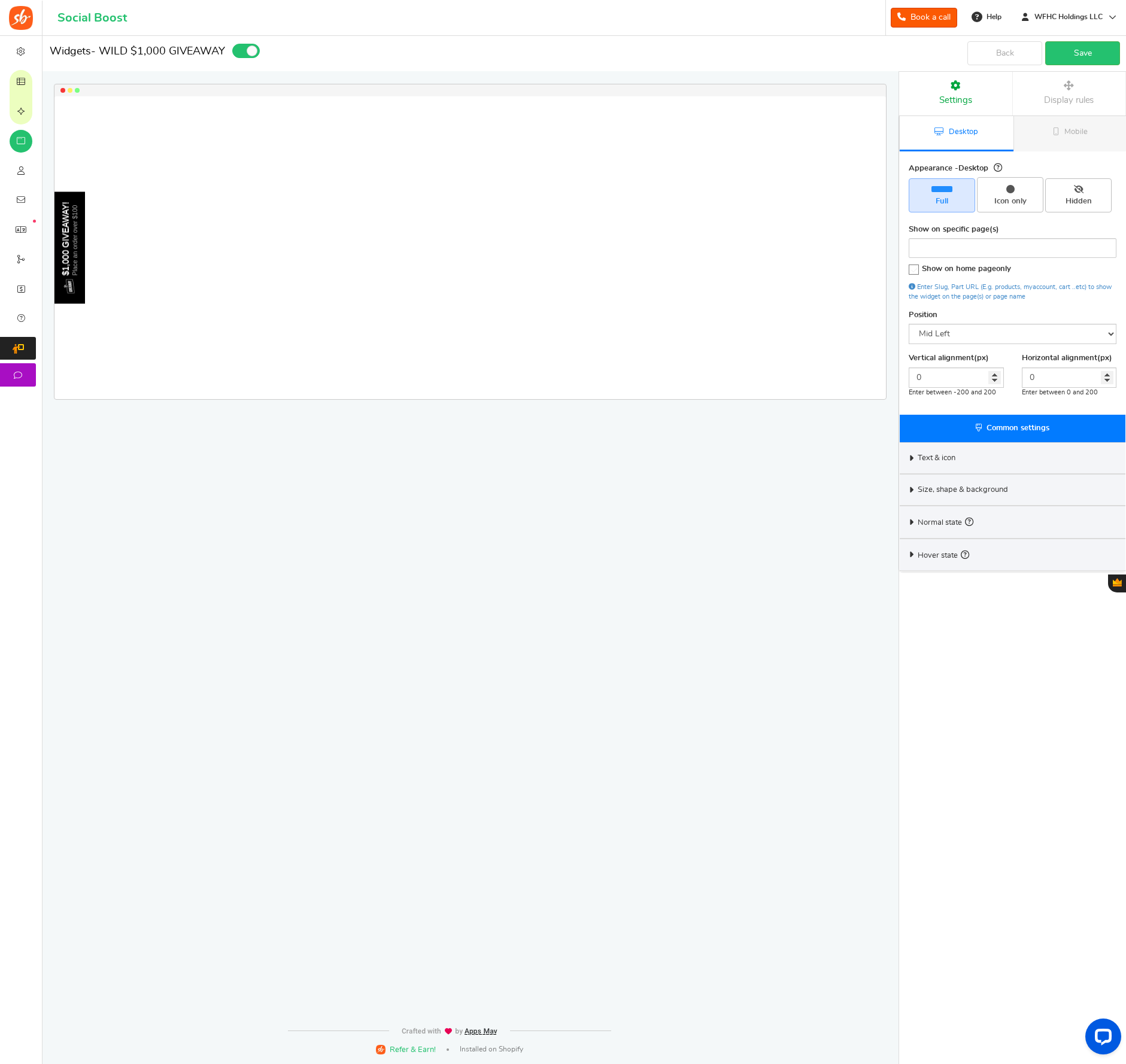
click at [1047, 98] on span "Display rules" at bounding box center [1069, 100] width 50 height 9
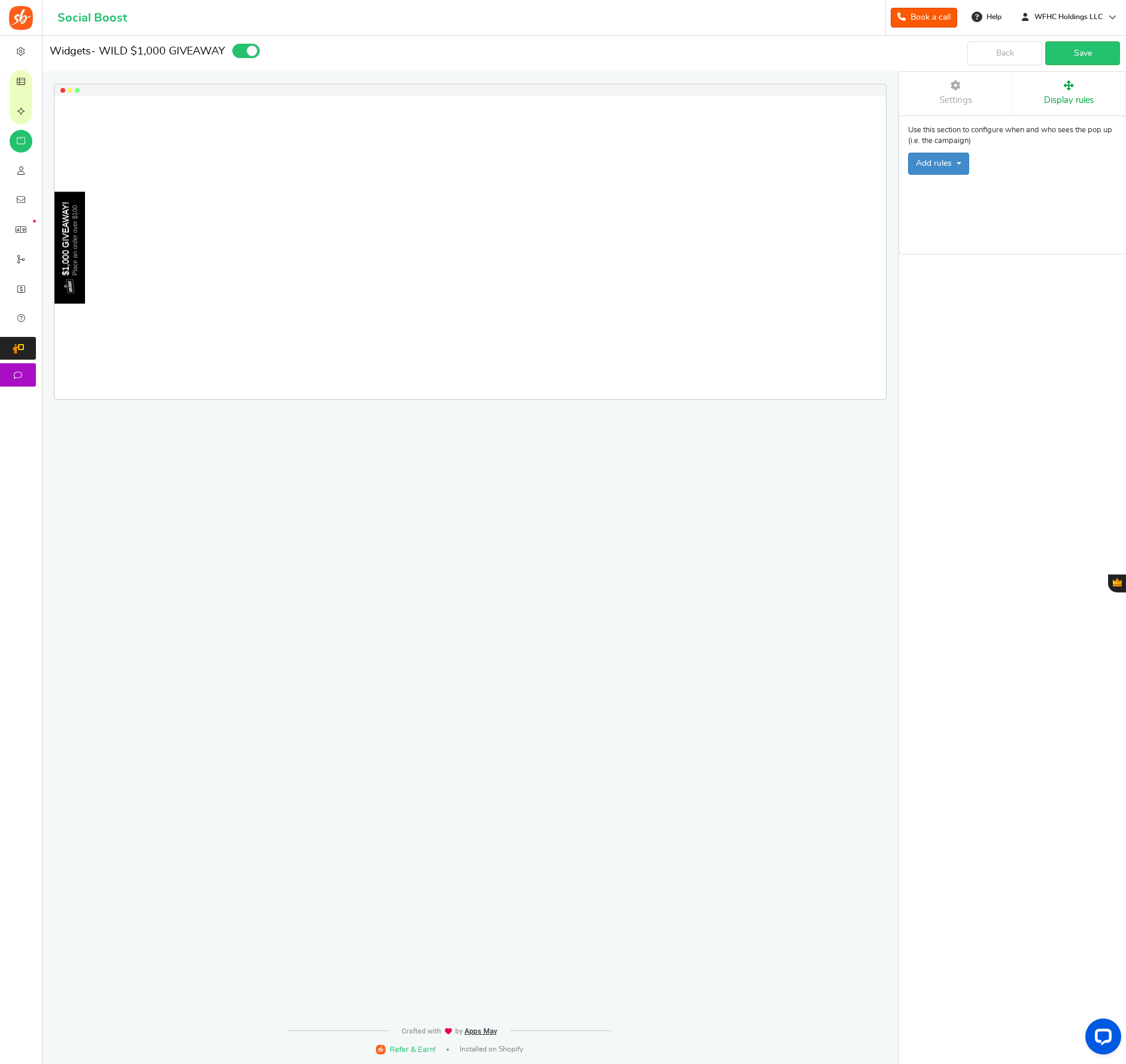
click at [974, 96] on link "Settings" at bounding box center [955, 93] width 113 height 44
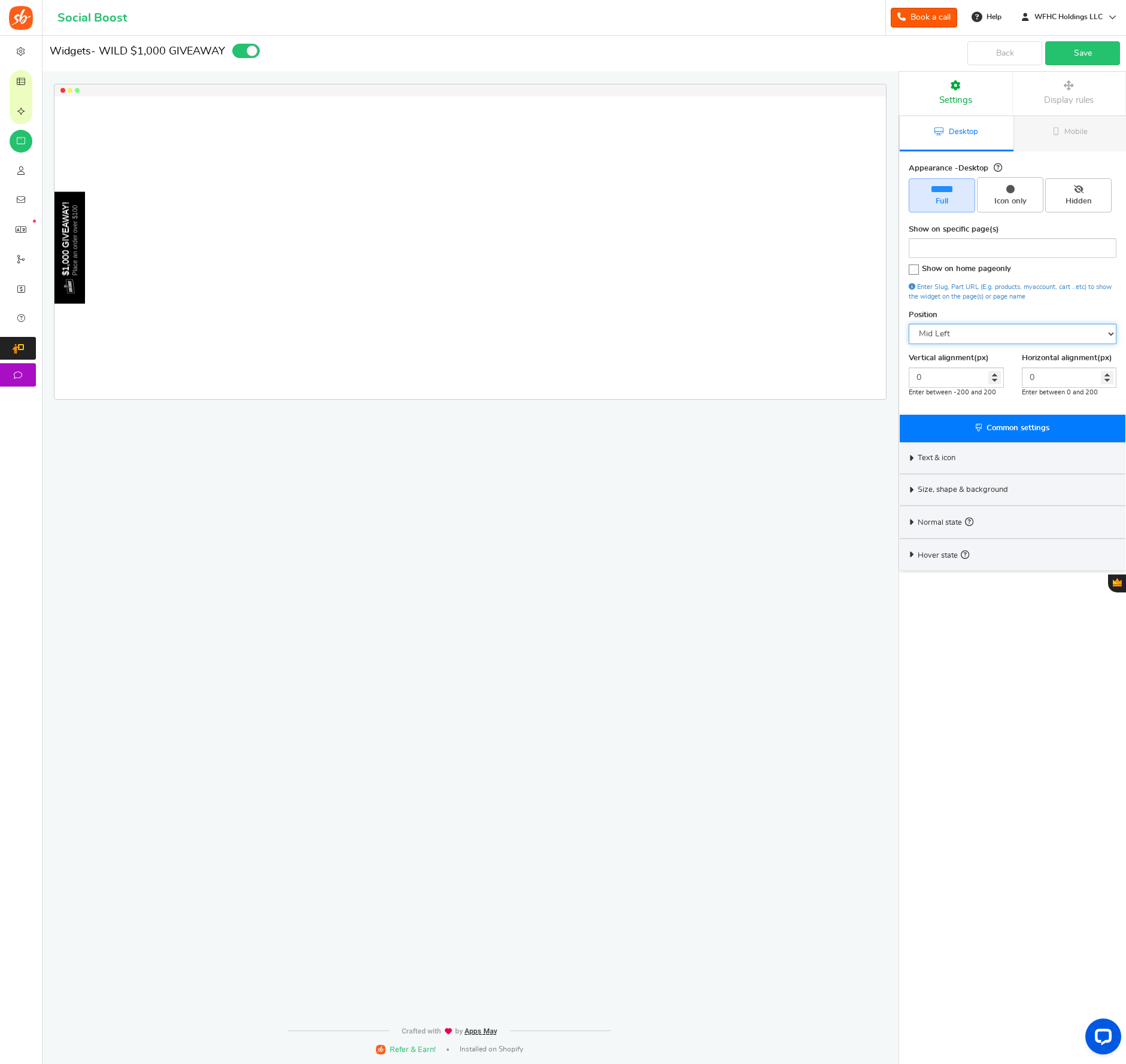
click at [988, 334] on select "Mid Right Mid Left Top Bar Bottom Bar Bottom Left Bottom Right Bottom Center" at bounding box center [1013, 334] width 208 height 21
click at [994, 327] on select "Mid Right Mid Left Top Bar Bottom Bar Bottom Left Bottom Right Bottom Center" at bounding box center [1013, 334] width 208 height 21
click at [909, 324] on select "Mid Right Mid Left Top Bar Bottom Bar Bottom Left Bottom Right Bottom Center" at bounding box center [1013, 334] width 208 height 21
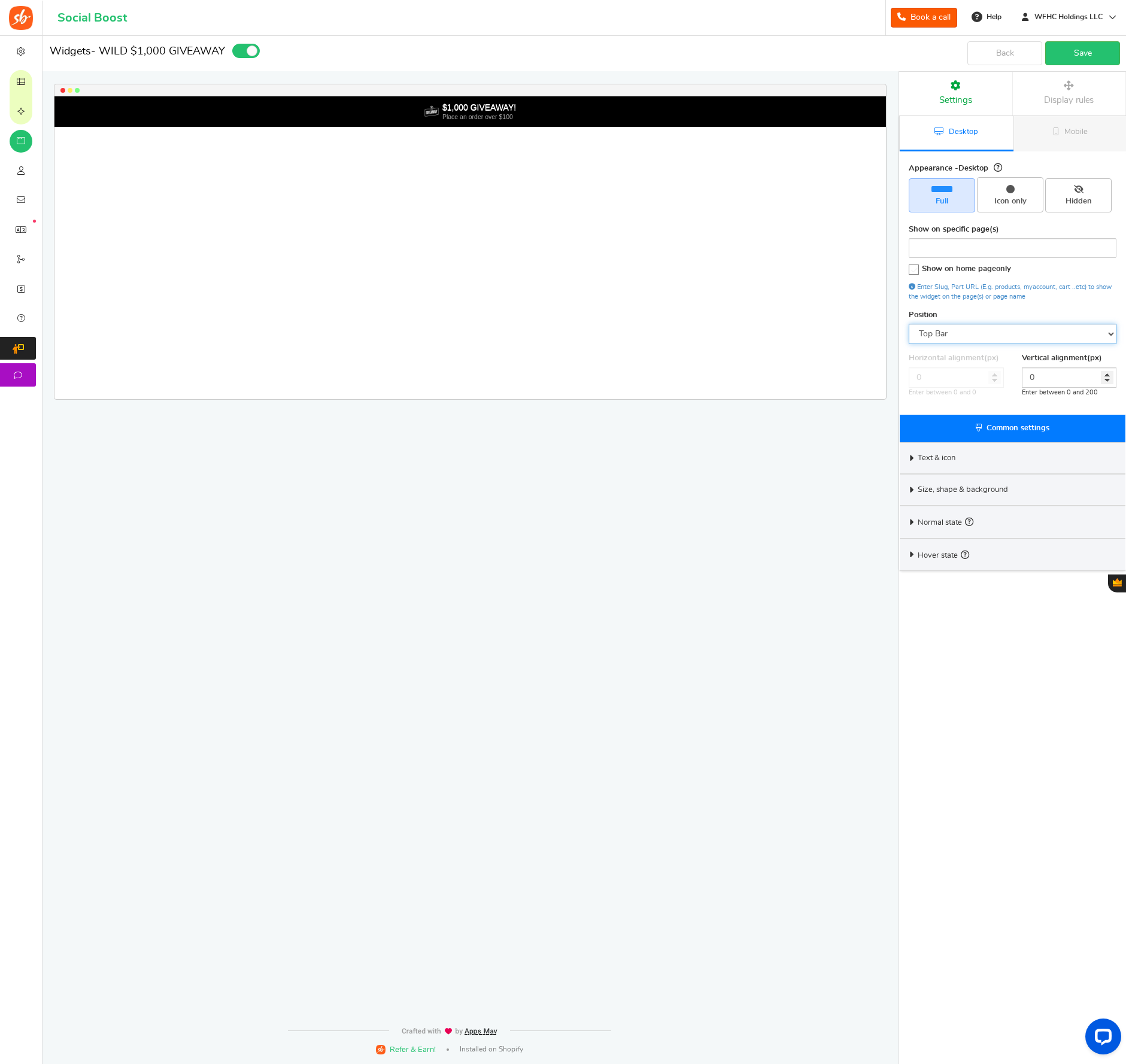
click at [987, 329] on select "Mid Right Mid Left Top Bar Bottom Bar Bottom Left Bottom Right Bottom Center" at bounding box center [1013, 334] width 208 height 21
click at [909, 324] on select "Mid Right Mid Left Top Bar Bottom Bar Bottom Left Bottom Right Bottom Center" at bounding box center [1013, 334] width 208 height 21
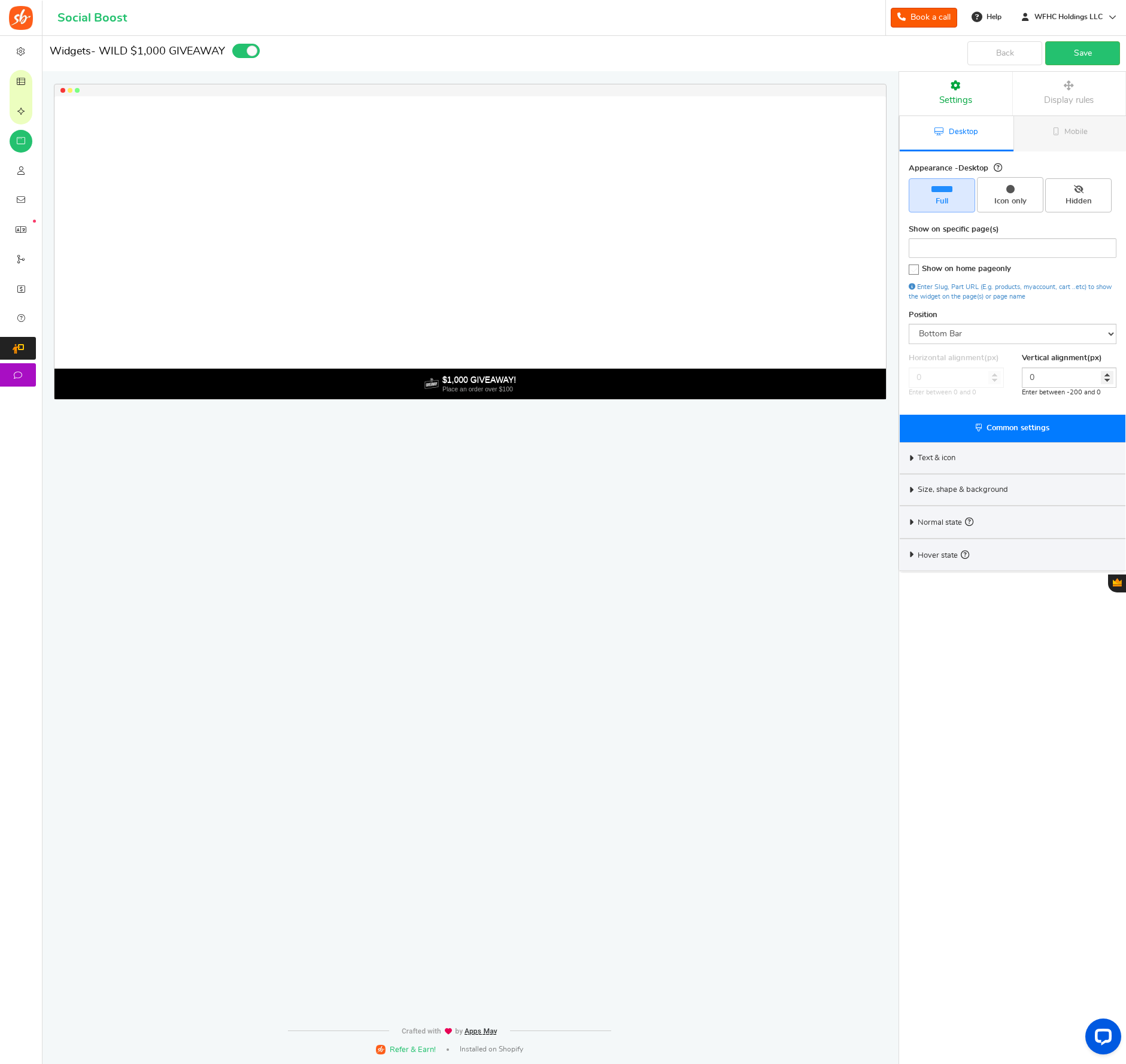
click at [978, 343] on div "Appearance - Desktop Full Icon only Hidden Show on specific page(s) Show on hom…" at bounding box center [1012, 284] width 226 height 263
click at [979, 336] on select "Mid Right Mid Left Top Bar Bottom Bar Bottom Left Bottom Right Bottom Center" at bounding box center [1013, 334] width 208 height 21
select select "top-bar"
click at [909, 324] on select "Mid Right Mid Left Top Bar Bottom Bar Bottom Left Bottom Right Bottom Center" at bounding box center [1013, 334] width 208 height 21
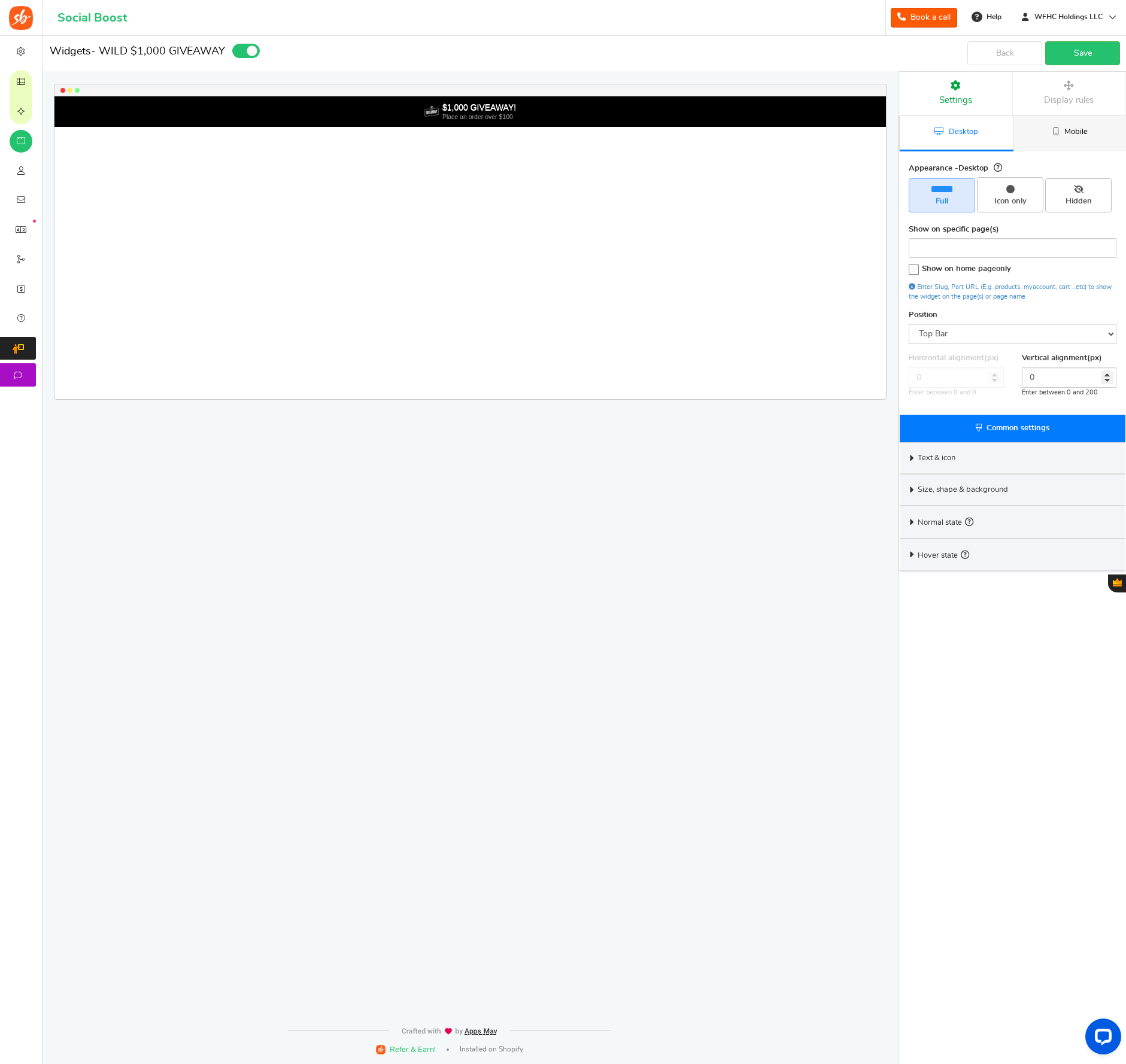
click at [1052, 132] on link "Mobile" at bounding box center [1070, 134] width 114 height 35
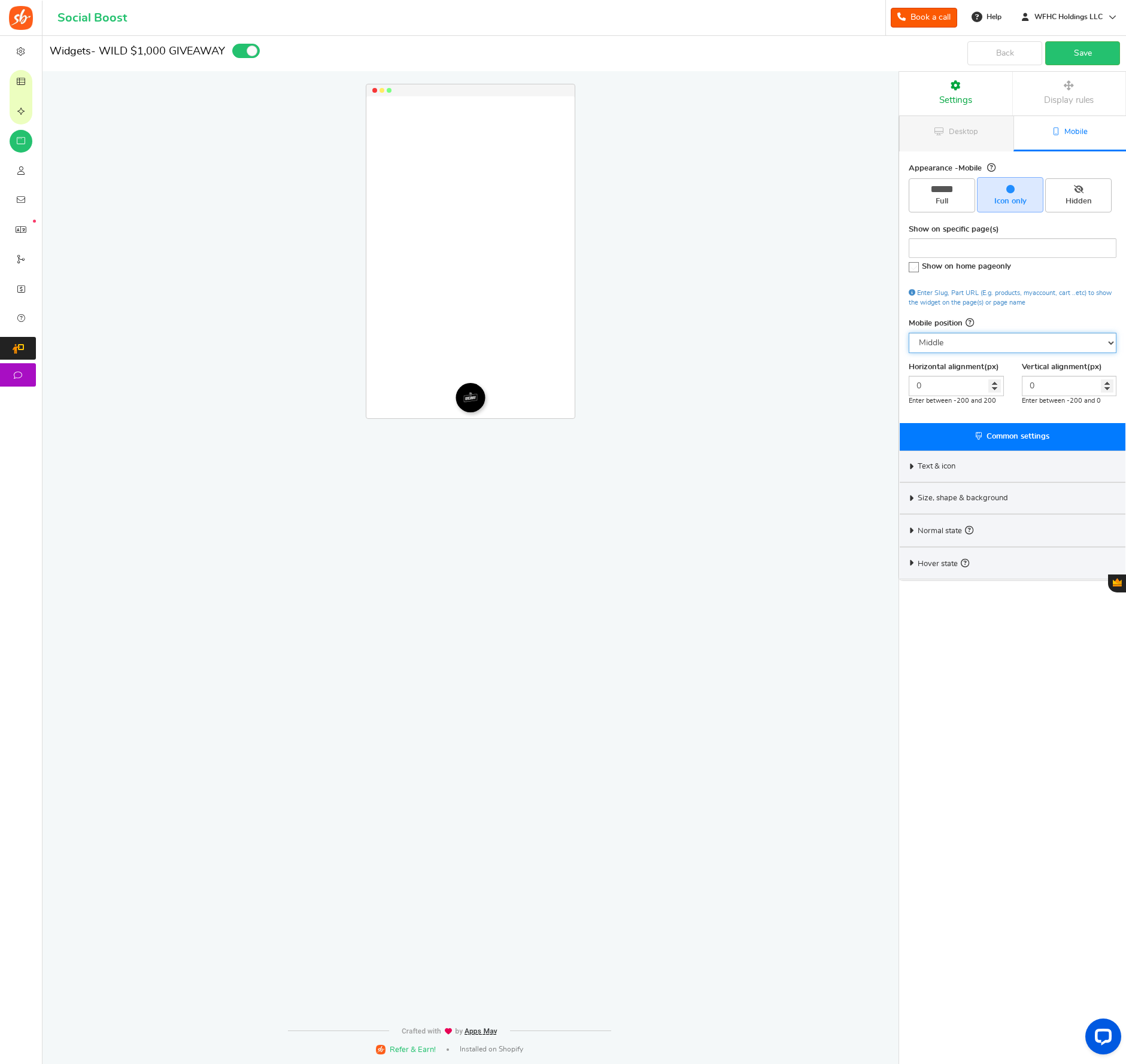
click at [1004, 334] on select "Right Left Middle" at bounding box center [1013, 343] width 208 height 21
click at [909, 333] on select "Right Left Middle" at bounding box center [1013, 343] width 208 height 21
click at [996, 338] on select "Right Left Middle" at bounding box center [1013, 343] width 208 height 21
click at [909, 333] on select "Right Left Middle" at bounding box center [1013, 343] width 208 height 21
click at [996, 341] on select "Right Left Middle" at bounding box center [1013, 343] width 208 height 21
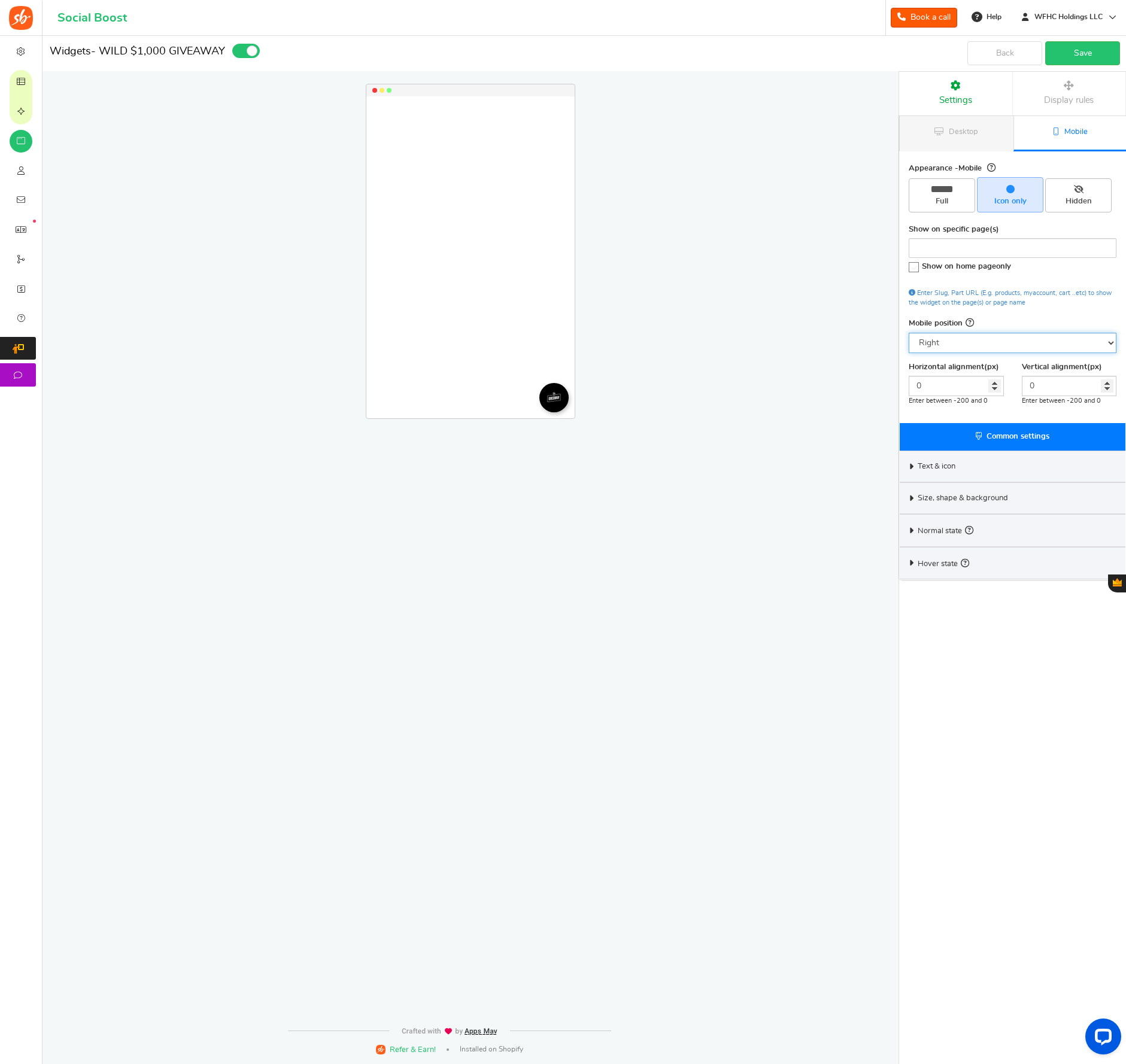
select select "mid"
click at [909, 333] on select "Right Left Middle" at bounding box center [1013, 343] width 208 height 21
click at [937, 197] on span "Full" at bounding box center [942, 202] width 56 height 11
click at [942, 188] on input "Full" at bounding box center [946, 184] width 8 height 8
radio input "true"
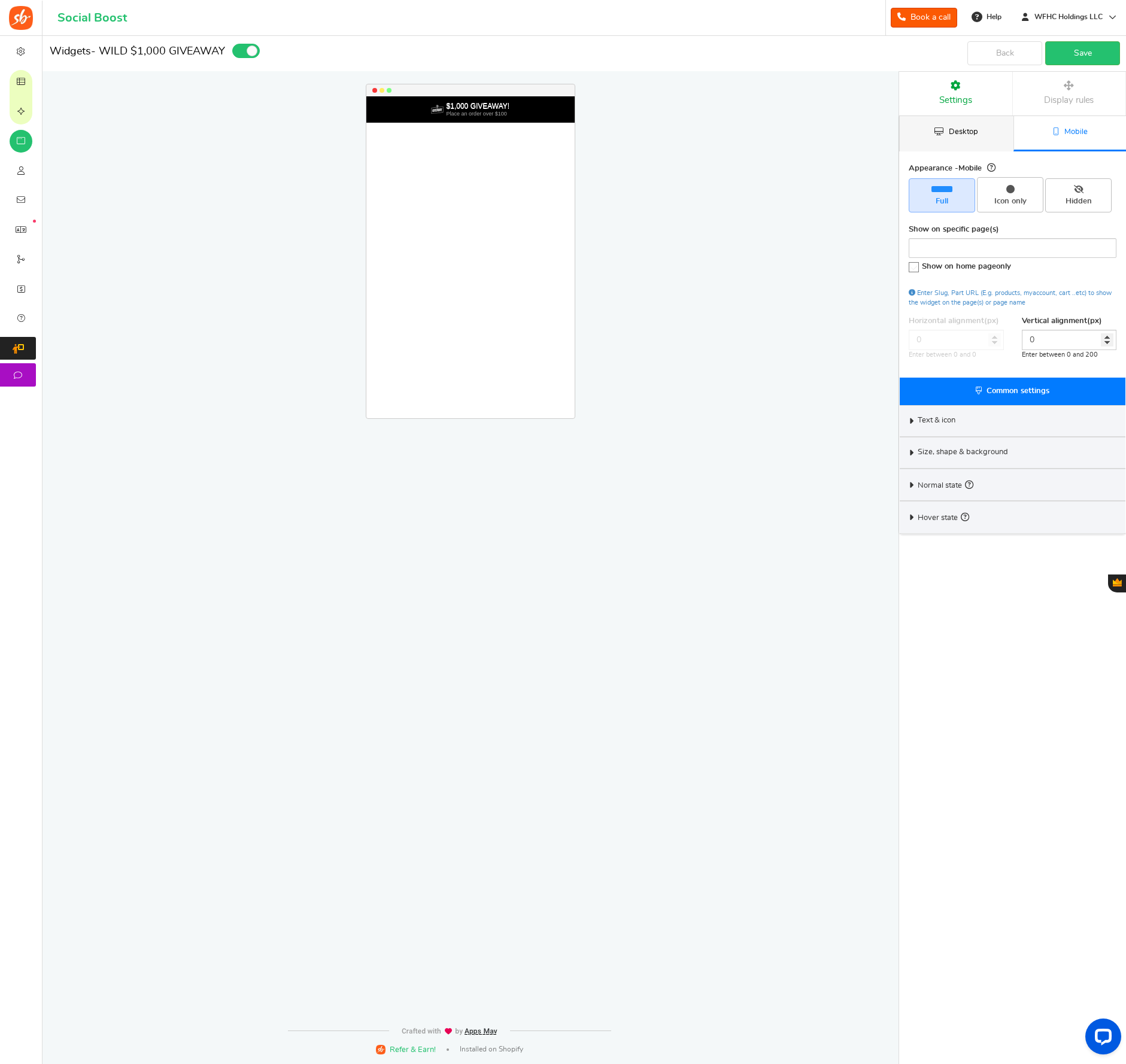
click at [963, 135] on span "Desktop" at bounding box center [963, 132] width 29 height 8
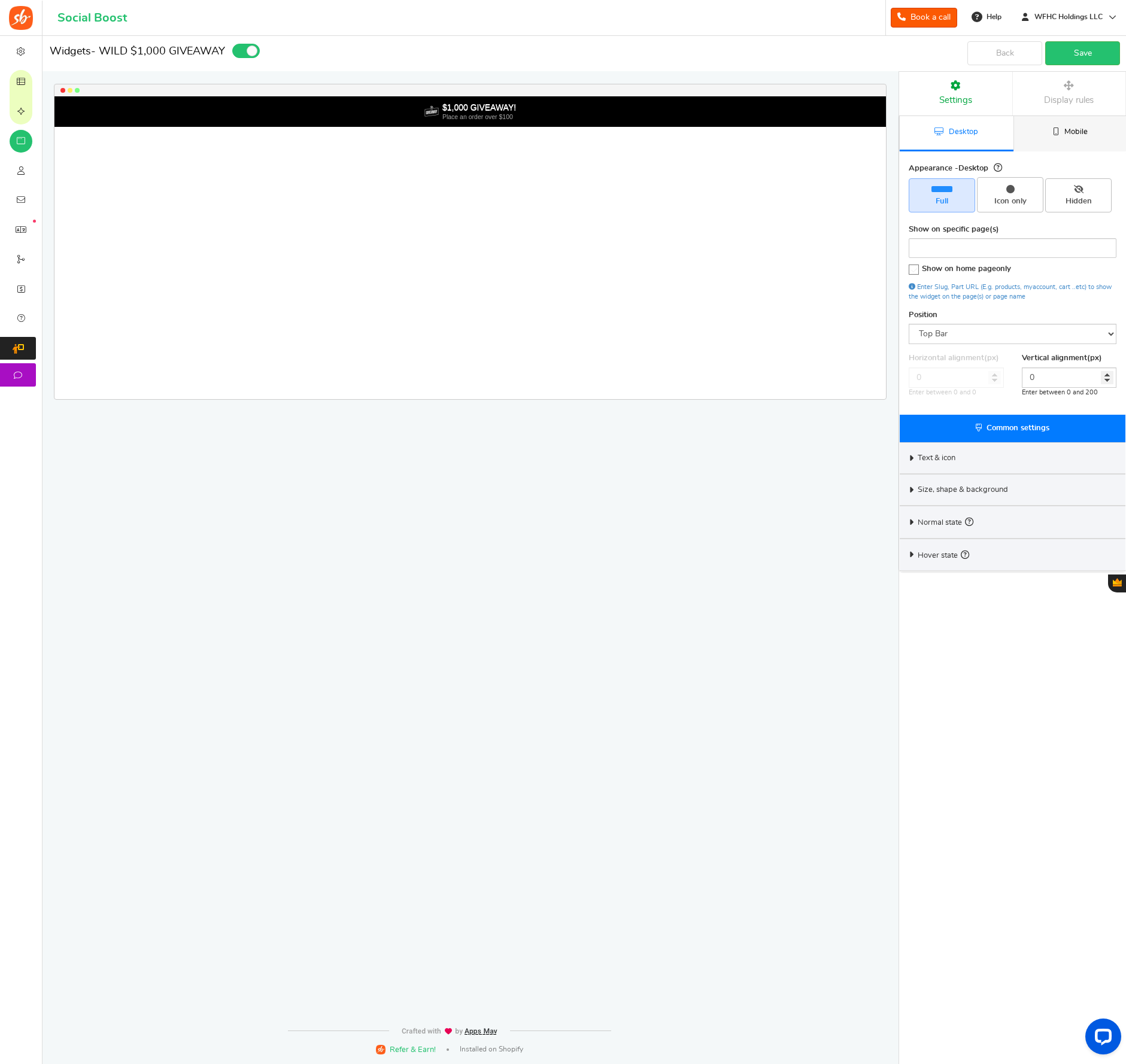
click at [1061, 134] on link "Mobile" at bounding box center [1070, 134] width 114 height 35
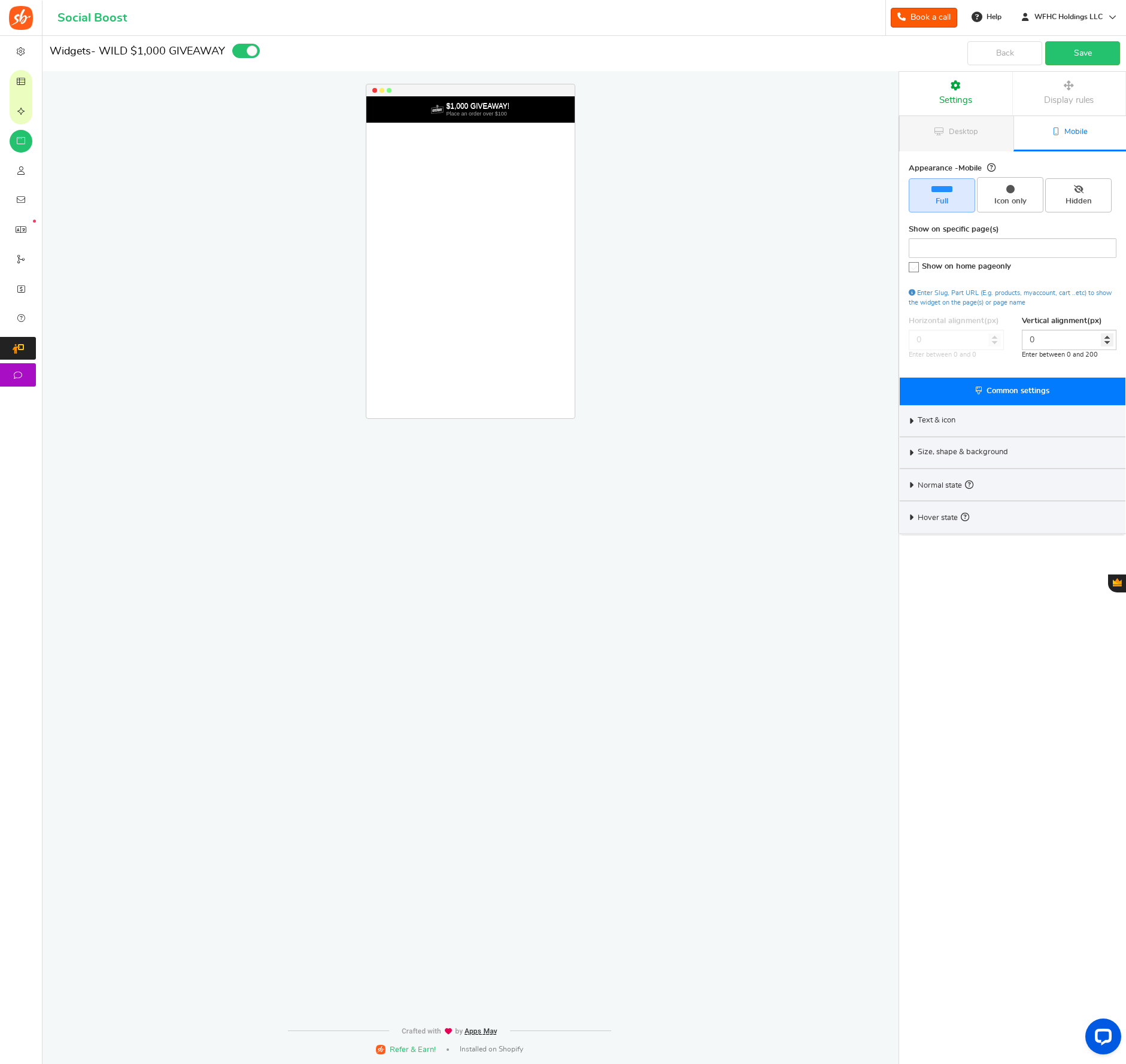
click at [447, 104] on div "$1,000 GIVEAWAY!" at bounding box center [478, 106] width 63 height 8
click at [1075, 54] on link "Save" at bounding box center [1082, 53] width 75 height 24
click at [976, 129] on span "Desktop" at bounding box center [963, 132] width 29 height 8
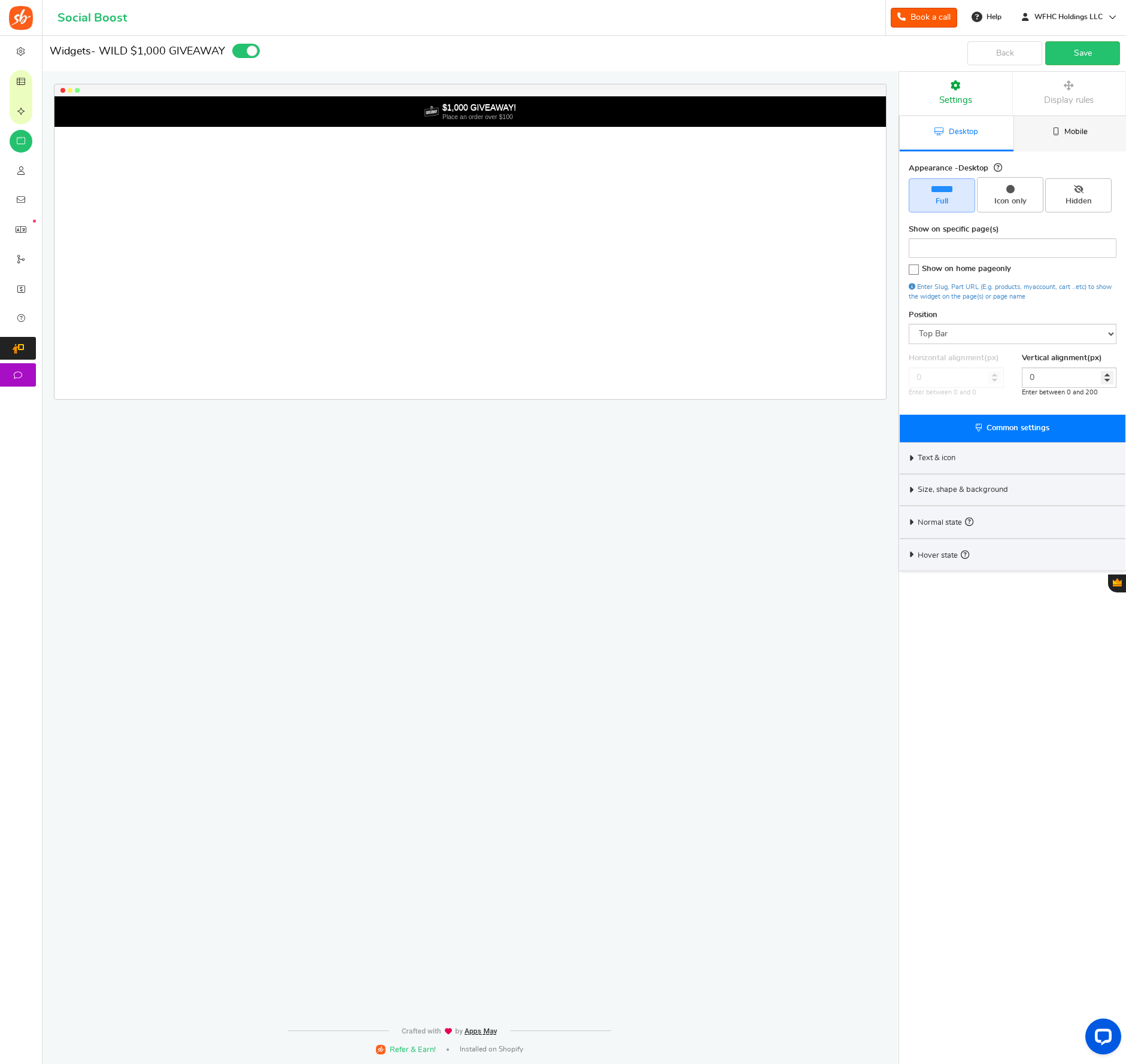
click at [1052, 137] on link "Mobile" at bounding box center [1070, 134] width 114 height 35
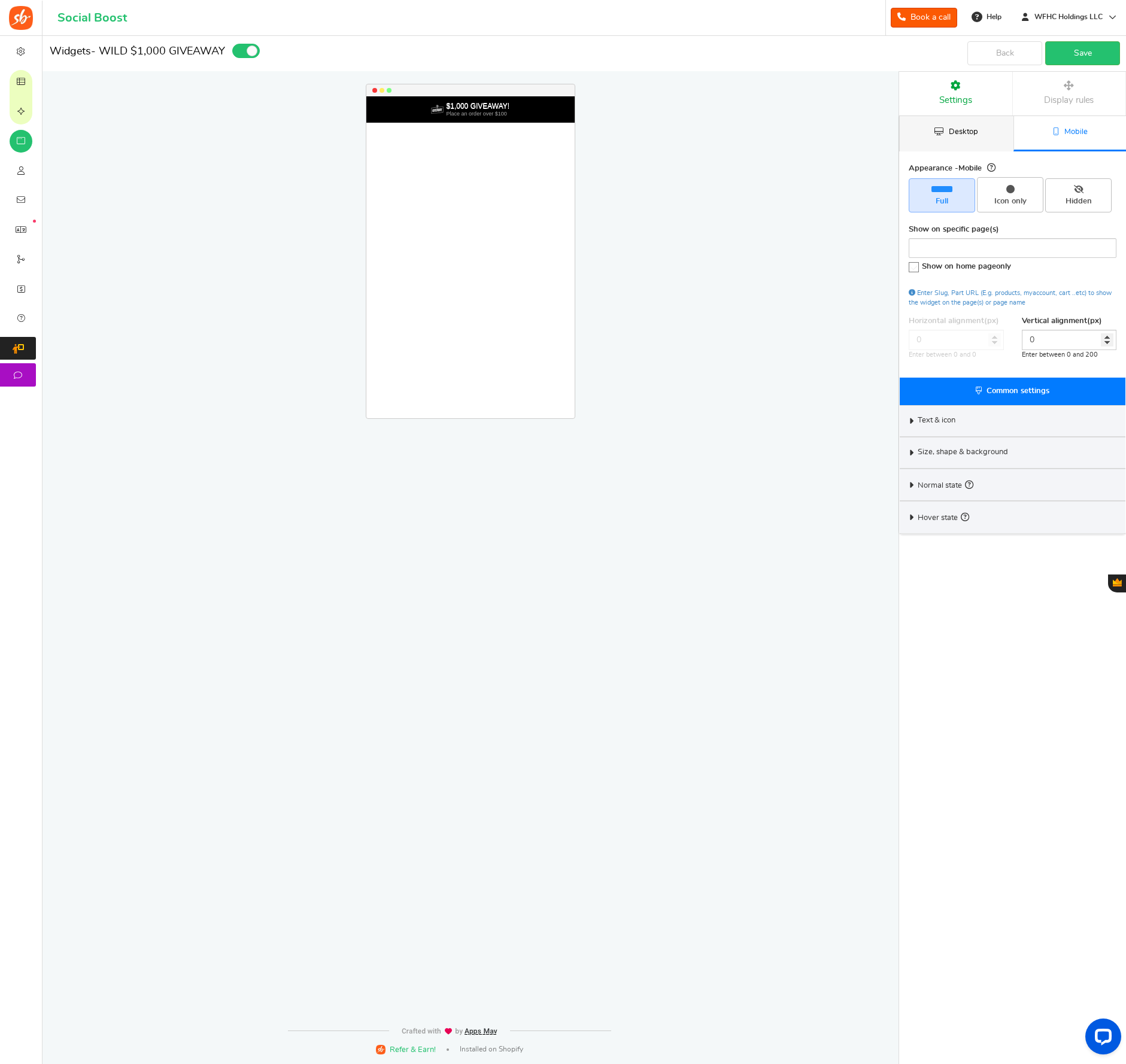
click at [952, 132] on span "Desktop" at bounding box center [963, 132] width 29 height 8
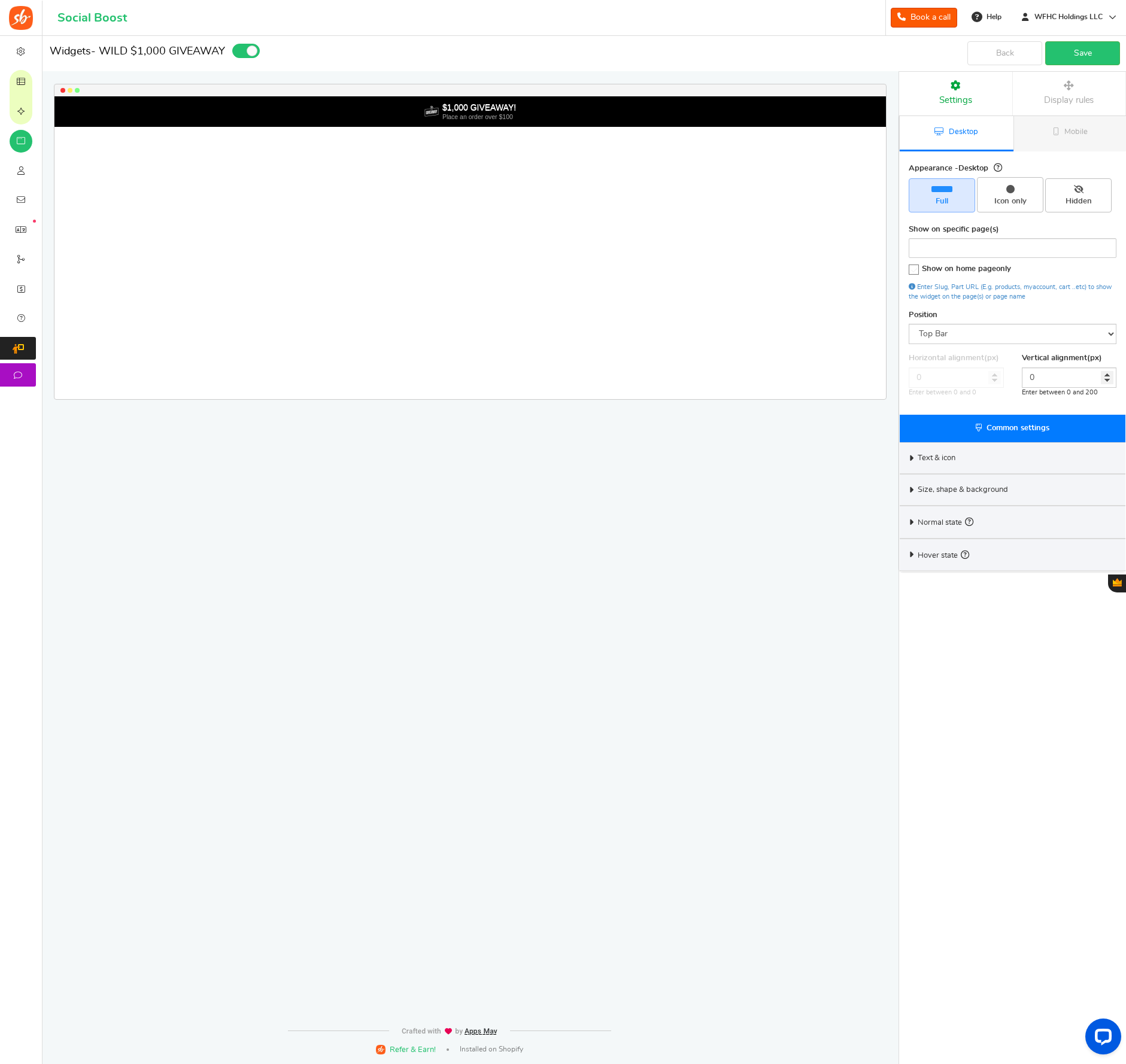
click at [916, 491] on div "Size, shape & background" at bounding box center [1012, 490] width 226 height 31
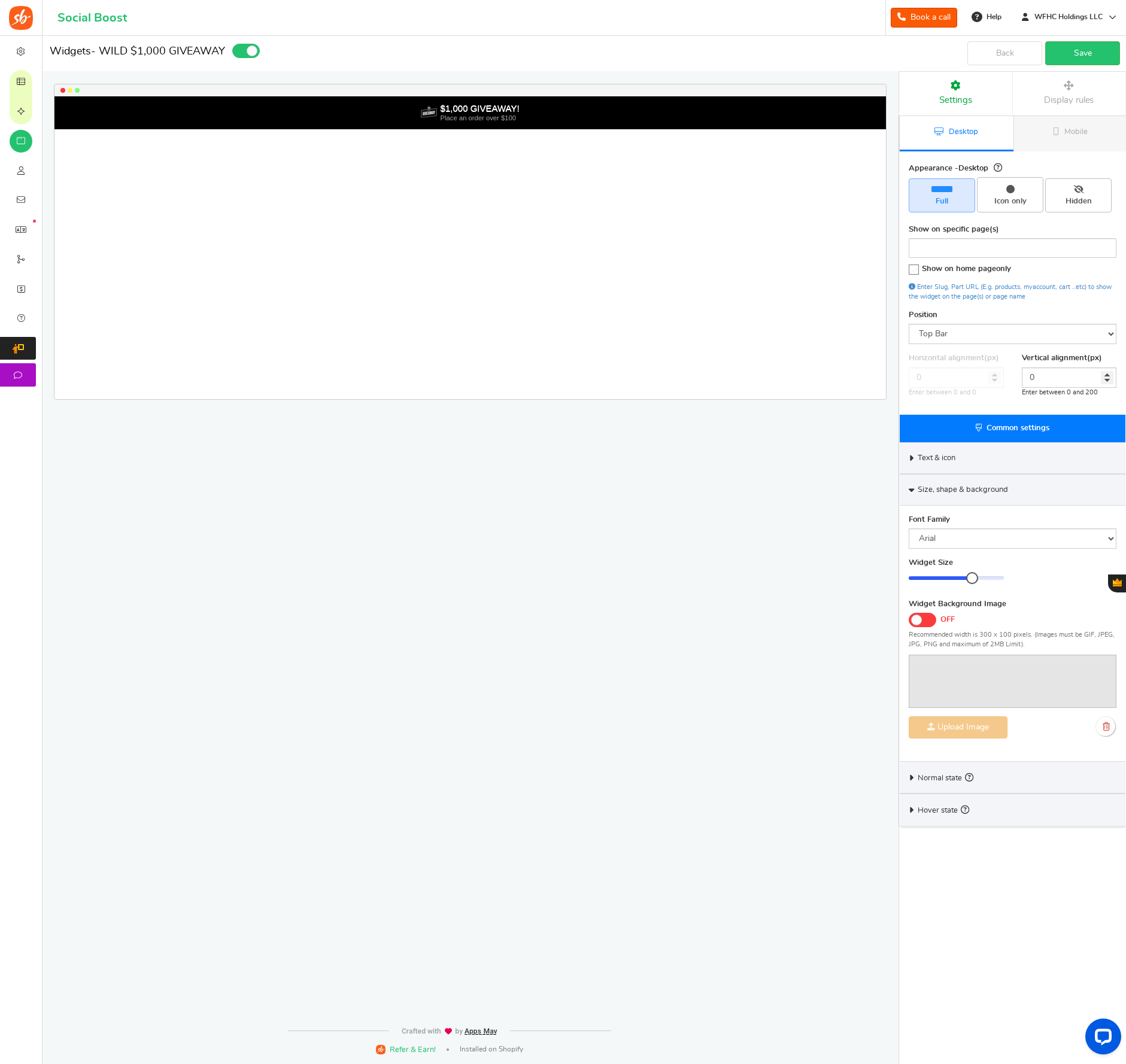
drag, startPoint x: 954, startPoint y: 578, endPoint x: 968, endPoint y: 578, distance: 14.0
click at [968, 578] on div at bounding box center [972, 578] width 12 height 12
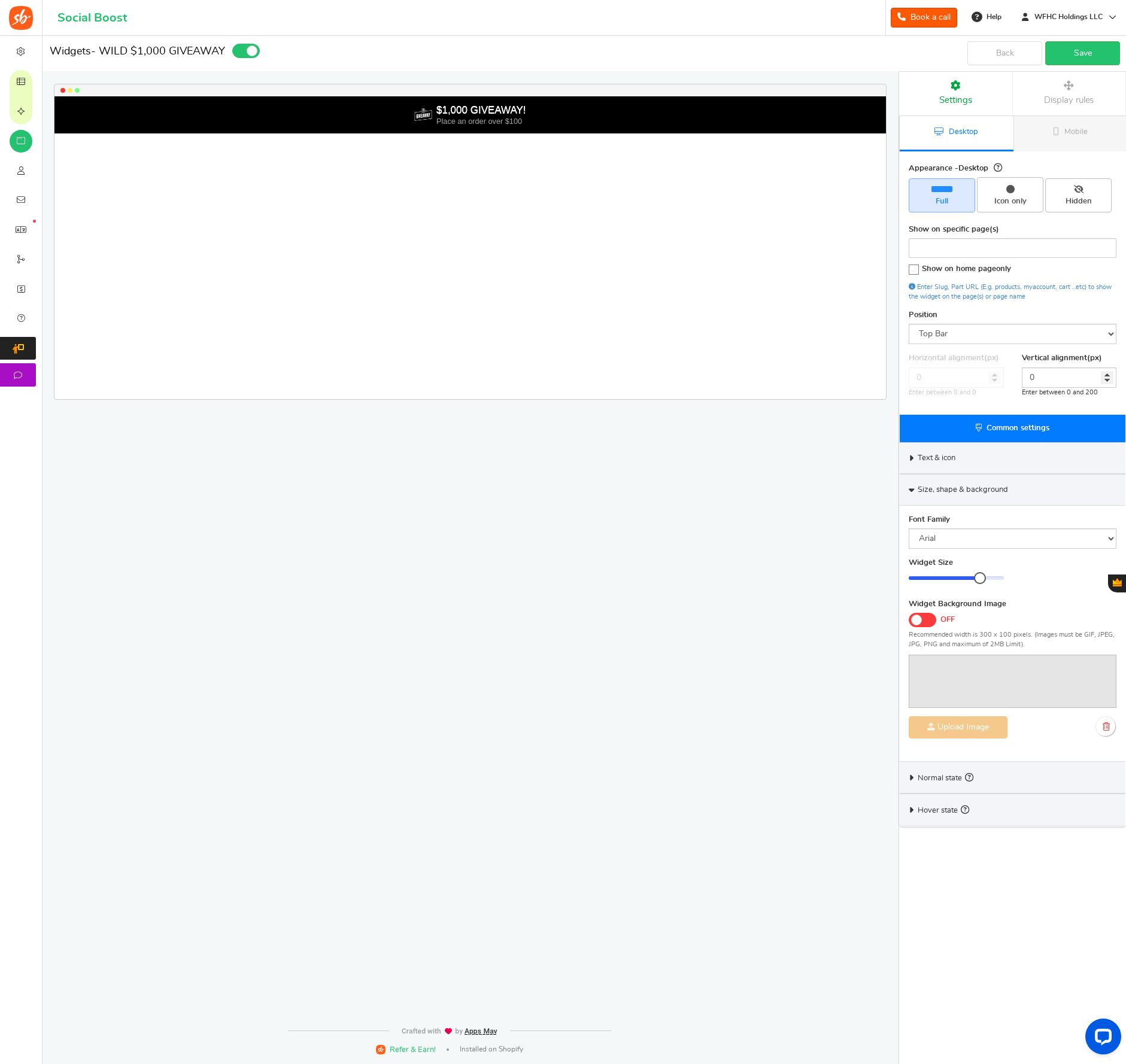
click at [978, 578] on div at bounding box center [980, 578] width 12 height 12
click at [915, 783] on div "Normal state" at bounding box center [1012, 777] width 226 height 32
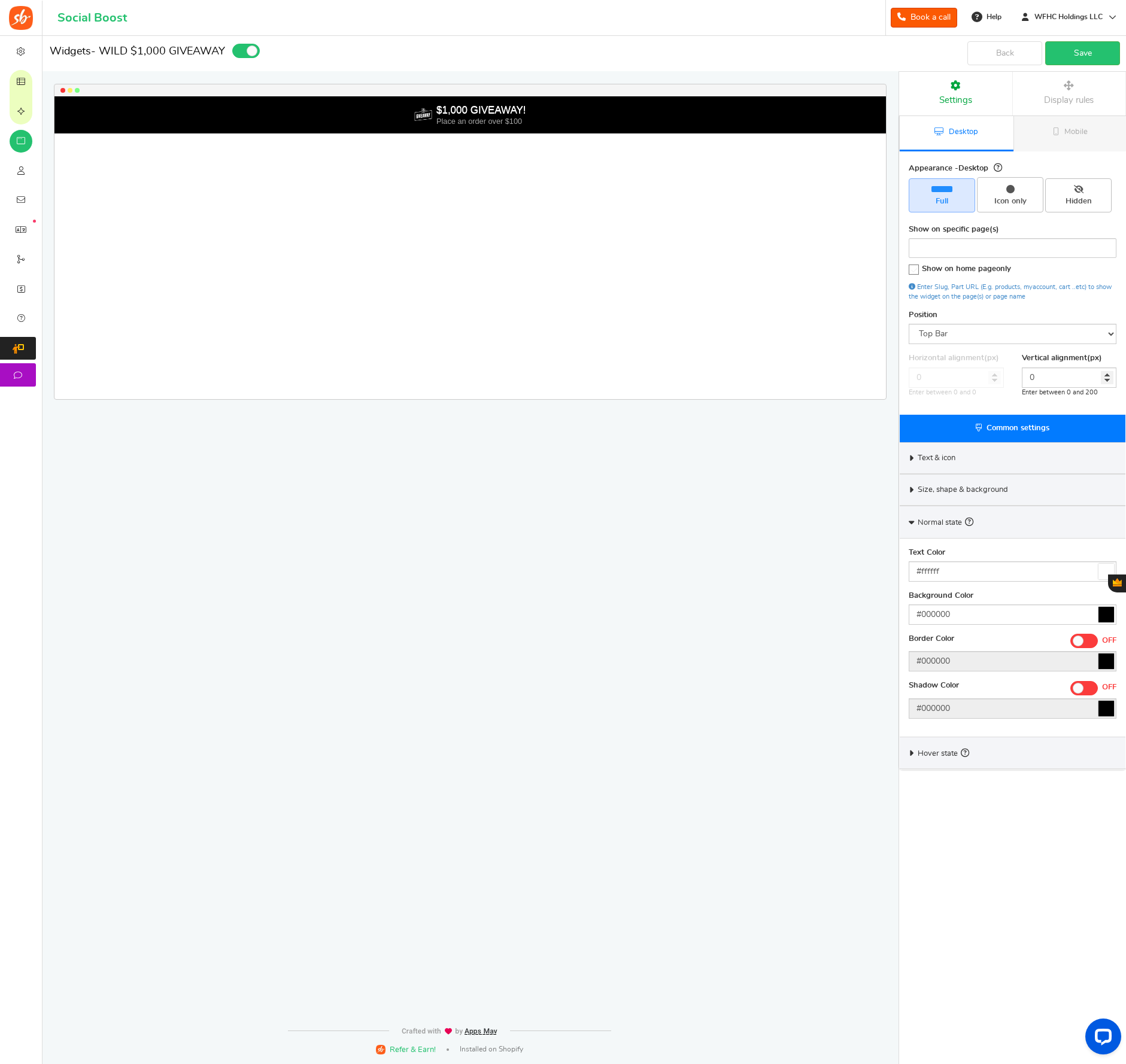
click at [910, 493] on div "Size, shape & background" at bounding box center [1012, 490] width 226 height 31
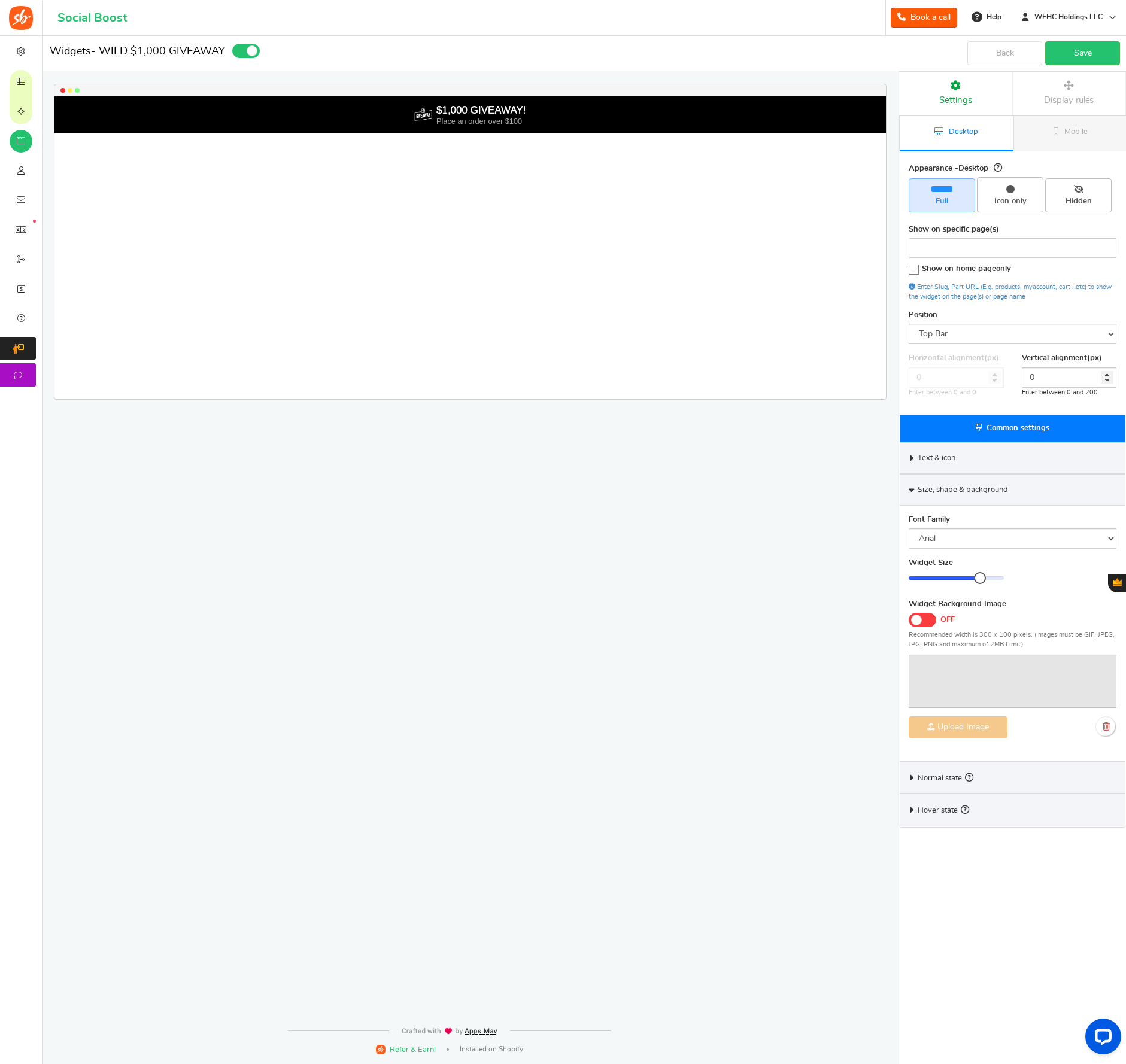
click at [916, 623] on span at bounding box center [916, 620] width 11 height 11
click at [909, 623] on input "ON OFF" at bounding box center [909, 619] width 0 height 8
click at [929, 619] on span at bounding box center [929, 620] width 11 height 11
click at [909, 619] on input "ON OFF" at bounding box center [909, 619] width 0 height 8
click at [1075, 132] on span "Mobile" at bounding box center [1076, 132] width 24 height 8
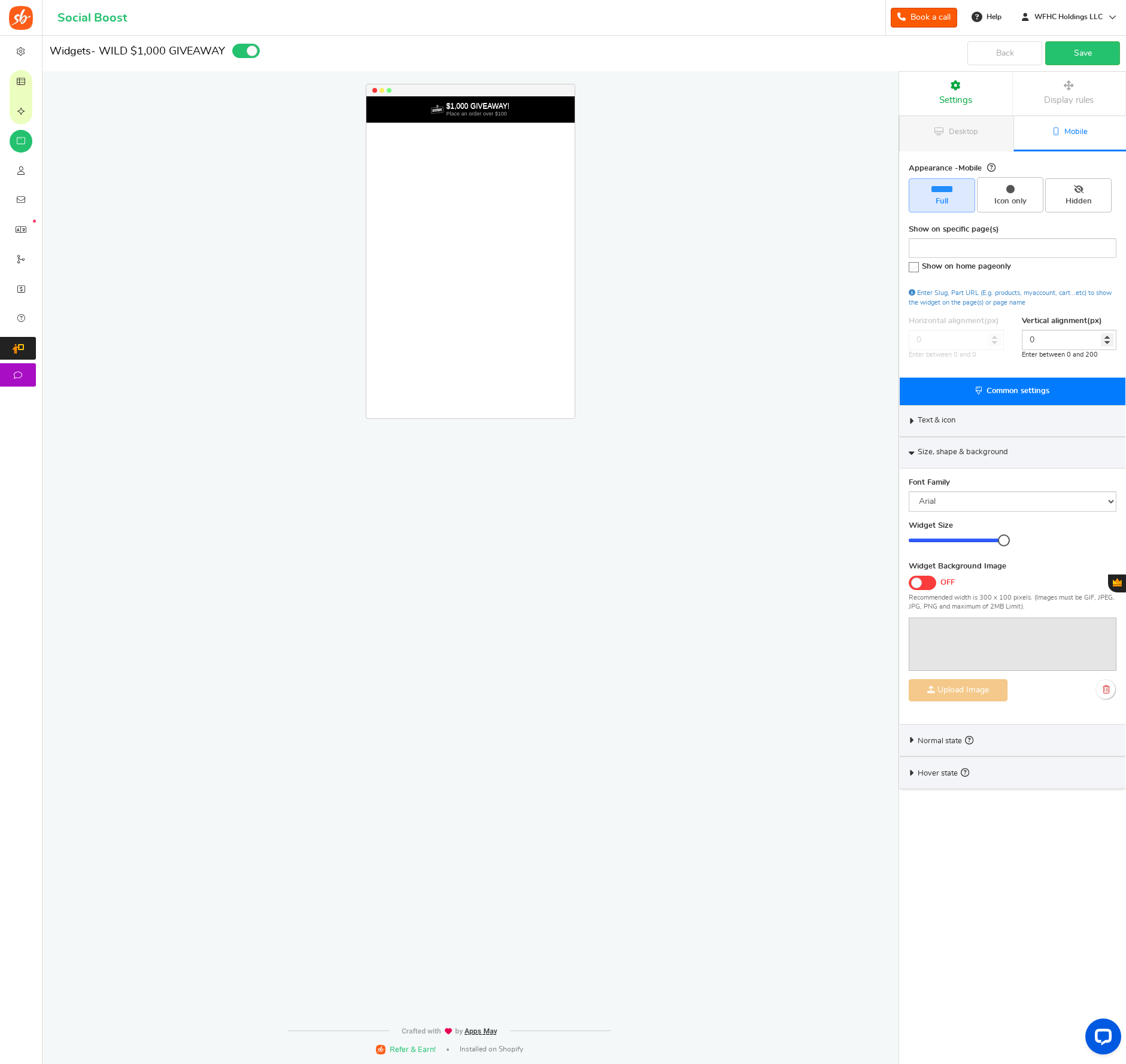
drag, startPoint x: 984, startPoint y: 540, endPoint x: 1023, endPoint y: 541, distance: 39.0
click at [1023, 541] on div "Widget Size 20 20 Corner Roundness 0 0" at bounding box center [1012, 541] width 226 height 41
drag, startPoint x: 1002, startPoint y: 541, endPoint x: 942, endPoint y: 541, distance: 60.0
click at [942, 542] on div at bounding box center [949, 541] width 12 height 12
drag, startPoint x: 954, startPoint y: 540, endPoint x: 1047, endPoint y: 544, distance: 93.1
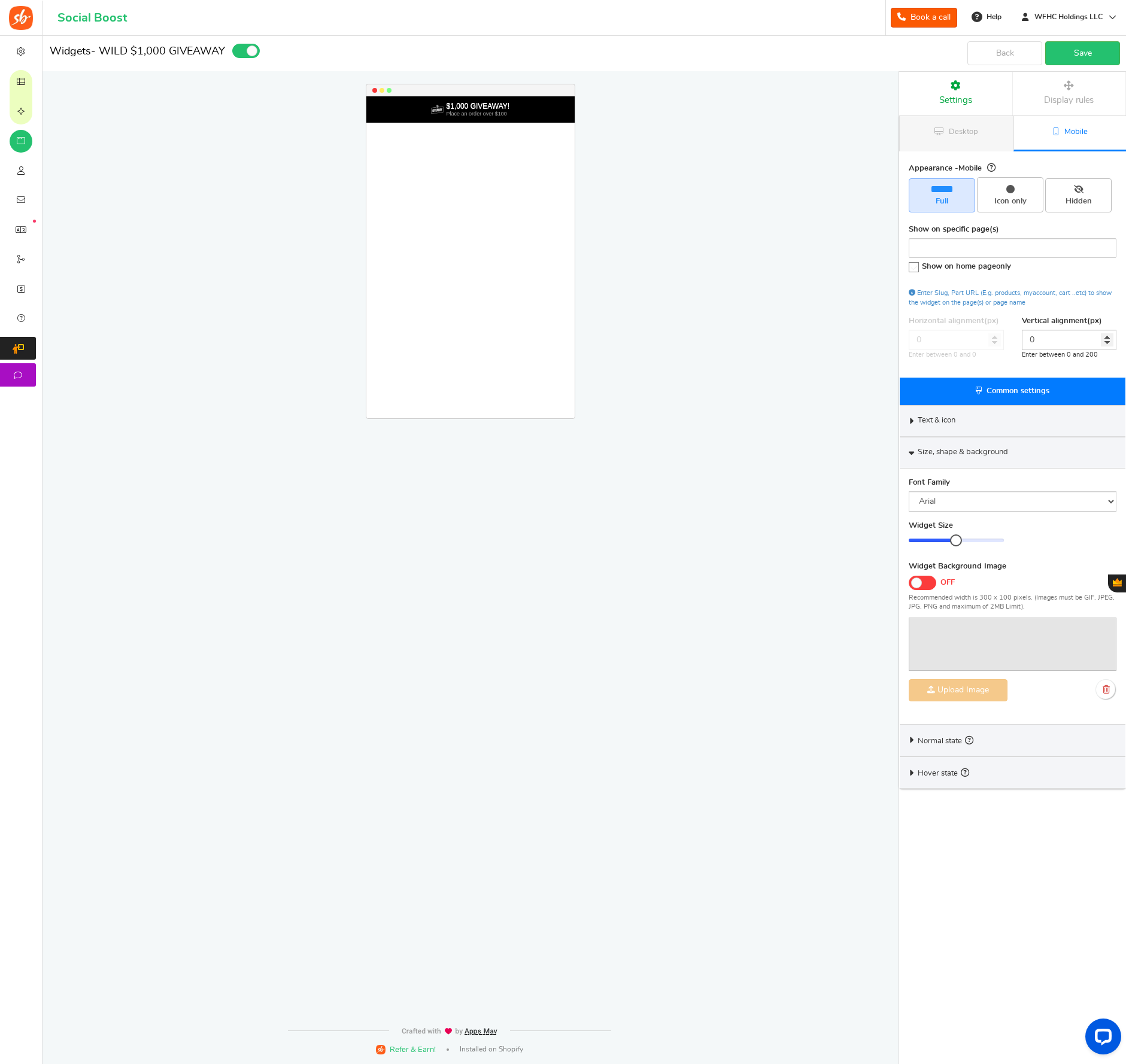
click at [1047, 544] on div "Widget Size 14 20 Corner Roundness 0 0" at bounding box center [1012, 541] width 226 height 41
click at [914, 451] on div "Size, shape & background" at bounding box center [1012, 452] width 226 height 31
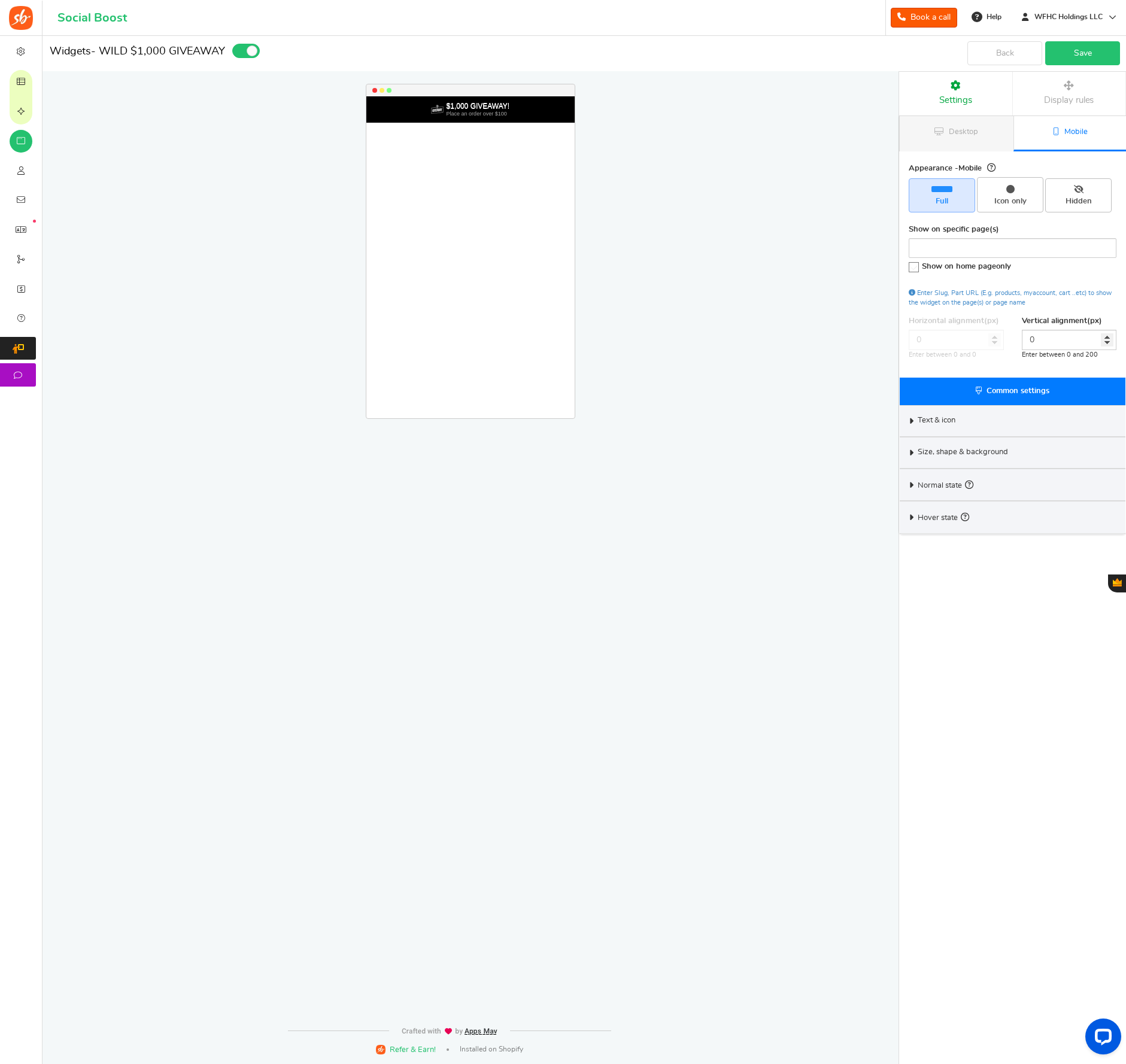
click at [1080, 46] on link "Save" at bounding box center [1082, 53] width 75 height 24
click at [0, 0] on span "Campaigns" at bounding box center [0, 0] width 0 height 0
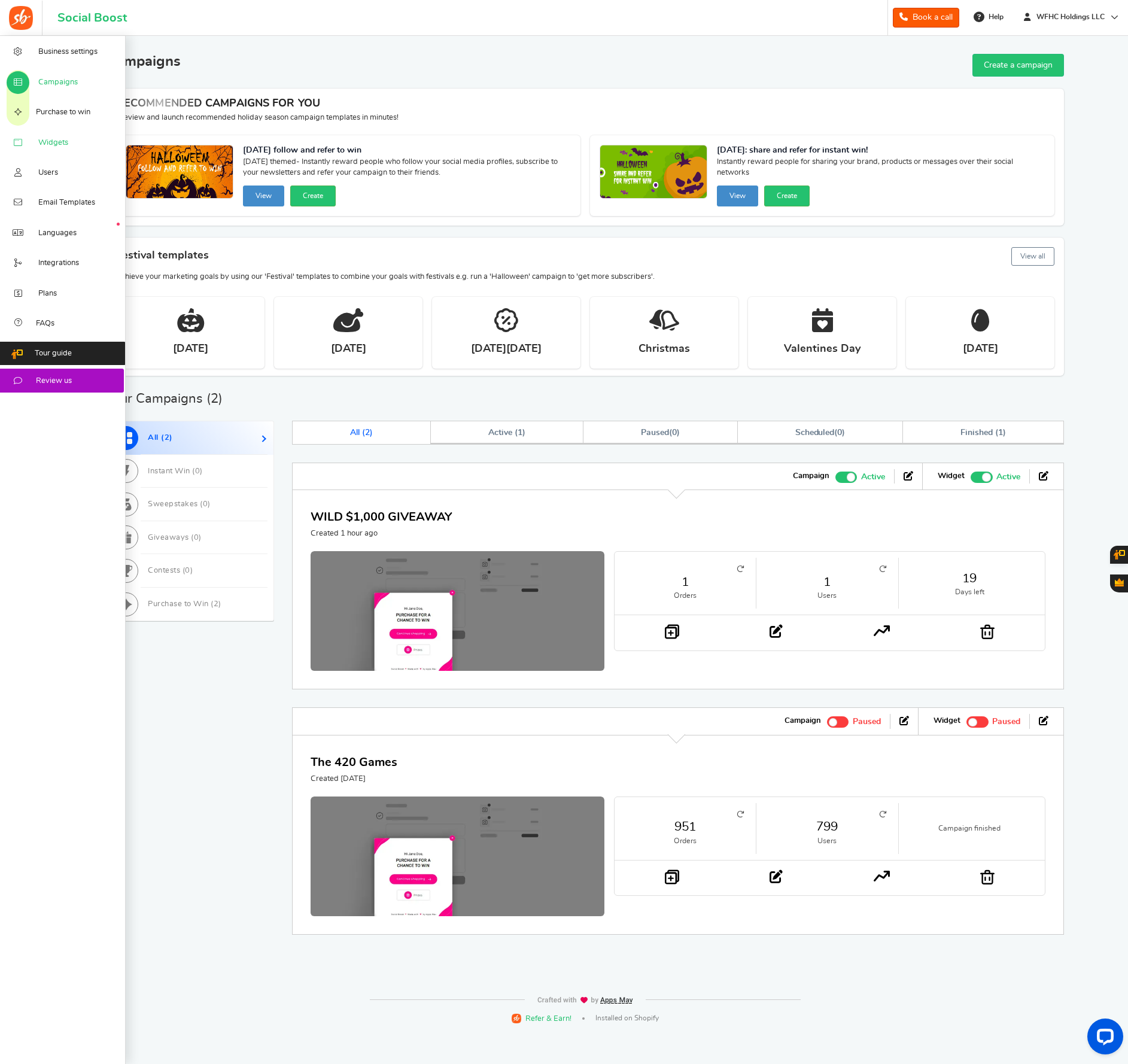
click at [54, 145] on span "Widgets" at bounding box center [53, 143] width 30 height 11
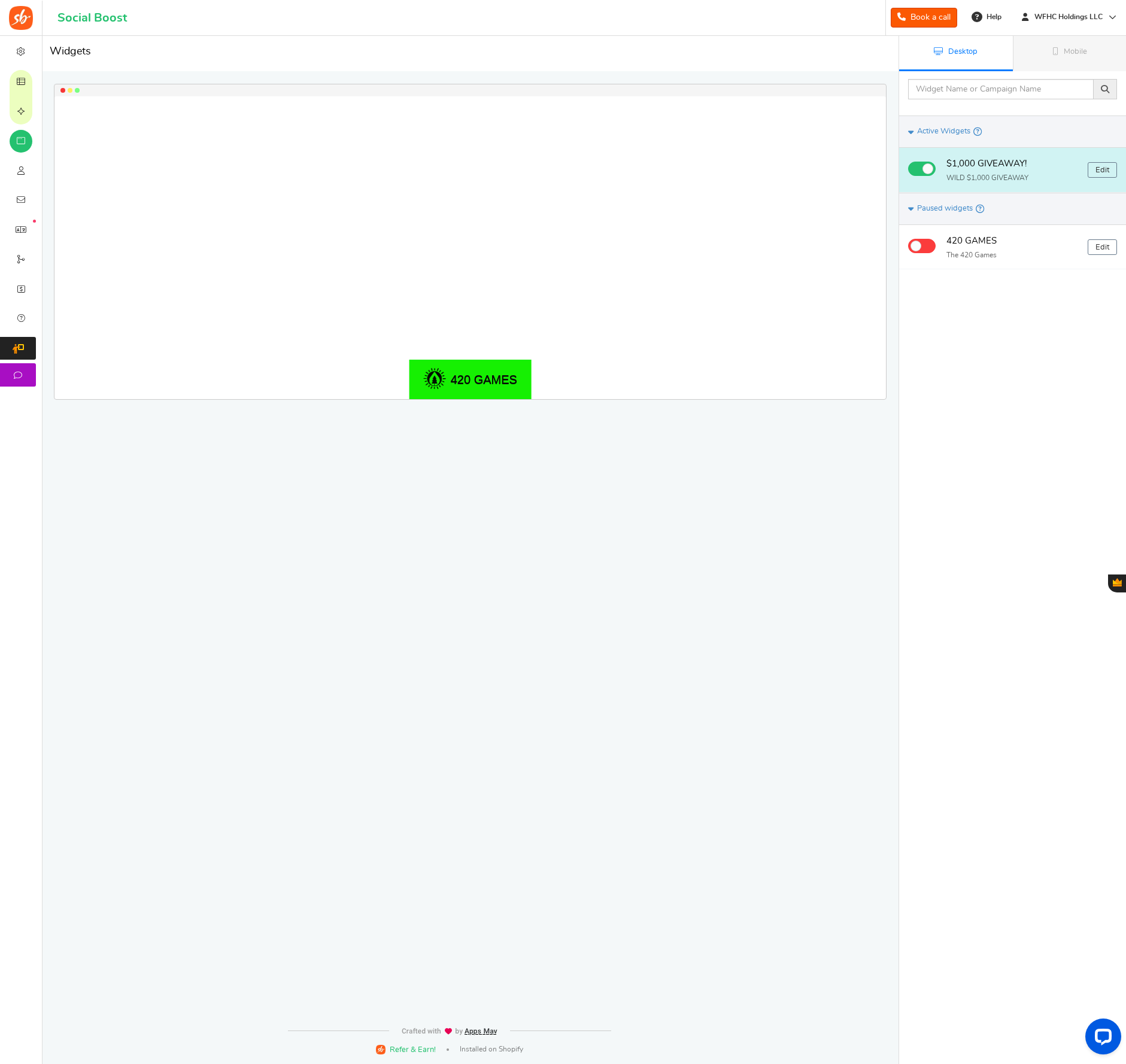
click at [1056, 170] on h4 "$1,000 GIVEAWAY!" at bounding box center [1012, 164] width 132 height 15
click at [1097, 170] on link "Edit" at bounding box center [1102, 170] width 29 height 15
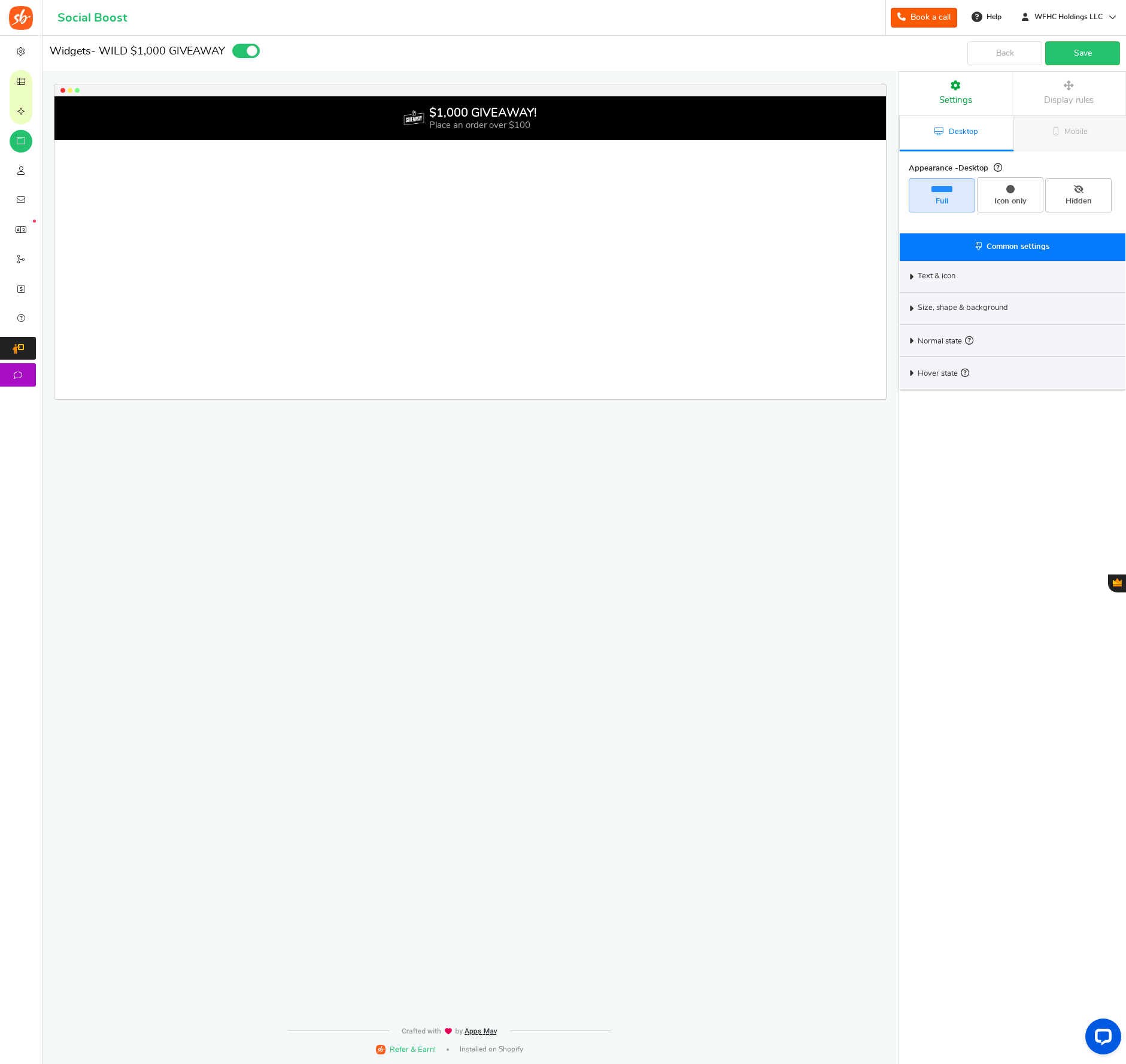
select select "top-bar"
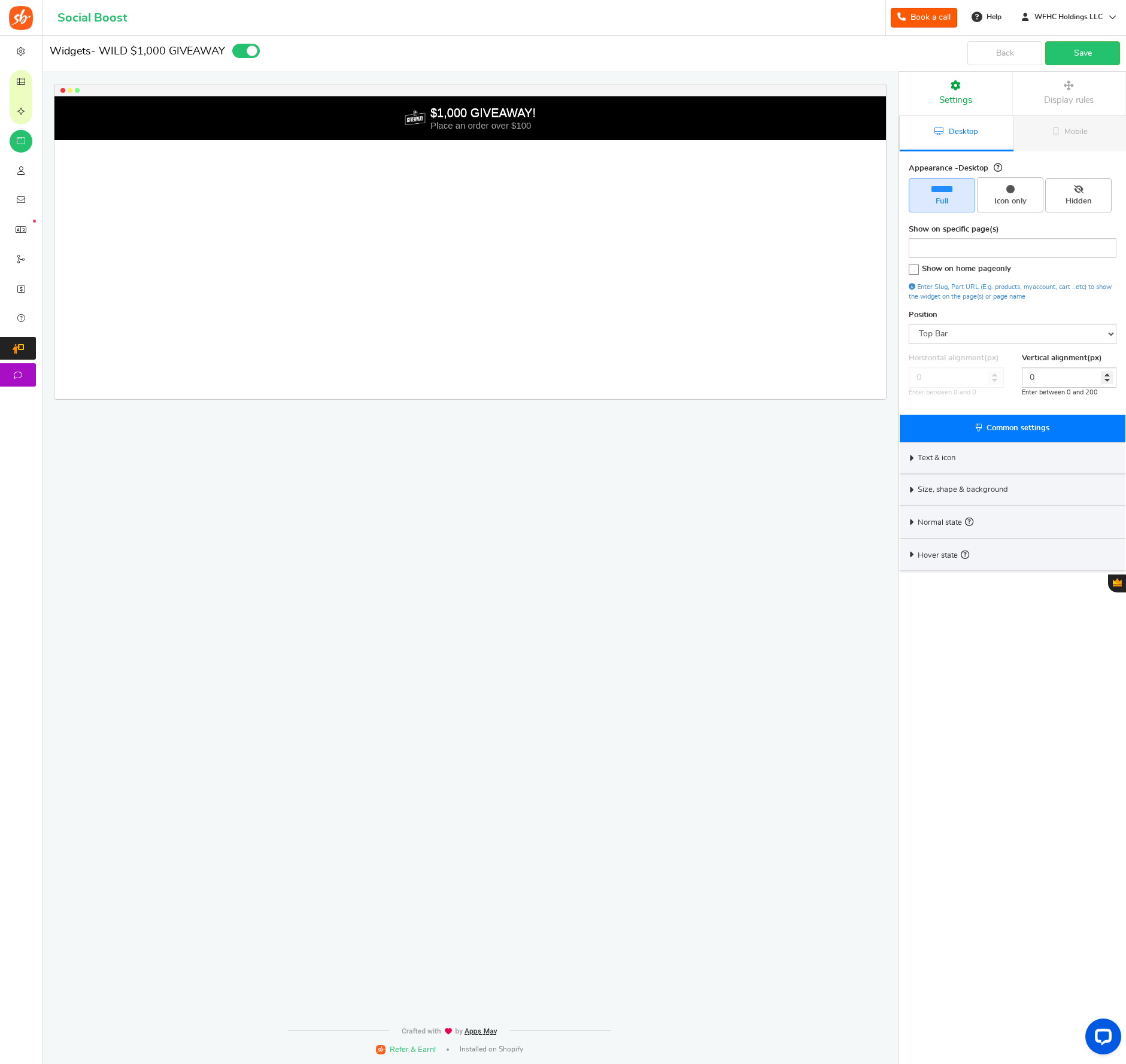
click at [954, 480] on div "Size, shape & background" at bounding box center [1012, 490] width 226 height 31
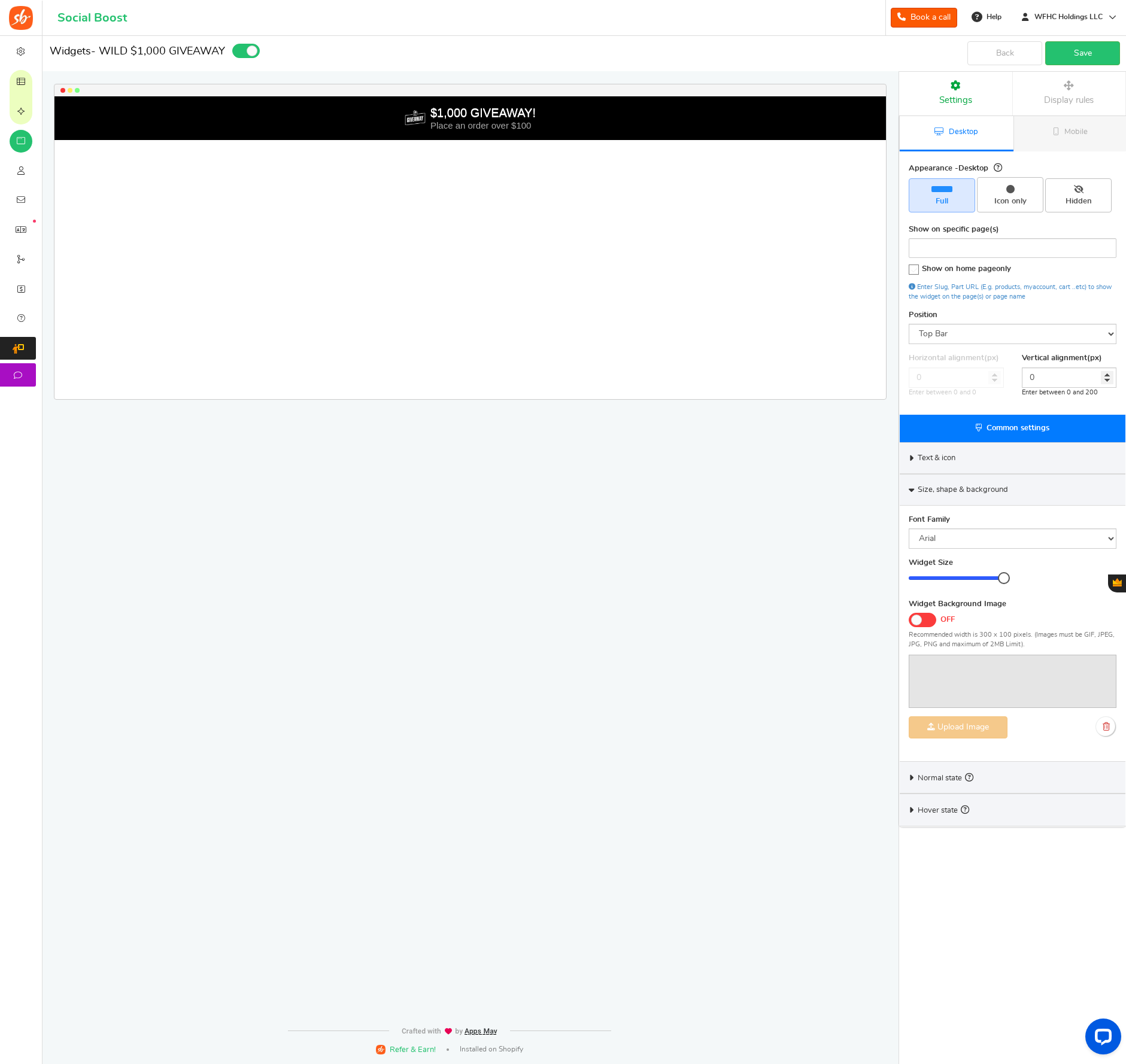
click at [918, 490] on span "Size, shape & background" at bounding box center [963, 490] width 90 height 11
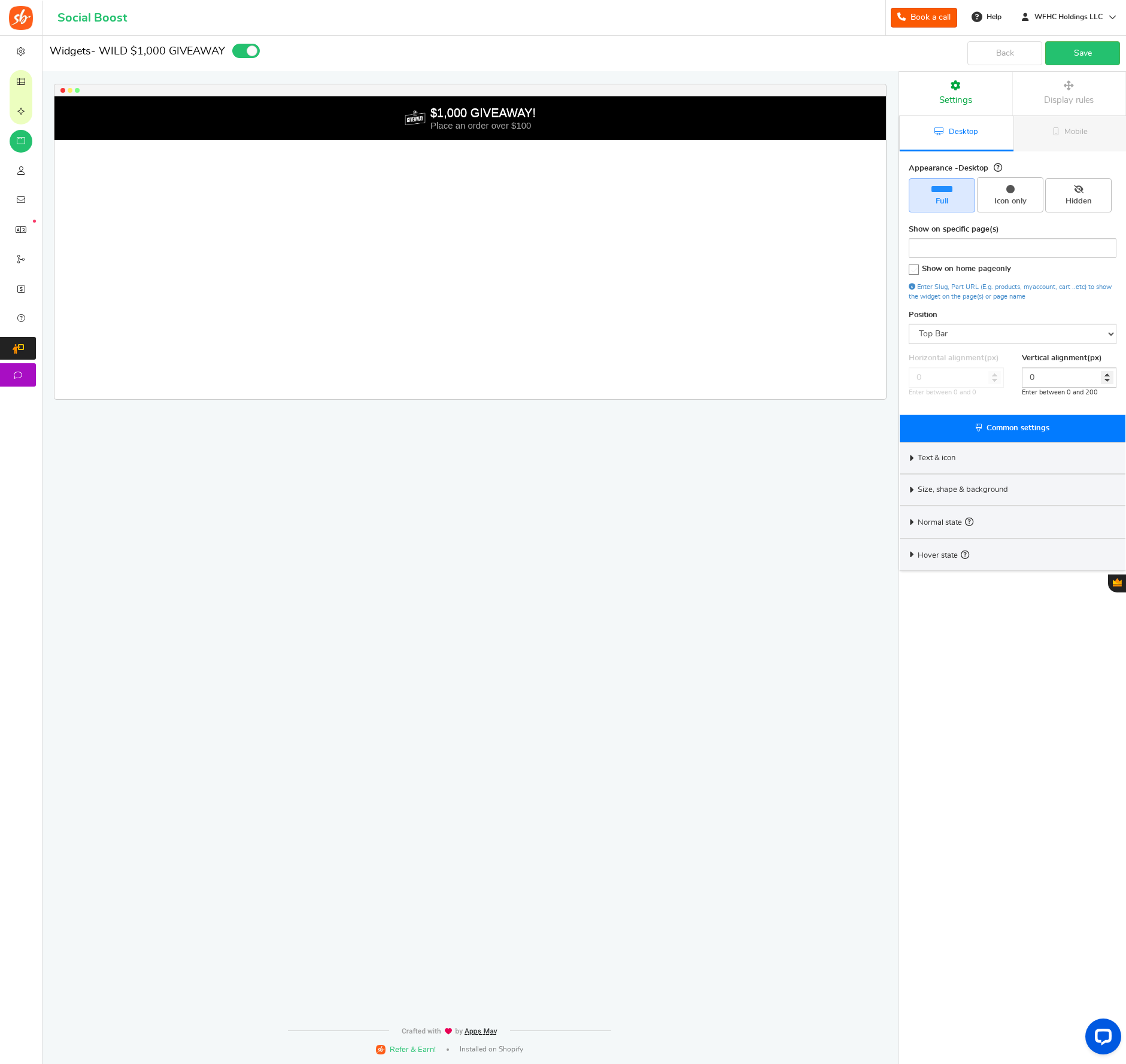
click at [1066, 96] on span "Display rules" at bounding box center [1069, 100] width 50 height 9
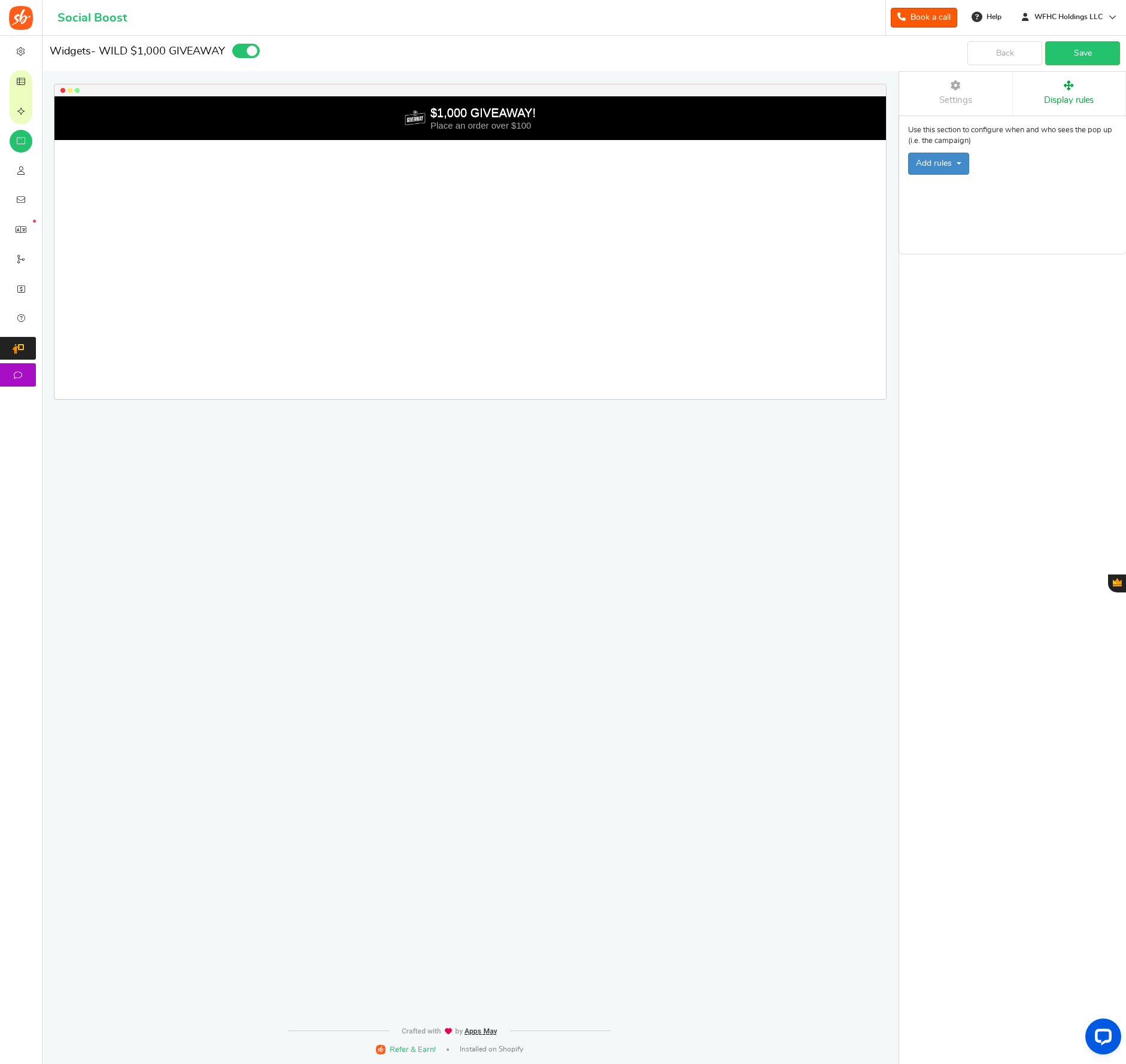
click at [971, 98] on span "Settings" at bounding box center [955, 100] width 33 height 9
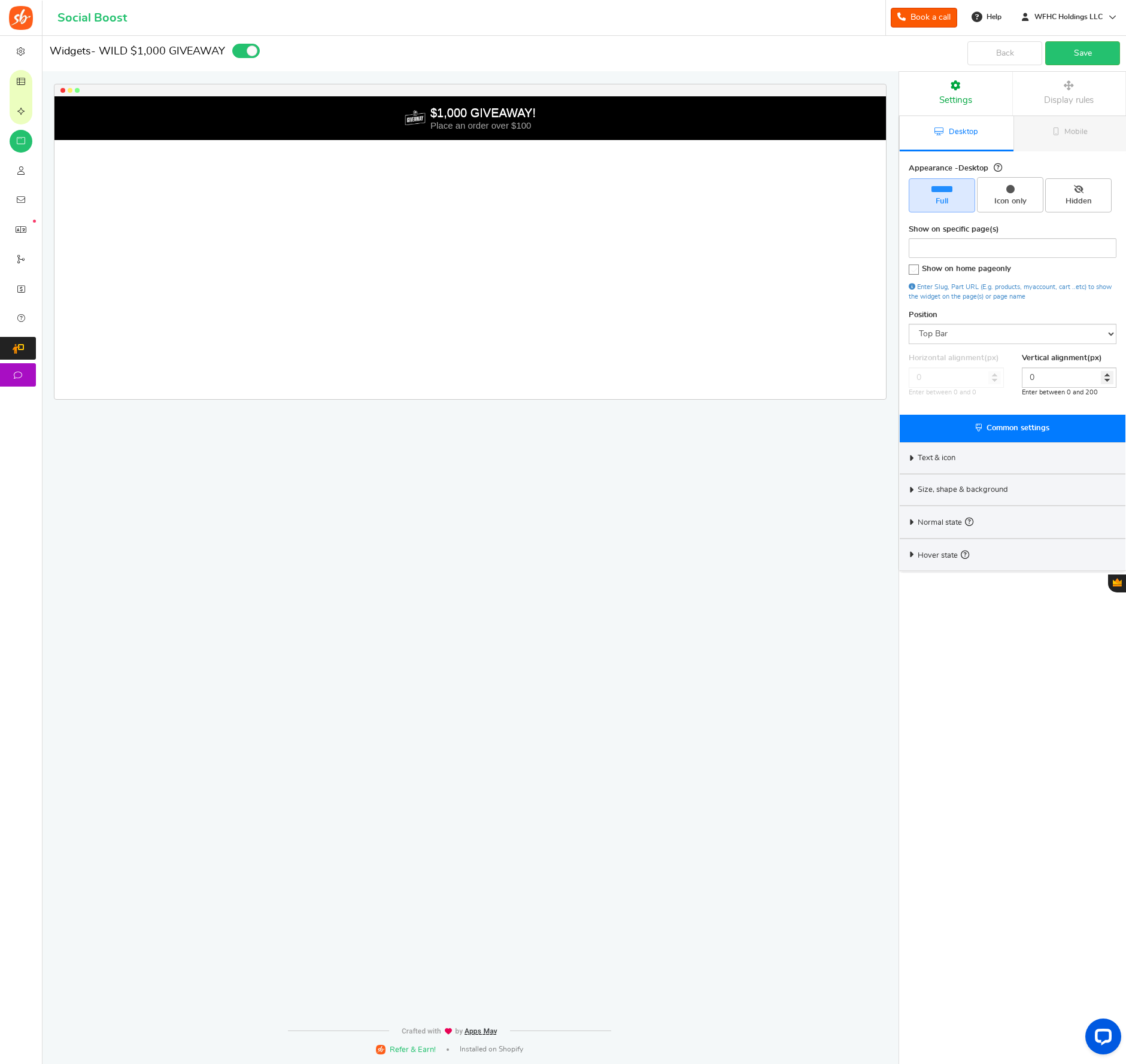
click at [1004, 430] on span "Common settings" at bounding box center [1018, 428] width 63 height 8
click at [918, 524] on span "Normal state" at bounding box center [945, 522] width 56 height 13
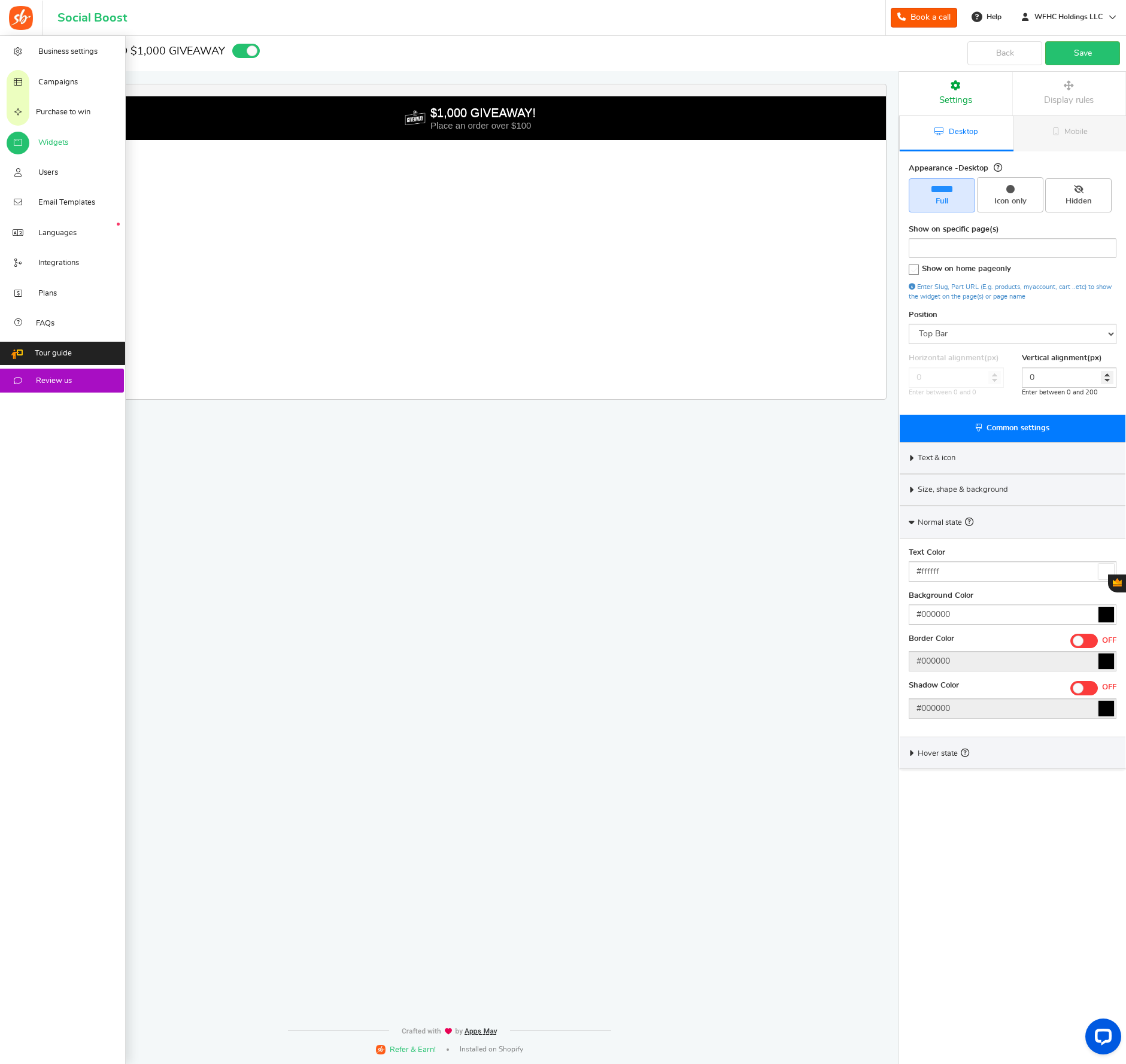
click at [53, 146] on span "Widgets" at bounding box center [53, 143] width 30 height 11
click at [46, 139] on span "Widgets" at bounding box center [53, 143] width 30 height 11
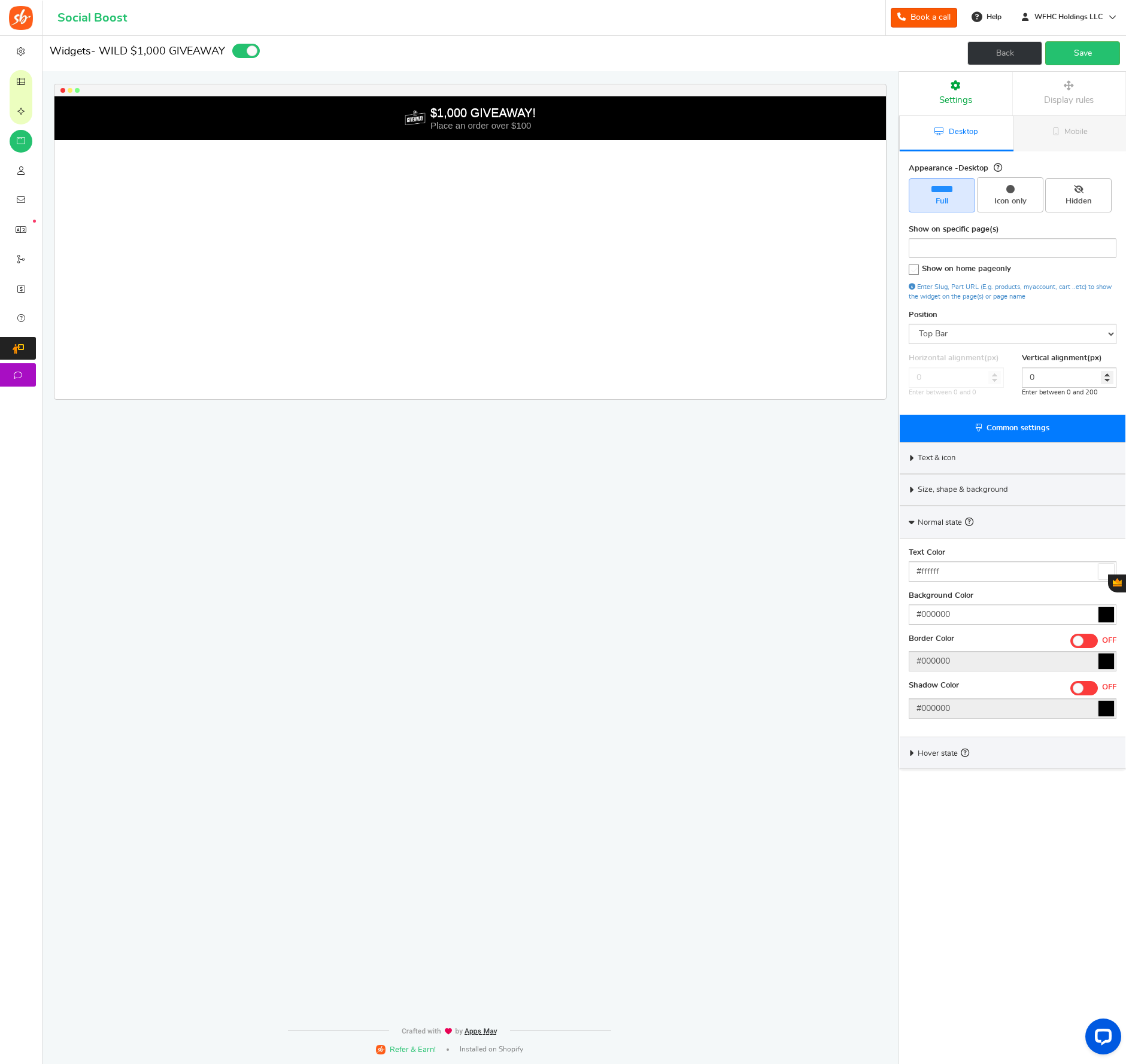
click at [991, 49] on link "Back" at bounding box center [1005, 53] width 75 height 24
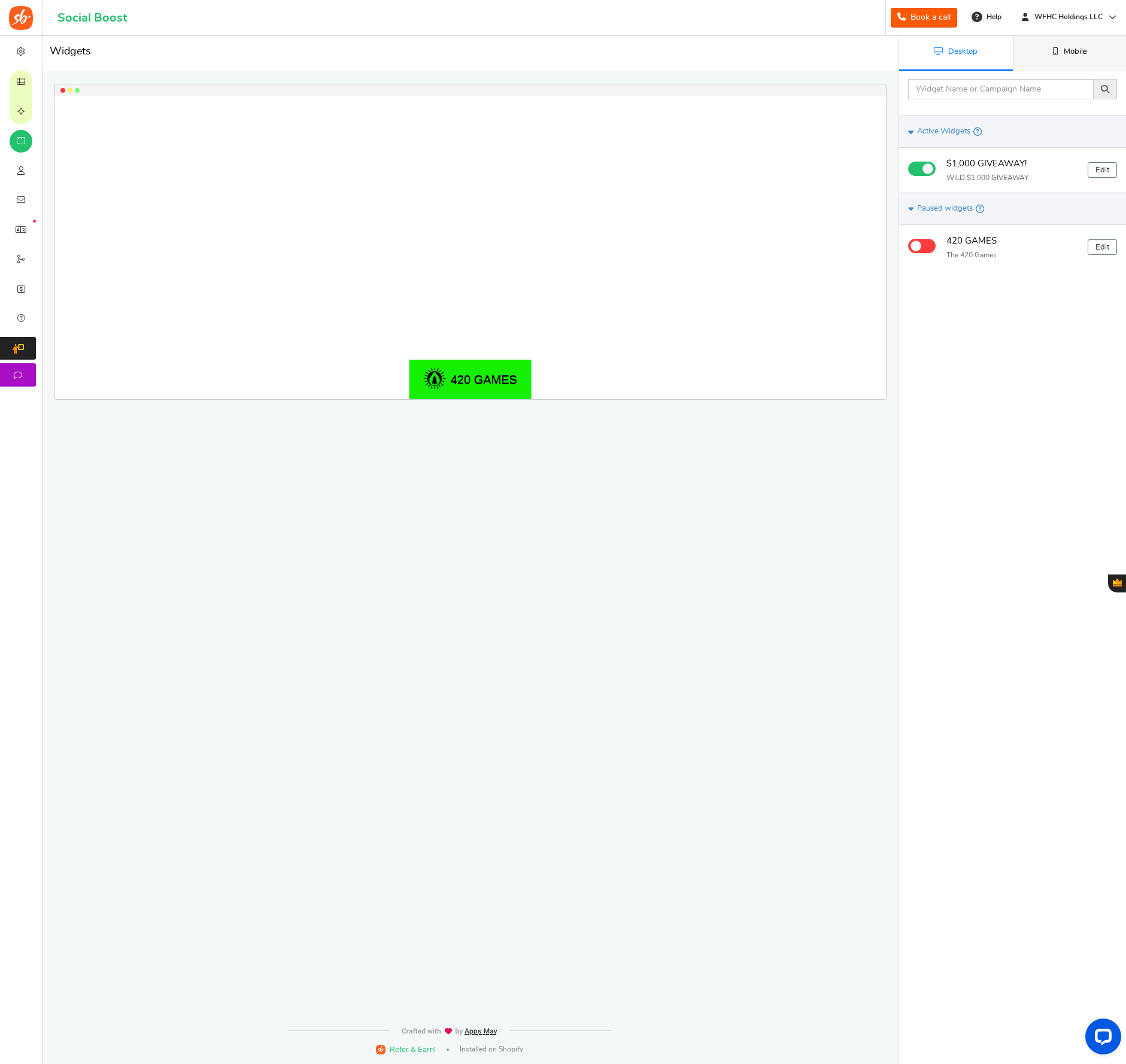
click at [1059, 58] on link "Mobile" at bounding box center [1069, 54] width 114 height 35
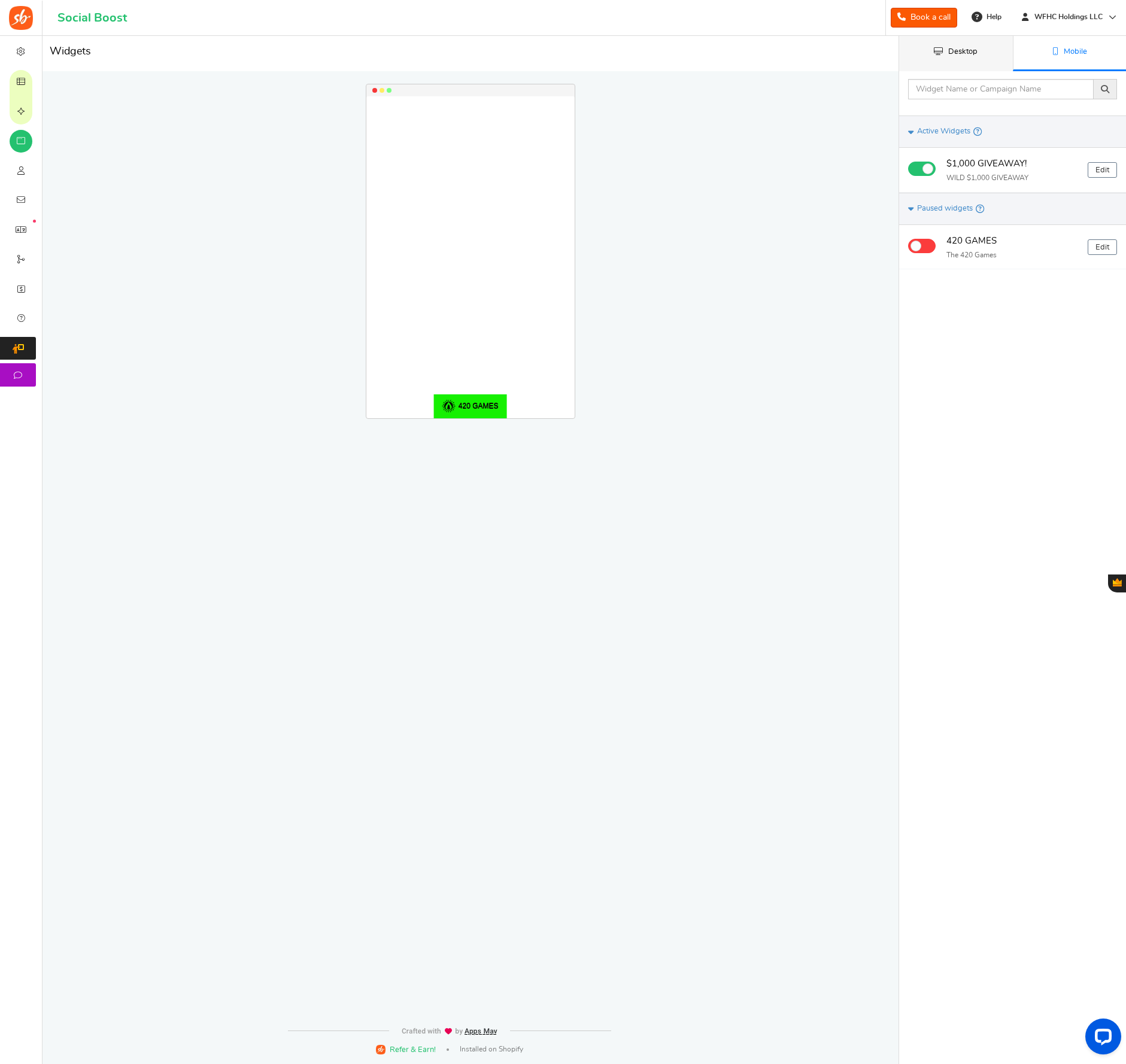
click at [976, 56] on span "Desktop" at bounding box center [963, 52] width 29 height 8
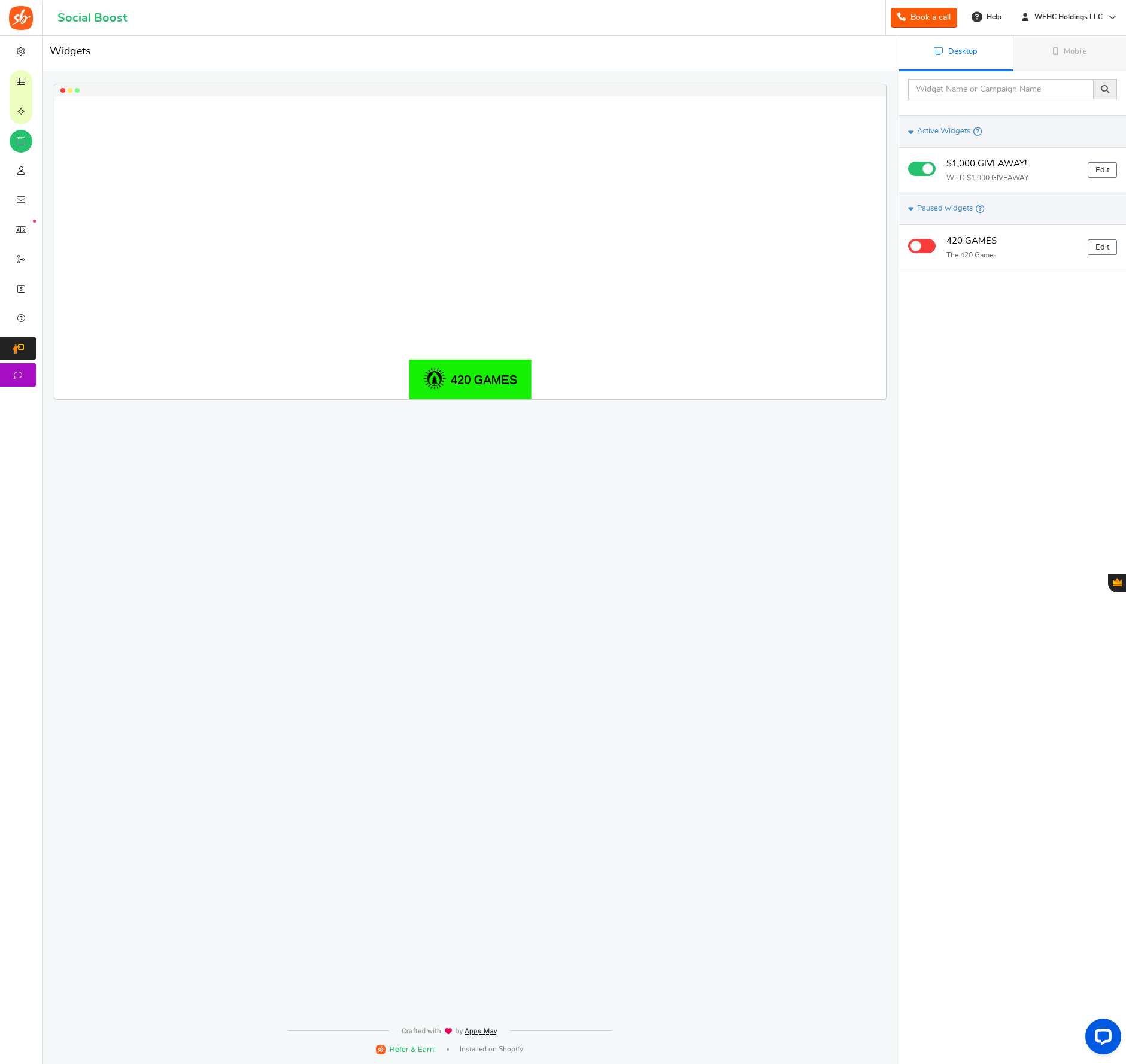
scroll to position [1, 0]
click at [994, 170] on h4 "$1,000 GIVEAWAY!" at bounding box center [1012, 164] width 132 height 15
click at [1109, 172] on link "Edit" at bounding box center [1102, 169] width 29 height 15
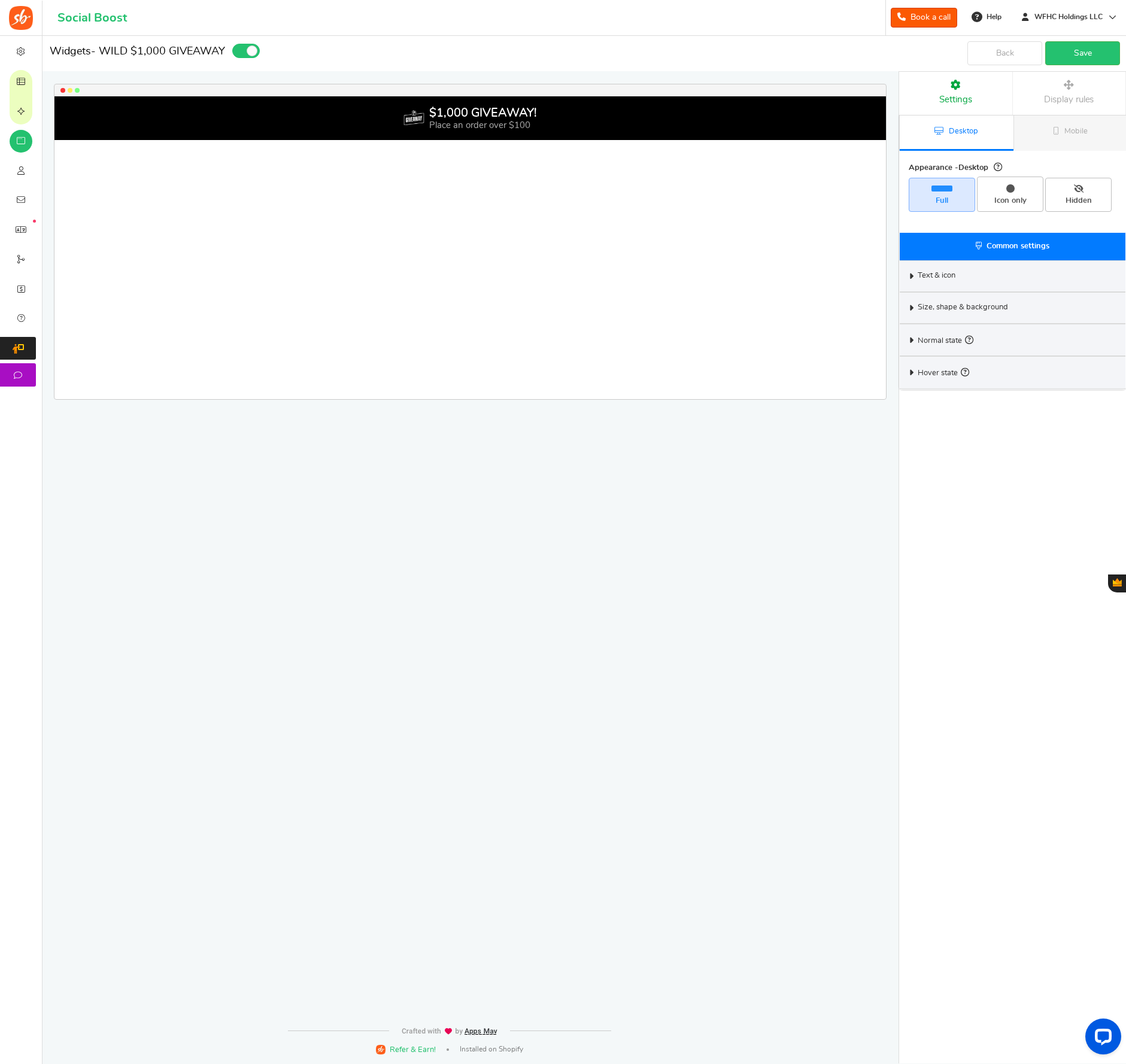
select select "top-bar"
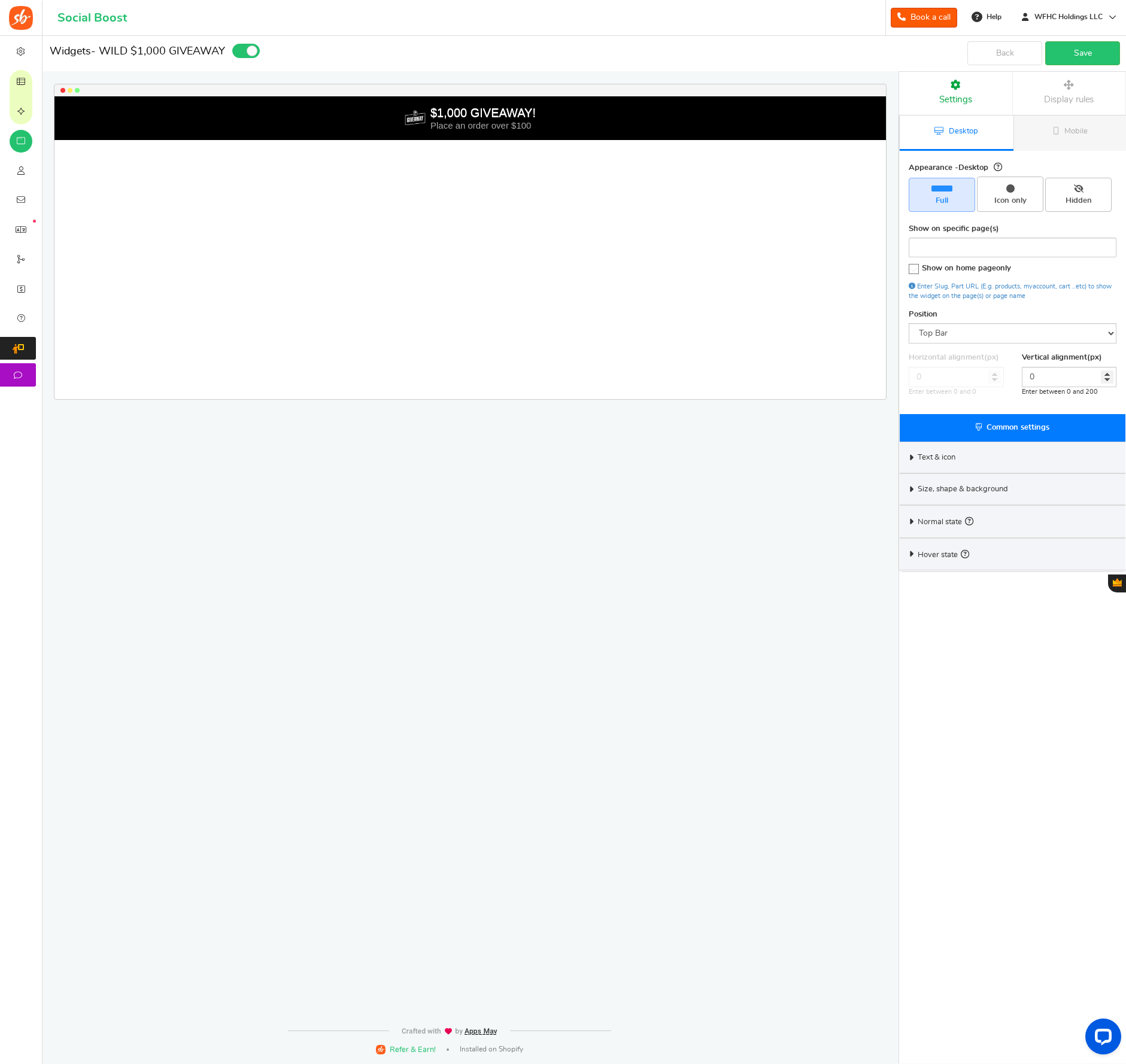
click at [915, 459] on icon at bounding box center [912, 457] width 9 height 5
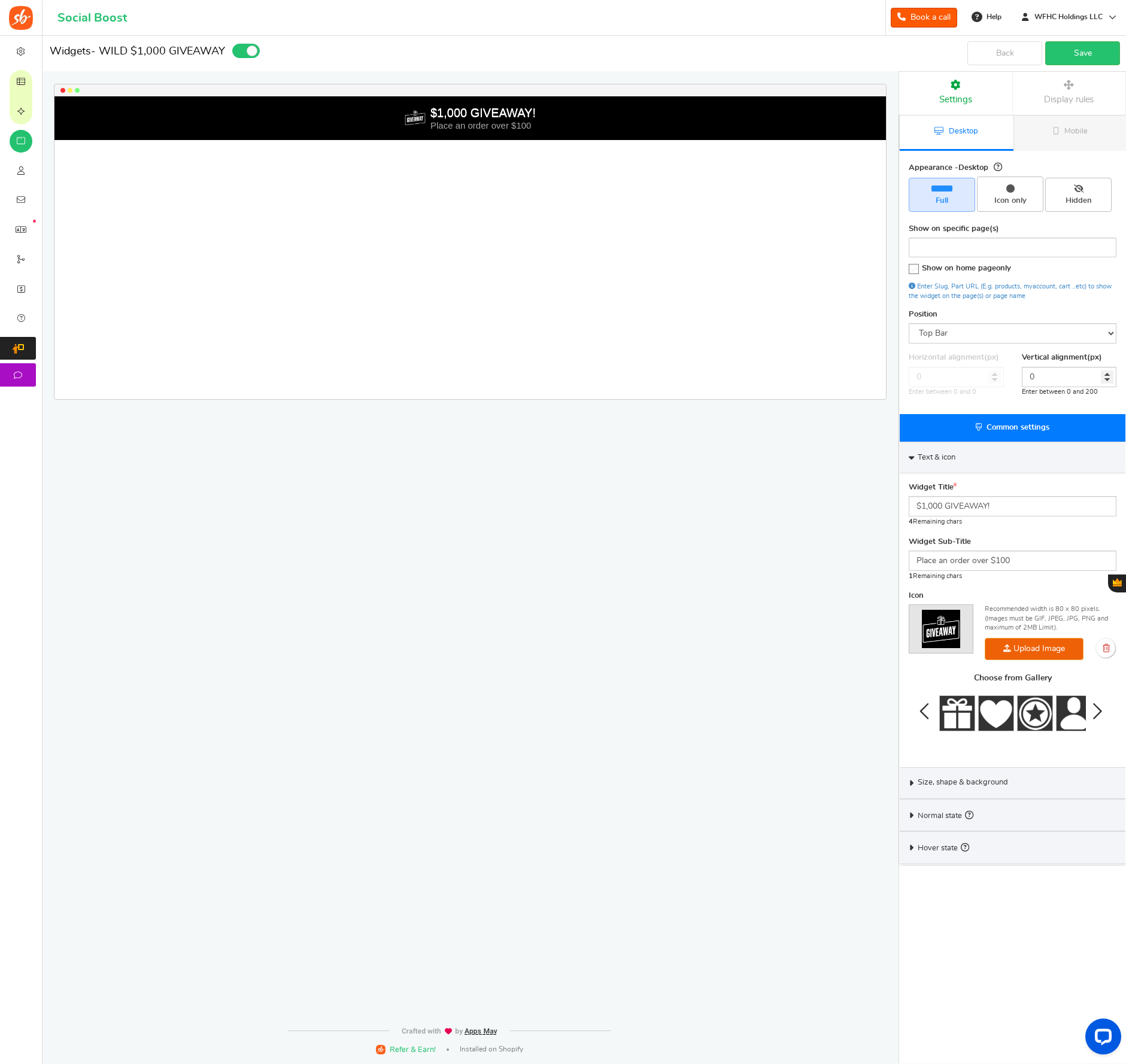
click at [915, 459] on div "Text & icon" at bounding box center [1012, 457] width 226 height 31
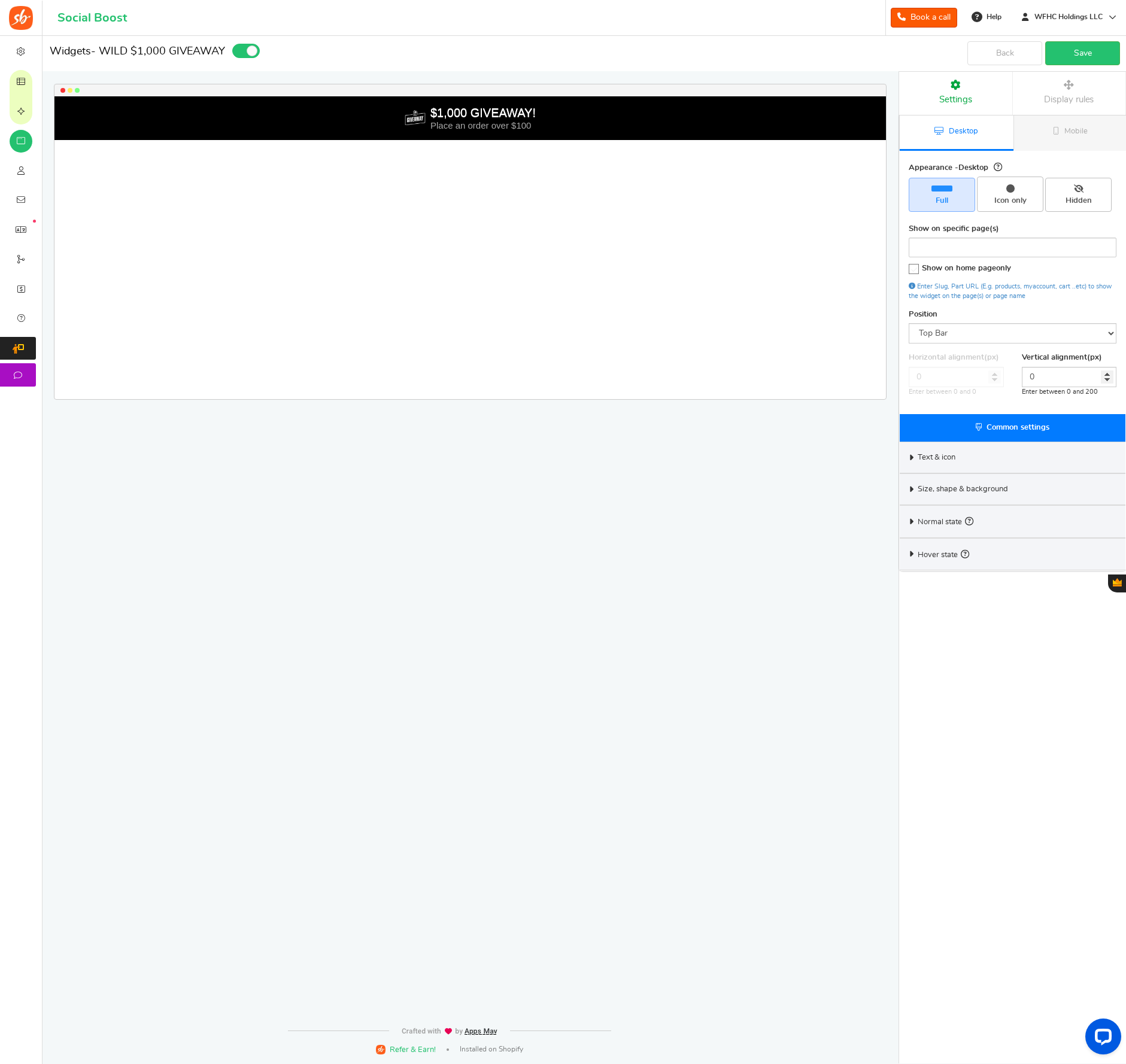
click at [910, 490] on icon at bounding box center [912, 489] width 9 height 5
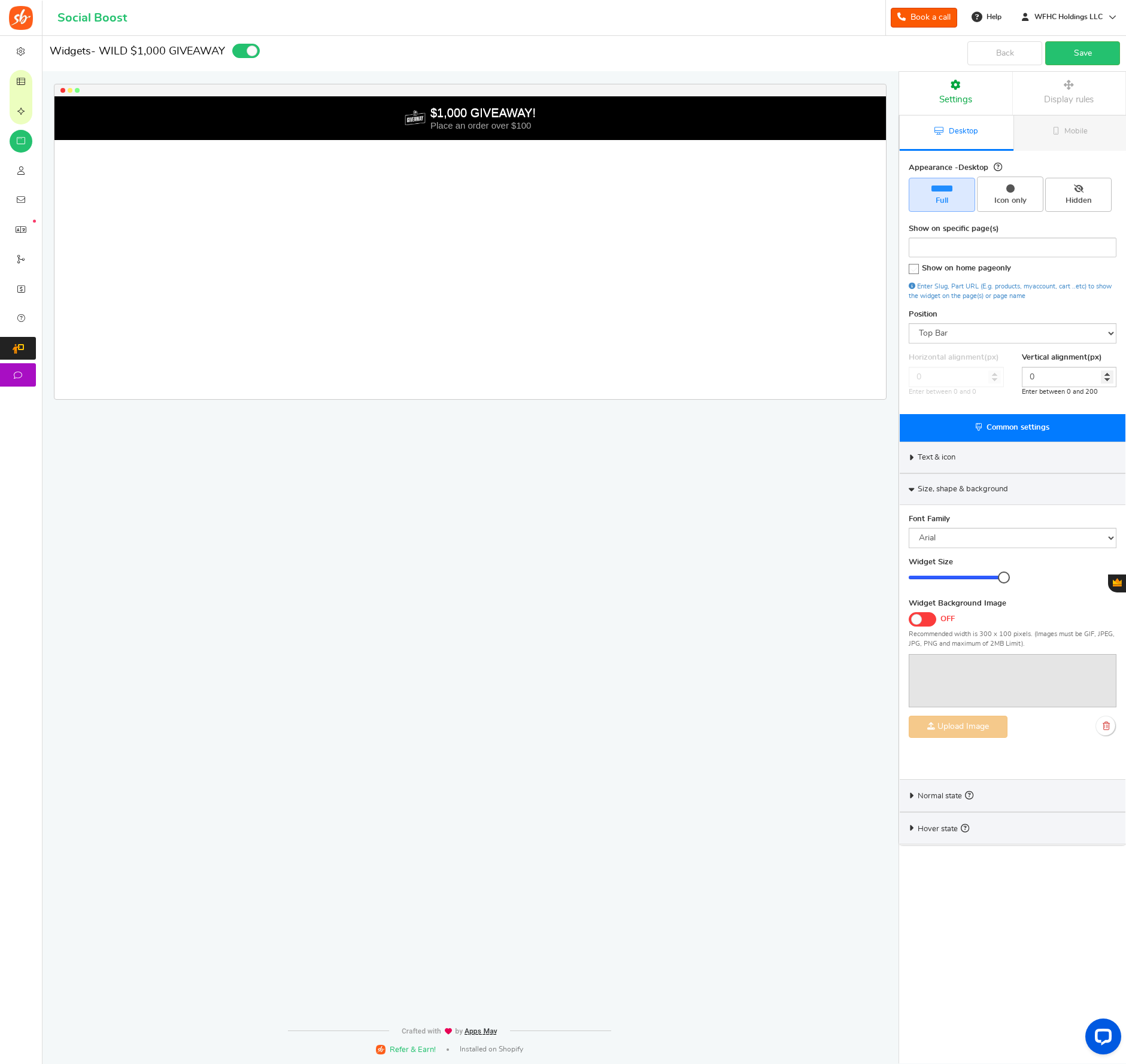
click at [910, 490] on icon at bounding box center [911, 490] width 5 height 9
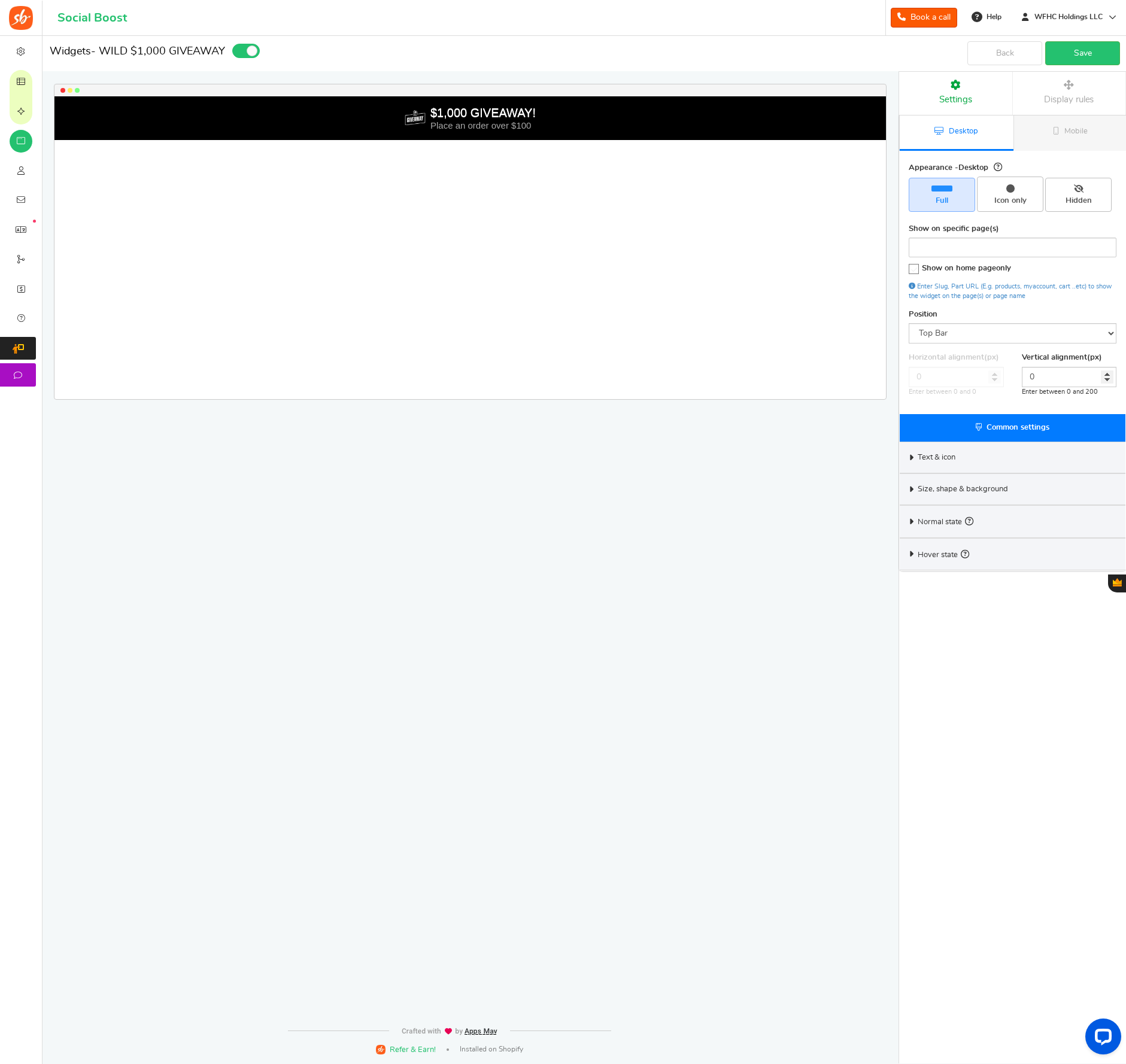
click at [908, 525] on div "Normal state" at bounding box center [1012, 521] width 226 height 32
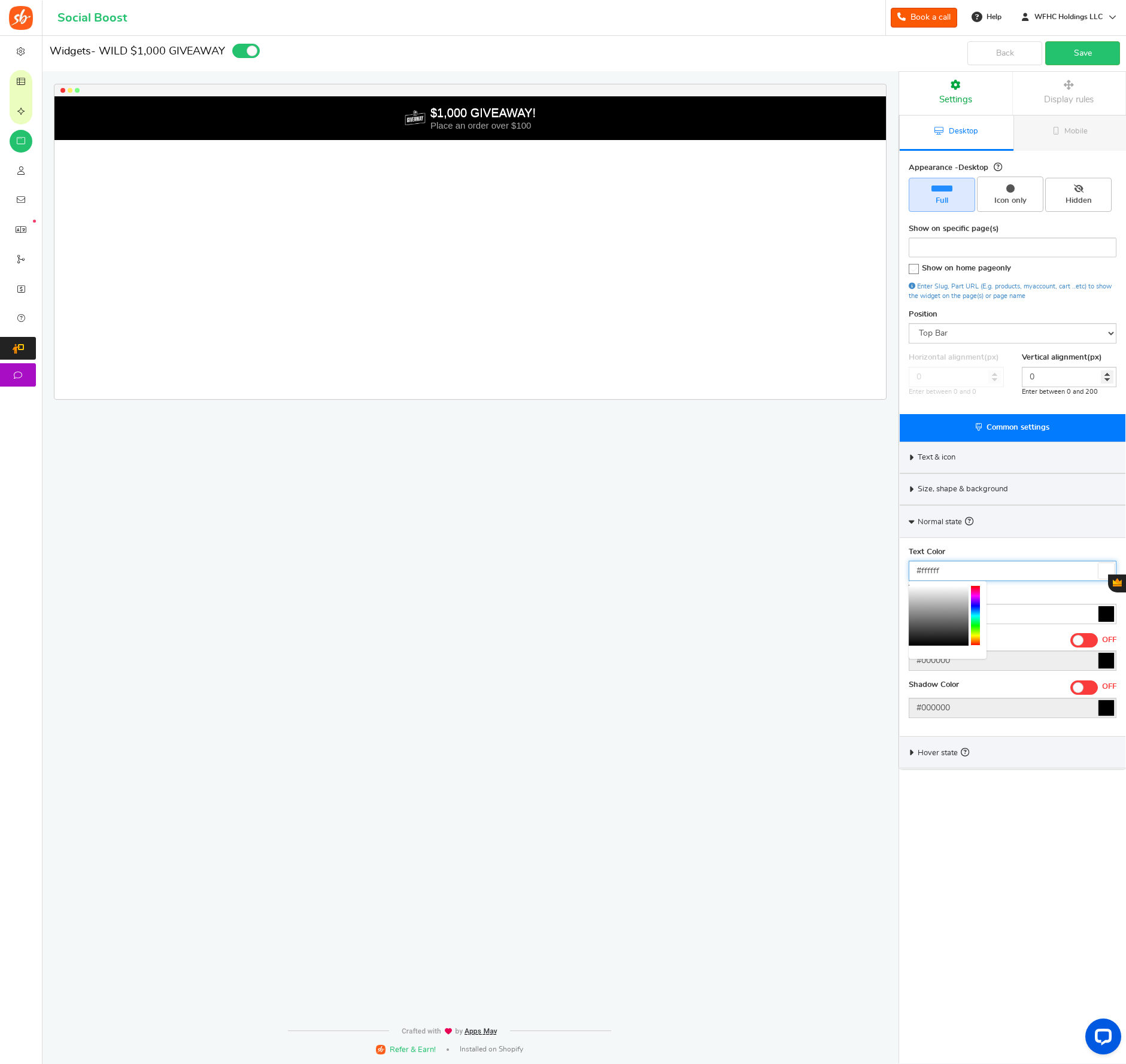
drag, startPoint x: 956, startPoint y: 573, endPoint x: 951, endPoint y: 577, distance: 6.4
click at [949, 573] on input "#ffffff" at bounding box center [1013, 571] width 208 height 21
type input "#000000"
drag, startPoint x: 926, startPoint y: 612, endPoint x: 898, endPoint y: 659, distance: 54.7
click at [898, 659] on body "For the best experience, view this on a desktop! Social Boost Book a call 0 WAR…" at bounding box center [563, 531] width 1126 height 1064
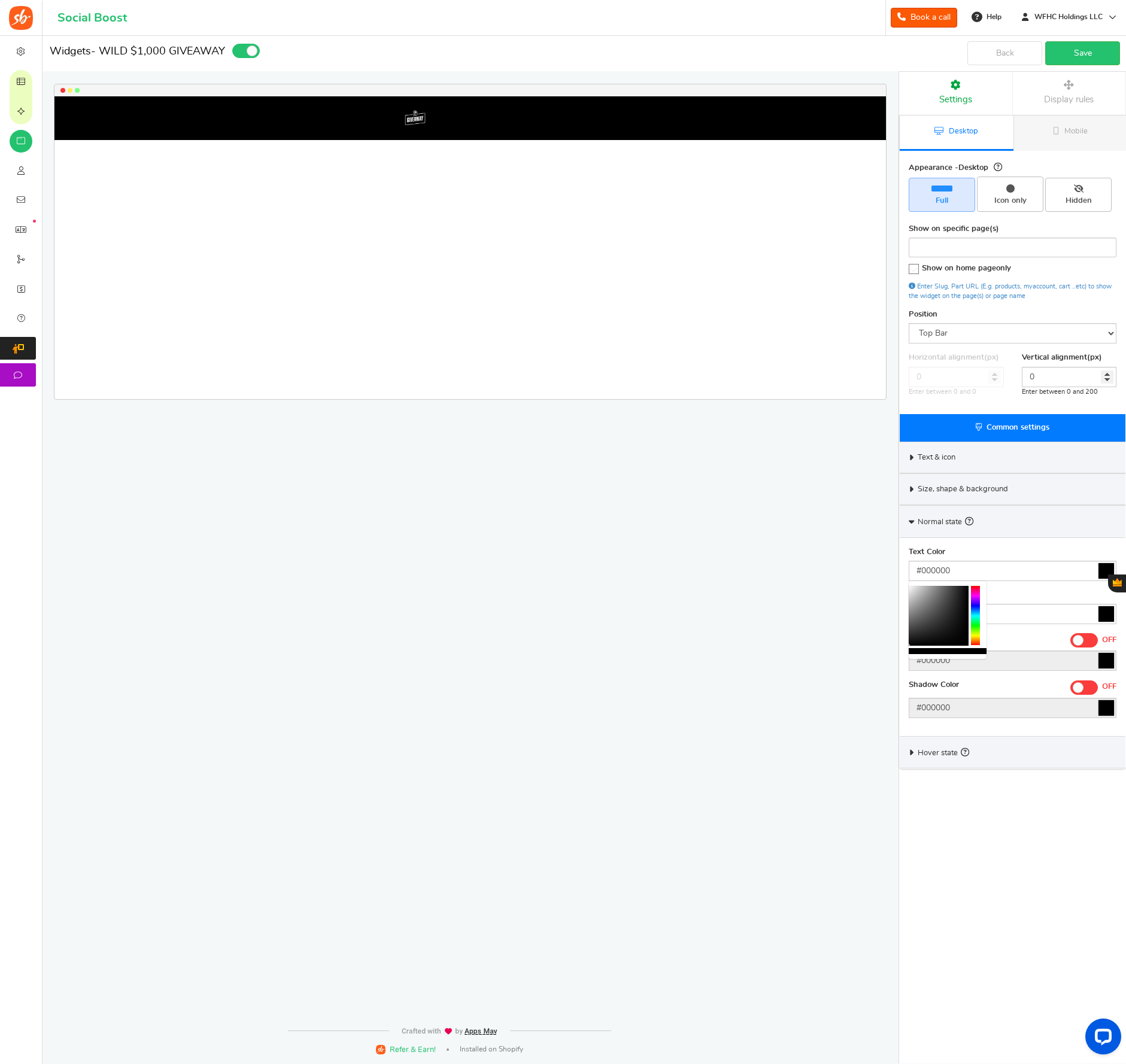
drag, startPoint x: 893, startPoint y: 656, endPoint x: 901, endPoint y: 656, distance: 8.0
click at [893, 656] on div "$1,000 GIVEAWAY! Place an order over $100 Loading.. × To configure LightBox lay…" at bounding box center [467, 508] width 899 height 945
click at [1110, 614] on icon at bounding box center [1106, 614] width 15 height 15
click at [1110, 614] on input "#000000" at bounding box center [1013, 614] width 208 height 21
drag, startPoint x: 977, startPoint y: 666, endPoint x: 961, endPoint y: 649, distance: 23.3
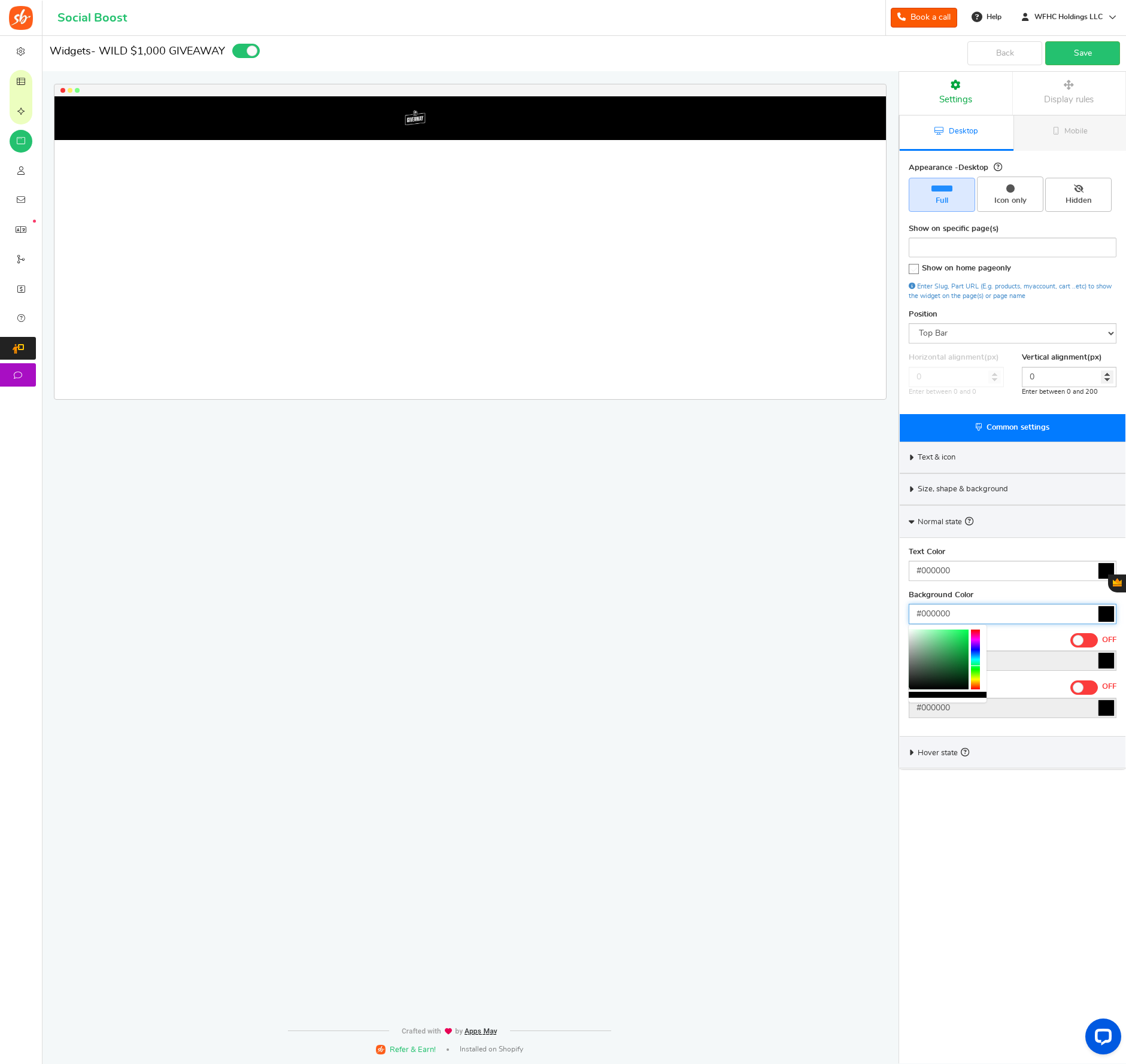
click at [976, 665] on div at bounding box center [975, 659] width 9 height 60
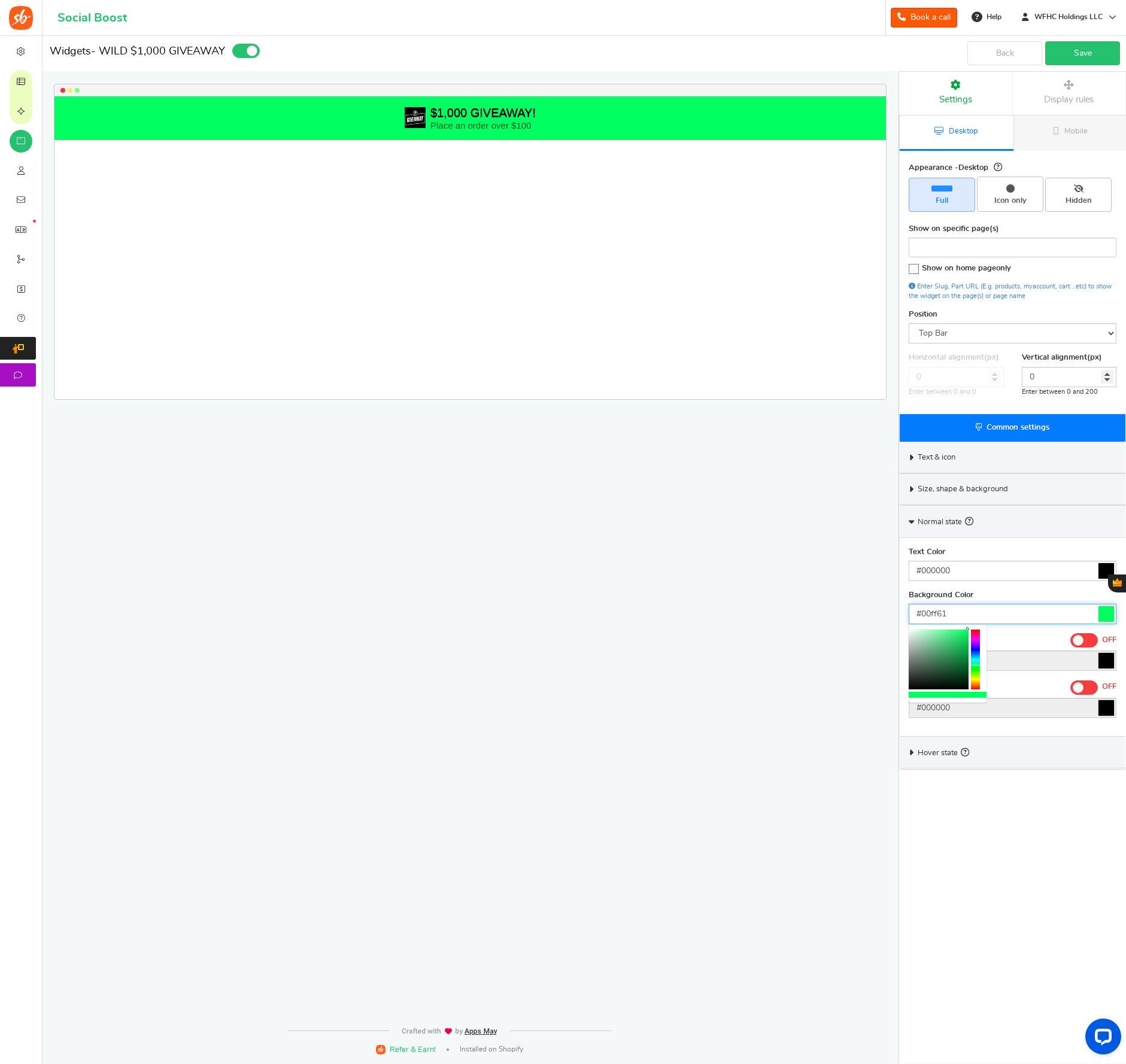
drag, startPoint x: 970, startPoint y: 630, endPoint x: 973, endPoint y: 624, distance: 6.7
click at [973, 624] on body "For the best experience, view this on a desktop! Social Boost Book a call 0 WAR…" at bounding box center [563, 531] width 1126 height 1064
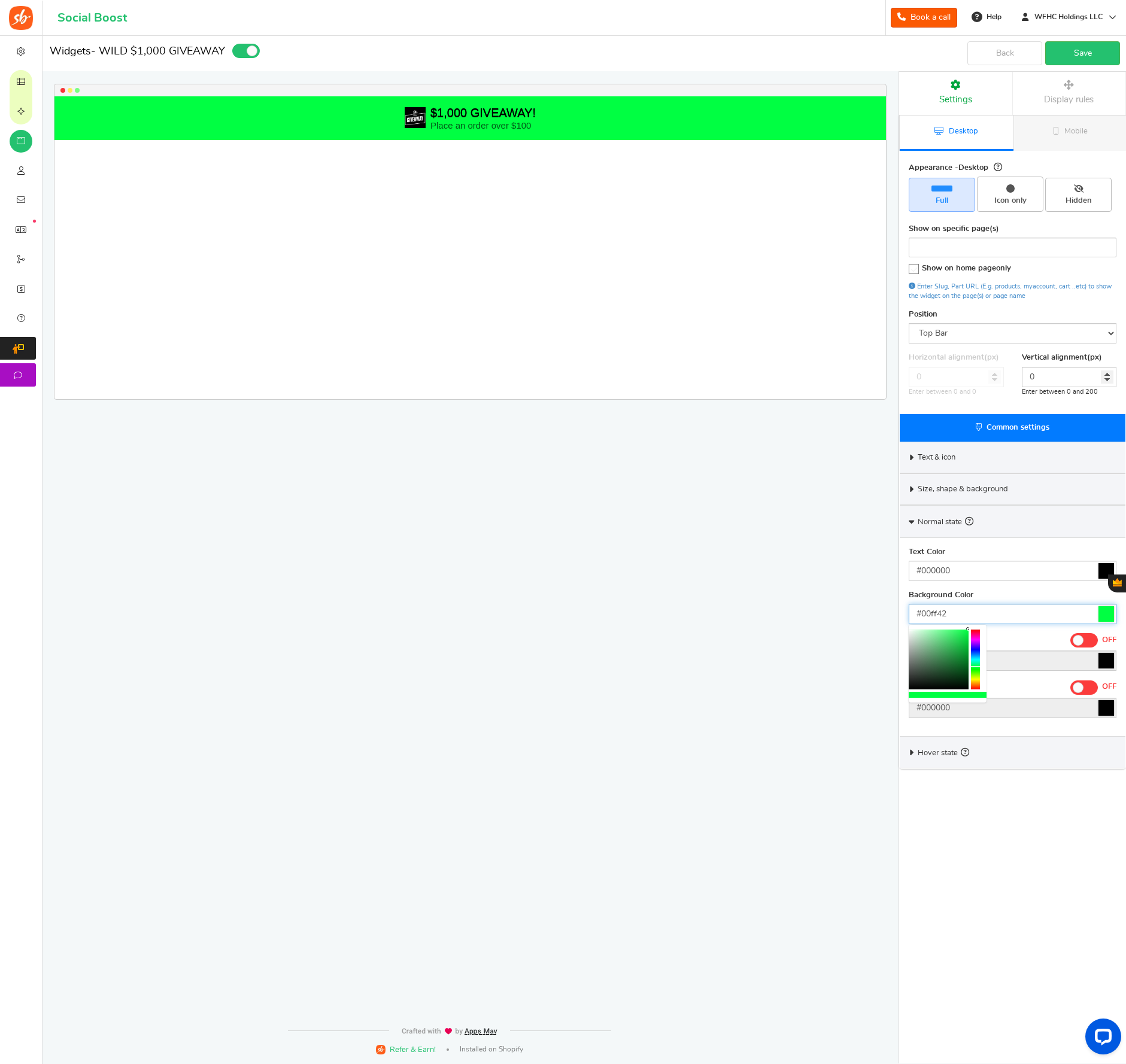
type input "#00ff33"
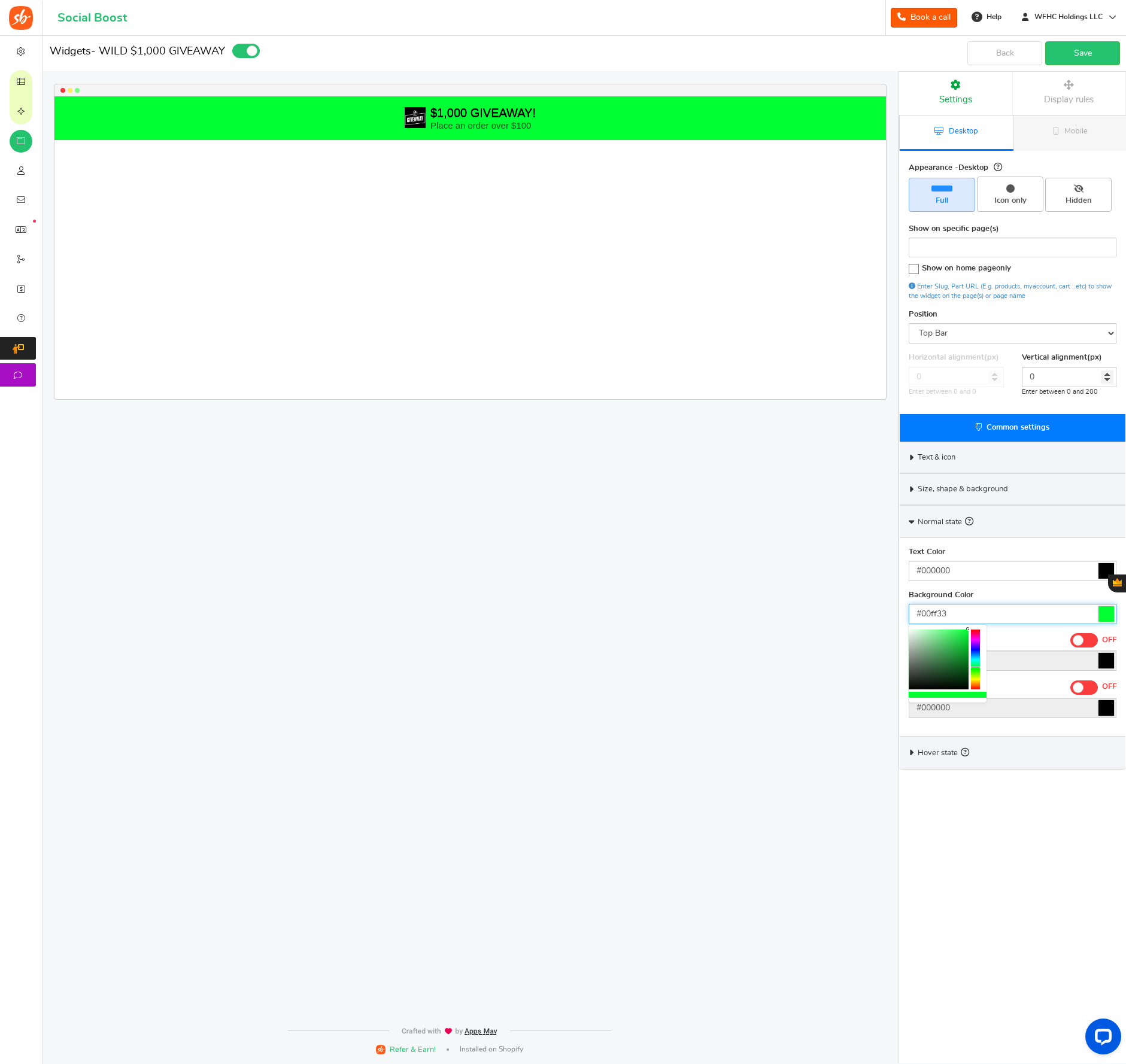
click at [977, 668] on div at bounding box center [975, 659] width 9 height 60
click at [1017, 596] on div "Background Color #00ff33" at bounding box center [1013, 607] width 208 height 34
click at [1065, 56] on link "Save" at bounding box center [1082, 53] width 75 height 24
click at [913, 523] on icon at bounding box center [911, 522] width 5 height 9
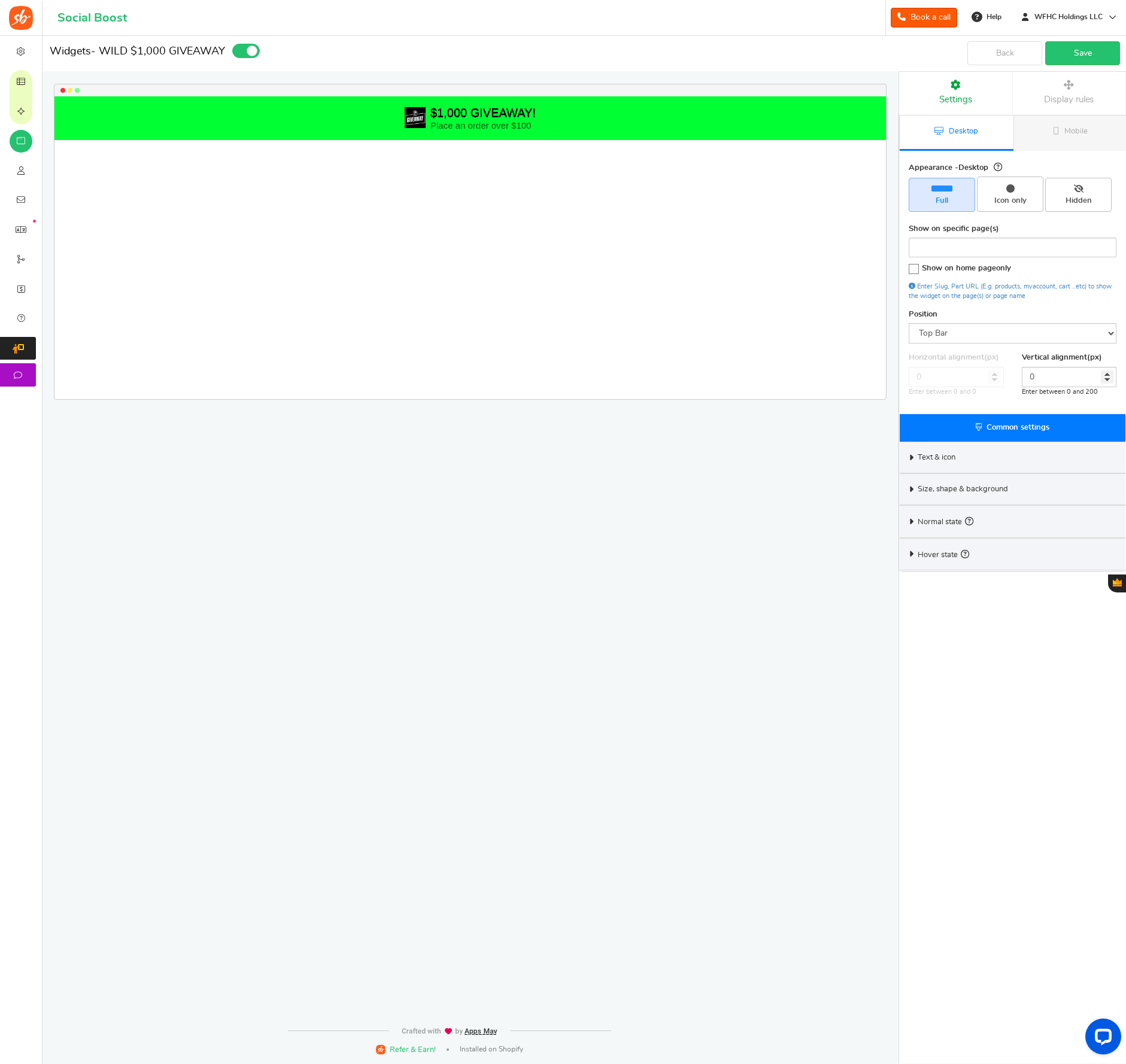
click at [911, 557] on div "Hover state" at bounding box center [1012, 554] width 226 height 32
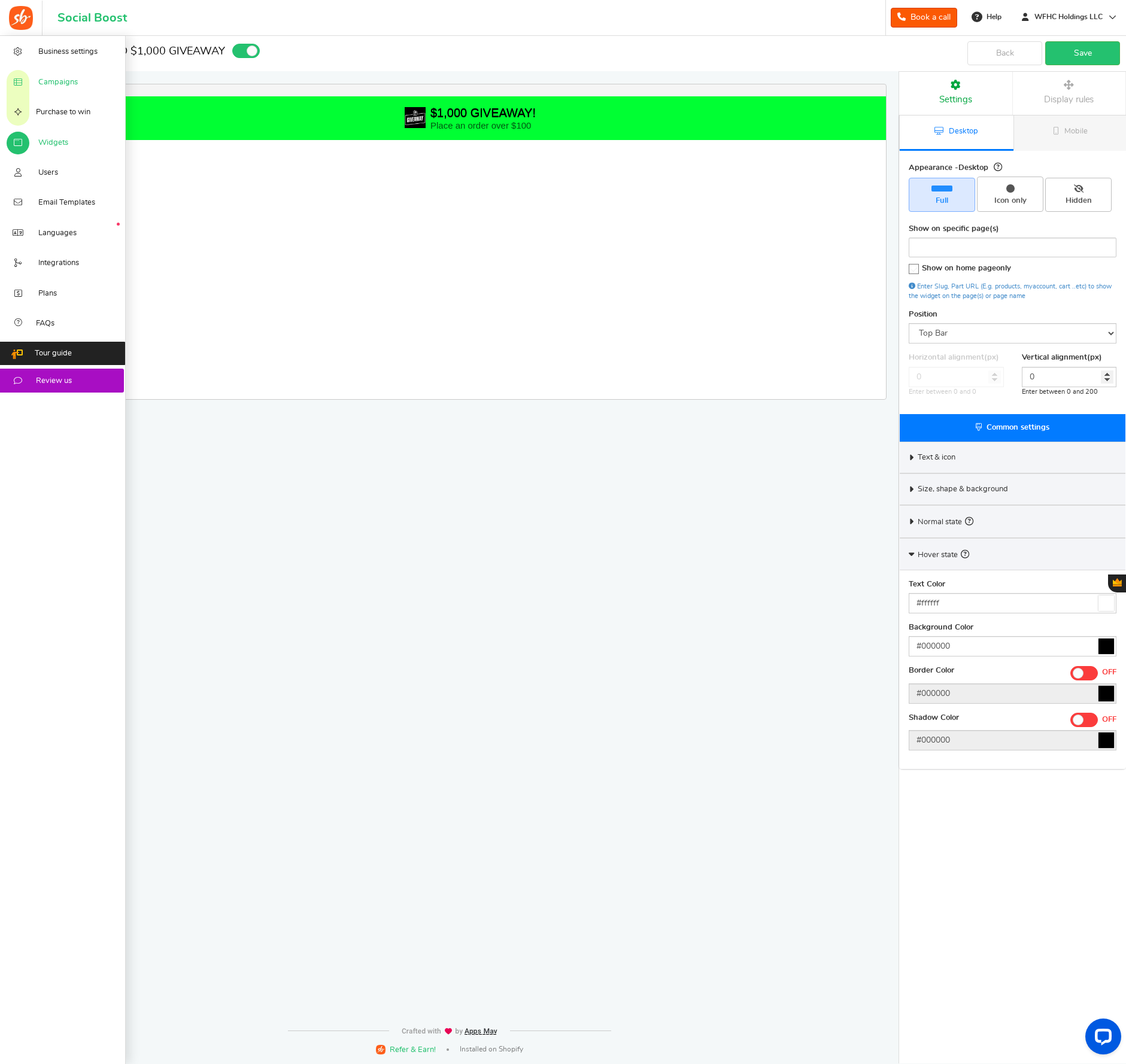
click at [48, 80] on span "Campaigns" at bounding box center [58, 83] width 40 height 11
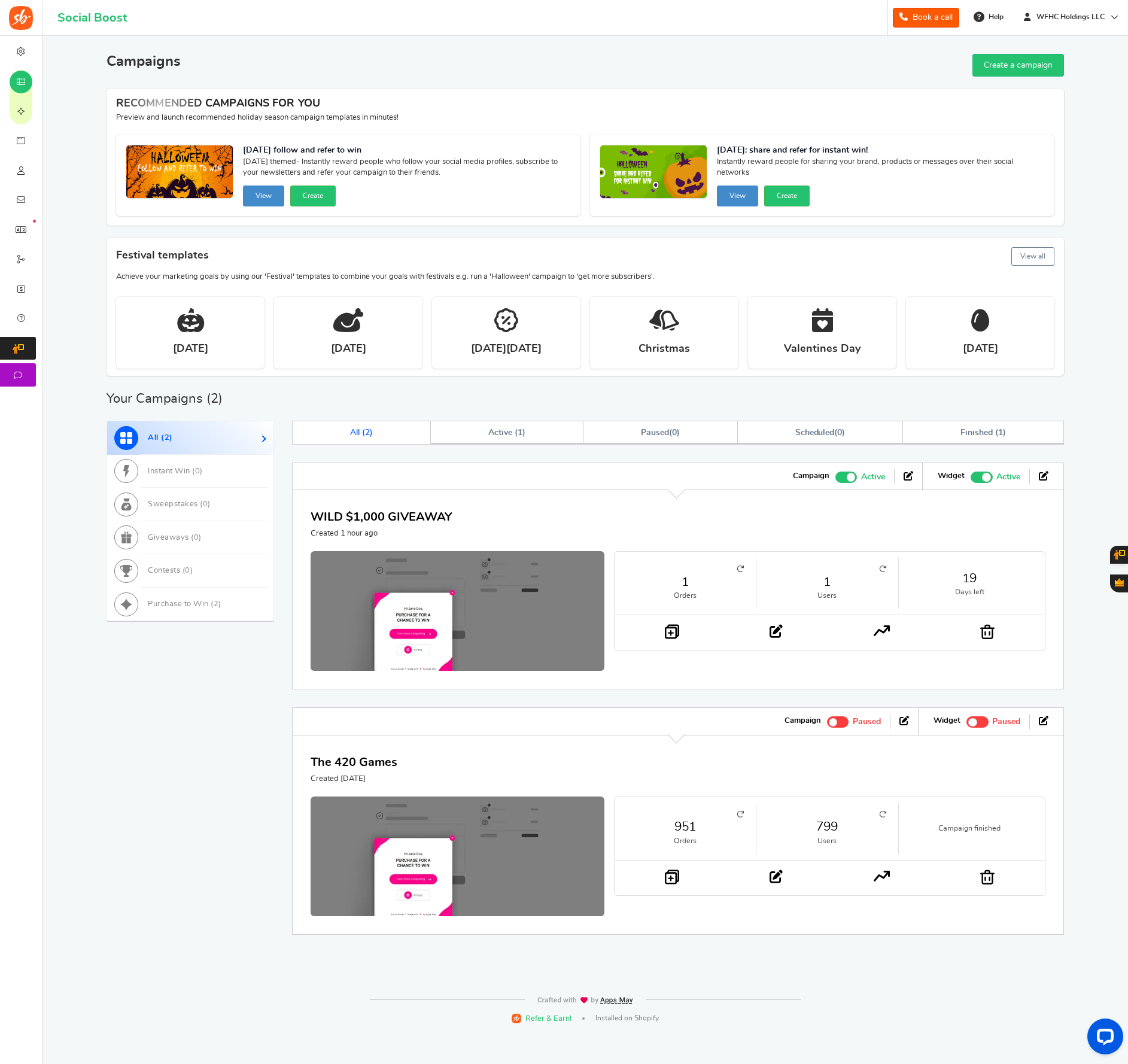
click at [792, 519] on div "WILD $1,000 GIVEAWAY Created 1 hour ago" at bounding box center [678, 523] width 735 height 31
click at [463, 517] on div "WILD $1,000 GIVEAWAY Created 1 hour ago" at bounding box center [678, 523] width 735 height 31
click at [406, 599] on img at bounding box center [457, 614] width 294 height 125
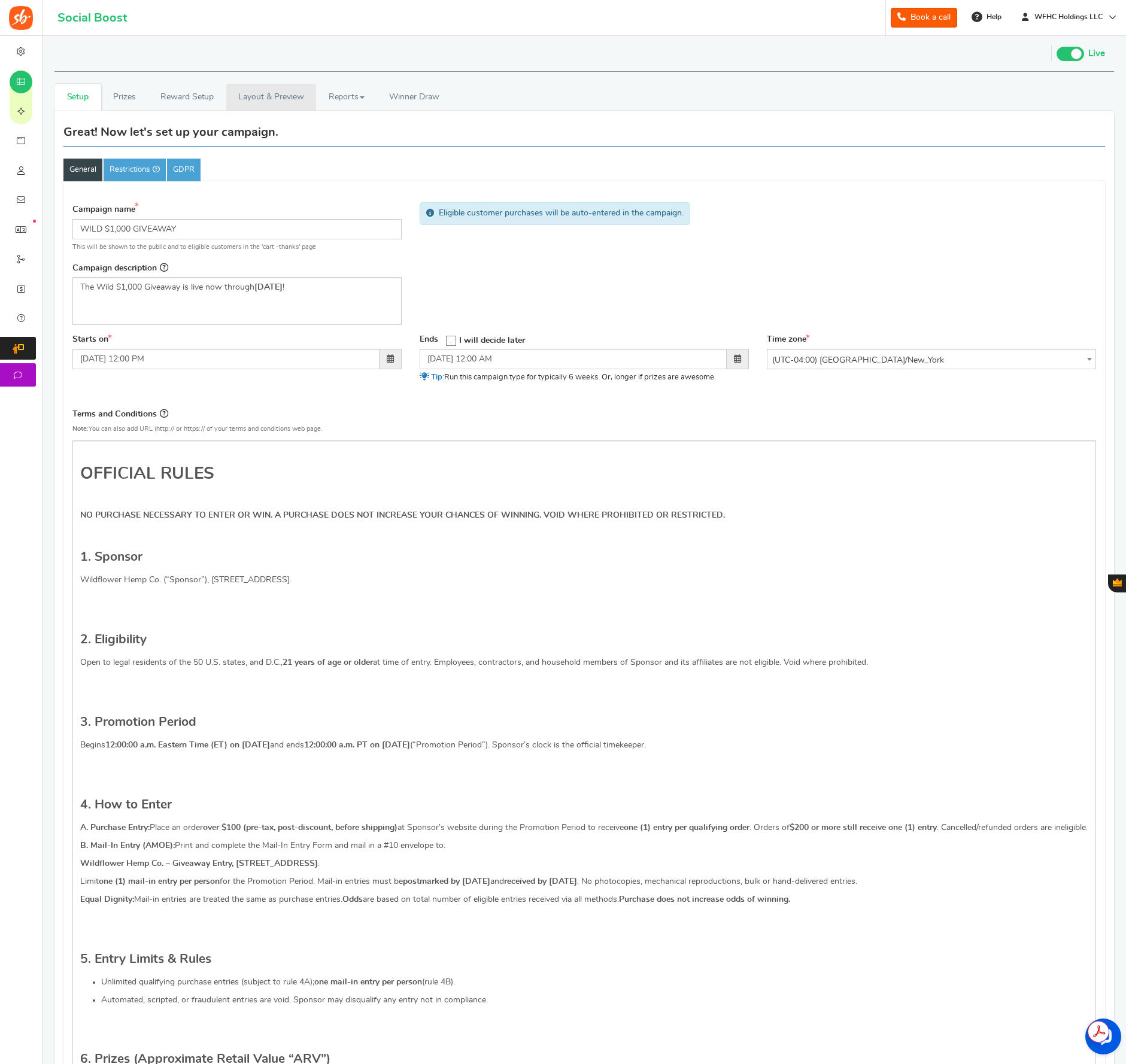
click at [275, 102] on link "Layout & Preview" at bounding box center [271, 97] width 89 height 27
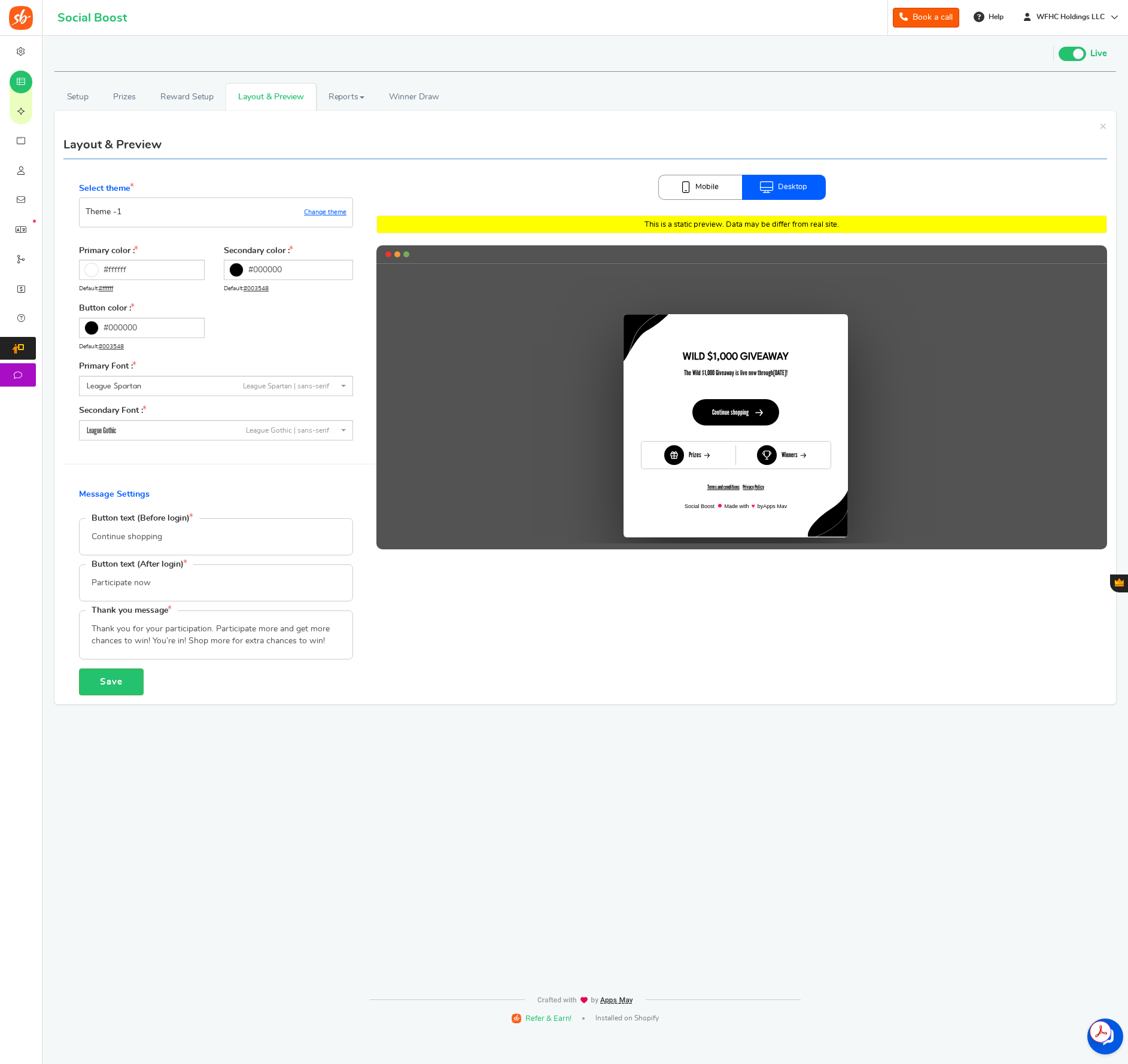
click at [0, 0] on span "Widgets" at bounding box center [0, 0] width 0 height 0
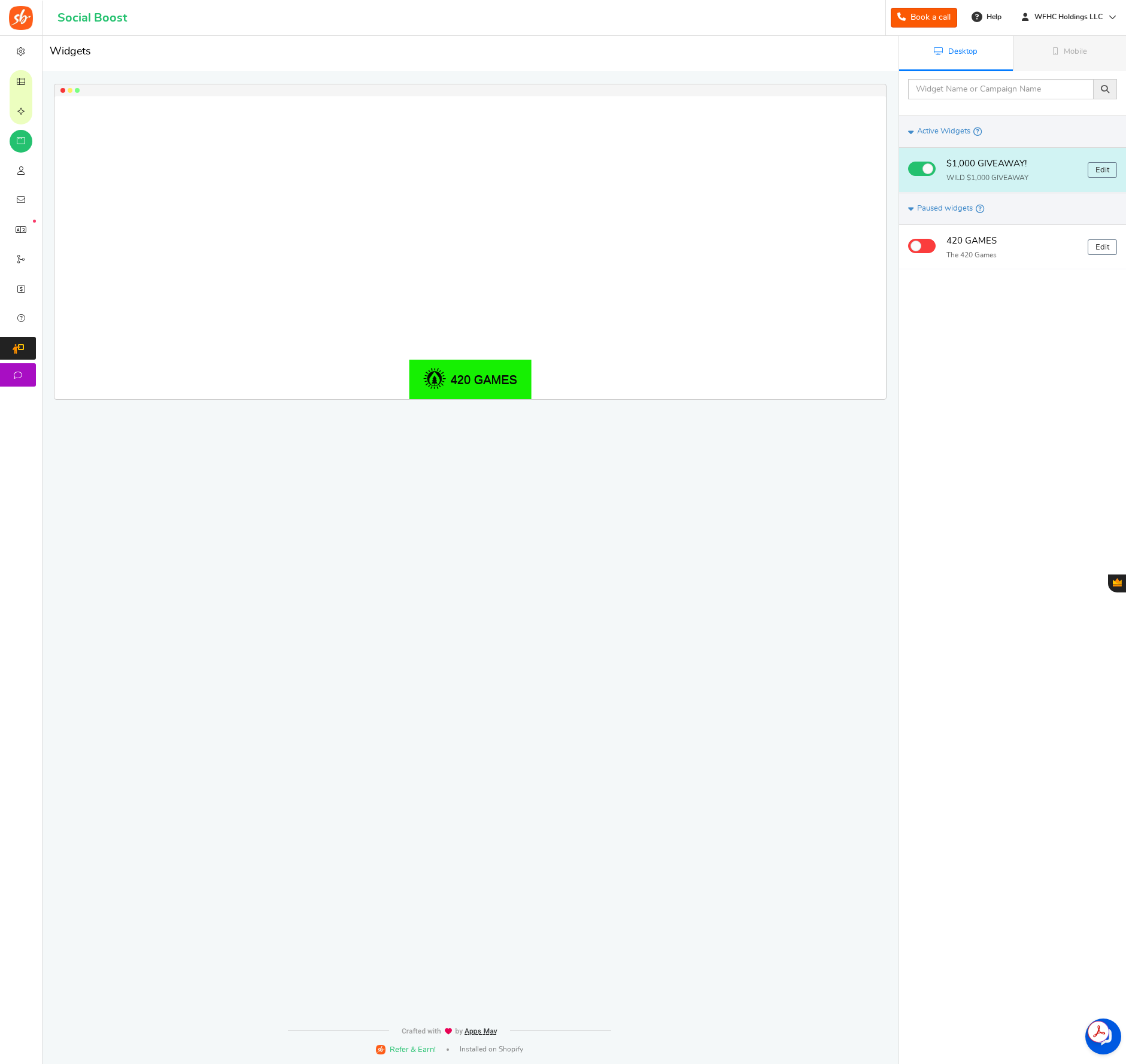
click at [976, 166] on h4 "$1,000 GIVEAWAY!" at bounding box center [1012, 164] width 132 height 15
click at [1101, 169] on link "Edit" at bounding box center [1102, 170] width 29 height 15
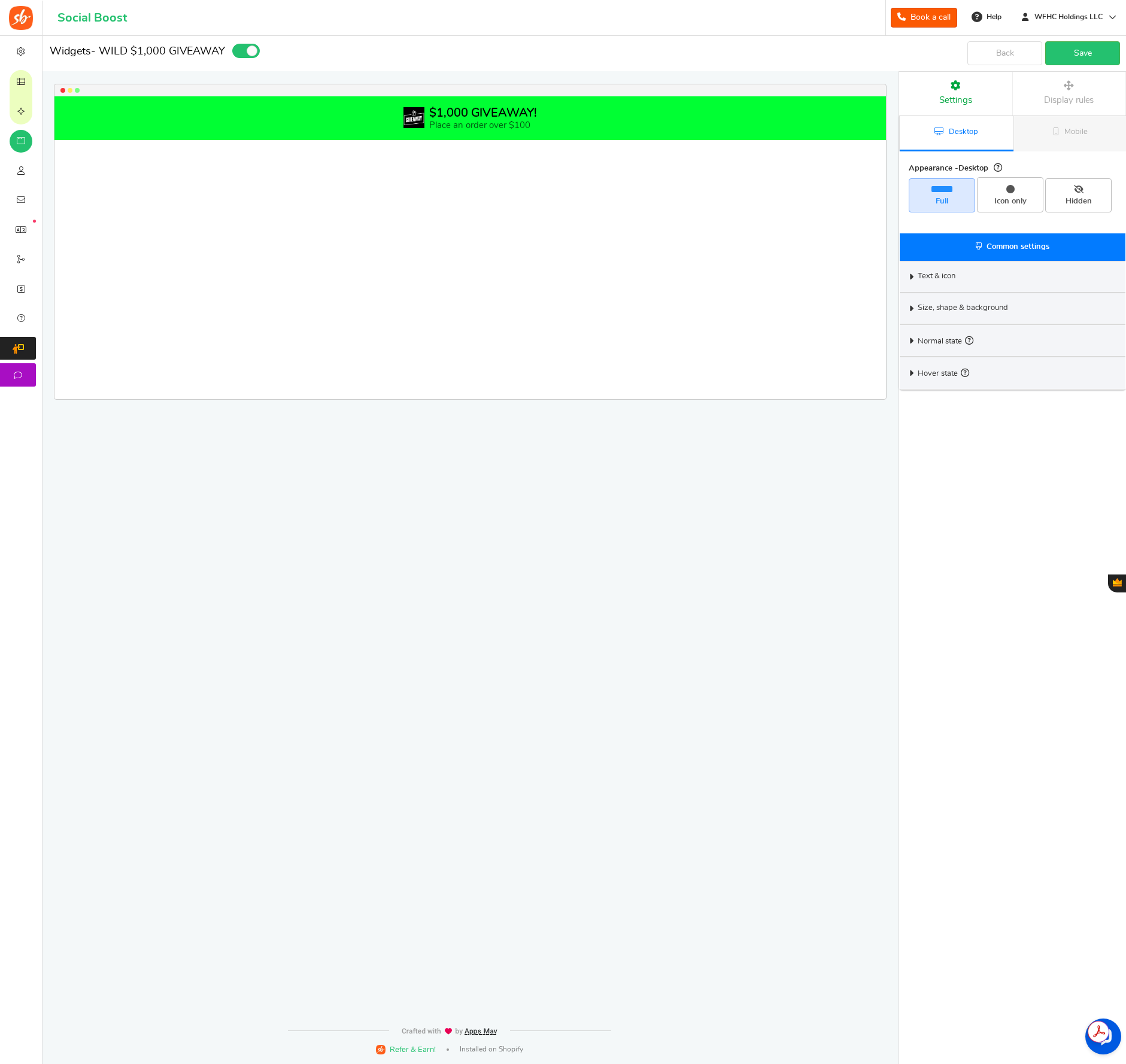
select select "top-bar"
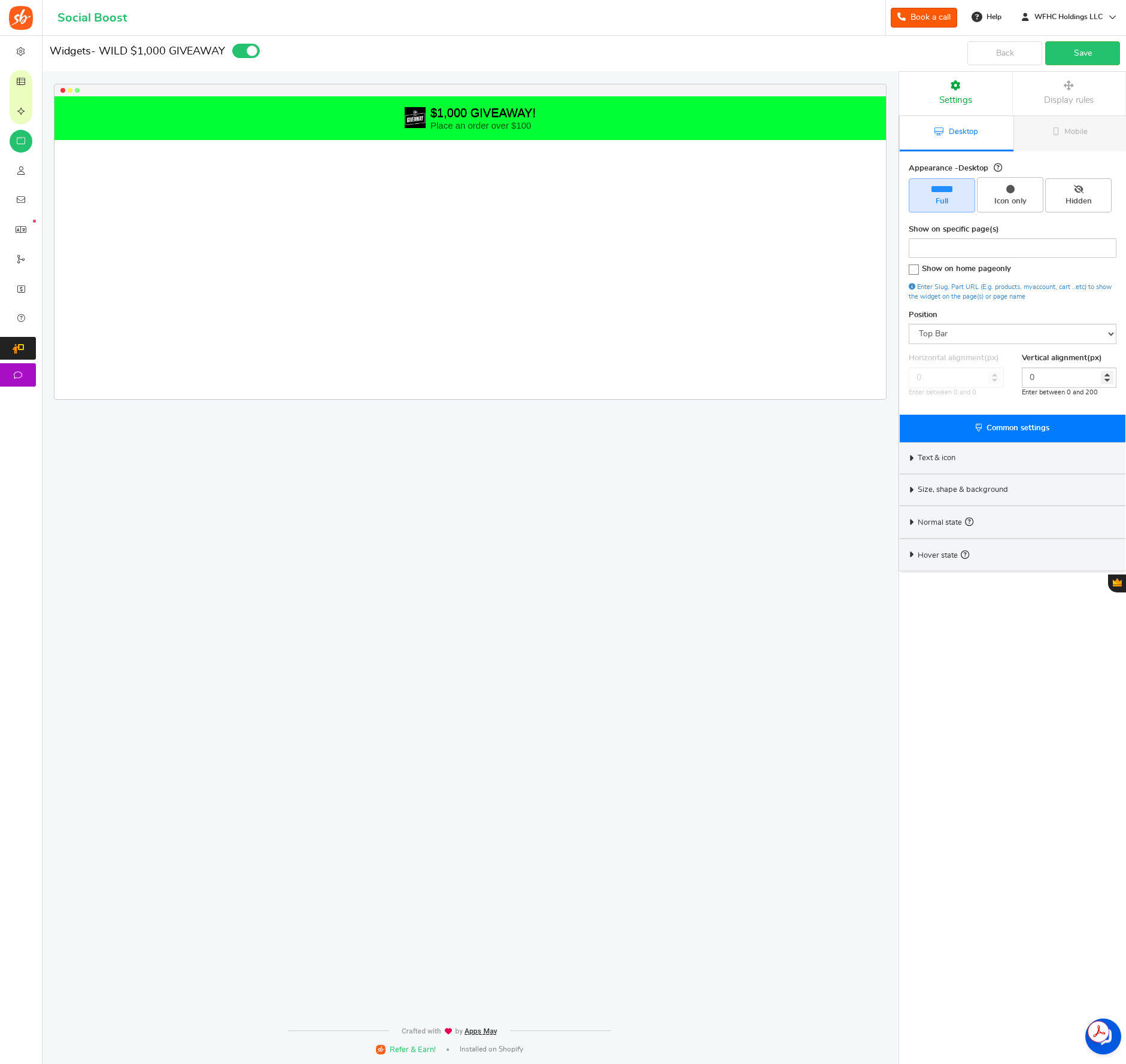
click at [910, 456] on div "Text & icon" at bounding box center [1012, 457] width 226 height 31
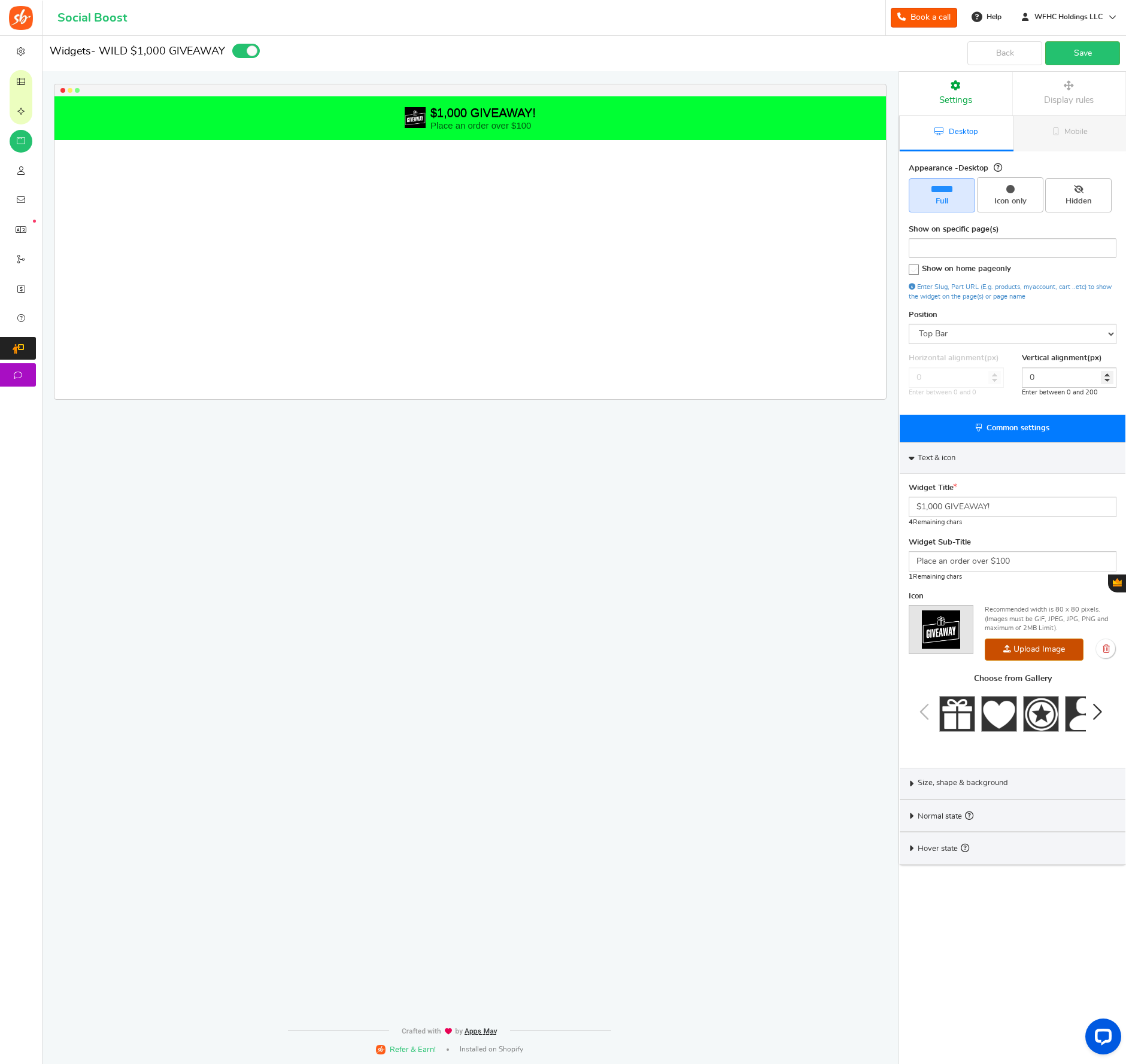
click at [1078, 57] on link "Save" at bounding box center [1082, 53] width 75 height 24
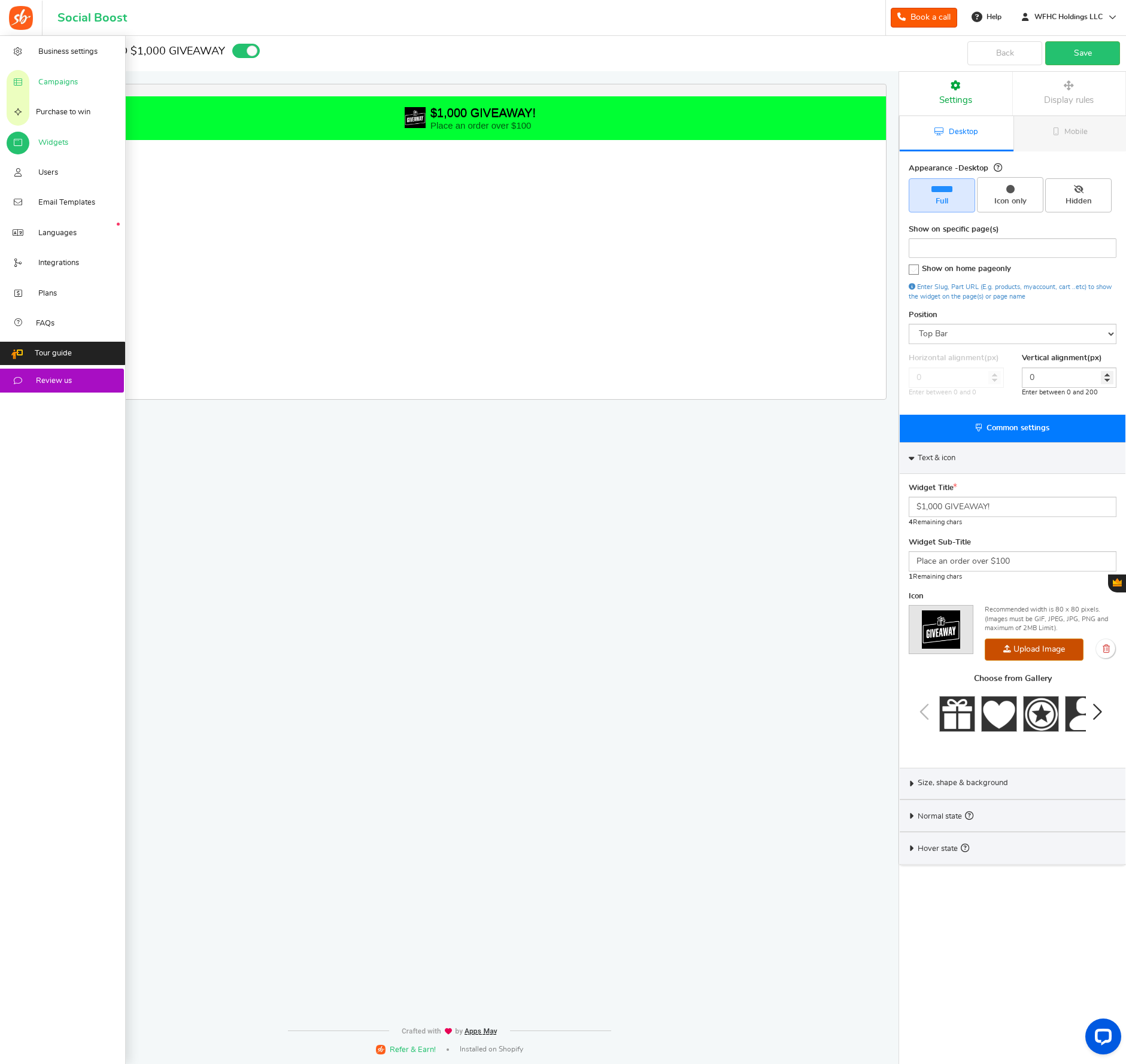
click at [43, 82] on span "Campaigns" at bounding box center [58, 83] width 40 height 11
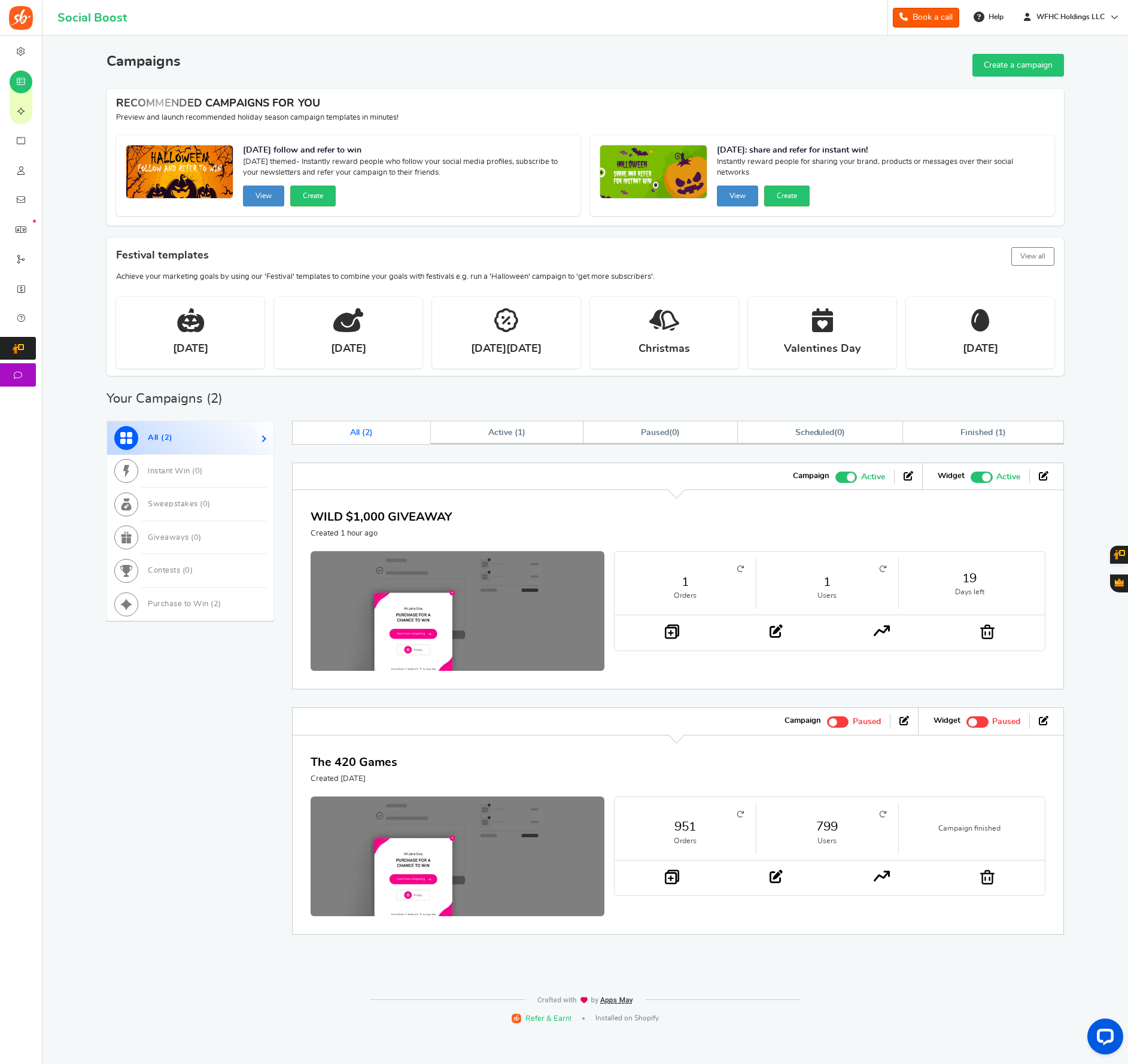
click at [740, 571] on icon at bounding box center [740, 568] width 7 height 7
click at [578, 513] on div "WILD $1,000 GIVEAWAY Created 1 hour ago" at bounding box center [678, 523] width 735 height 31
click at [453, 569] on img at bounding box center [457, 614] width 294 height 125
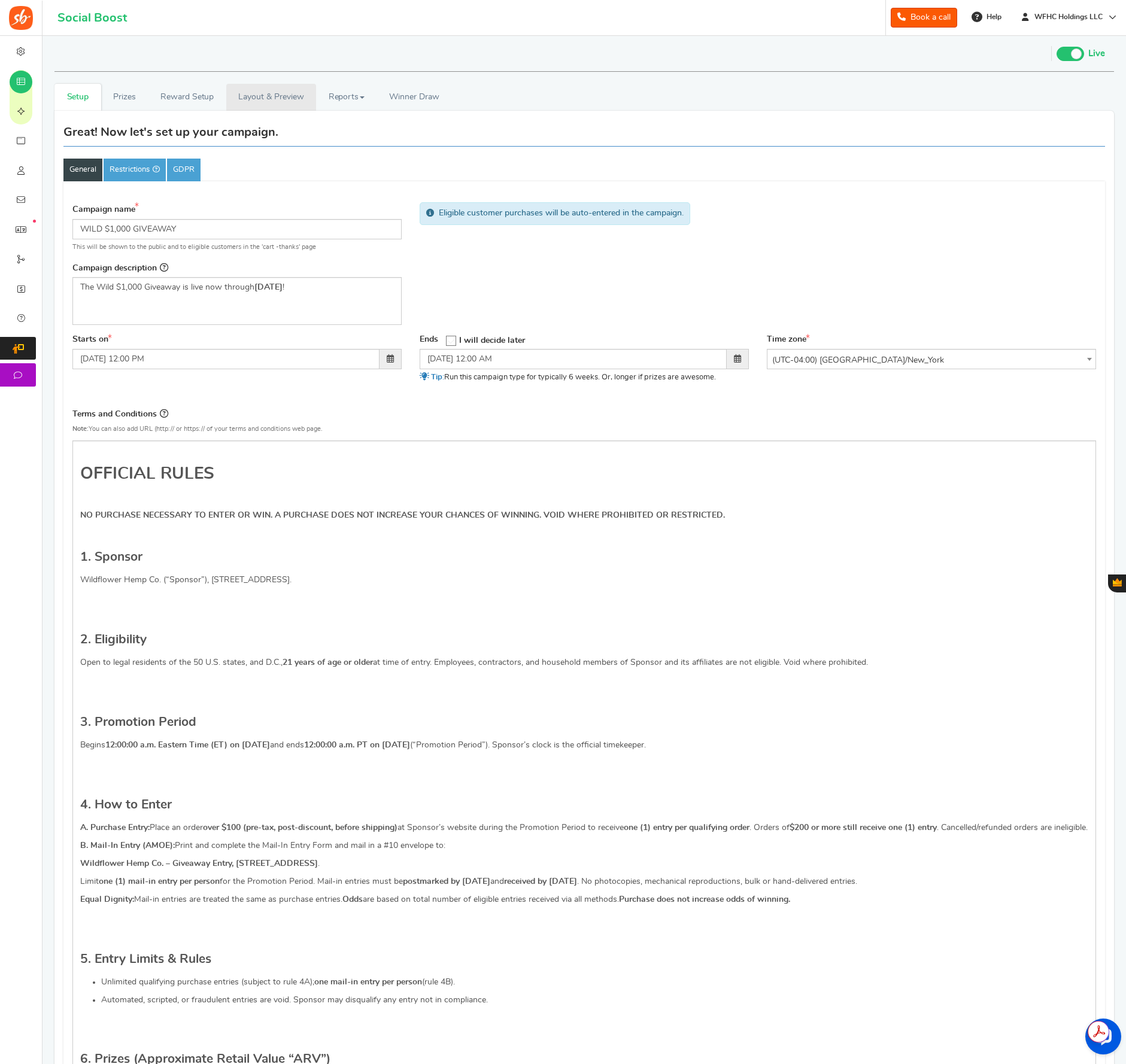
click at [255, 98] on link "Layout & Preview" at bounding box center [271, 97] width 89 height 27
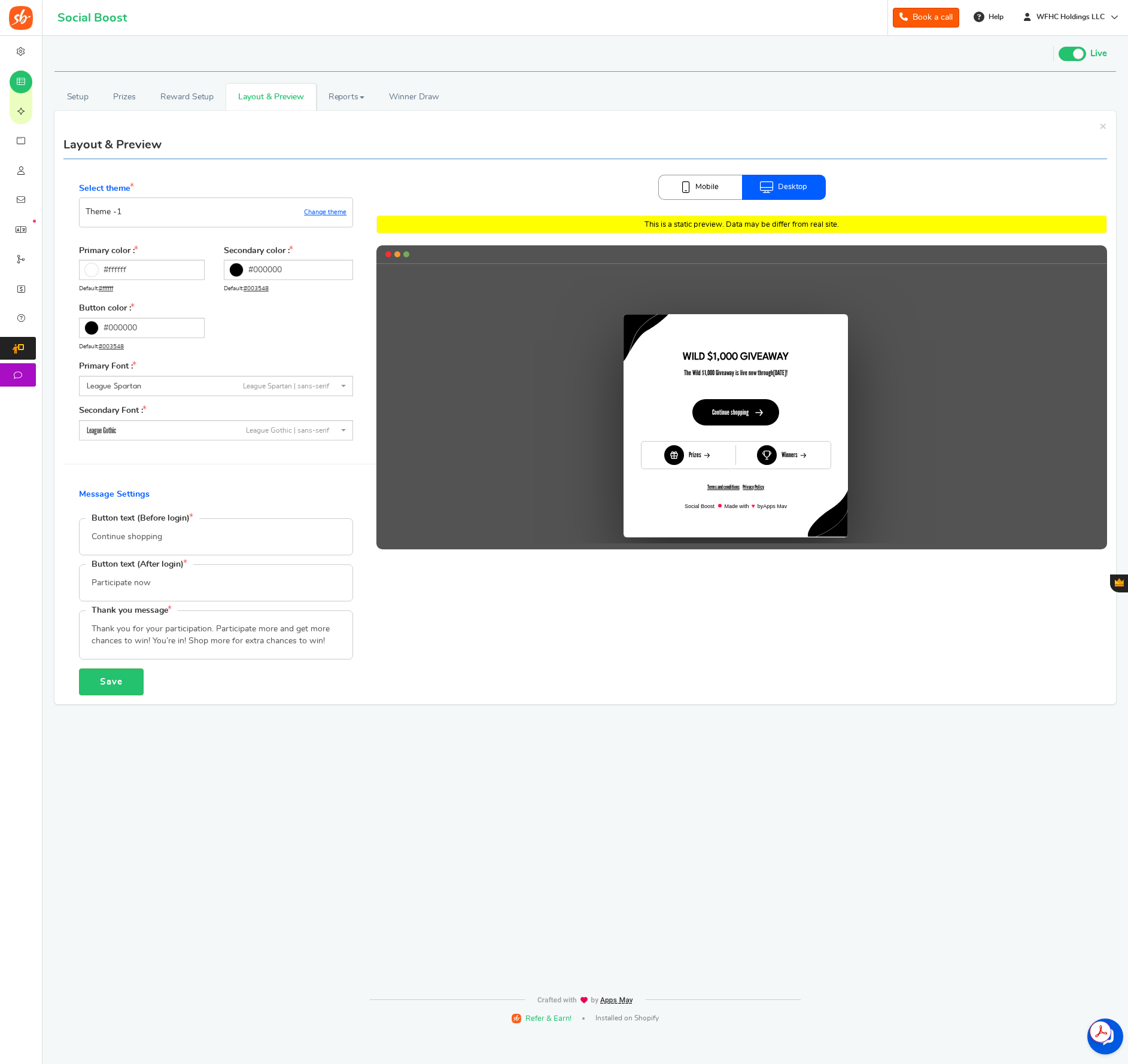
click at [343, 386] on b at bounding box center [343, 386] width 5 height 2
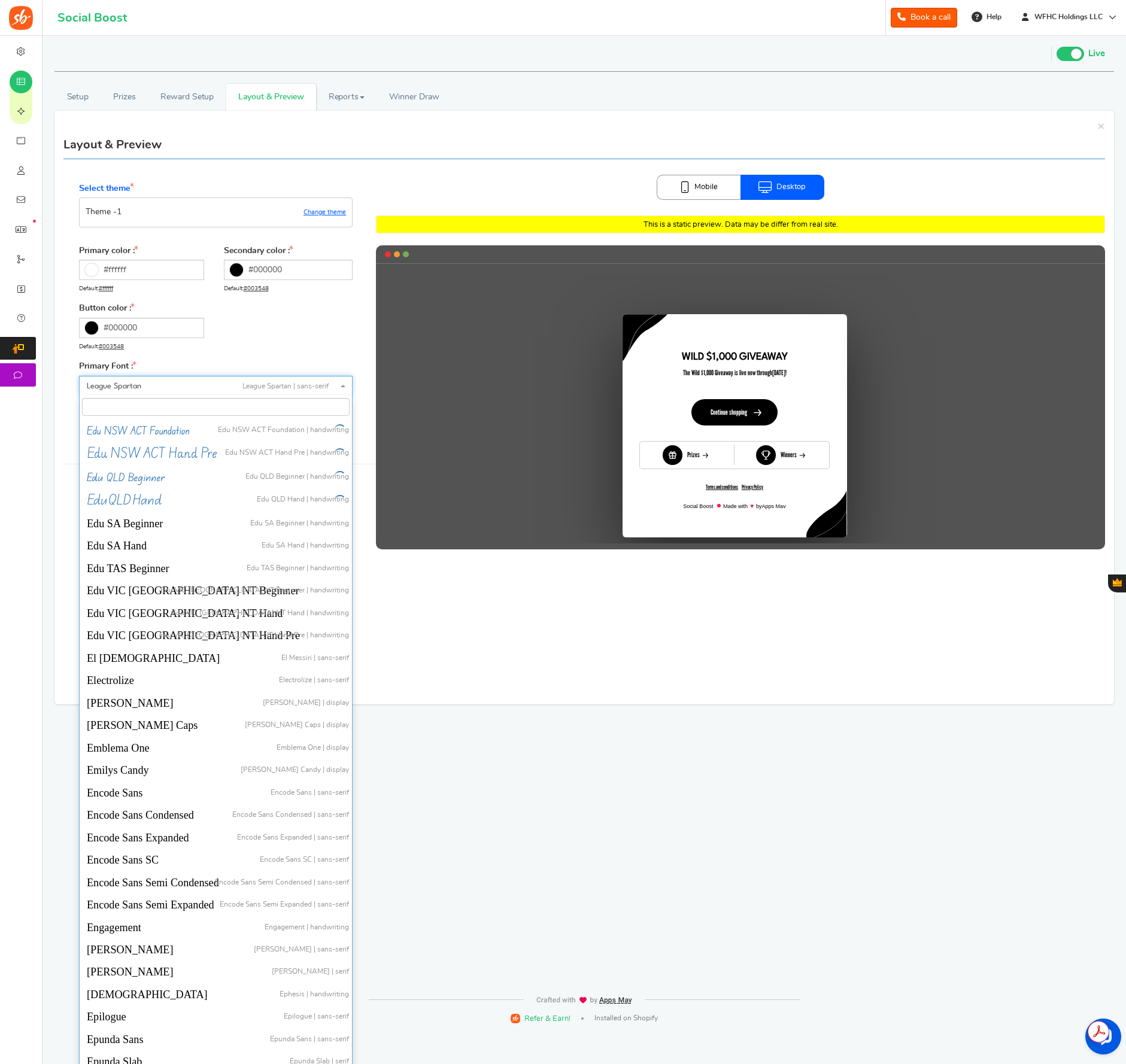
scroll to position [9592, 0]
drag, startPoint x: 352, startPoint y: 580, endPoint x: 346, endPoint y: 411, distance: 169.1
click at [347, 412] on span "ABeeZee ABeeZee | sans-serif [PERSON_NAME] Display [PERSON_NAME] Display | disp…" at bounding box center [216, 779] width 274 height 768
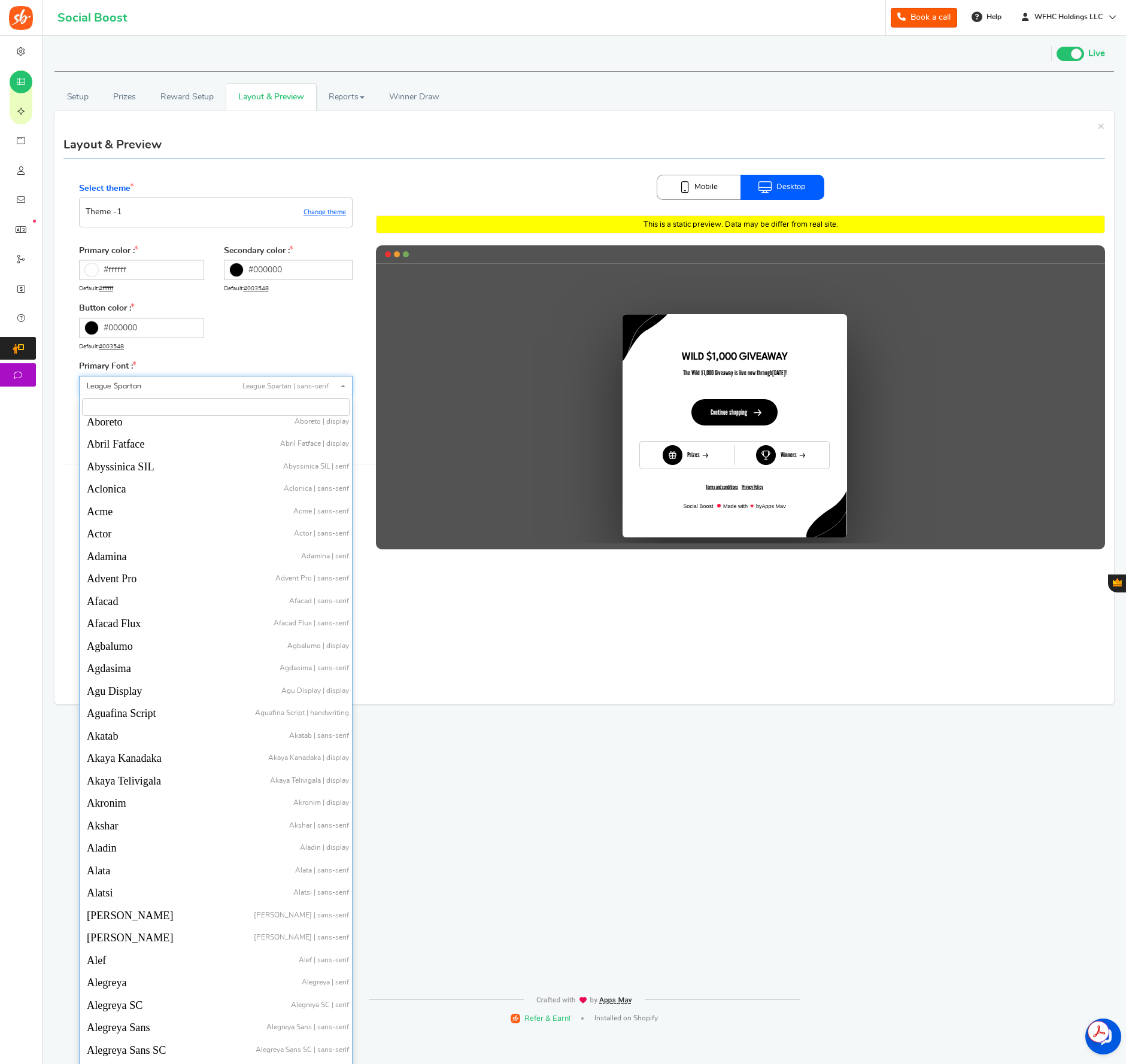
scroll to position [0, 0]
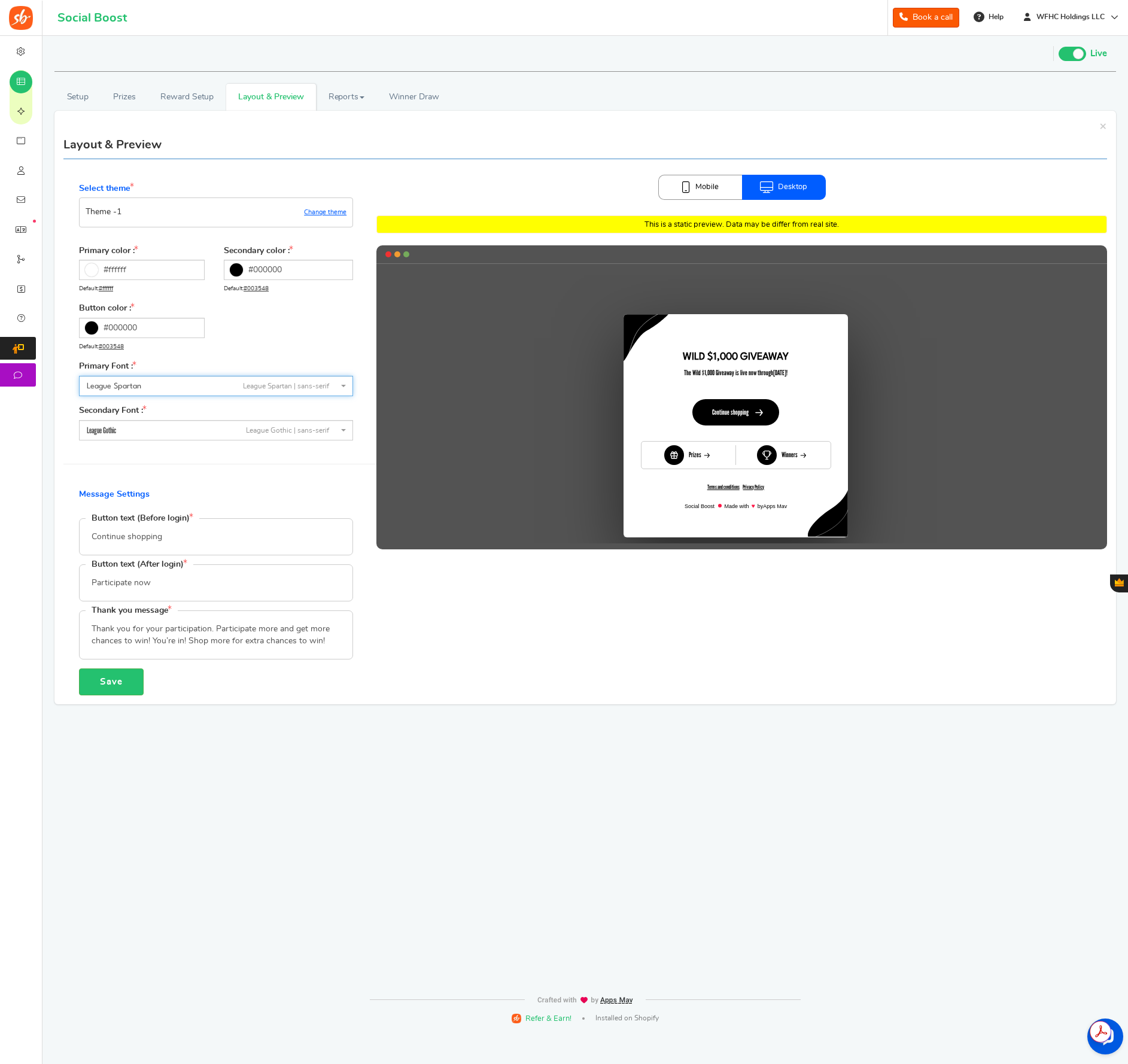
click at [293, 386] on span "League Spartan | sans-serif" at bounding box center [286, 386] width 86 height 10
click at [349, 386] on span "League Spartan League Spartan | sans-serif" at bounding box center [216, 386] width 274 height 21
click at [346, 386] on span "League Spartan League Spartan | sans-serif" at bounding box center [216, 386] width 274 height 21
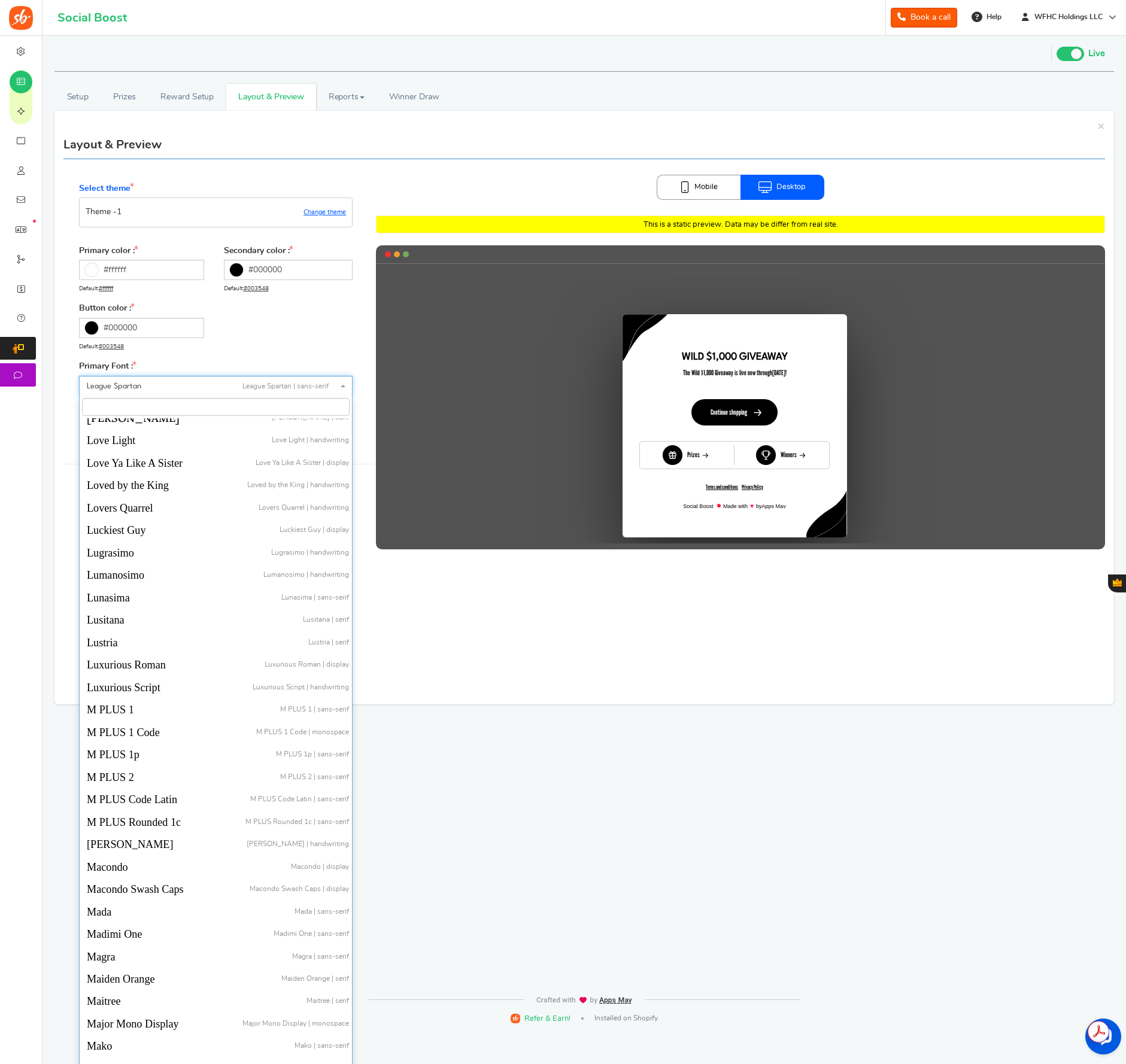
scroll to position [19014, 0]
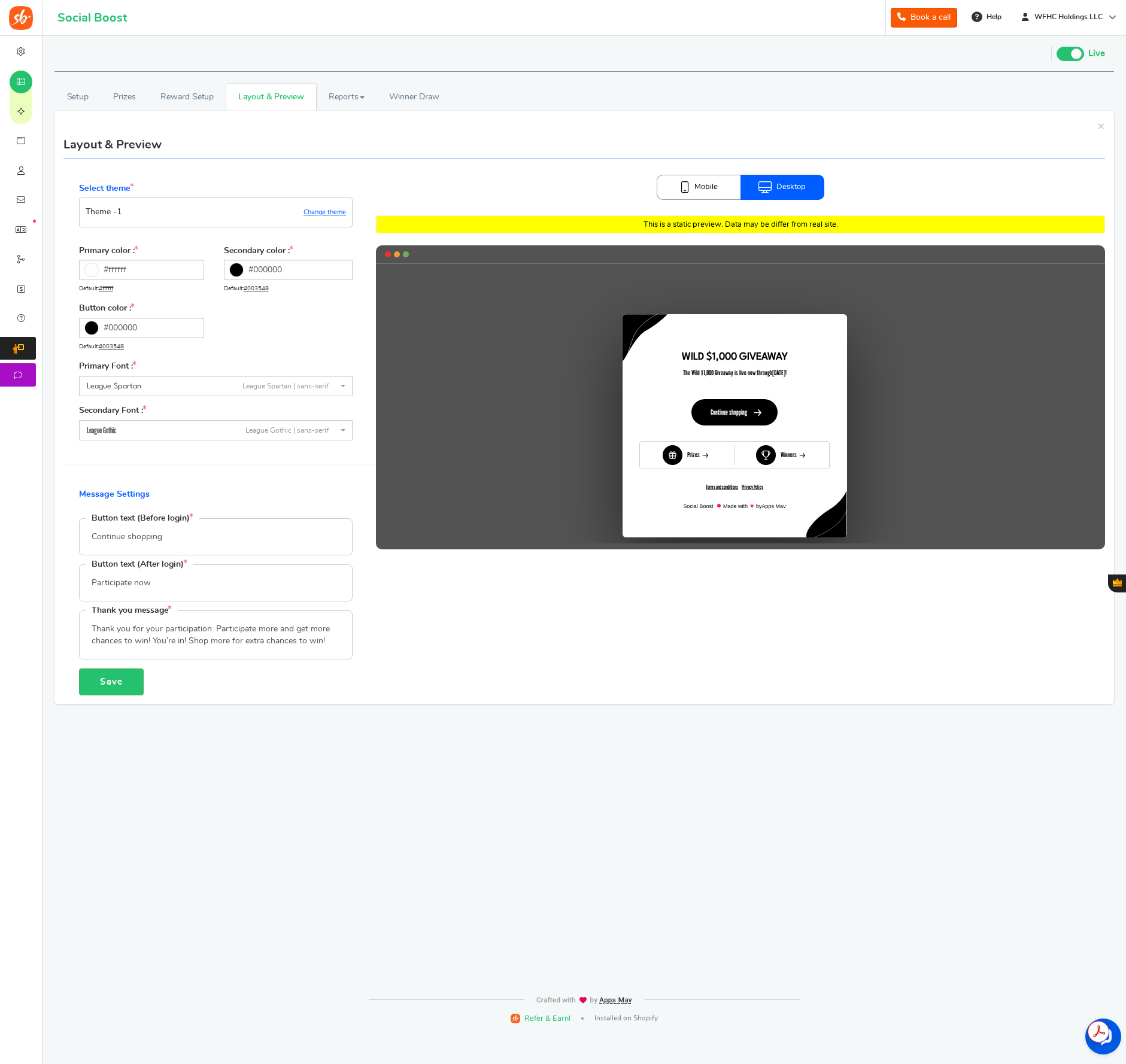
click at [253, 332] on div "Primary color : #ffffff Default: #ffffff Secondary color : #000000 Default: #00…" at bounding box center [216, 304] width 274 height 116
click at [347, 430] on span "League Gothic League Gothic | sans-serif" at bounding box center [216, 430] width 274 height 21
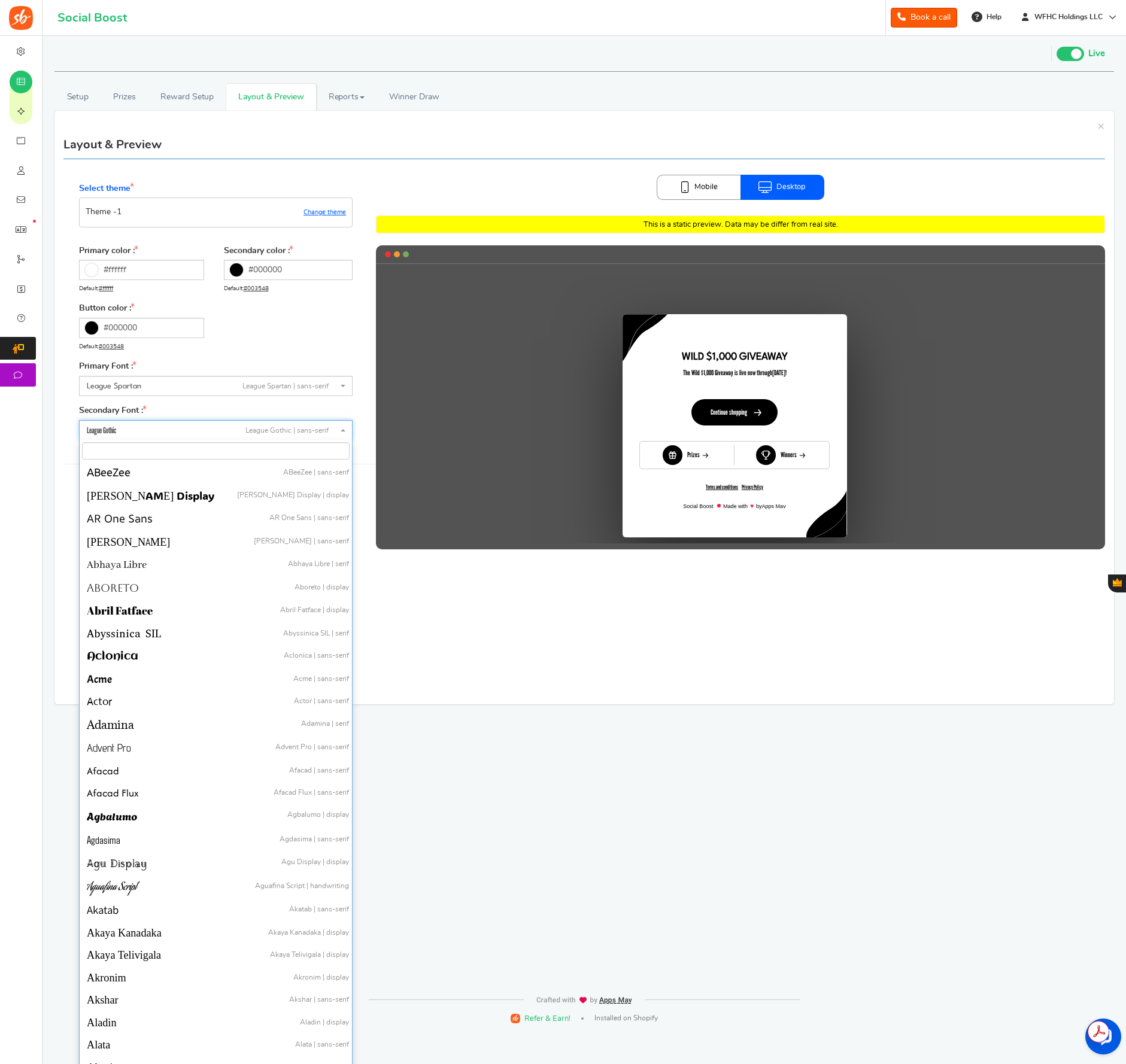
scroll to position [18275, 0]
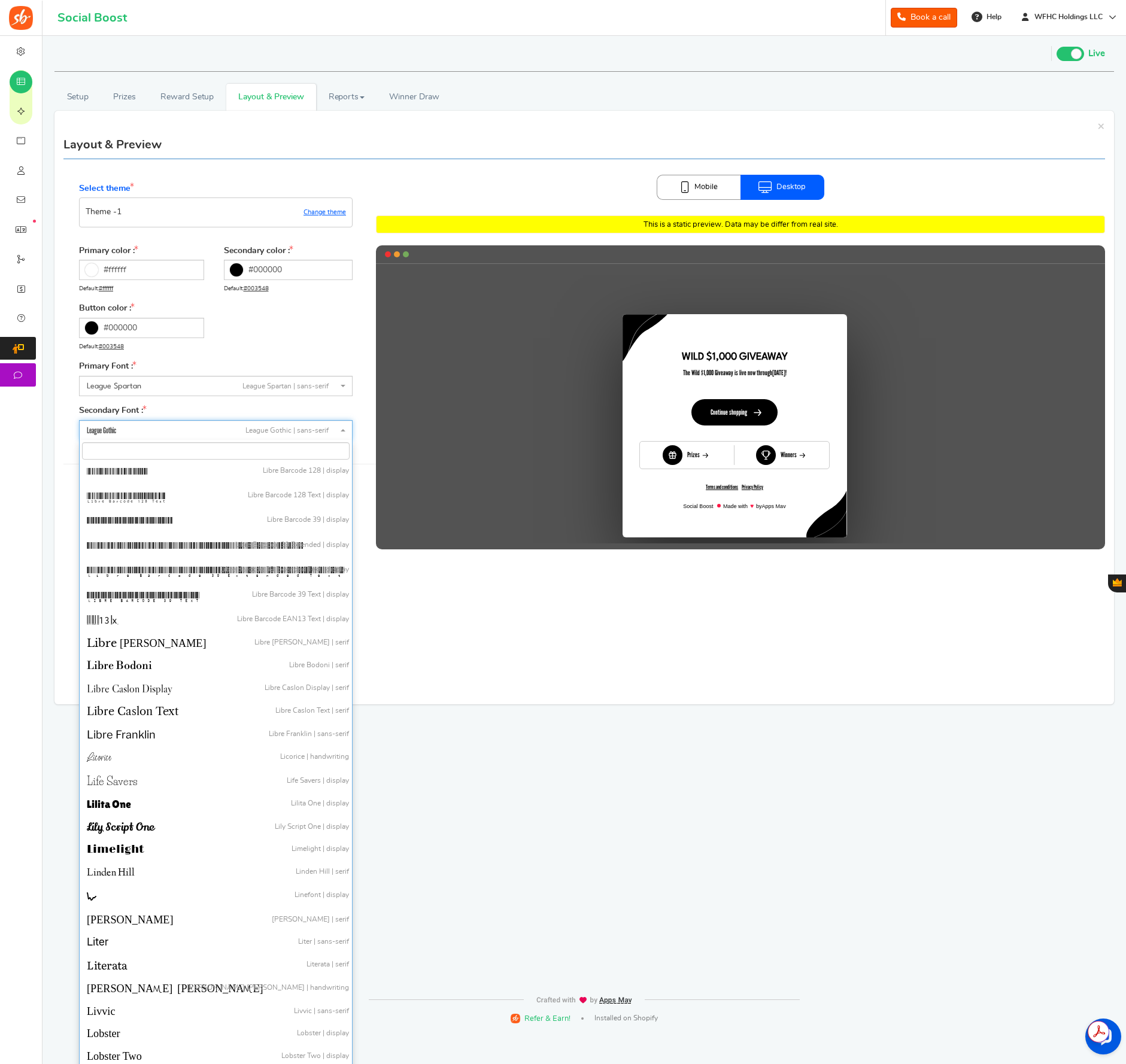
select select "788"
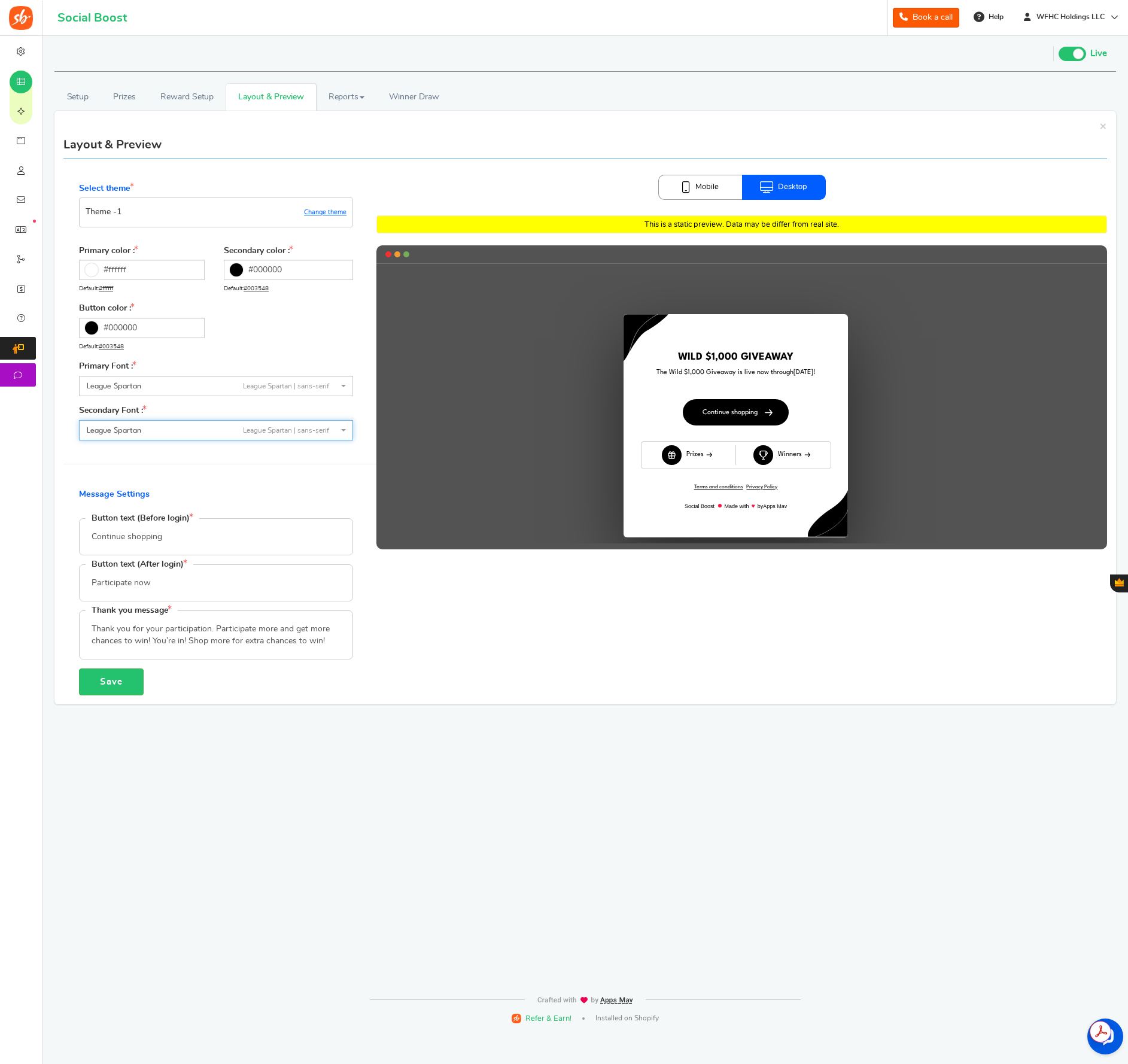
click at [706, 194] on link "Mobile" at bounding box center [701, 187] width 84 height 25
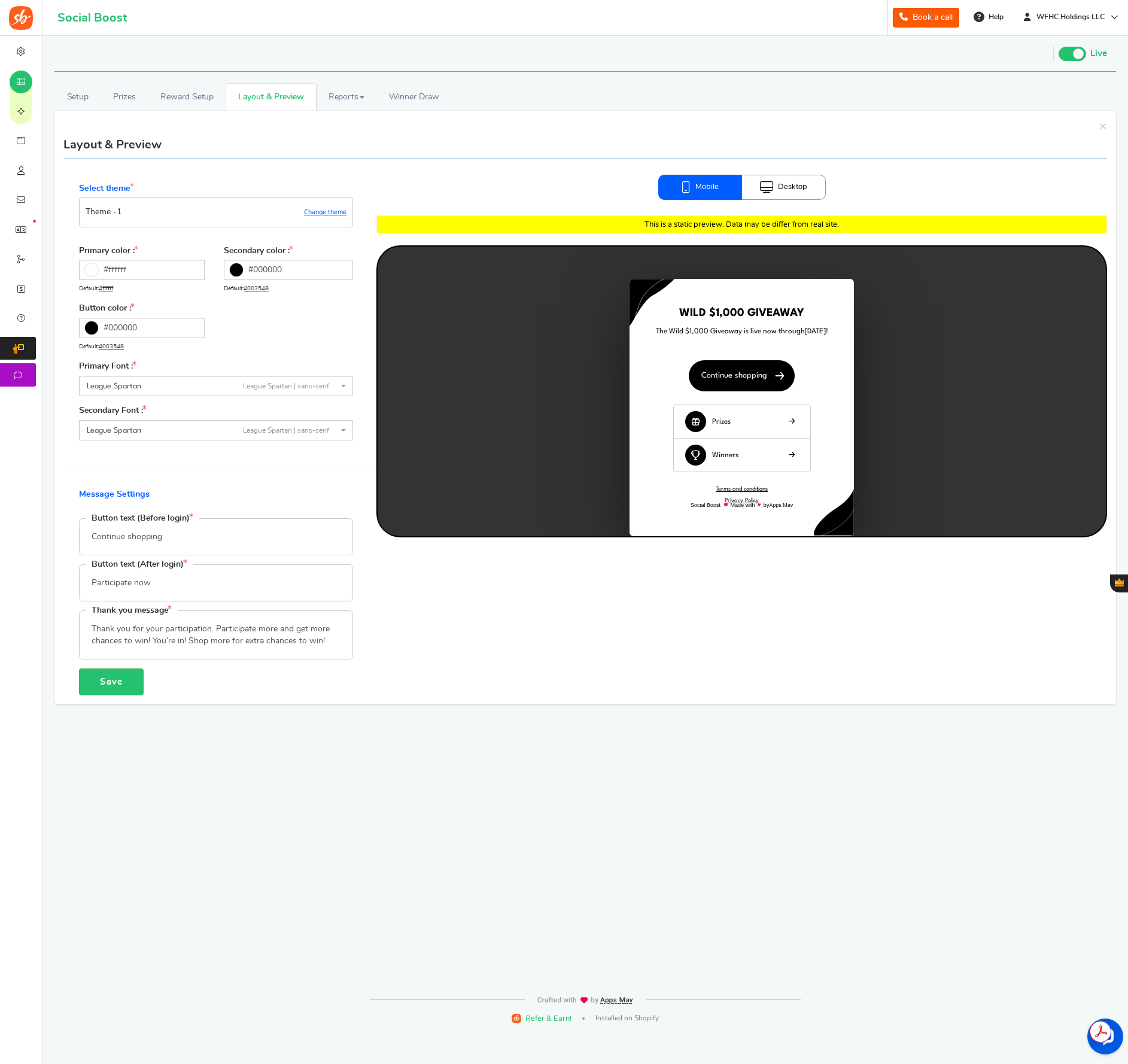
click at [772, 187] on icon at bounding box center [766, 187] width 13 height 12
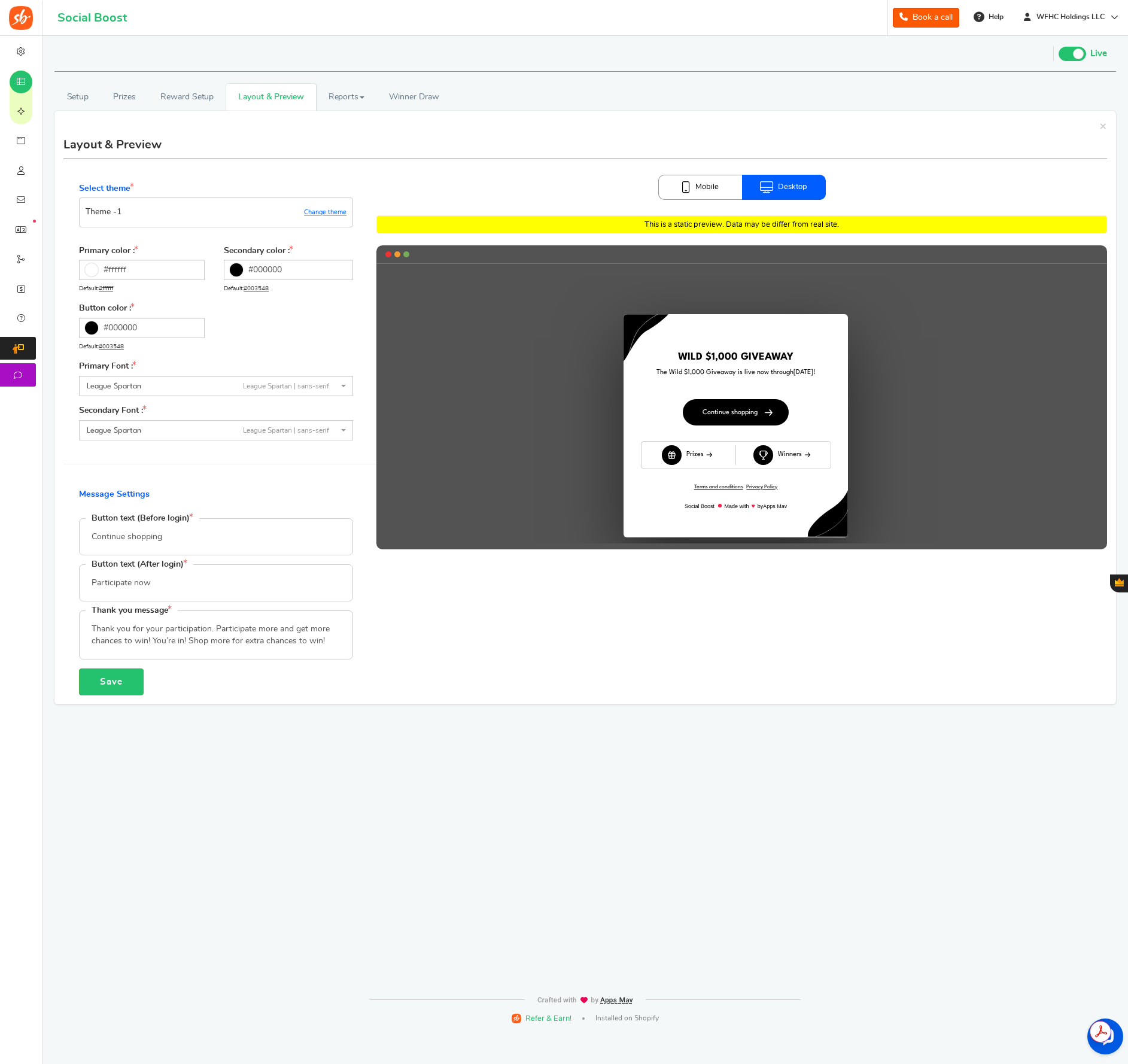
click at [341, 429] on b at bounding box center [343, 430] width 5 height 2
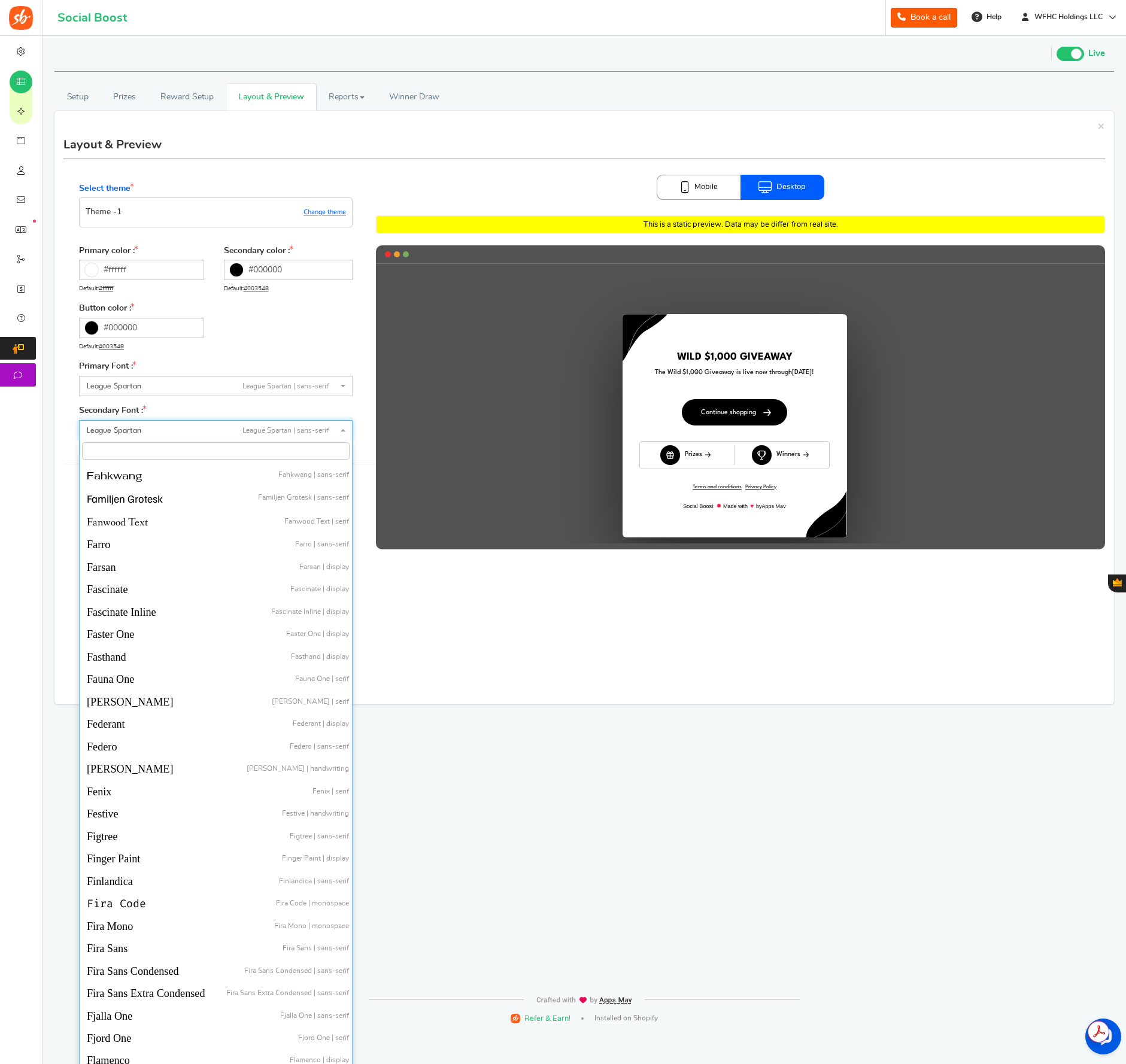
scroll to position [10504, 0]
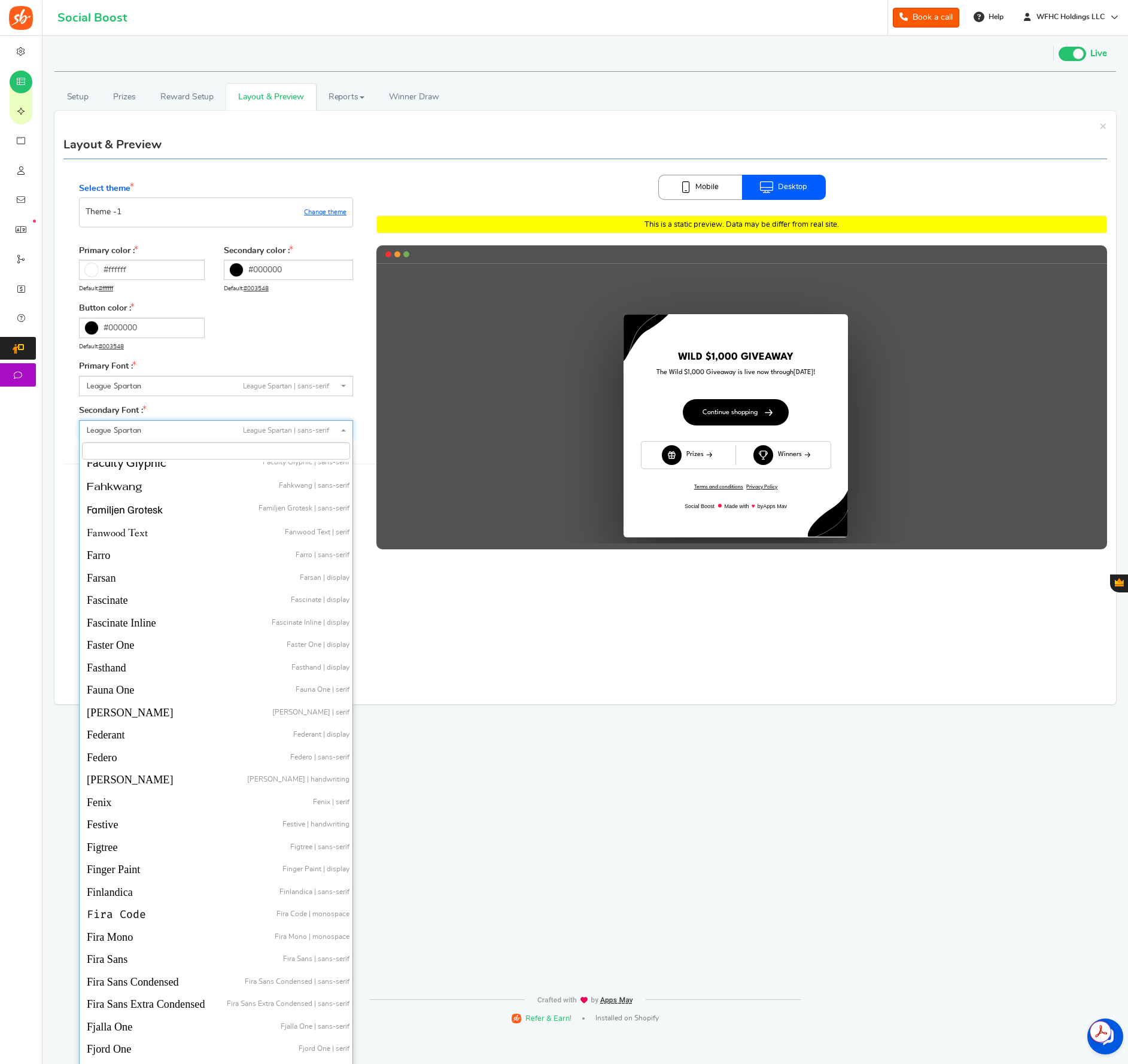
click at [678, 666] on div "Mobile Desktop This is a static preview. Data may be differ from real site. !" at bounding box center [741, 427] width 730 height 536
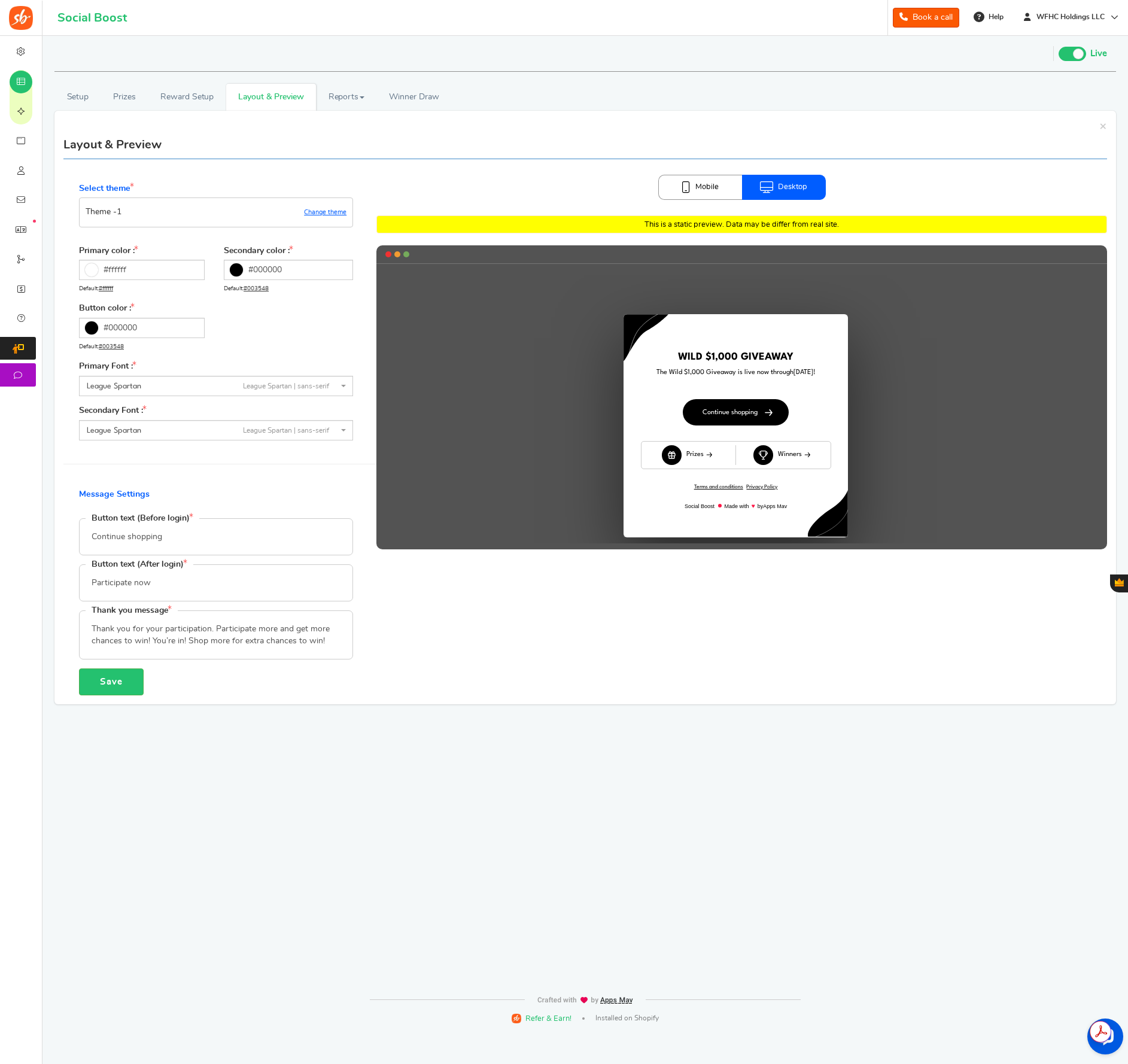
click at [696, 193] on link "Mobile" at bounding box center [701, 187] width 84 height 25
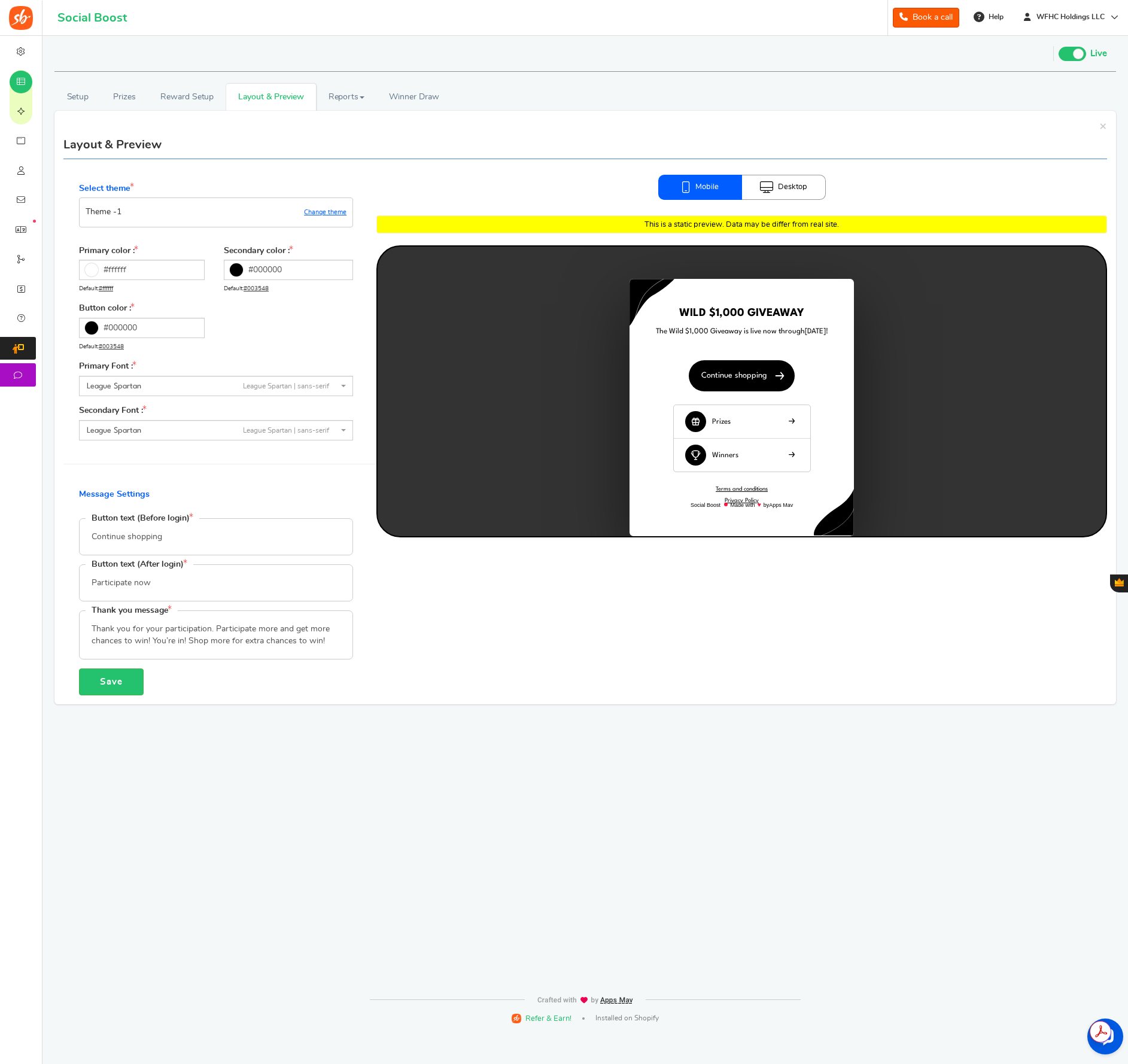
click at [736, 499] on div "!" at bounding box center [742, 392] width 728 height 291
click at [736, 500] on div "!" at bounding box center [742, 392] width 728 height 291
drag, startPoint x: 751, startPoint y: 436, endPoint x: 774, endPoint y: 430, distance: 23.8
click at [753, 434] on div "!" at bounding box center [742, 392] width 728 height 291
drag, startPoint x: 788, startPoint y: 464, endPoint x: 788, endPoint y: 424, distance: 40.0
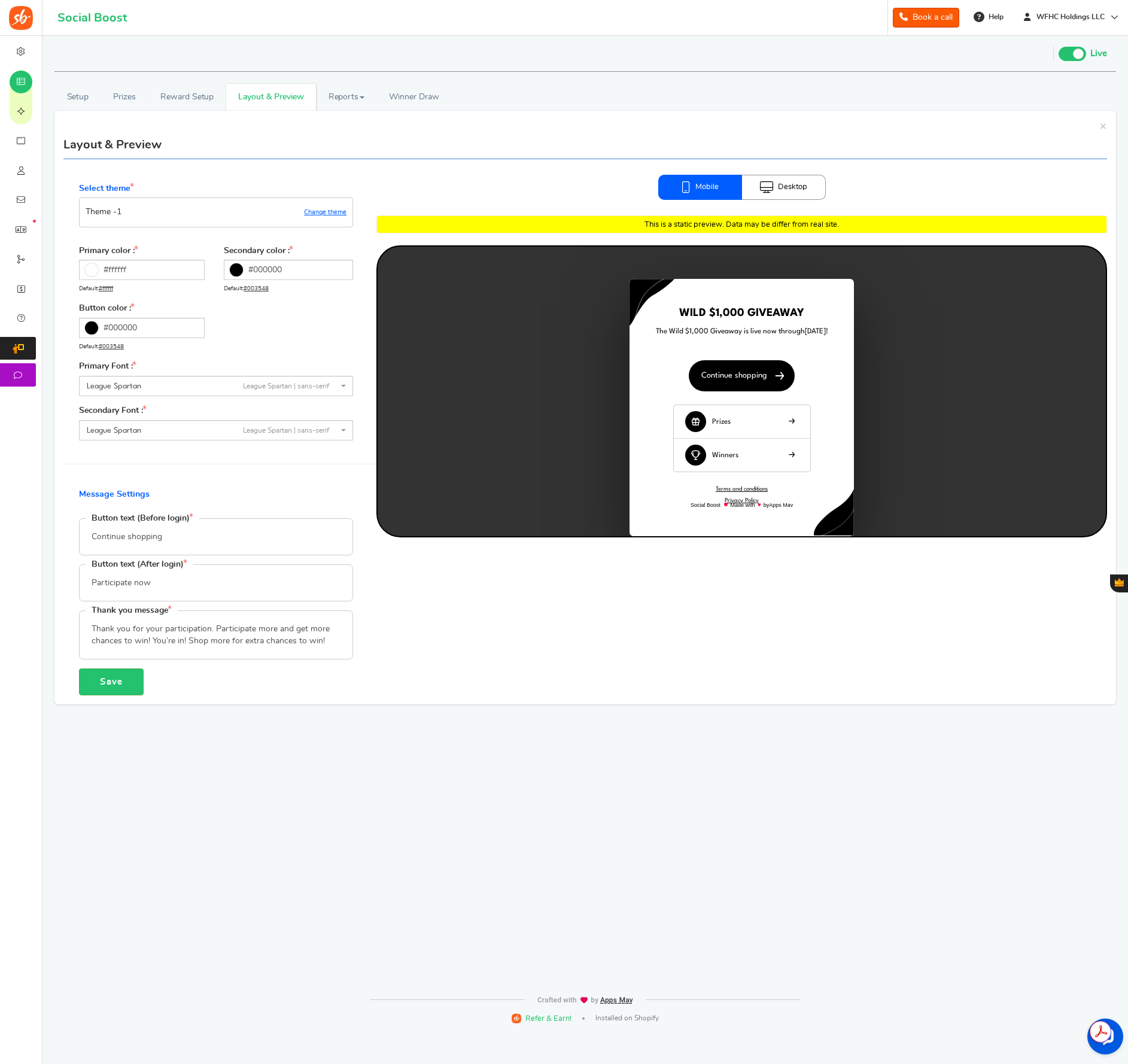
click at [788, 464] on div "!" at bounding box center [742, 392] width 728 height 291
drag, startPoint x: 785, startPoint y: 191, endPoint x: 728, endPoint y: 191, distance: 57.0
click at [785, 191] on link "Desktop" at bounding box center [784, 187] width 84 height 25
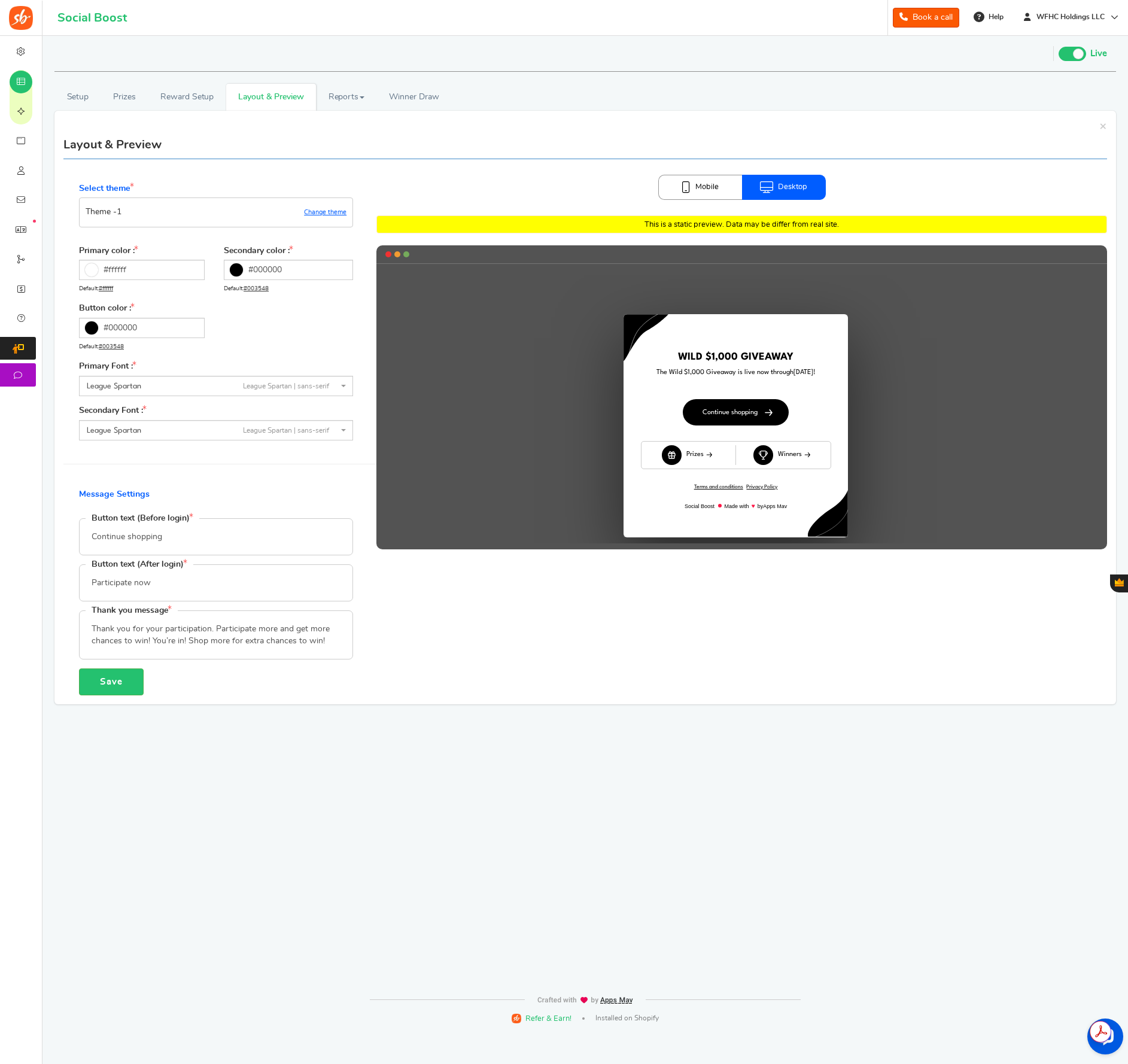
click at [723, 190] on link "Mobile" at bounding box center [701, 187] width 84 height 25
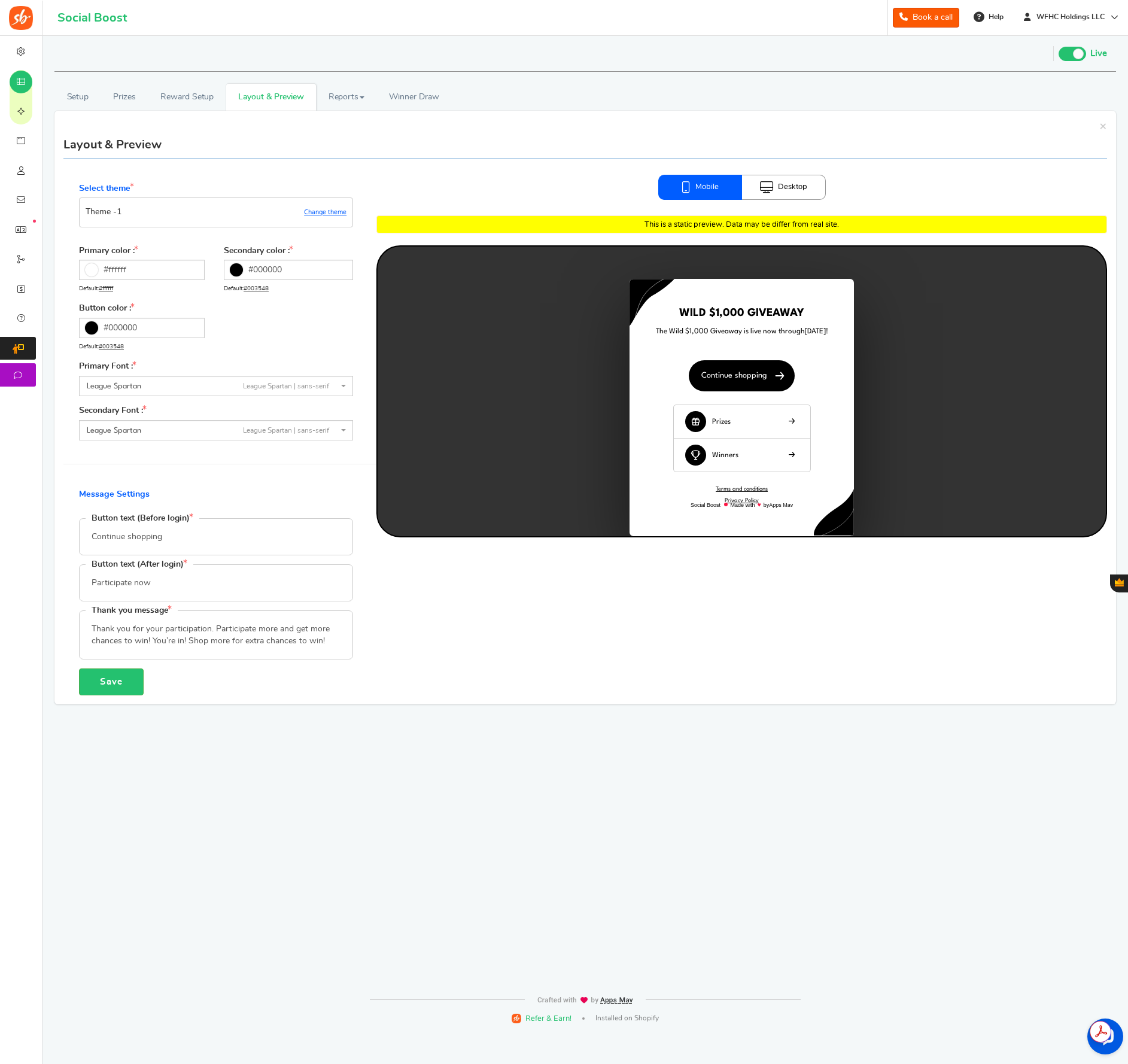
click at [345, 389] on span at bounding box center [344, 386] width 2 height 21
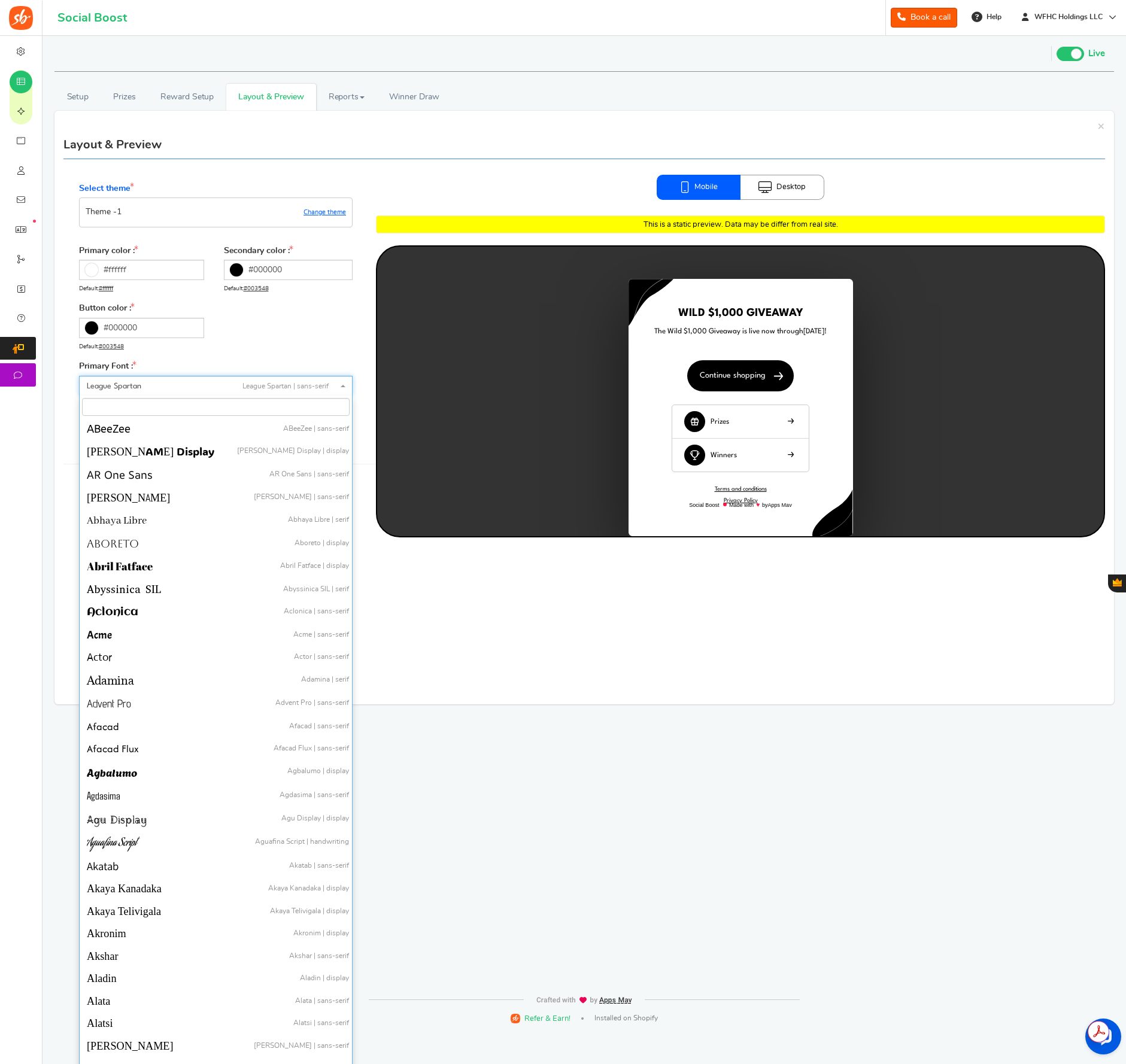
scroll to position [18321, 0]
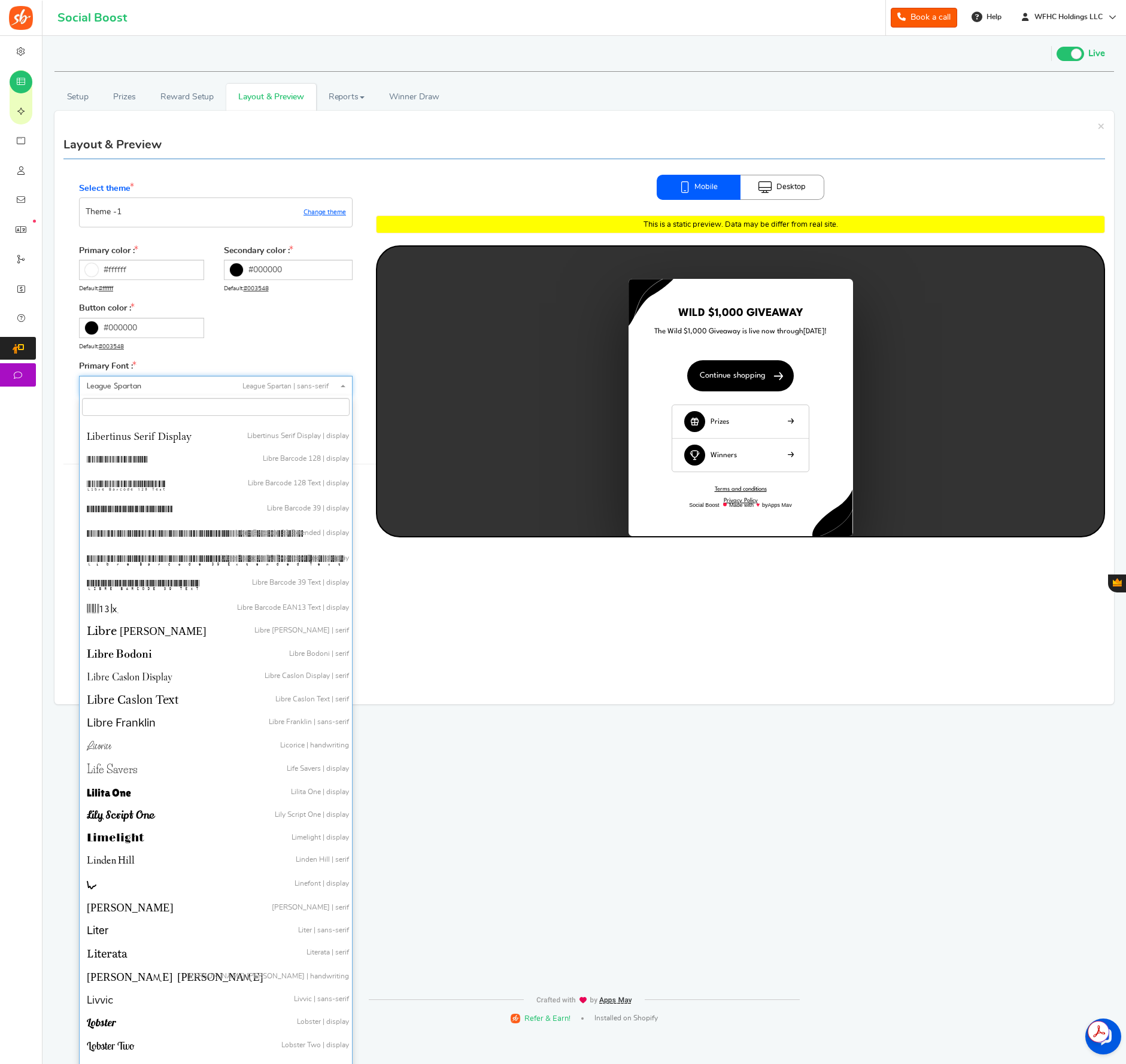
click at [345, 389] on span at bounding box center [343, 386] width 2 height 21
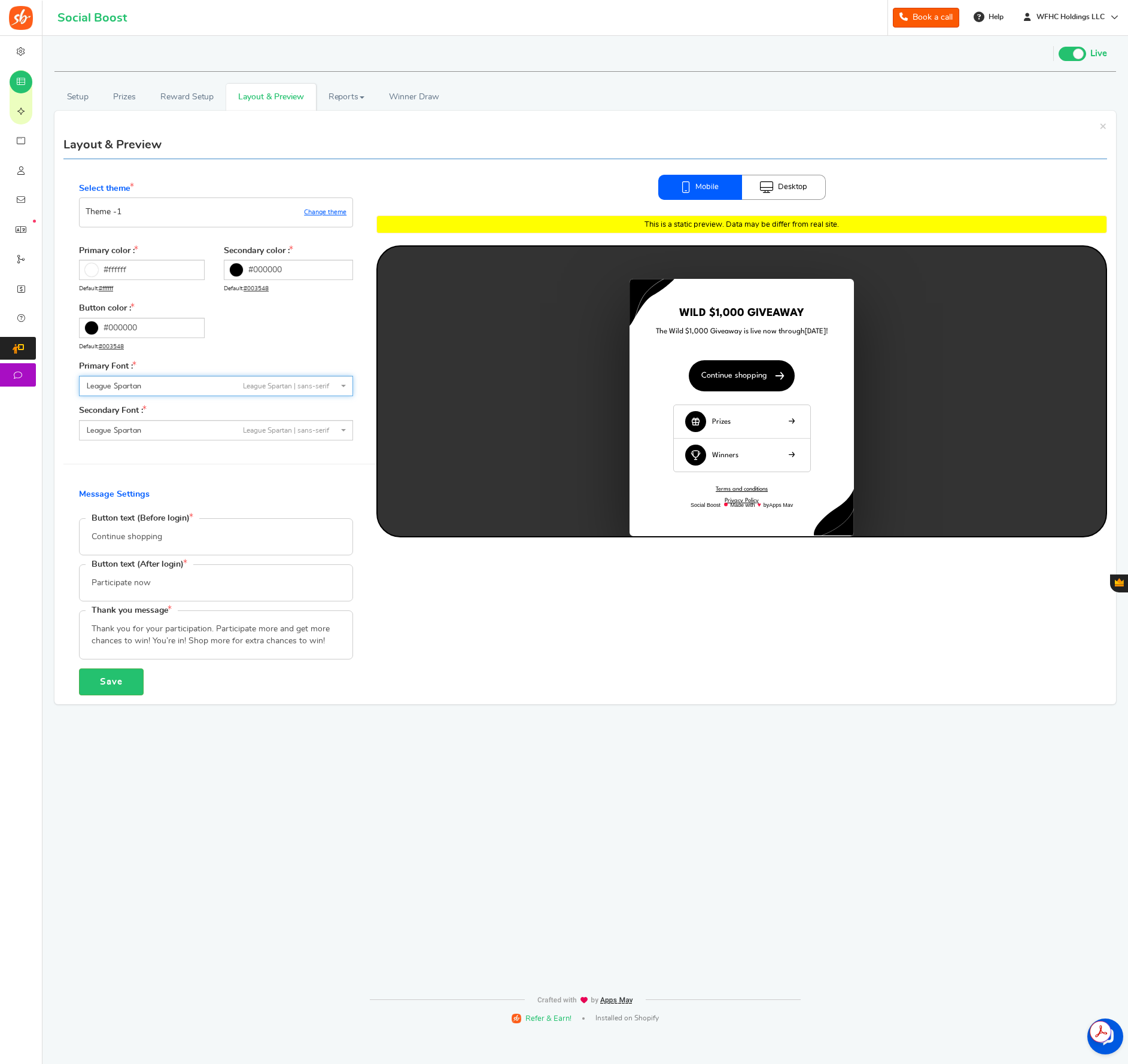
click at [345, 389] on span at bounding box center [344, 386] width 2 height 21
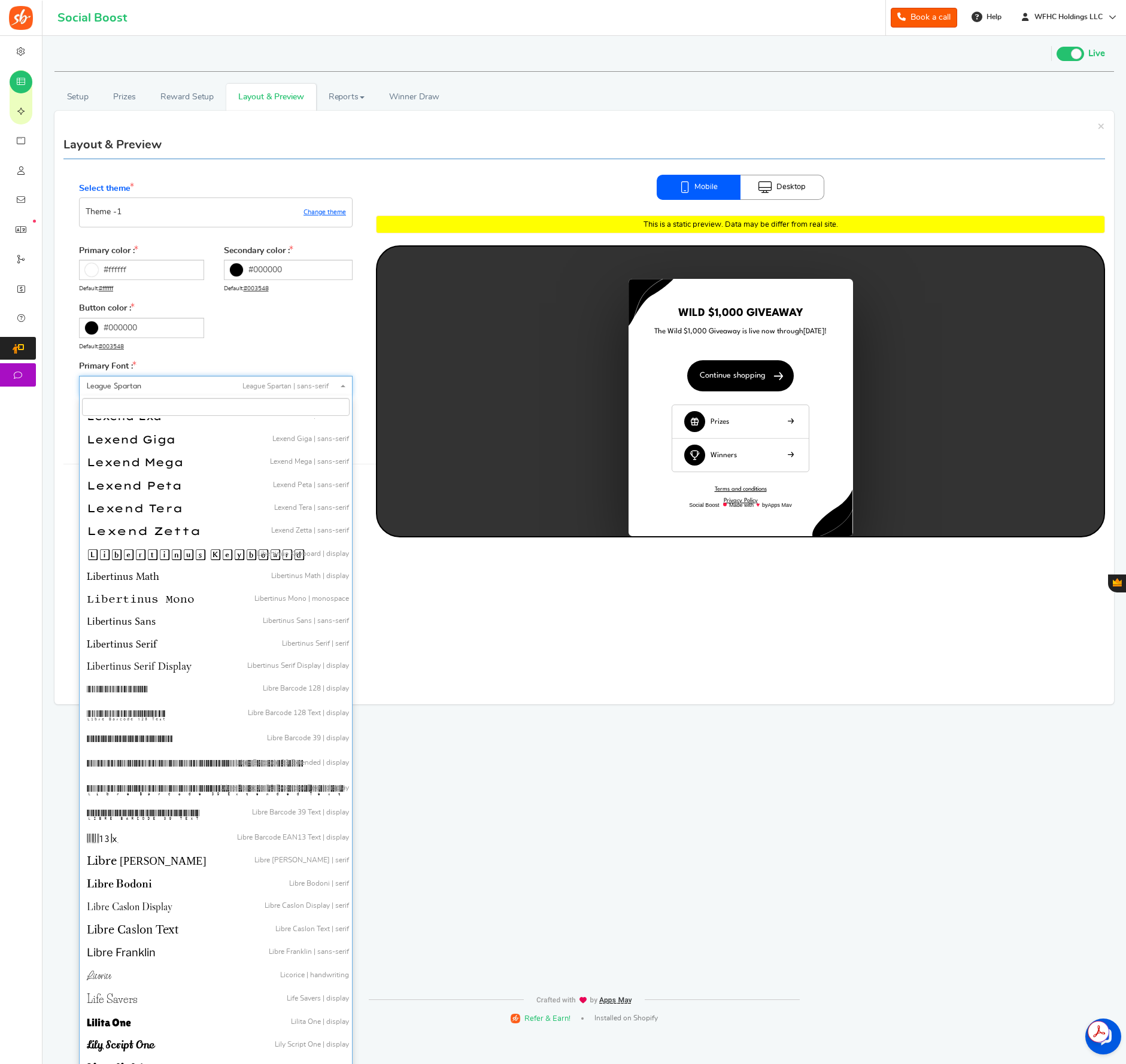
scroll to position [18096, 0]
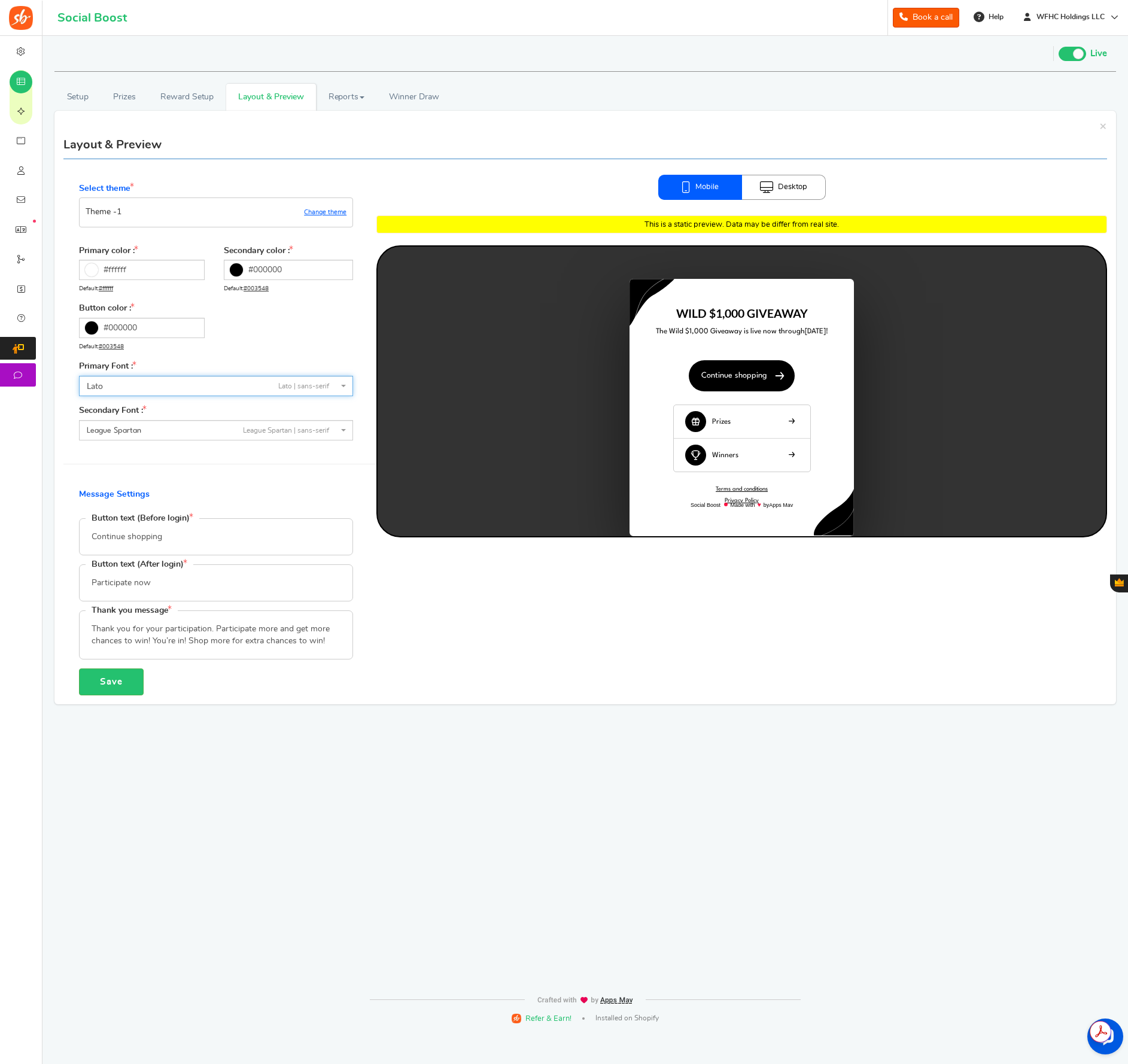
click at [342, 382] on span "Lato Lato | sans-serif" at bounding box center [216, 386] width 274 height 21
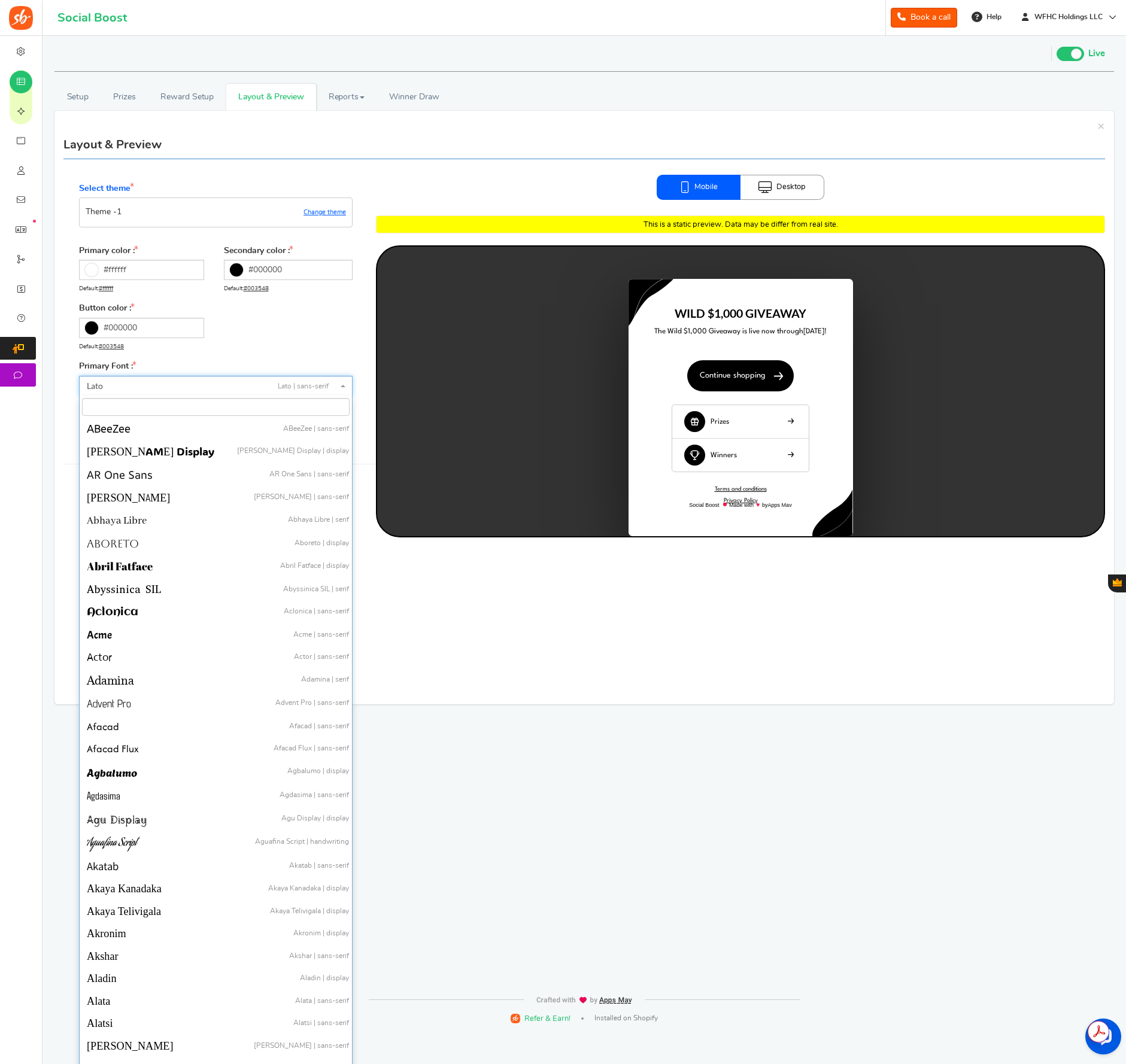
scroll to position [18230, 0]
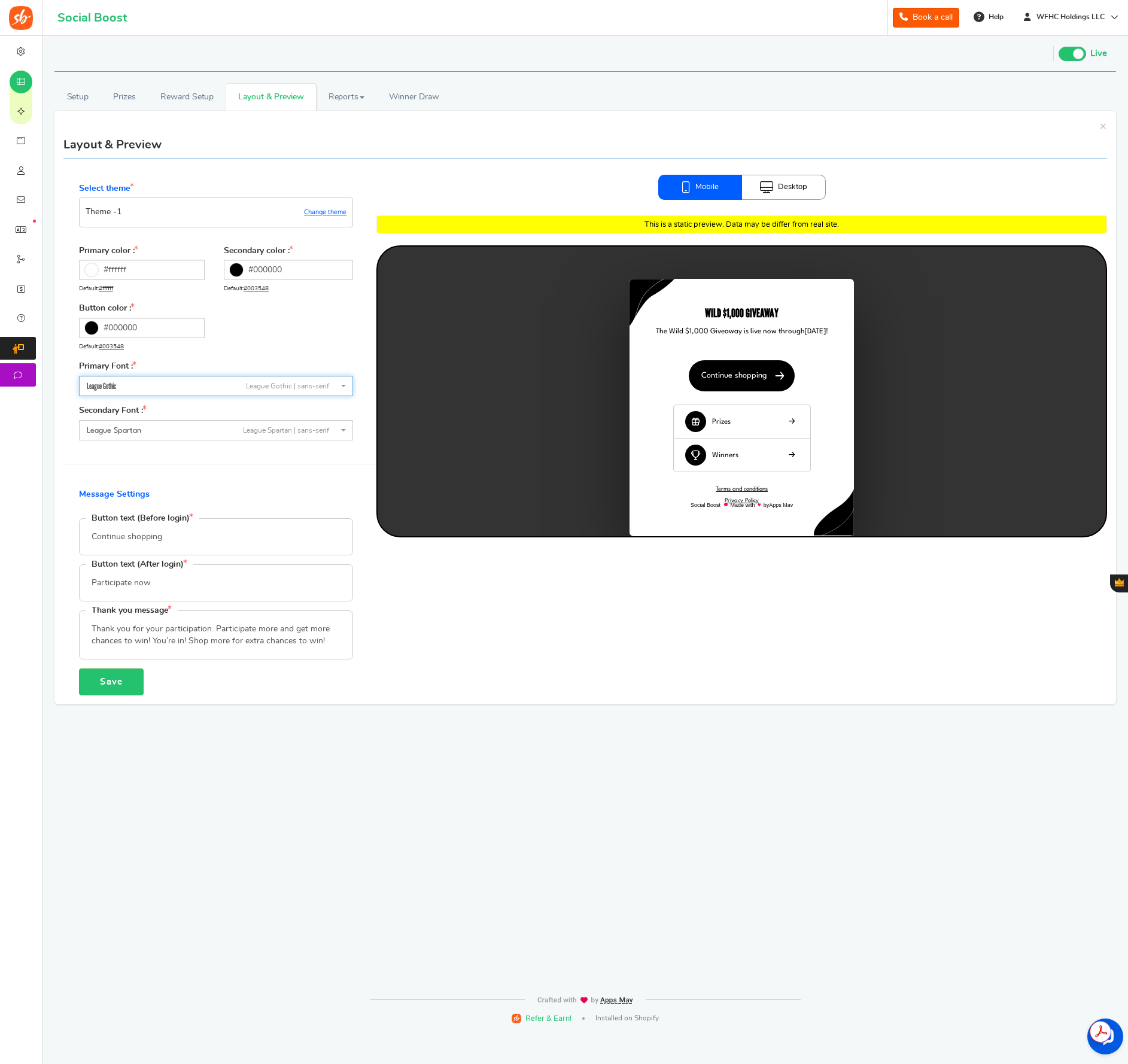
click at [335, 391] on span "League Gothic League Gothic | sans-serif" at bounding box center [212, 386] width 252 height 12
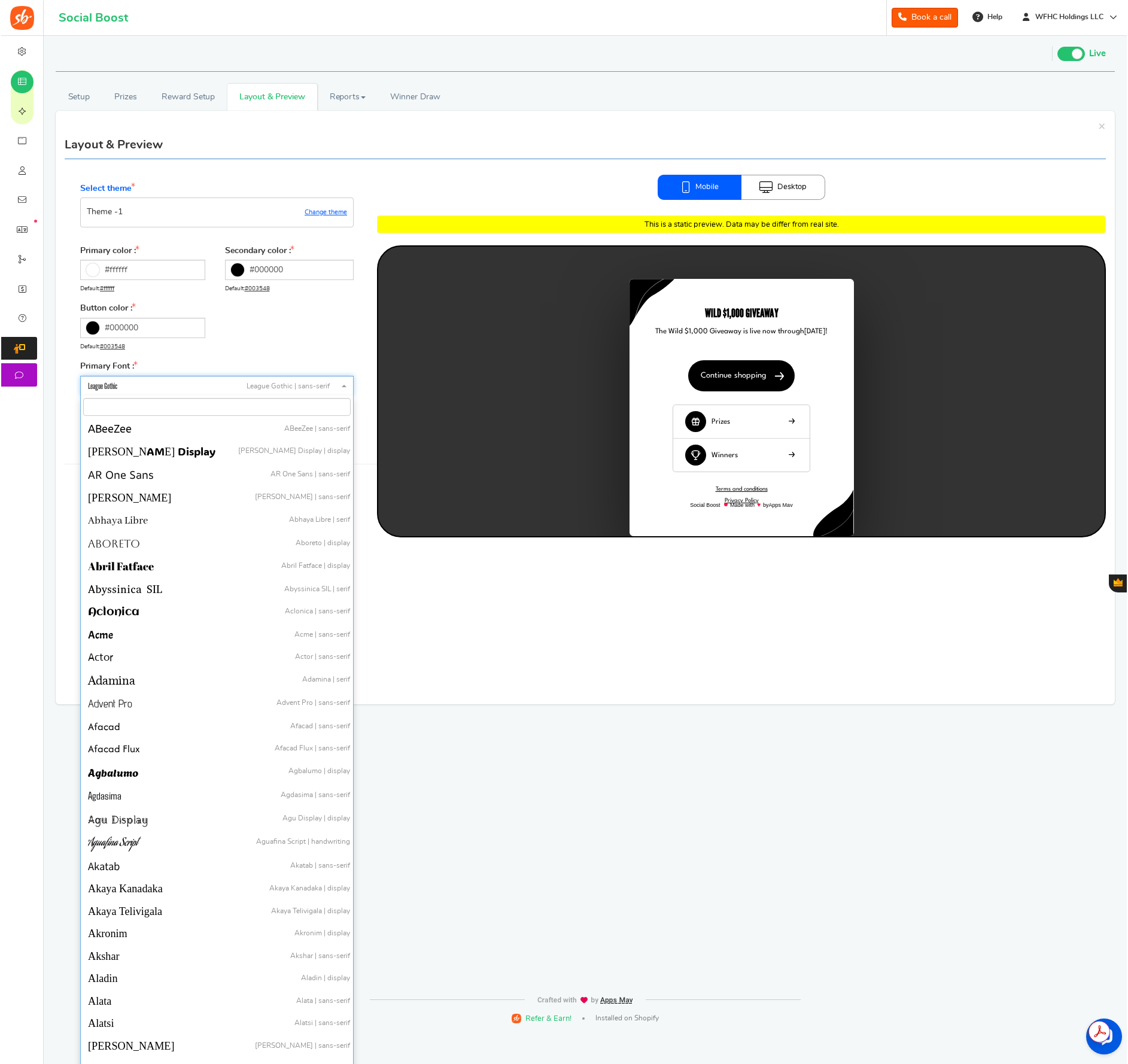
scroll to position [18274, 0]
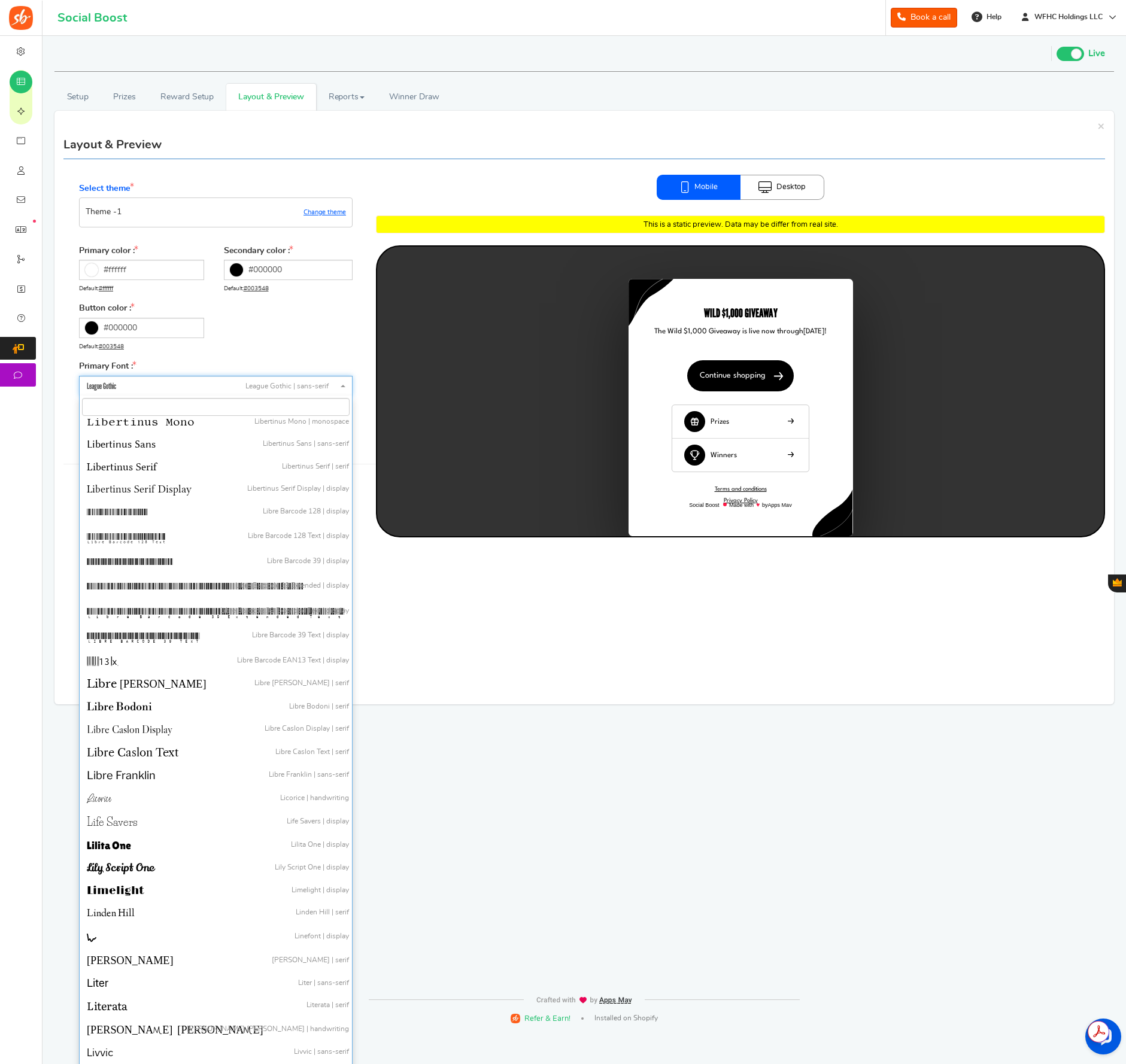
select select "788"
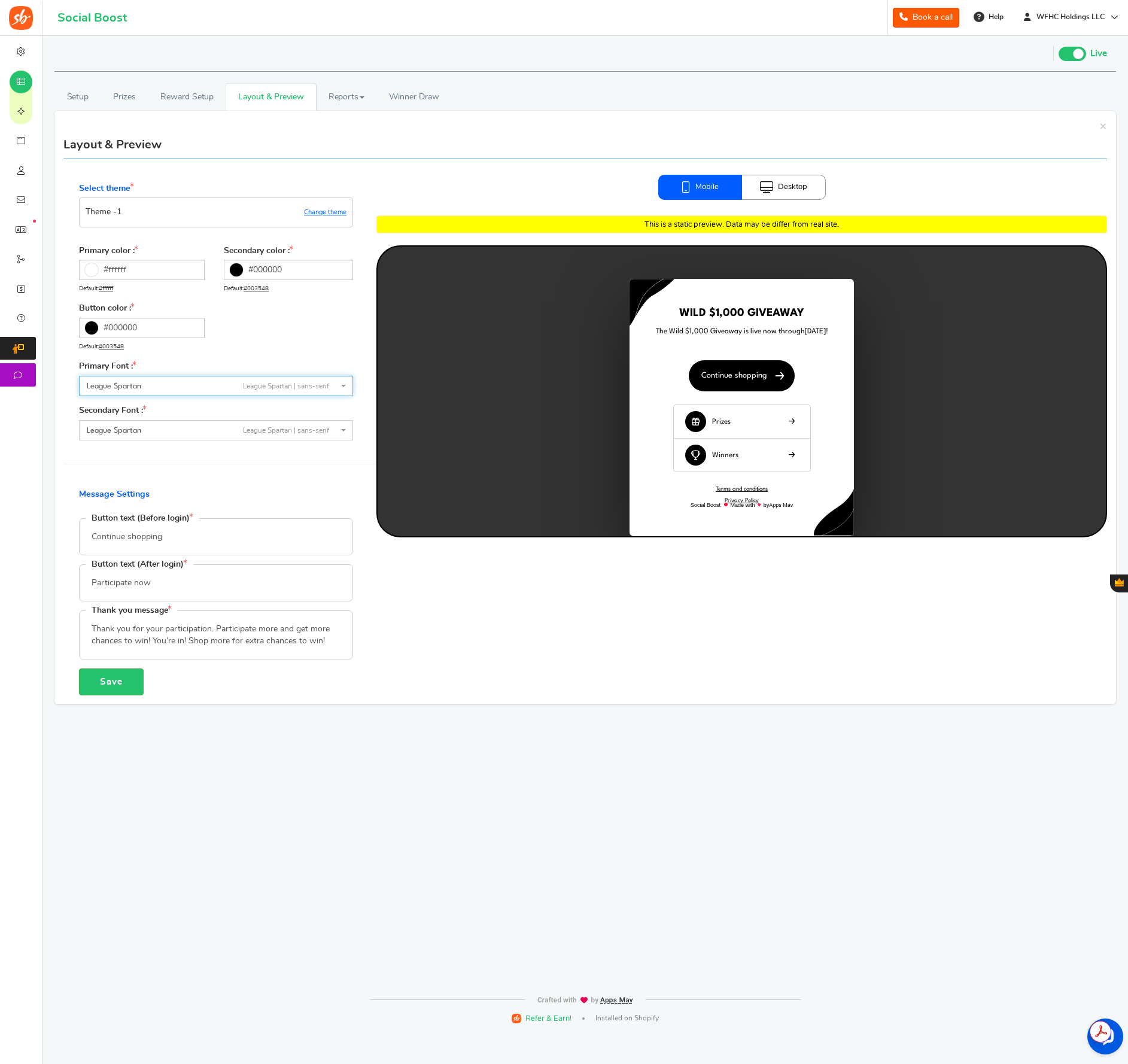
click at [258, 475] on div "Select theme Theme - 1 Change theme Primary color : #ffffff Default: #ffffff Se…" at bounding box center [219, 427] width 313 height 536
click at [128, 678] on button "Save" at bounding box center [111, 682] width 65 height 27
click at [119, 96] on link "Prizes" at bounding box center [125, 97] width 47 height 27
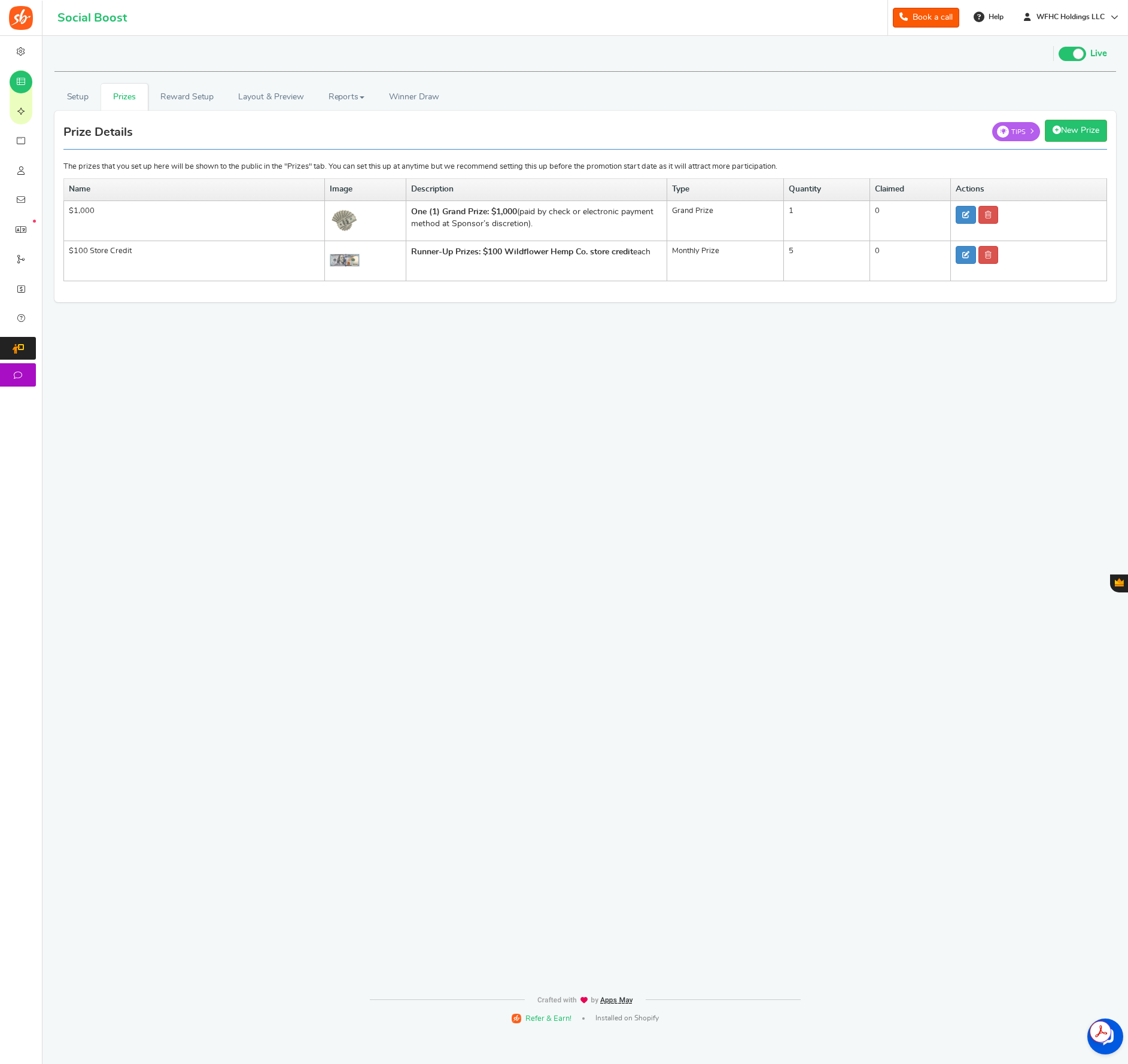
click at [317, 456] on div "RECOMMENDED CAMPAIGNS FOR YOU New Preview and launch recommended holiday season…" at bounding box center [585, 512] width 1068 height 953
click at [970, 257] on link at bounding box center [966, 255] width 21 height 18
type input "$100 Store Credit"
type input "5"
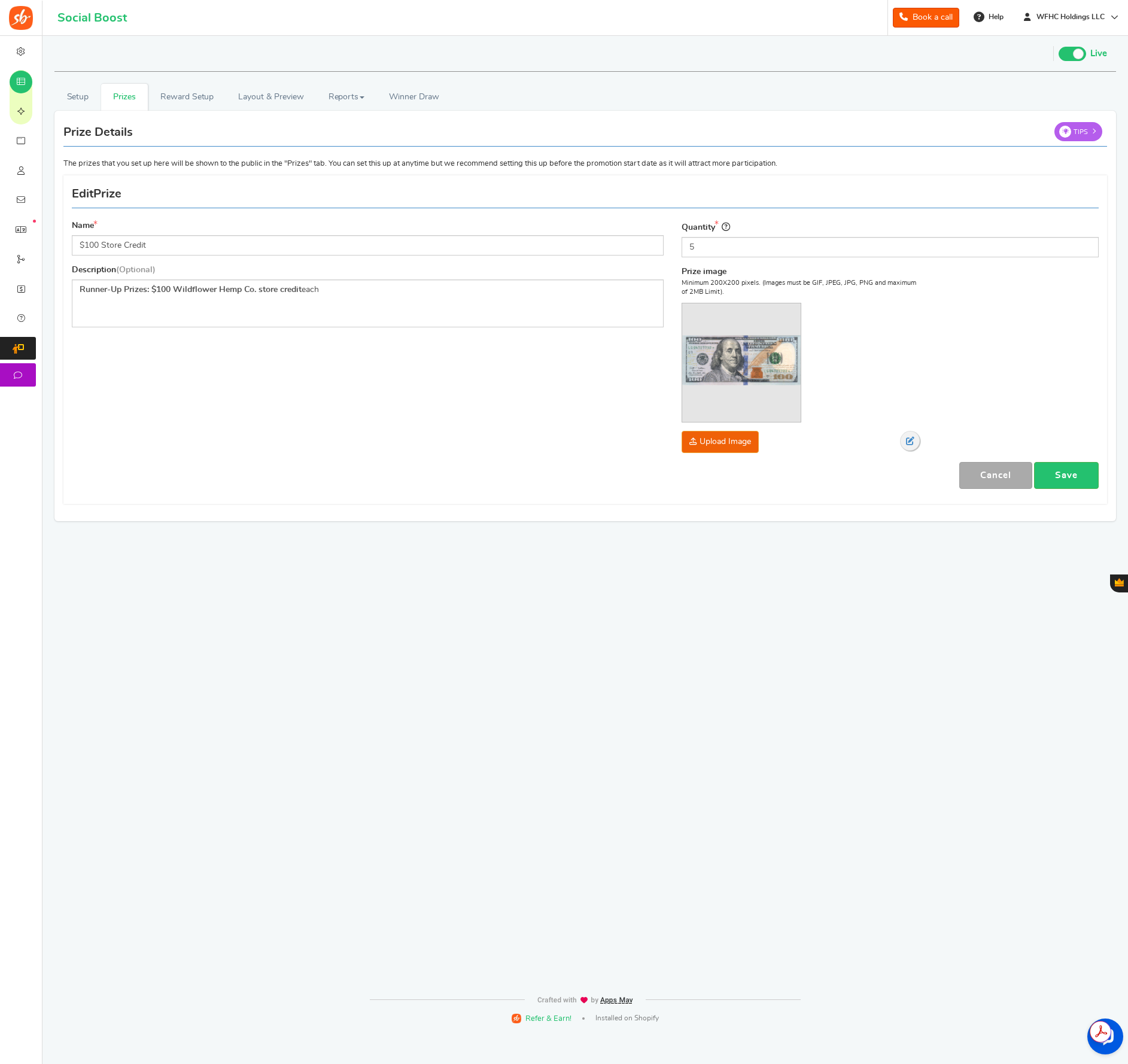
click at [912, 442] on span at bounding box center [910, 441] width 8 height 8
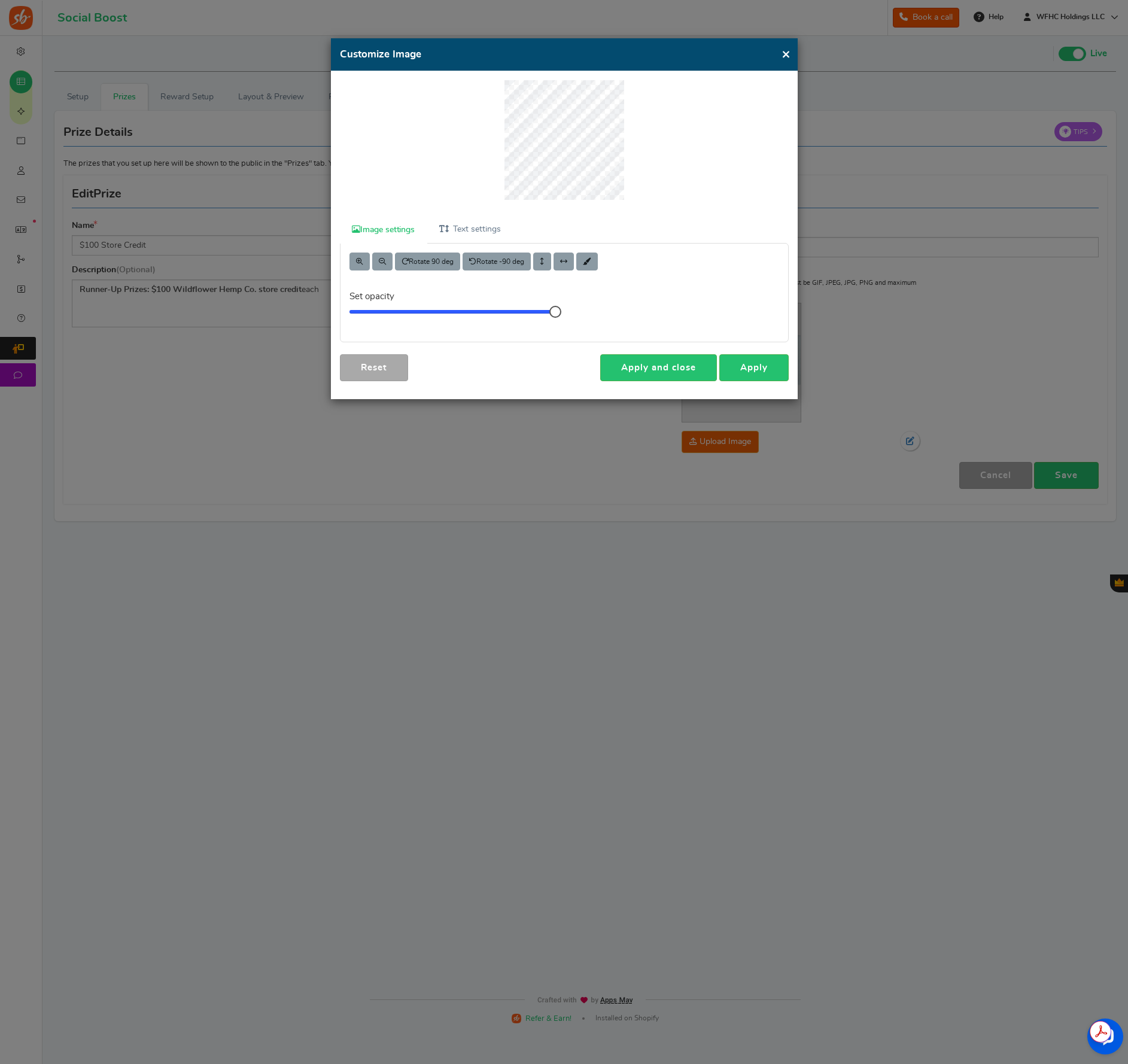
click at [782, 56] on button "×" at bounding box center [786, 54] width 9 height 15
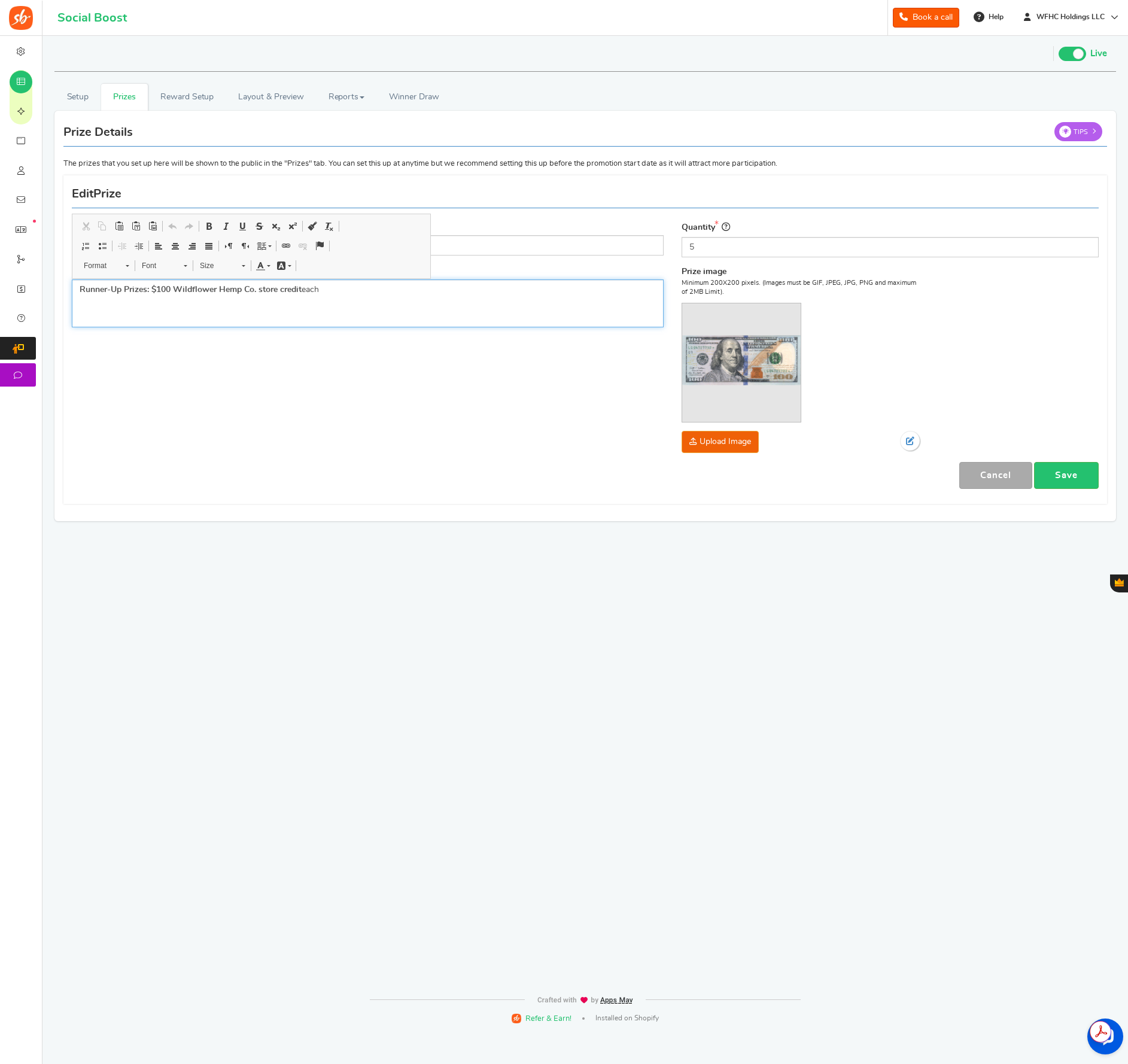
click at [318, 293] on p "Runner-Up Prizes: $100 Wildflower Hemp Co. store credit each" at bounding box center [368, 290] width 577 height 12
click at [318, 292] on p "Runner-Up Prizes: $100 Wildflower Hemp Co. store credit each" at bounding box center [368, 290] width 577 height 12
click at [210, 223] on span at bounding box center [209, 226] width 10 height 10
click at [257, 415] on div "Name $100 Store Credit Description (Optional) Runner-Up Prizes: $100 Wildflower…" at bounding box center [585, 339] width 1045 height 316
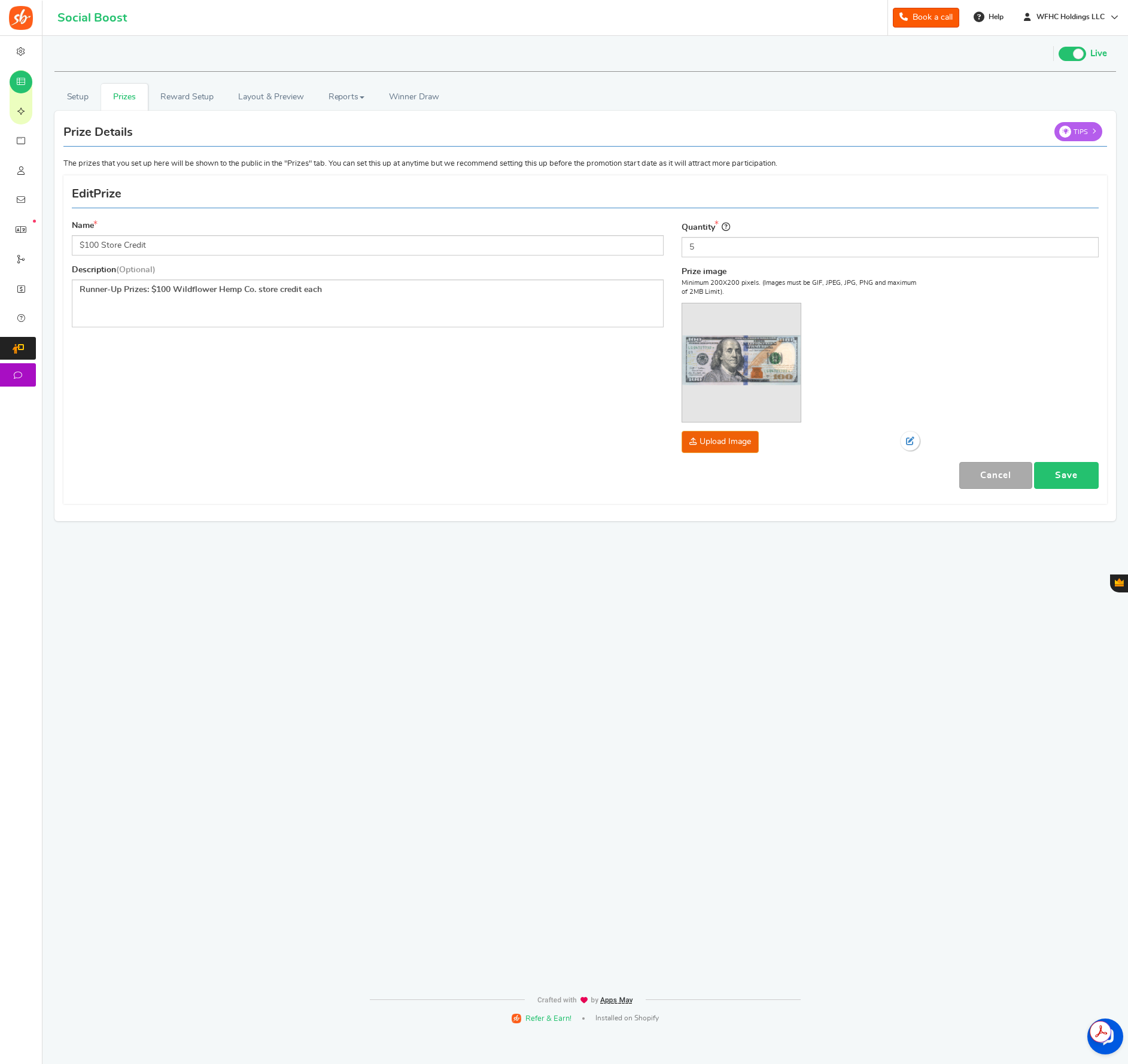
drag, startPoint x: 1064, startPoint y: 473, endPoint x: 852, endPoint y: 373, distance: 234.4
click at [1064, 473] on link "Save" at bounding box center [1066, 475] width 65 height 27
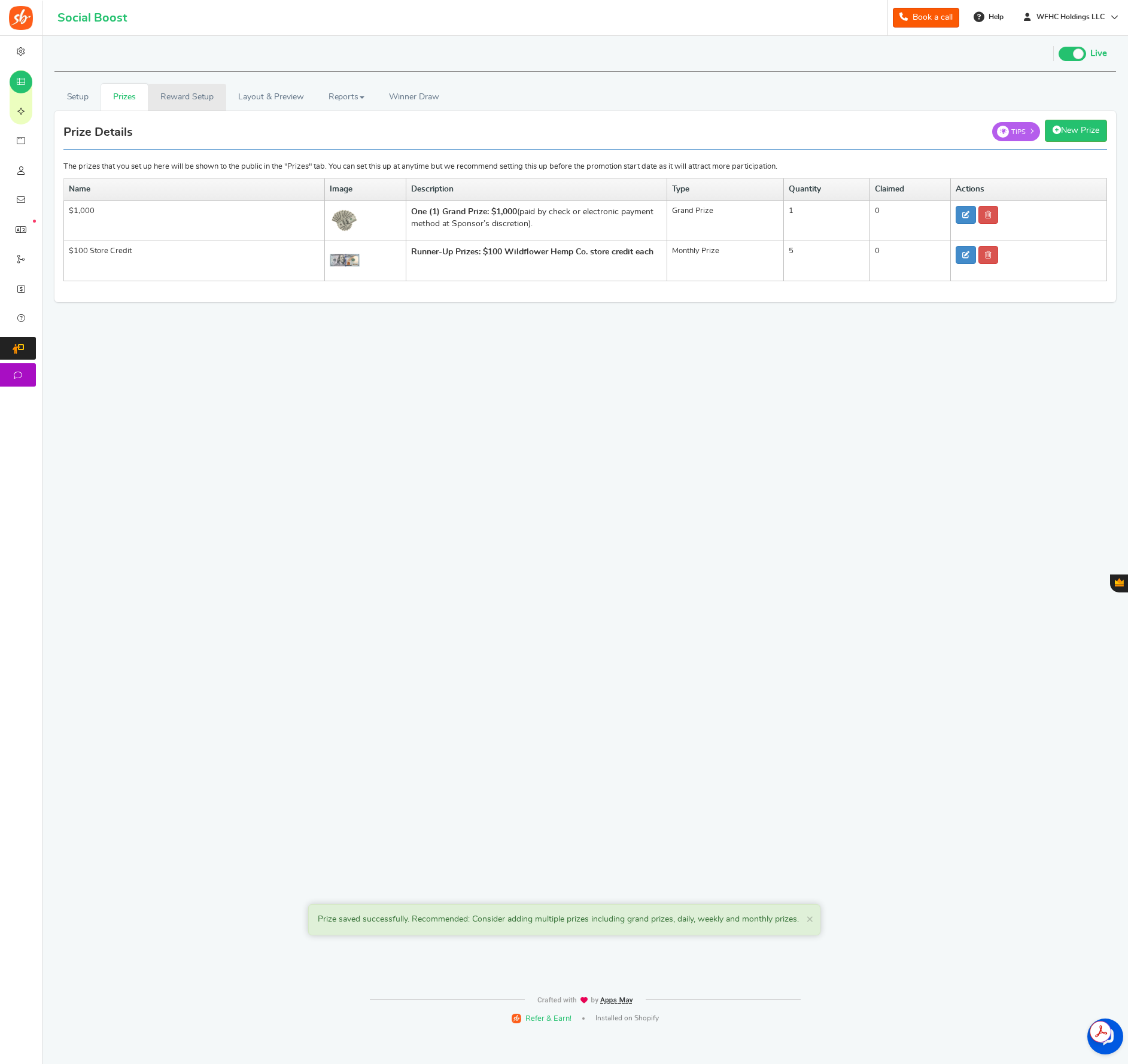
click at [187, 96] on link "Reward Setup" at bounding box center [187, 97] width 78 height 27
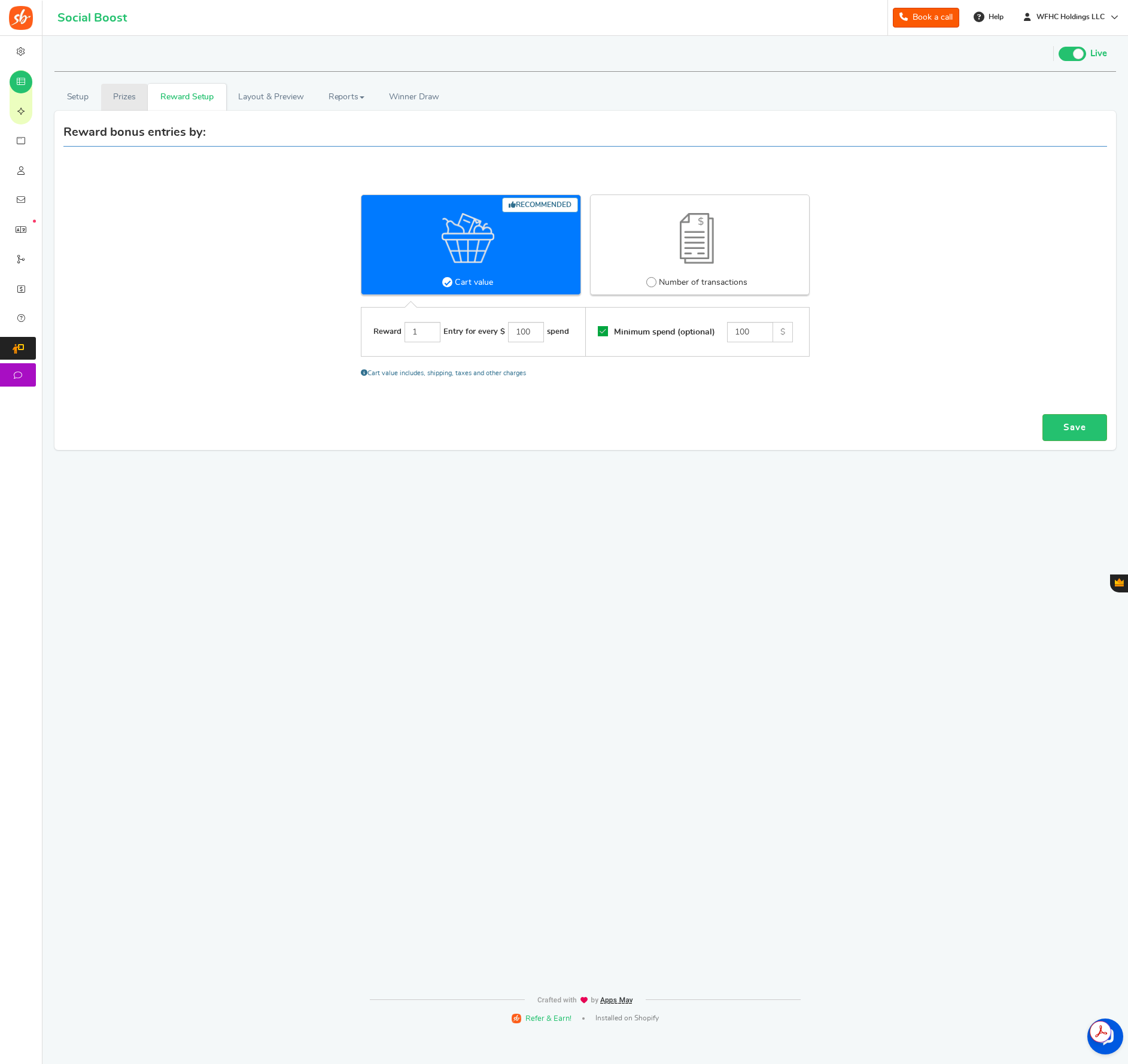
click at [134, 96] on link "Prizes" at bounding box center [125, 97] width 47 height 27
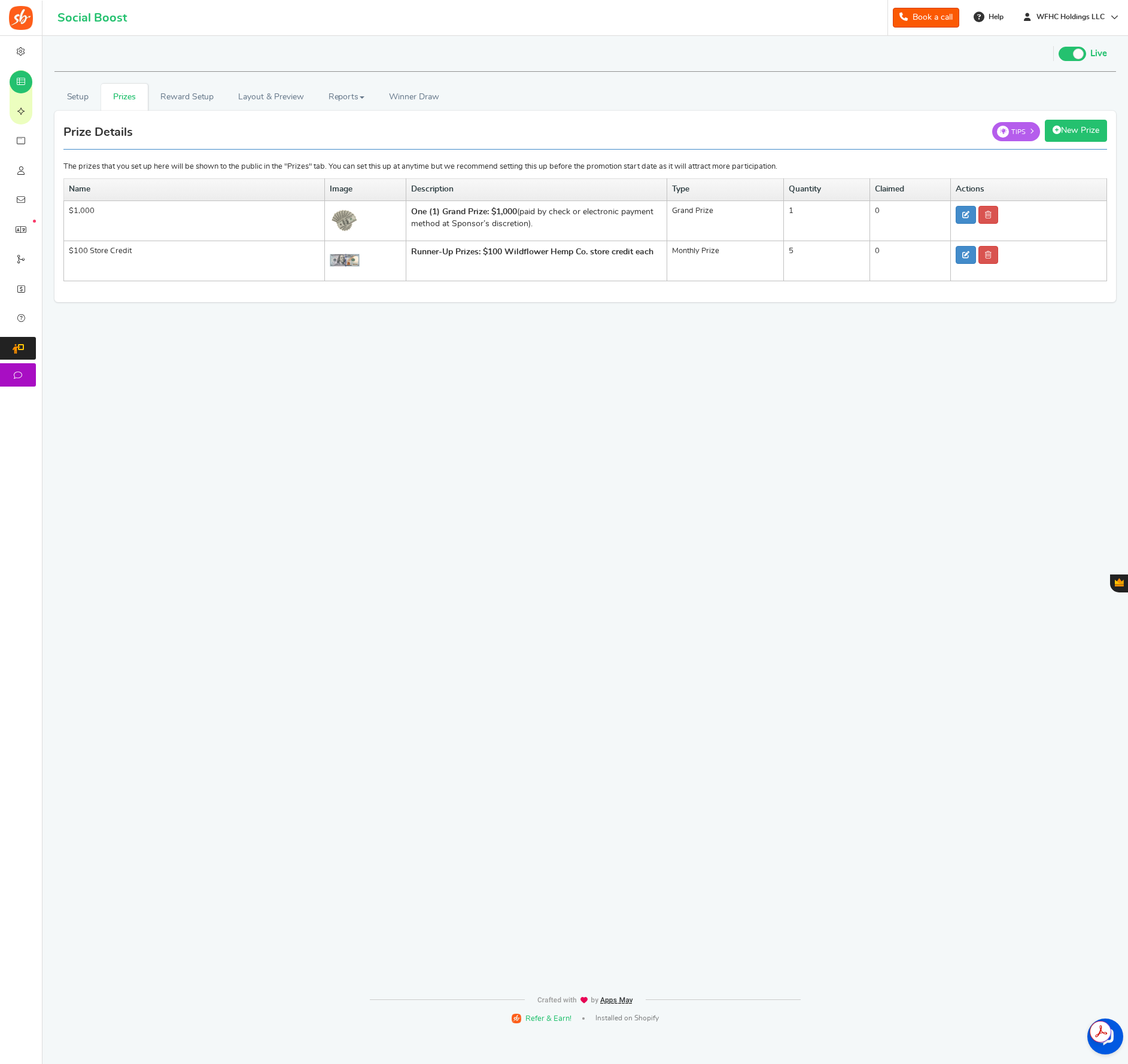
click at [1078, 126] on link "New Prize" at bounding box center [1075, 131] width 62 height 22
select select "grand"
type input "1"
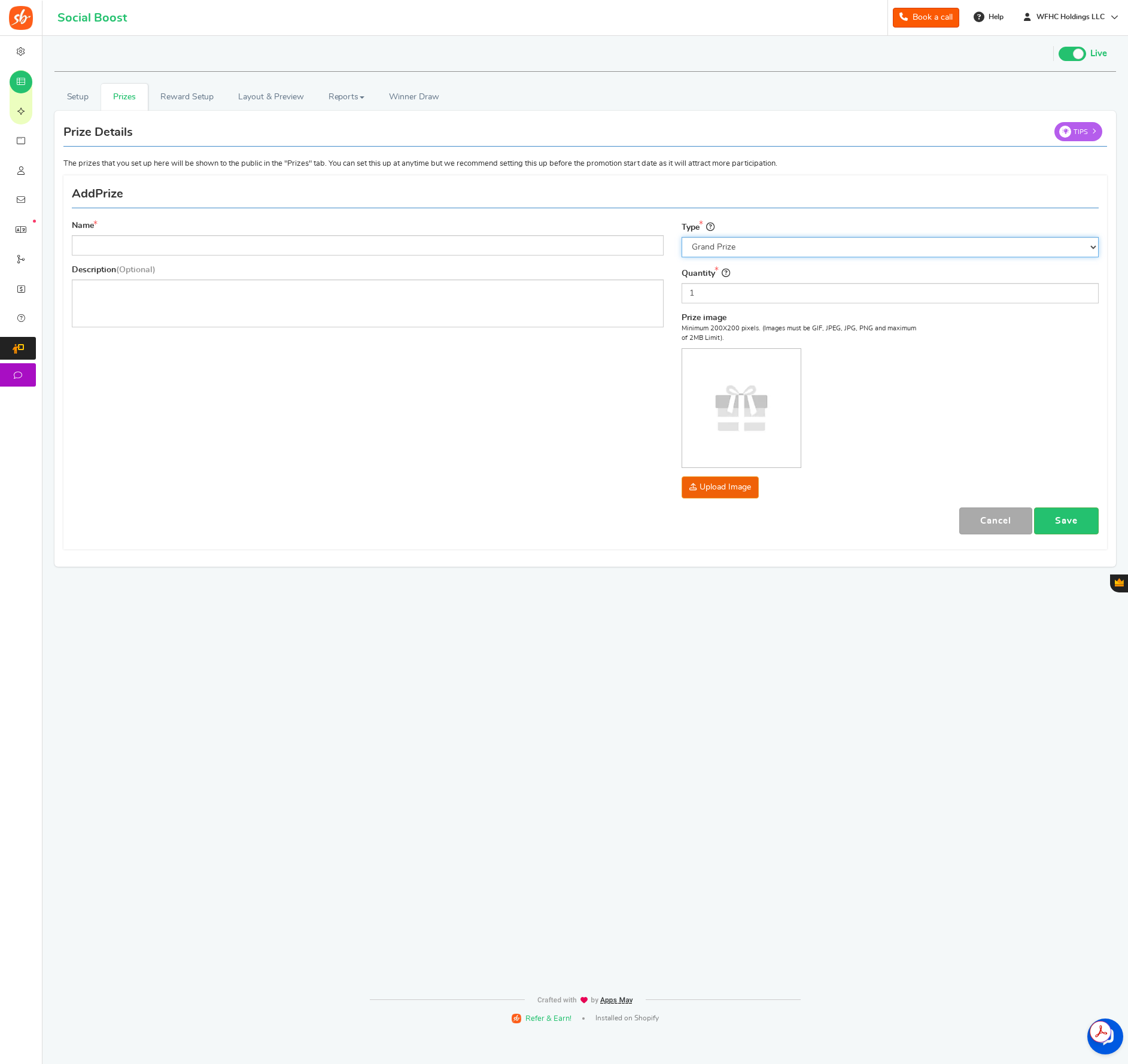
click at [763, 252] on select "Select the prize type Grand Prize Daily Prize Weekly Prize Monthly Prize" at bounding box center [890, 247] width 418 height 21
click at [997, 525] on link "Cancel" at bounding box center [995, 521] width 73 height 27
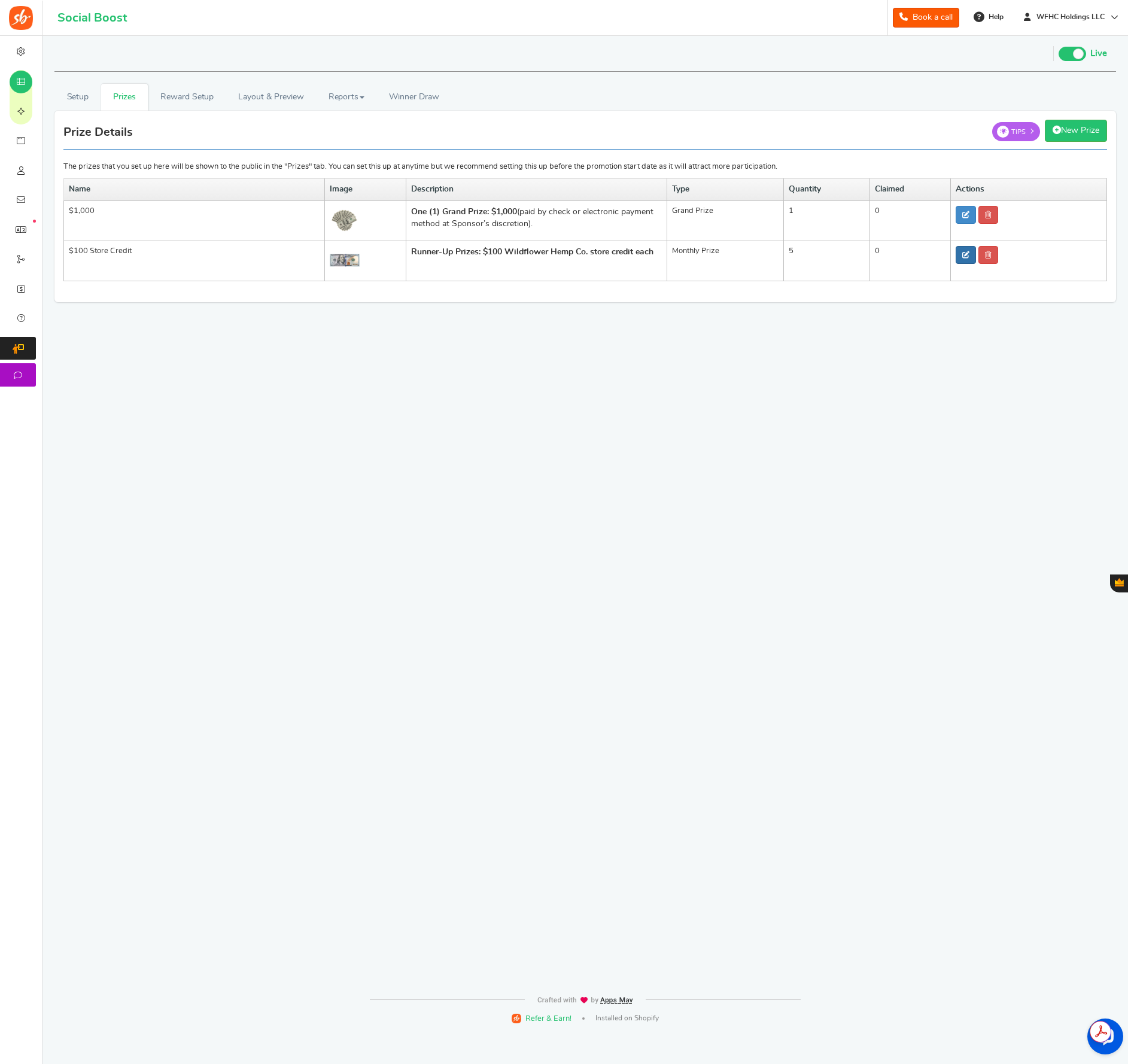
click at [968, 257] on icon at bounding box center [965, 255] width 7 height 7
type input "$100 Store Credit"
type input "5"
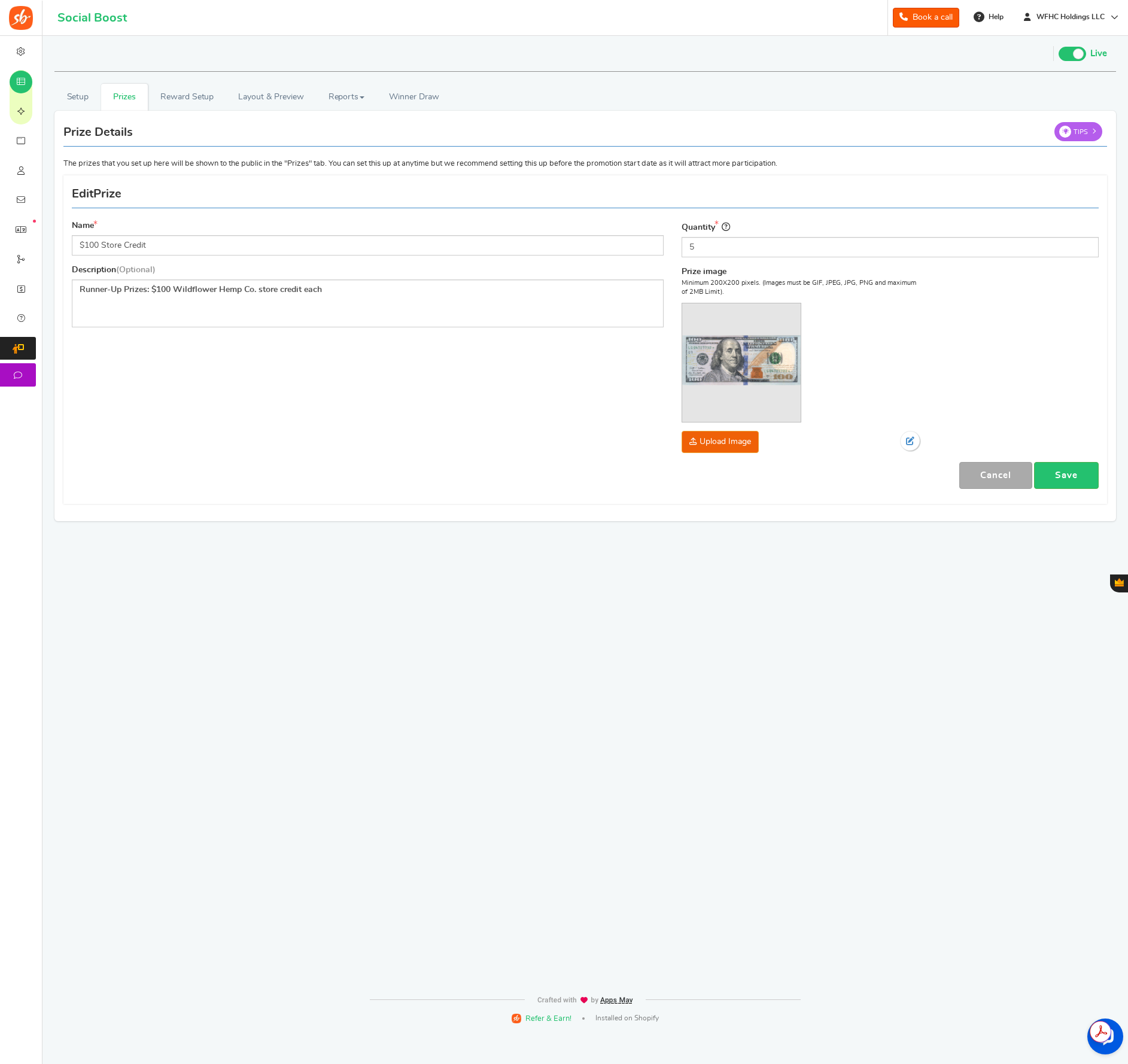
click at [802, 229] on div "Quantity 5" at bounding box center [890, 239] width 418 height 37
click at [980, 476] on link "Cancel" at bounding box center [995, 475] width 73 height 27
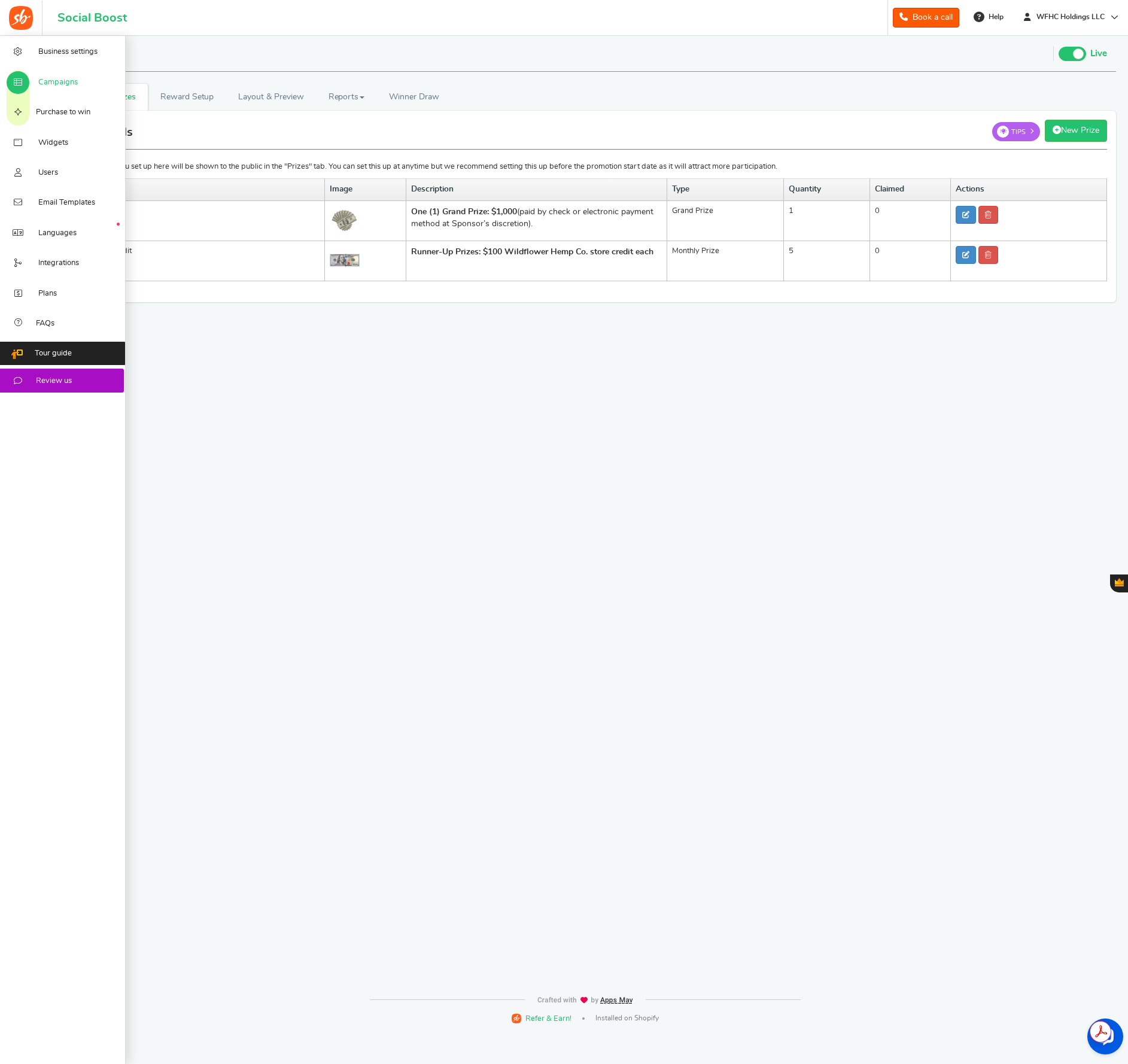
click at [48, 82] on span "Campaigns" at bounding box center [58, 83] width 40 height 11
